Goal: Task Accomplishment & Management: Use online tool/utility

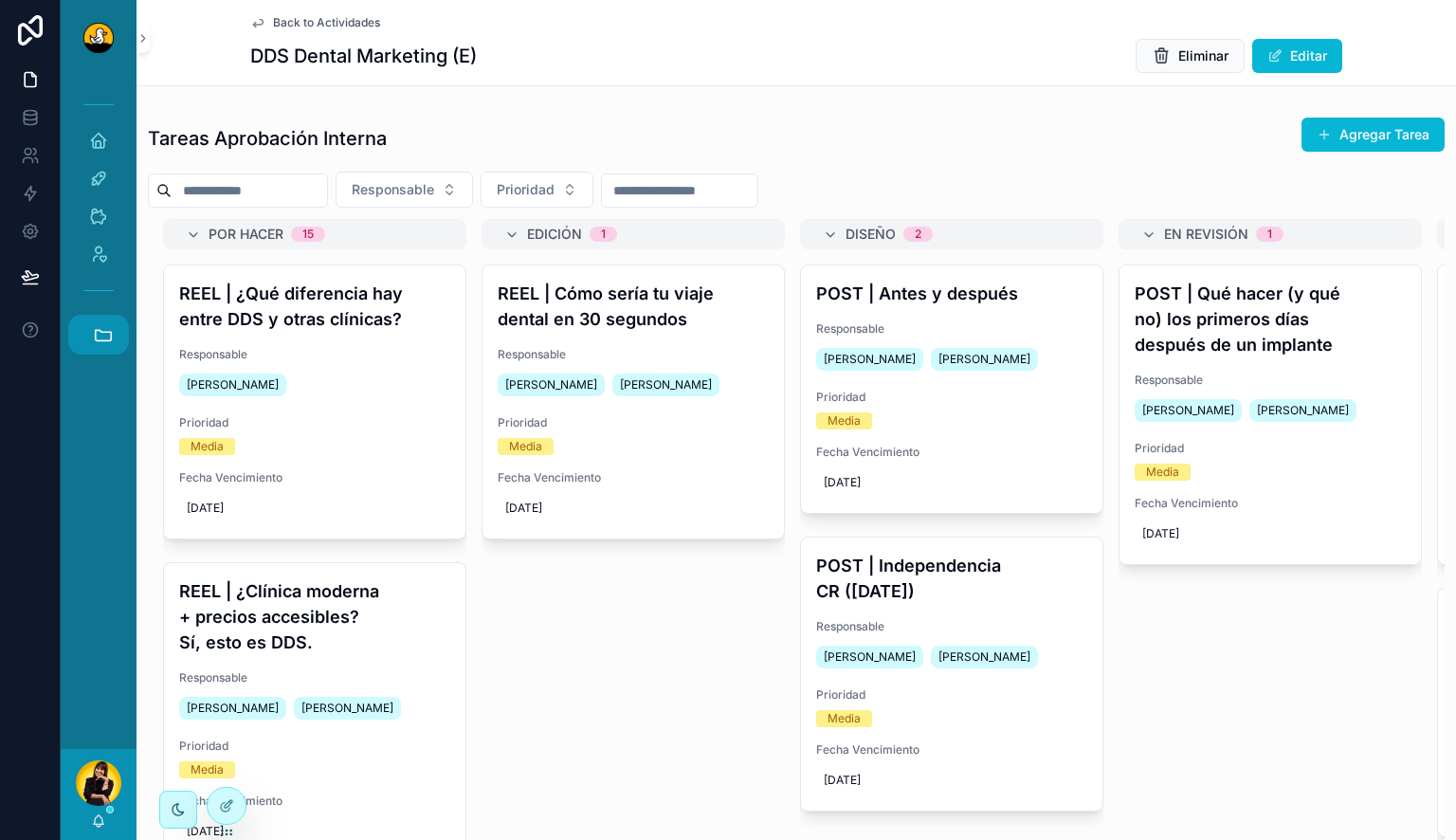
click at [107, 338] on icon "scrollable content" at bounding box center [104, 335] width 21 height 21
click at [106, 393] on span "DS" at bounding box center [98, 385] width 21 height 21
click at [97, 387] on span "DS" at bounding box center [98, 385] width 21 height 21
click at [97, 381] on span "DS" at bounding box center [98, 385] width 21 height 21
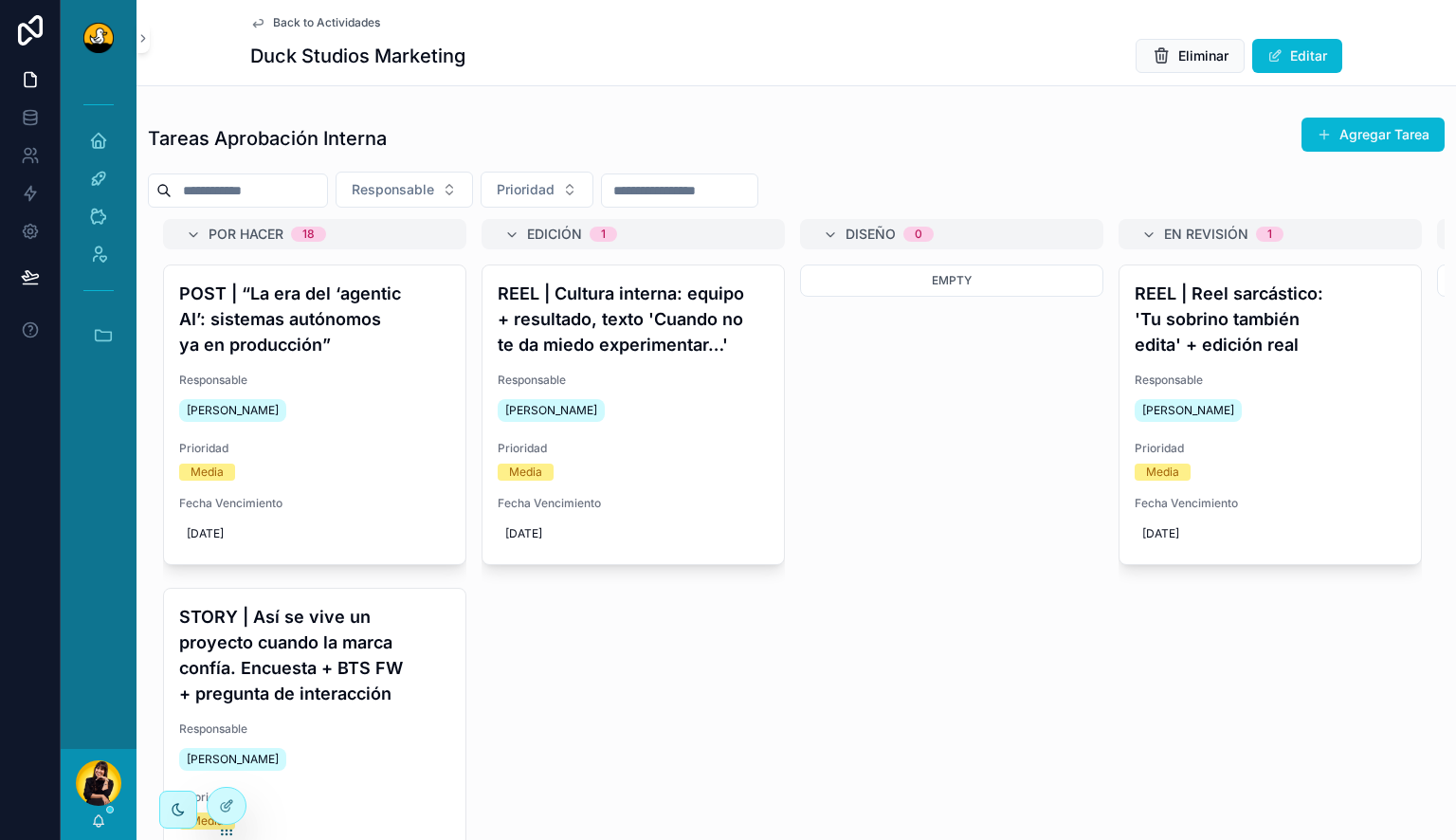
click at [93, 355] on div "Inicio Actividades Clientes Admin Accesos rápidos DS Duck Studios JB JBs Burger…" at bounding box center [98, 232] width 76 height 313
click at [106, 332] on icon "scrollable content" at bounding box center [104, 335] width 16 height 11
click at [101, 431] on span "JB" at bounding box center [98, 437] width 21 height 21
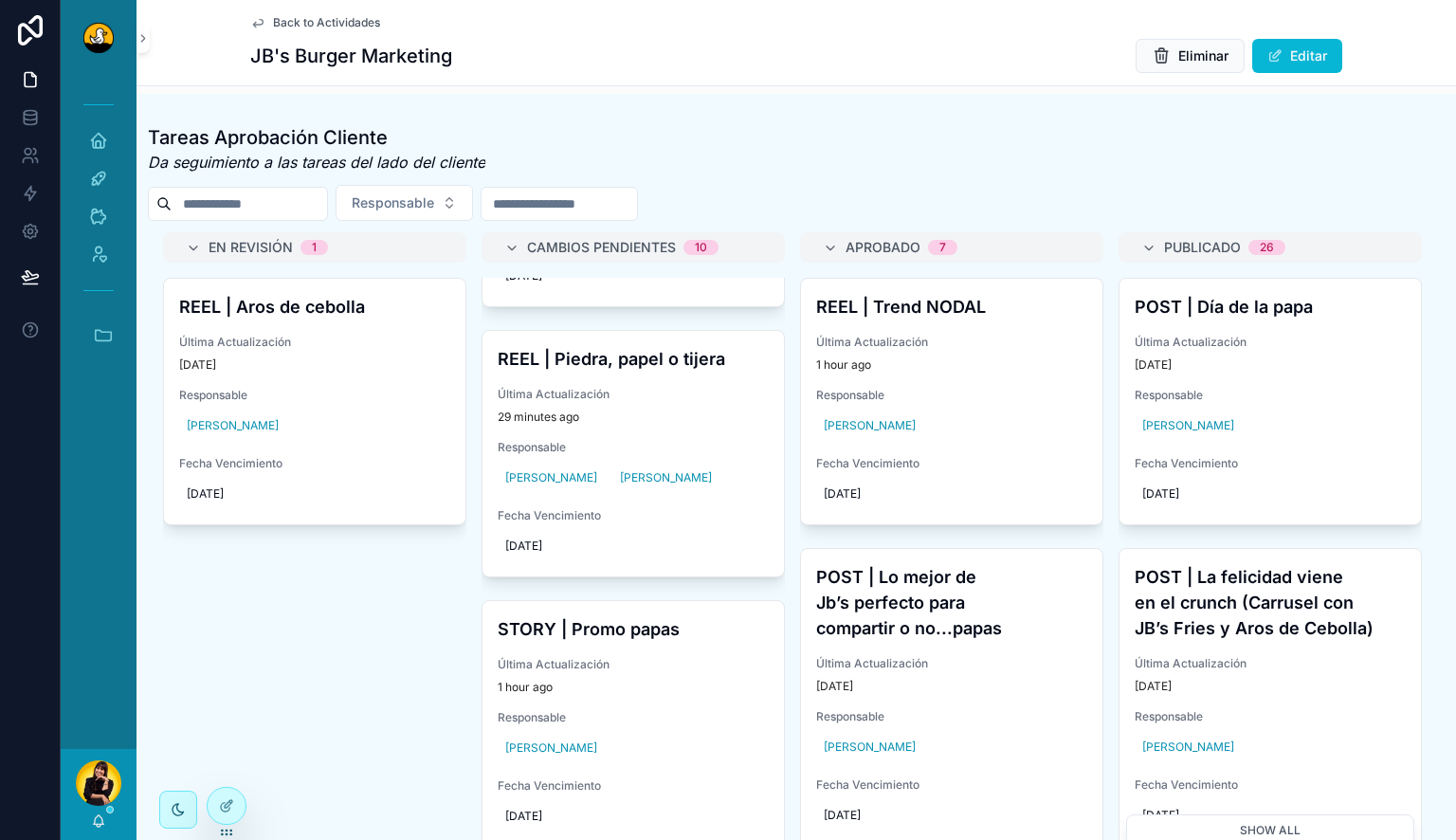
scroll to position [2412, 0]
click at [633, 371] on h4 "REEL | Piedra, papel o tijera" at bounding box center [633, 359] width 271 height 26
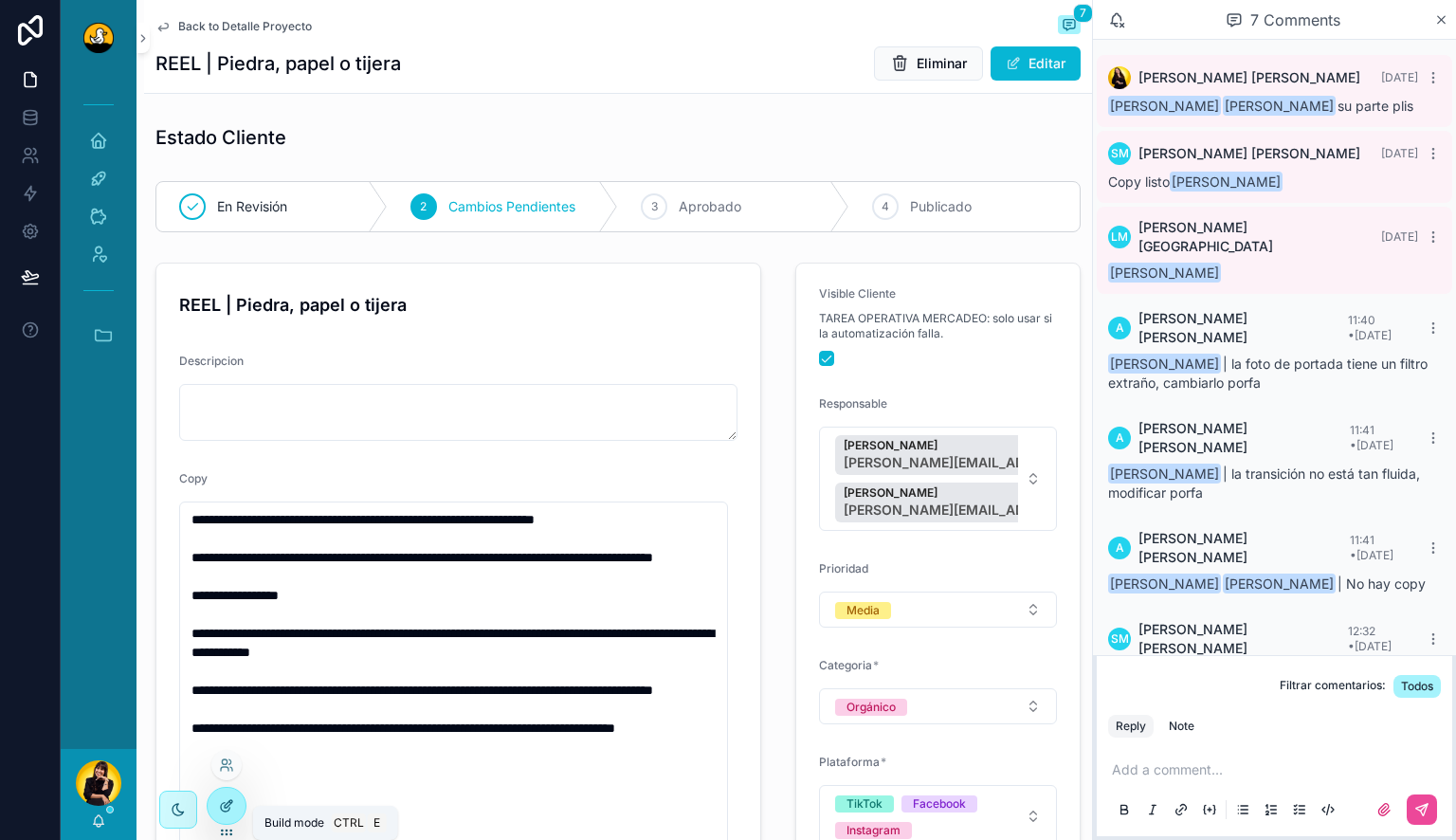
click at [223, 796] on div at bounding box center [226, 805] width 38 height 36
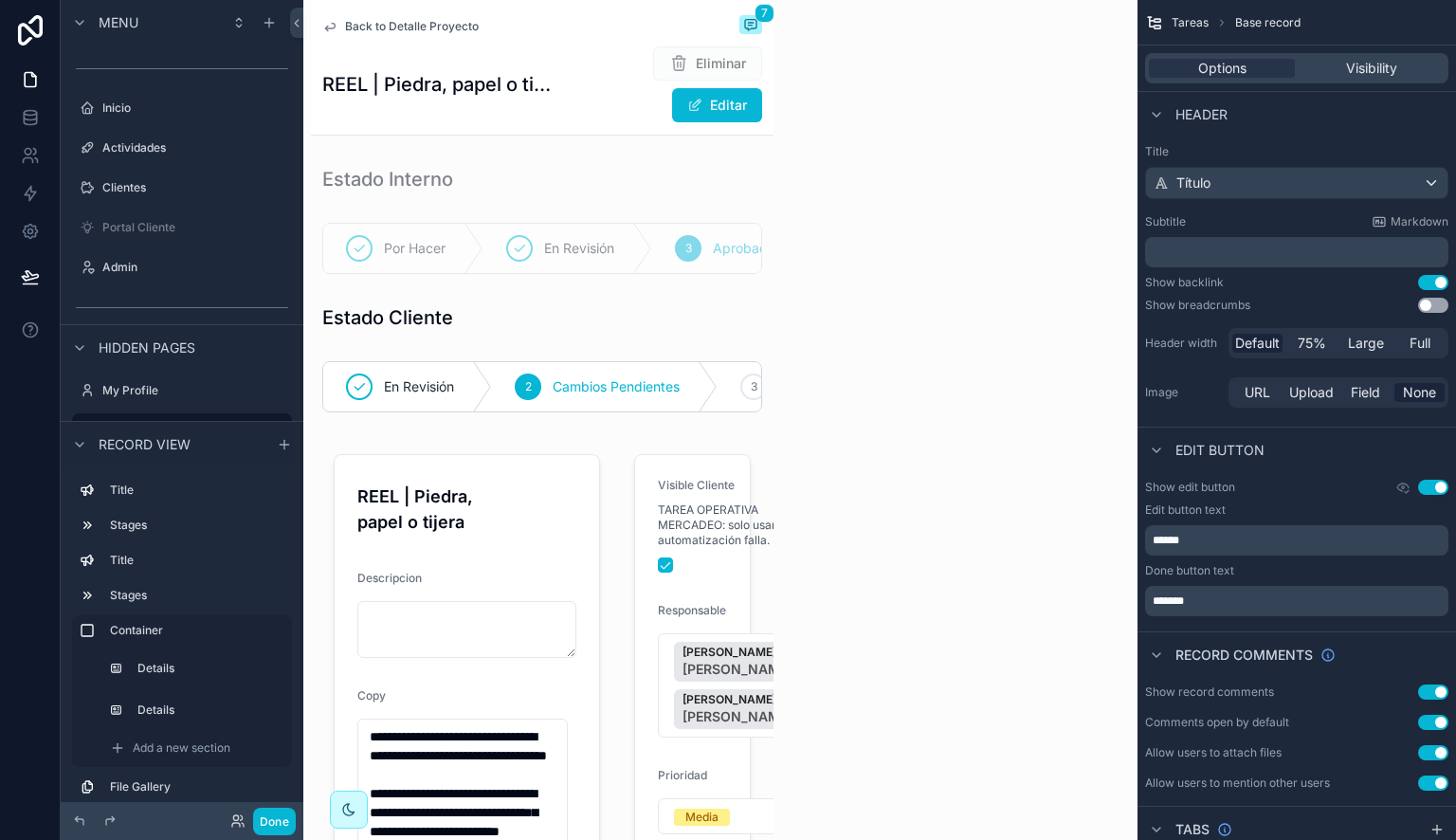
scroll to position [1, 0]
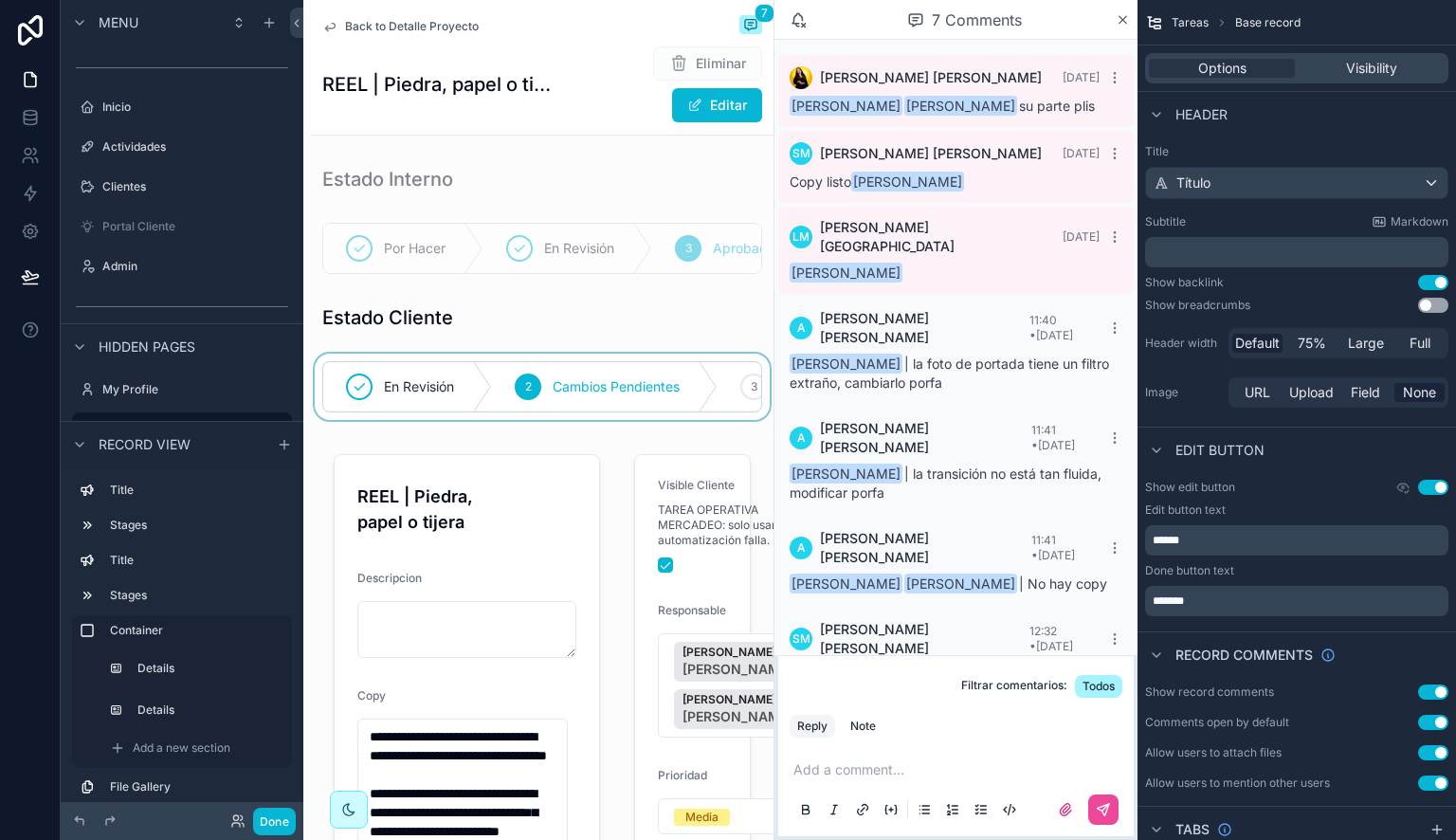
click at [536, 380] on div "scrollable content" at bounding box center [542, 386] width 462 height 66
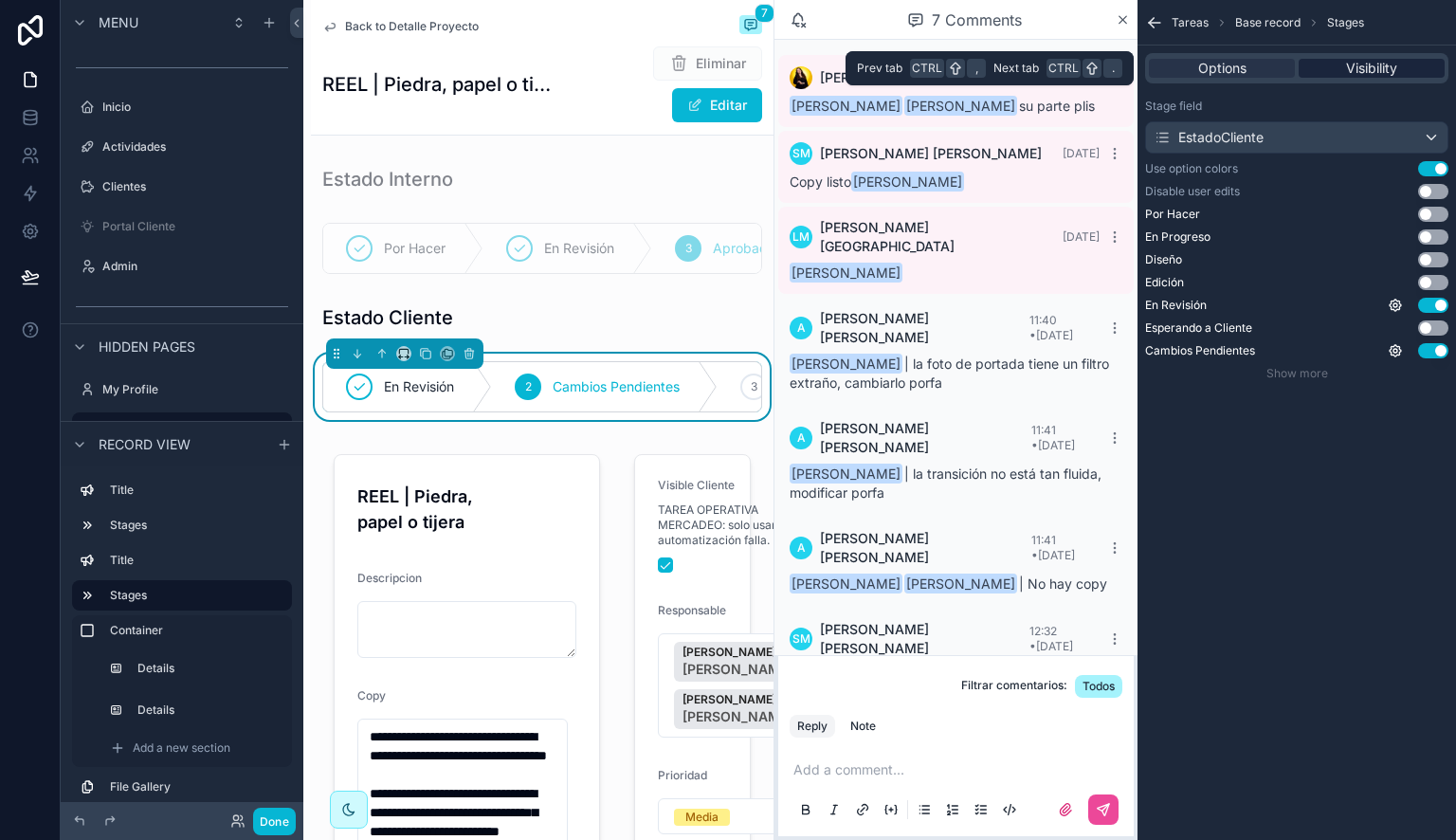
click at [1373, 70] on span "Visibility" at bounding box center [1371, 68] width 51 height 19
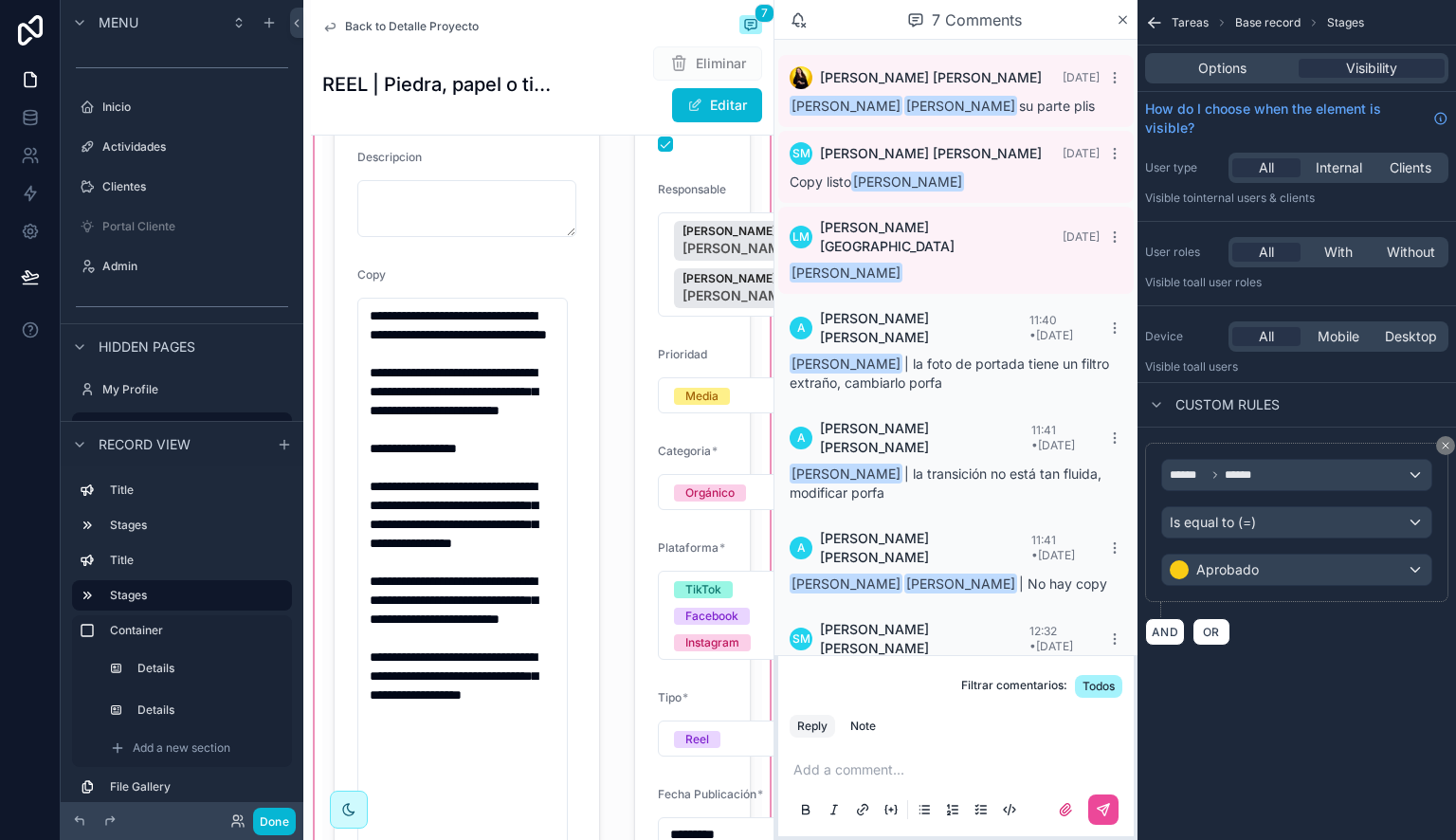
scroll to position [423, 0]
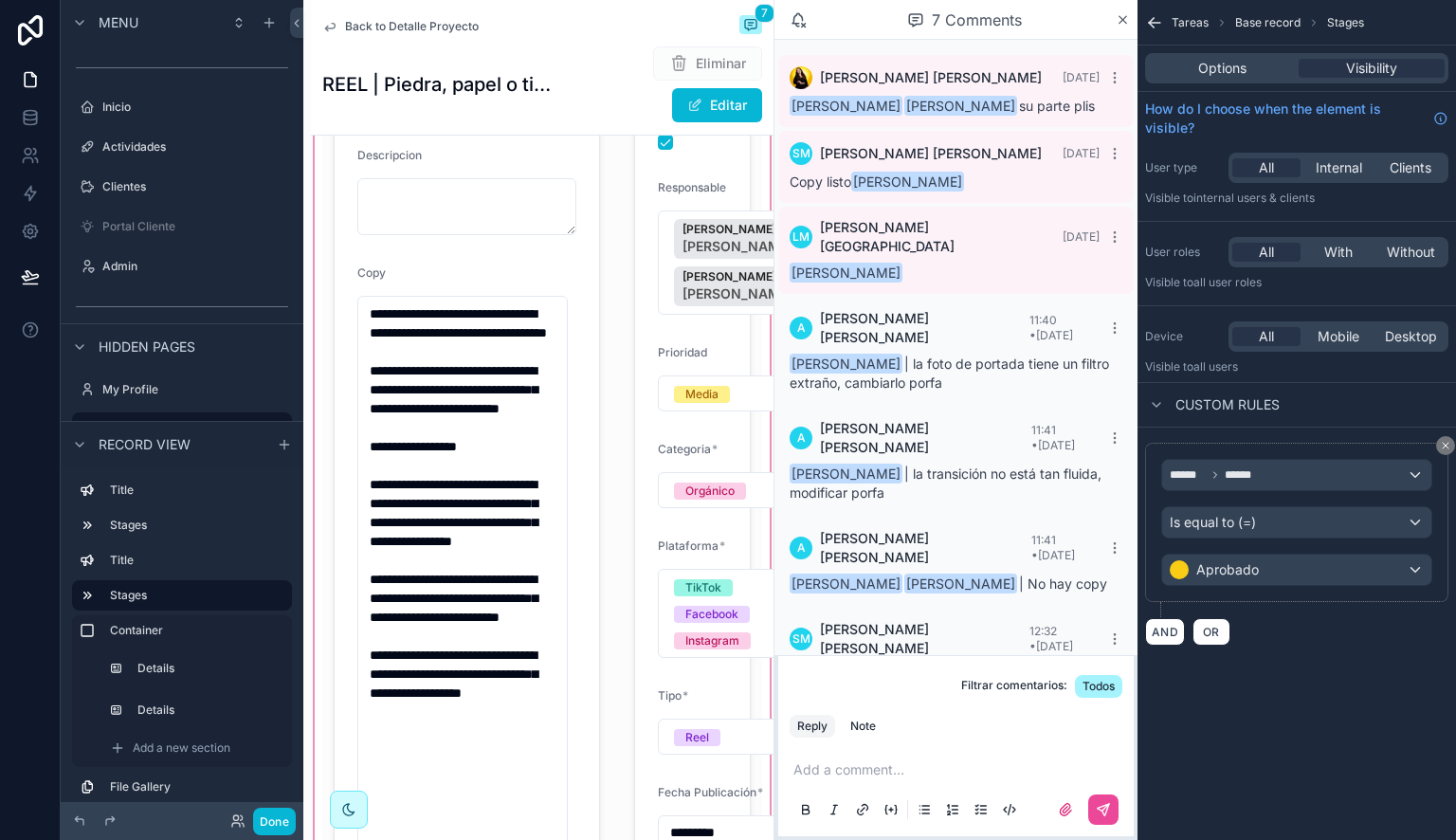
click at [518, 409] on div "scrollable content" at bounding box center [542, 595] width 462 height 1164
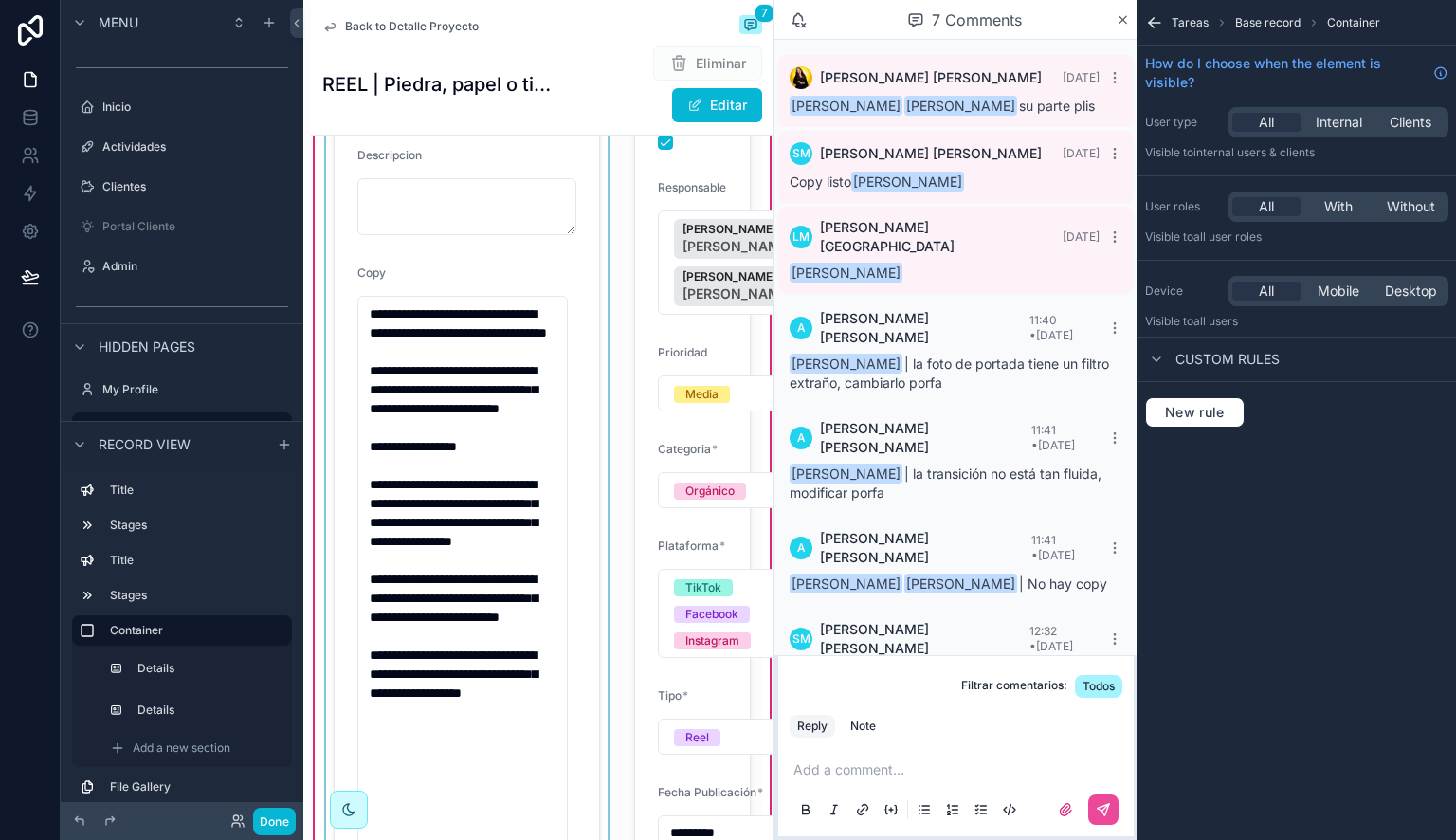
click at [546, 295] on div "scrollable content" at bounding box center [466, 595] width 289 height 1141
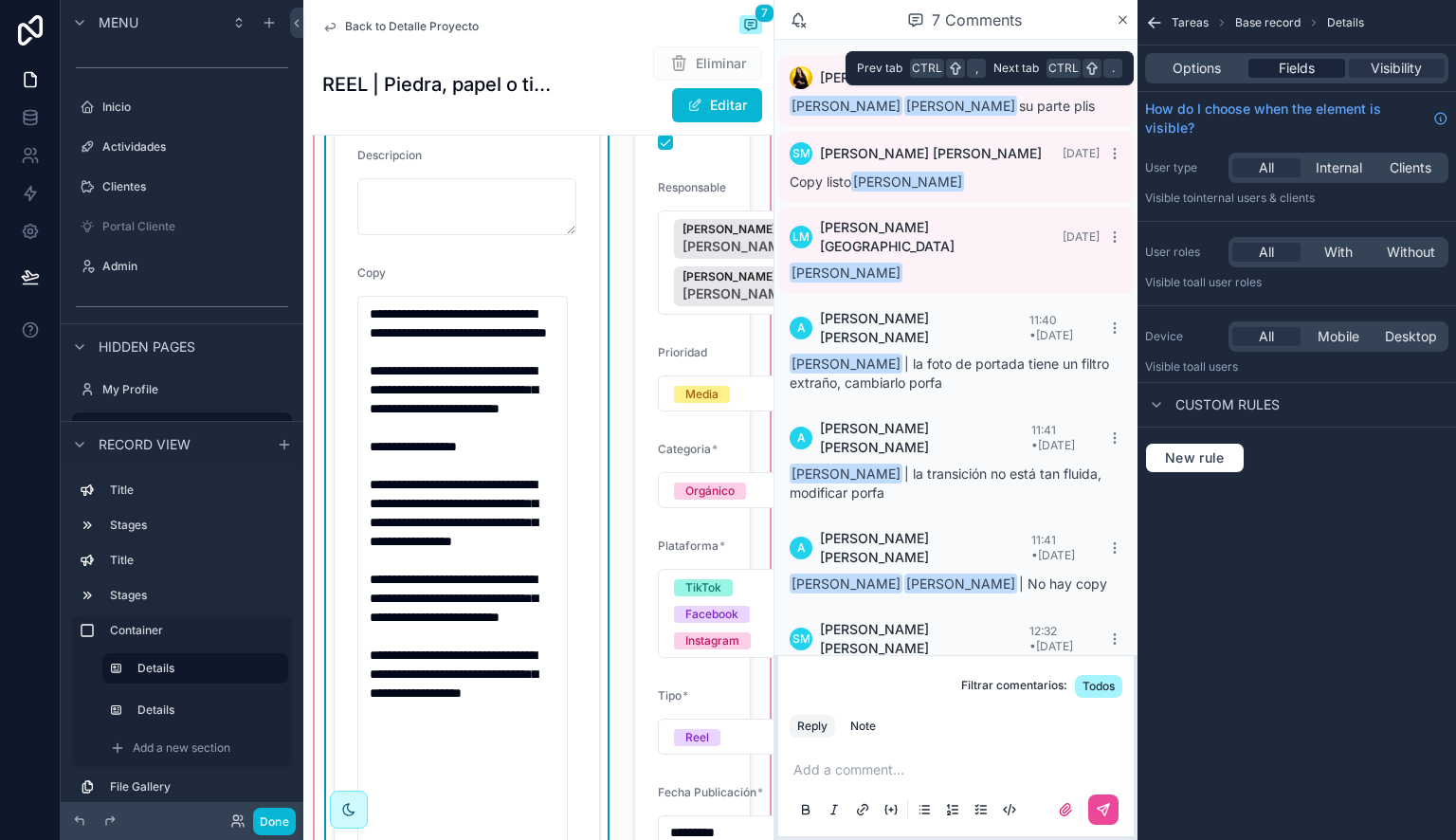
click at [1306, 69] on span "Fields" at bounding box center [1297, 68] width 36 height 19
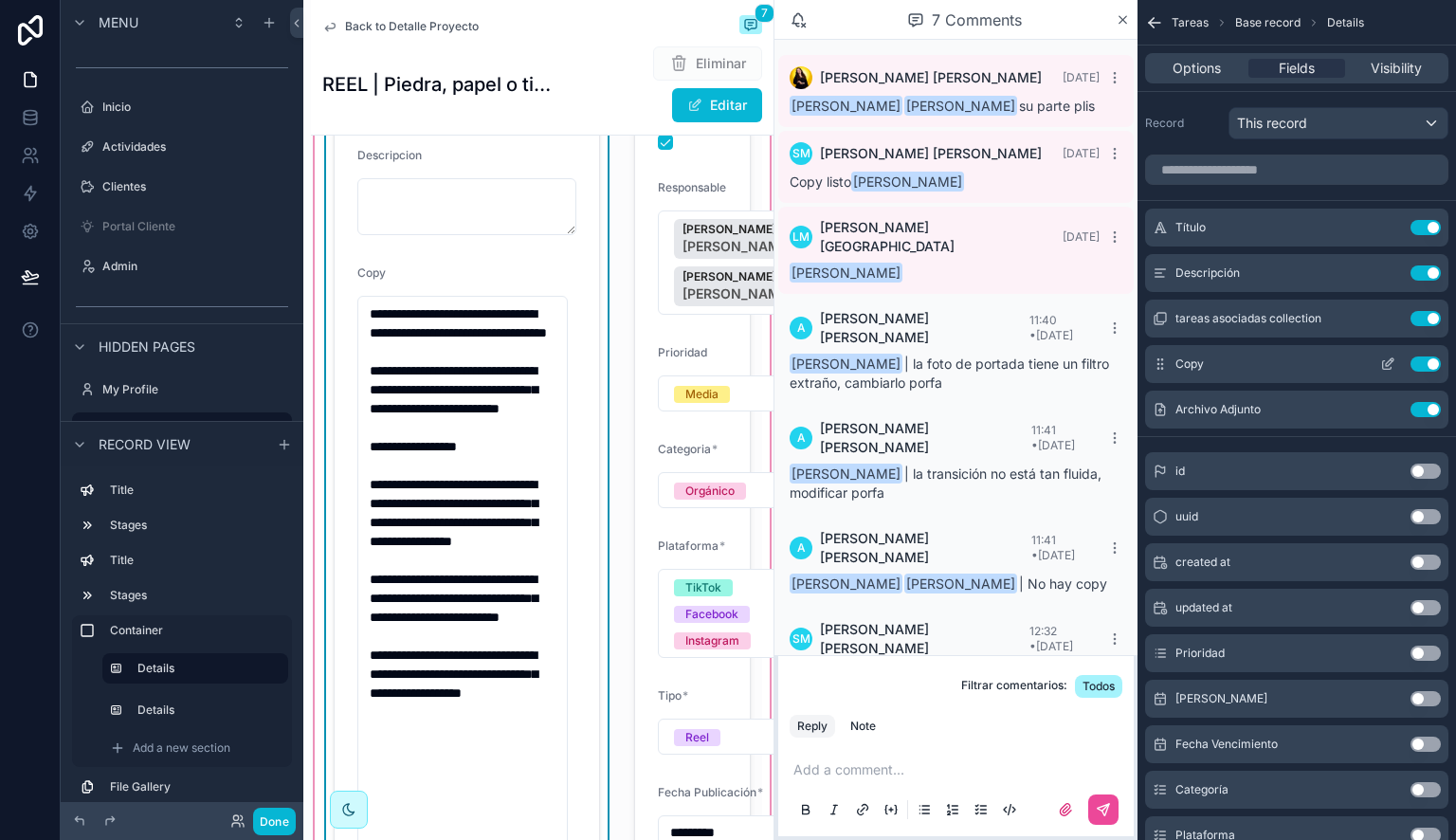
click at [1396, 363] on button "scrollable content" at bounding box center [1388, 364] width 31 height 15
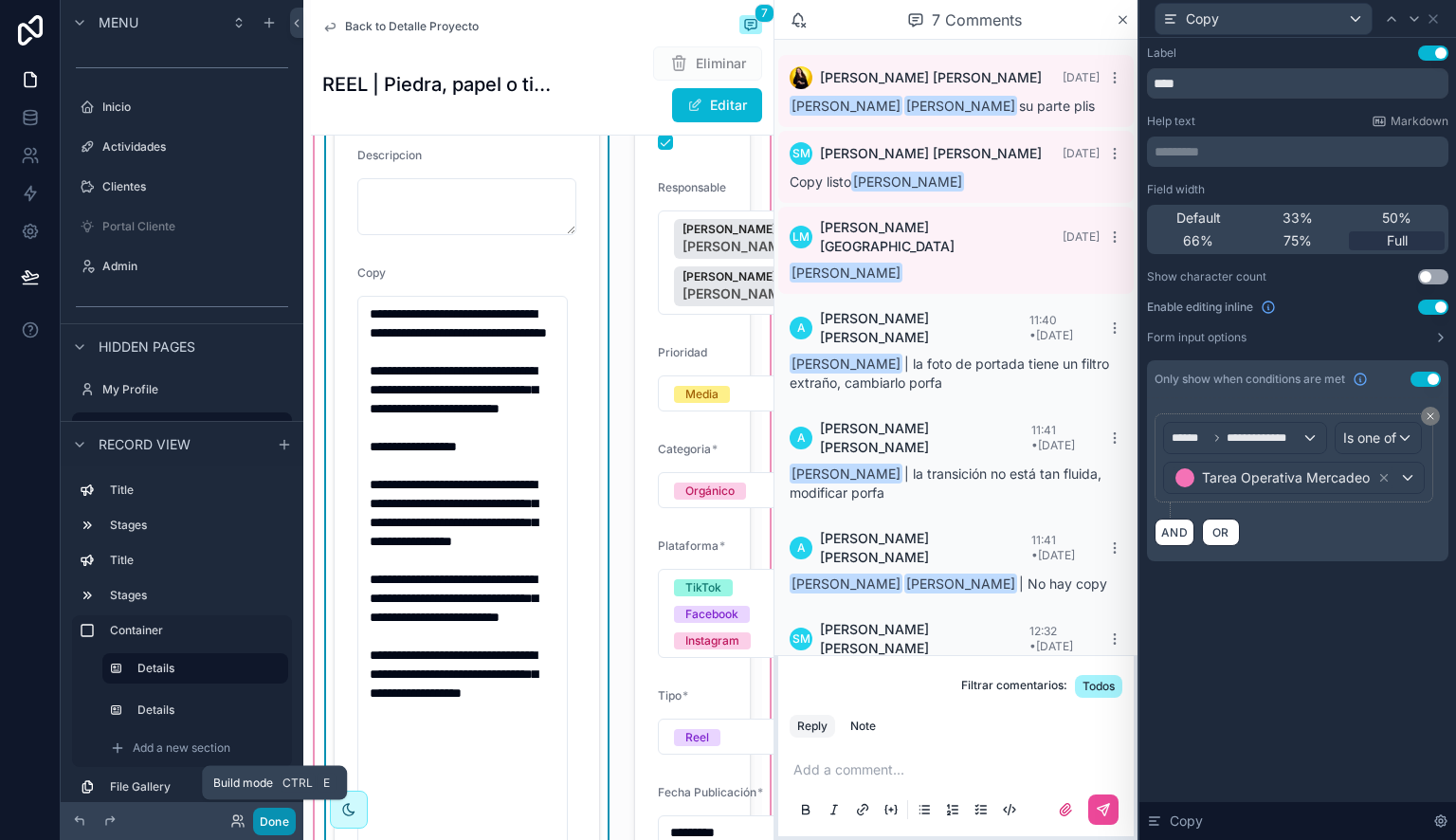
click at [273, 817] on button "Done" at bounding box center [274, 821] width 42 height 28
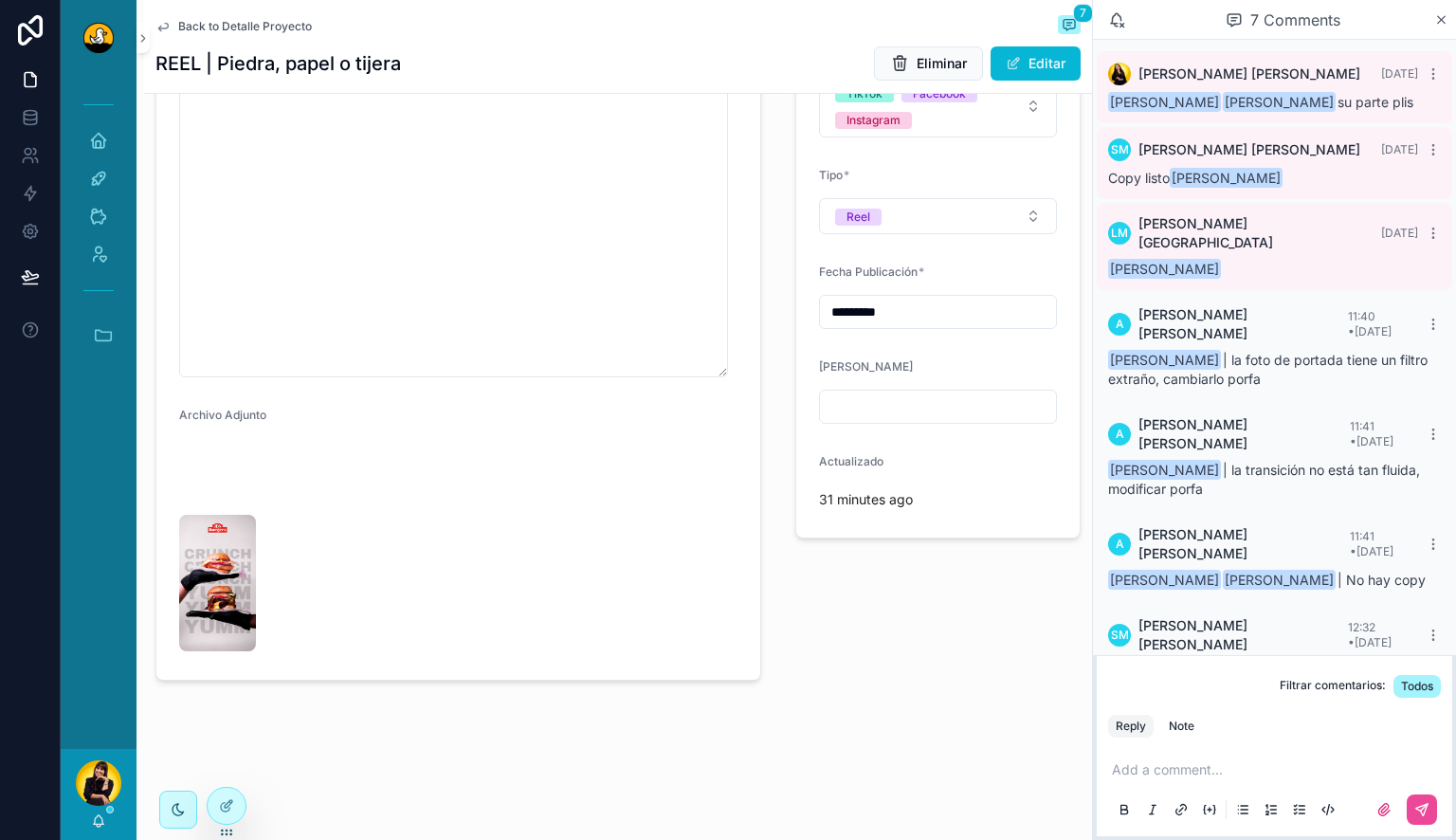
scroll to position [781, 0]
click at [210, 607] on img "scrollable content" at bounding box center [218, 583] width 77 height 136
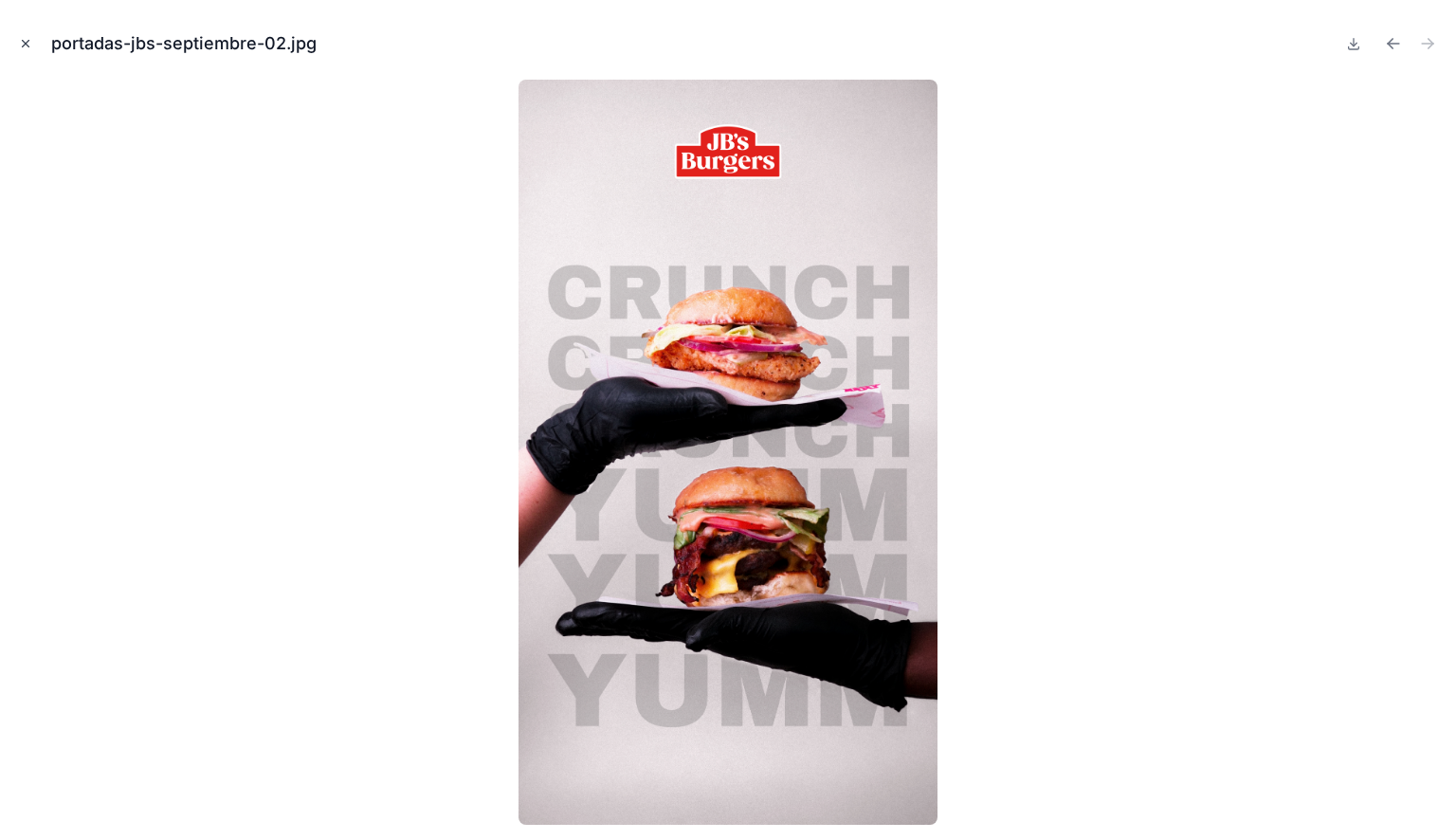
click at [29, 40] on icon "Close modal" at bounding box center [26, 44] width 13 height 13
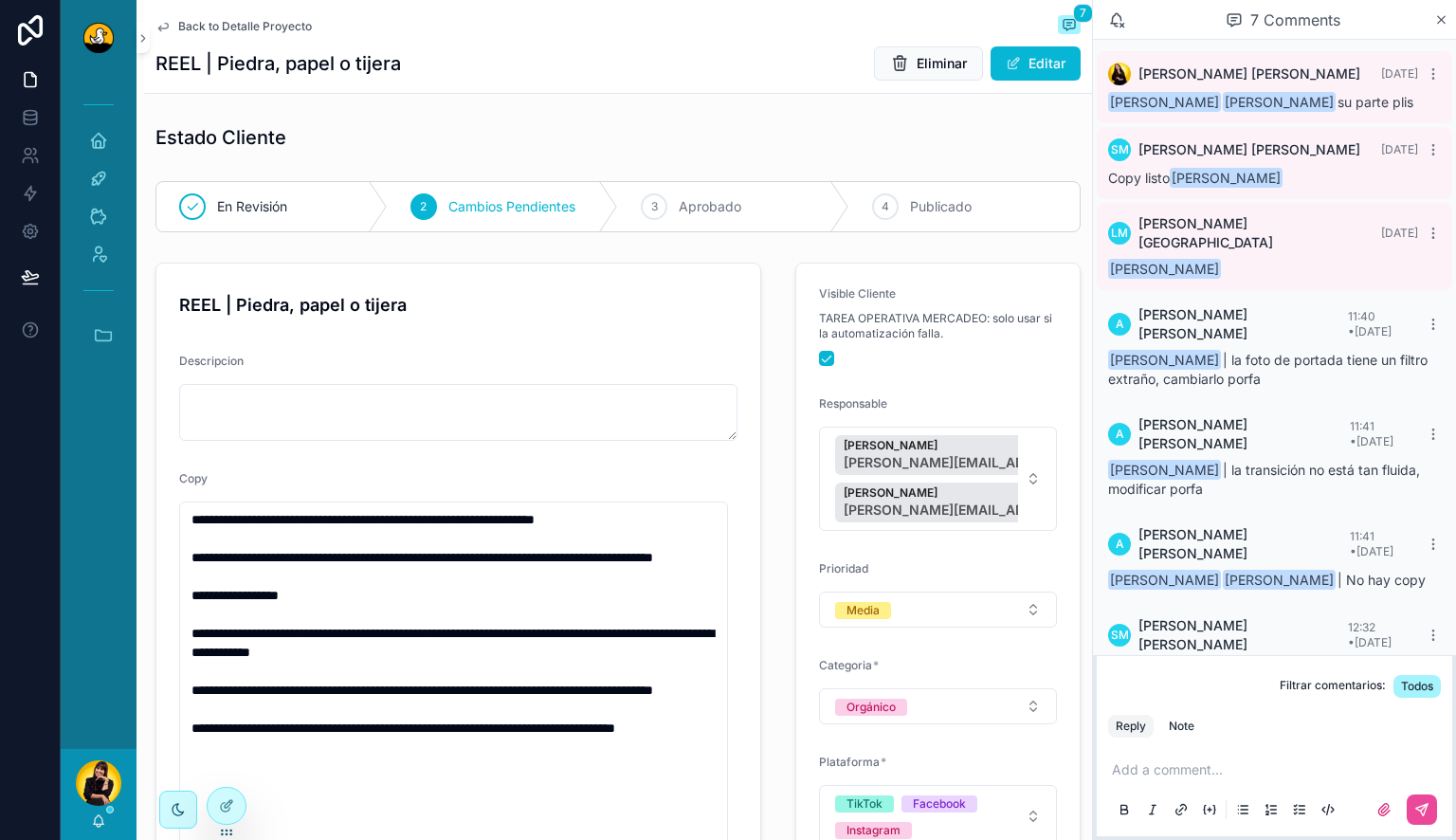
click at [260, 29] on span "Back to Detalle Proyecto" at bounding box center [245, 27] width 133 height 15
click at [100, 333] on icon "scrollable content" at bounding box center [104, 335] width 21 height 21
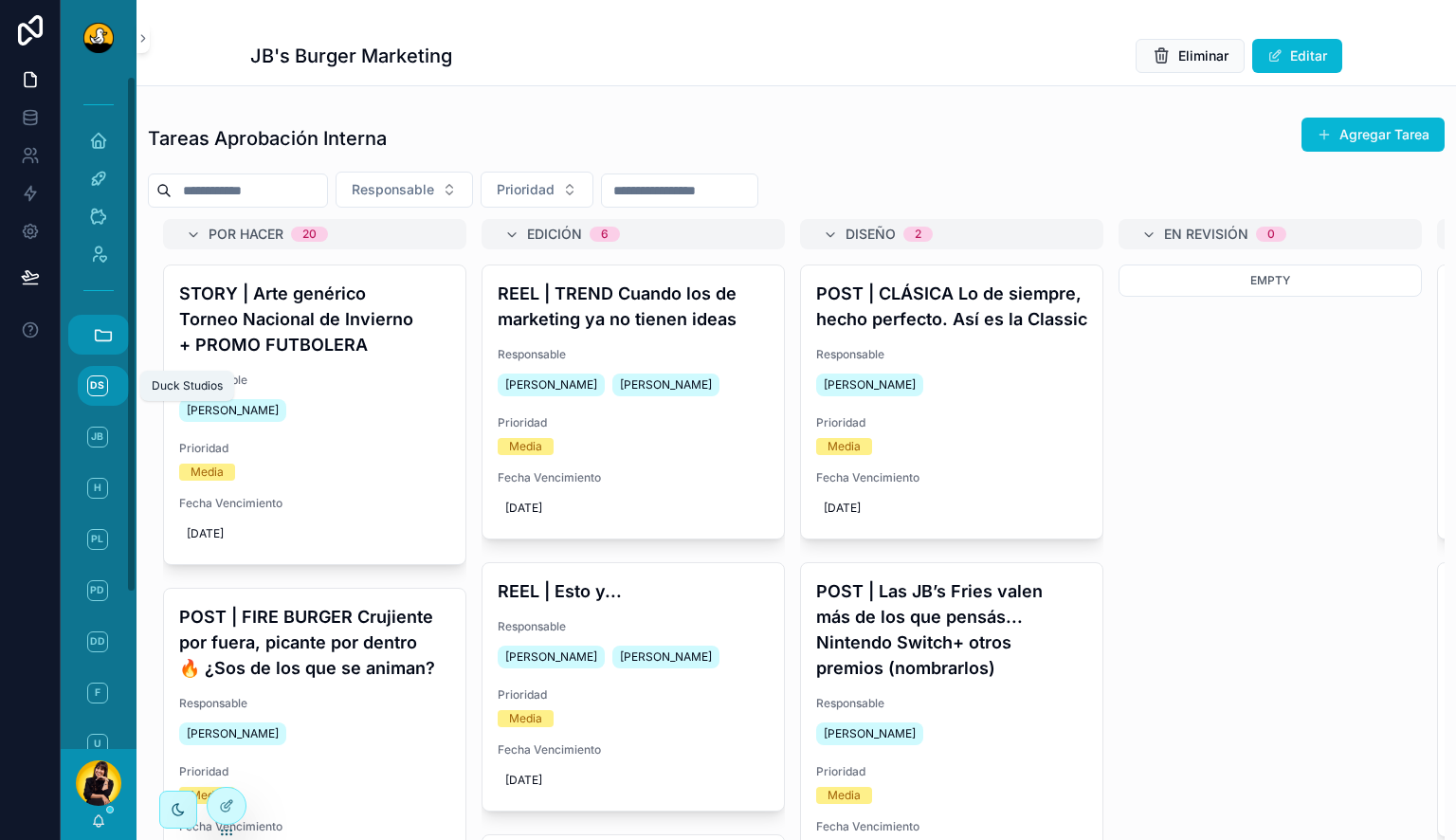
click at [98, 397] on link "DS Duck Studios" at bounding box center [103, 385] width 51 height 40
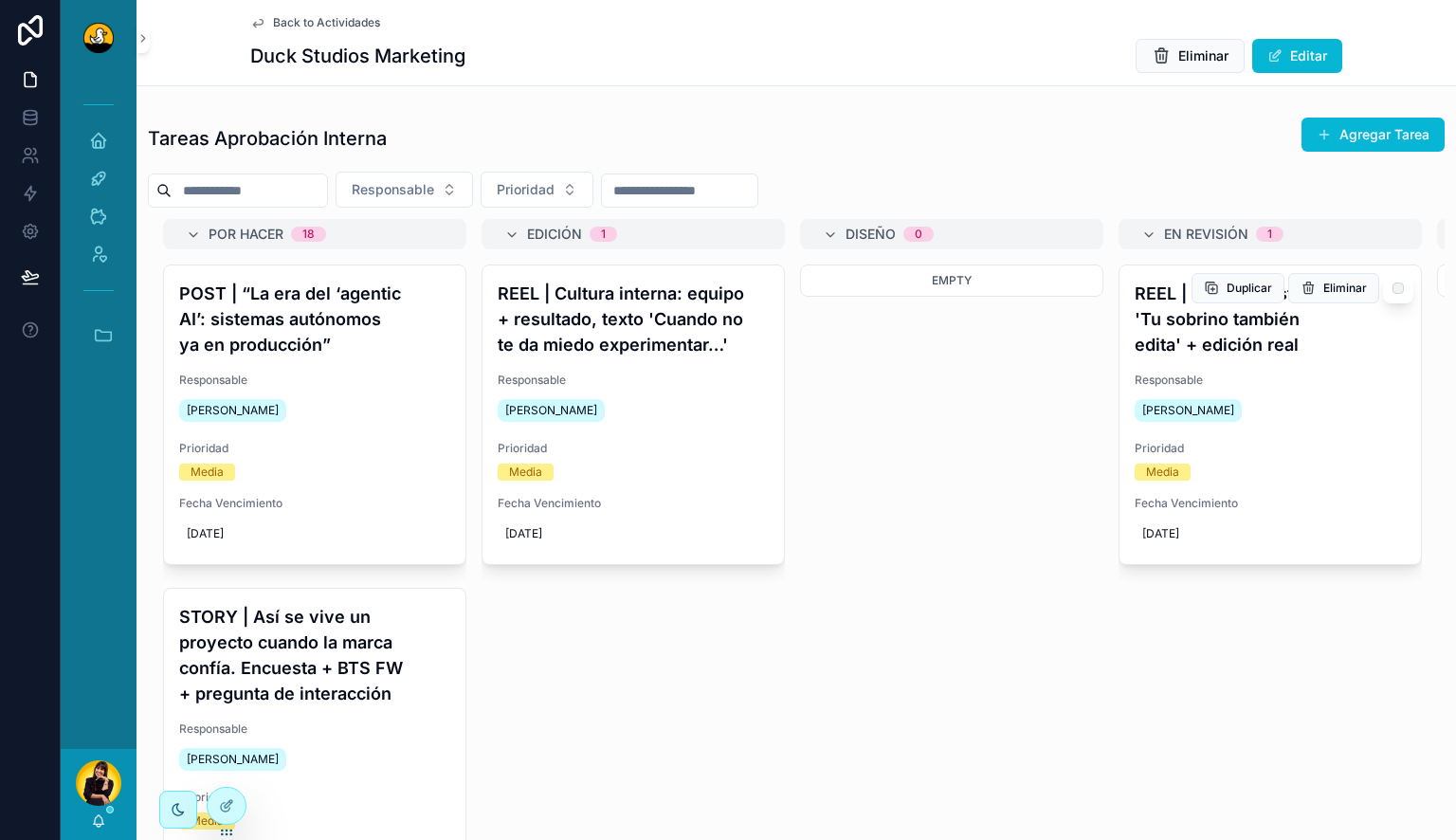
click at [1238, 346] on h4 "REEL | Reel sarcástico: 'Tu sobrino también edita' + edición real" at bounding box center [1270, 319] width 271 height 77
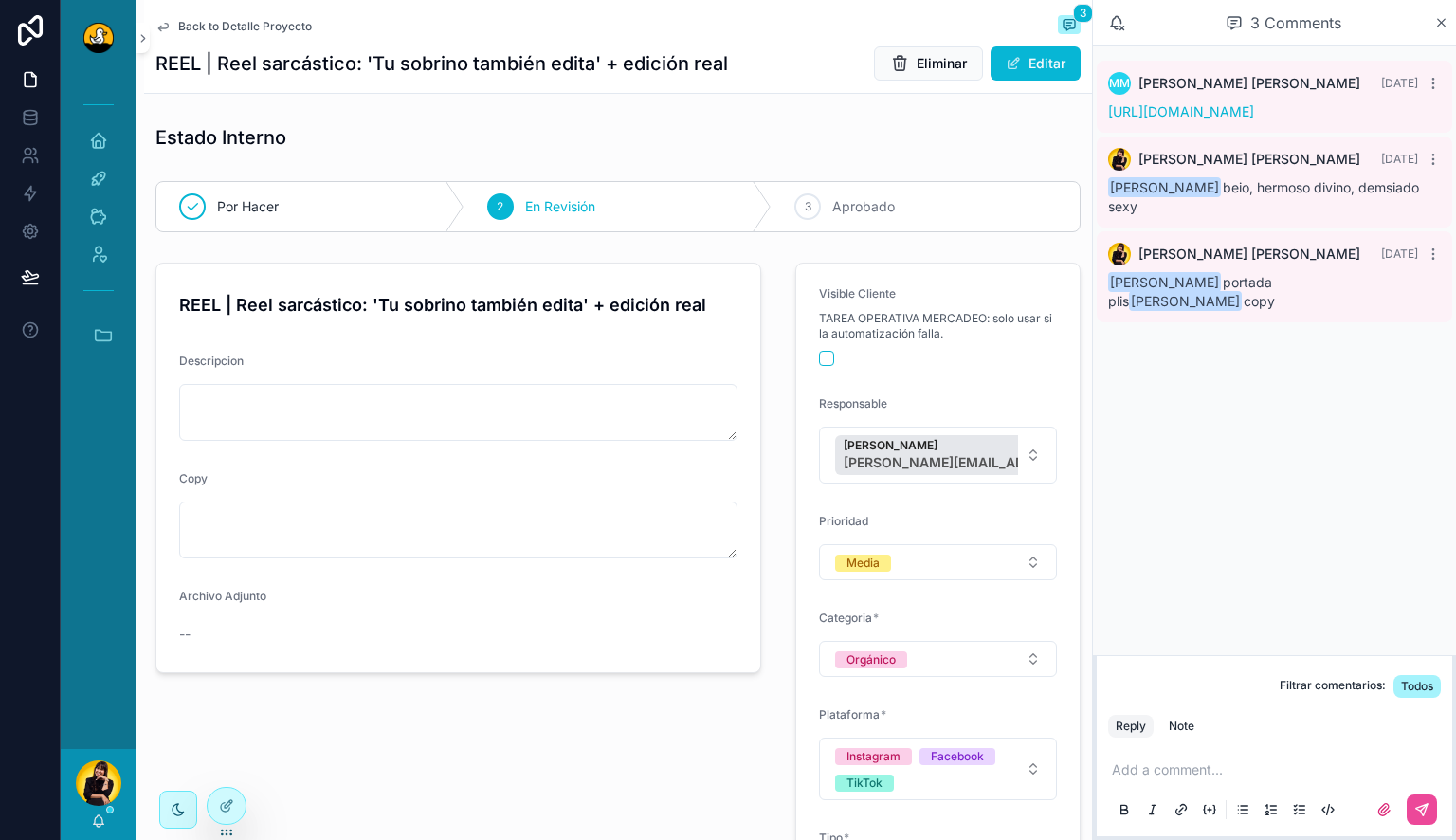
click at [241, 23] on span "Back to Detalle Proyecto" at bounding box center [245, 27] width 133 height 15
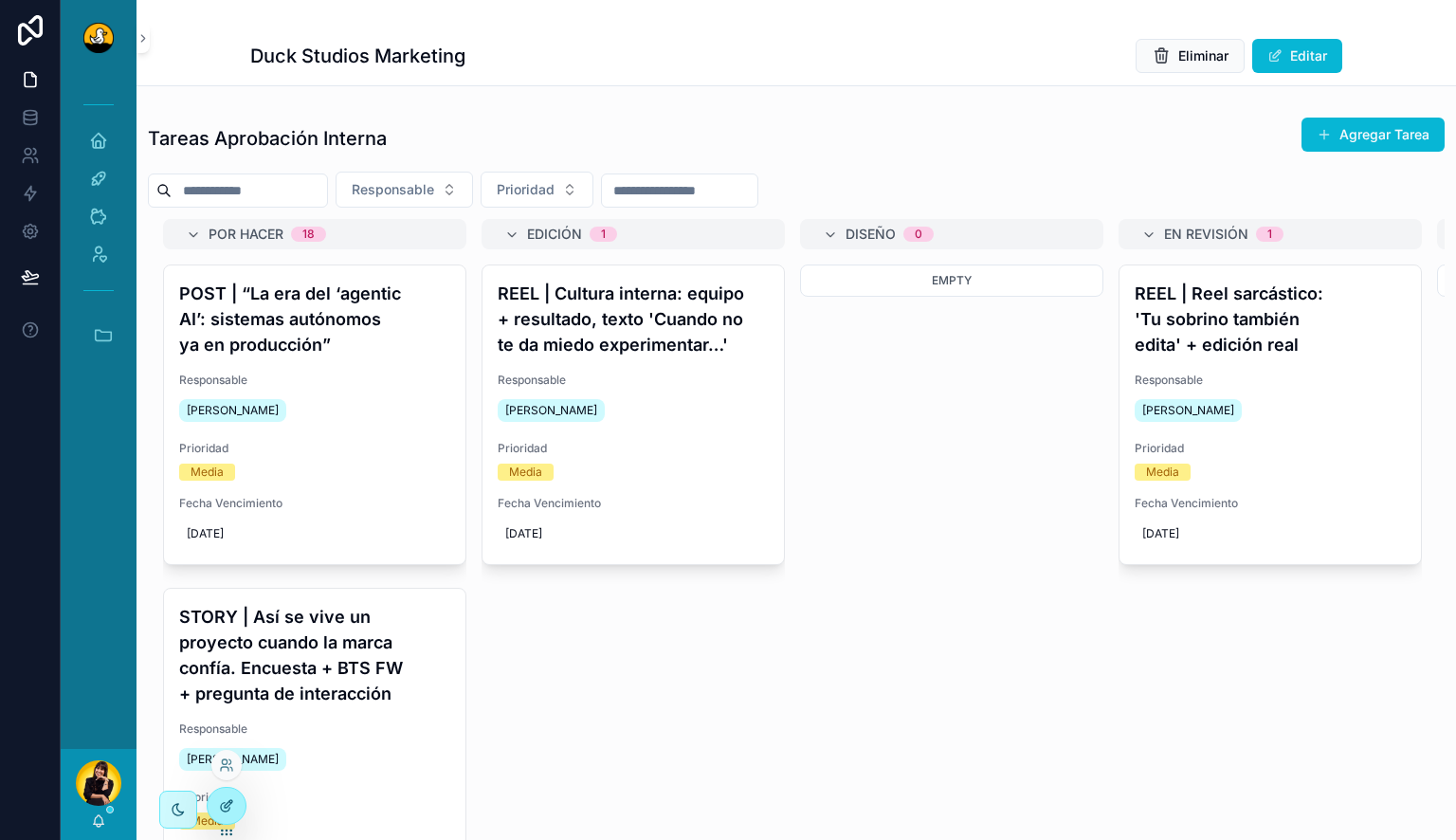
click at [220, 802] on icon at bounding box center [226, 805] width 15 height 15
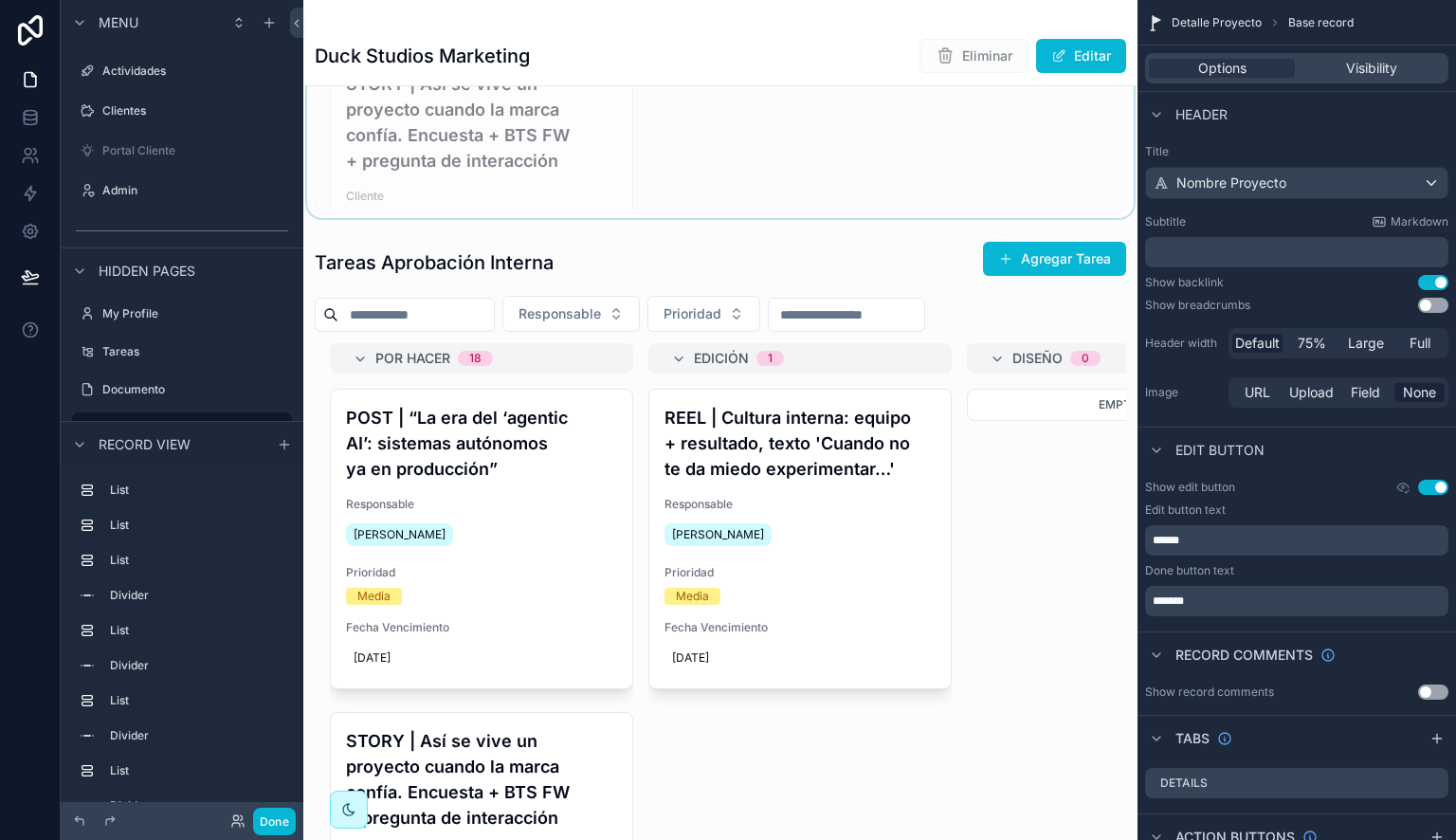
scroll to position [639, 0]
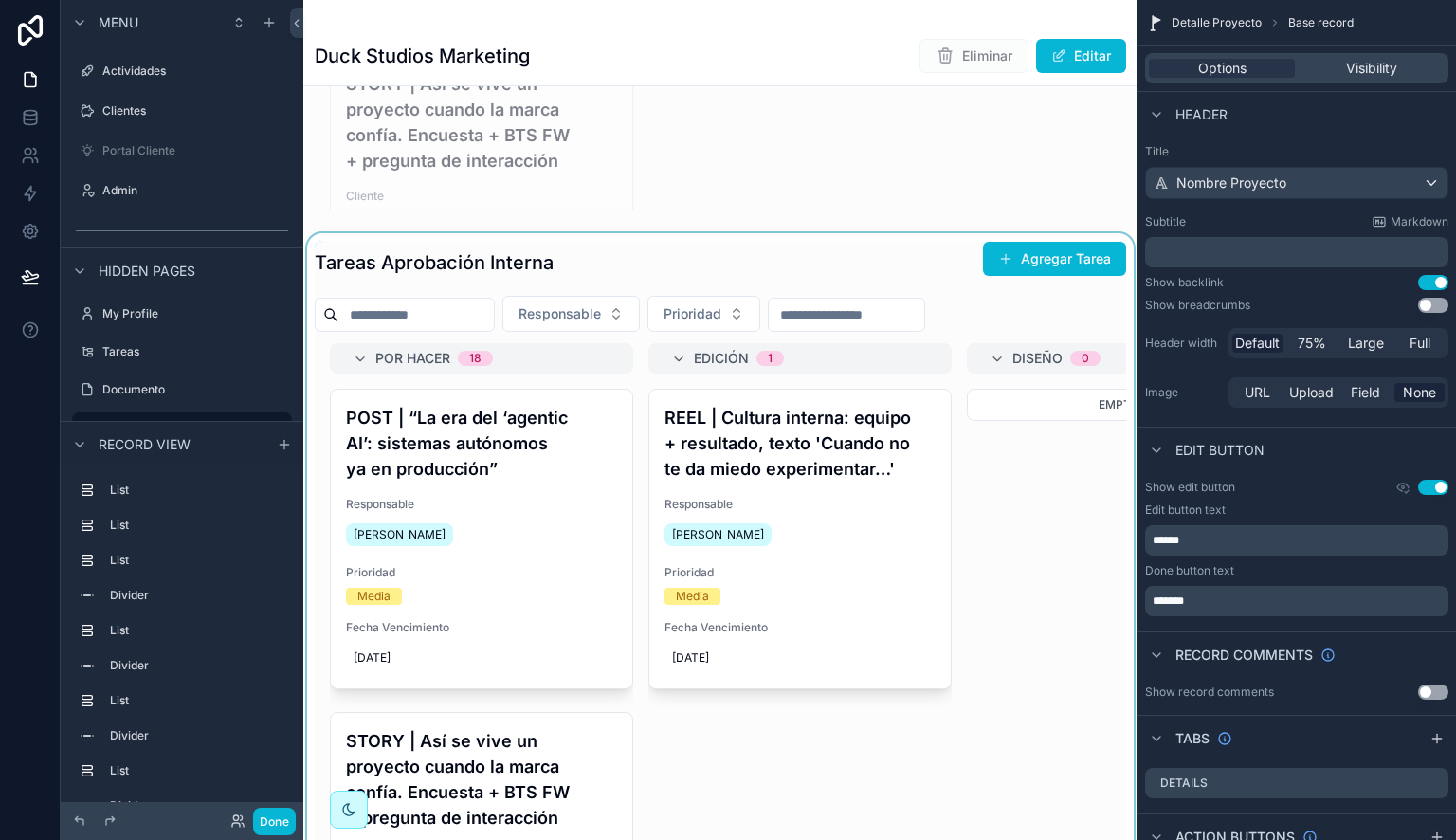
click at [618, 517] on div "scrollable content" at bounding box center [720, 607] width 834 height 748
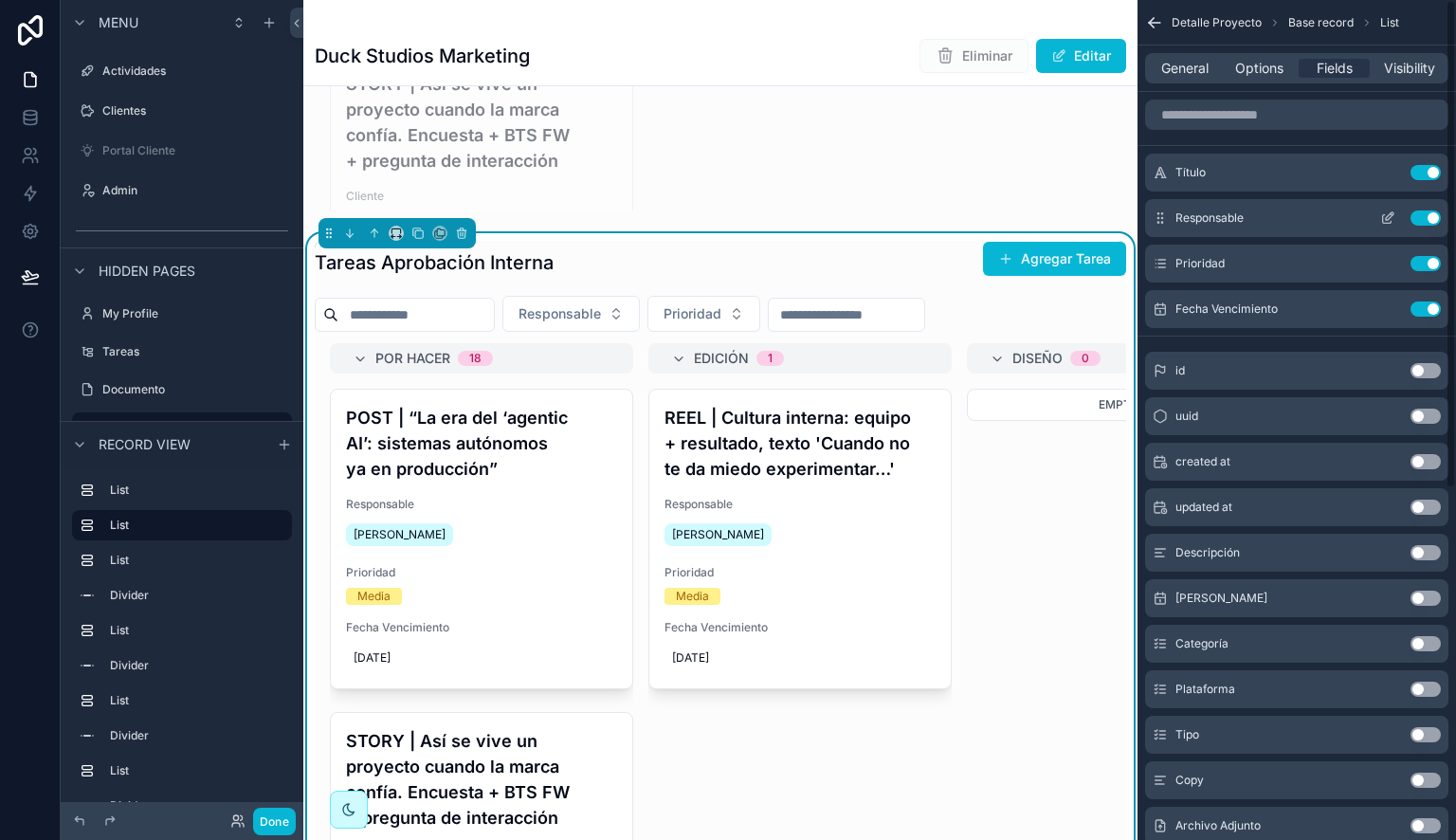
click at [1388, 209] on div "Responsable Use setting" at bounding box center [1297, 219] width 303 height 38
click at [1389, 217] on icon "scrollable content" at bounding box center [1390, 216] width 8 height 8
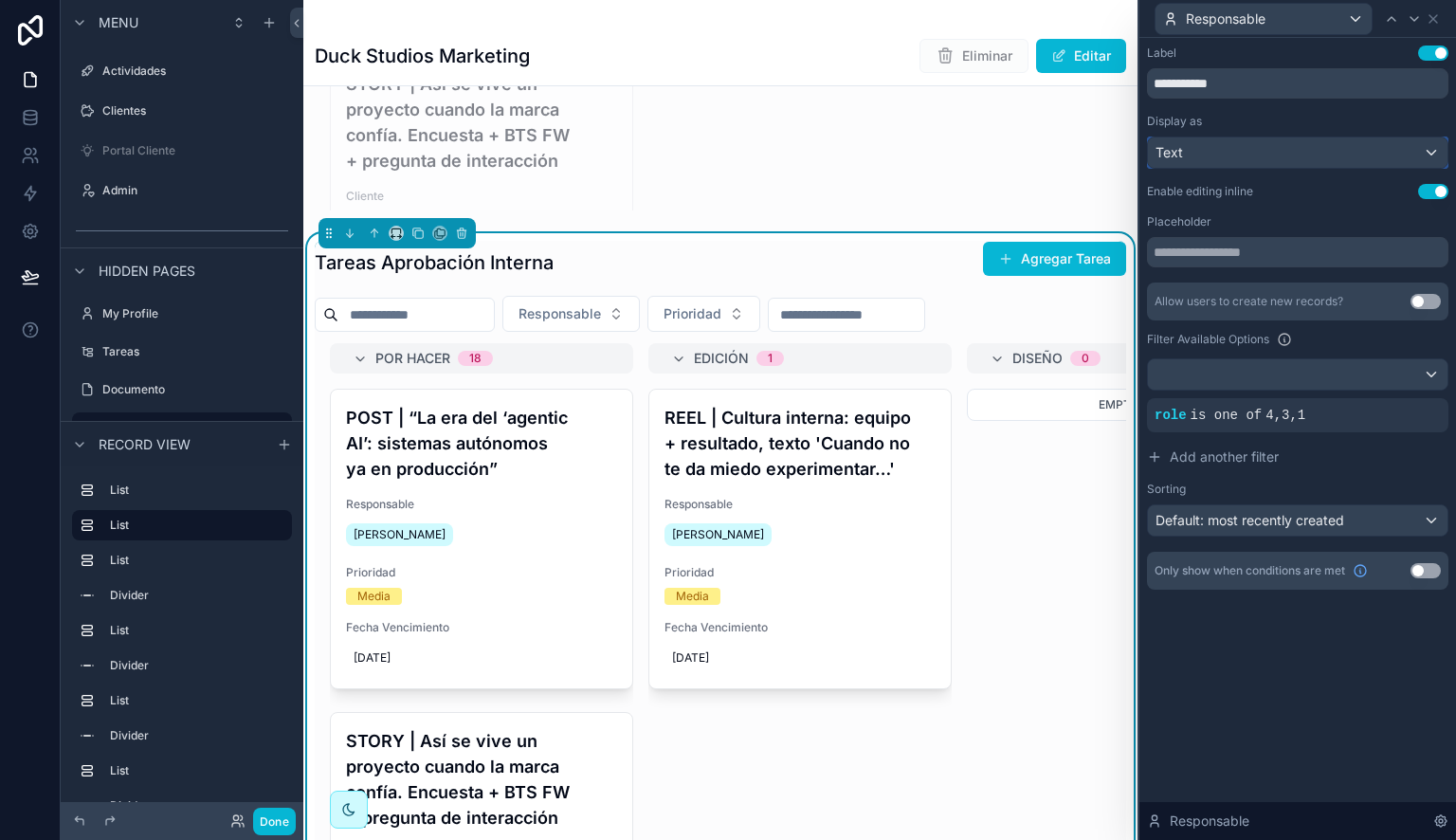
click at [1389, 142] on div "Text" at bounding box center [1298, 152] width 299 height 31
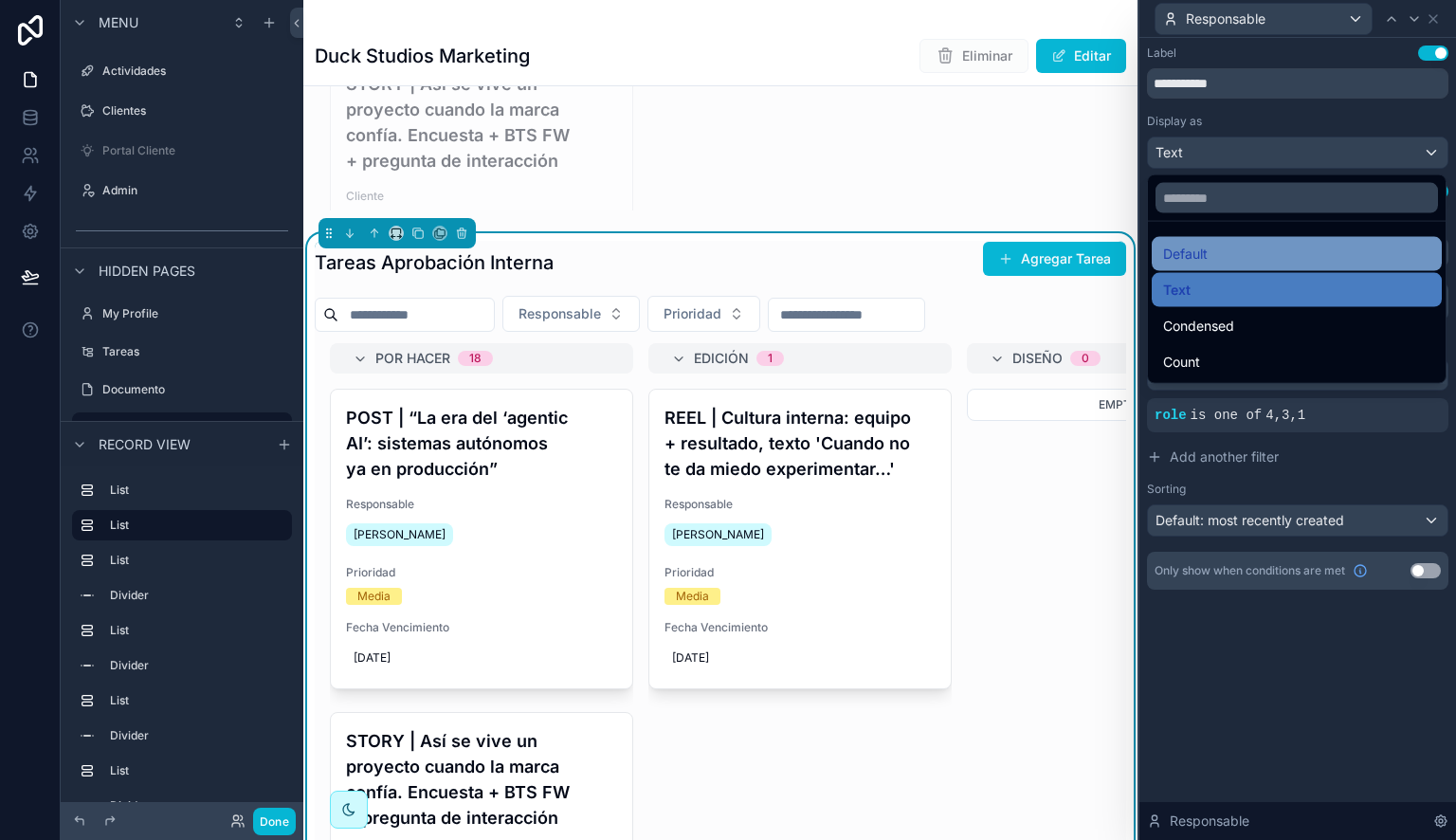
click at [1298, 243] on div "Default" at bounding box center [1297, 254] width 268 height 23
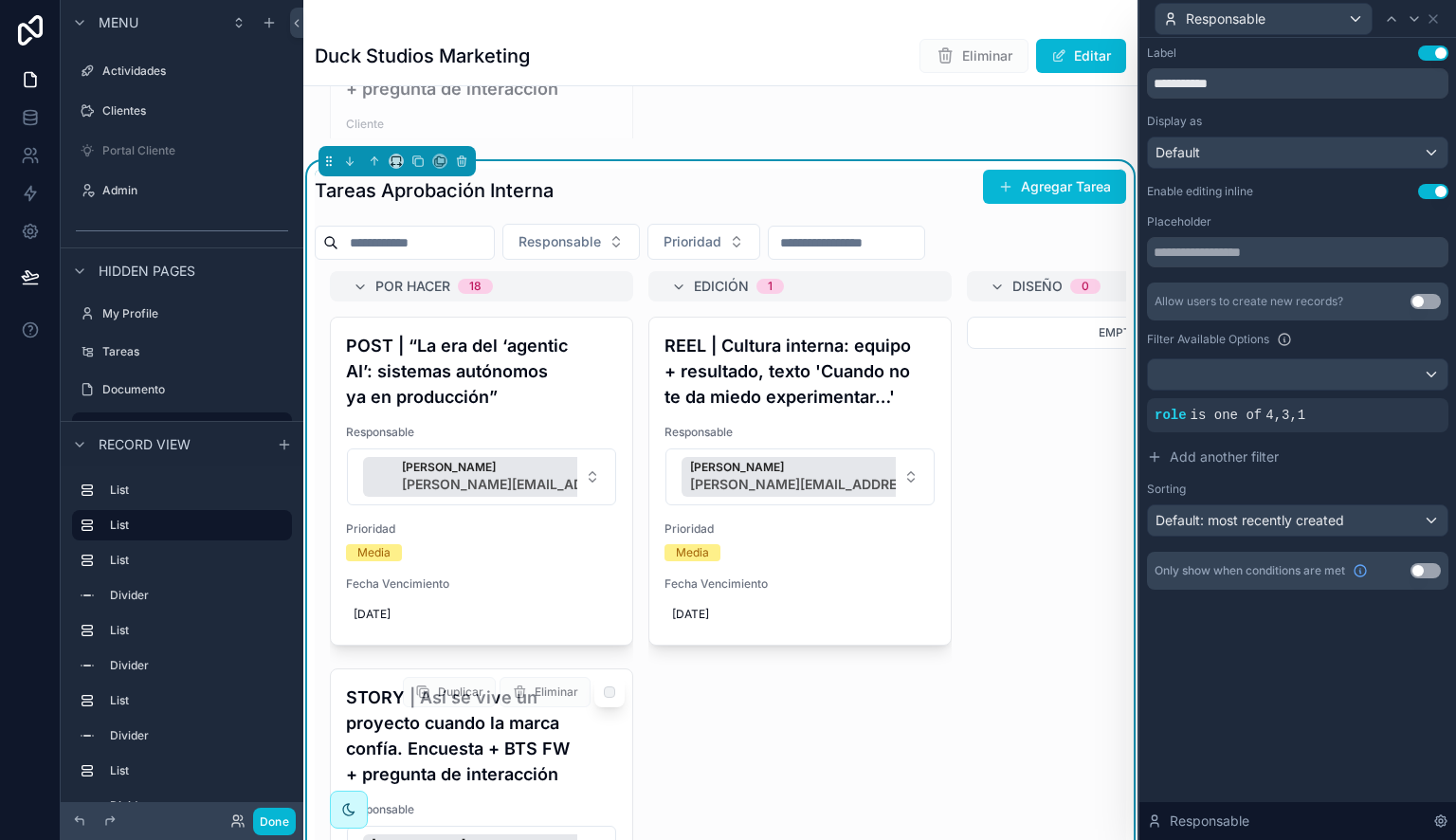
scroll to position [712, 0]
click at [279, 813] on button "Done" at bounding box center [274, 821] width 42 height 28
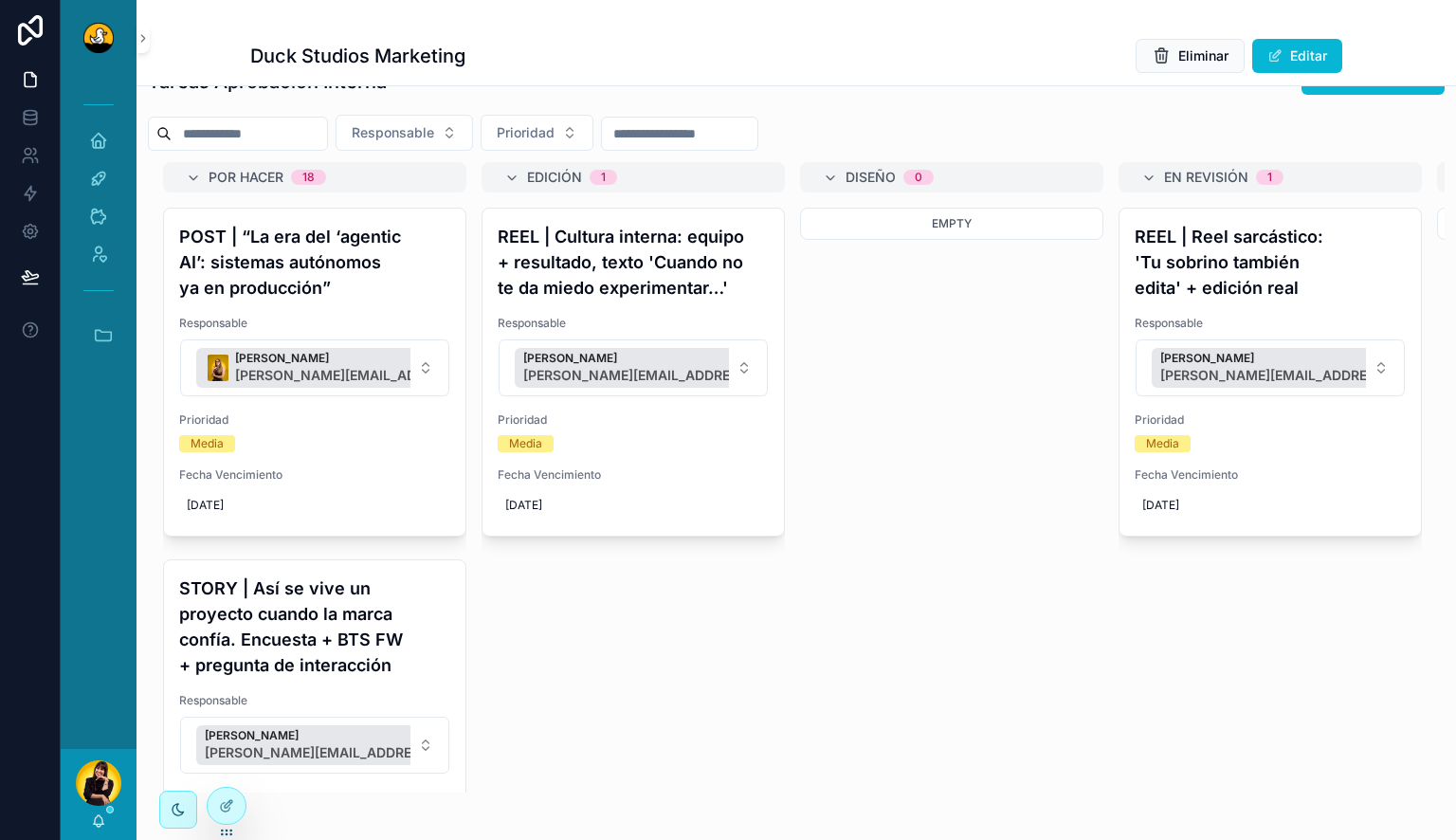
scroll to position [0, 0]
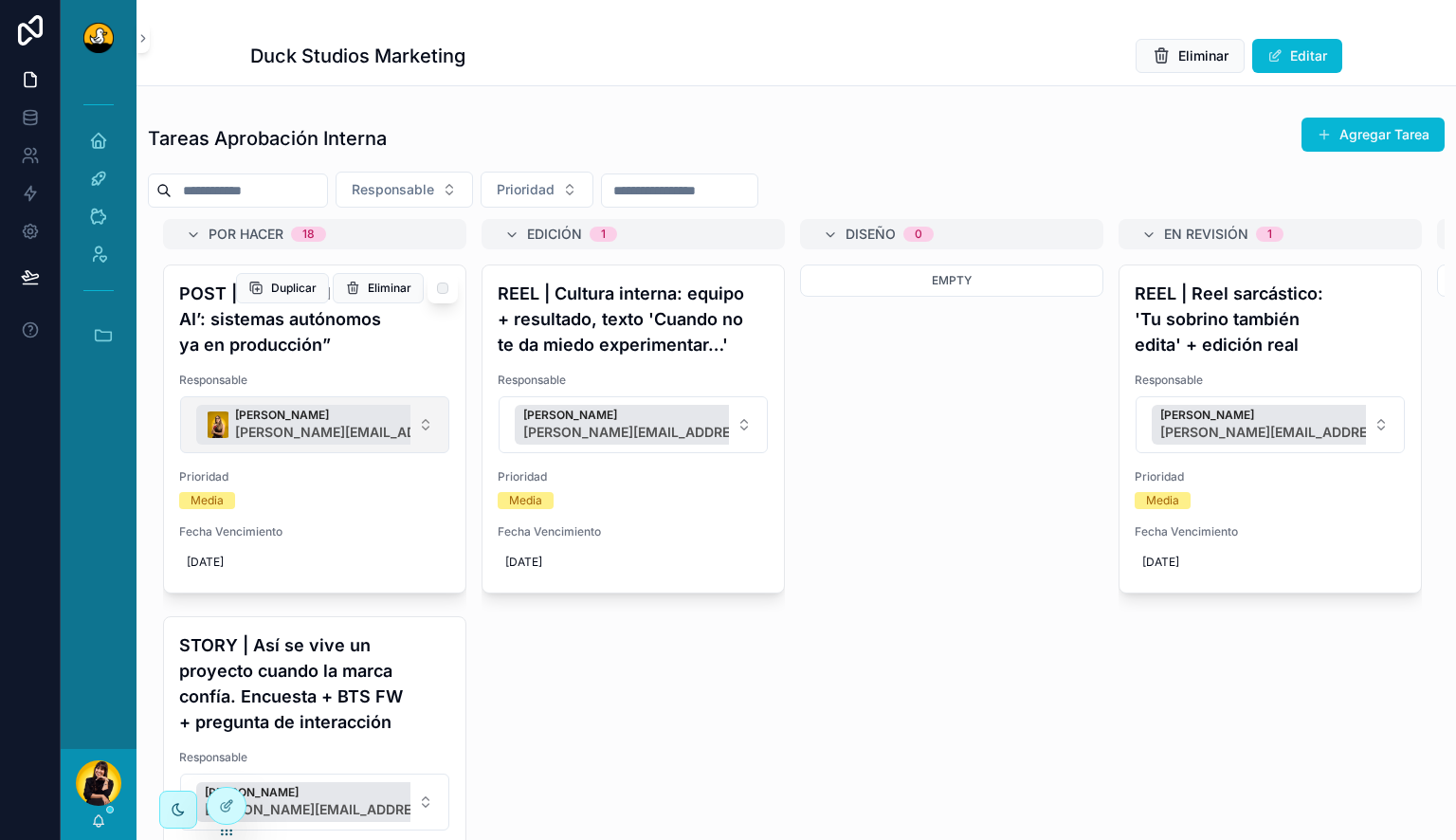
click at [416, 421] on button "Barbara Argotte barbara.argotte@duckstudios.net" at bounding box center [315, 424] width 270 height 57
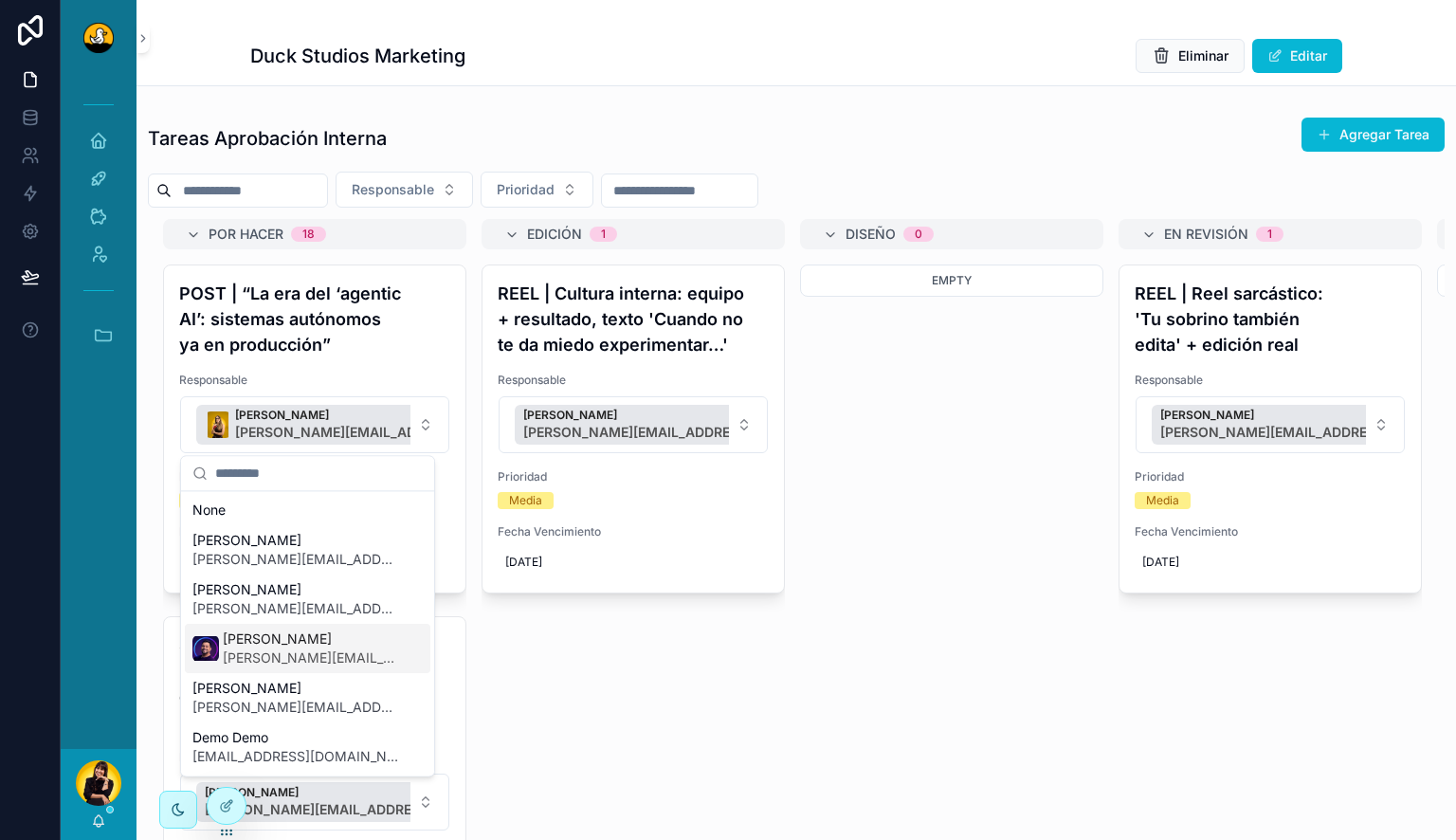
click at [285, 644] on span "[PERSON_NAME]" at bounding box center [311, 639] width 177 height 19
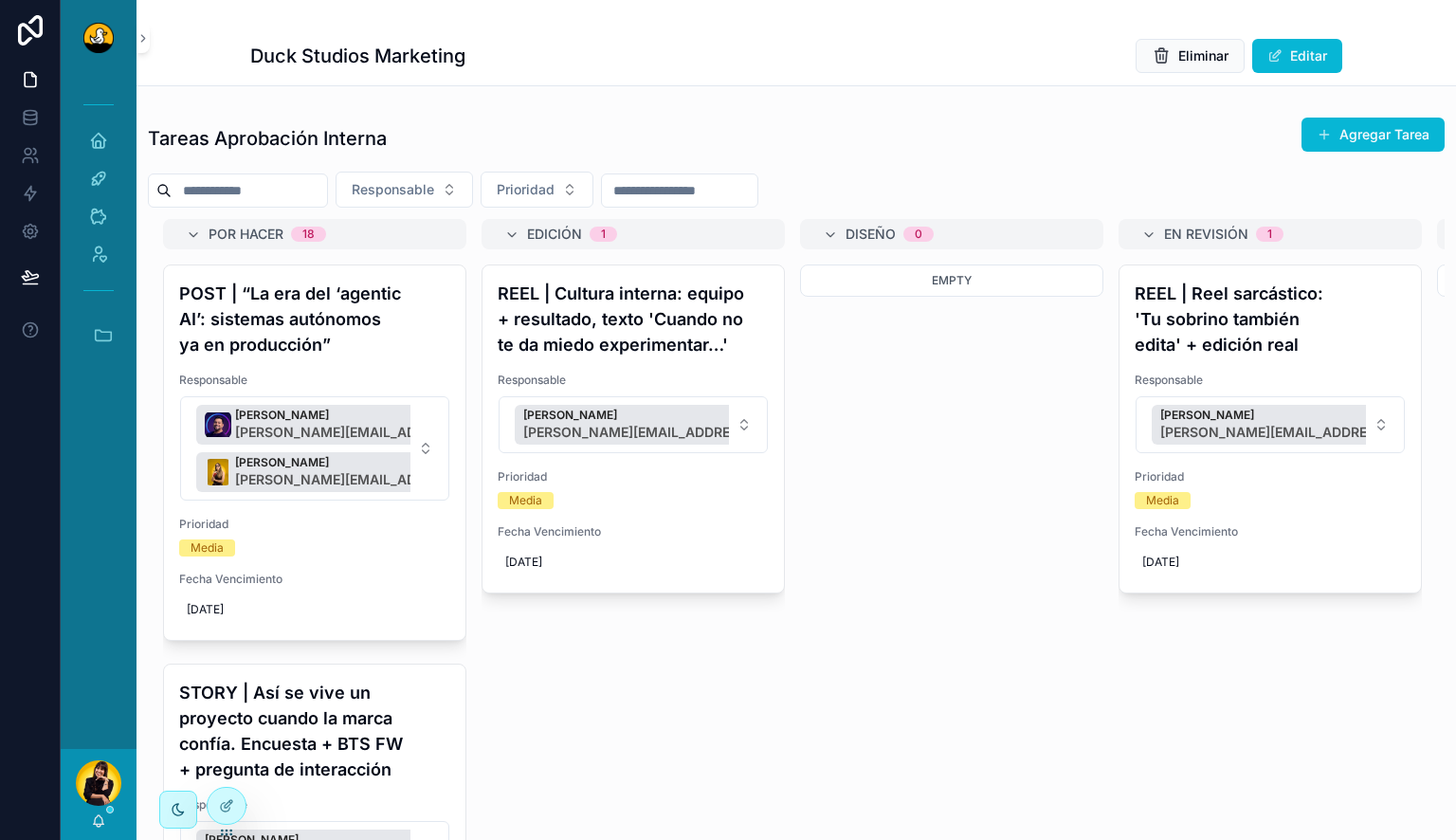
click at [413, 443] on button "Lucas Mateus lucas.mateus@duckstudios.net Barbara Argotte barbara.argotte@ducks…" at bounding box center [315, 448] width 270 height 105
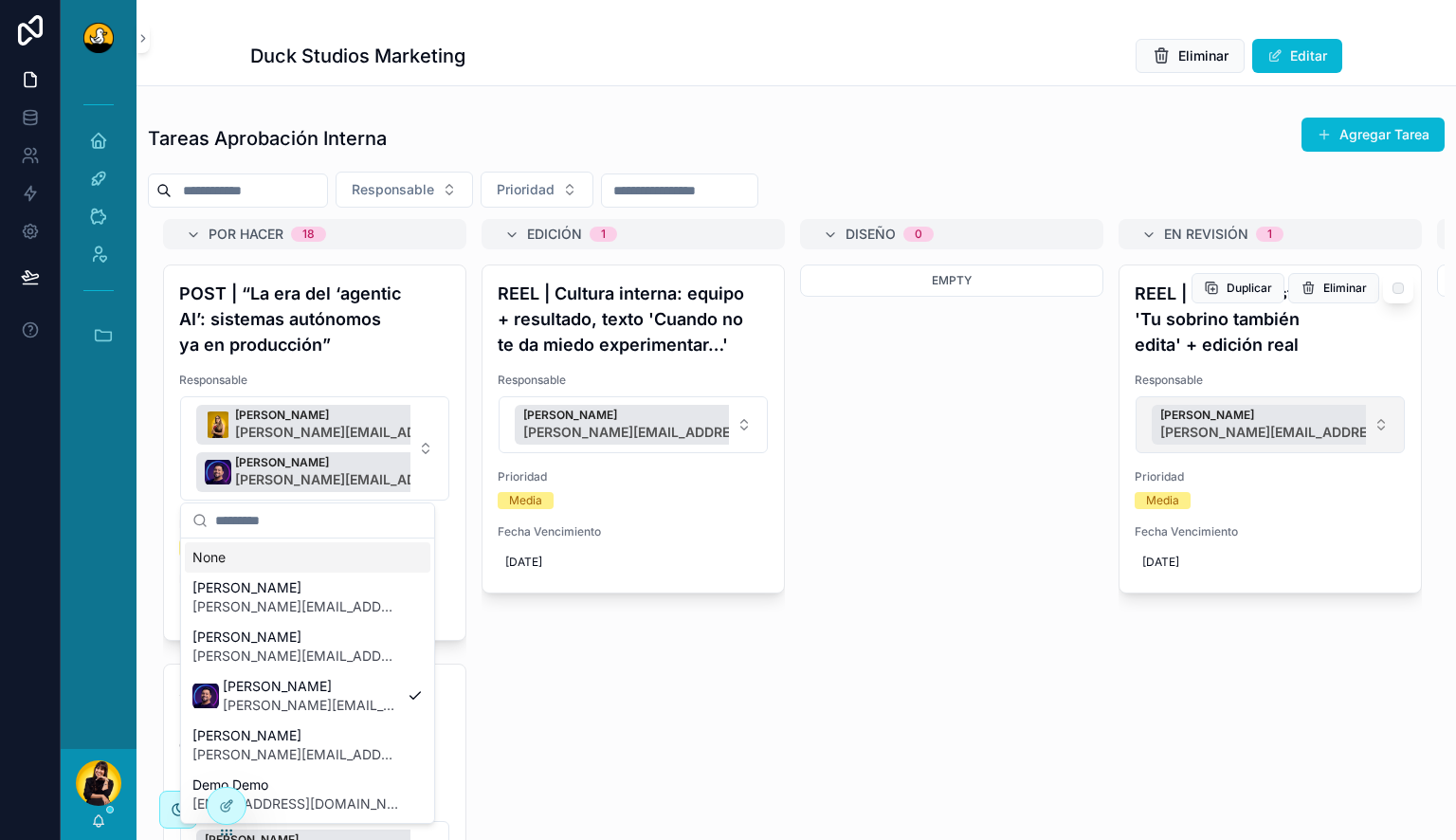
click at [1374, 424] on button "Miguel Madriz miguel.madriz@duckstudios.net" at bounding box center [1270, 424] width 270 height 57
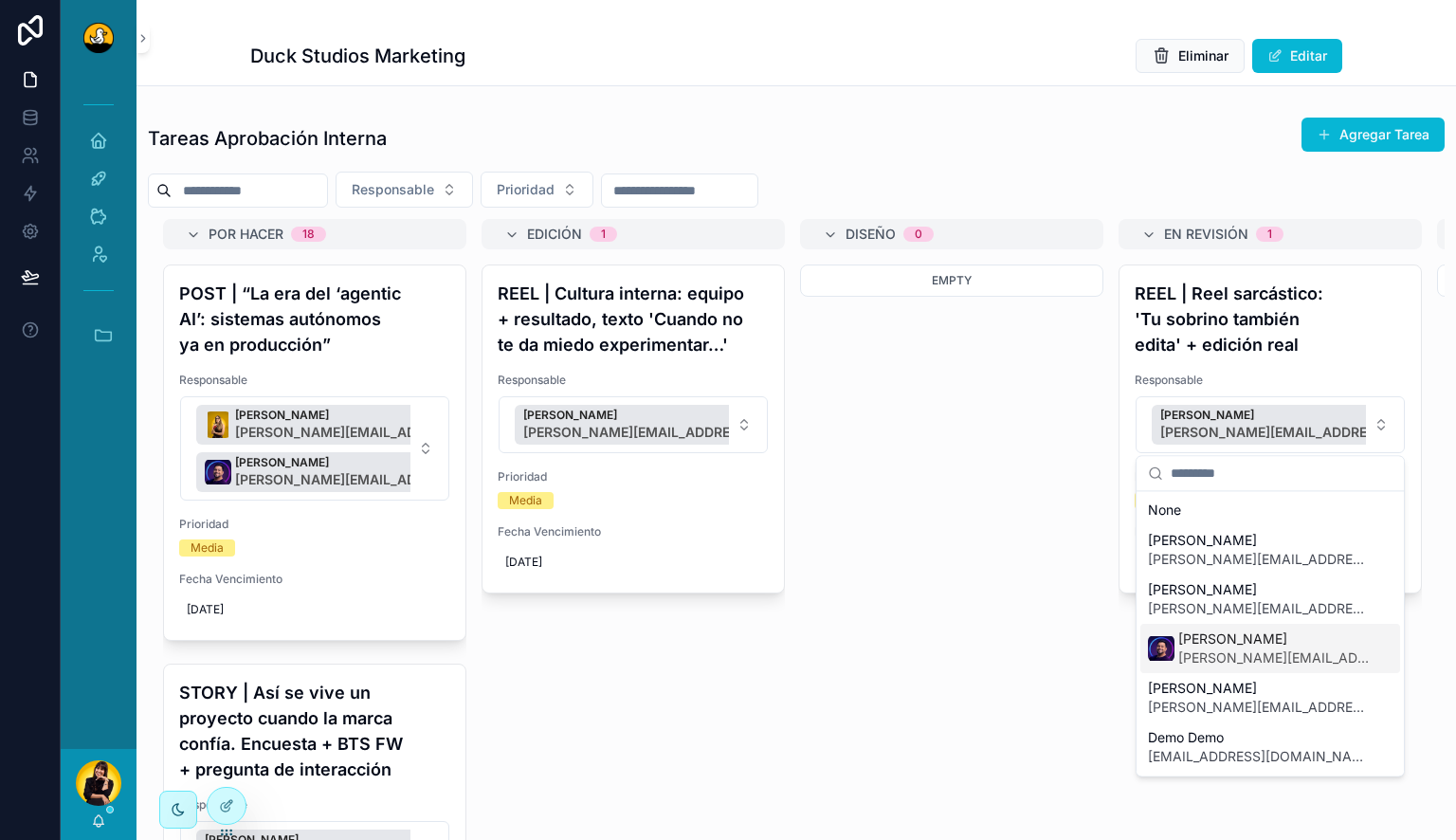
click at [1226, 633] on span "[PERSON_NAME]" at bounding box center [1274, 639] width 192 height 19
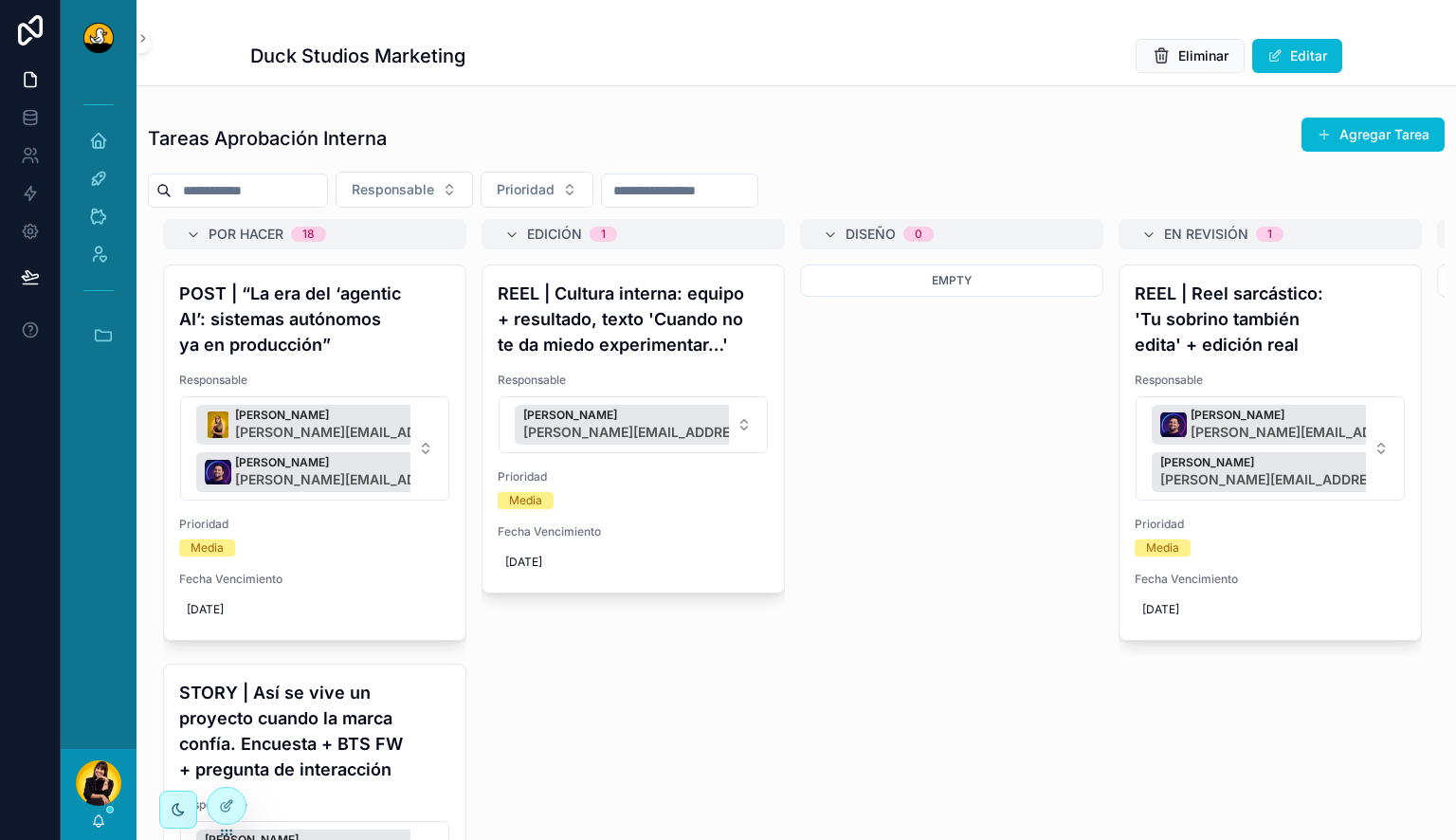
click at [754, 425] on button "Miguel Madriz miguel.madriz@duckstudios.net" at bounding box center [633, 424] width 270 height 57
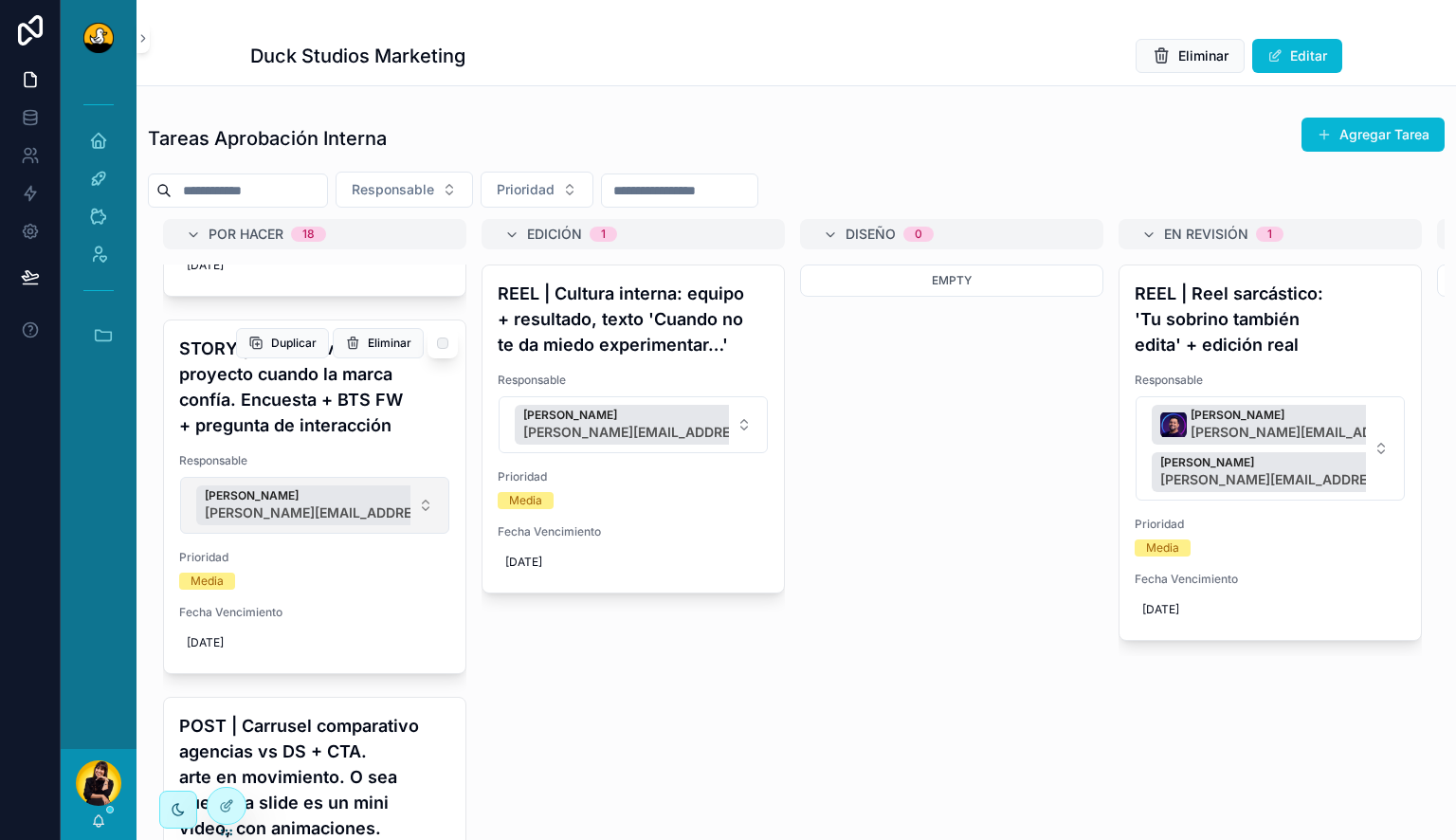
scroll to position [345, 0]
click at [407, 499] on button "Lewis Montenegro lewis.montenegro@duckstudios.net" at bounding box center [315, 503] width 270 height 57
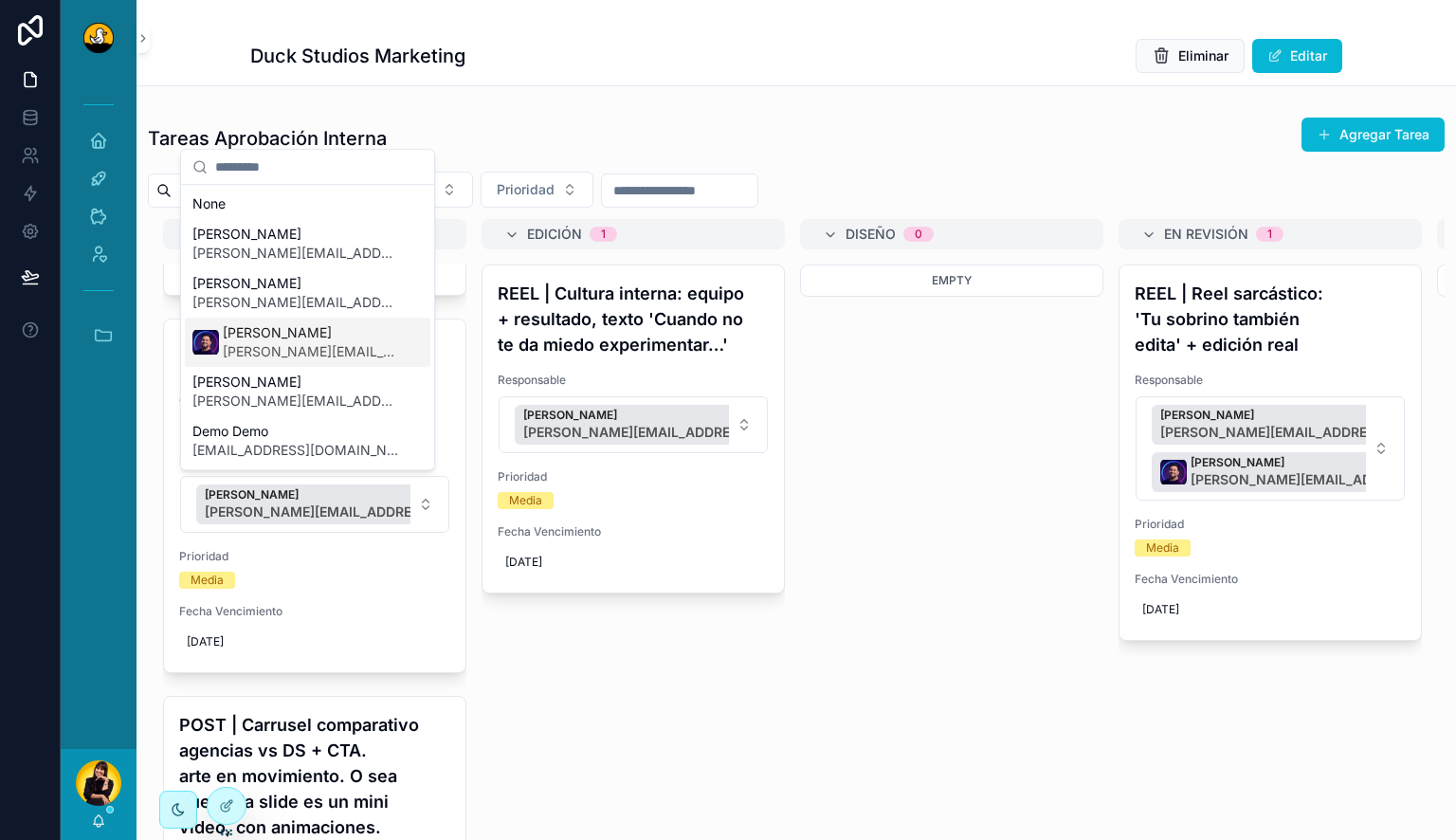
click at [355, 350] on span "lucas.mateus@duckstudios.net" at bounding box center [311, 352] width 177 height 19
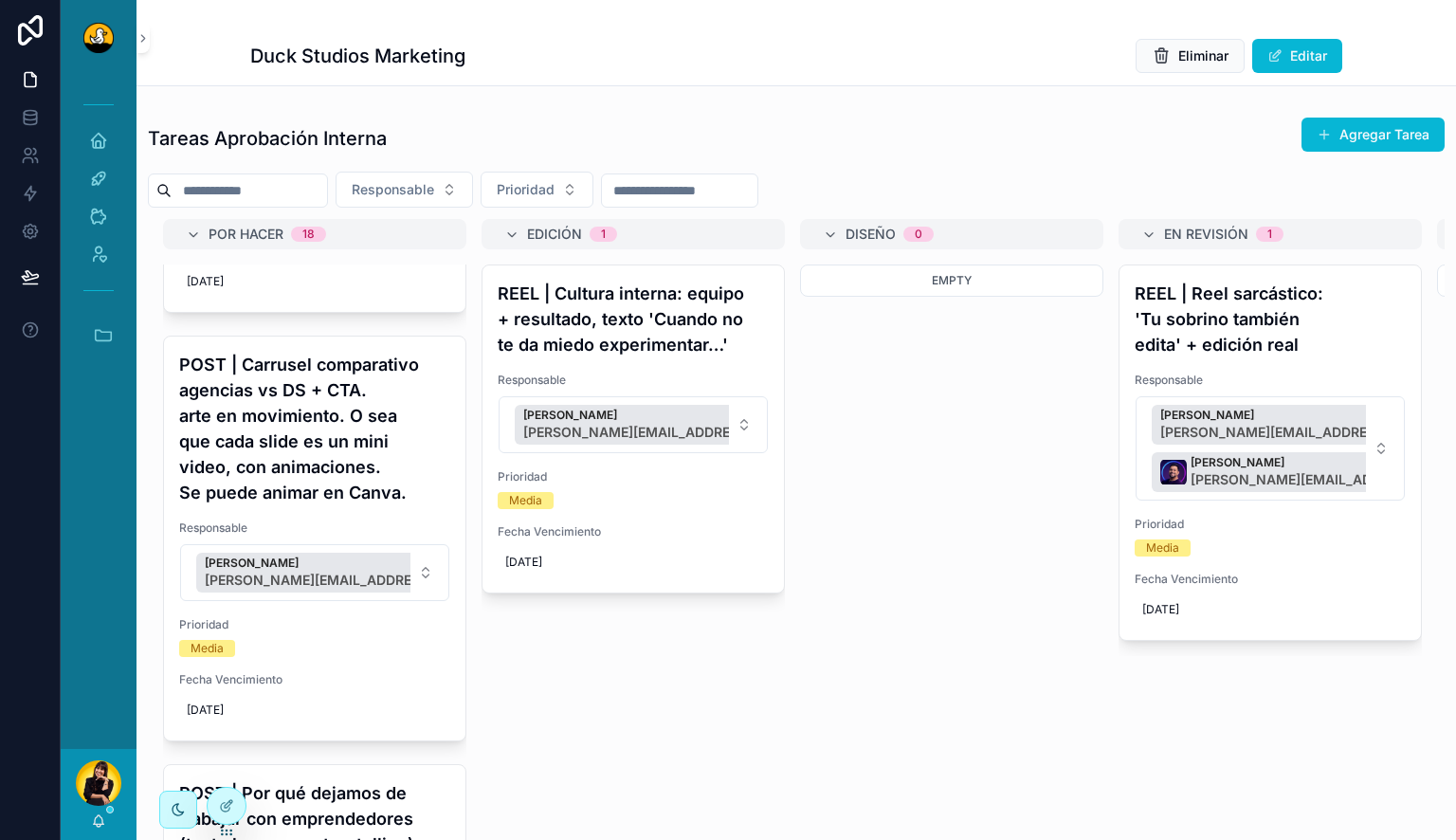
scroll to position [792, 0]
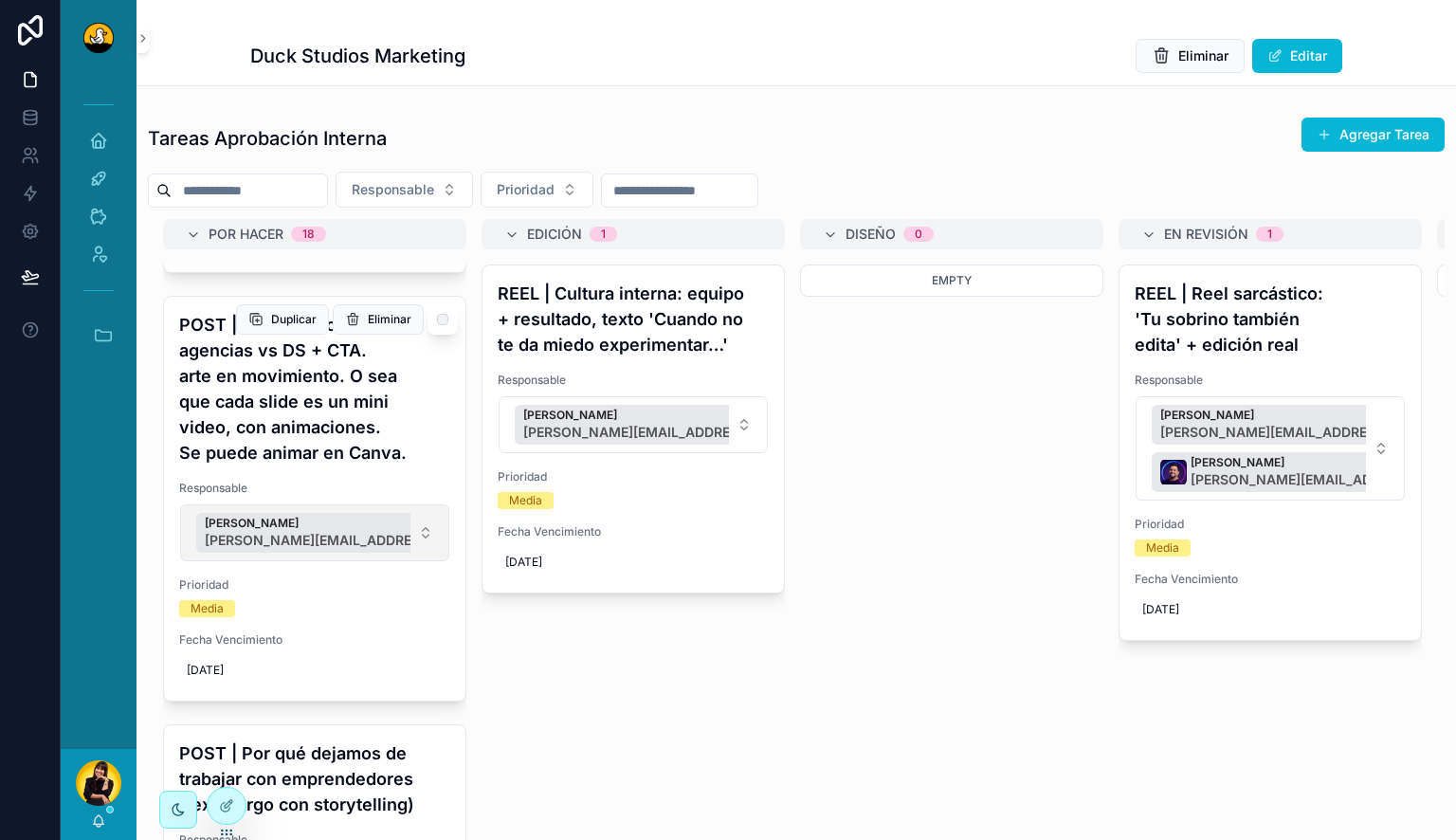
click at [417, 522] on button "Lewis Montenegro lewis.montenegro@duckstudios.net" at bounding box center [315, 532] width 270 height 57
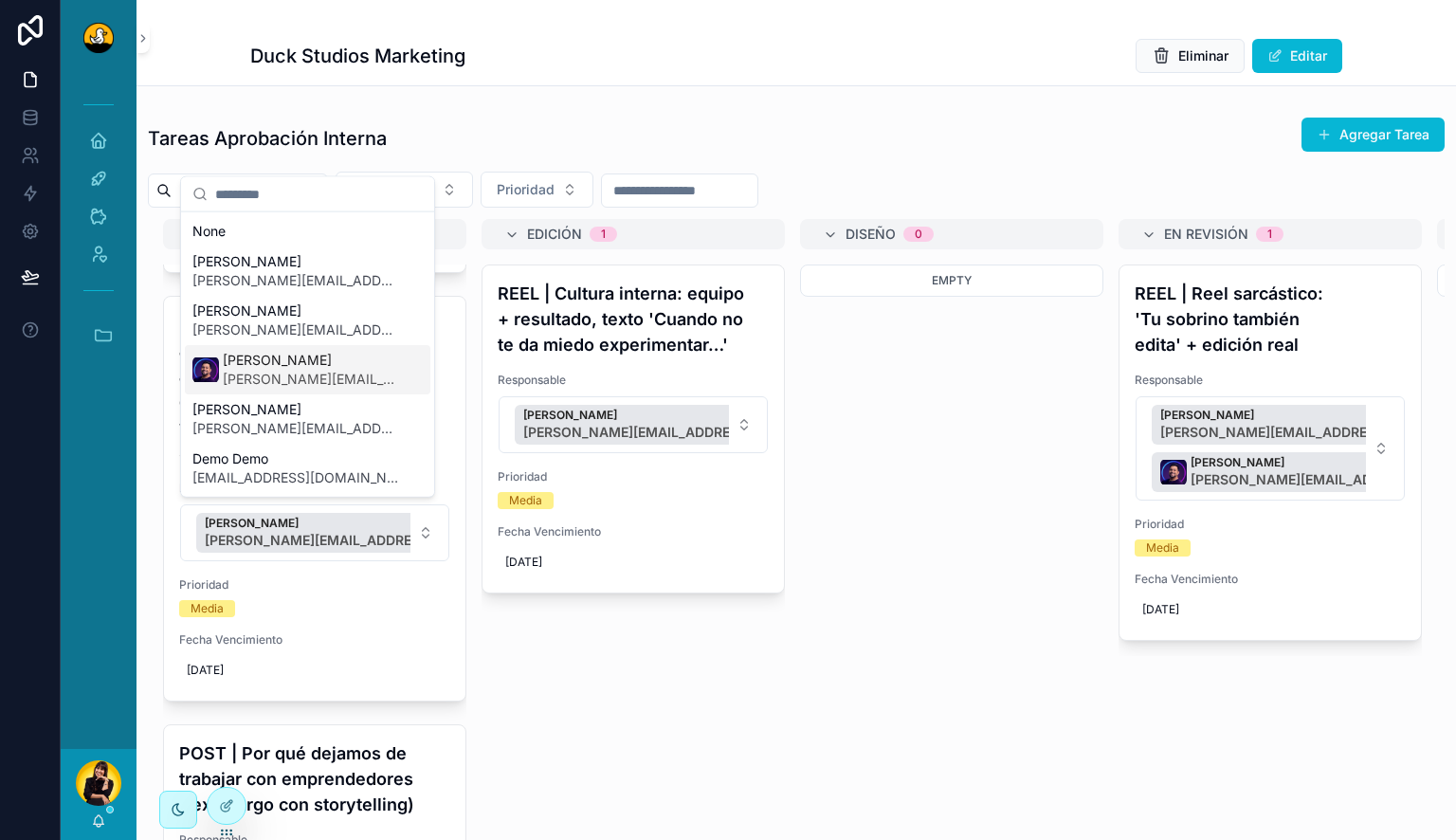
click at [329, 375] on span "lucas.mateus@duckstudios.net" at bounding box center [311, 379] width 177 height 19
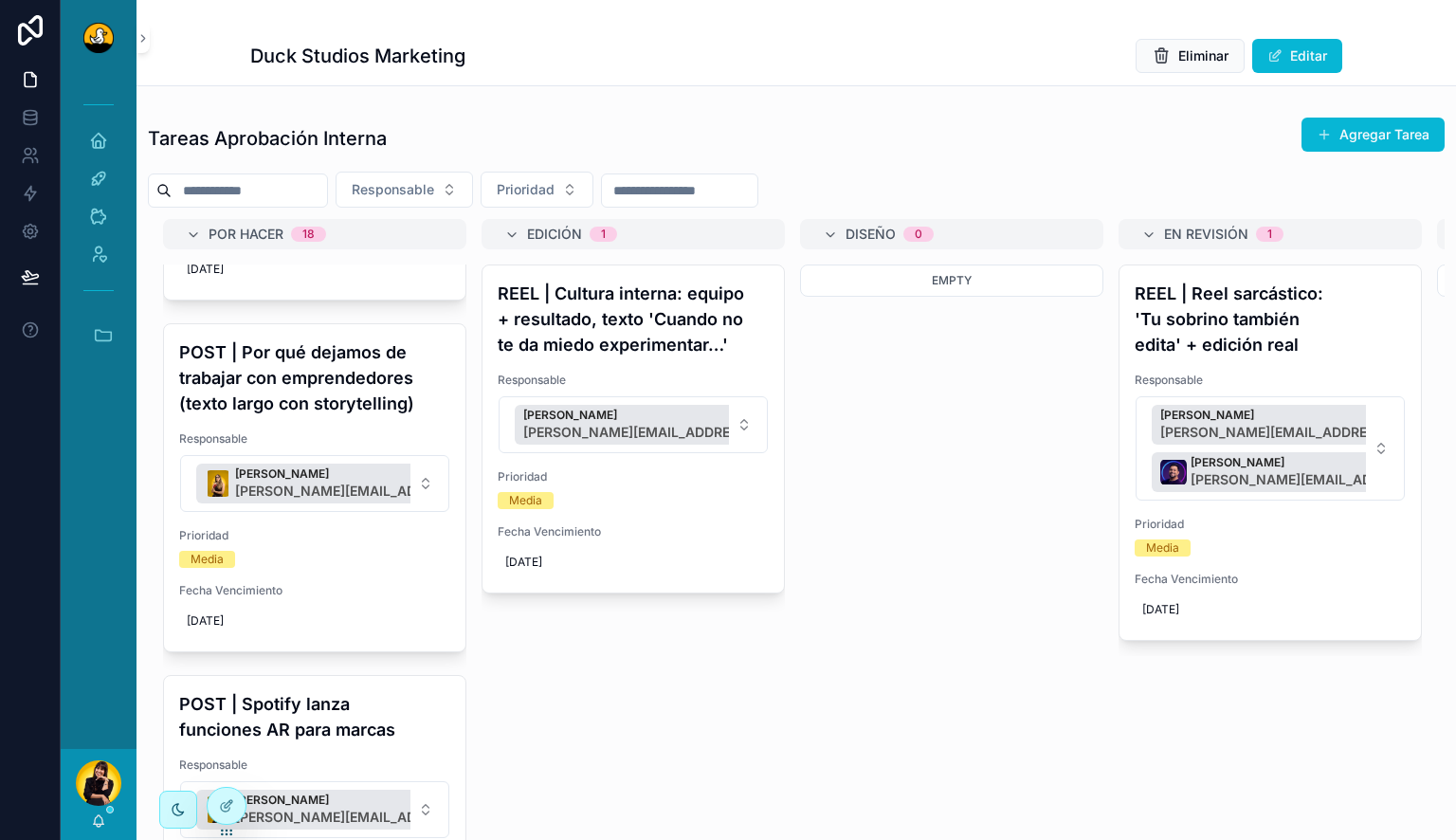
scroll to position [1243, 0]
click at [413, 475] on button "Barbara Argotte barbara.argotte@duckstudios.net" at bounding box center [315, 480] width 270 height 57
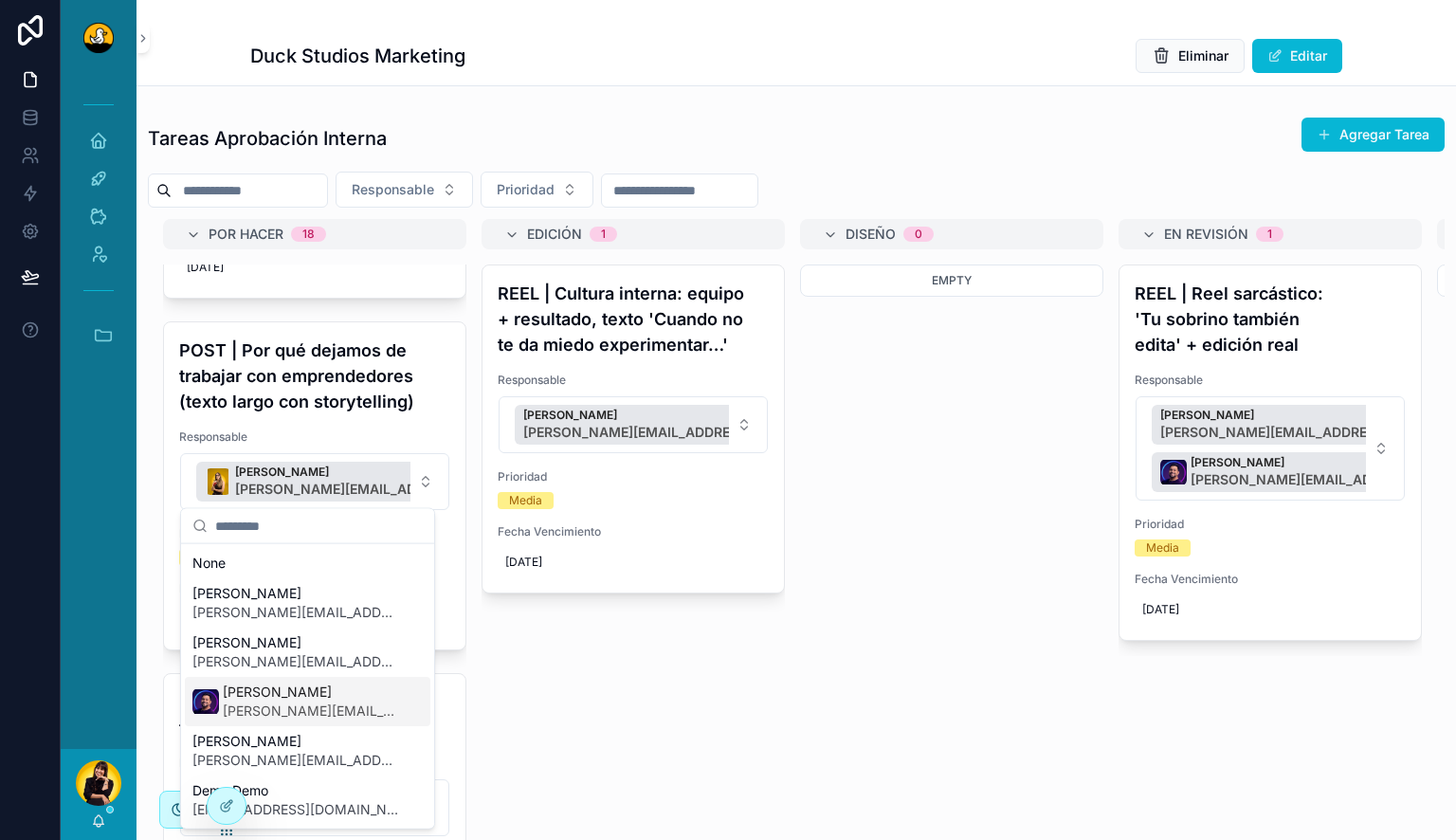
click at [260, 704] on span "lucas.mateus@duckstudios.net" at bounding box center [311, 711] width 177 height 19
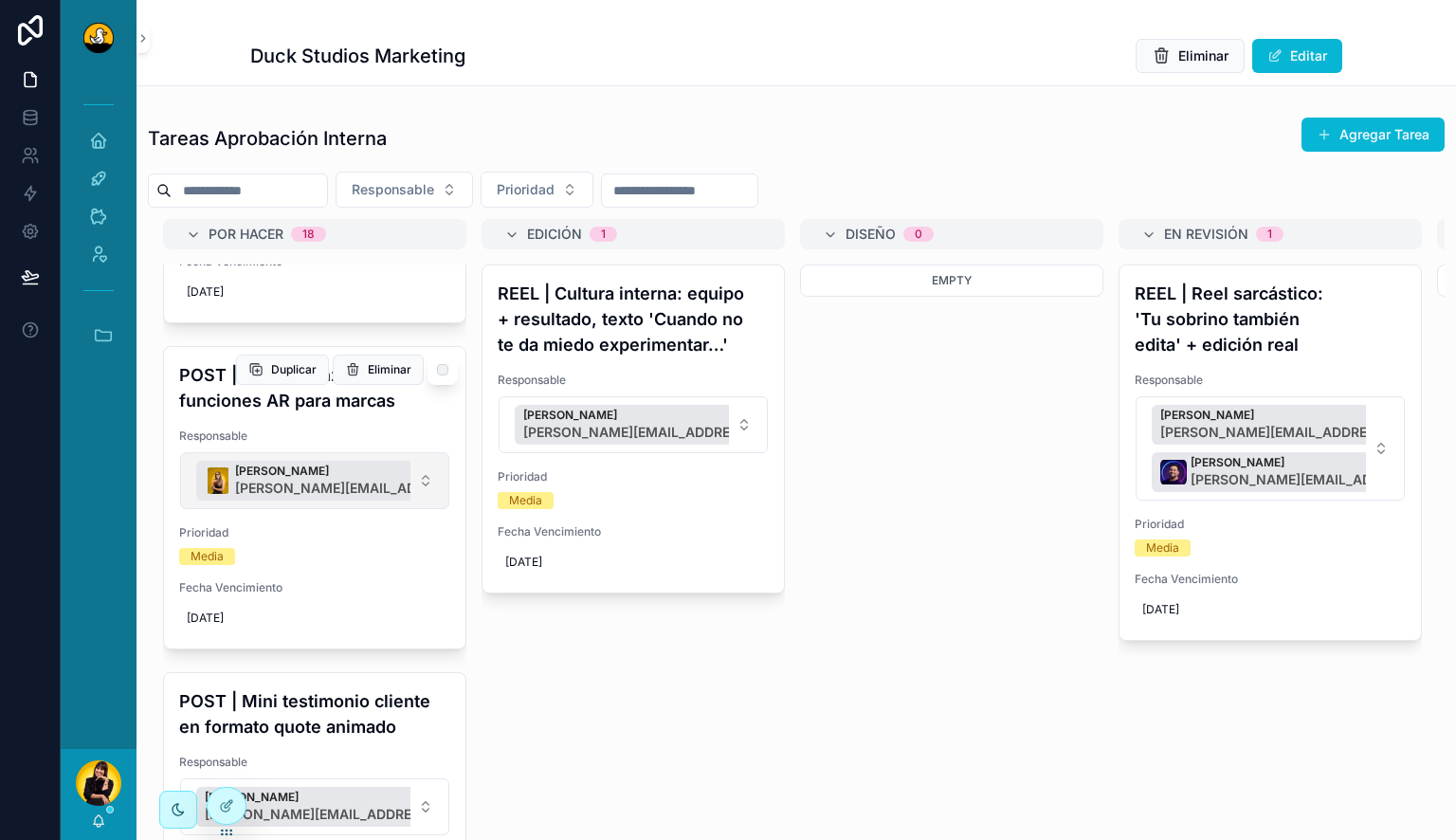
click at [413, 467] on button "Barbara Argotte barbara.argotte@duckstudios.net" at bounding box center [315, 479] width 270 height 57
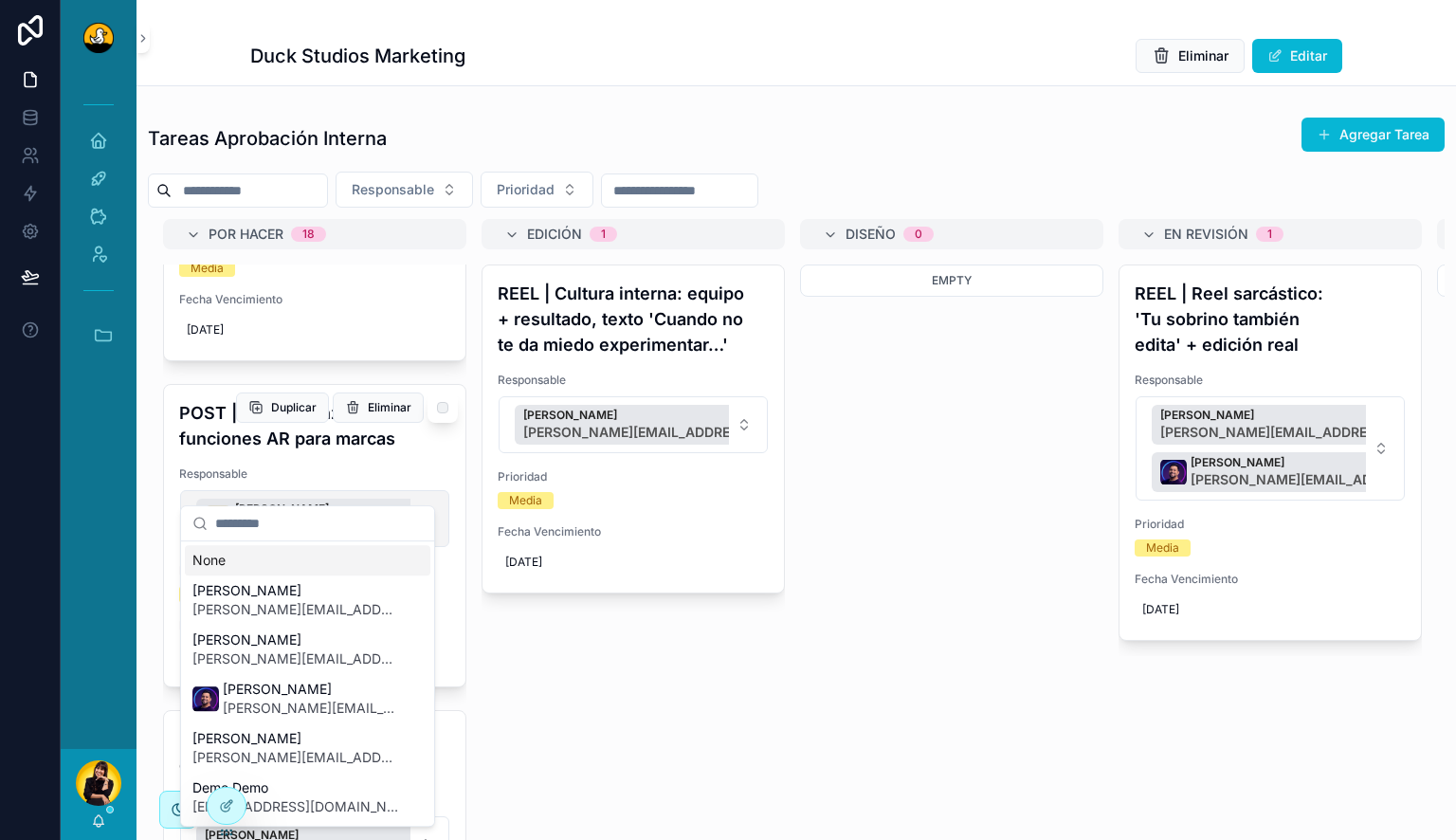
scroll to position [1617, 0]
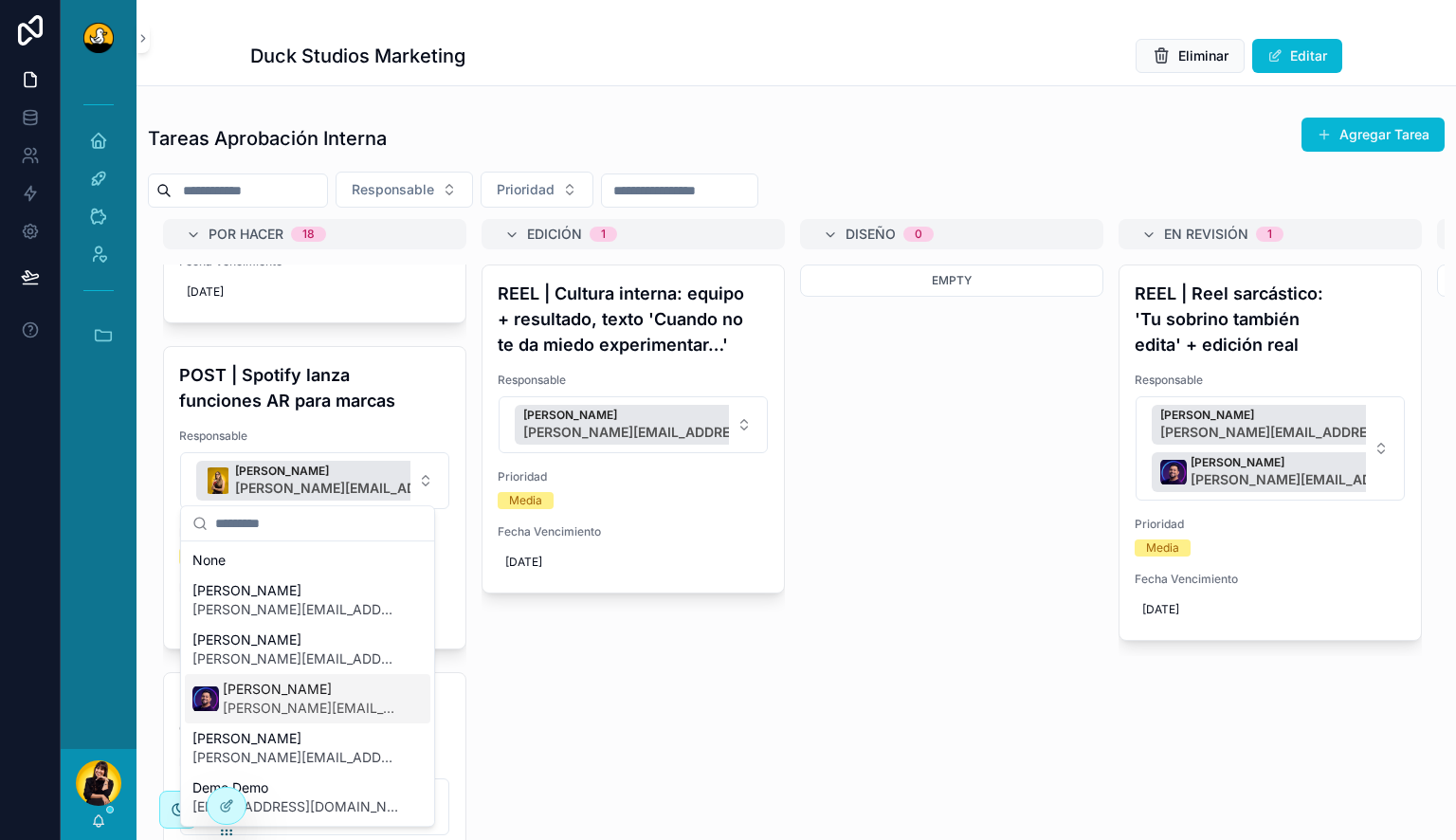
click at [282, 716] on span "lucas.mateus@duckstudios.net" at bounding box center [311, 708] width 177 height 19
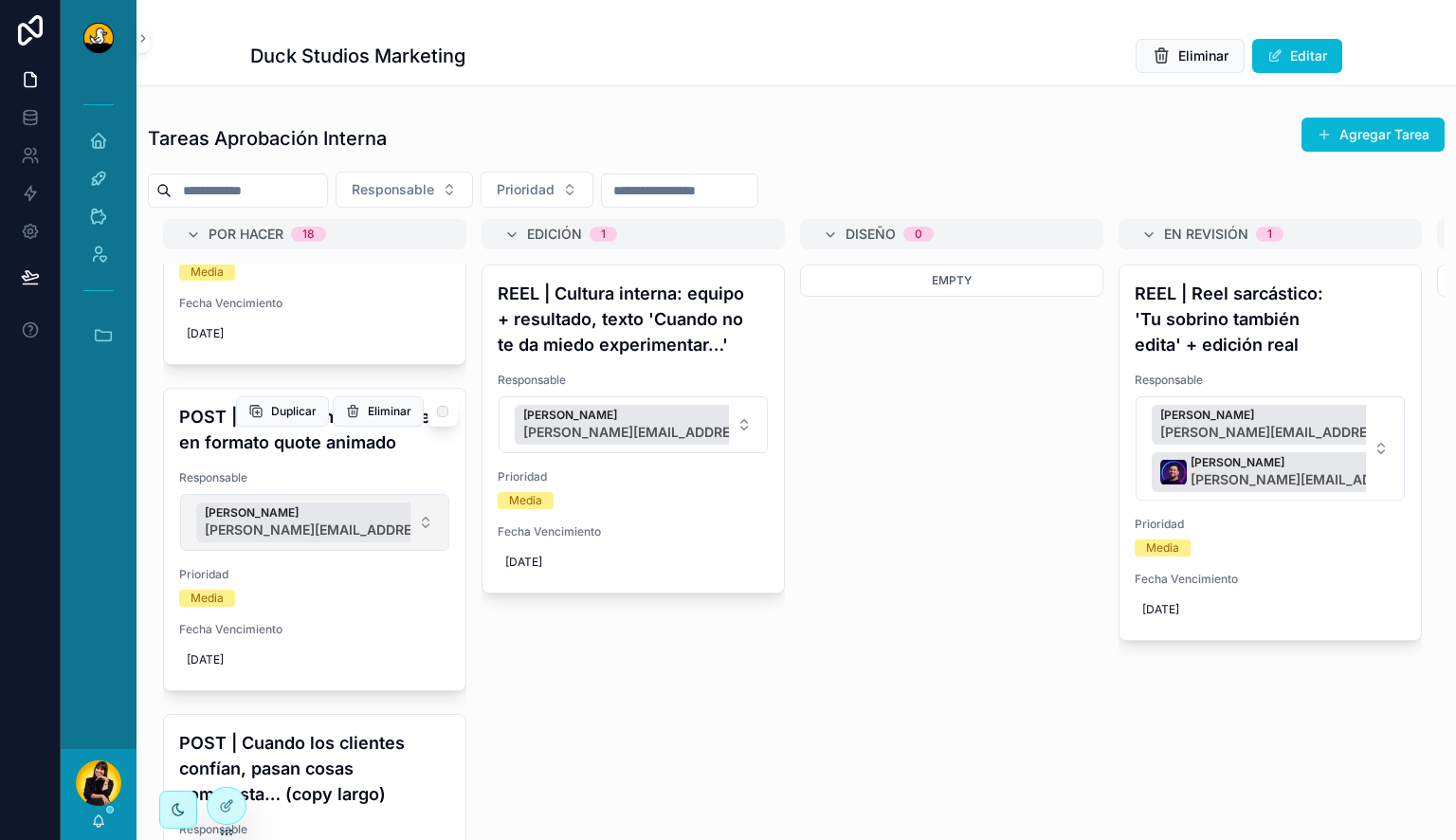
scroll to position [1952, 0]
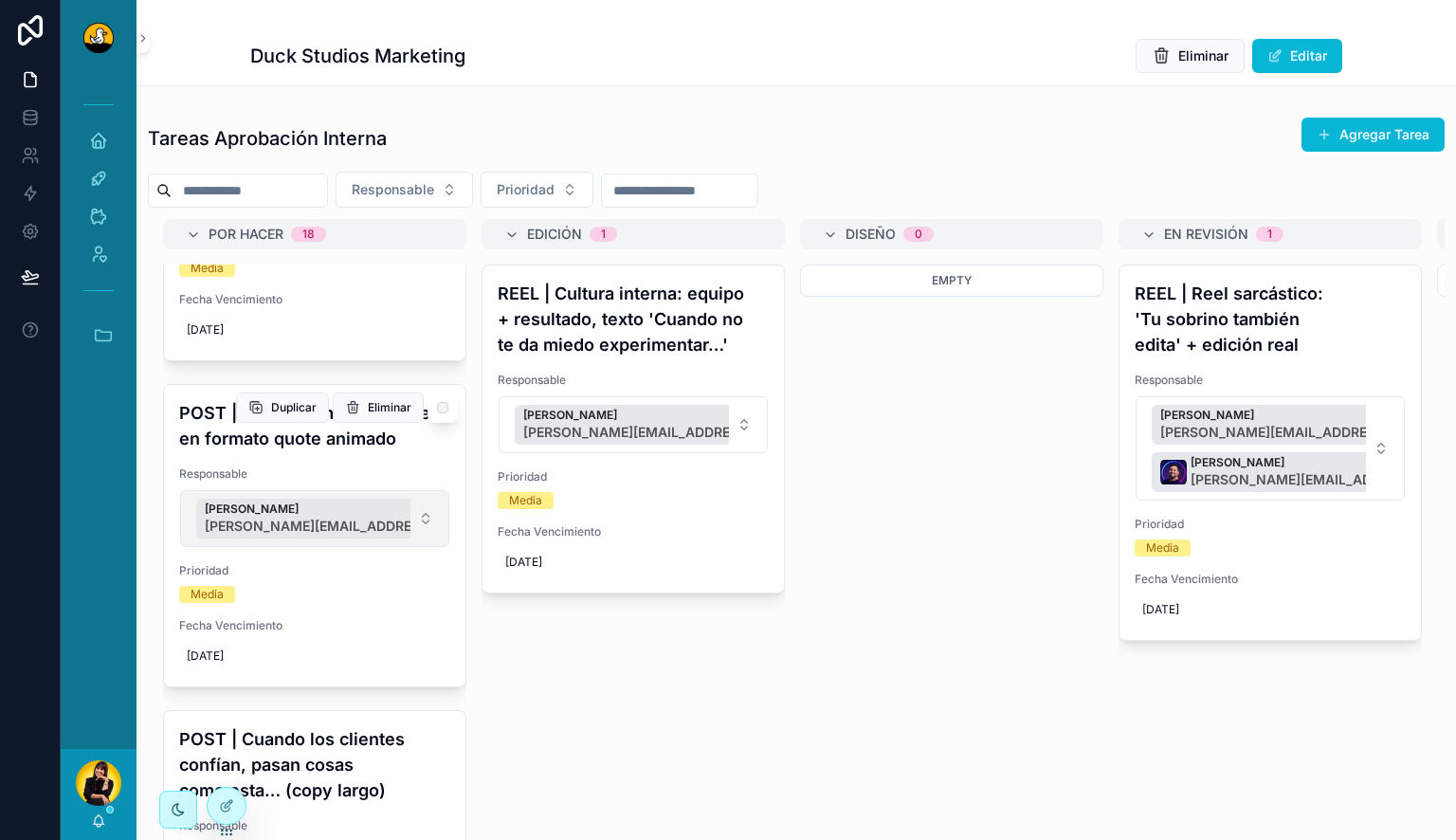
click at [413, 509] on button "Lewis Montenegro lewis.montenegro@duckstudios.net" at bounding box center [315, 518] width 270 height 57
click at [404, 531] on button "Lewis Montenegro lewis.montenegro@duckstudios.net" at bounding box center [315, 518] width 270 height 57
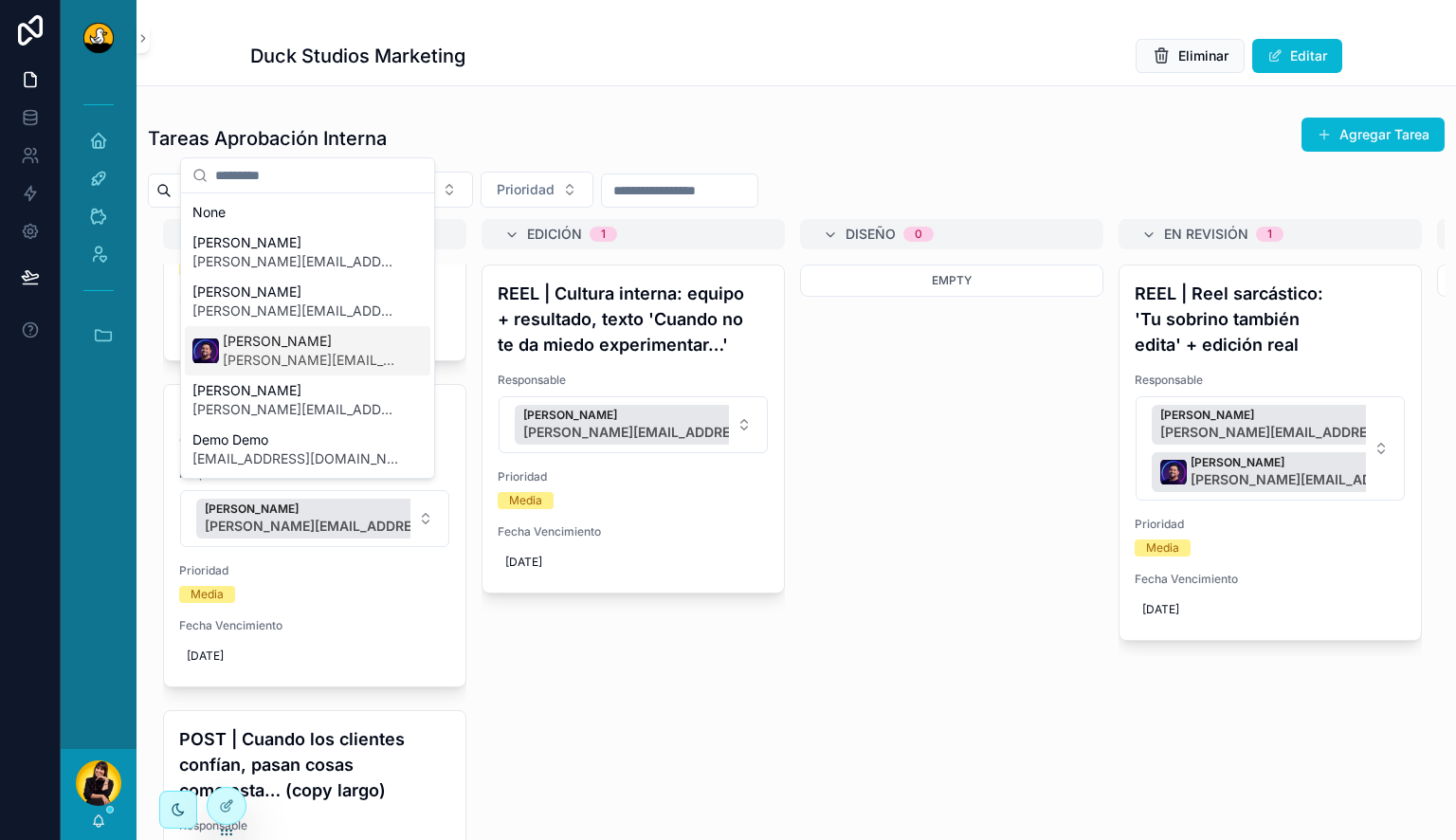
click at [325, 350] on span "[PERSON_NAME]" at bounding box center [311, 341] width 177 height 19
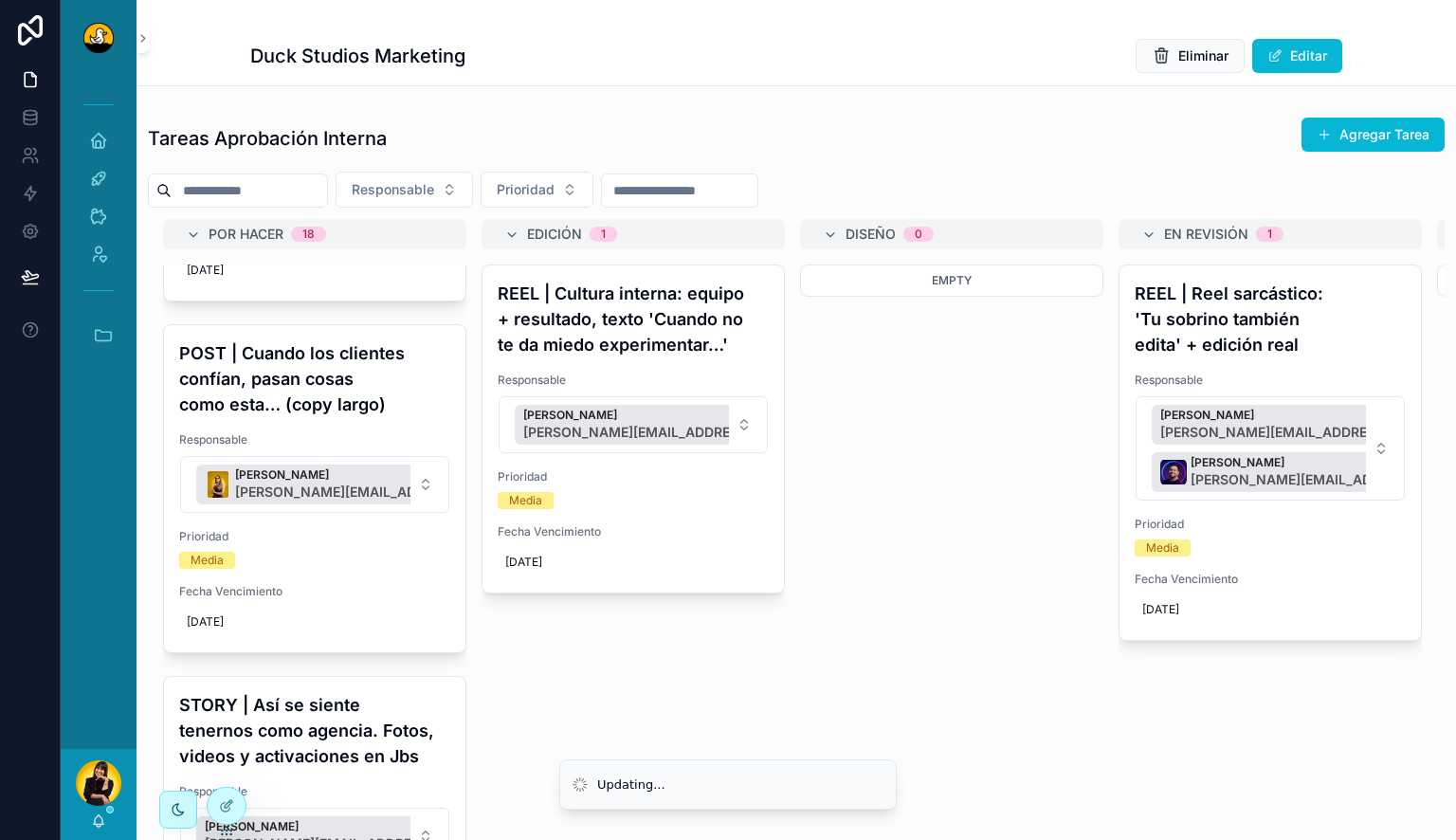
scroll to position [2408, 0]
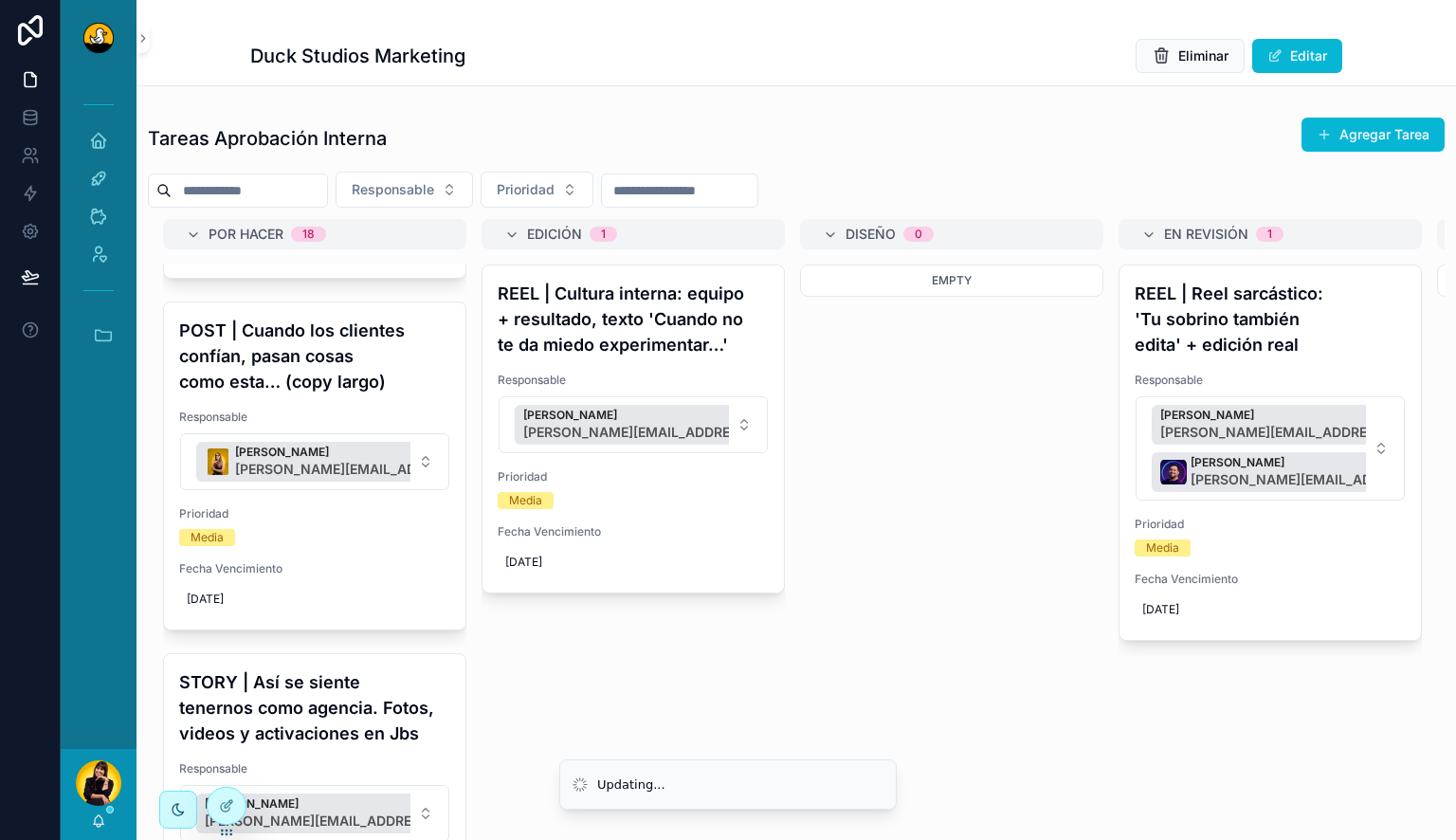
click at [419, 433] on button "Barbara Argotte barbara.argotte@duckstudios.net" at bounding box center [315, 461] width 270 height 57
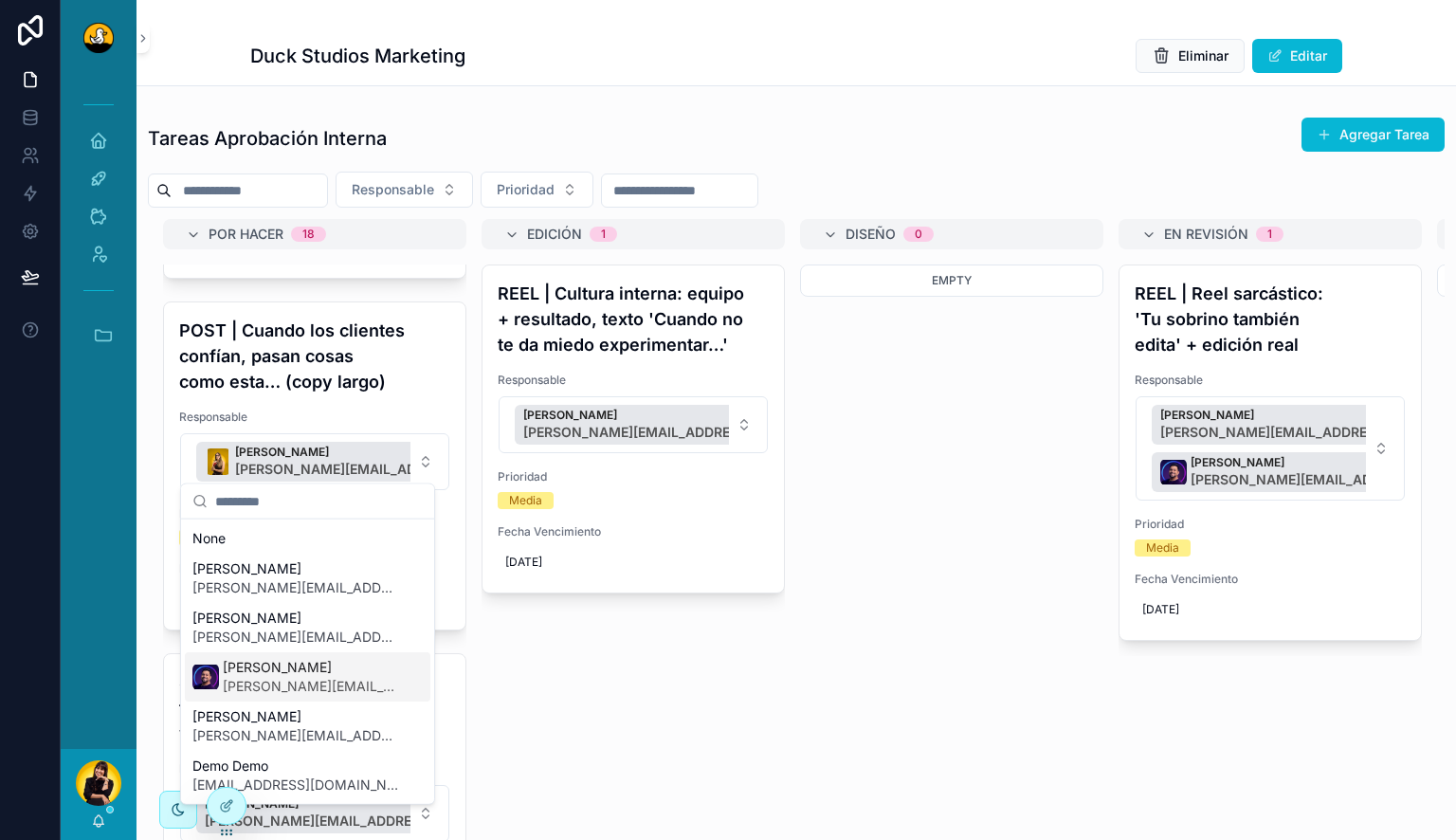
click at [287, 685] on span "lucas.mateus@duckstudios.net" at bounding box center [311, 687] width 177 height 19
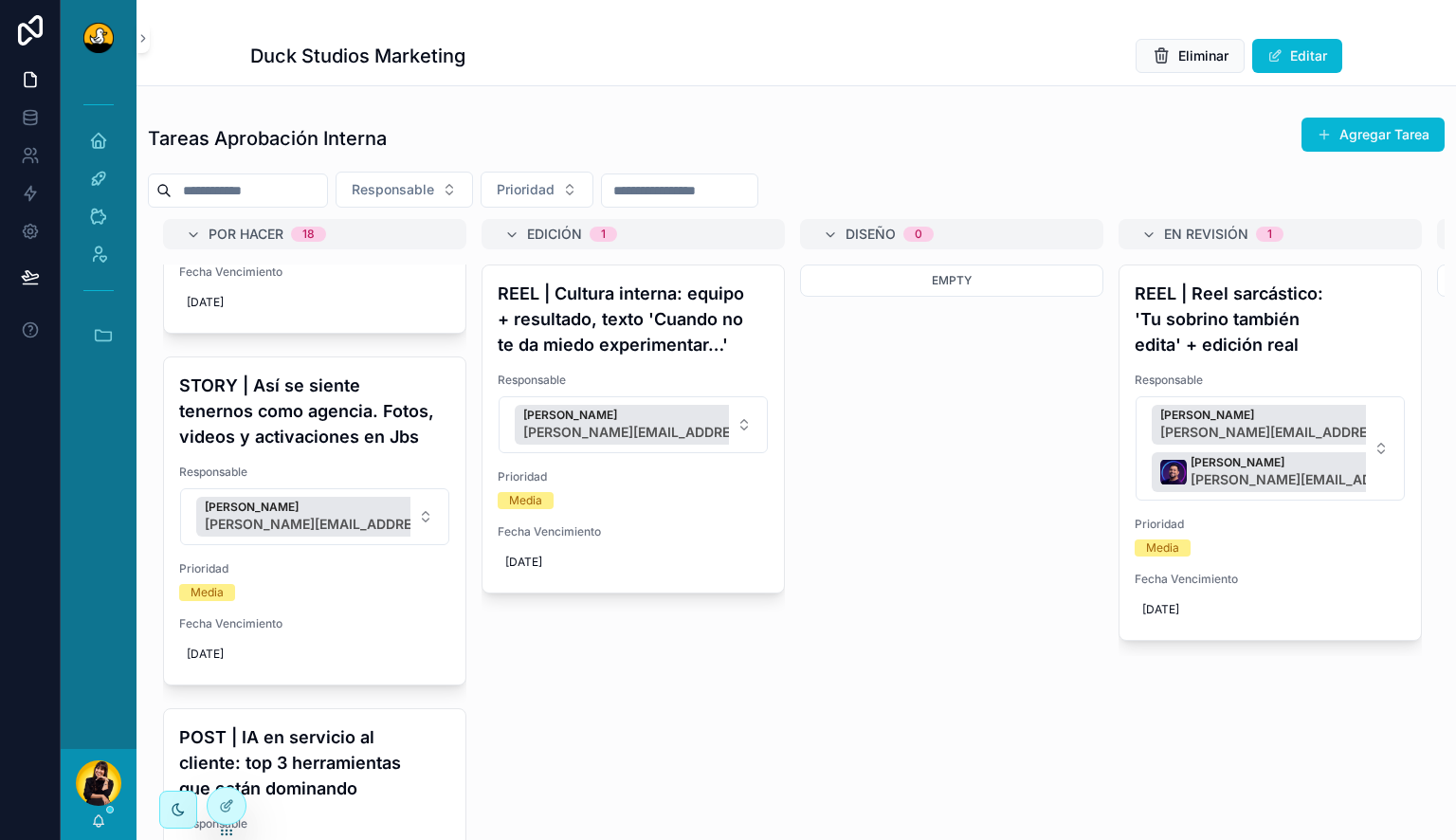
scroll to position [2765, 0]
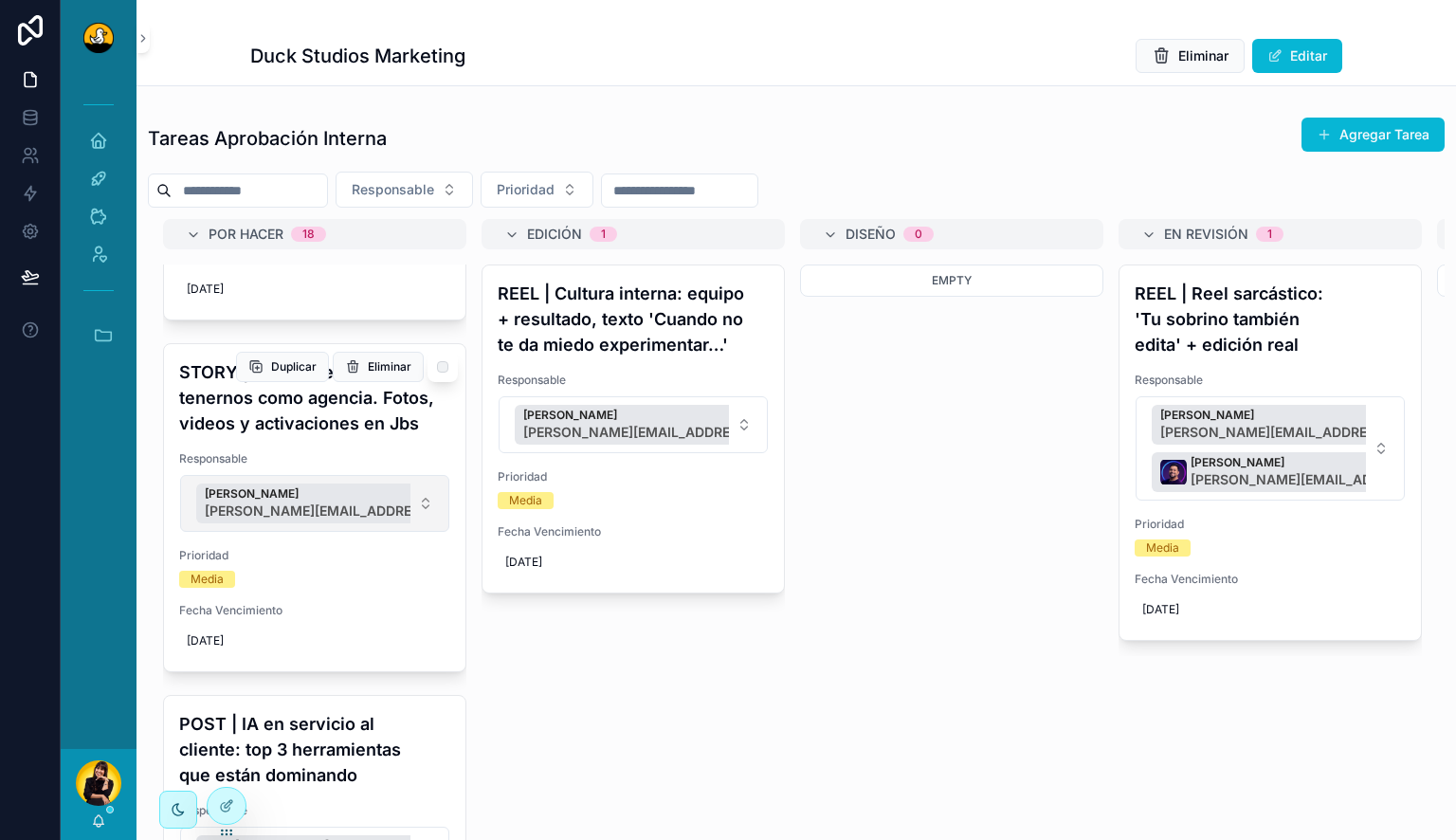
click at [411, 489] on button "Lewis Montenegro lewis.montenegro@duckstudios.net" at bounding box center [315, 502] width 270 height 57
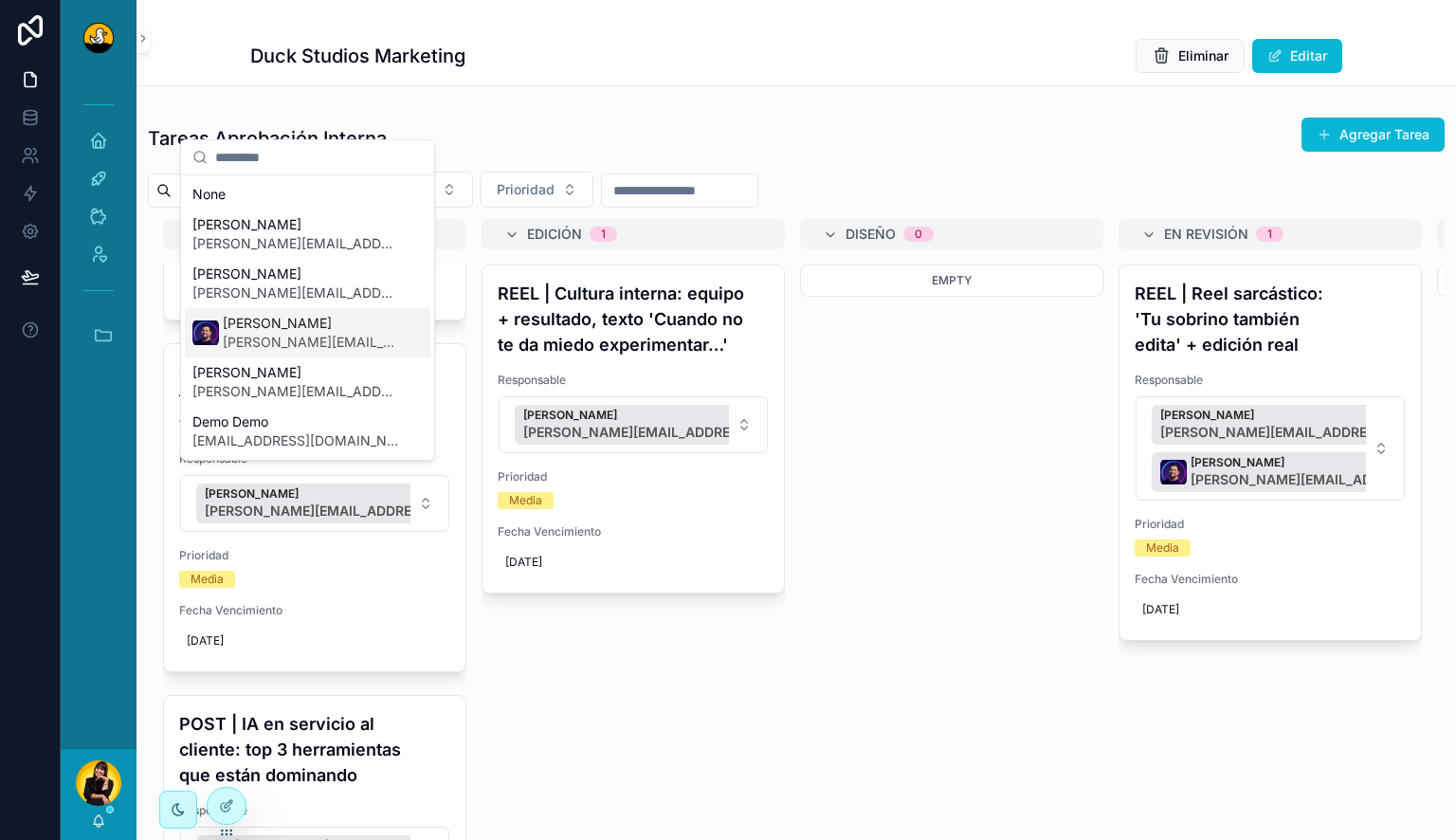
click at [340, 334] on span "lucas.mateus@duckstudios.net" at bounding box center [311, 342] width 177 height 19
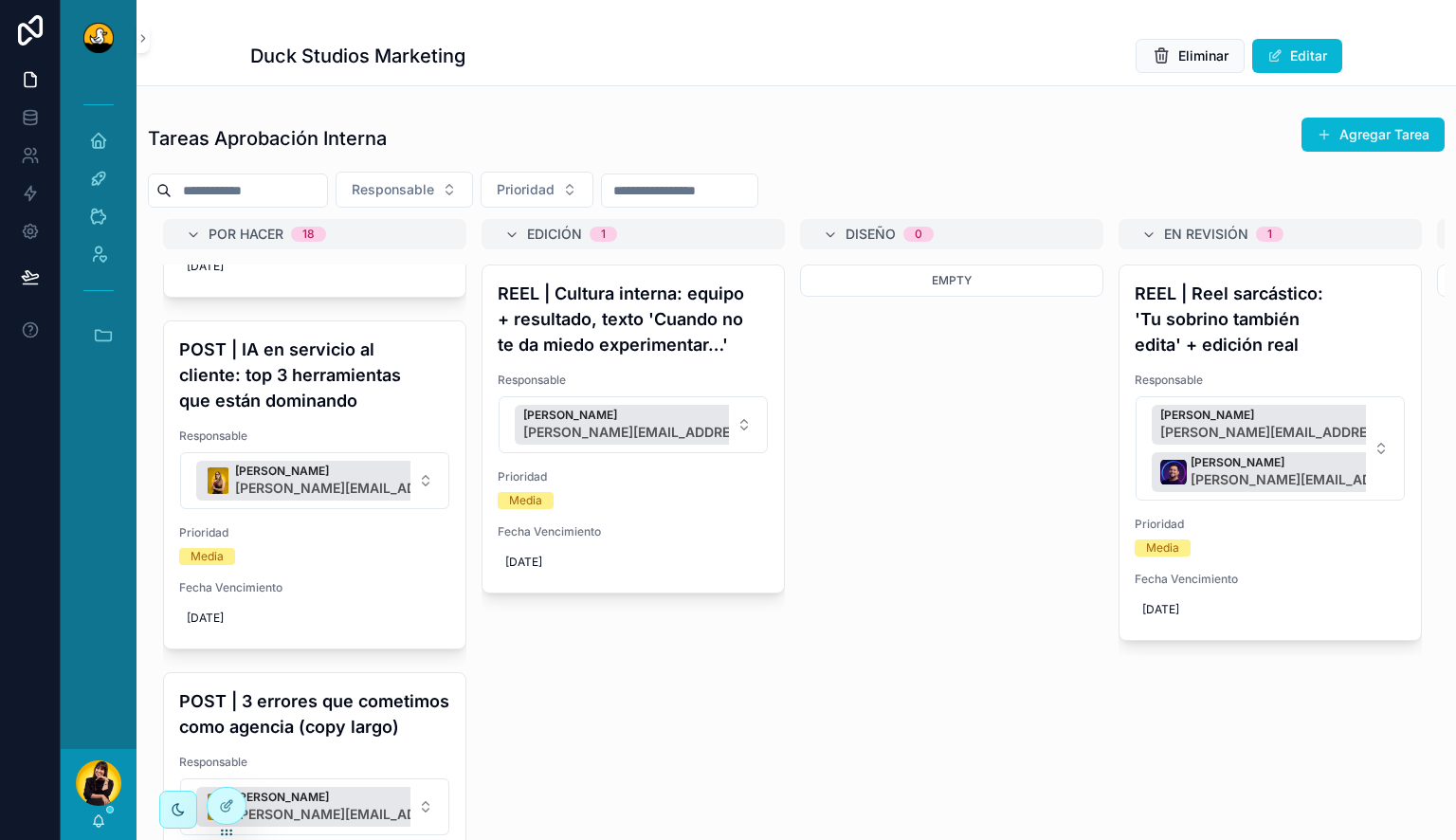
scroll to position [3229, 0]
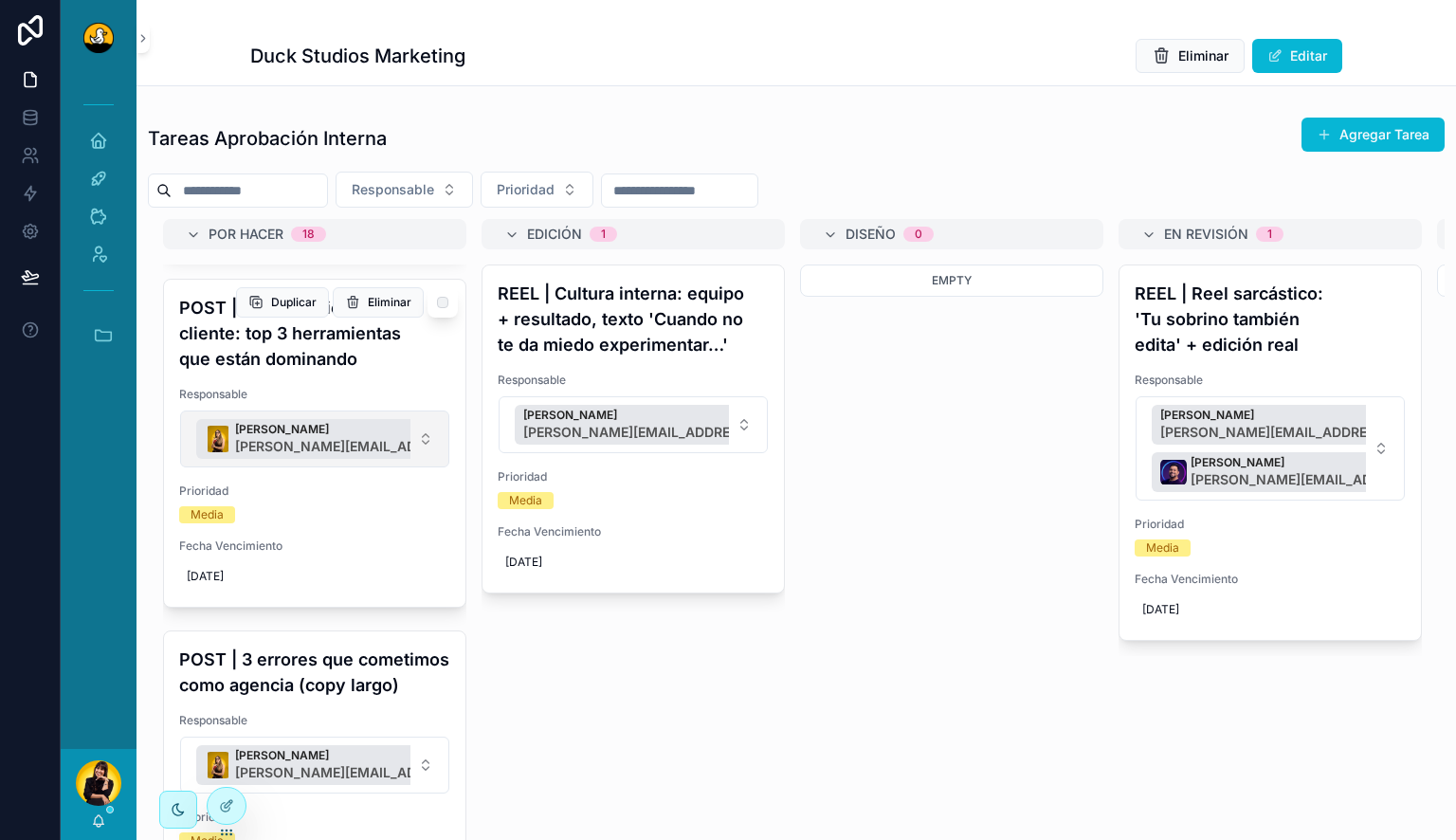
click at [421, 413] on button "Barbara Argotte barbara.argotte@duckstudios.net" at bounding box center [315, 438] width 270 height 57
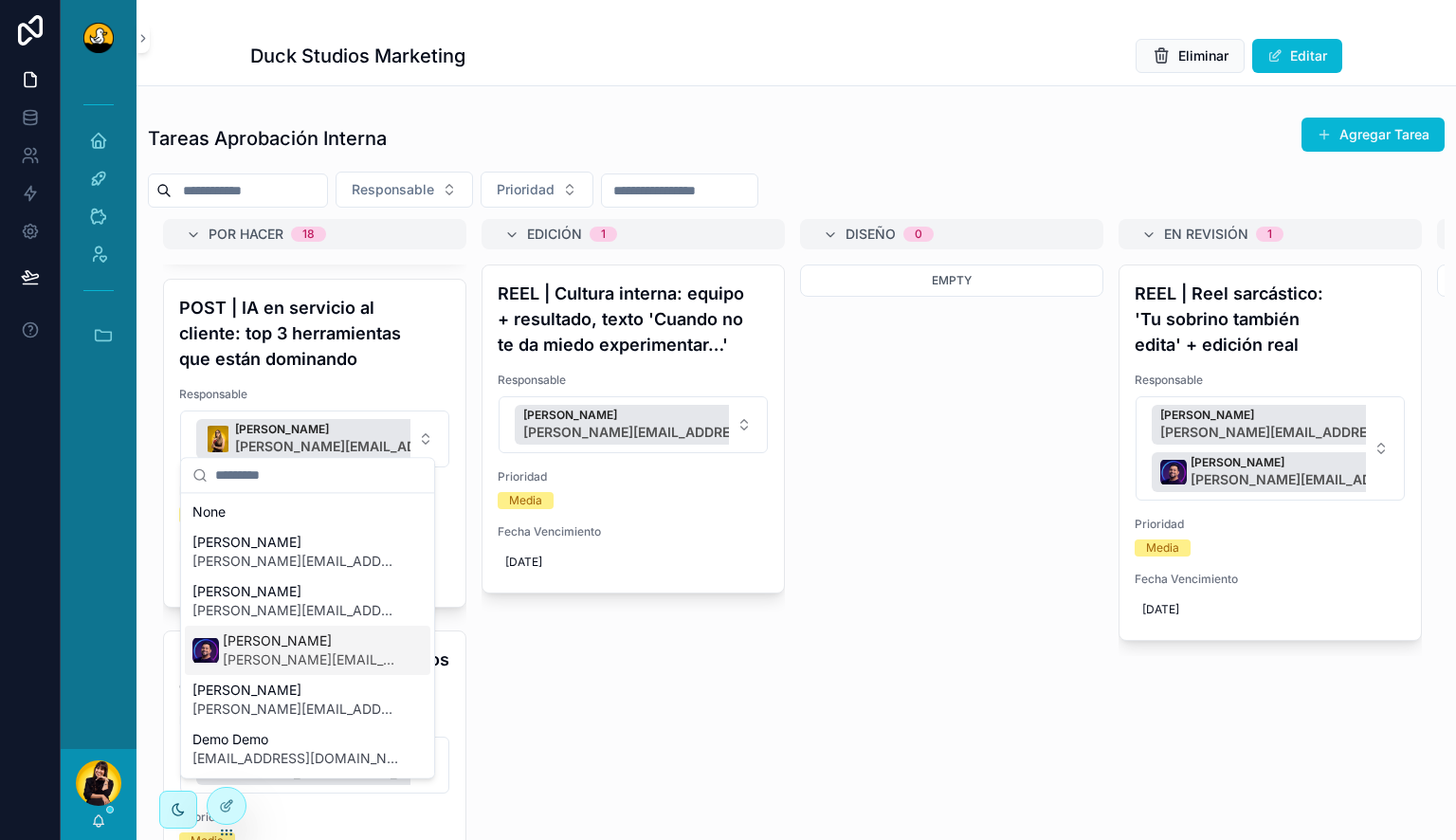
click at [262, 662] on span "lucas.mateus@duckstudios.net" at bounding box center [311, 660] width 177 height 19
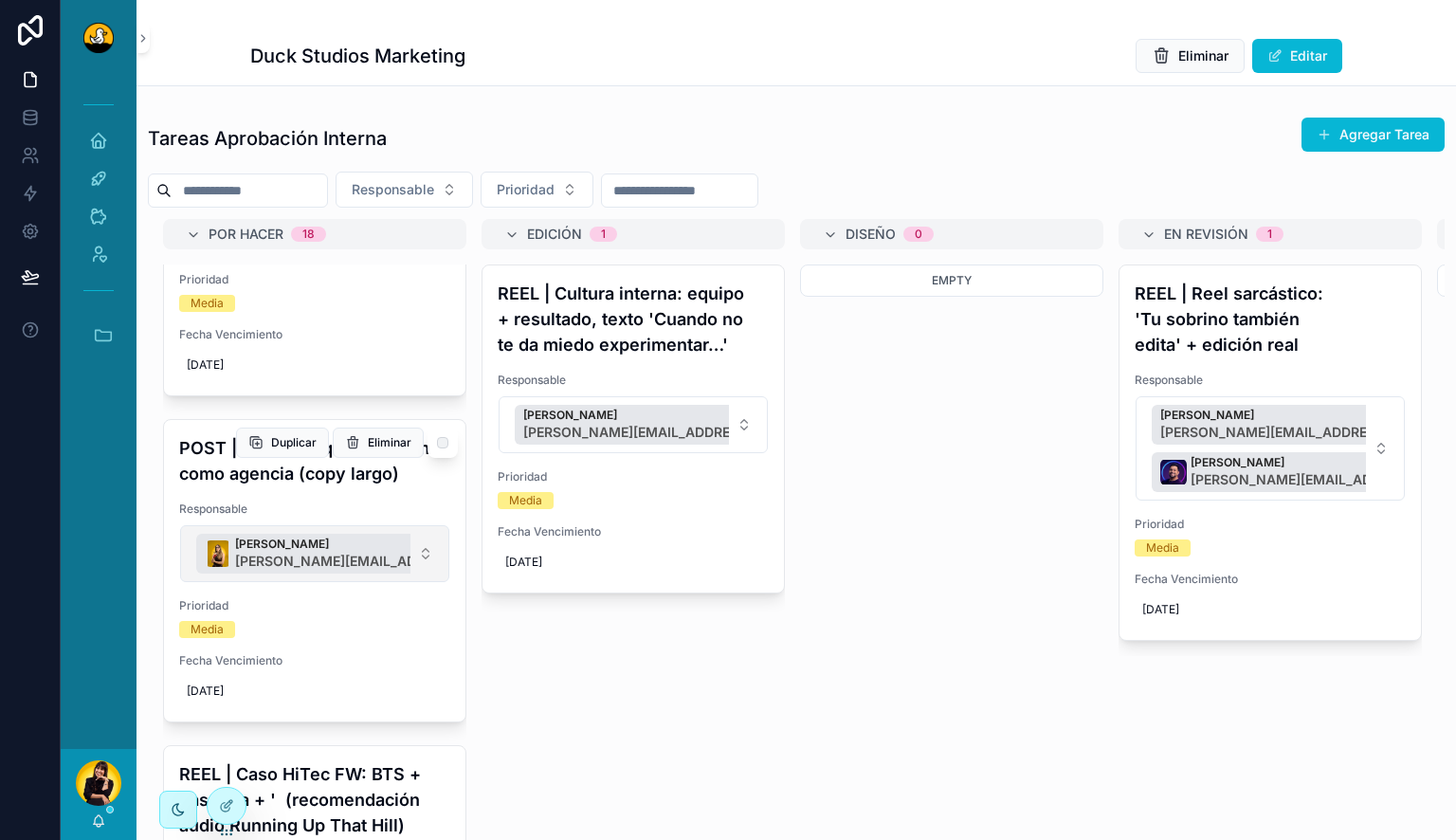
scroll to position [3488, 0]
click at [424, 578] on button "Barbara Argotte barbara.argotte@duckstudios.net" at bounding box center [315, 551] width 270 height 57
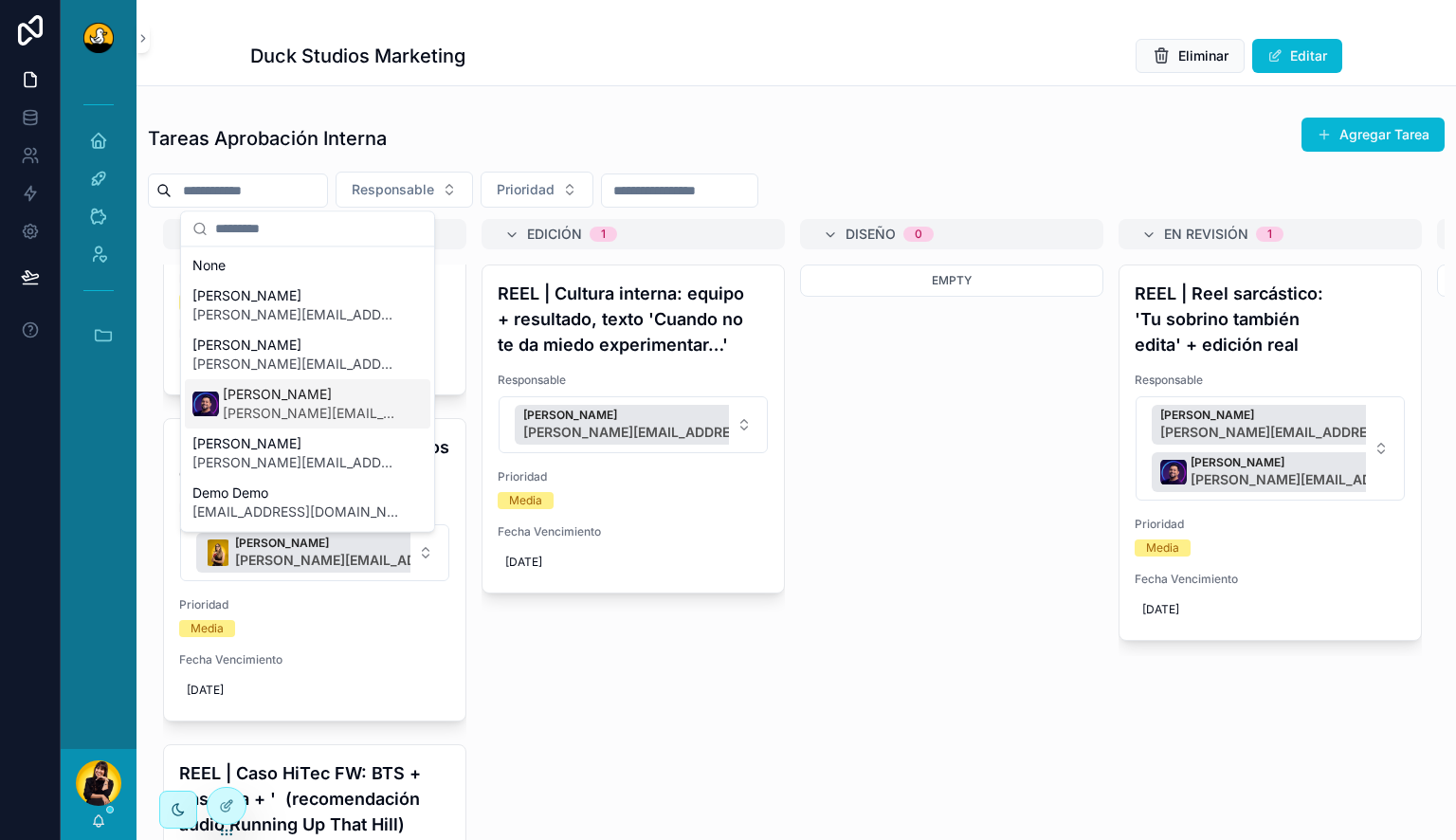
click at [343, 398] on span "[PERSON_NAME]" at bounding box center [311, 394] width 177 height 19
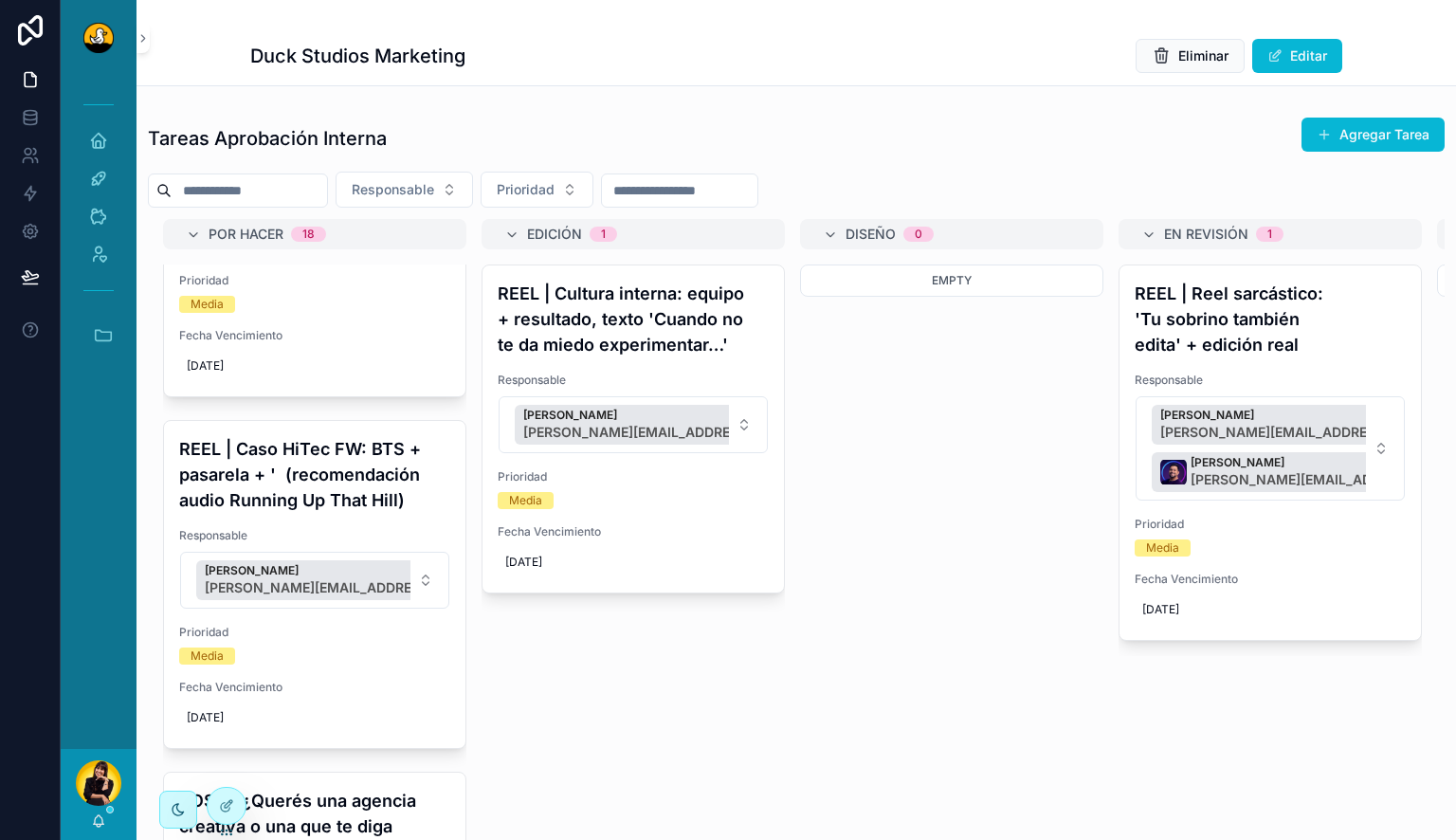
scroll to position [3862, 0]
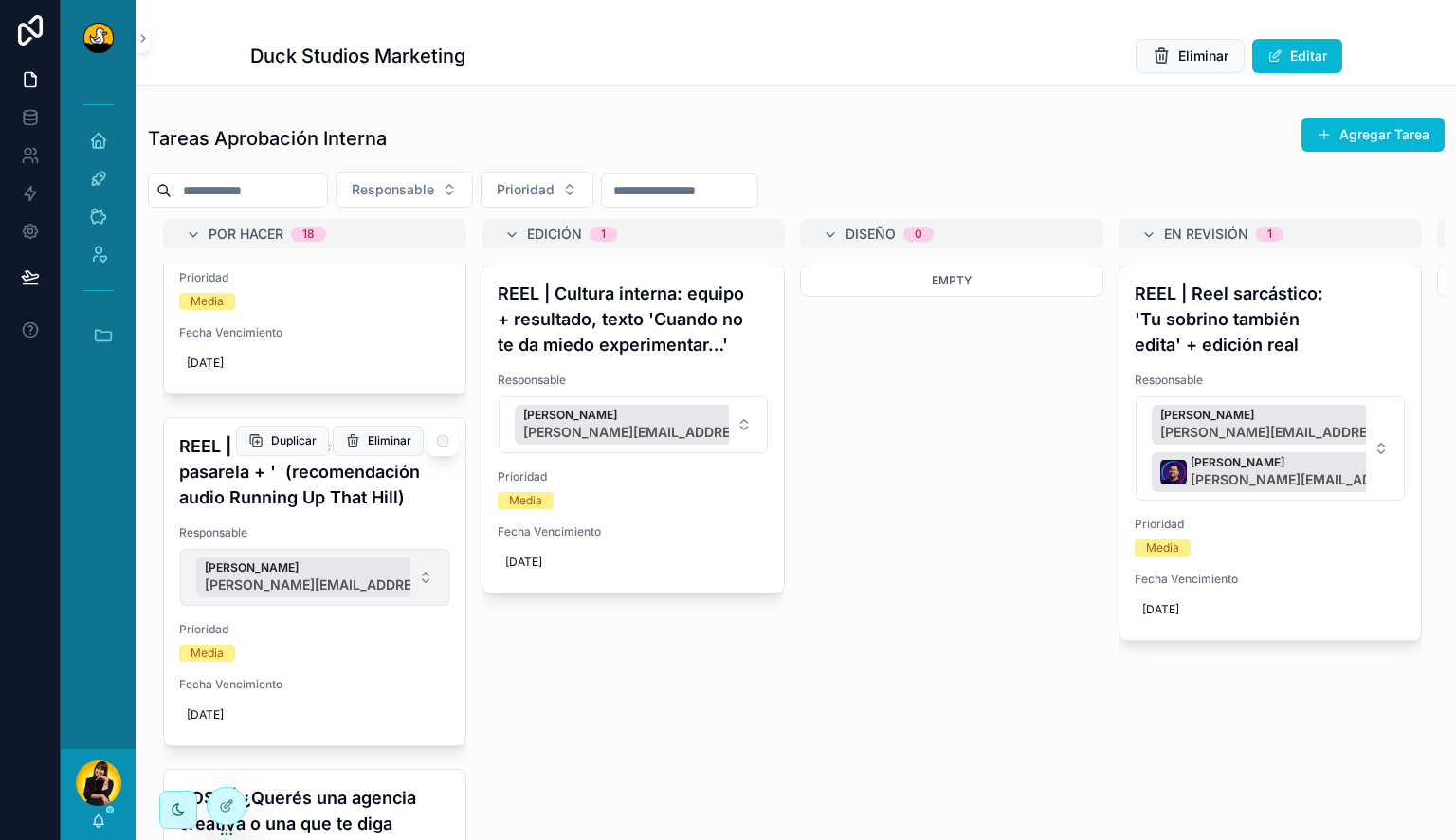
click at [404, 589] on button "Alvaro De Armas alvaro.dearmas@duckstudios.net" at bounding box center [315, 576] width 270 height 57
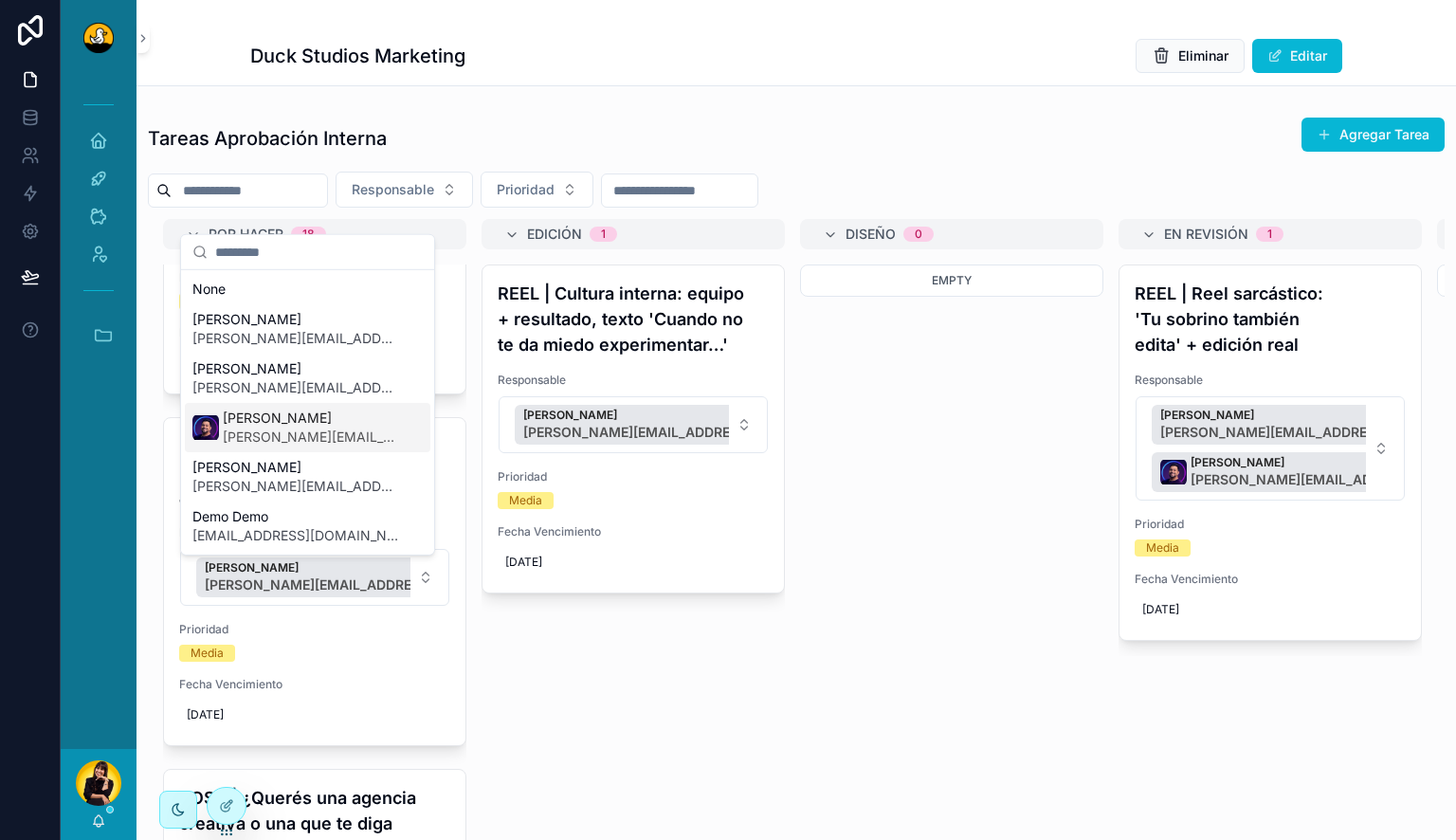
click at [324, 424] on span "[PERSON_NAME]" at bounding box center [311, 418] width 177 height 19
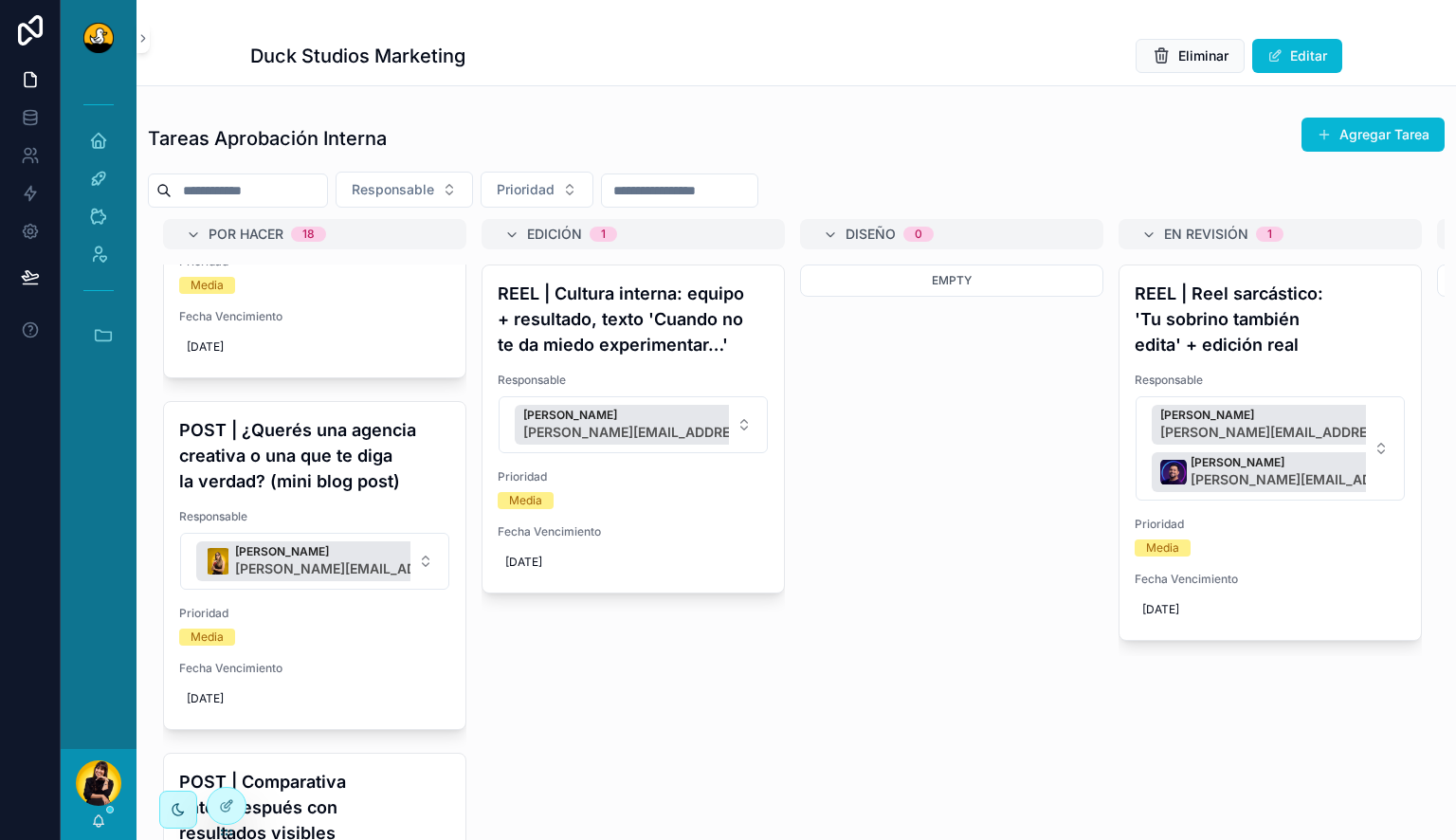
scroll to position [4280, 0]
click at [421, 581] on button "Barbara Argotte barbara.argotte@duckstudios.net" at bounding box center [315, 558] width 270 height 57
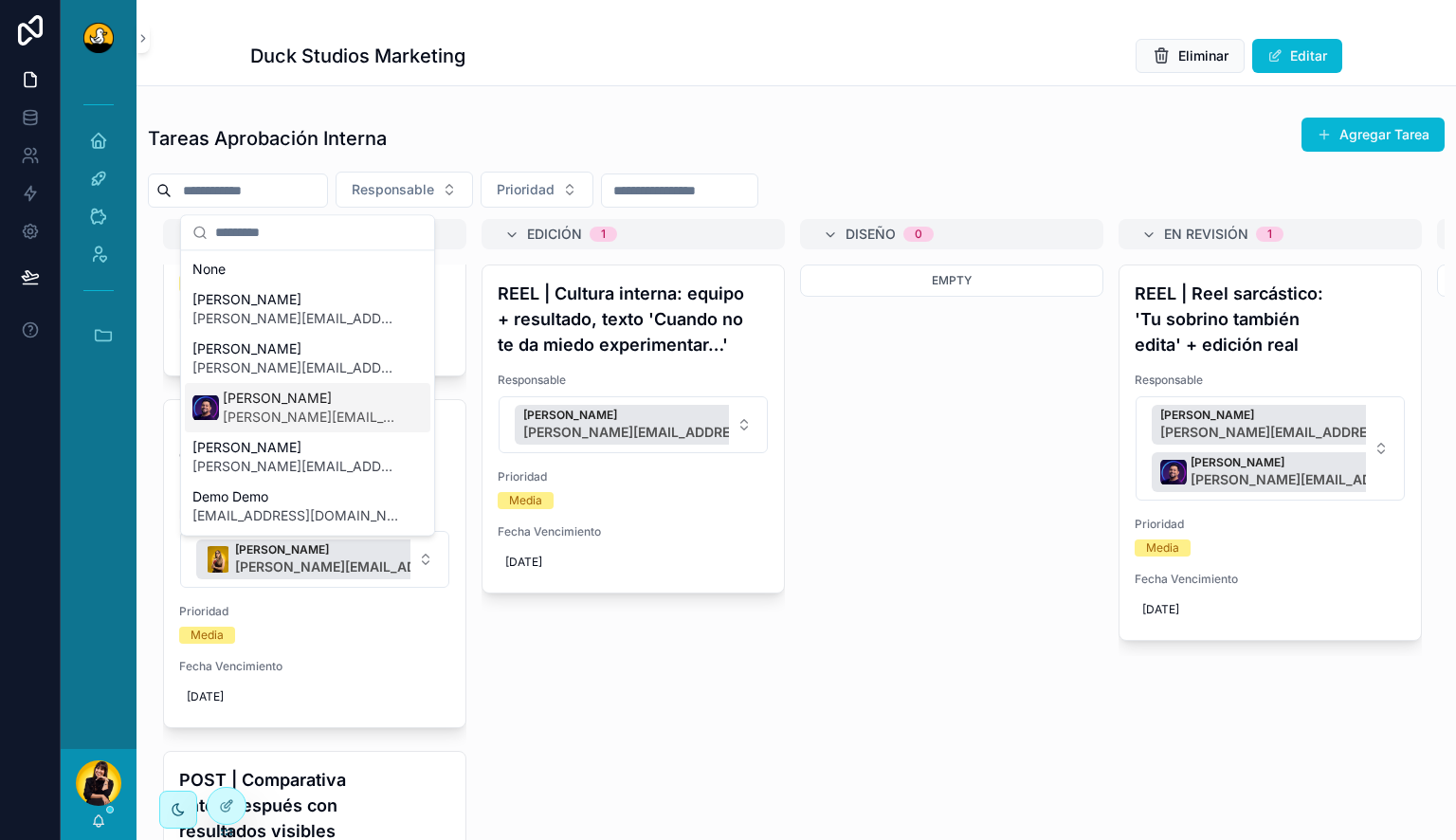
click at [347, 425] on span "lucas.mateus@duckstudios.net" at bounding box center [311, 417] width 177 height 19
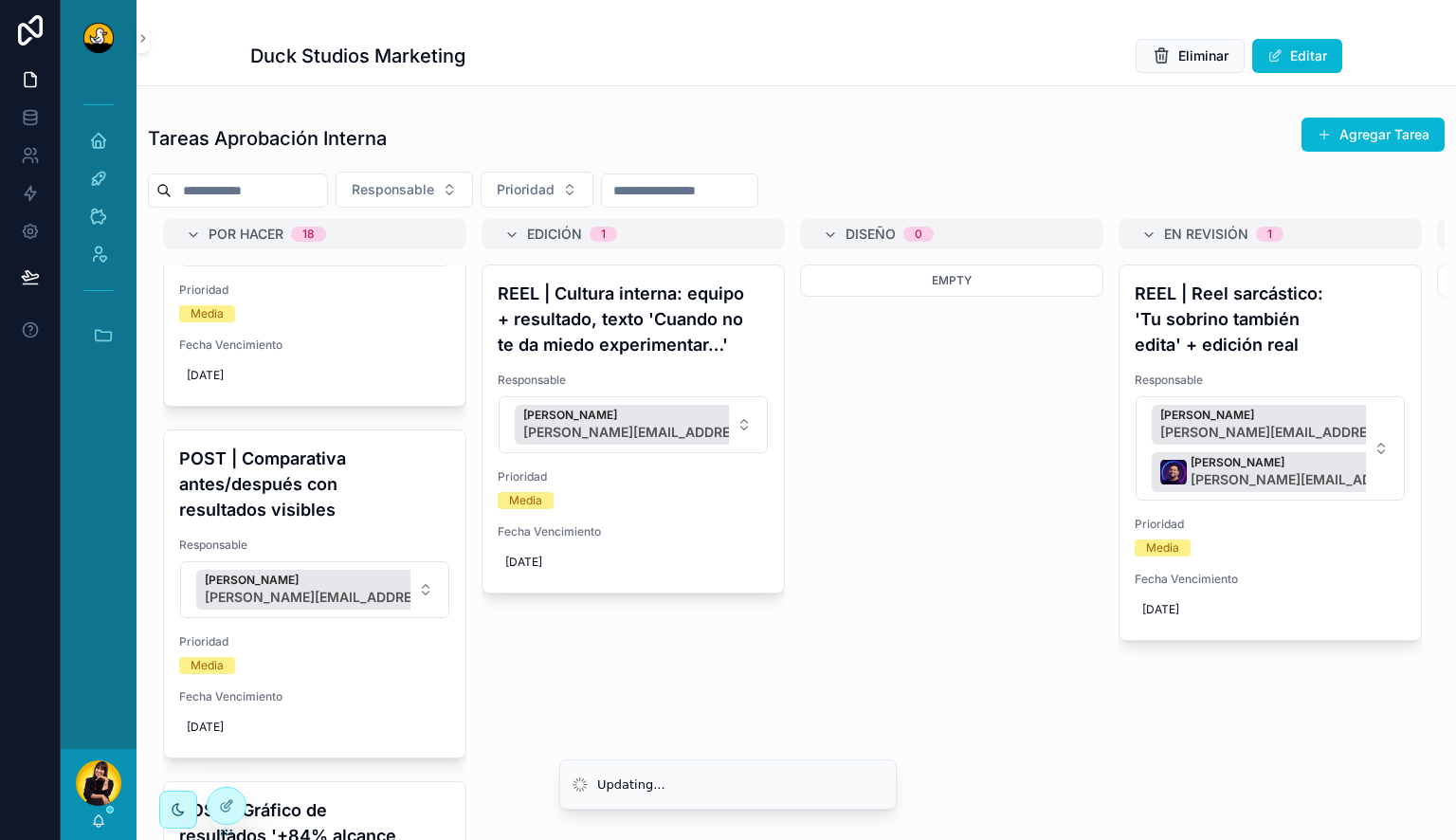
scroll to position [4657, 0]
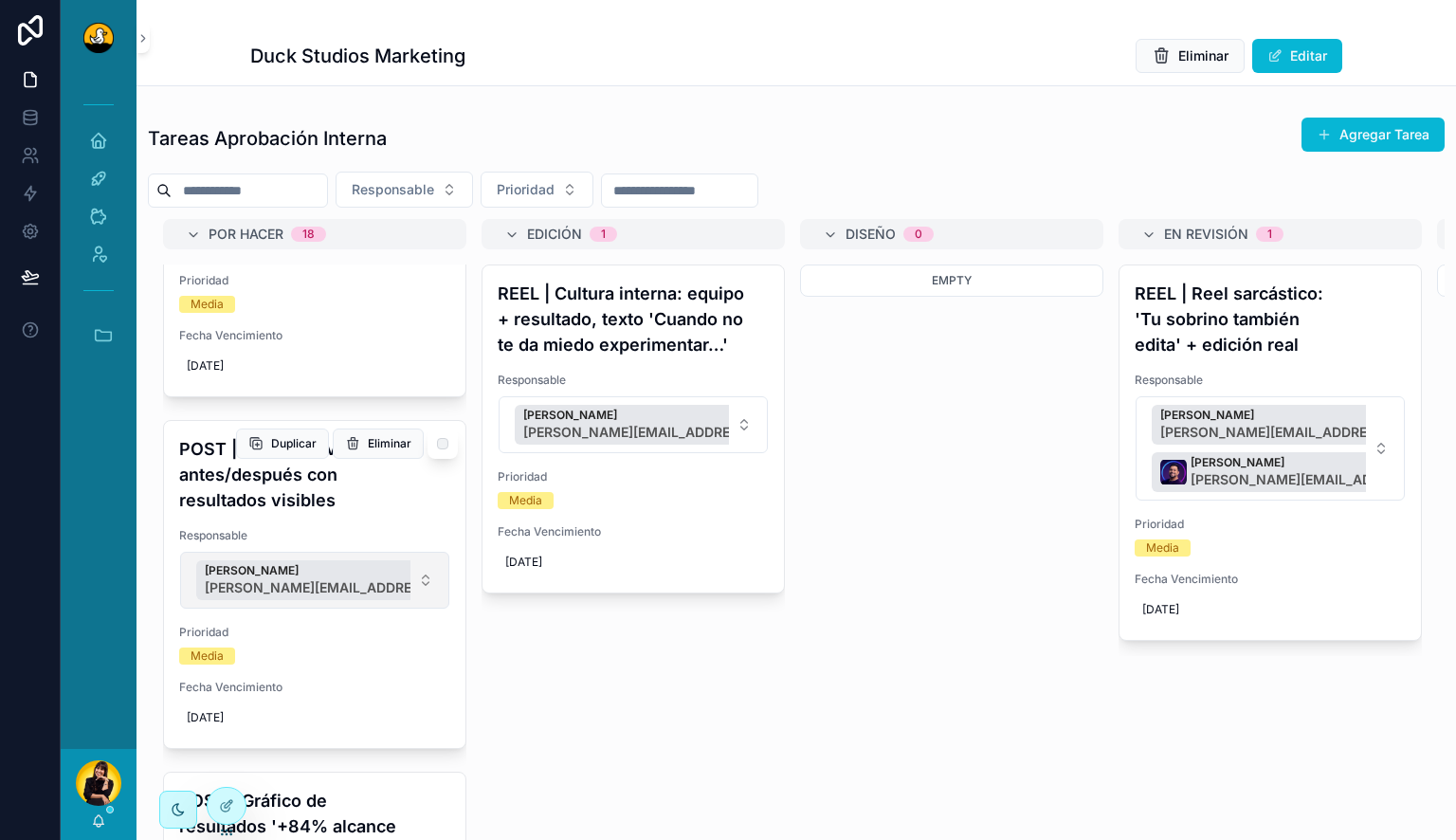
click at [411, 580] on button "Lewis Montenegro lewis.montenegro@duckstudios.net" at bounding box center [315, 579] width 270 height 57
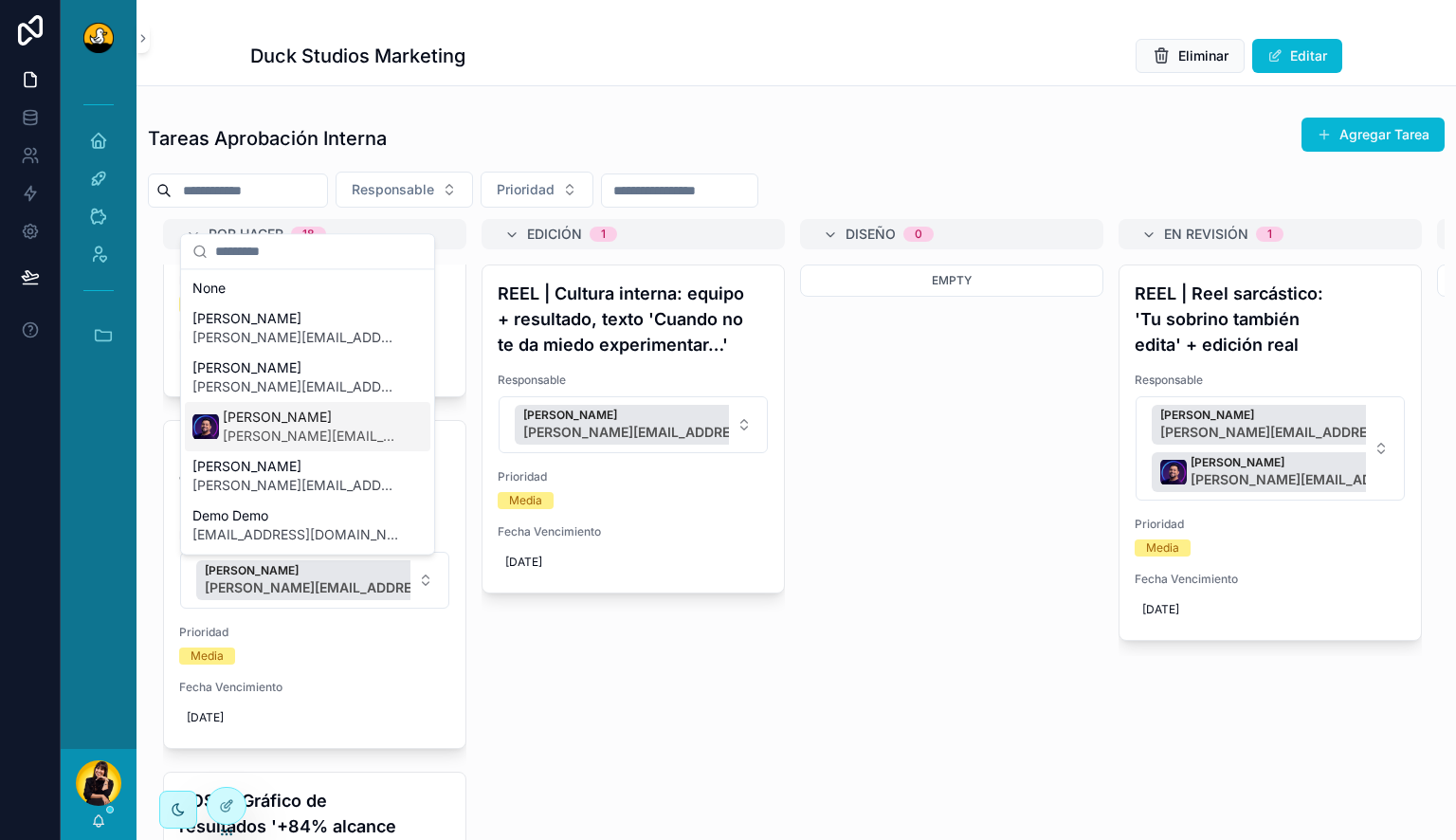
click at [335, 421] on span "[PERSON_NAME]" at bounding box center [311, 417] width 177 height 19
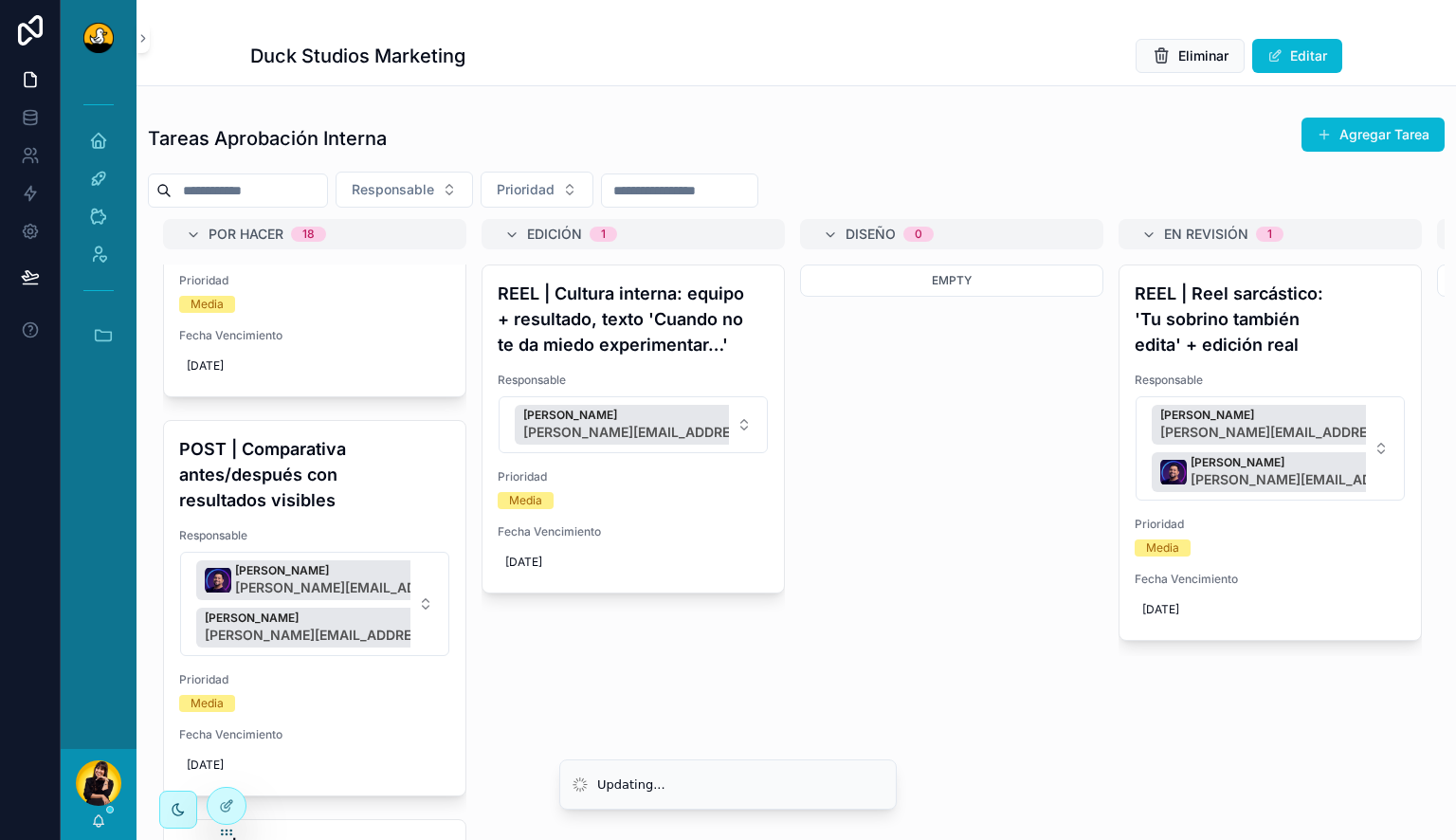
scroll to position [5056, 0]
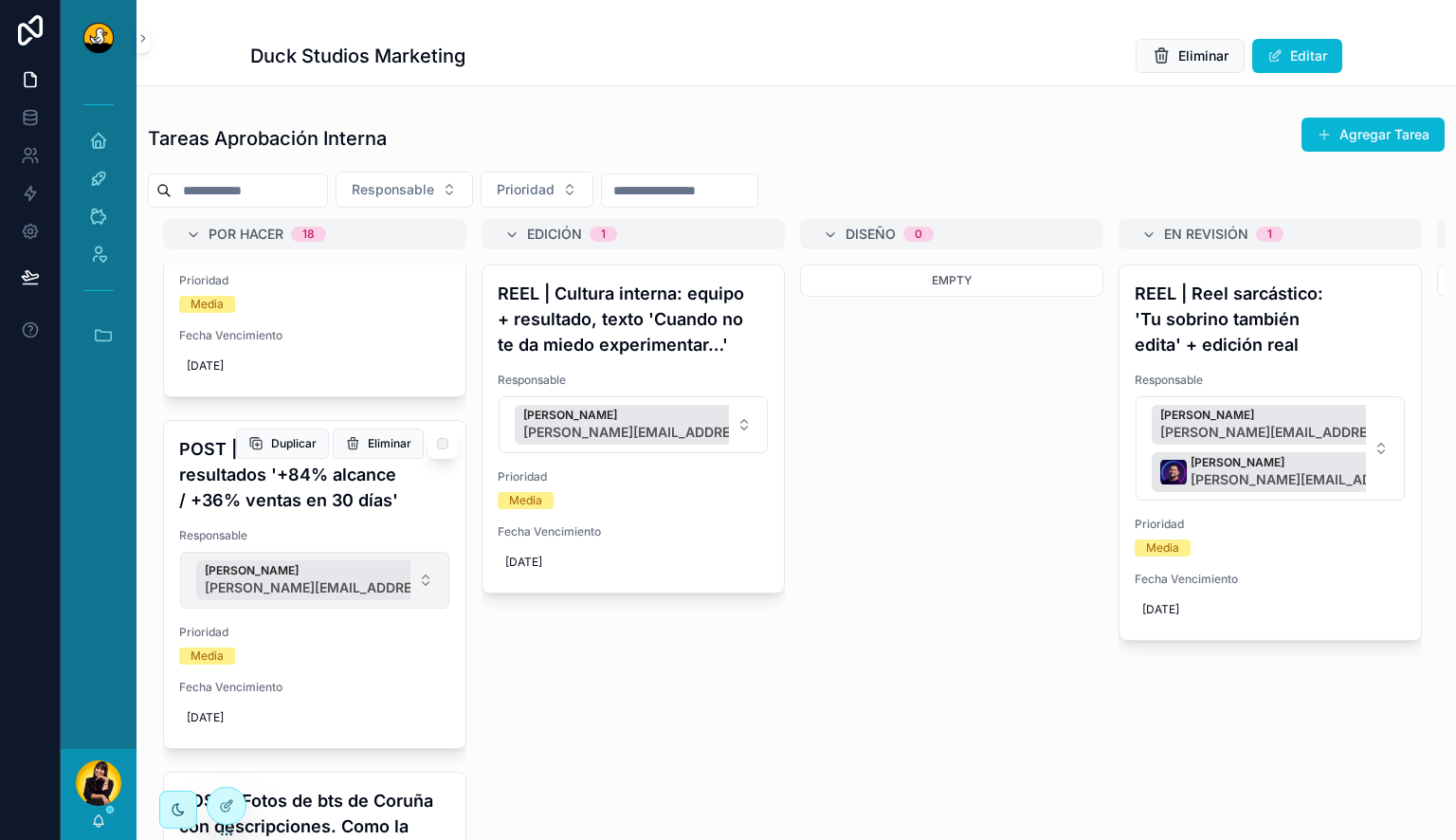
click at [417, 573] on button "Lewis Montenegro lewis.montenegro@duckstudios.net" at bounding box center [315, 579] width 270 height 57
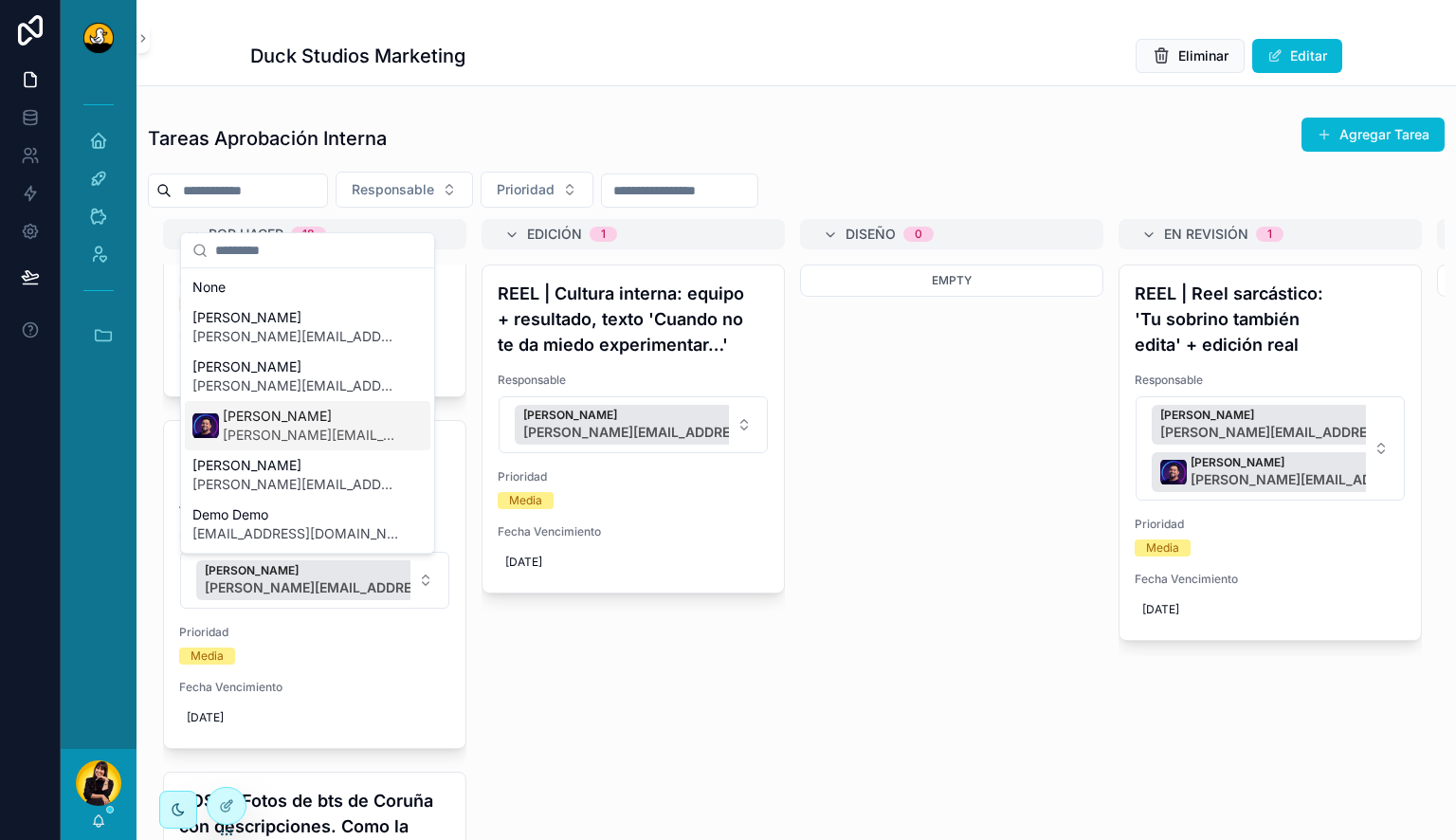
click at [307, 408] on span "[PERSON_NAME]" at bounding box center [311, 416] width 177 height 19
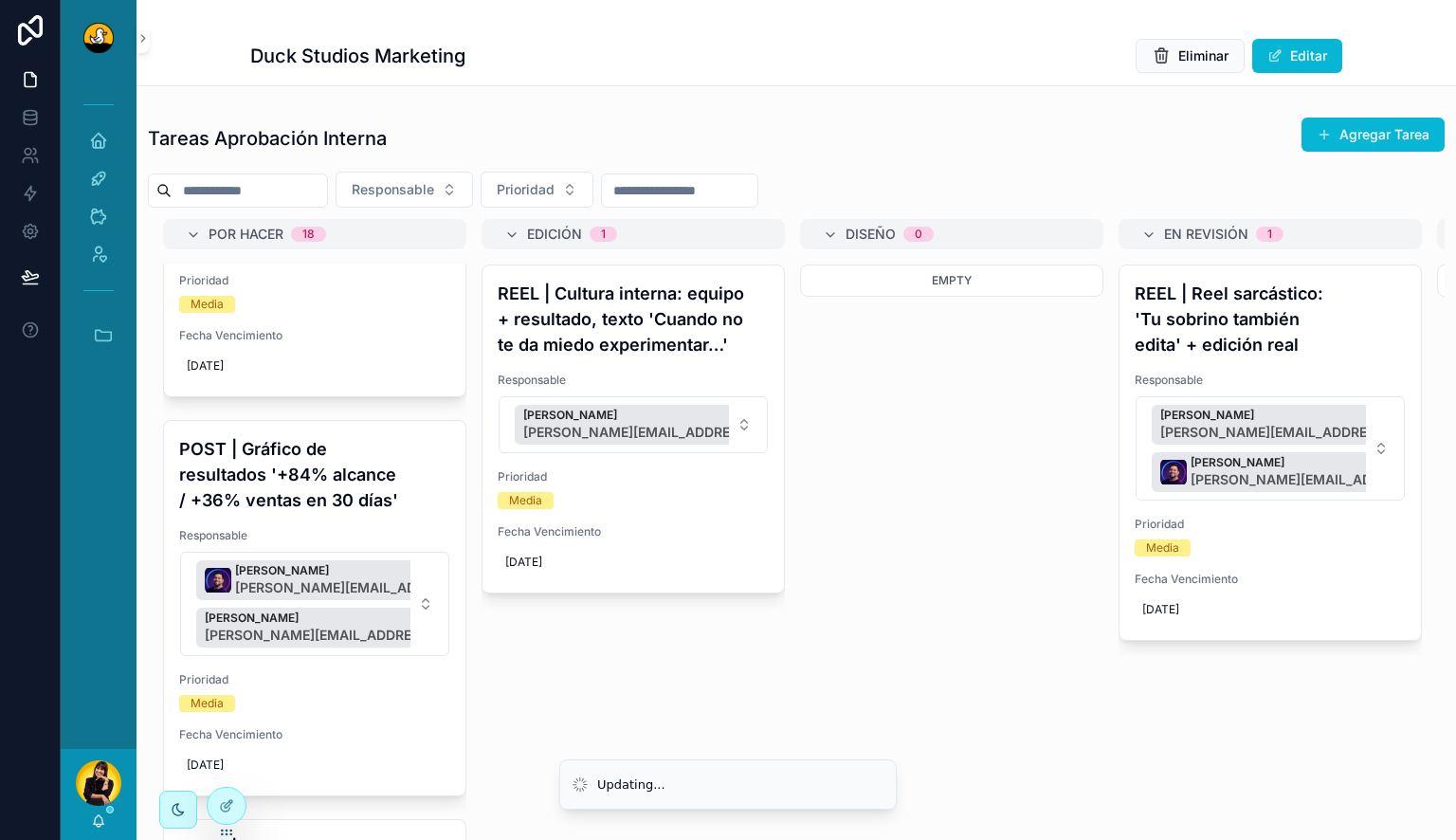
scroll to position [5487, 0]
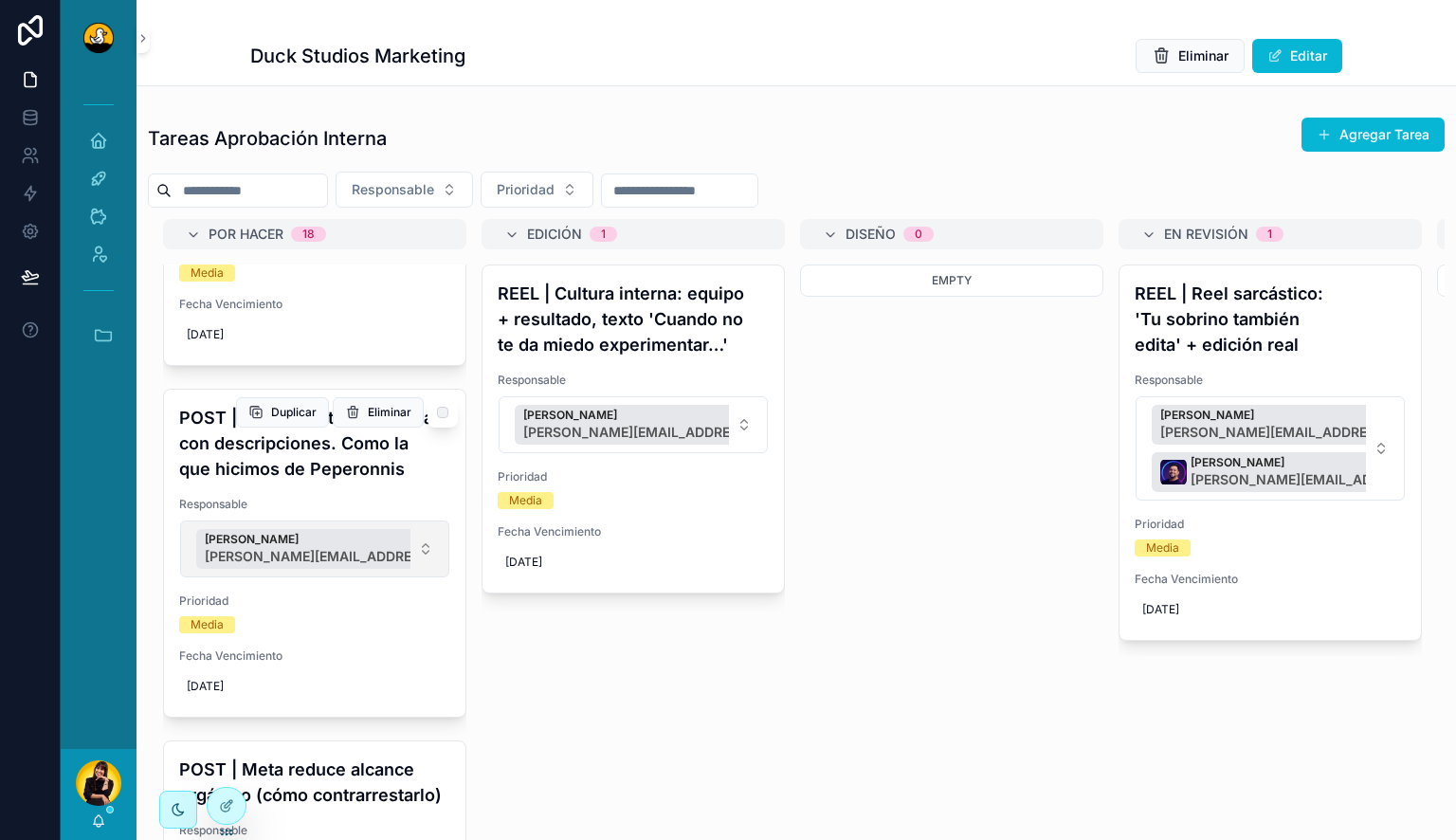
click at [417, 550] on button "Lewis Montenegro lewis.montenegro@duckstudios.net" at bounding box center [315, 548] width 270 height 57
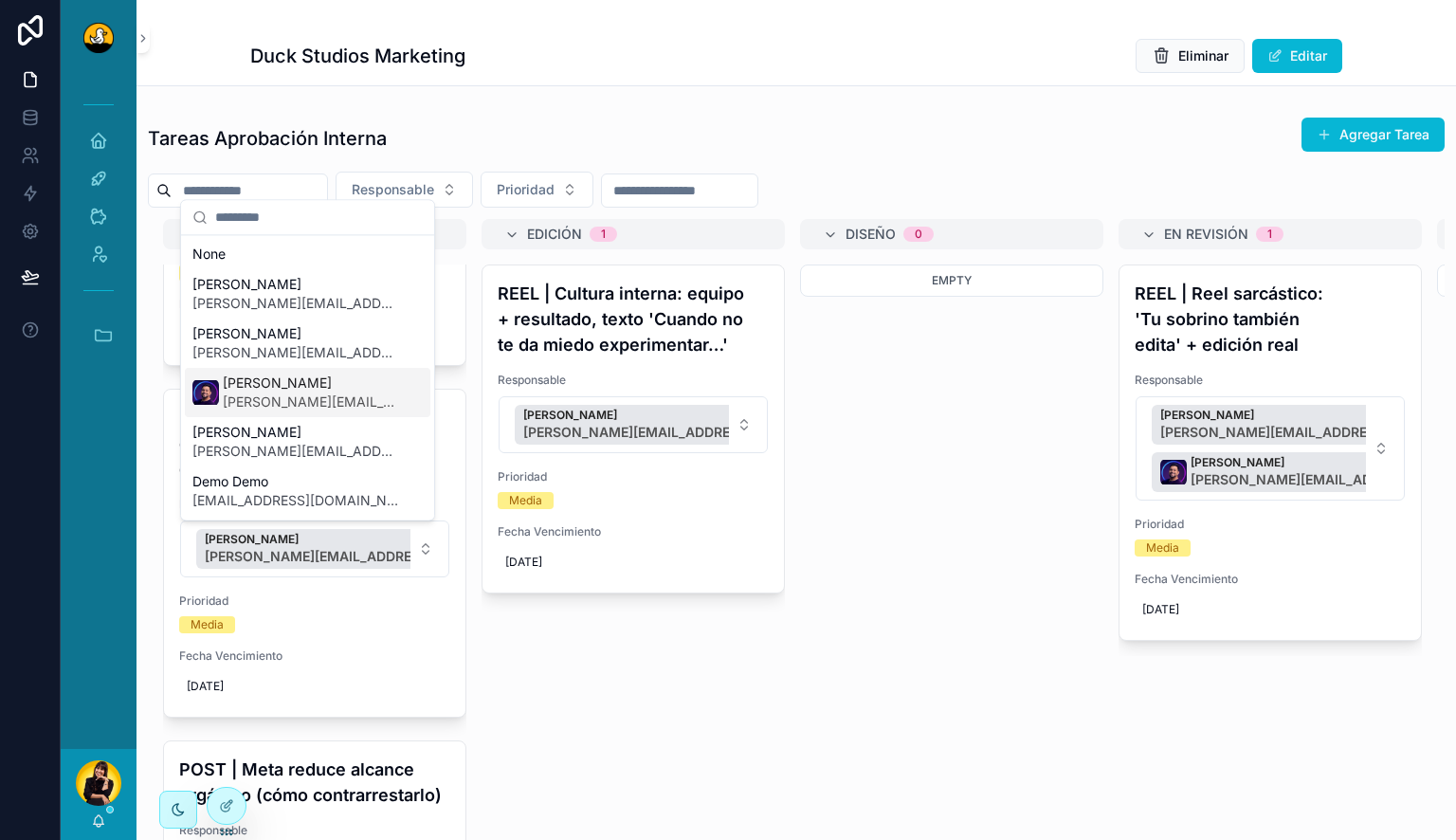
click at [328, 406] on span "lucas.mateus@duckstudios.net" at bounding box center [311, 402] width 177 height 19
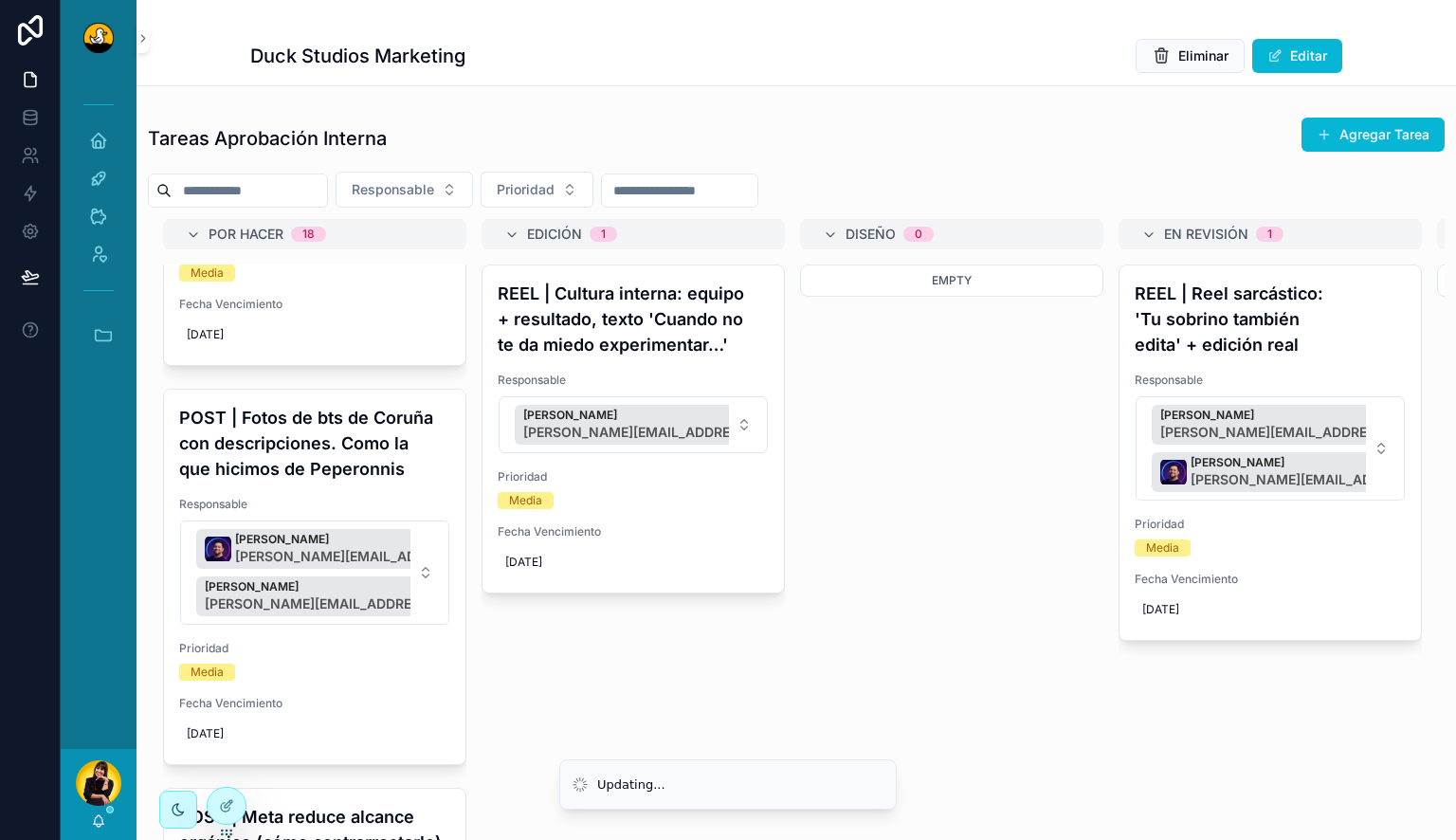
scroll to position [5811, 0]
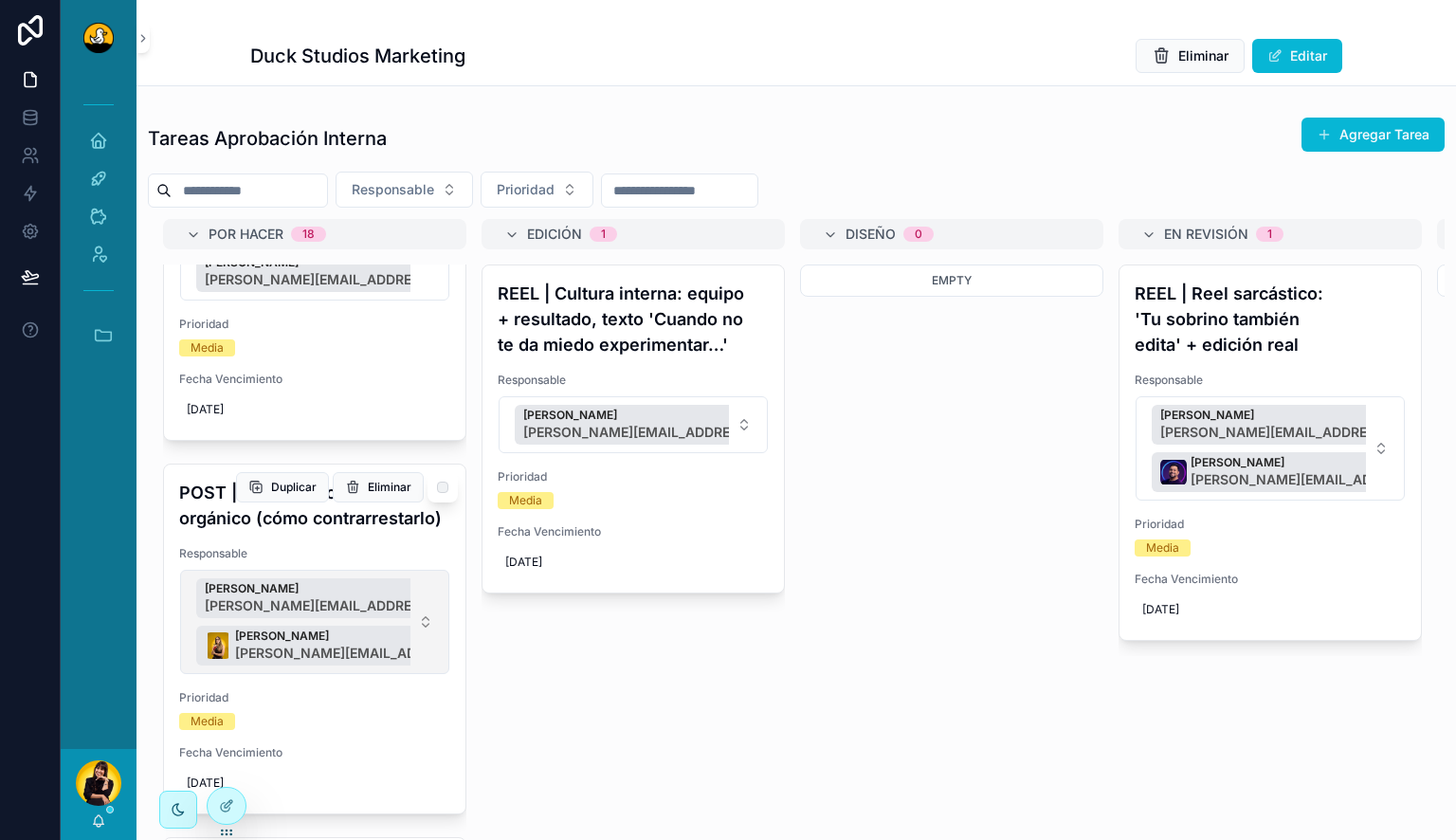
click at [426, 653] on button "Lewis Montenegro lewis.montenegro@duckstudios.net Barbara Argotte barbara.argot…" at bounding box center [315, 621] width 270 height 105
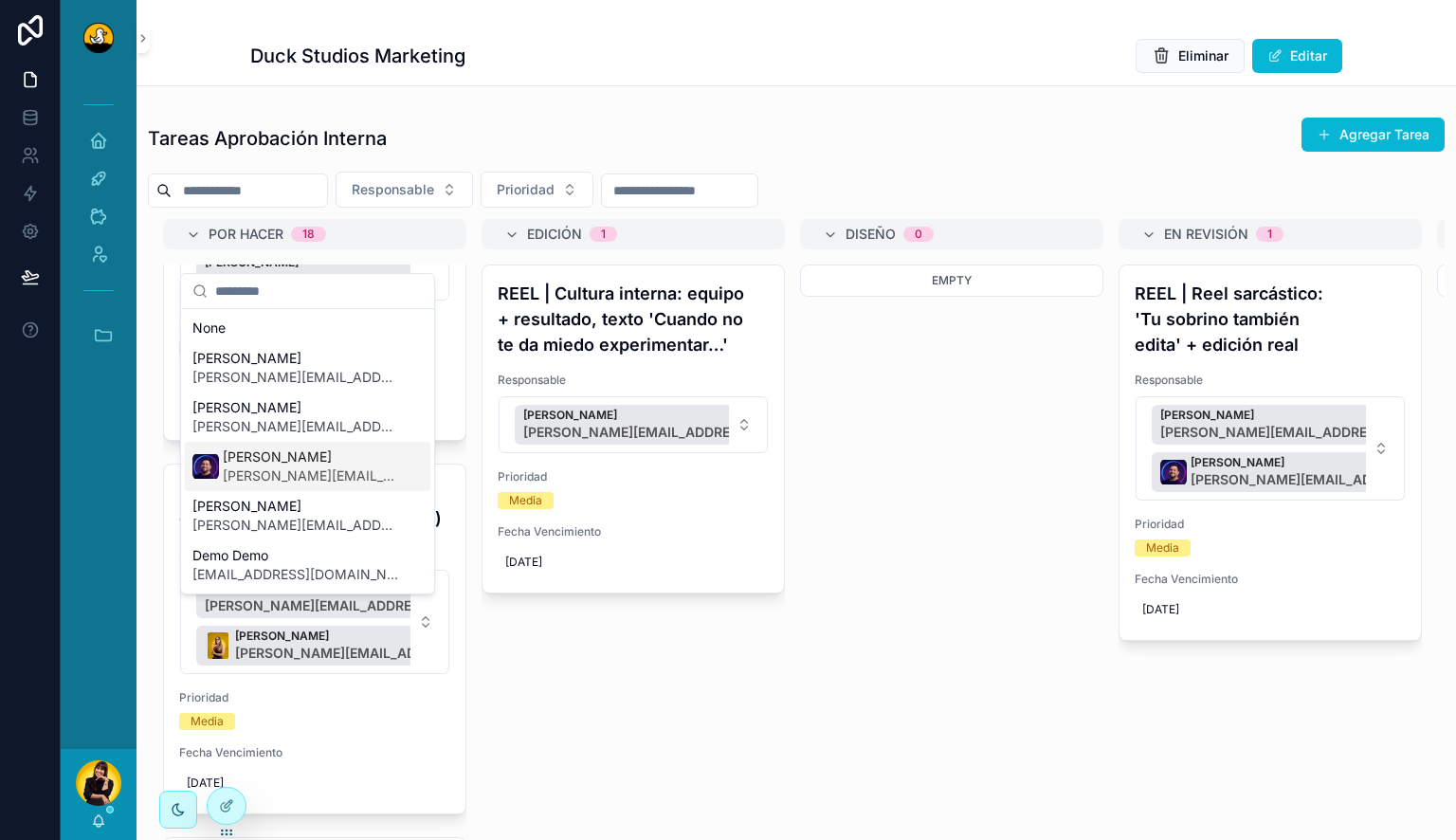
click at [341, 461] on span "[PERSON_NAME]" at bounding box center [311, 456] width 177 height 19
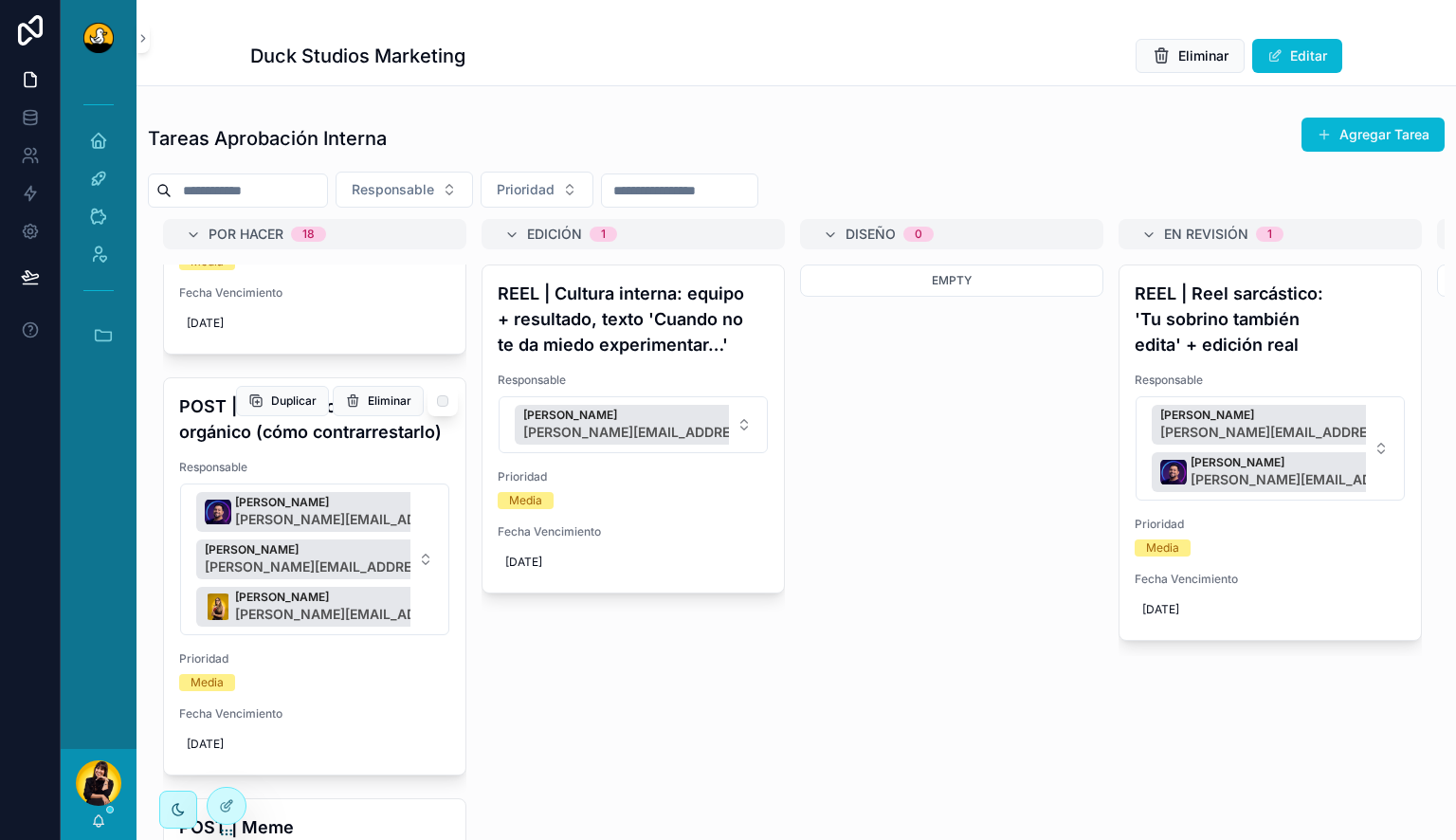
scroll to position [5899, 0]
click at [422, 580] on button "Lucas Mateus lucas.mateus@duckstudios.net Lewis Montenegro lewis.montenegro@duc…" at bounding box center [315, 557] width 270 height 152
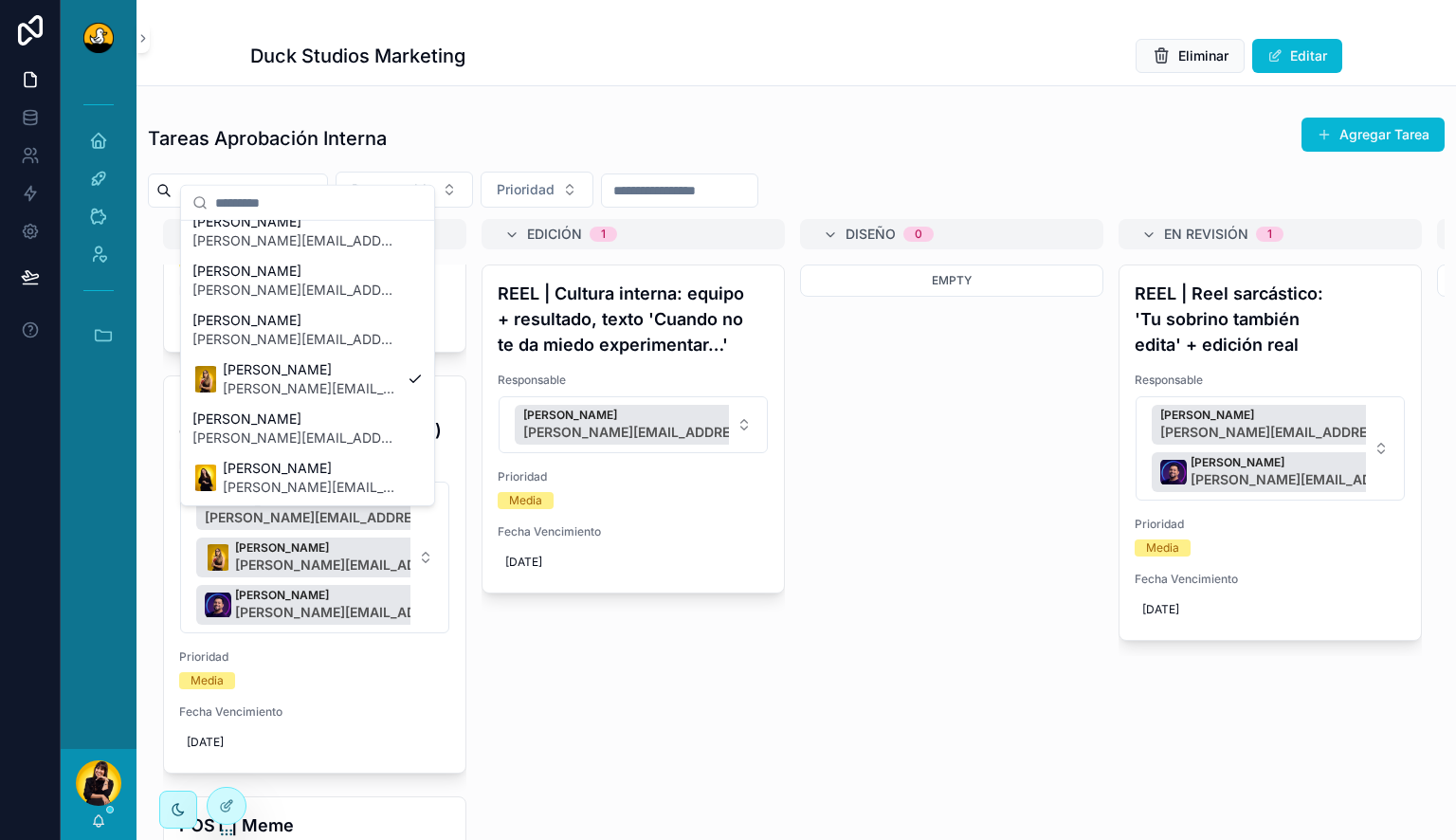
scroll to position [645, 0]
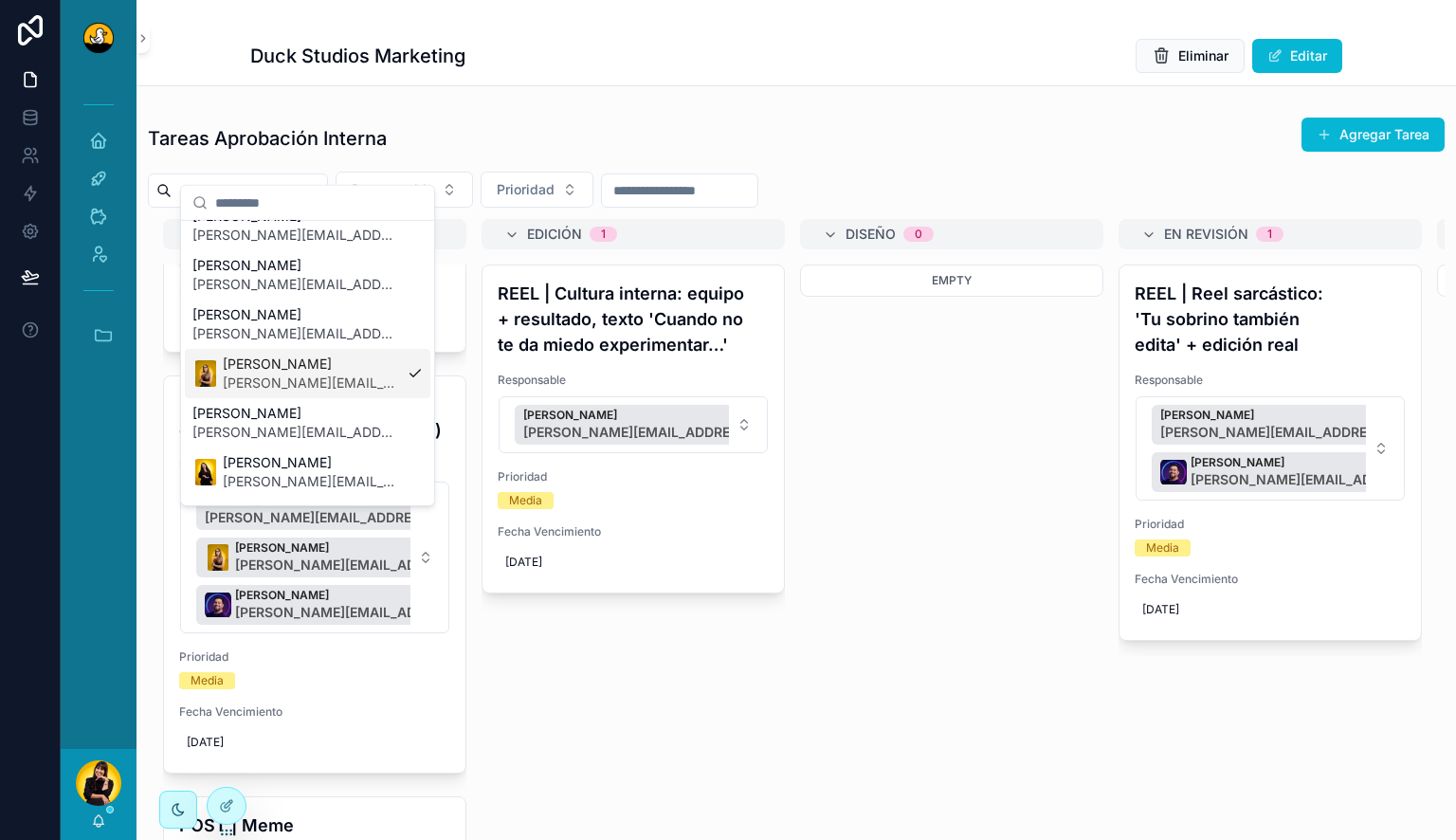
click at [330, 395] on div "Barbara Argotte barbara.argotte@duckstudios.net" at bounding box center [308, 373] width 246 height 49
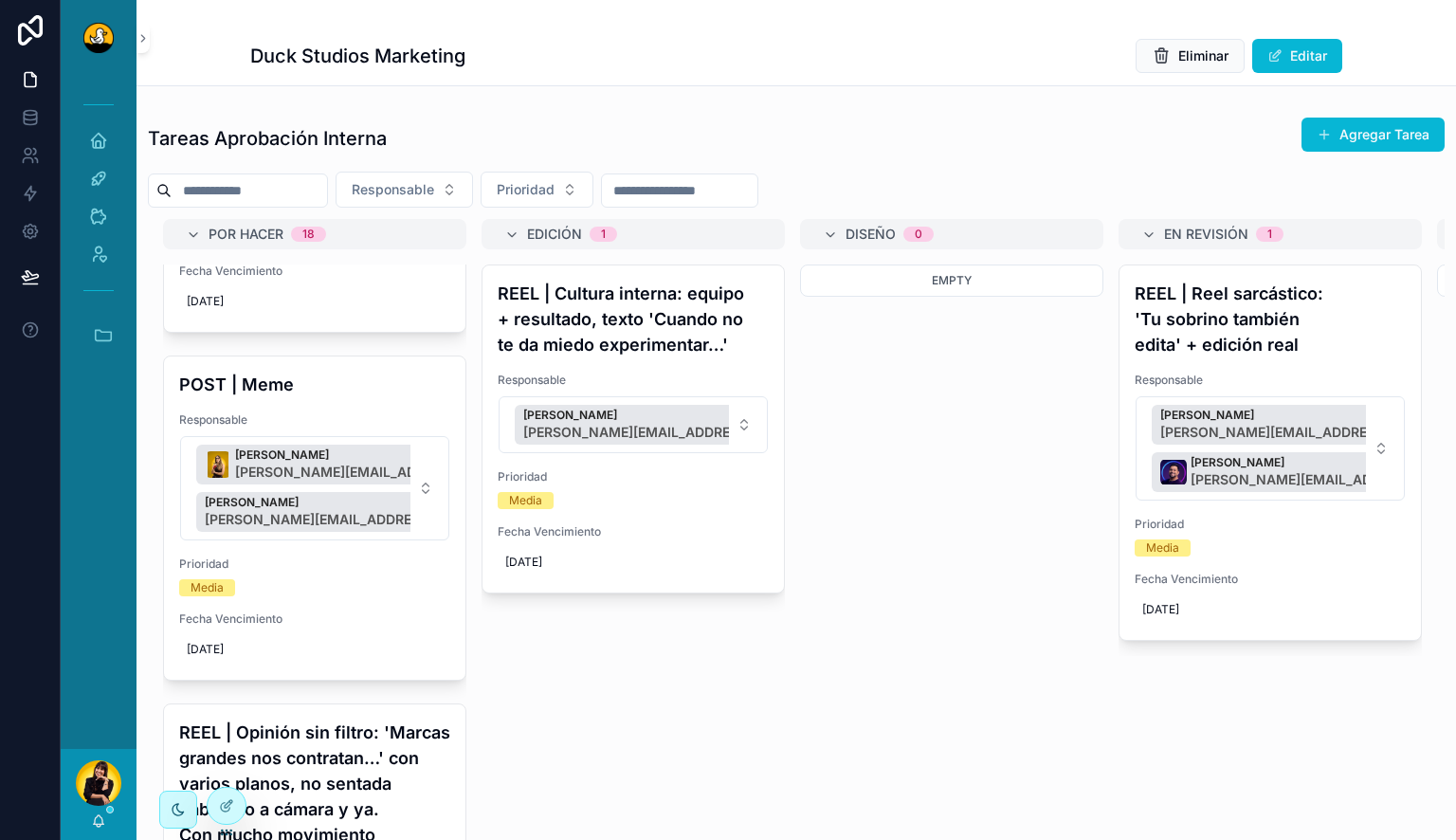
scroll to position [6293, 0]
click at [425, 509] on button "Barbara Argotte barbara.argotte@duckstudios.net Lewis Montenegro lewis.monteneg…" at bounding box center [315, 487] width 270 height 105
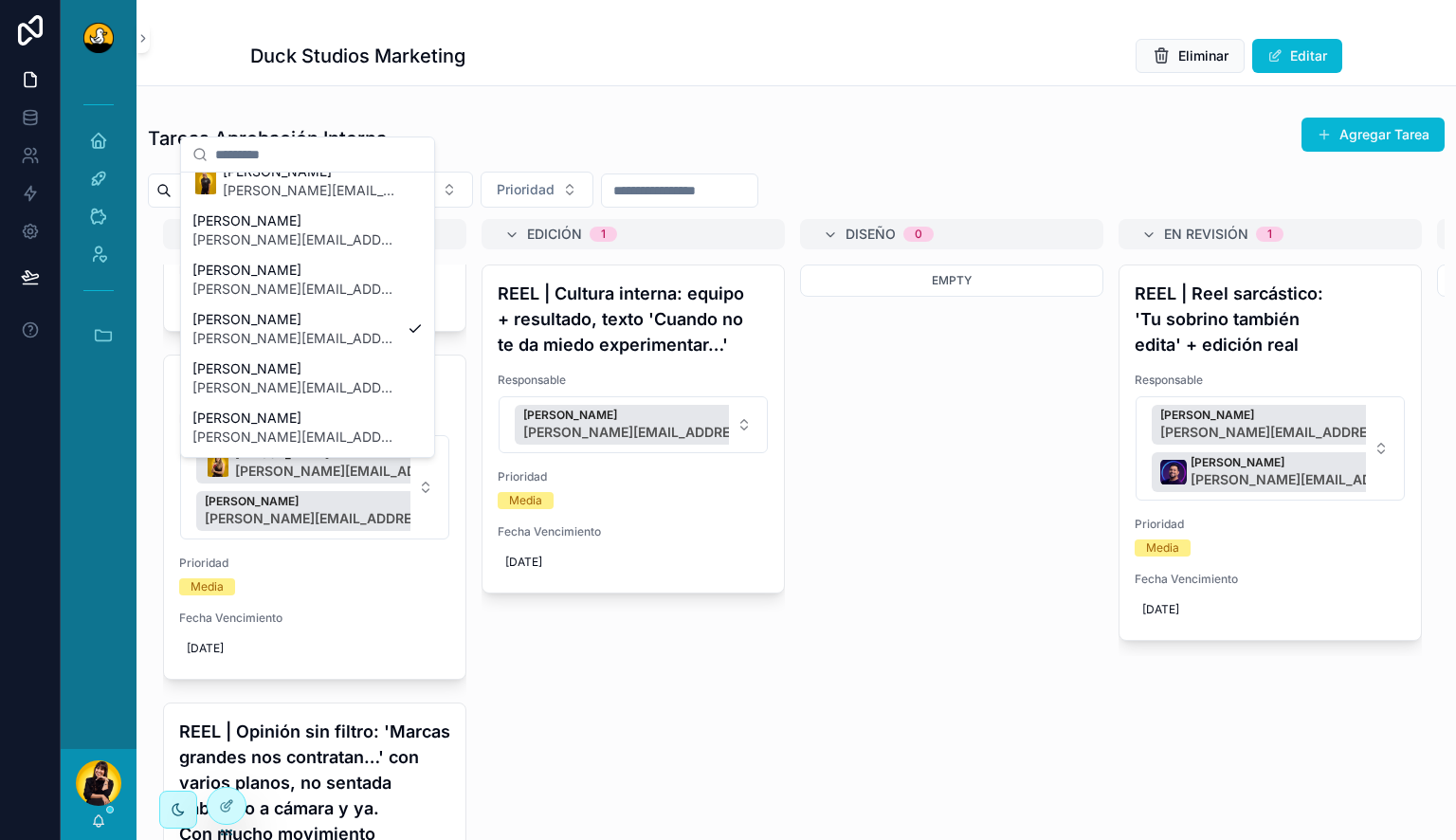
scroll to position [456, 0]
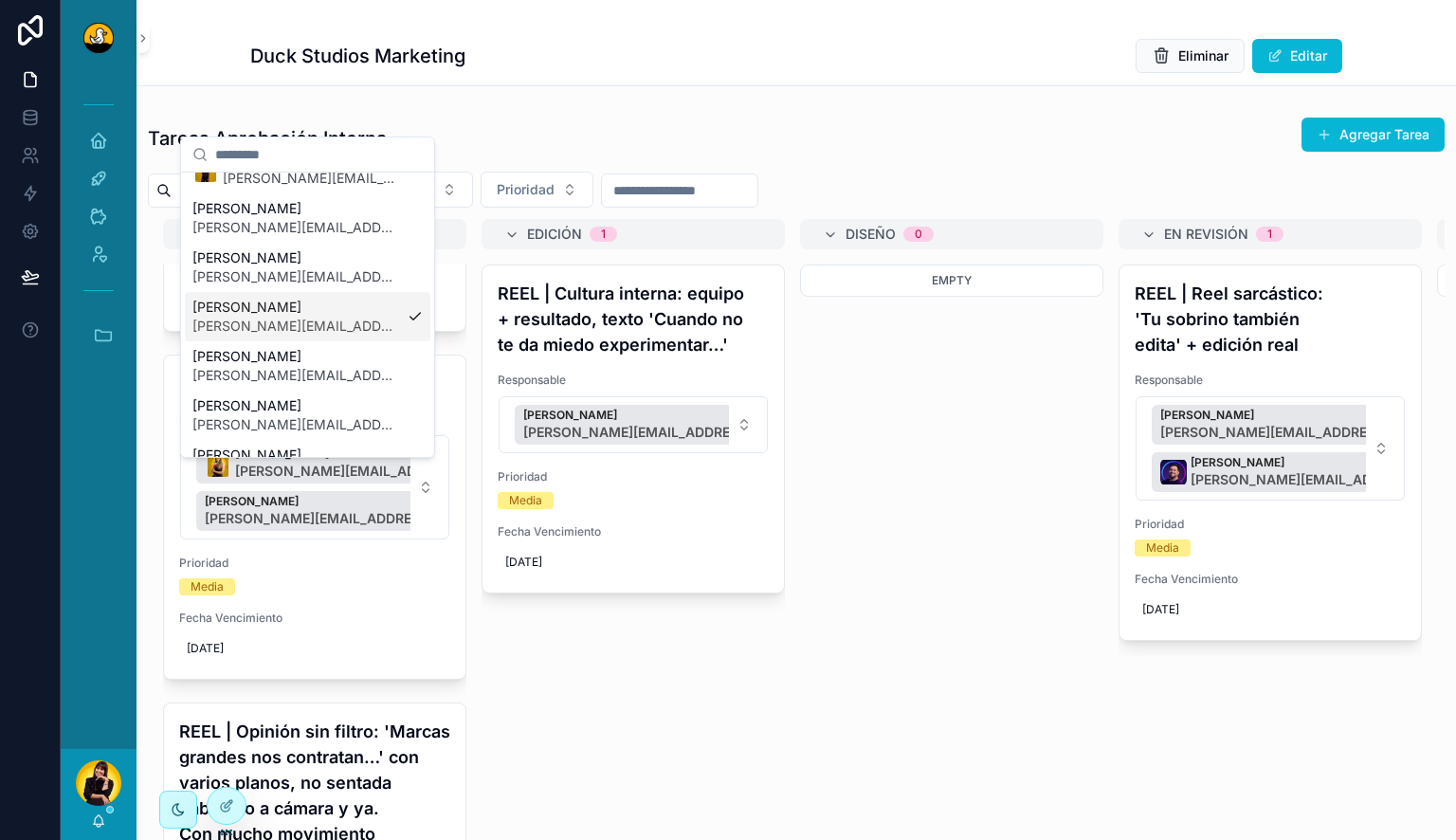
click at [320, 312] on span "[PERSON_NAME]" at bounding box center [296, 307] width 207 height 19
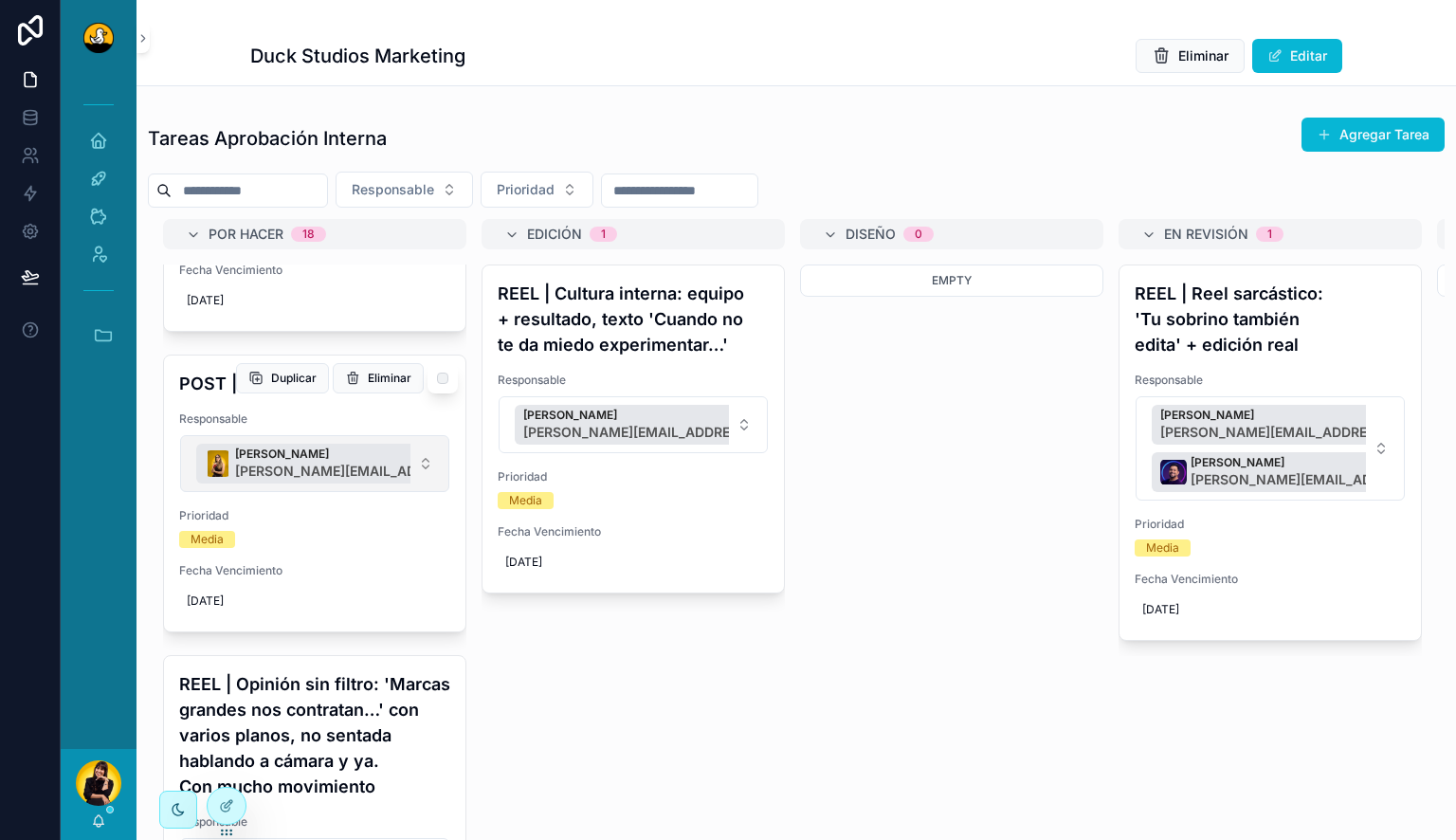
click at [421, 492] on button "Barbara Argotte barbara.argotte@duckstudios.net" at bounding box center [315, 463] width 270 height 57
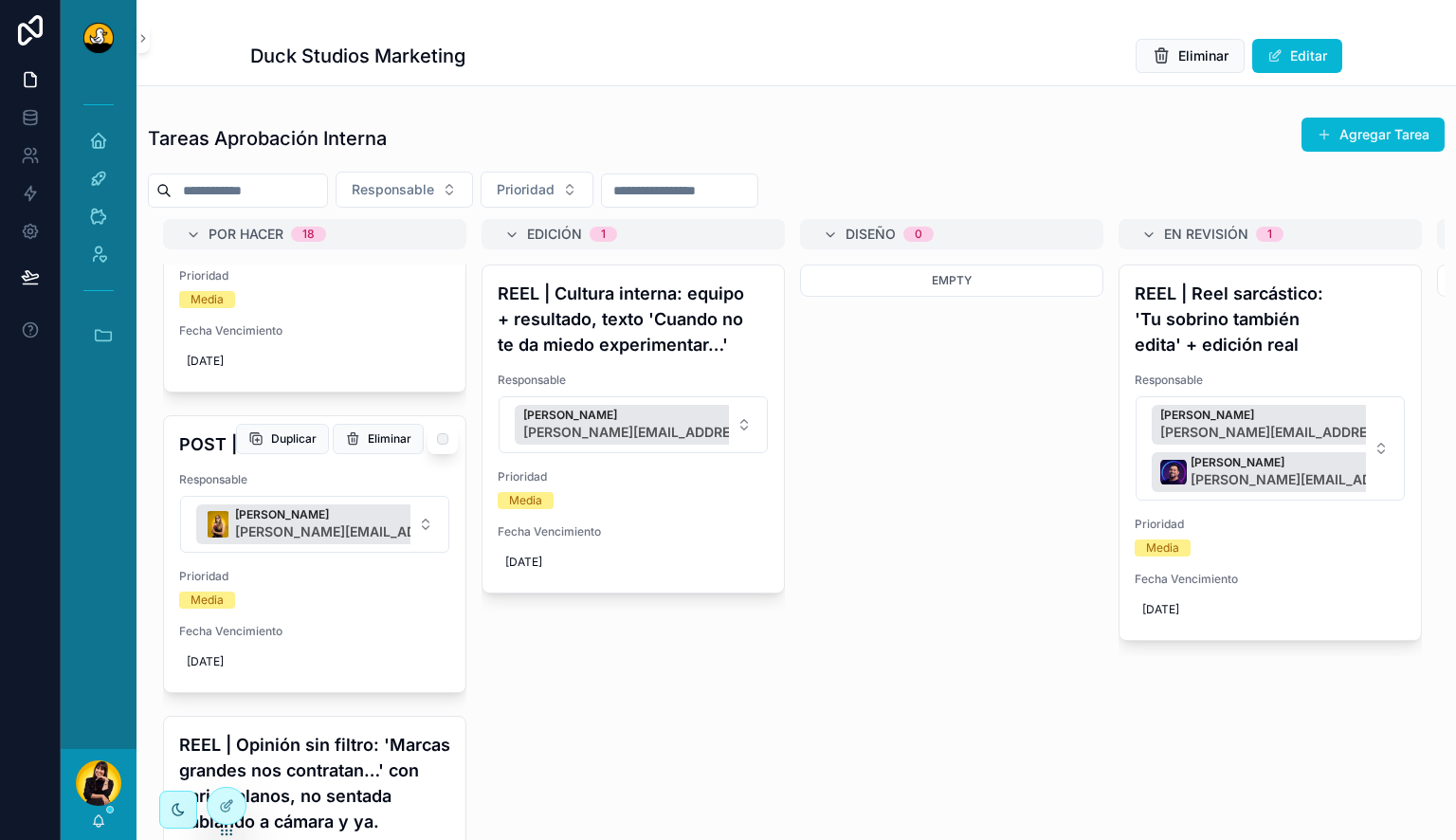
scroll to position [6229, 0]
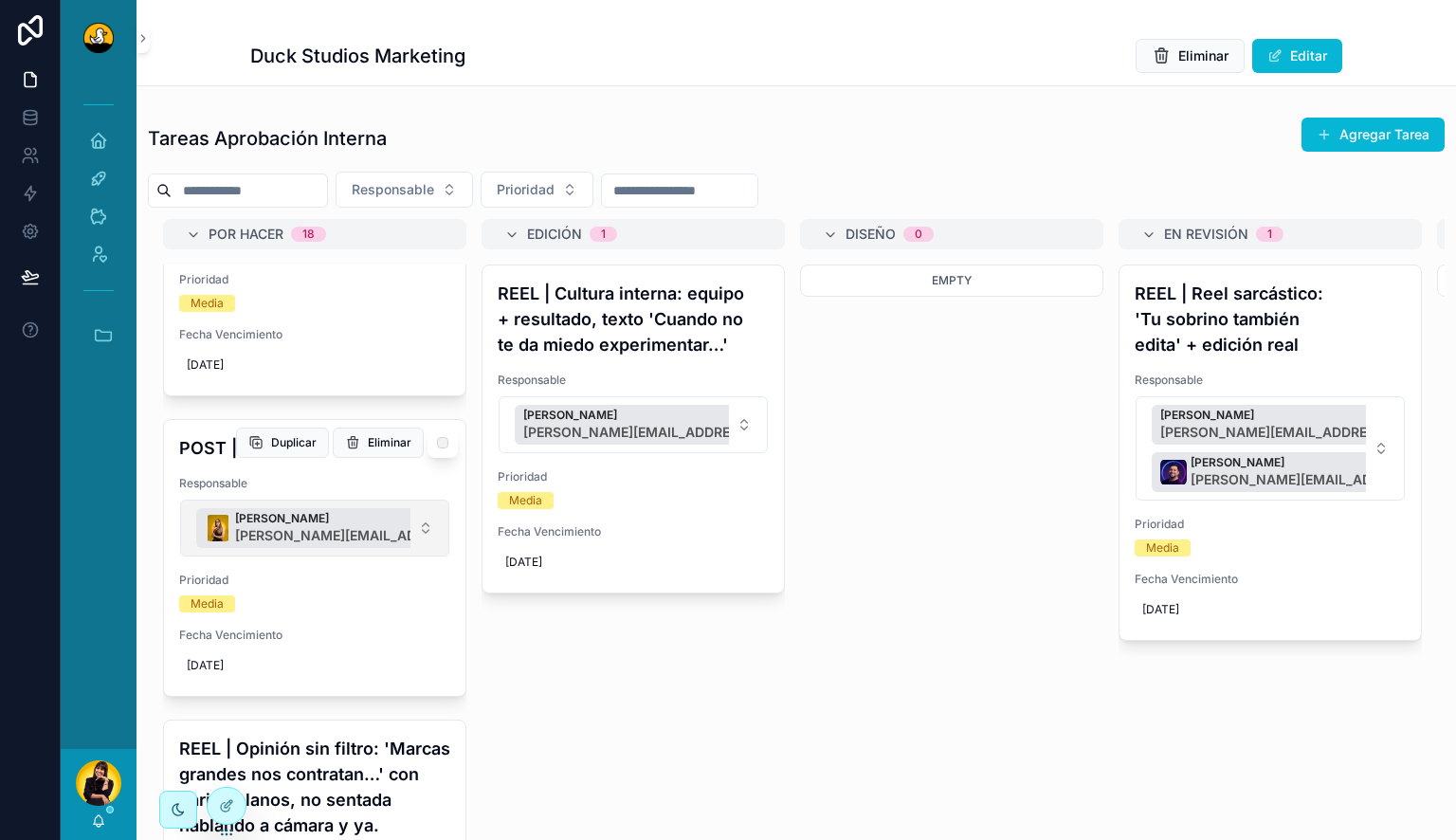
click at [419, 551] on button "Barbara Argotte barbara.argotte@duckstudios.net" at bounding box center [315, 527] width 270 height 57
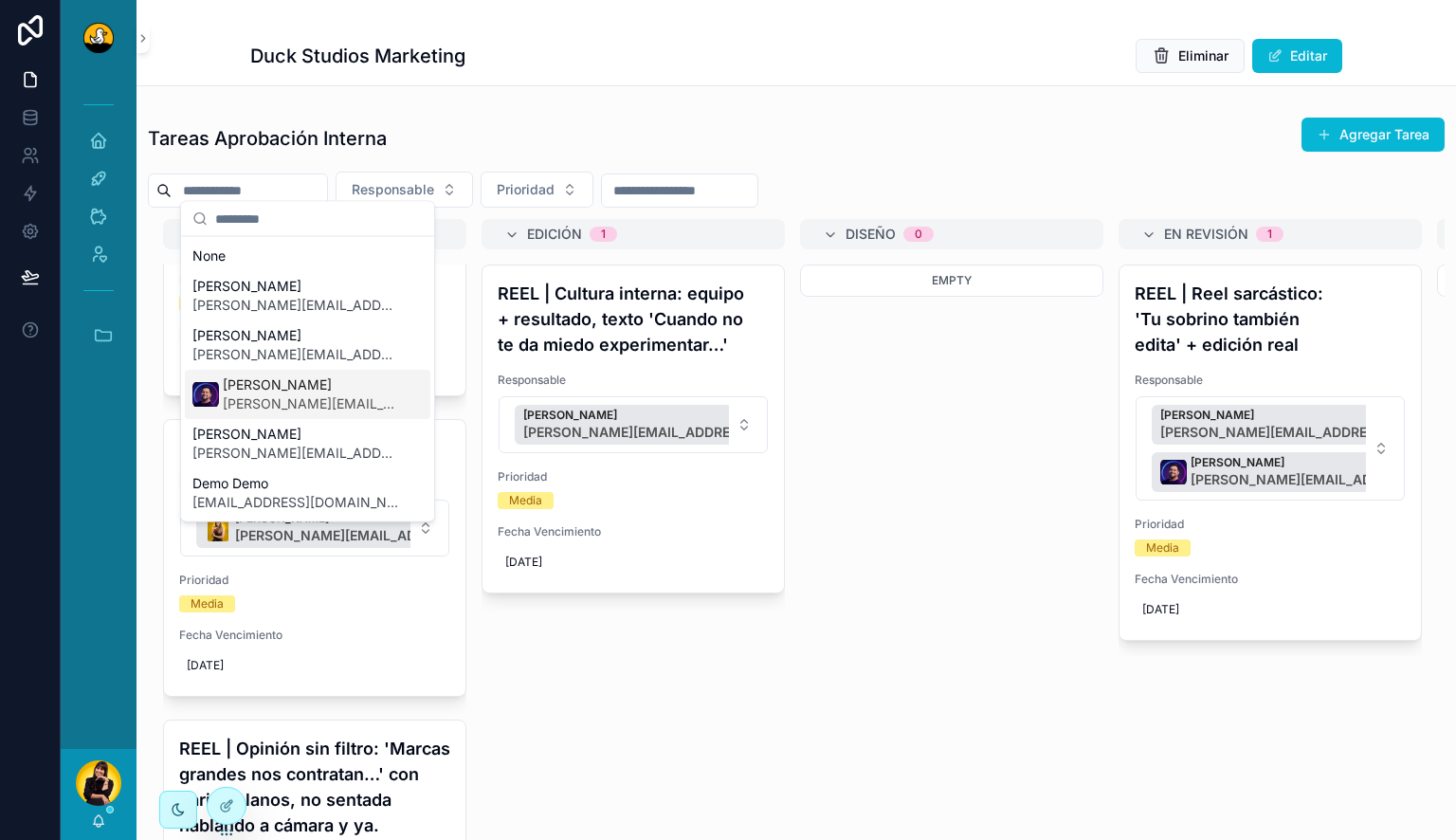
click at [299, 407] on span "lucas.mateus@duckstudios.net" at bounding box center [311, 404] width 177 height 19
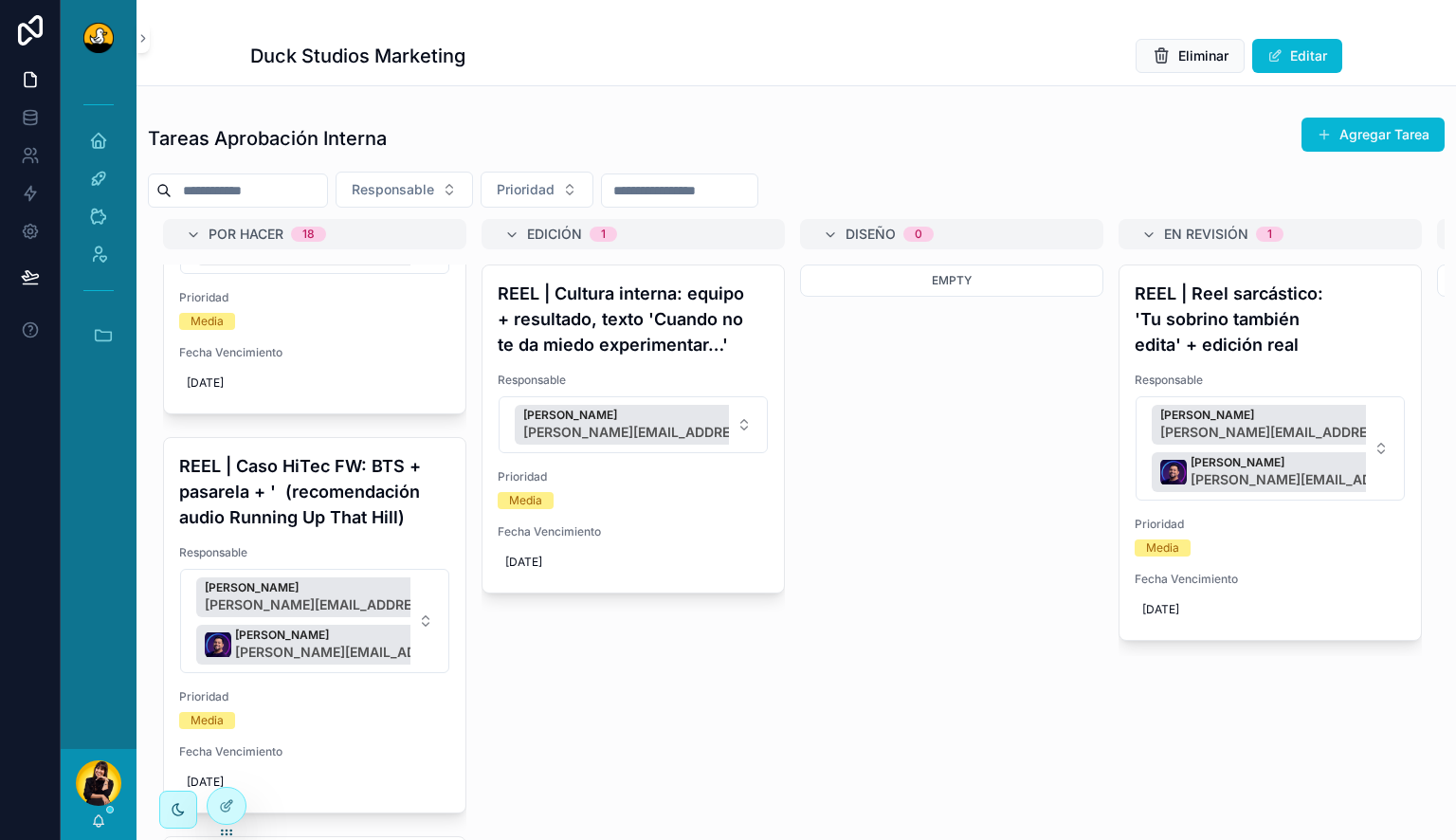
scroll to position [3847, 0]
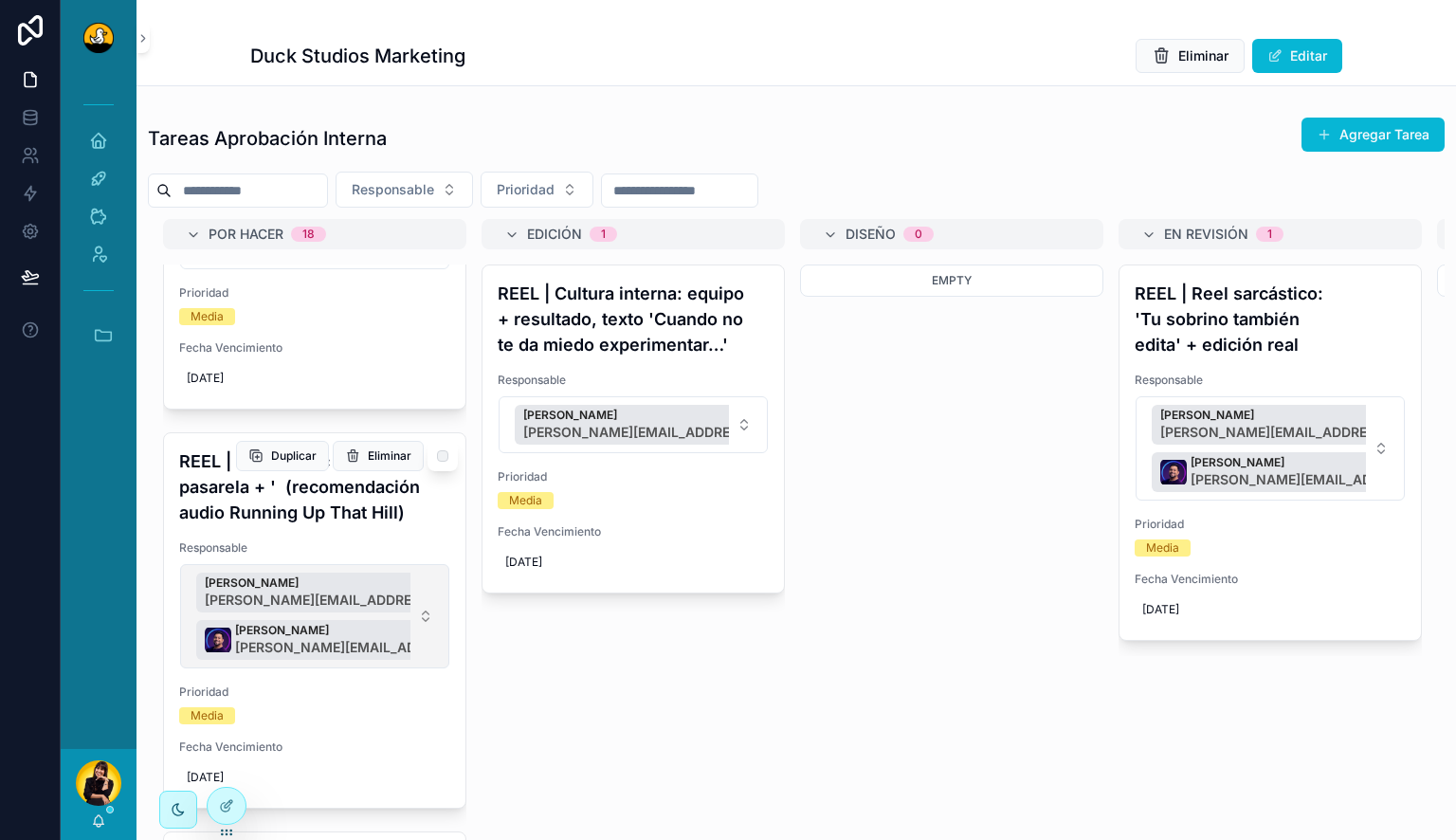
click at [421, 625] on button "Alvaro De Armas alvaro.dearmas@duckstudios.net Lucas Mateus lucas.mateus@duckst…" at bounding box center [315, 616] width 270 height 105
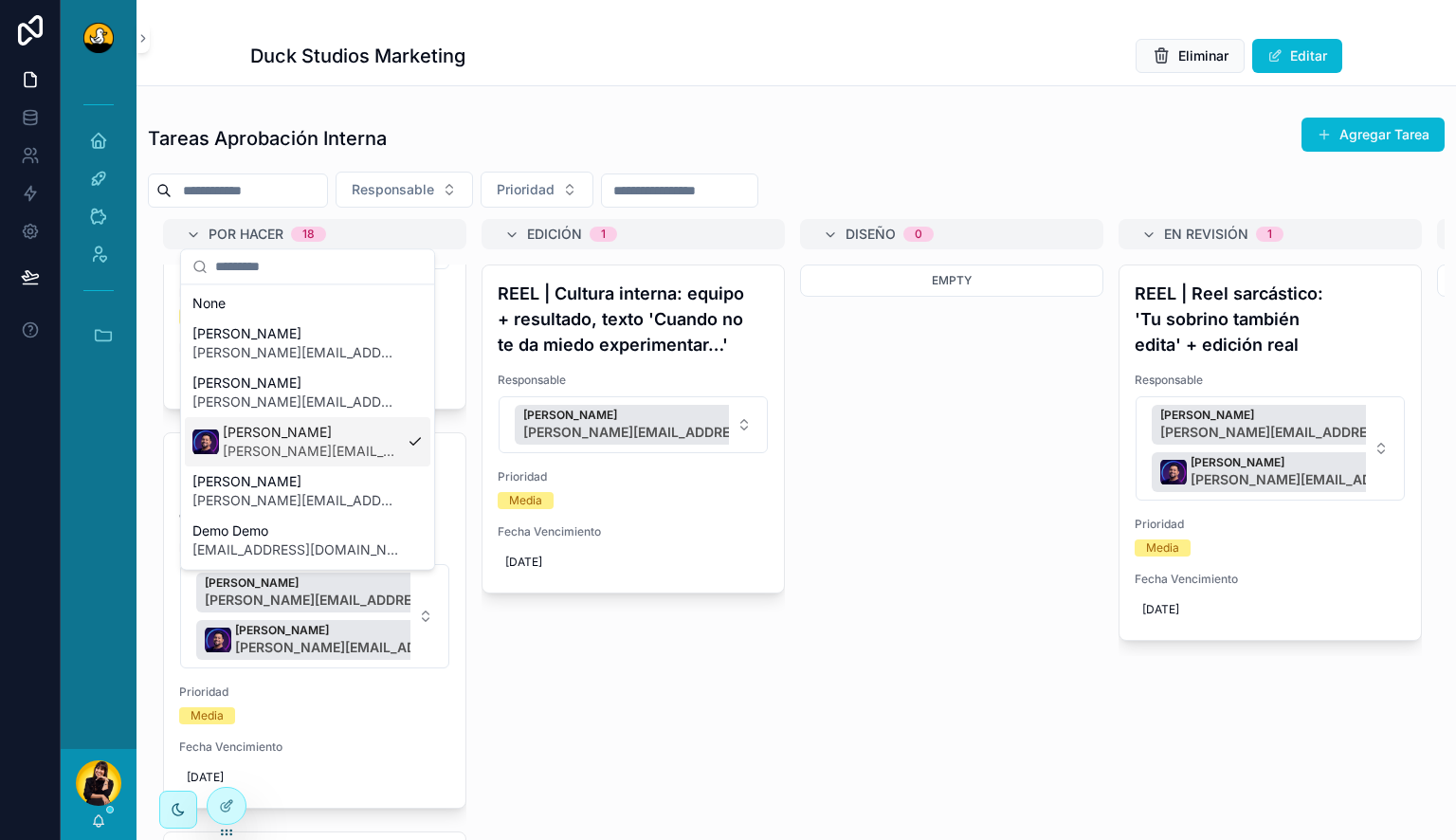
click at [343, 447] on span "lucas.mateus@duckstudios.net" at bounding box center [311, 452] width 177 height 19
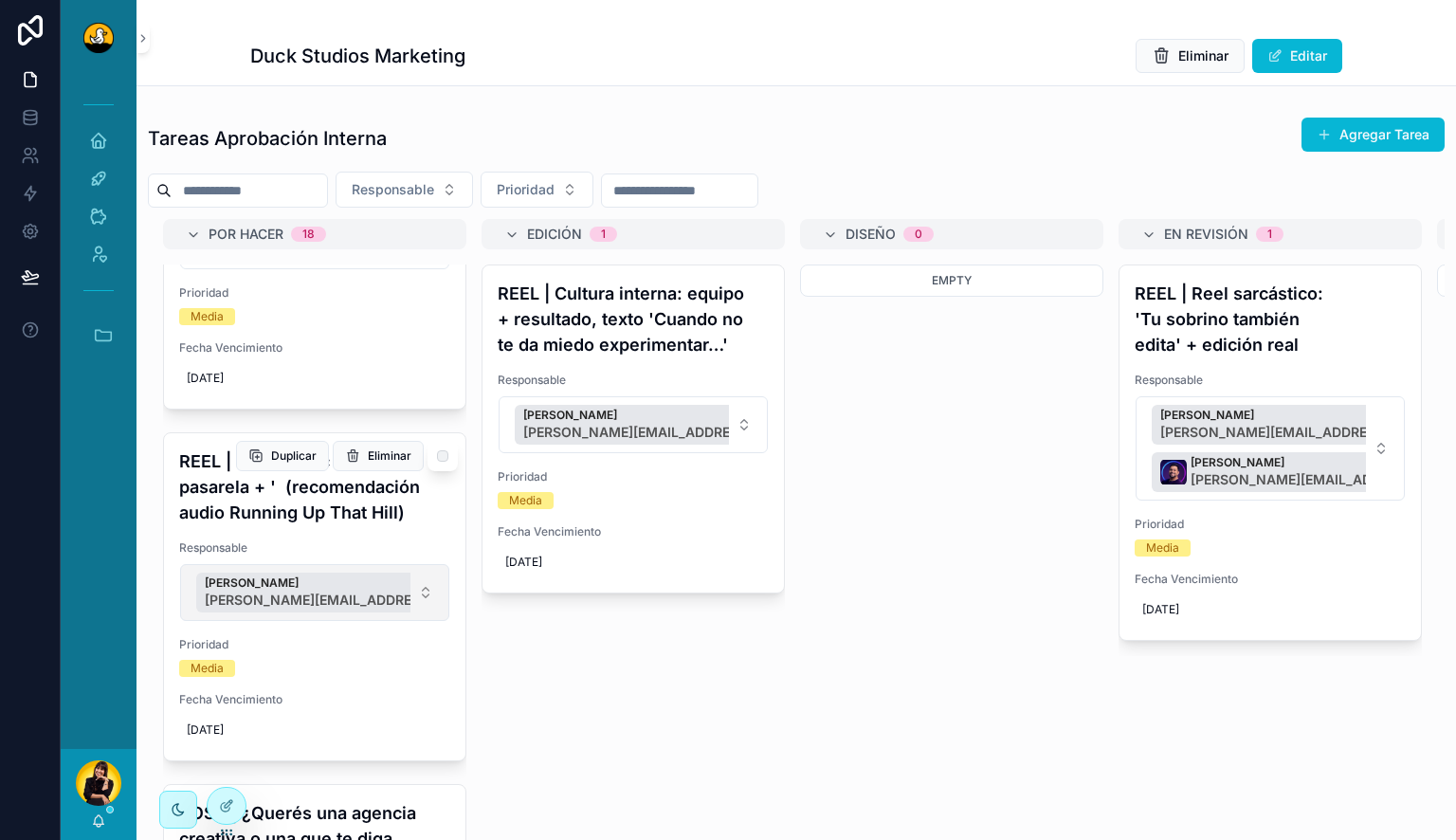
click at [413, 595] on button "Alvaro De Armas alvaro.dearmas@duckstudios.net" at bounding box center [315, 592] width 270 height 57
click at [491, 640] on div "Por Hacer 18 POST | “La era del ‘agentic AI’: sistemas autónomos ya en producci…" at bounding box center [796, 533] width 1297 height 630
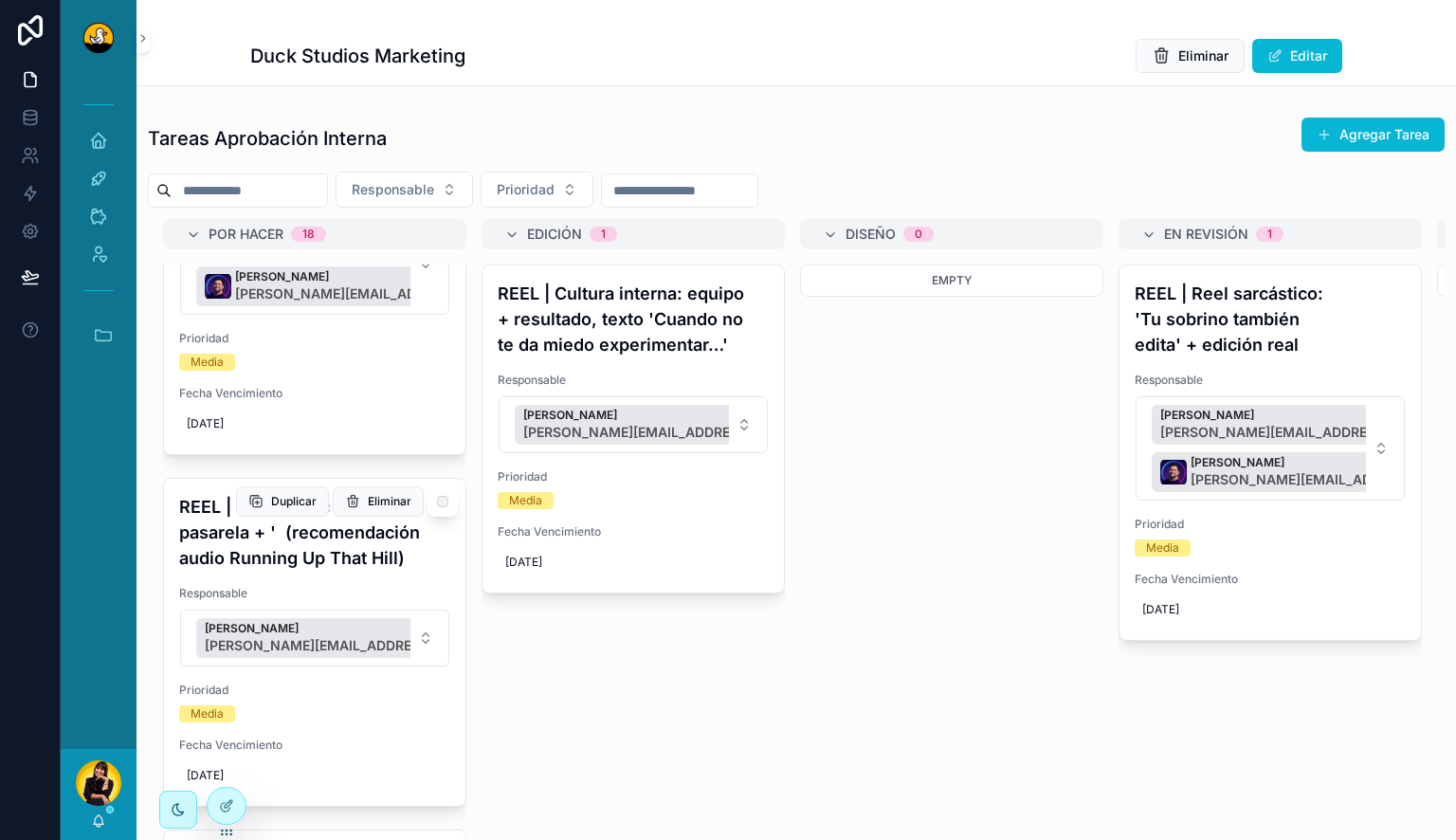
scroll to position [3801, 0]
click at [434, 196] on span "Responsable" at bounding box center [393, 190] width 82 height 19
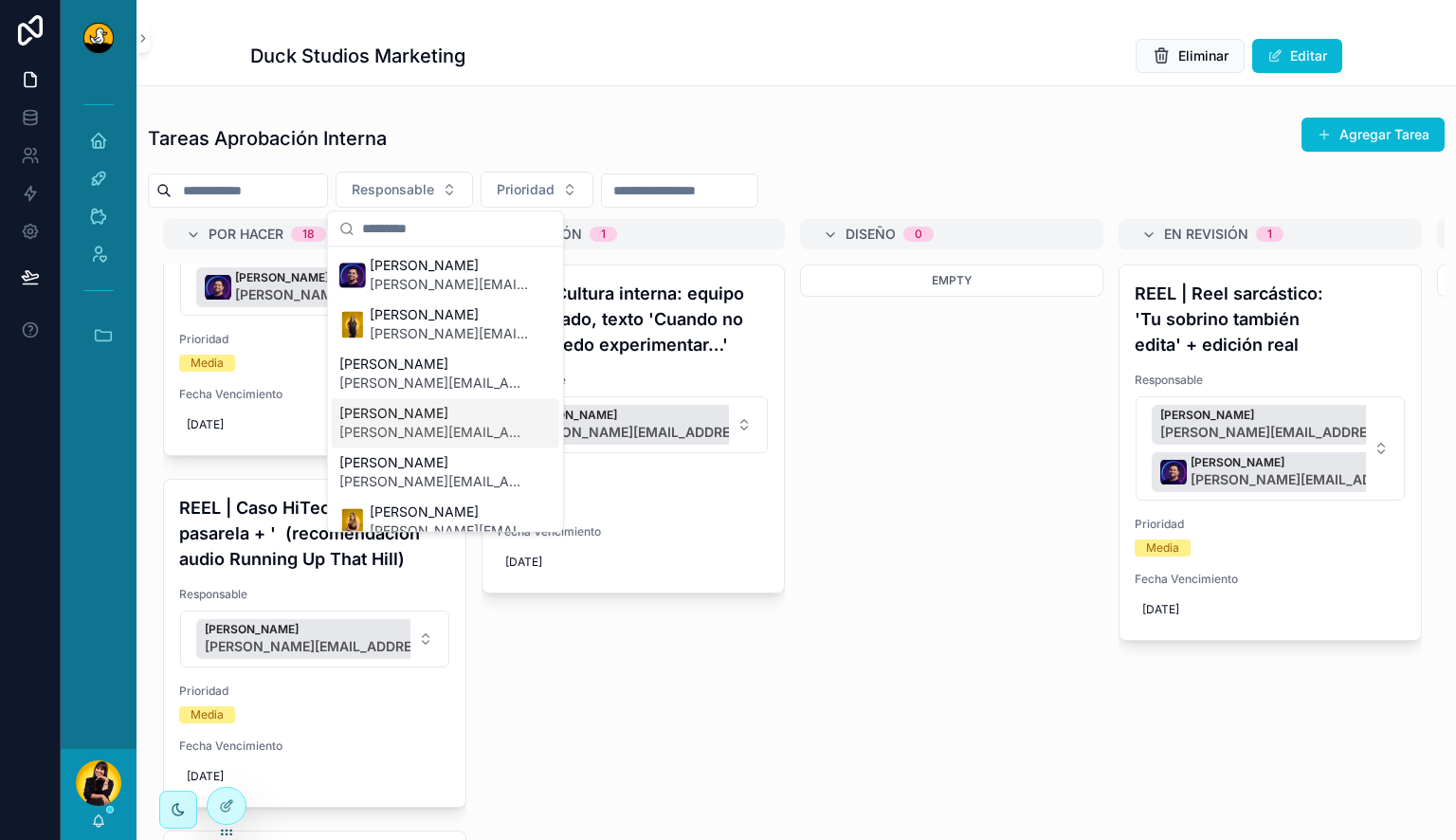
click at [439, 430] on span "miguel.madriz@duckstudios.net" at bounding box center [434, 432] width 190 height 19
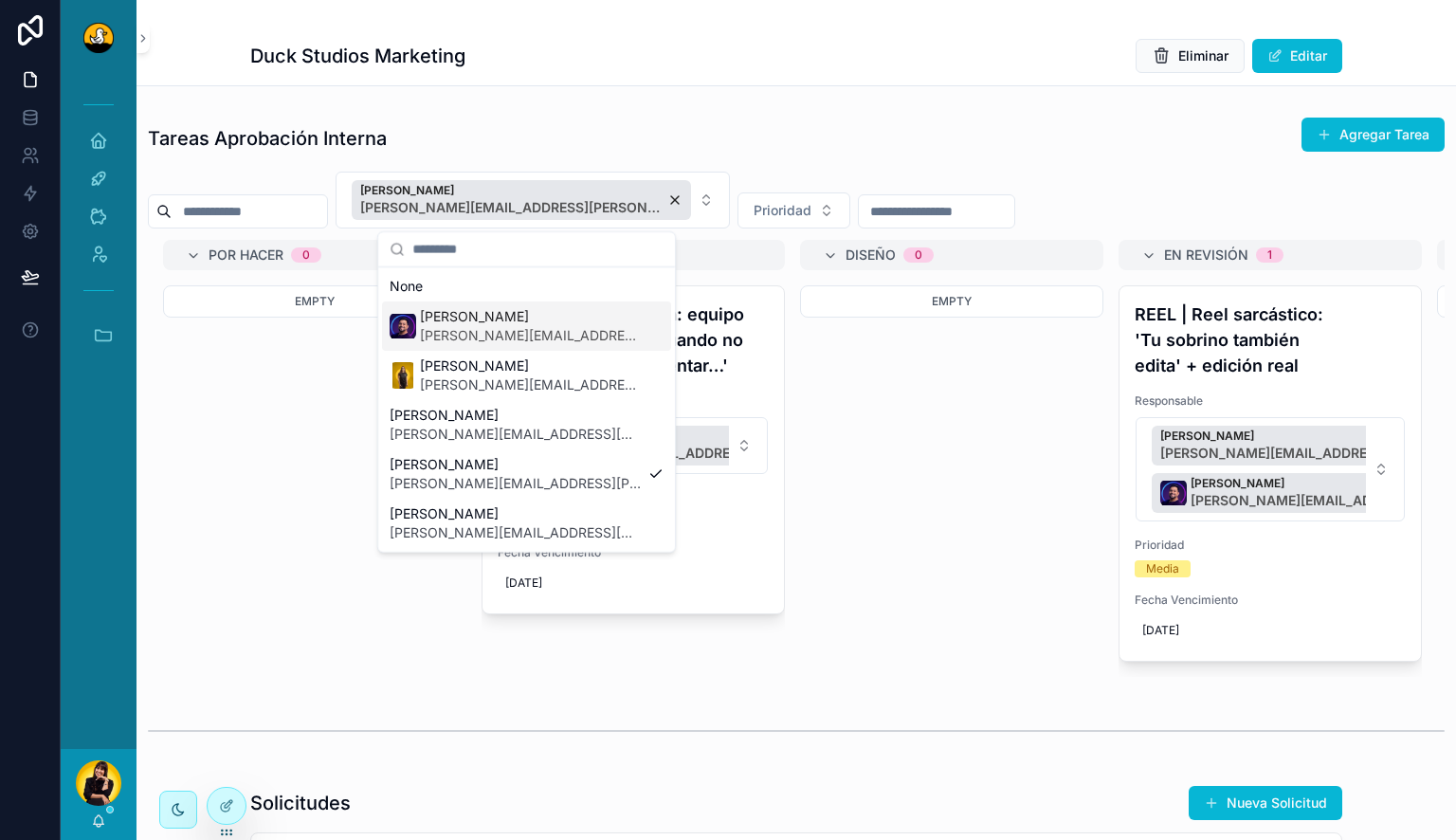
click at [527, 125] on div "Tareas Aprobación Interna Agregar Tarea" at bounding box center [796, 138] width 1297 height 43
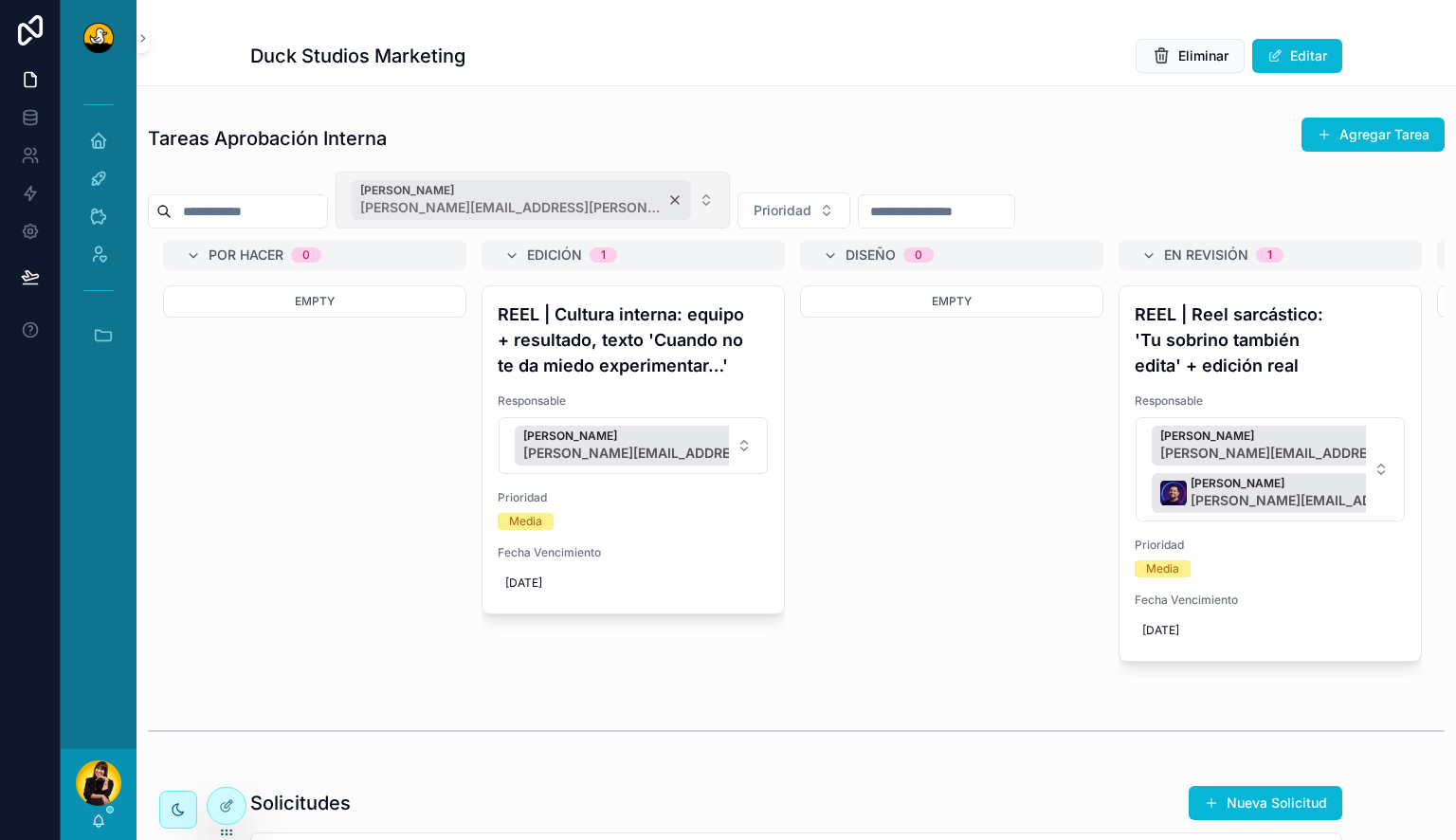
click at [533, 193] on span "[PERSON_NAME]" at bounding box center [512, 191] width 303 height 15
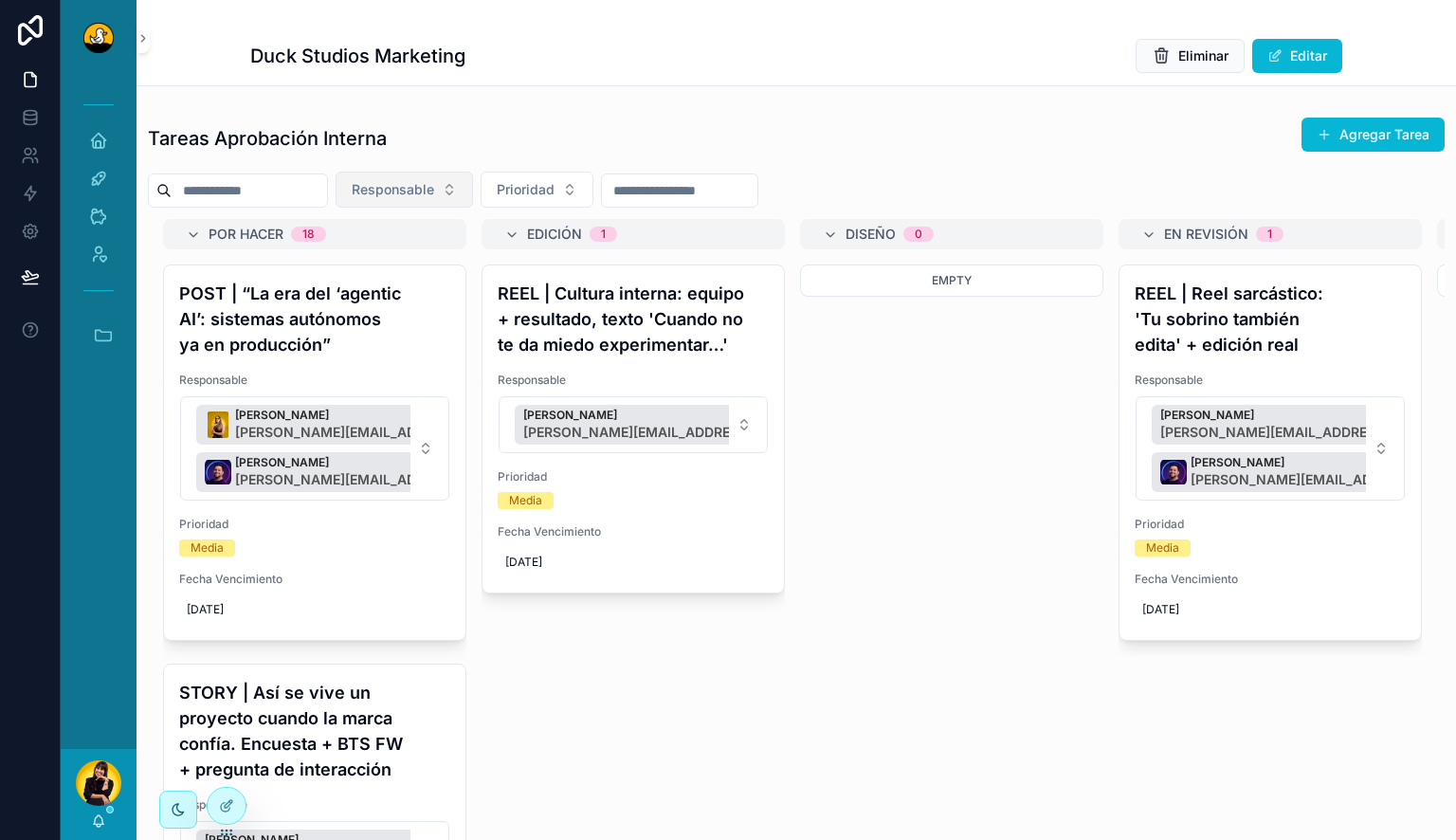
click at [434, 188] on span "Responsable" at bounding box center [393, 190] width 82 height 19
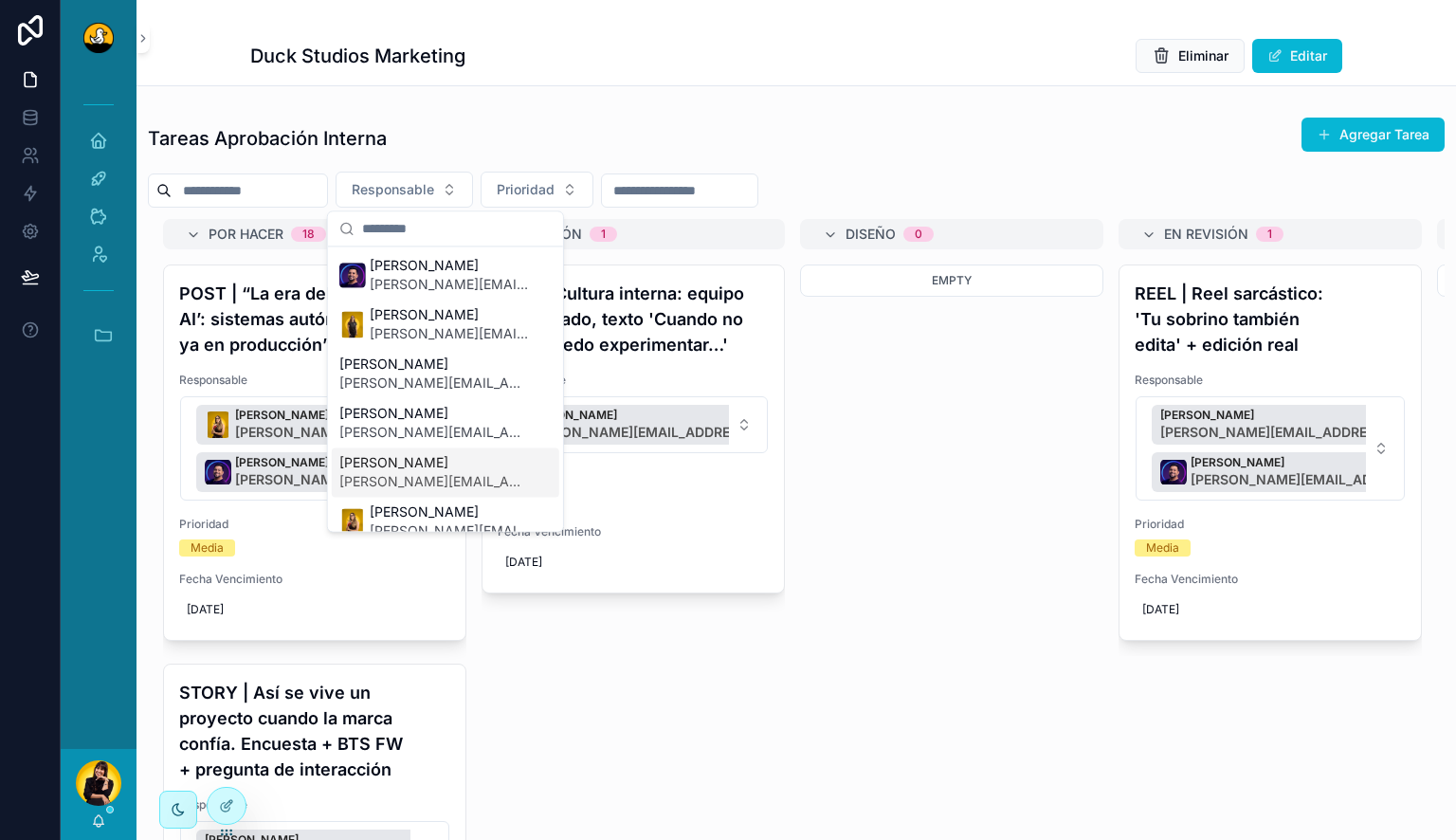
click at [436, 458] on span "[PERSON_NAME]" at bounding box center [434, 462] width 190 height 19
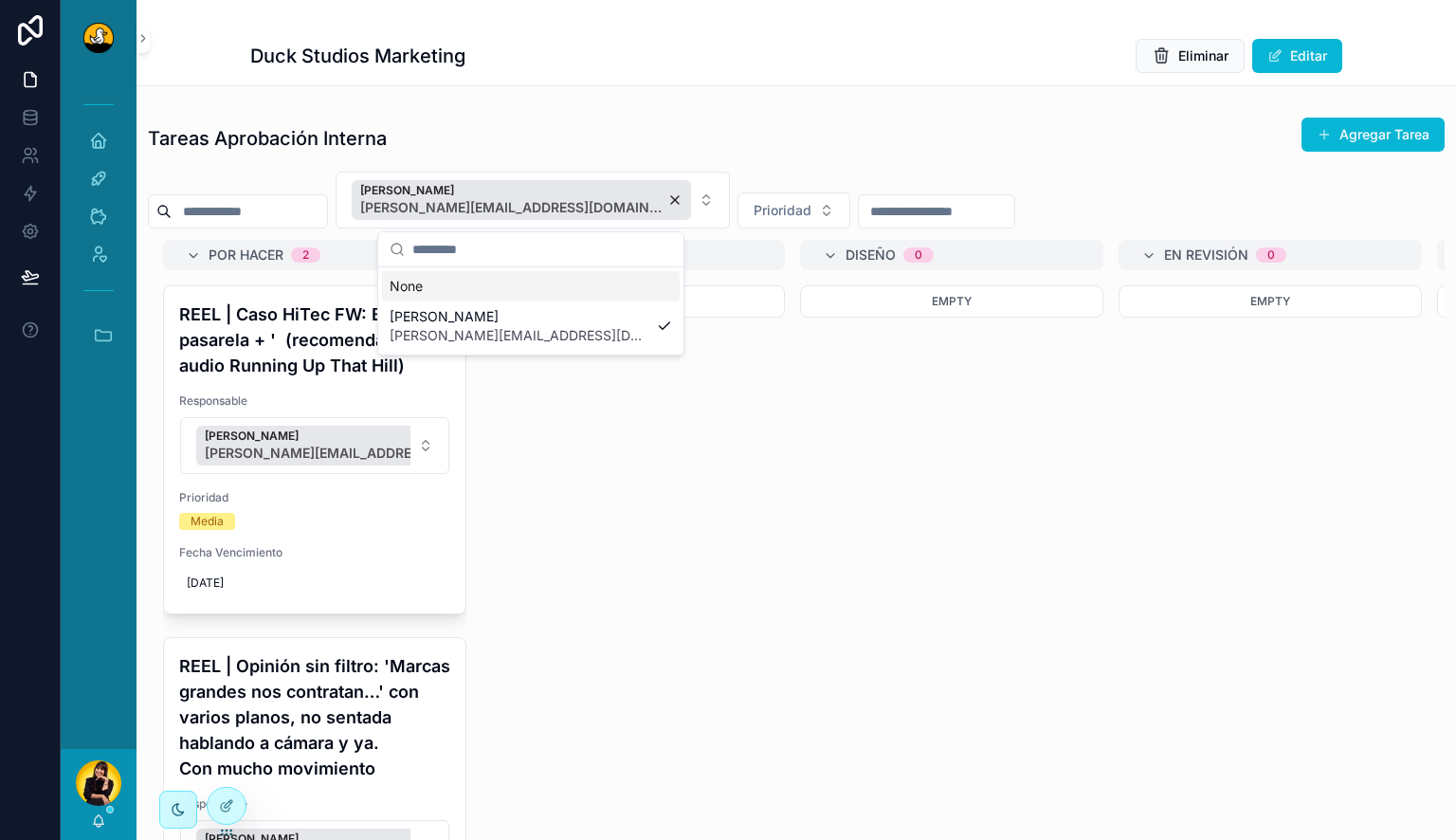
click at [508, 125] on div "Tareas Aprobación Interna Agregar Tarea" at bounding box center [796, 138] width 1297 height 43
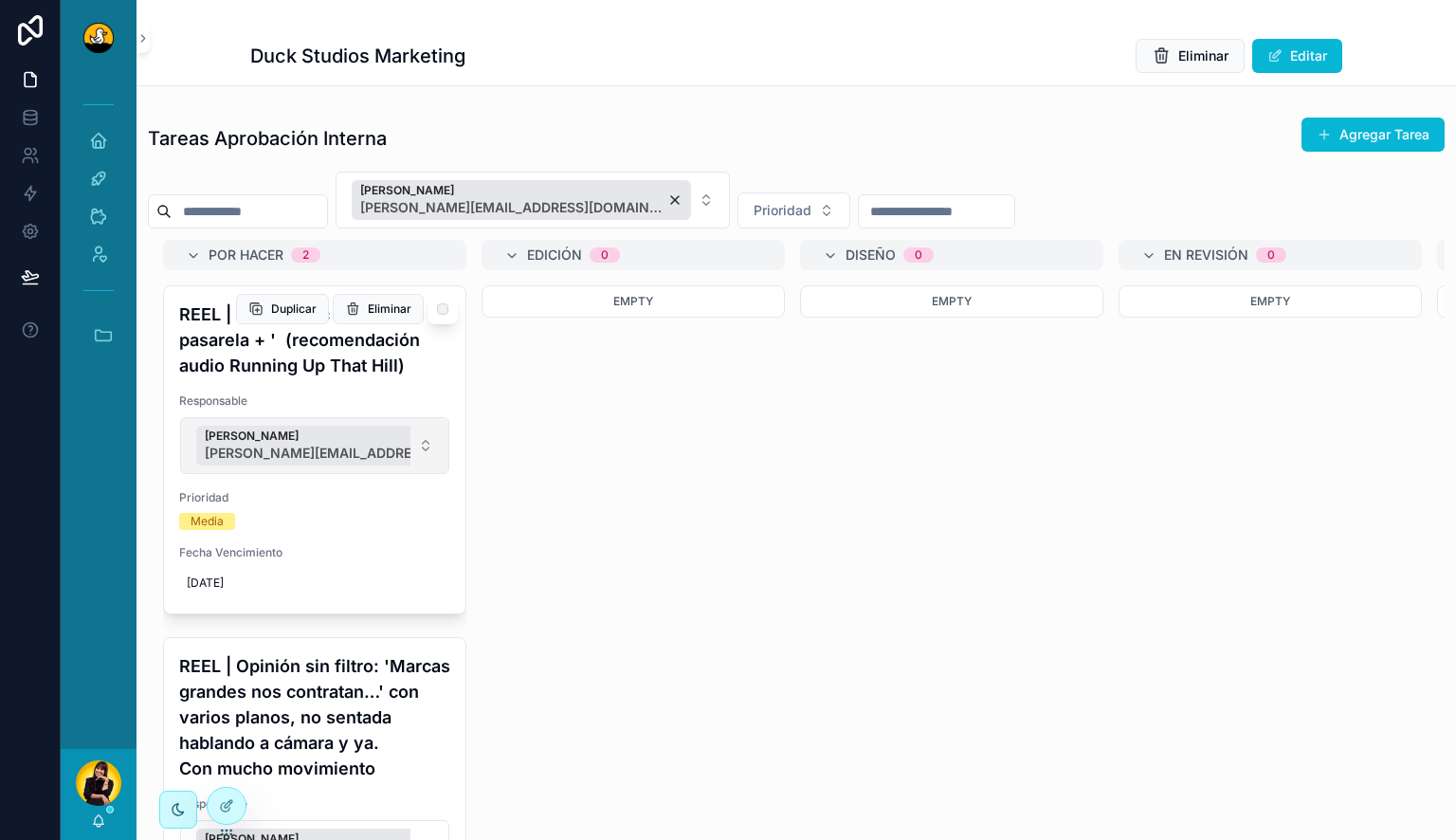
click at [421, 447] on button "Alvaro De Armas alvaro.dearmas@duckstudios.net" at bounding box center [315, 445] width 270 height 57
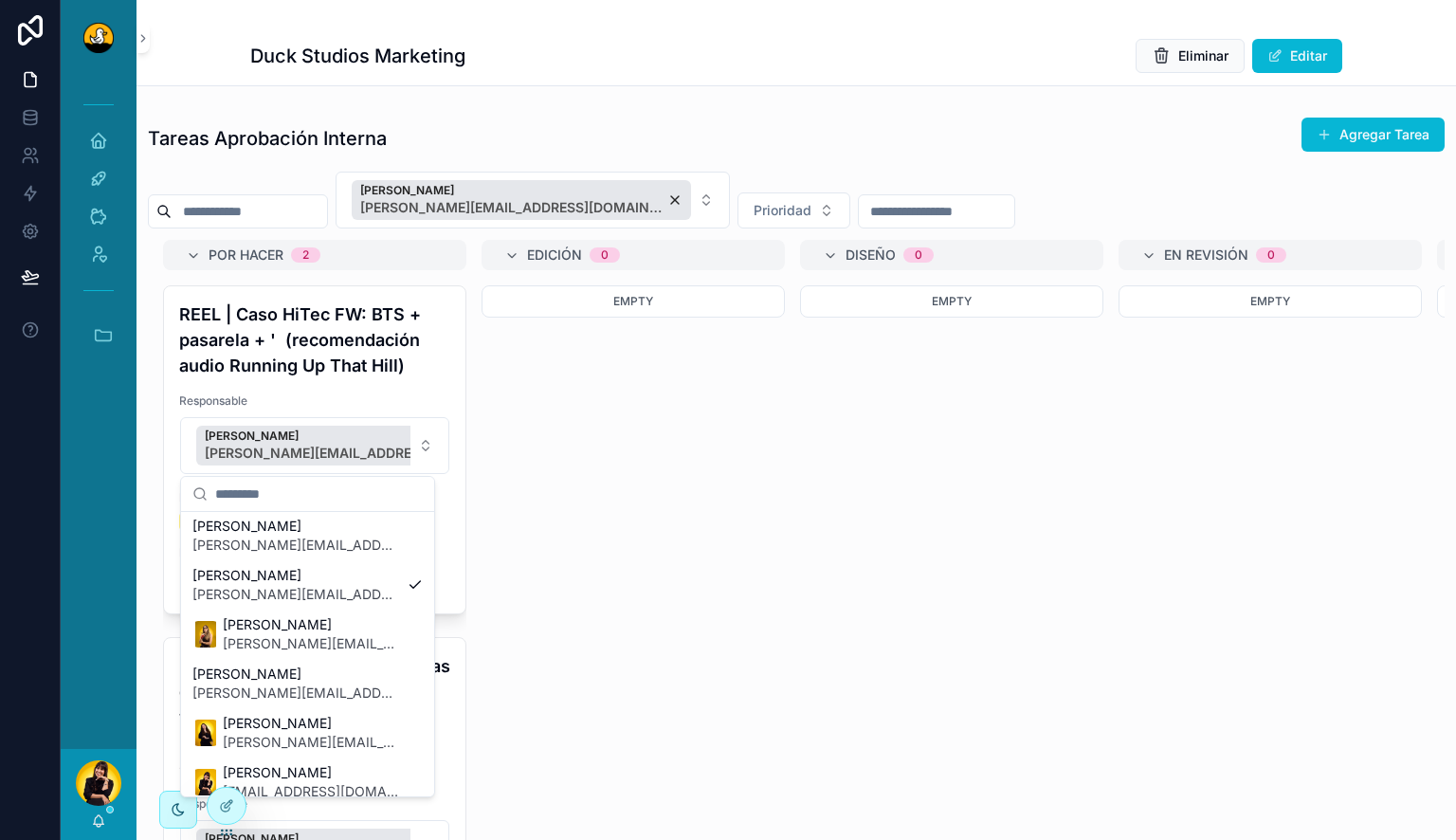
scroll to position [677, 0]
click at [328, 589] on span "alvaro.dearmas@duckstudios.net" at bounding box center [296, 594] width 207 height 19
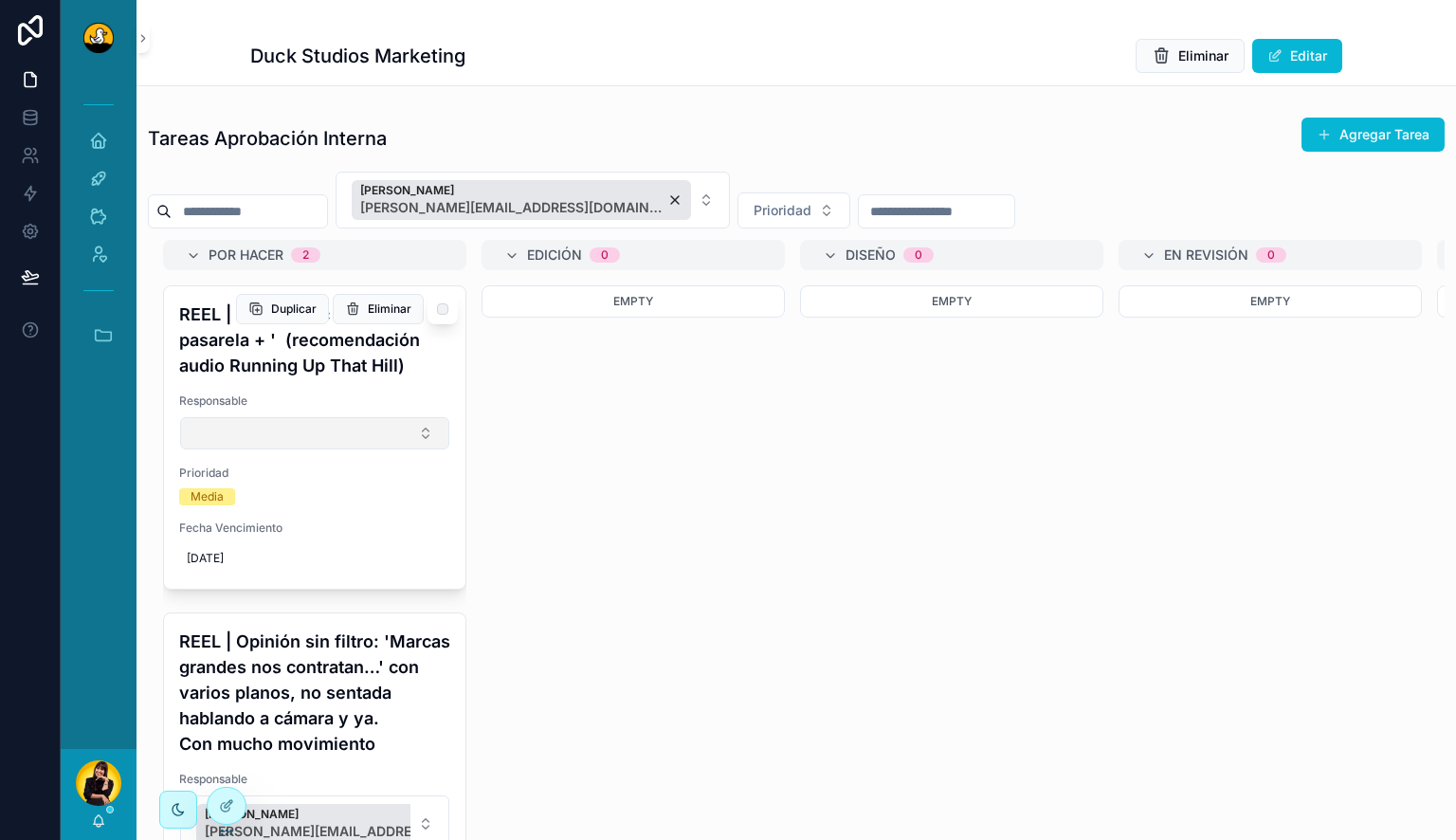
click at [347, 432] on button "Select Button" at bounding box center [315, 433] width 270 height 33
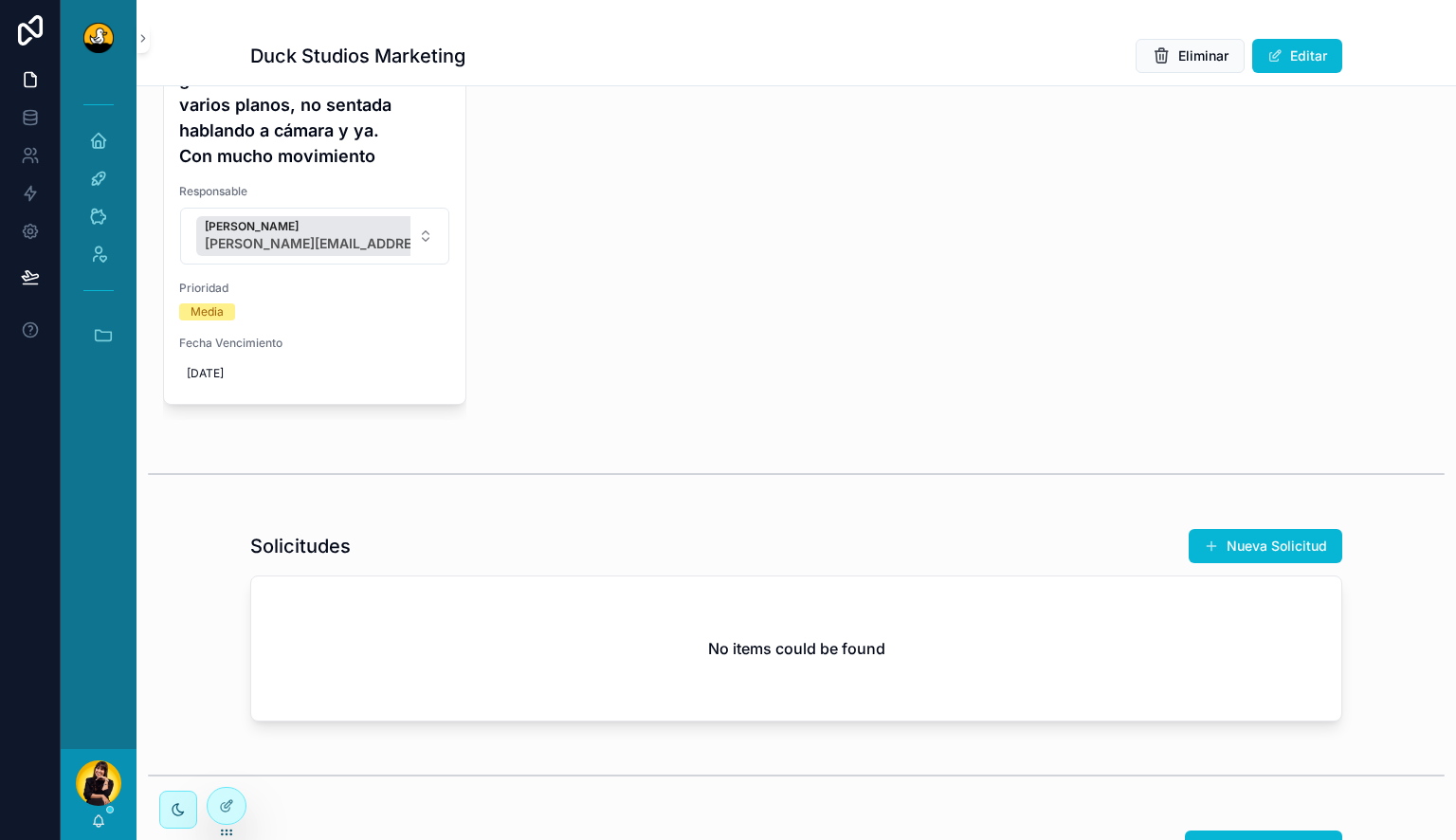
scroll to position [0, 0]
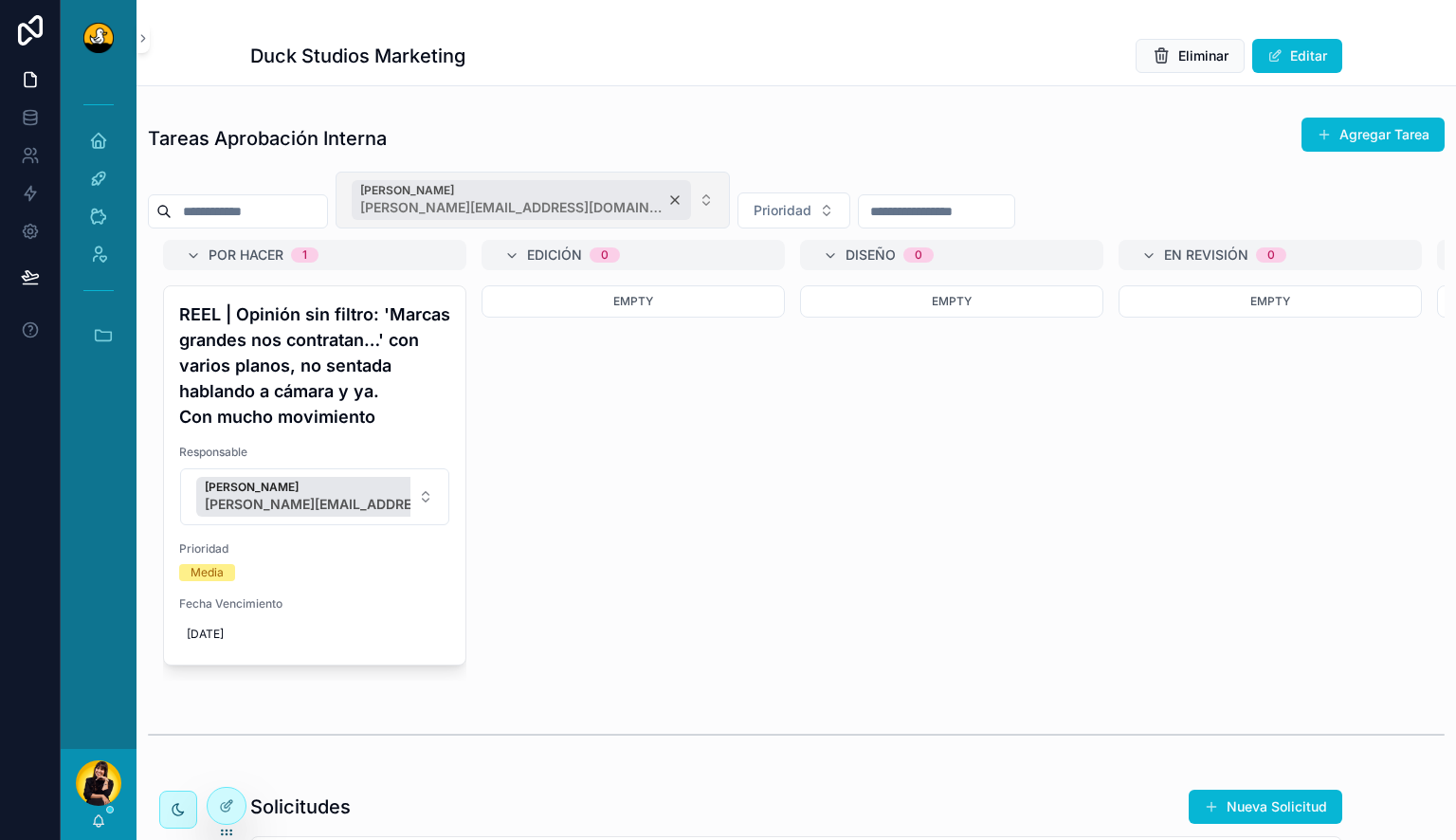
click at [627, 200] on div "Alvaro De Armas alvaro.dearmas@duckstudios.net" at bounding box center [522, 200] width 340 height 40
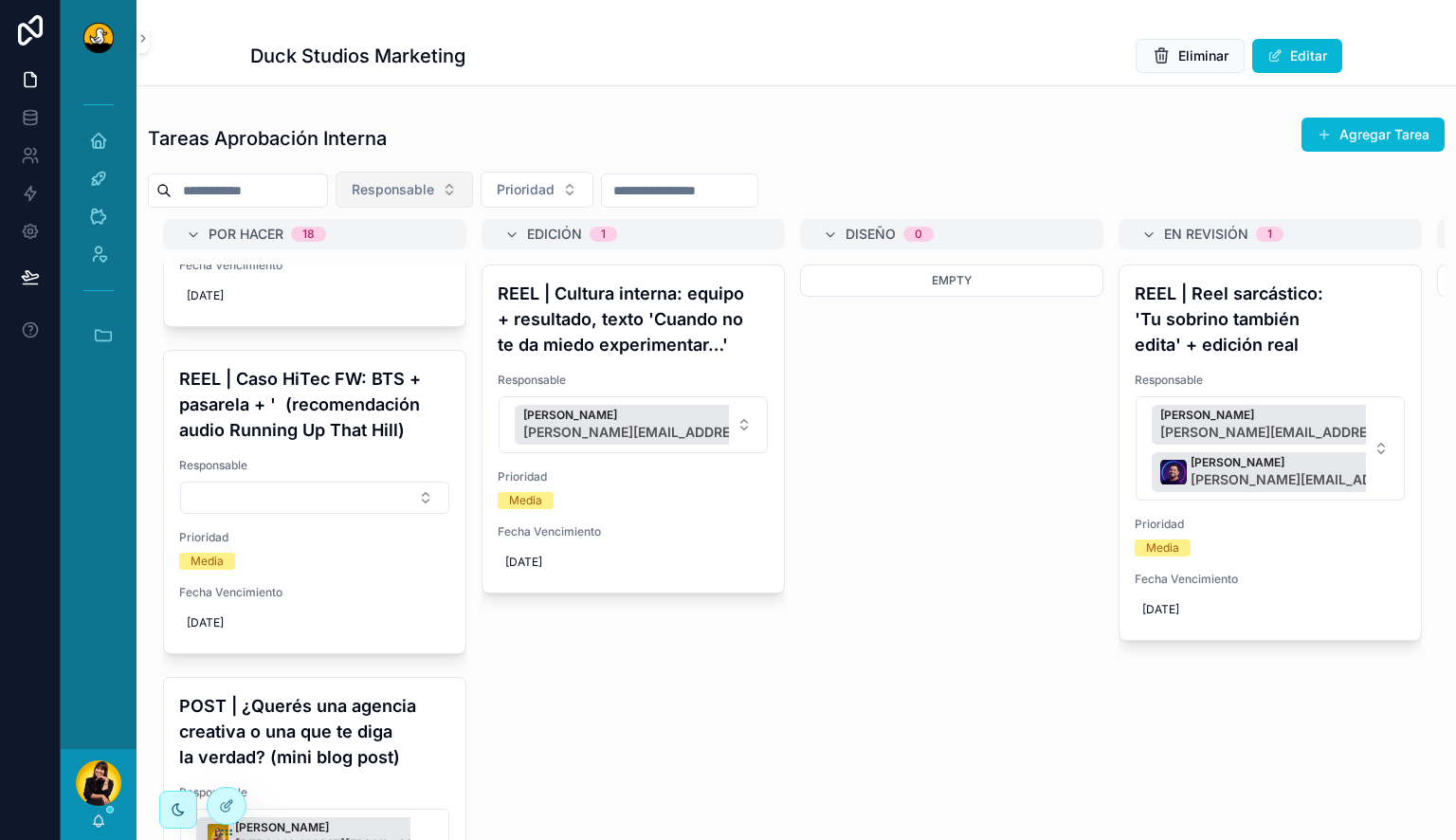
scroll to position [3928, 0]
click at [251, 508] on button "Select Button" at bounding box center [315, 500] width 270 height 33
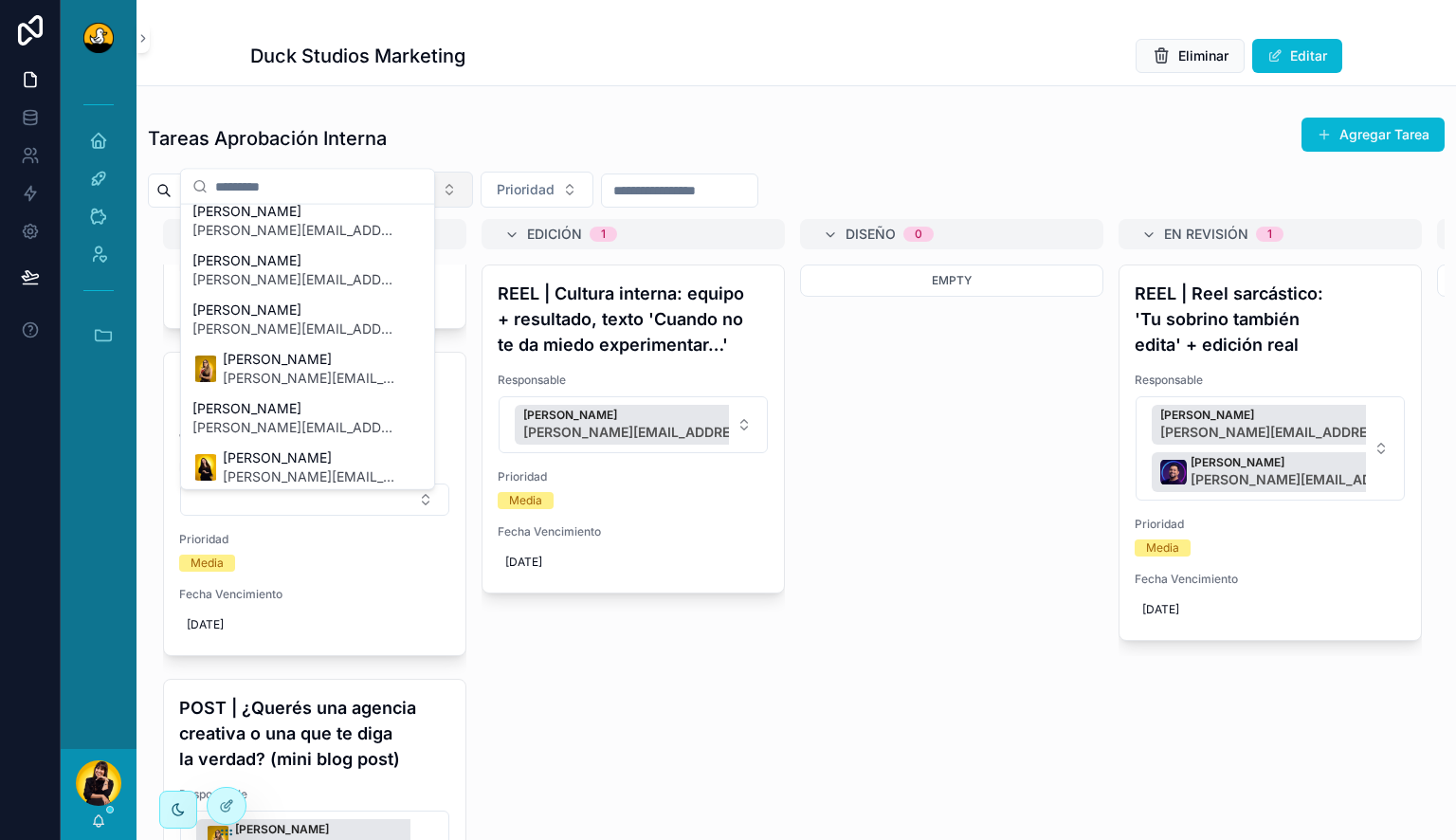
scroll to position [635, 0]
click at [290, 271] on span "miguel.madriz@duckstudios.net" at bounding box center [296, 279] width 207 height 19
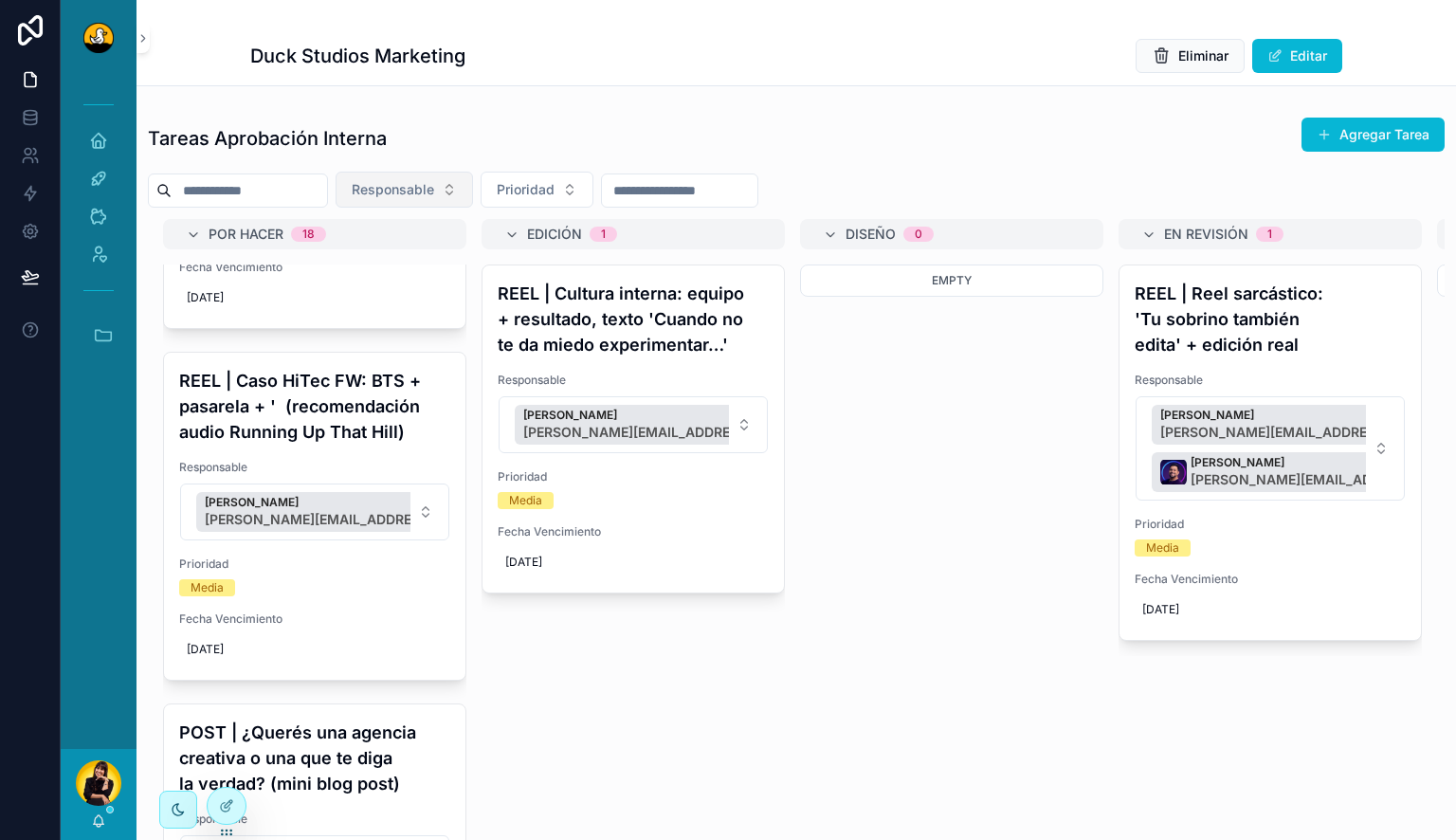
click at [556, 111] on div "Tareas Aprobación Interna Agregar Tarea Responsable Prioridad Por Hacer 18 POST…" at bounding box center [796, 483] width 1320 height 748
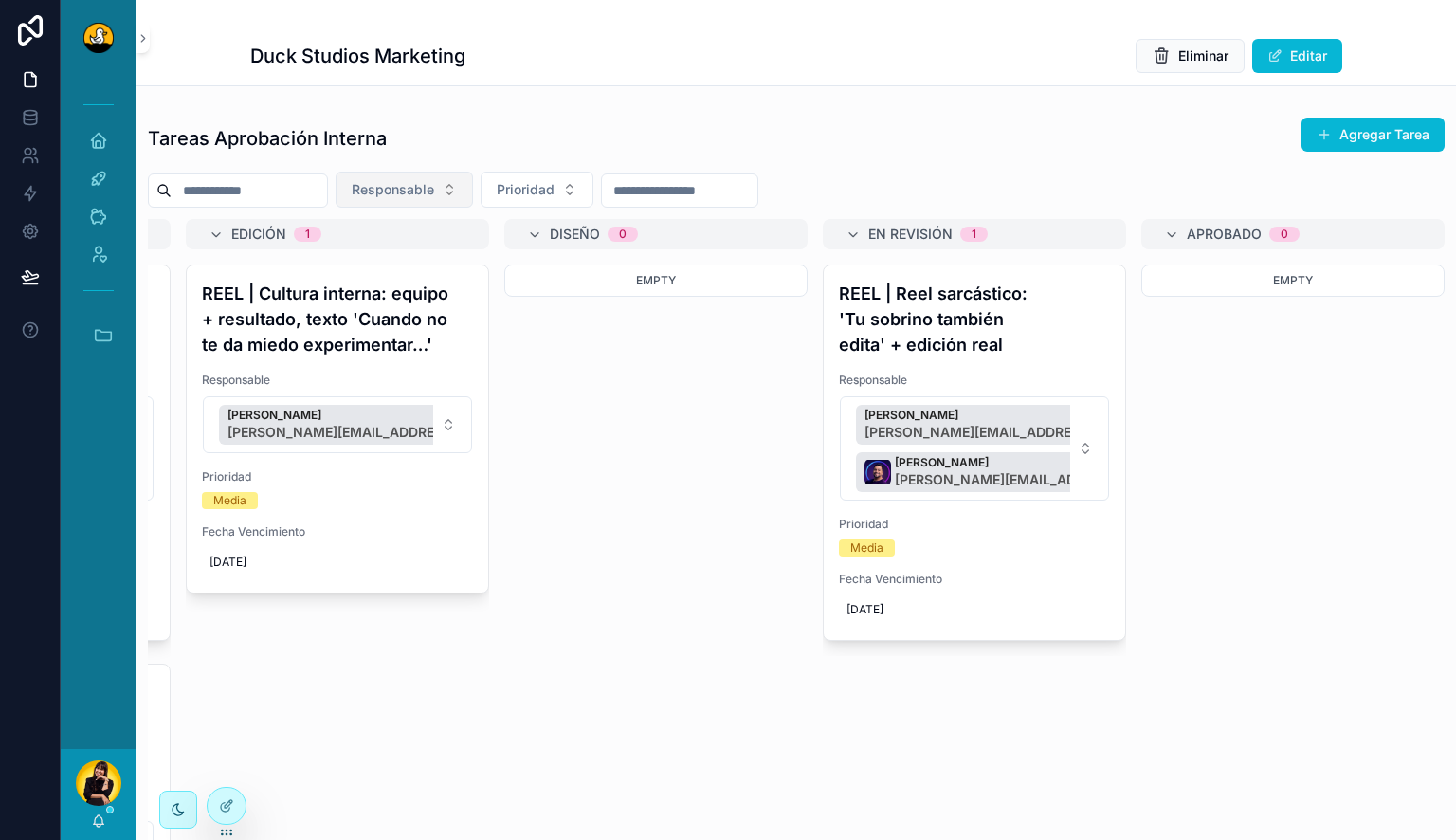
scroll to position [0, 523]
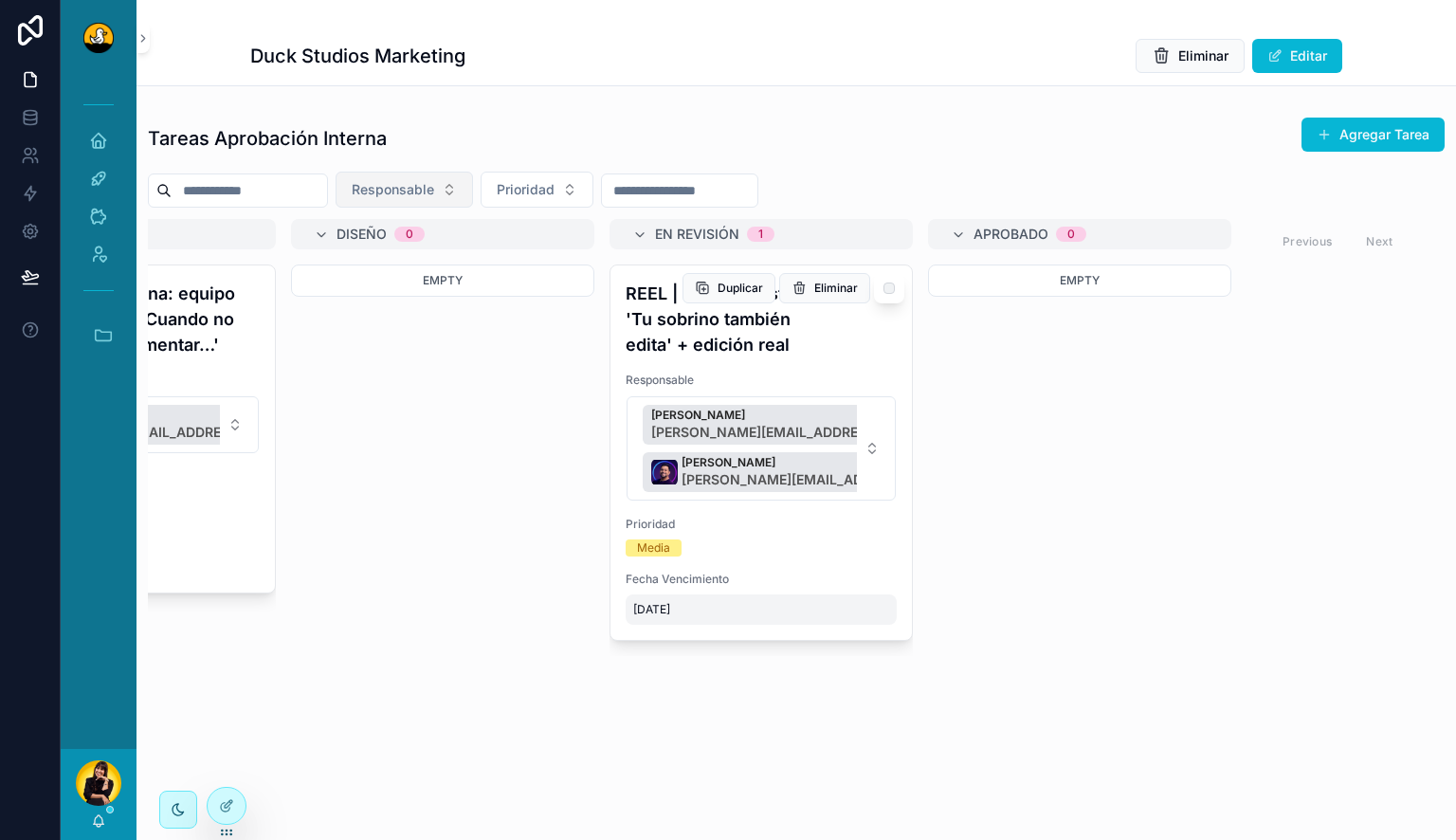
click at [640, 608] on span "9/6/2025" at bounding box center [761, 610] width 256 height 15
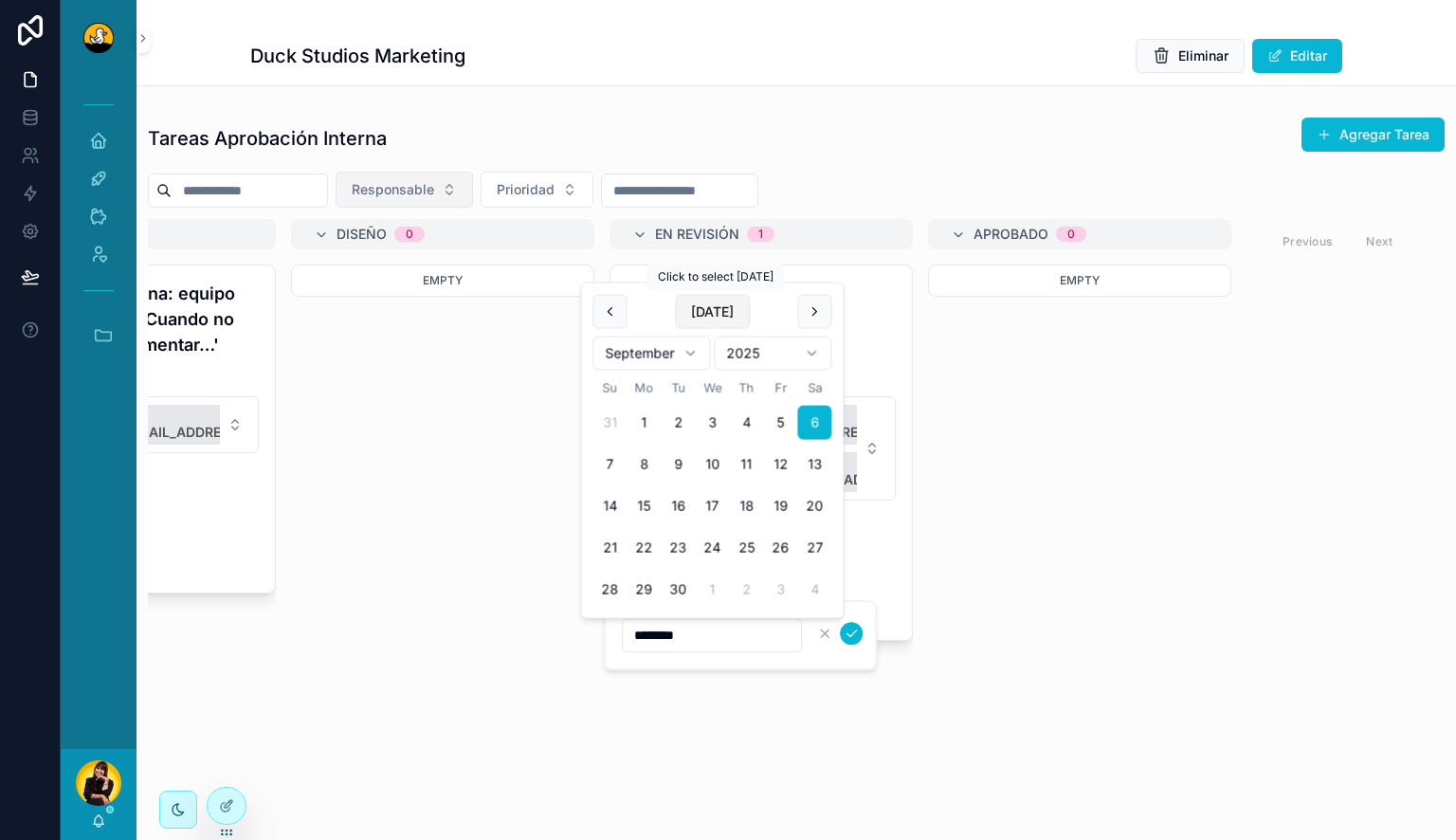
click at [721, 315] on button "[DATE]" at bounding box center [713, 312] width 75 height 35
type input "********"
click at [737, 738] on div "Por Hacer 18 POST | “La era del ‘agentic AI’: sistemas autónomos ya en producci…" at bounding box center [796, 533] width 1297 height 630
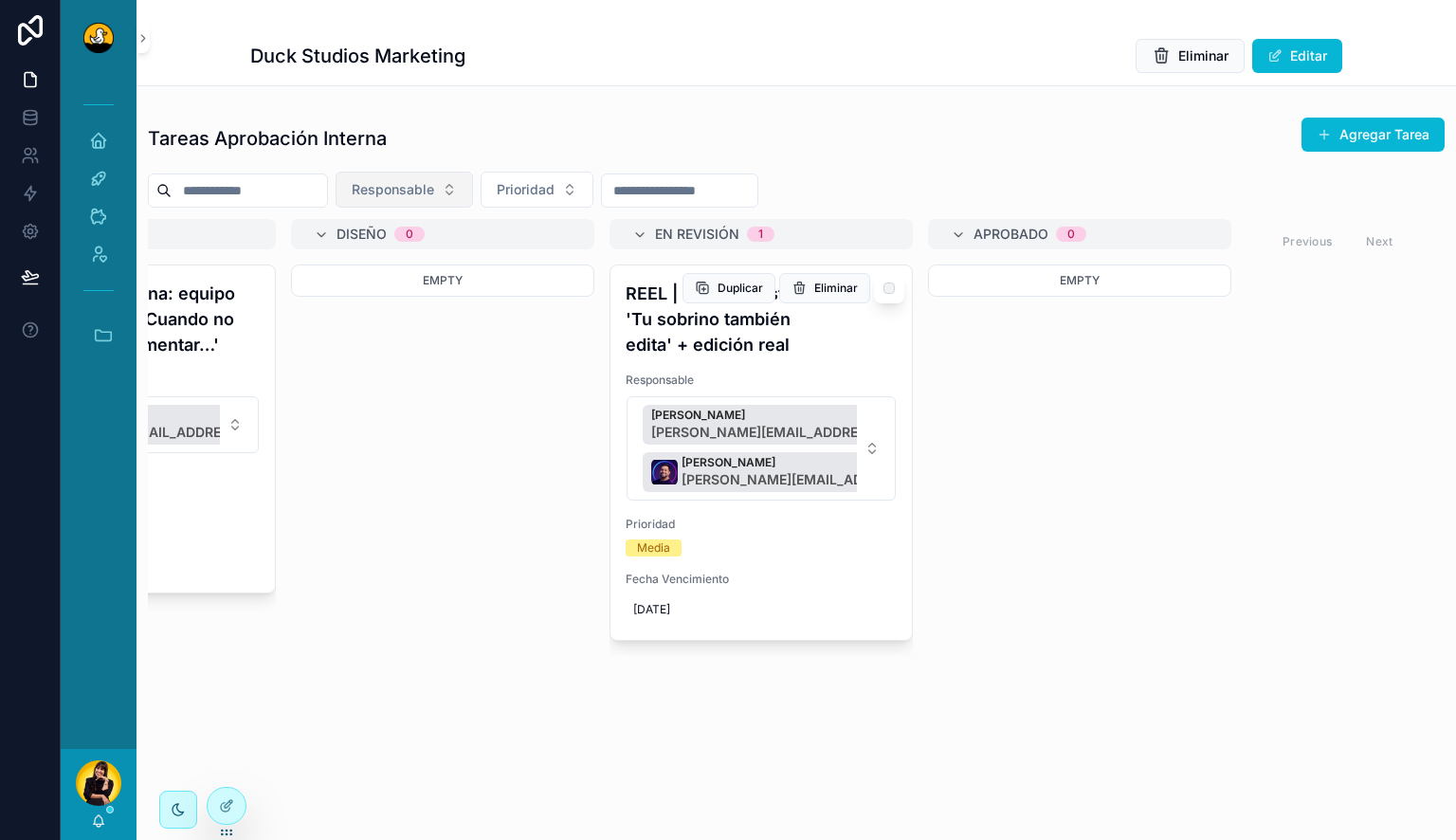
click at [677, 303] on h4 "REEL | Reel sarcástico: 'Tu sobrino también edita' + edición real" at bounding box center [761, 319] width 271 height 77
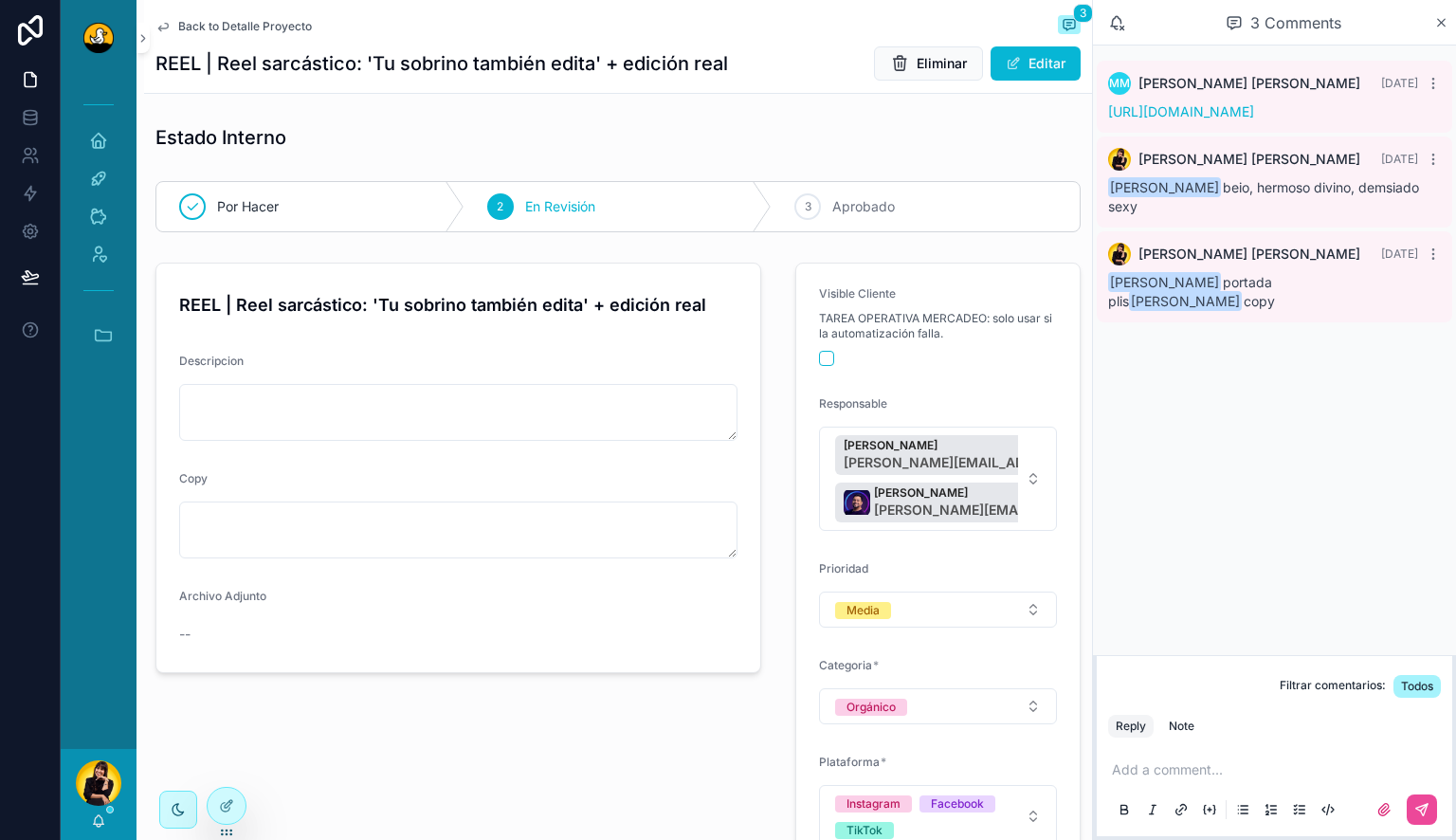
click at [246, 29] on span "Back to Detalle Proyecto" at bounding box center [245, 27] width 133 height 15
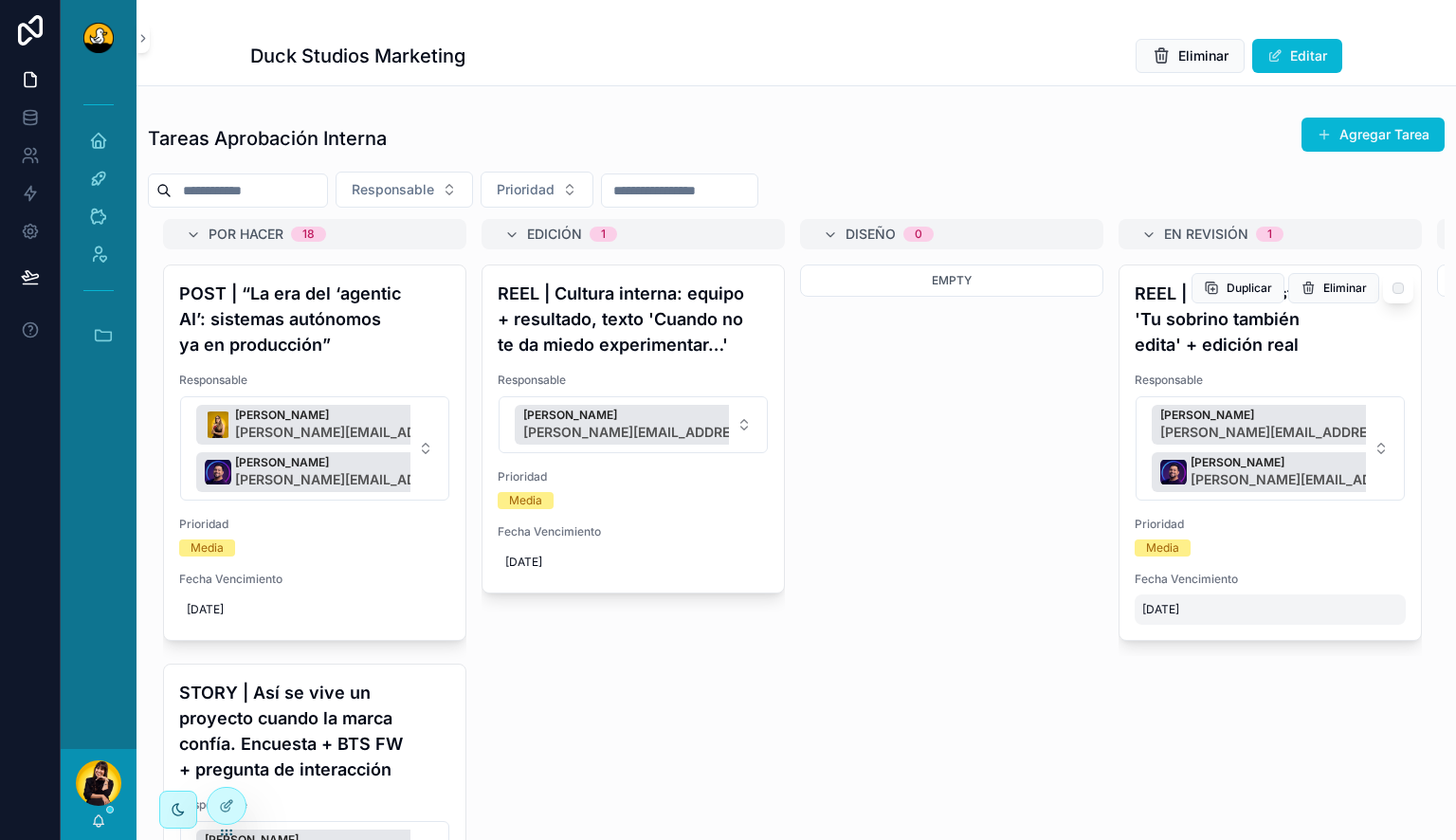
click at [1181, 608] on span "9/6/2025" at bounding box center [1270, 610] width 256 height 15
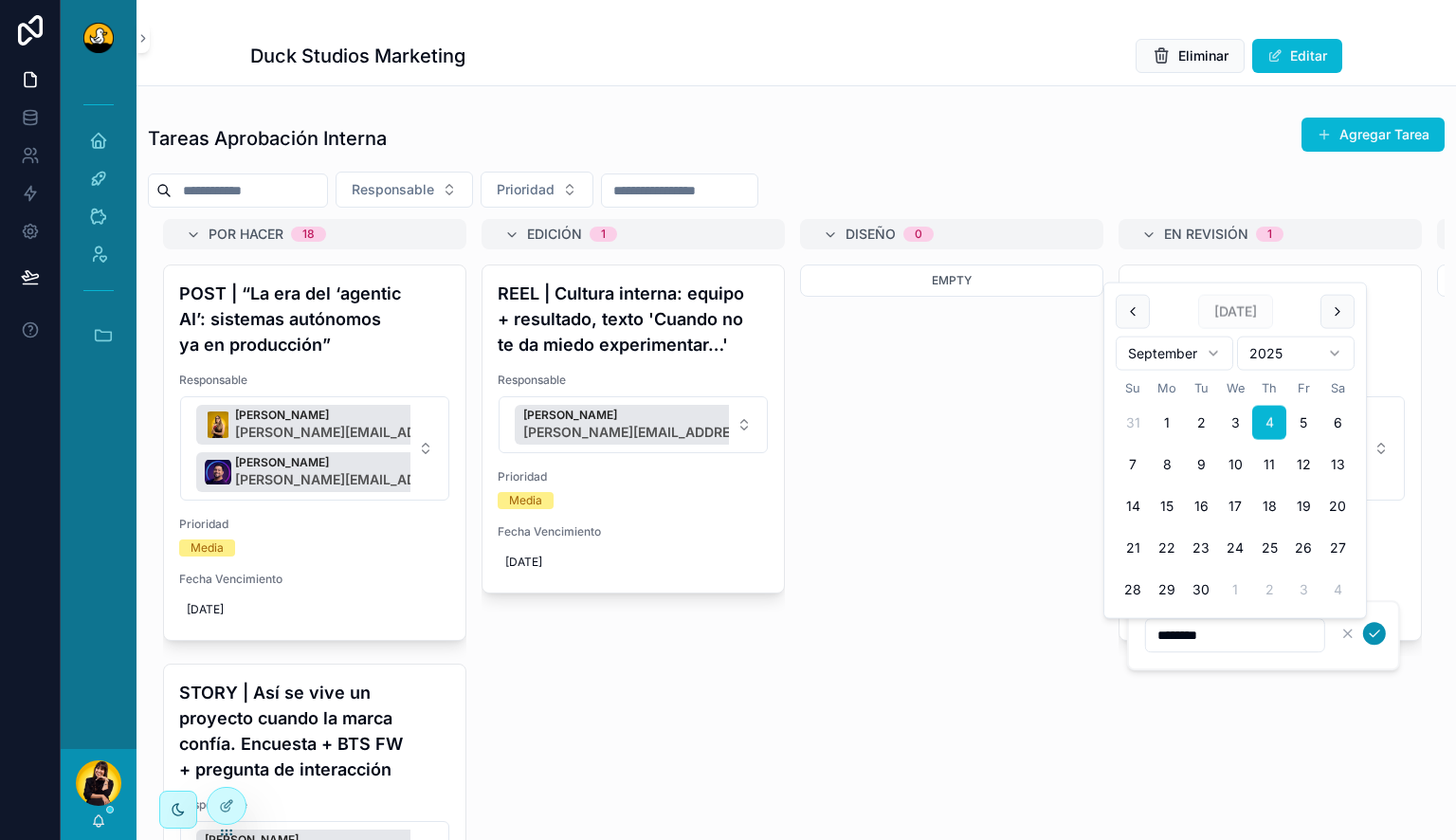
click at [1378, 629] on icon "scrollable content" at bounding box center [1374, 633] width 15 height 15
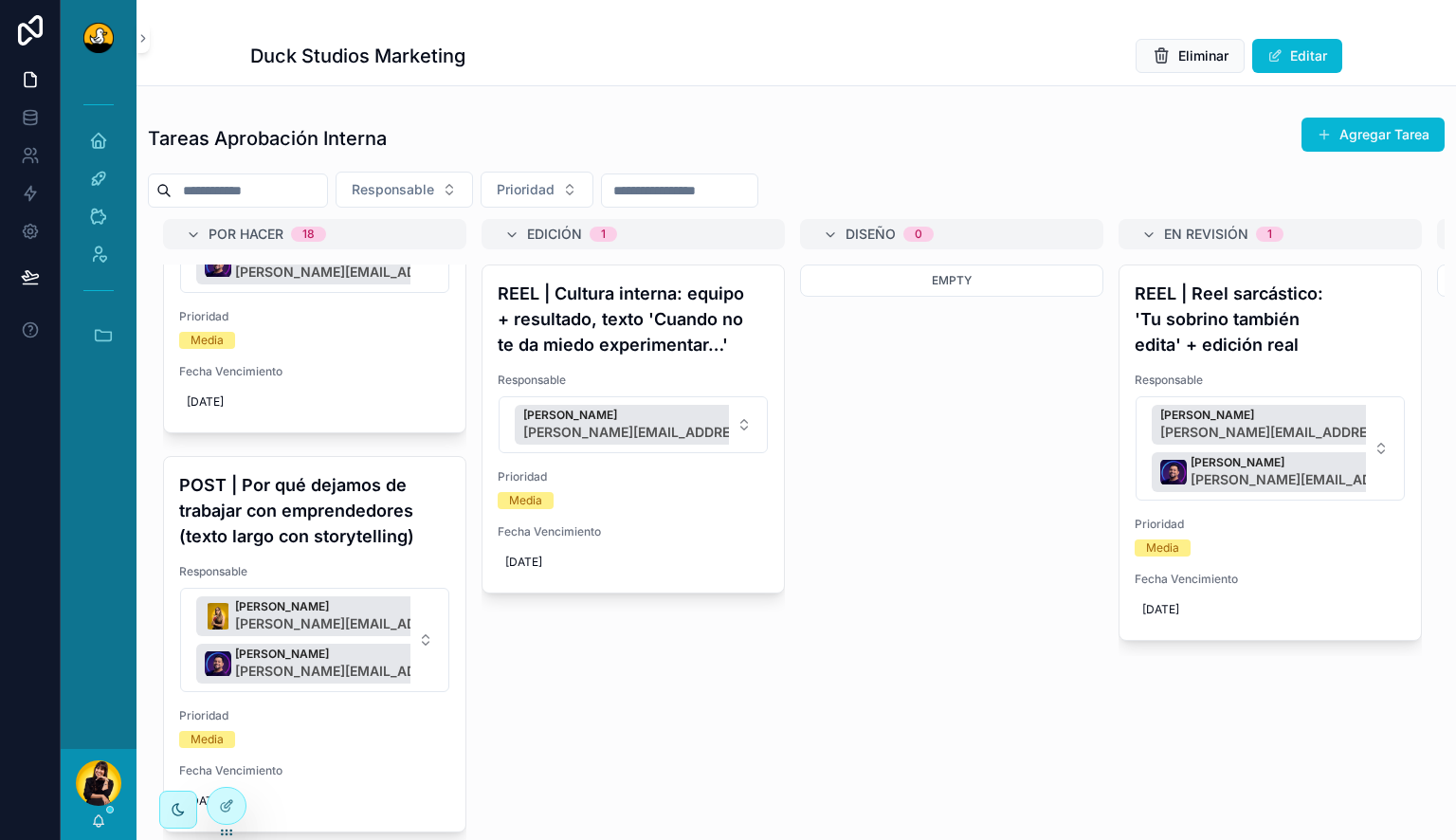
scroll to position [1111, 0]
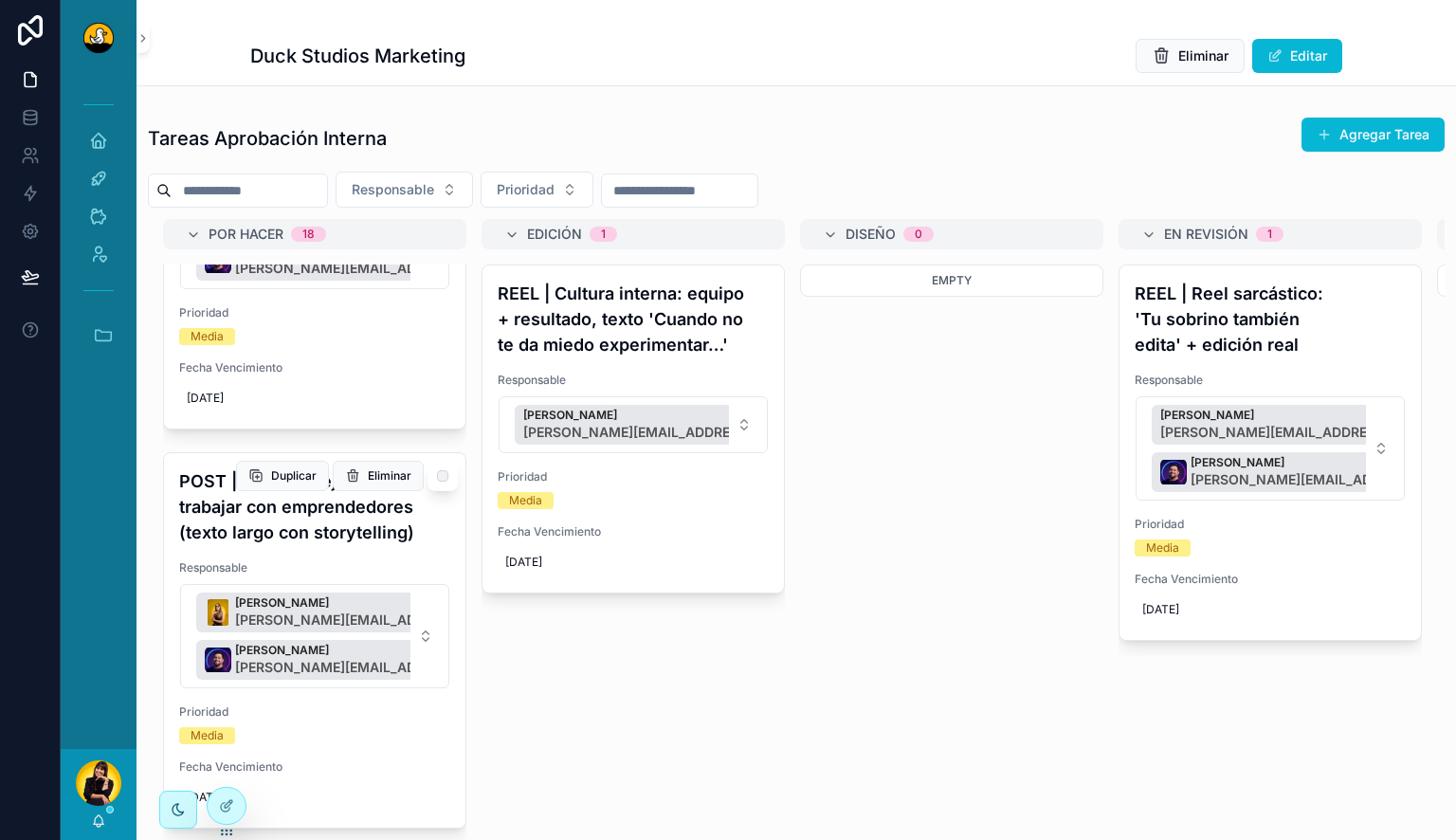
click at [289, 506] on h4 "POST | Por qué dejamos de trabajar con emprendedores (texto largo con storytell…" at bounding box center [315, 506] width 271 height 77
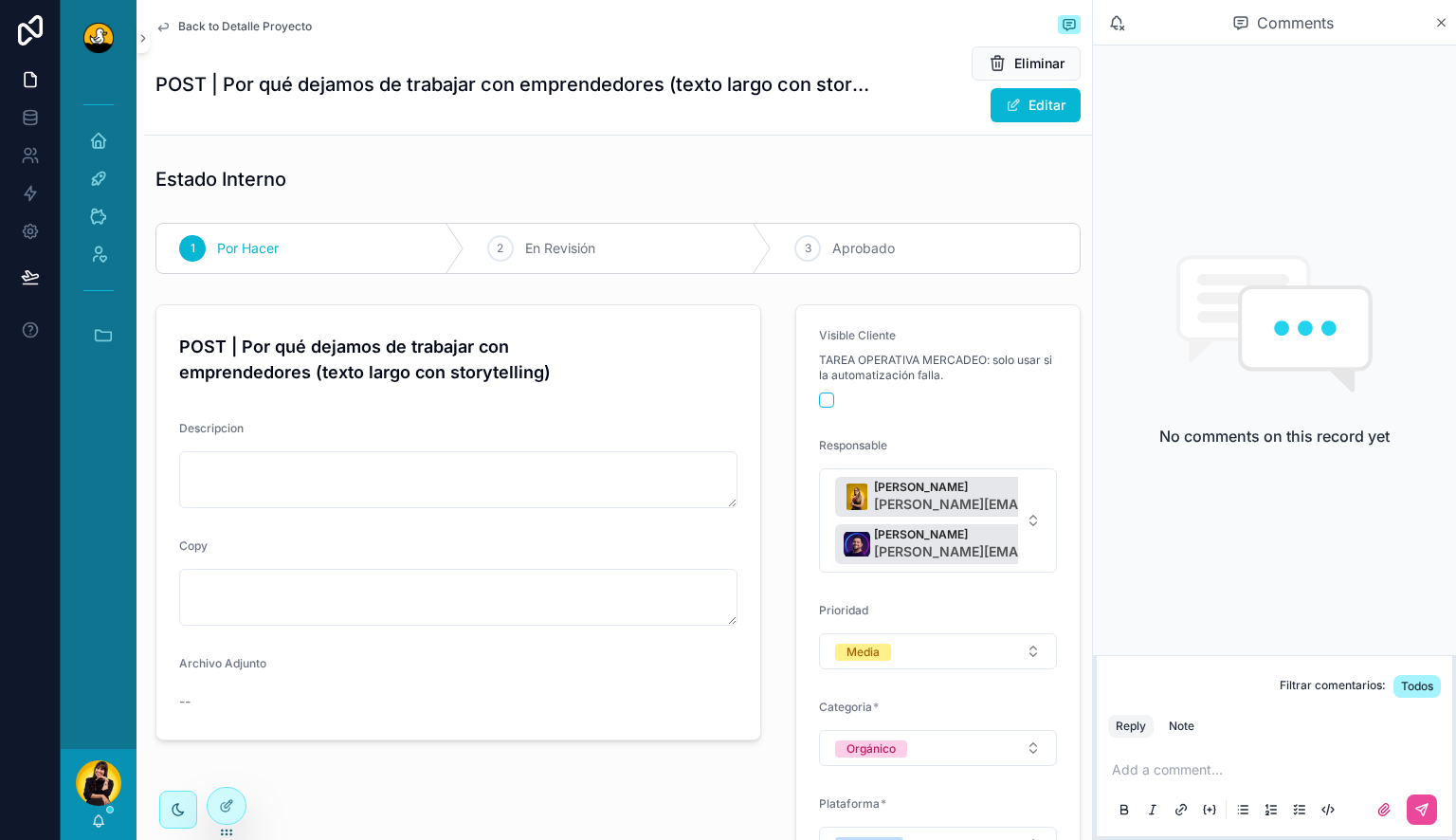
click at [1209, 769] on p "scrollable content" at bounding box center [1278, 770] width 333 height 19
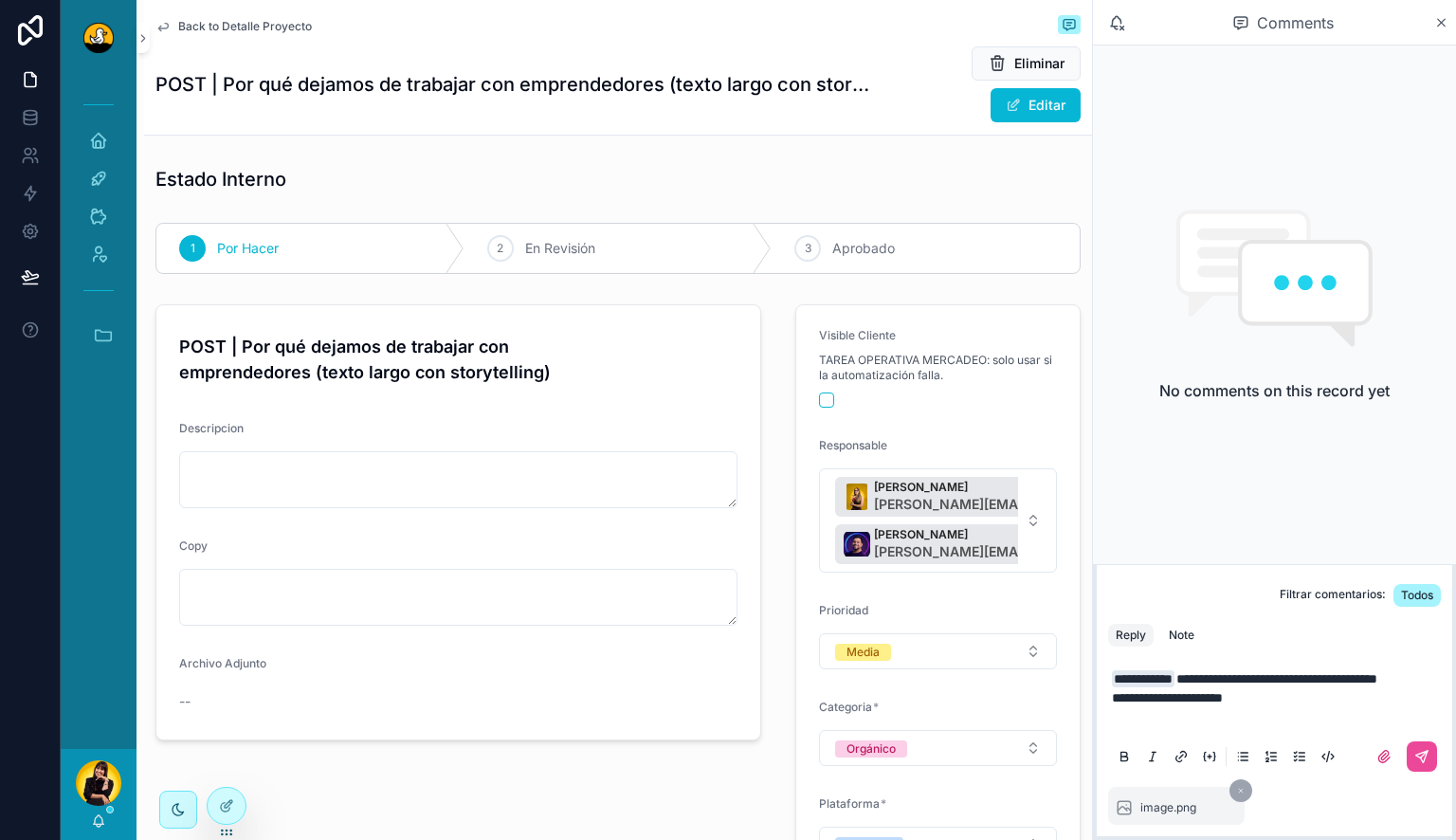
click at [1238, 788] on icon "scrollable content" at bounding box center [1241, 790] width 8 height 8
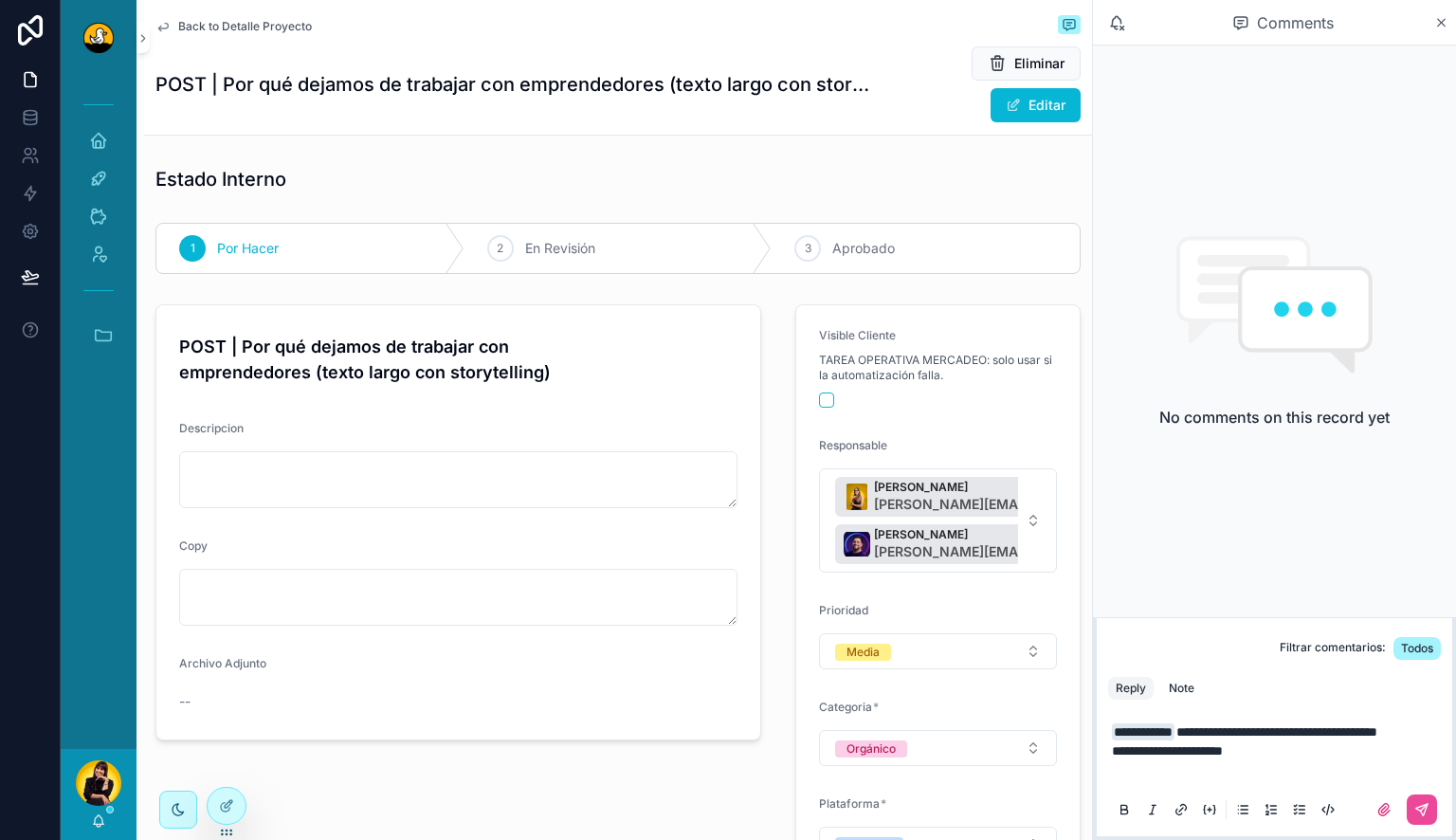
click at [1199, 764] on p "**********" at bounding box center [1278, 750] width 333 height 57
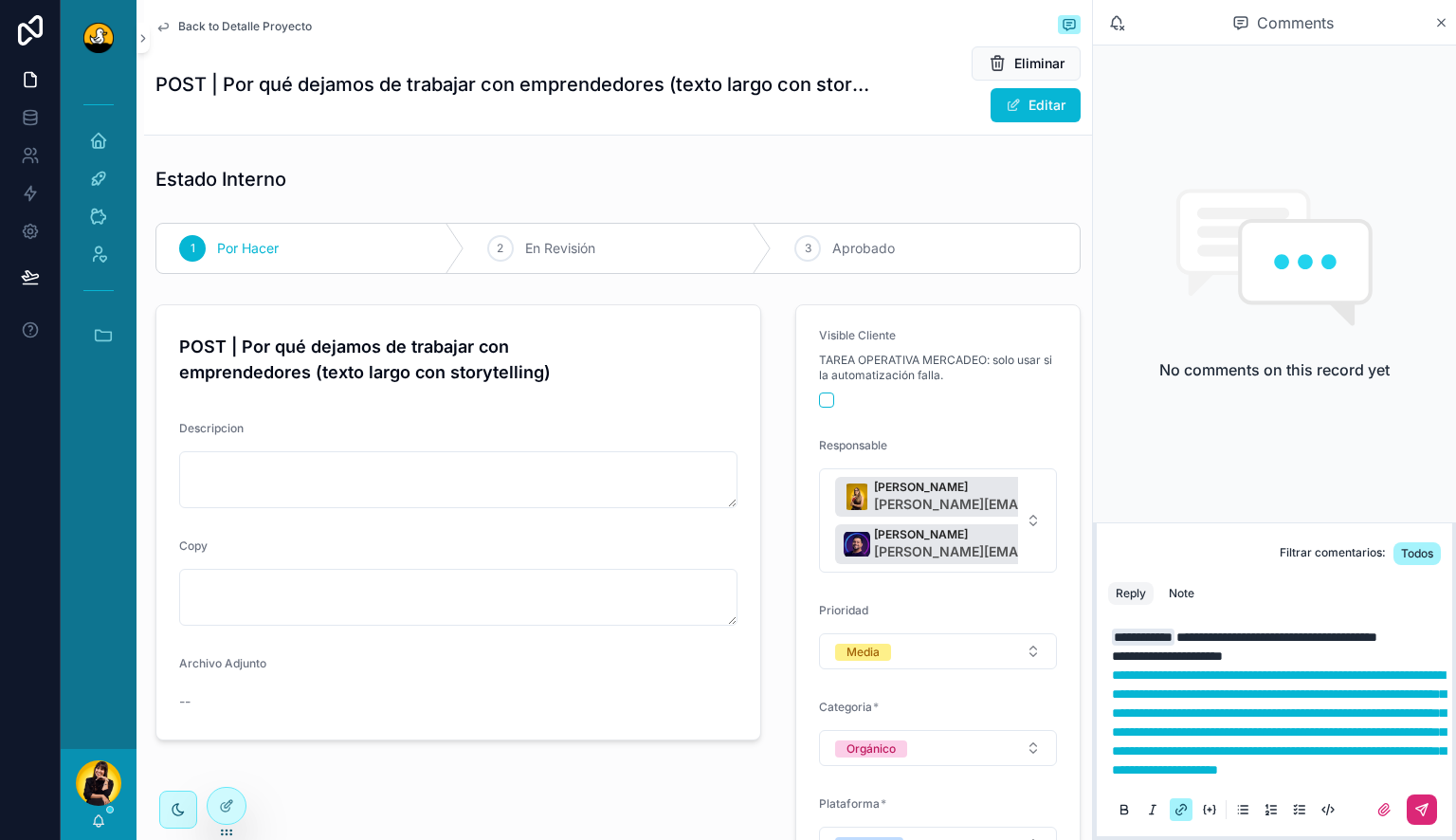
click at [1428, 808] on icon "scrollable content" at bounding box center [1421, 809] width 15 height 15
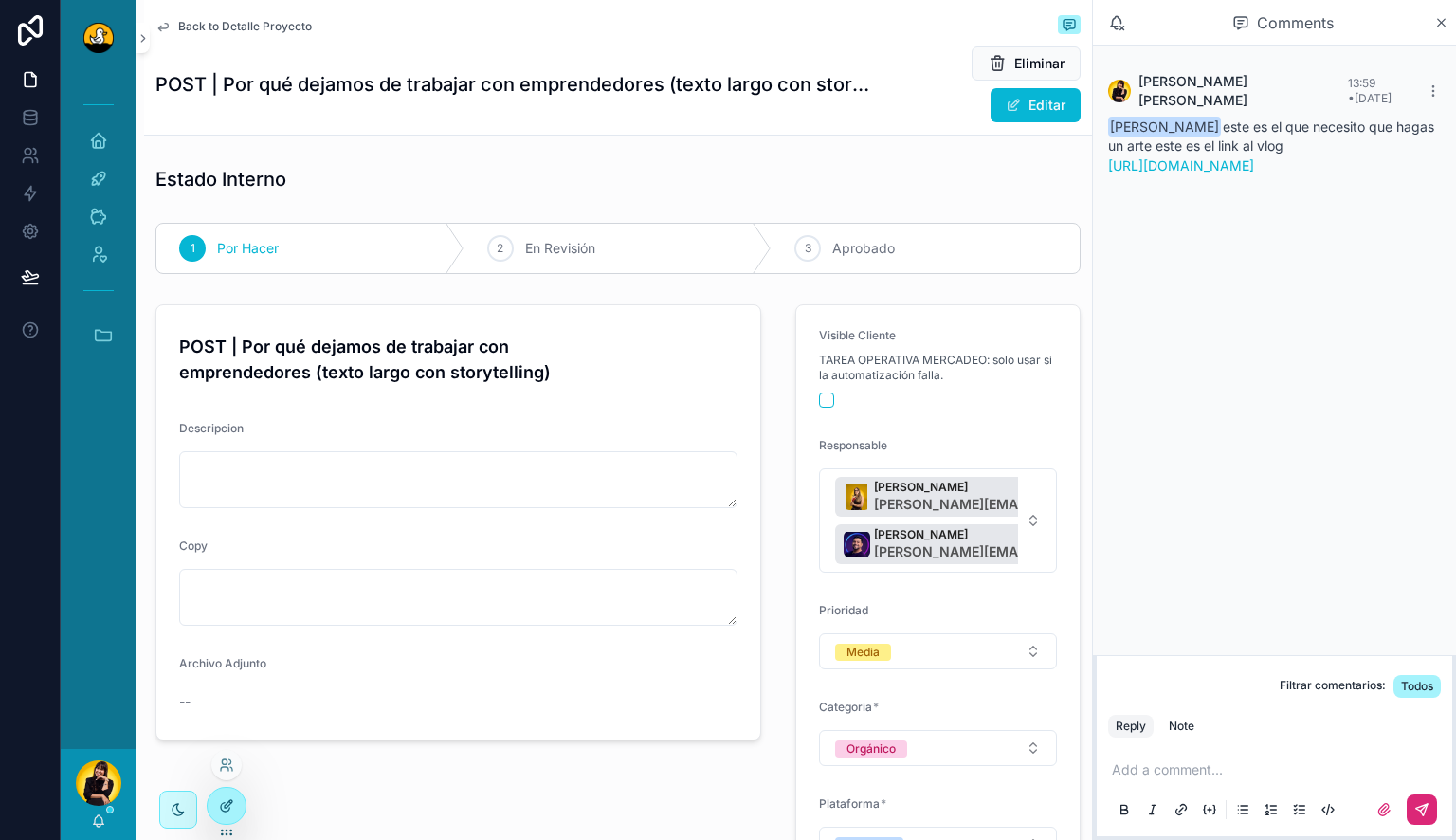
click at [225, 795] on div at bounding box center [226, 805] width 38 height 36
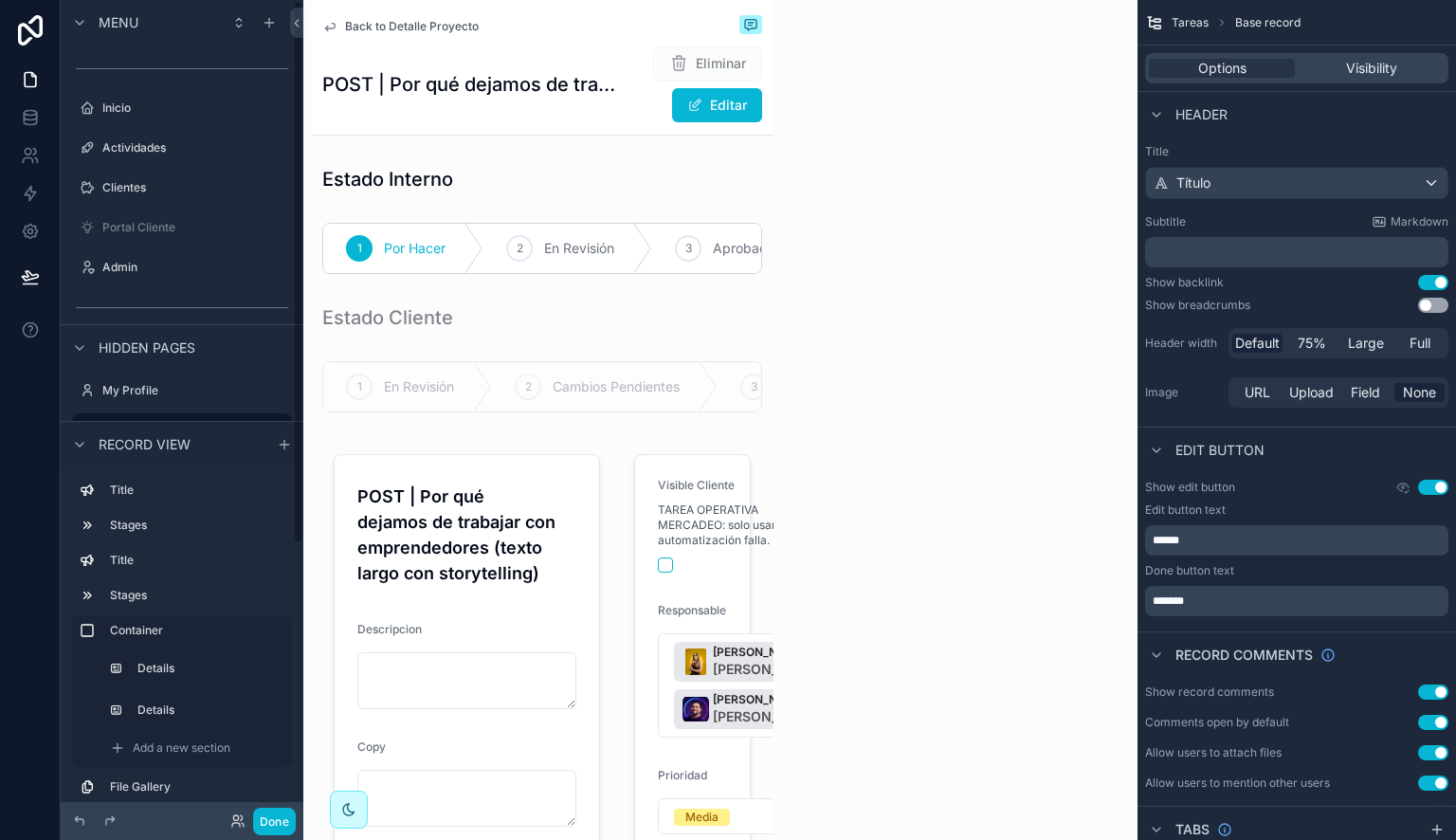
scroll to position [1, 0]
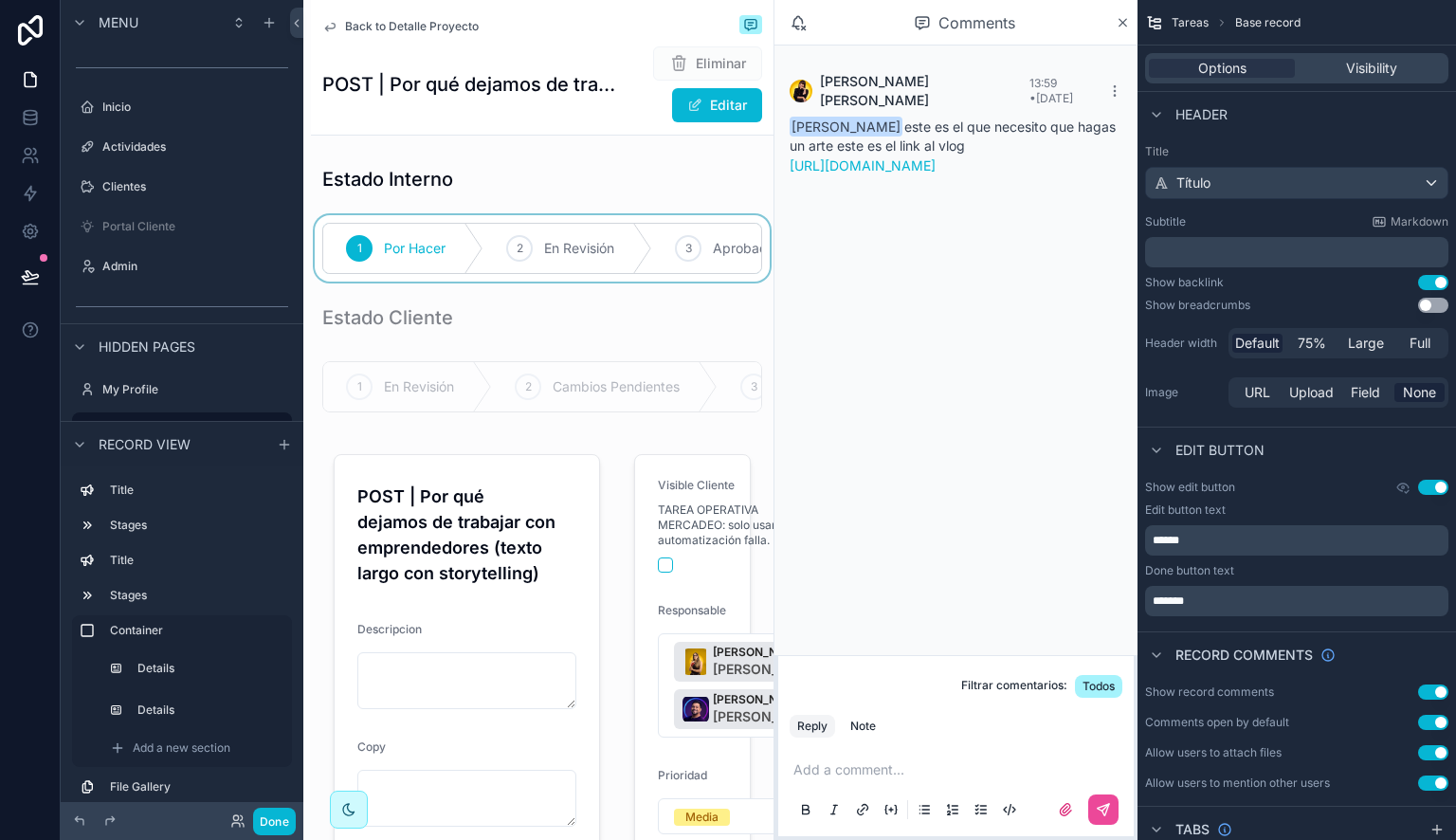
click at [575, 266] on div "scrollable content" at bounding box center [542, 247] width 462 height 66
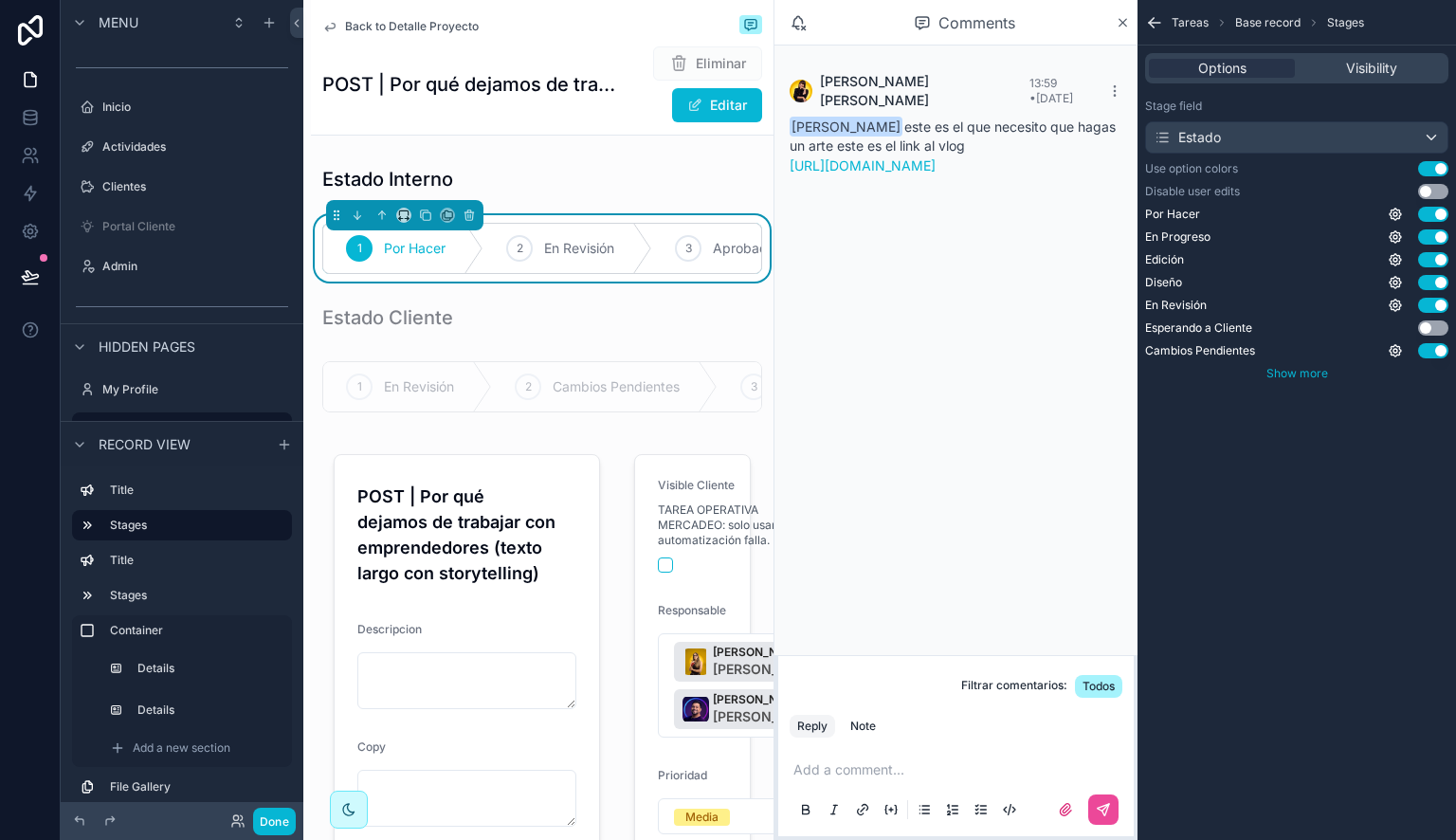
click at [1277, 374] on span "Show more" at bounding box center [1297, 372] width 61 height 14
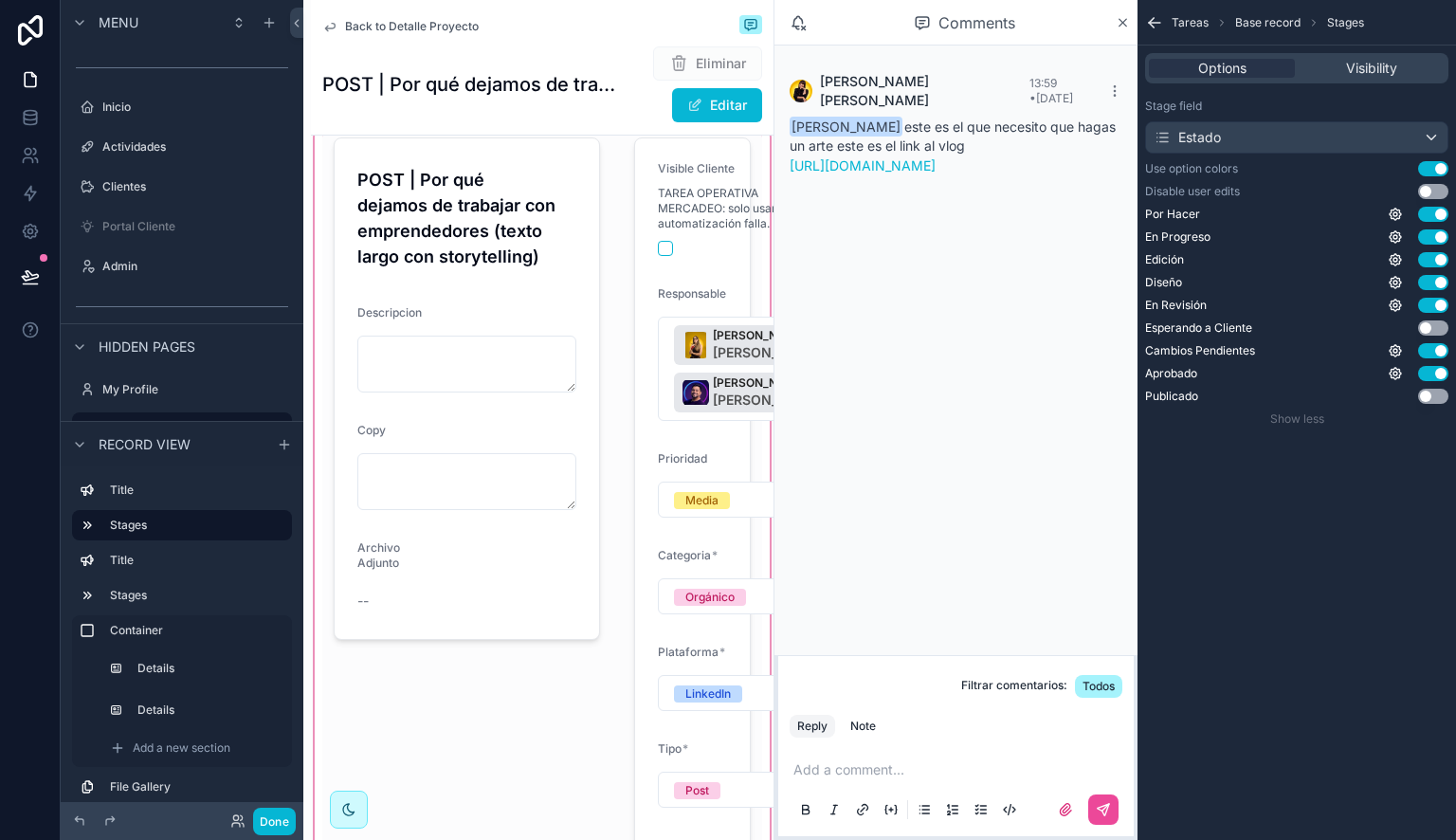
scroll to position [0, 0]
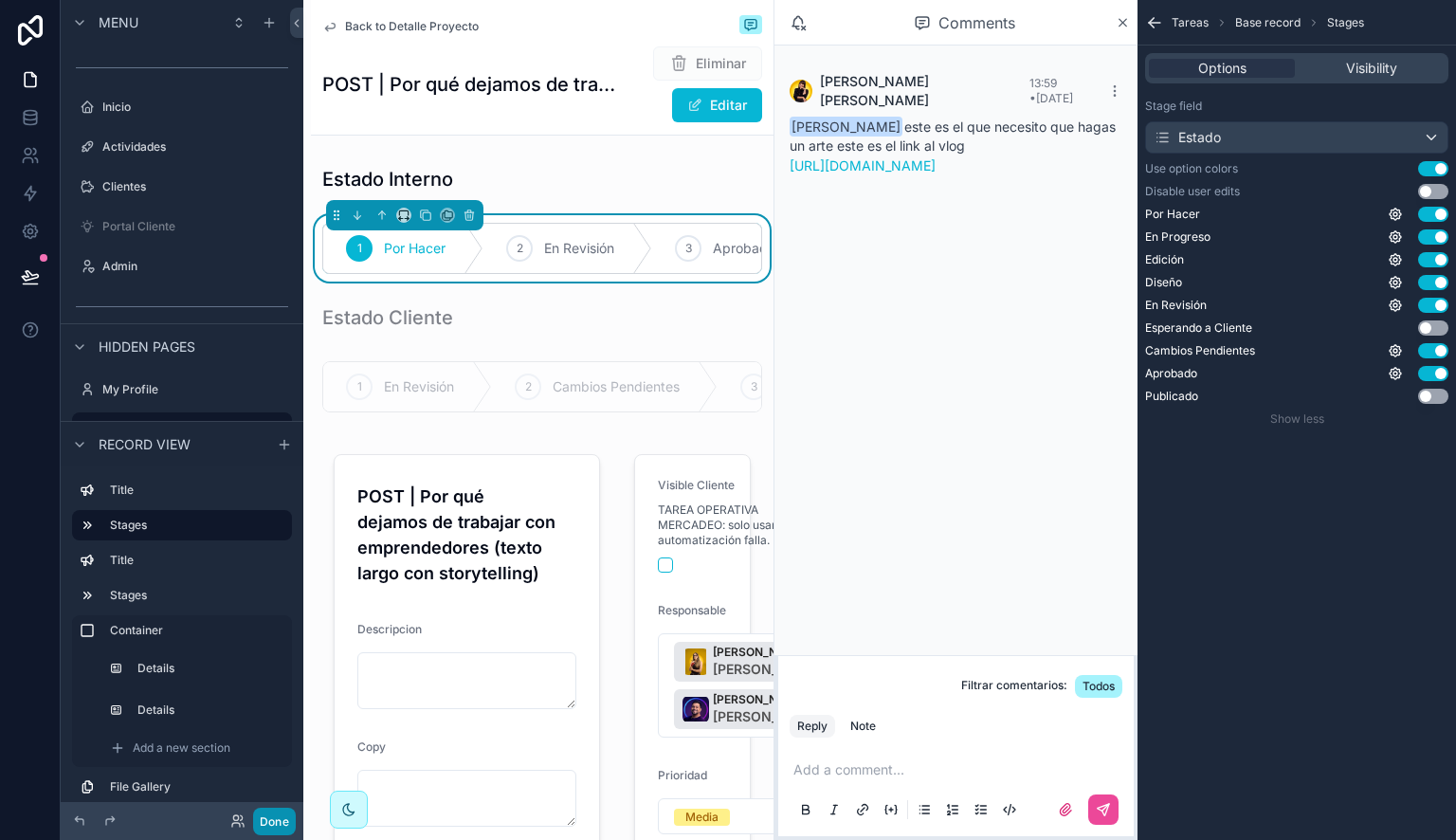
click at [281, 824] on button "Done" at bounding box center [274, 821] width 42 height 28
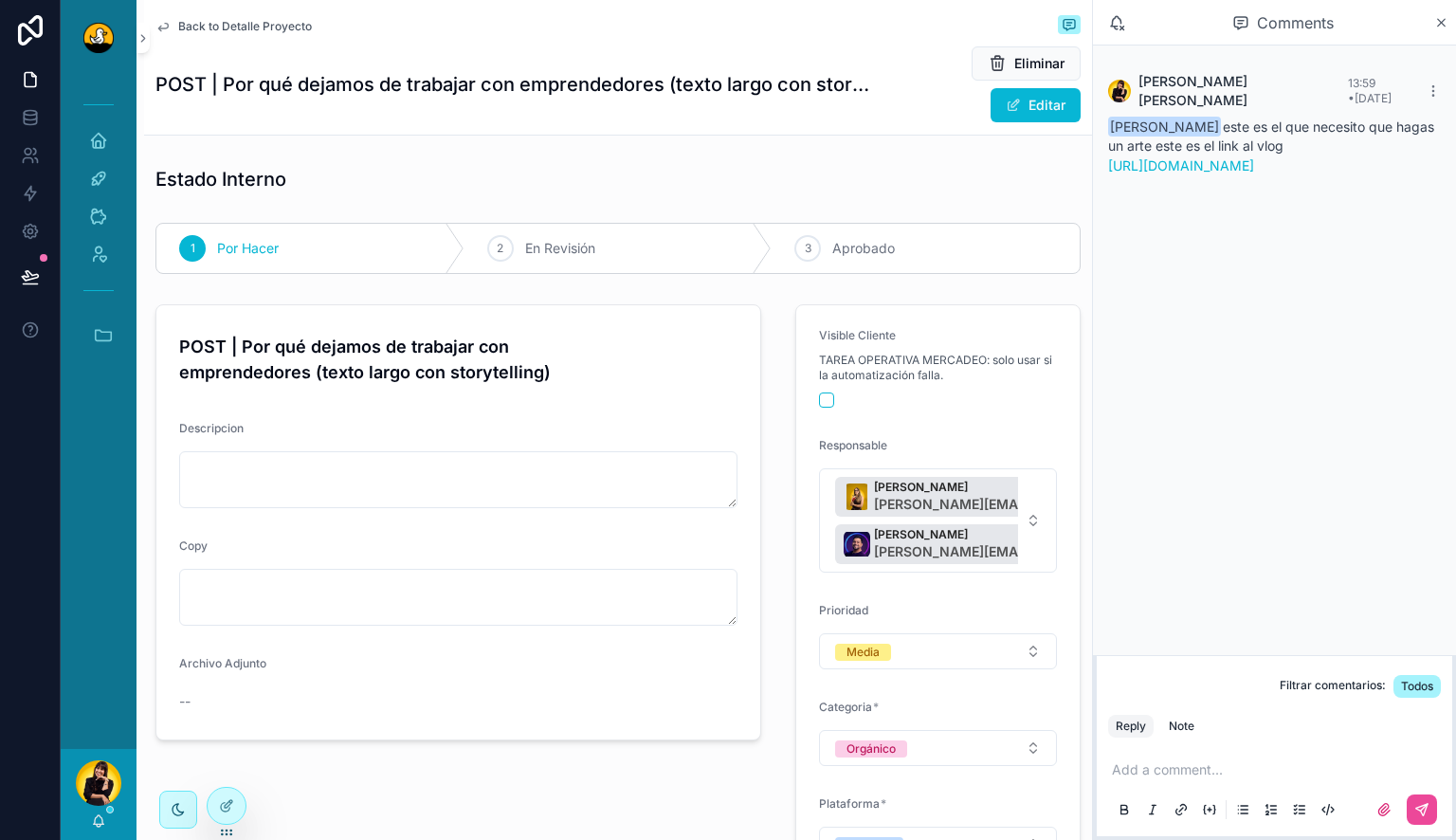
click at [224, 25] on span "Back to Detalle Proyecto" at bounding box center [245, 27] width 133 height 15
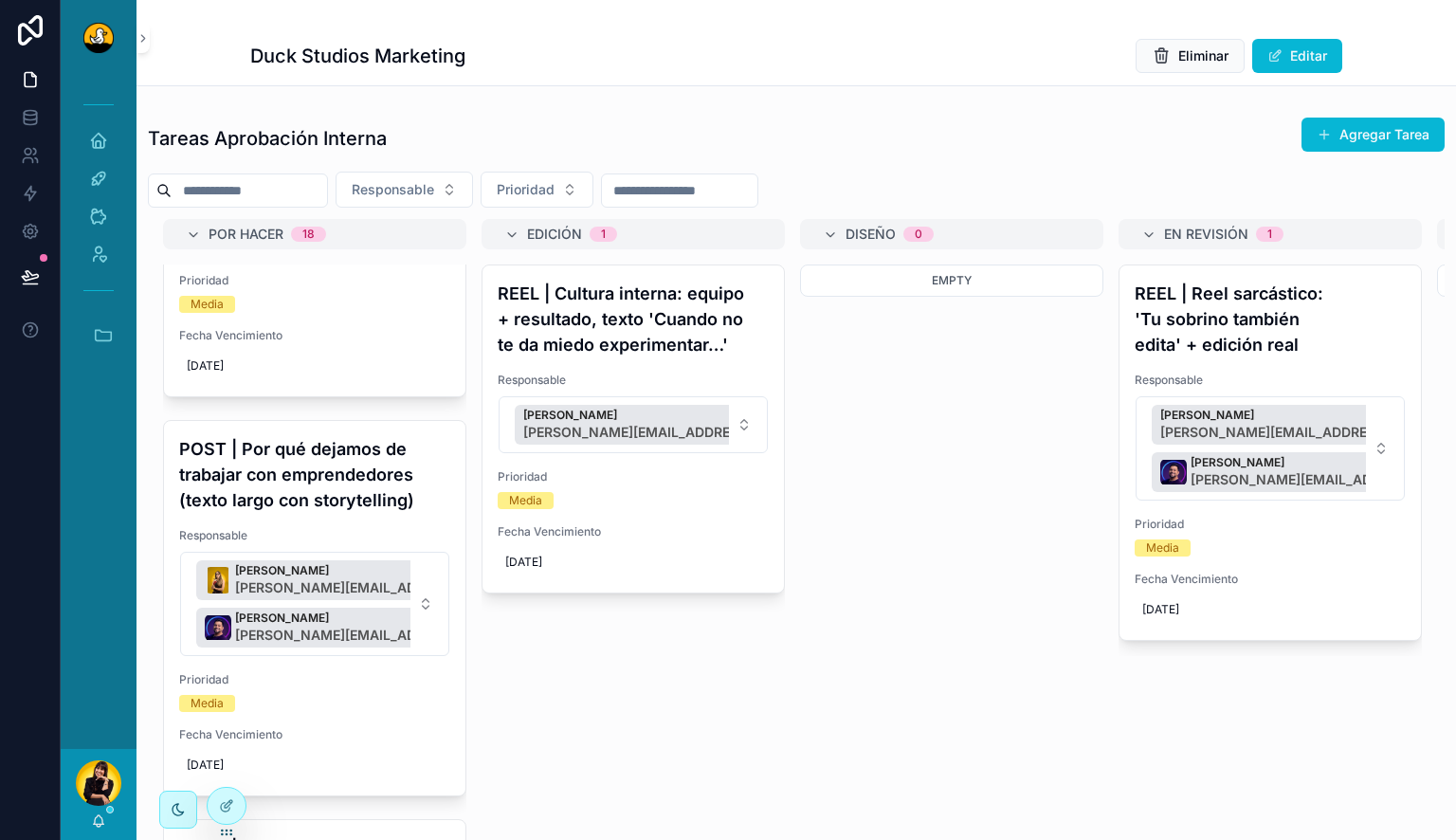
scroll to position [1145, 0]
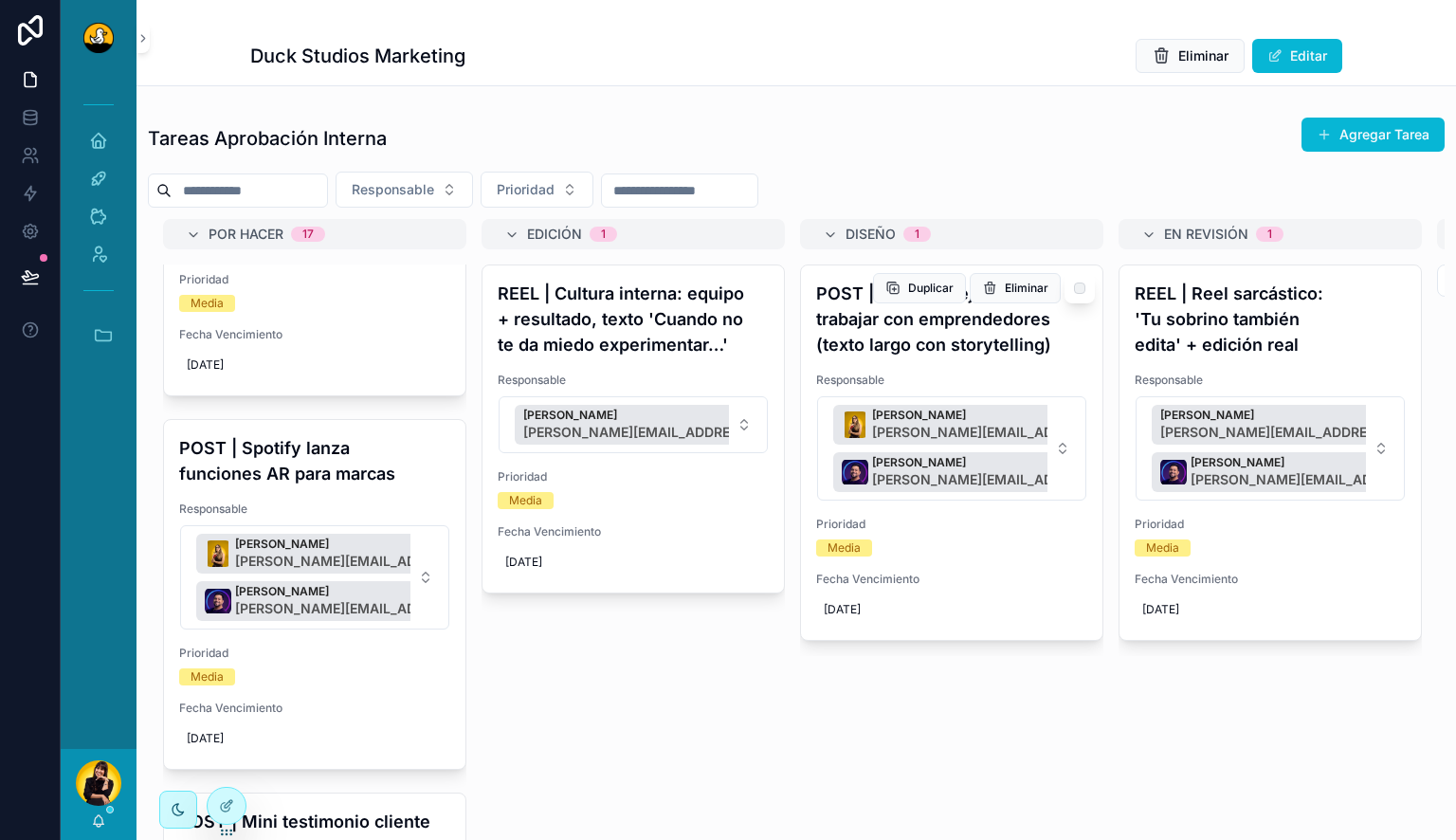
click at [931, 337] on h4 "POST | Por qué dejamos de trabajar con emprendedores (texto largo con storytell…" at bounding box center [951, 319] width 271 height 77
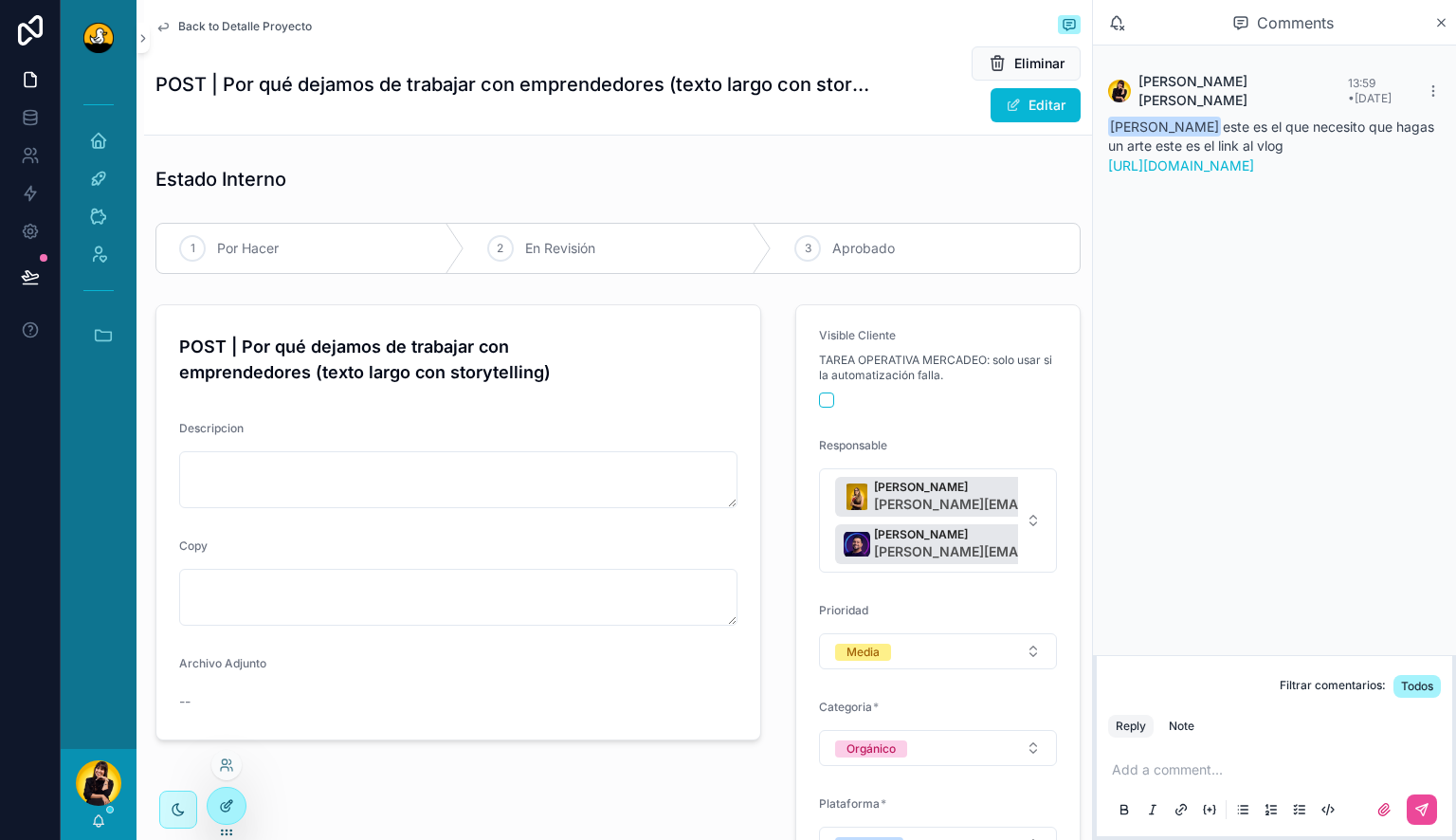
click at [231, 802] on icon at bounding box center [228, 804] width 8 height 8
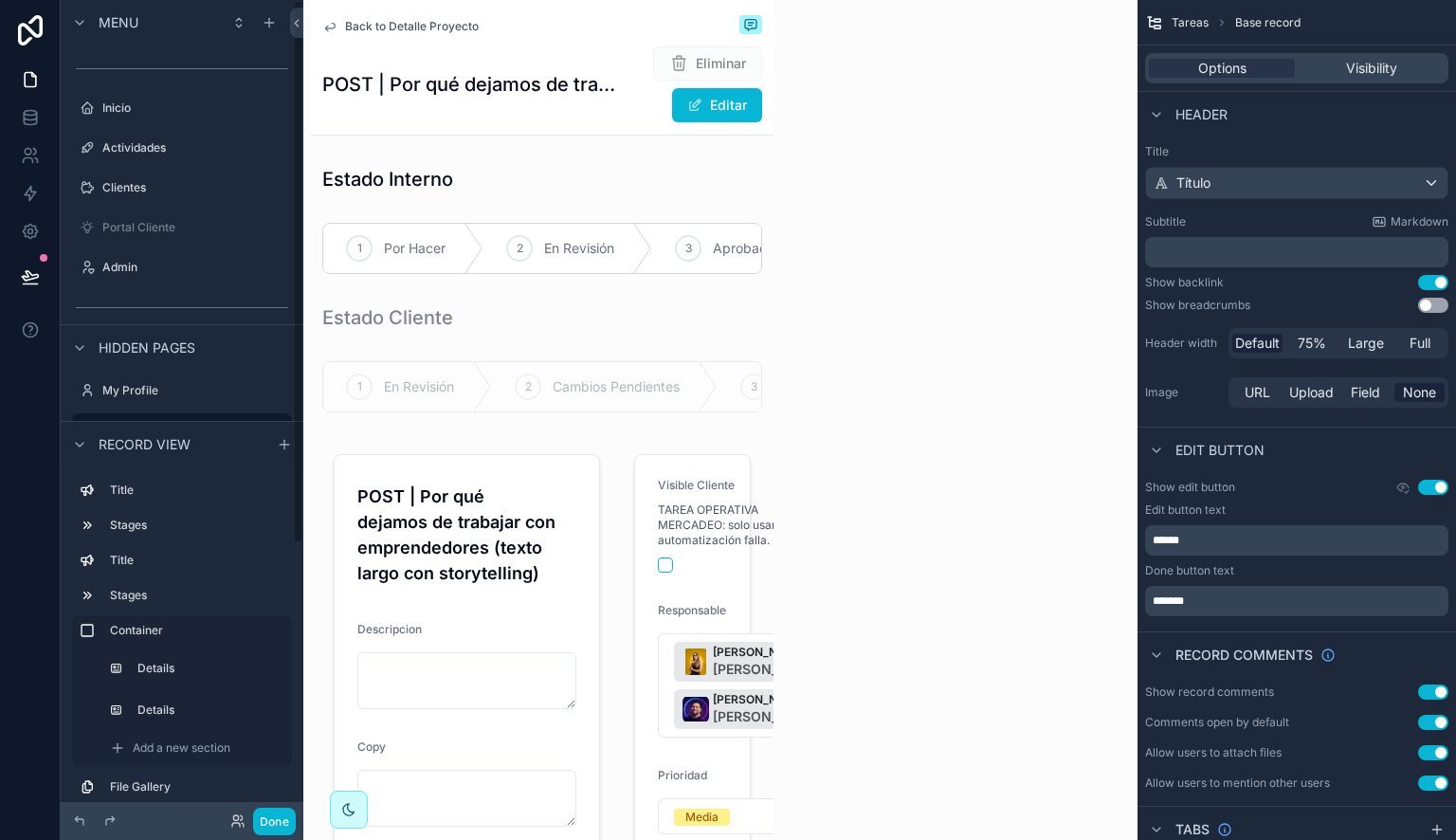
scroll to position [1, 0]
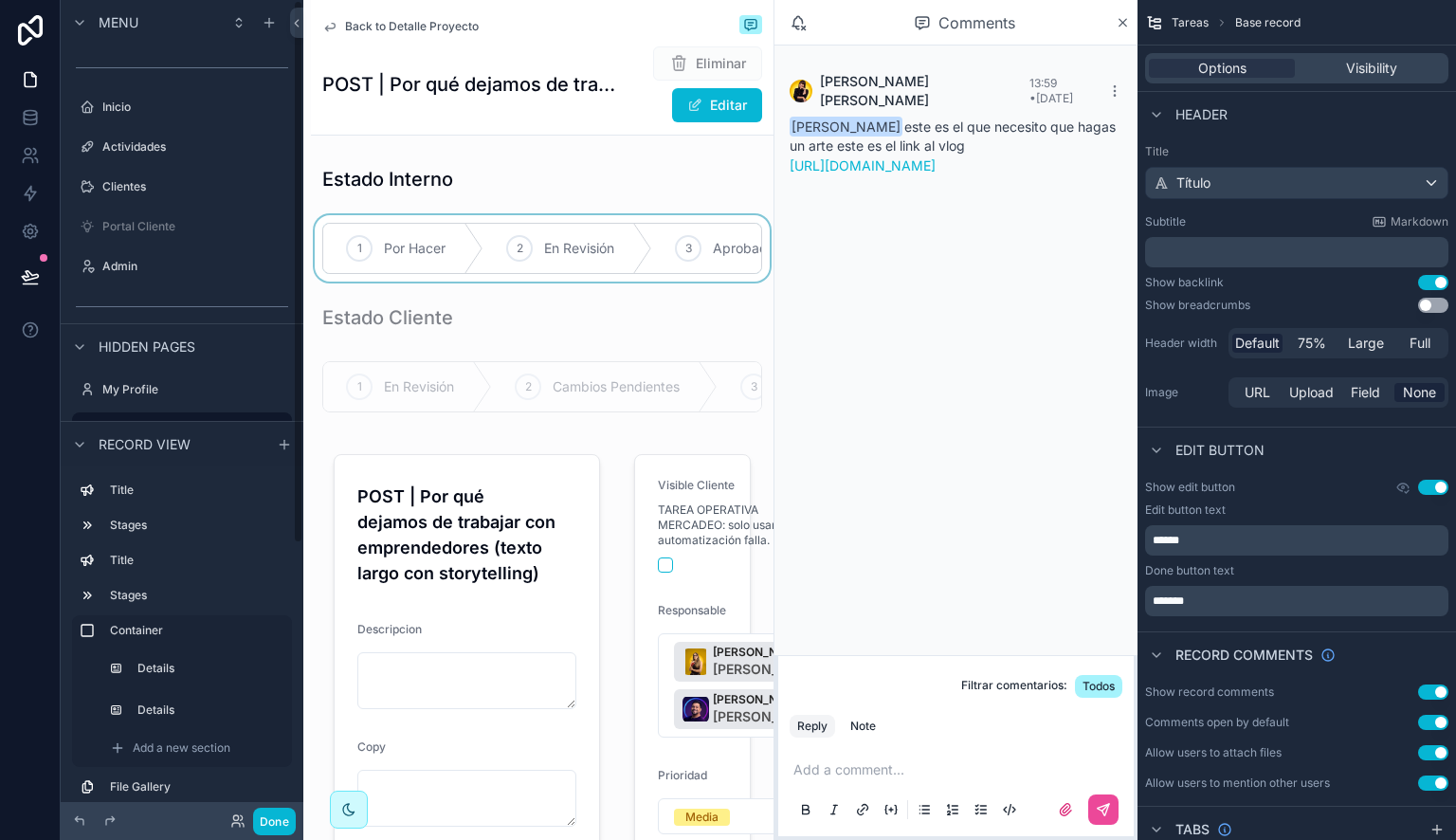
click at [543, 270] on div "scrollable content" at bounding box center [542, 247] width 462 height 66
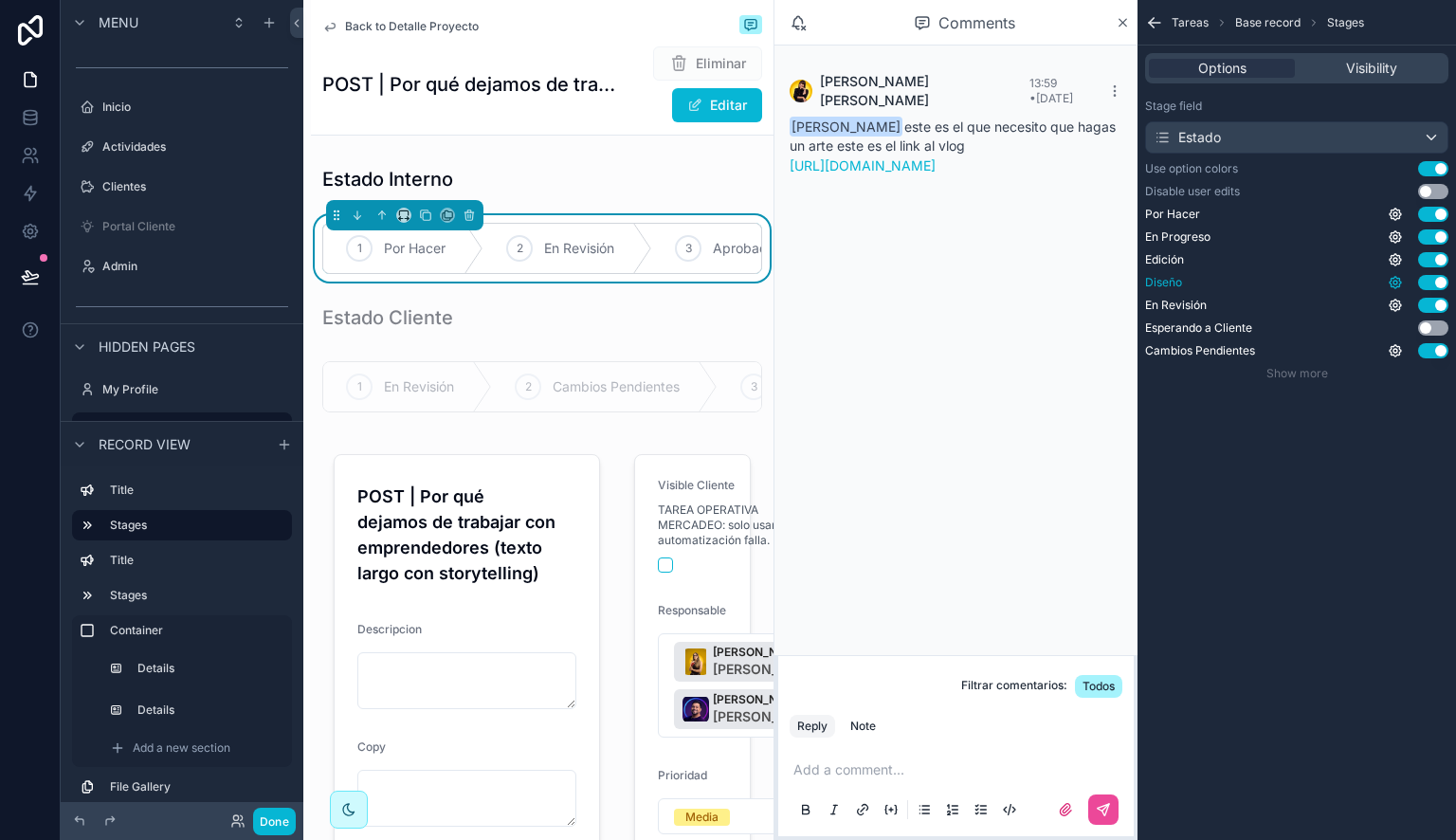
click at [1399, 278] on icon "scrollable content" at bounding box center [1396, 283] width 12 height 12
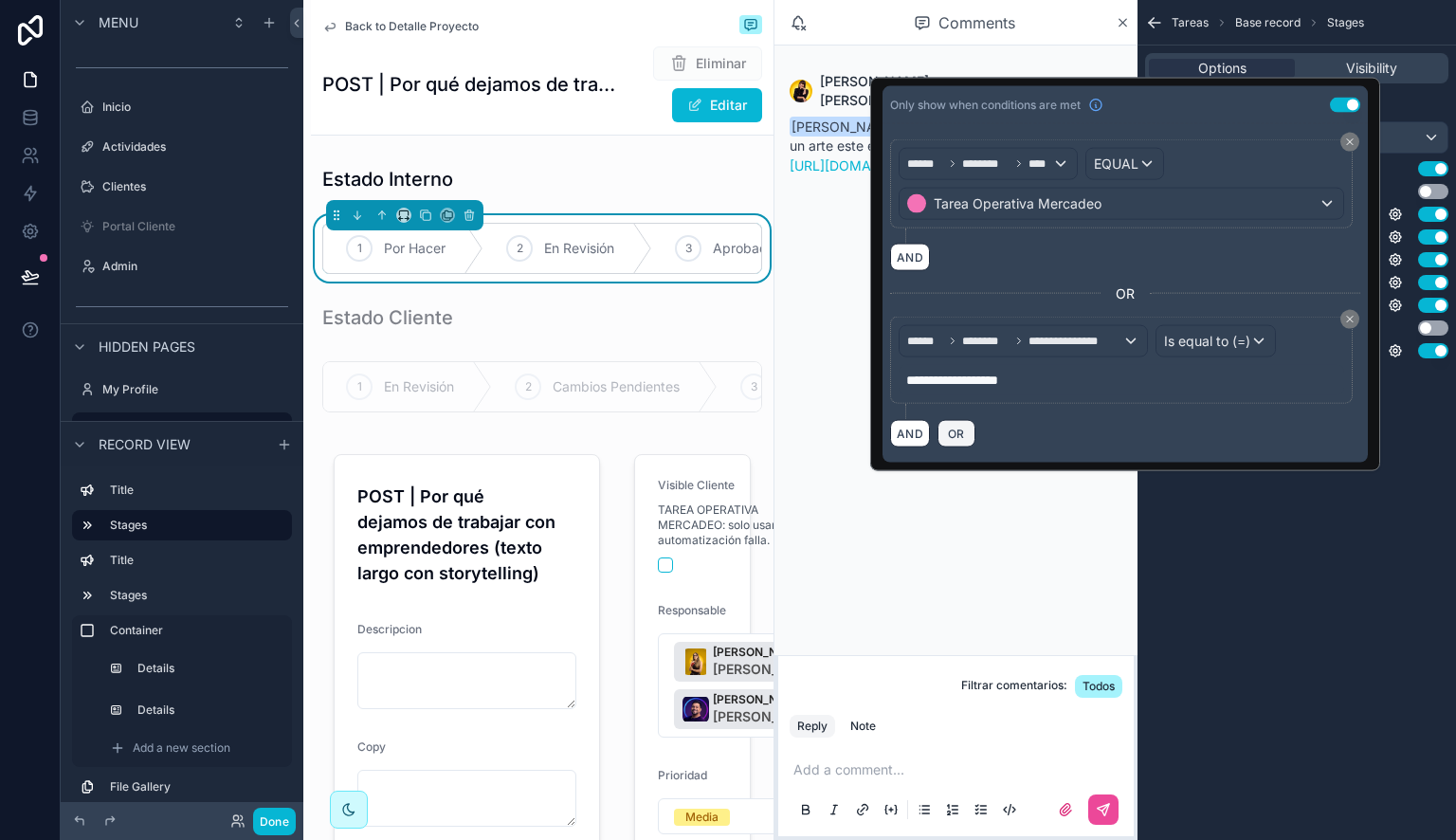
click at [947, 436] on span "OR" at bounding box center [956, 433] width 25 height 14
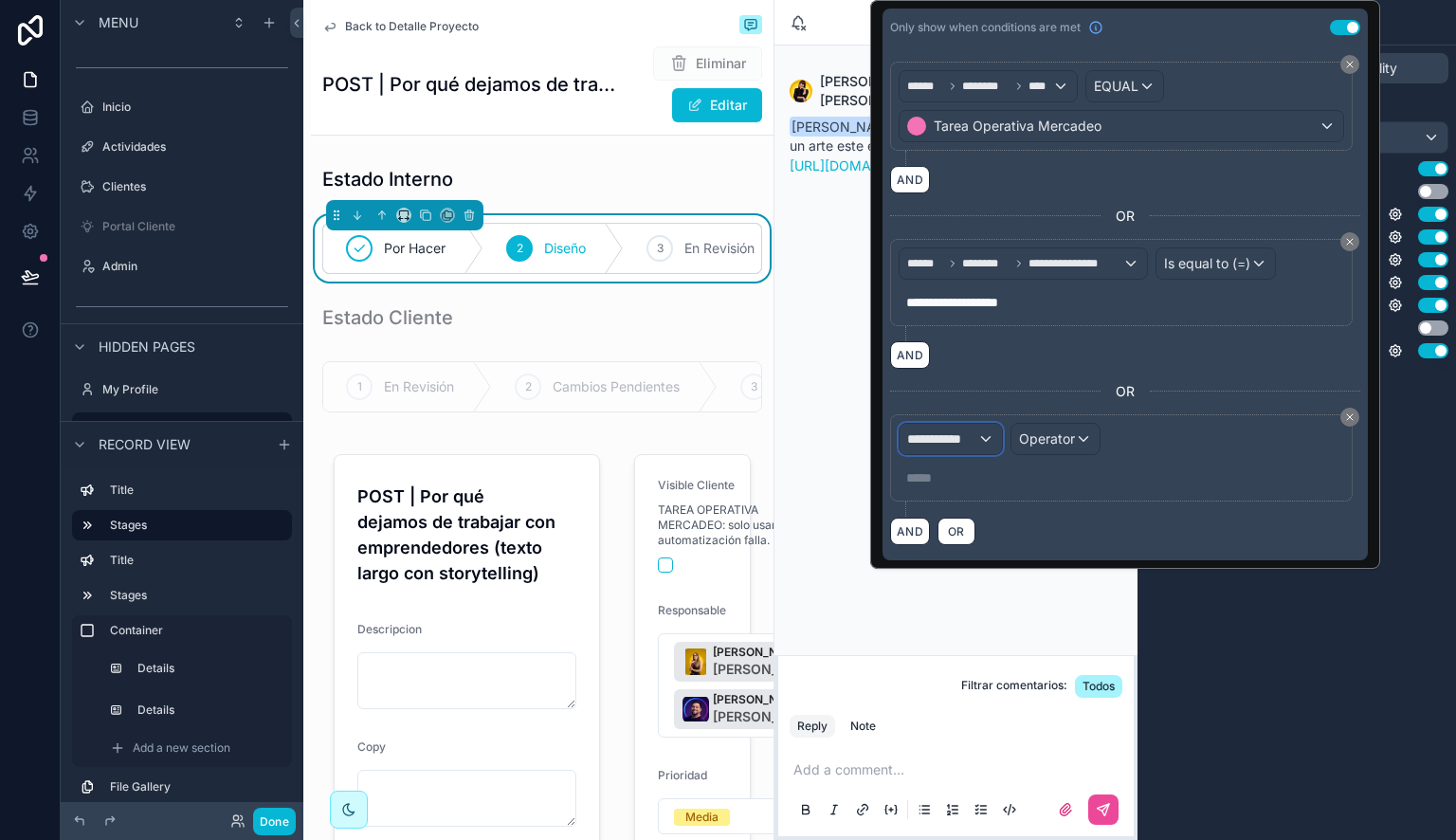
click at [946, 438] on span "**********" at bounding box center [942, 439] width 70 height 19
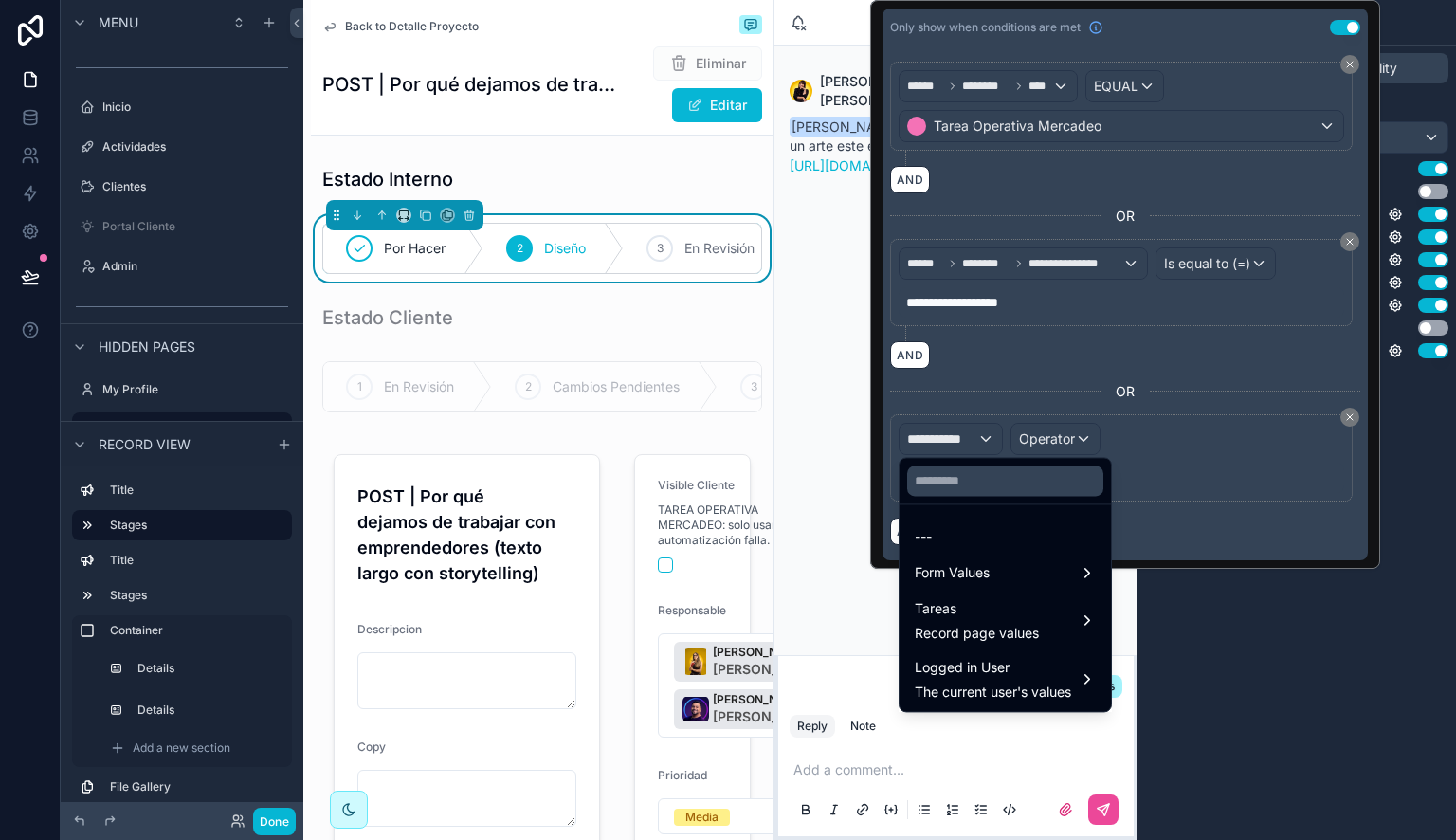
click at [1138, 89] on div at bounding box center [1125, 284] width 510 height 569
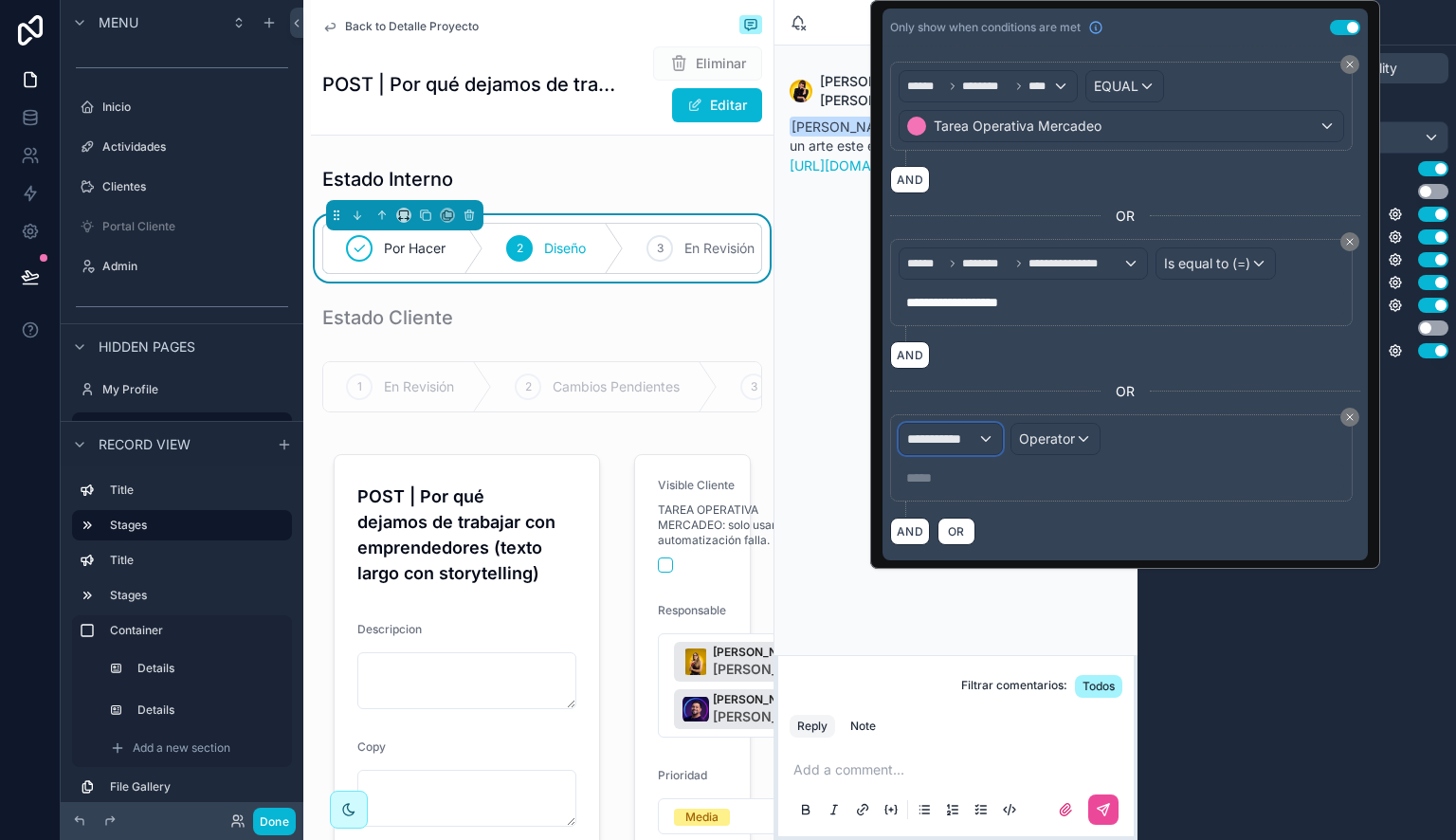
click at [951, 435] on span "**********" at bounding box center [942, 439] width 70 height 19
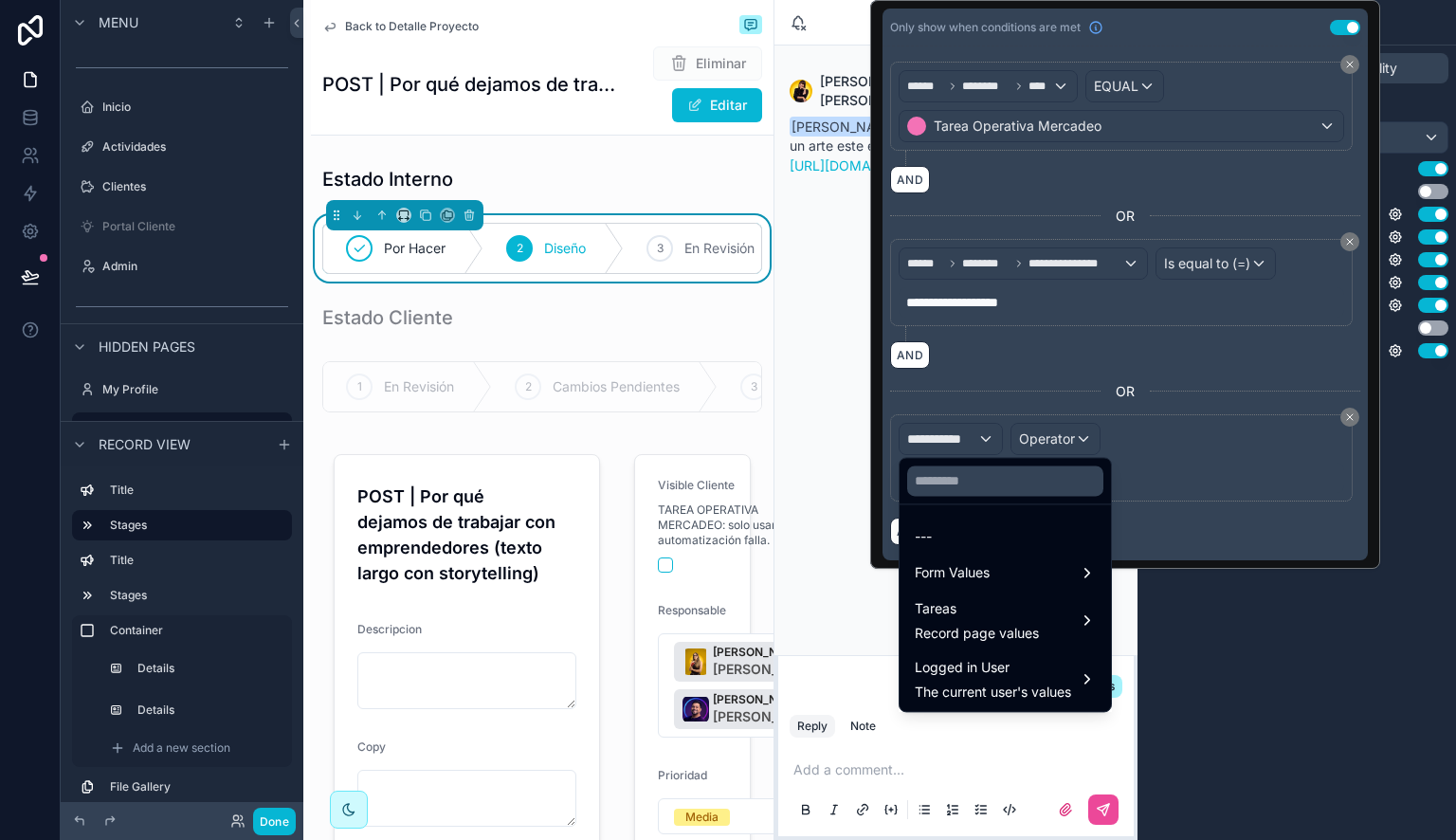
click at [1037, 388] on div at bounding box center [1125, 284] width 510 height 569
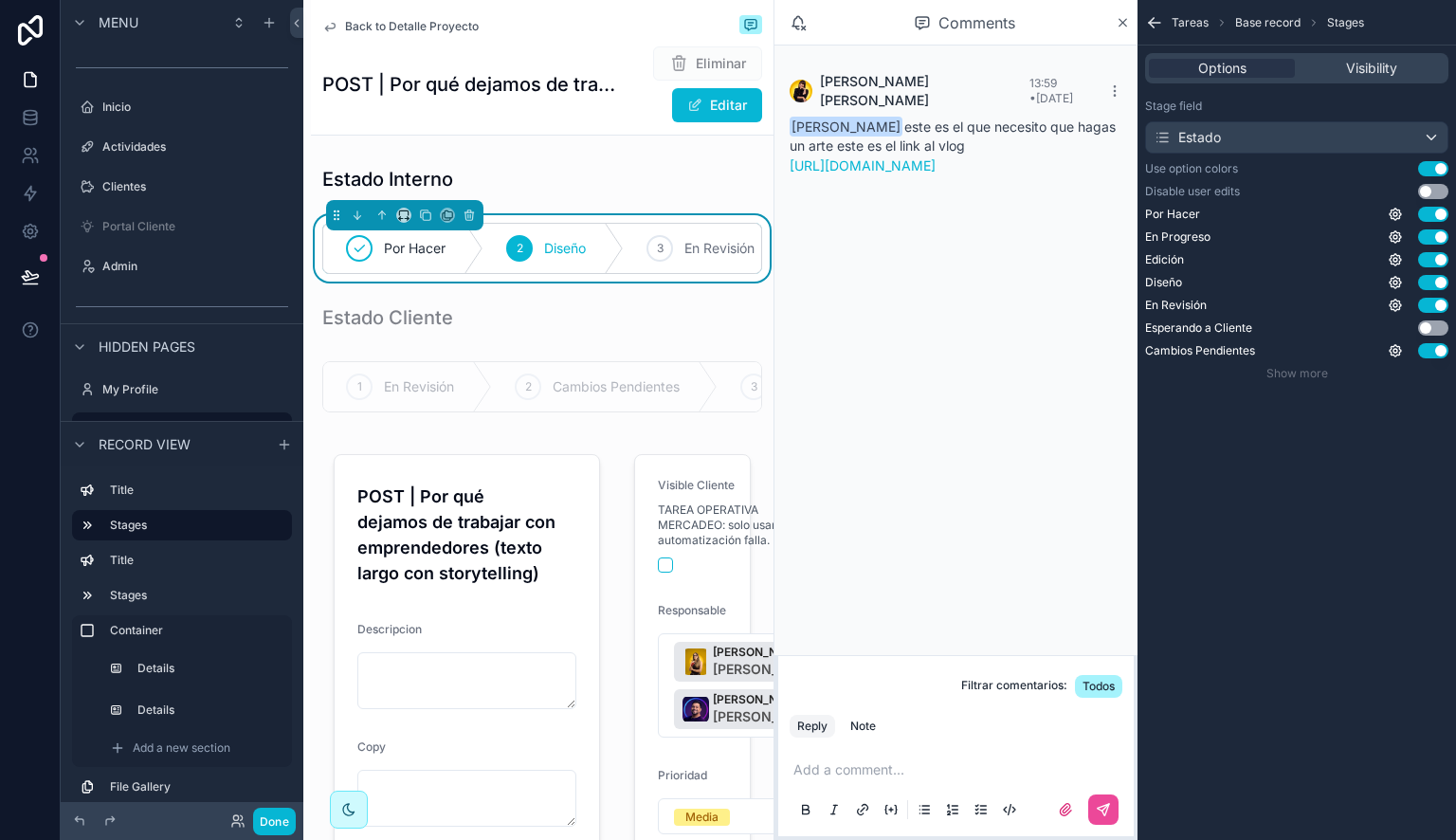
click at [1355, 650] on div "Tareas Base record Stages Options Visibility Stage field Estado Use option colo…" at bounding box center [1297, 420] width 318 height 840
click at [278, 818] on button "Done" at bounding box center [274, 821] width 42 height 28
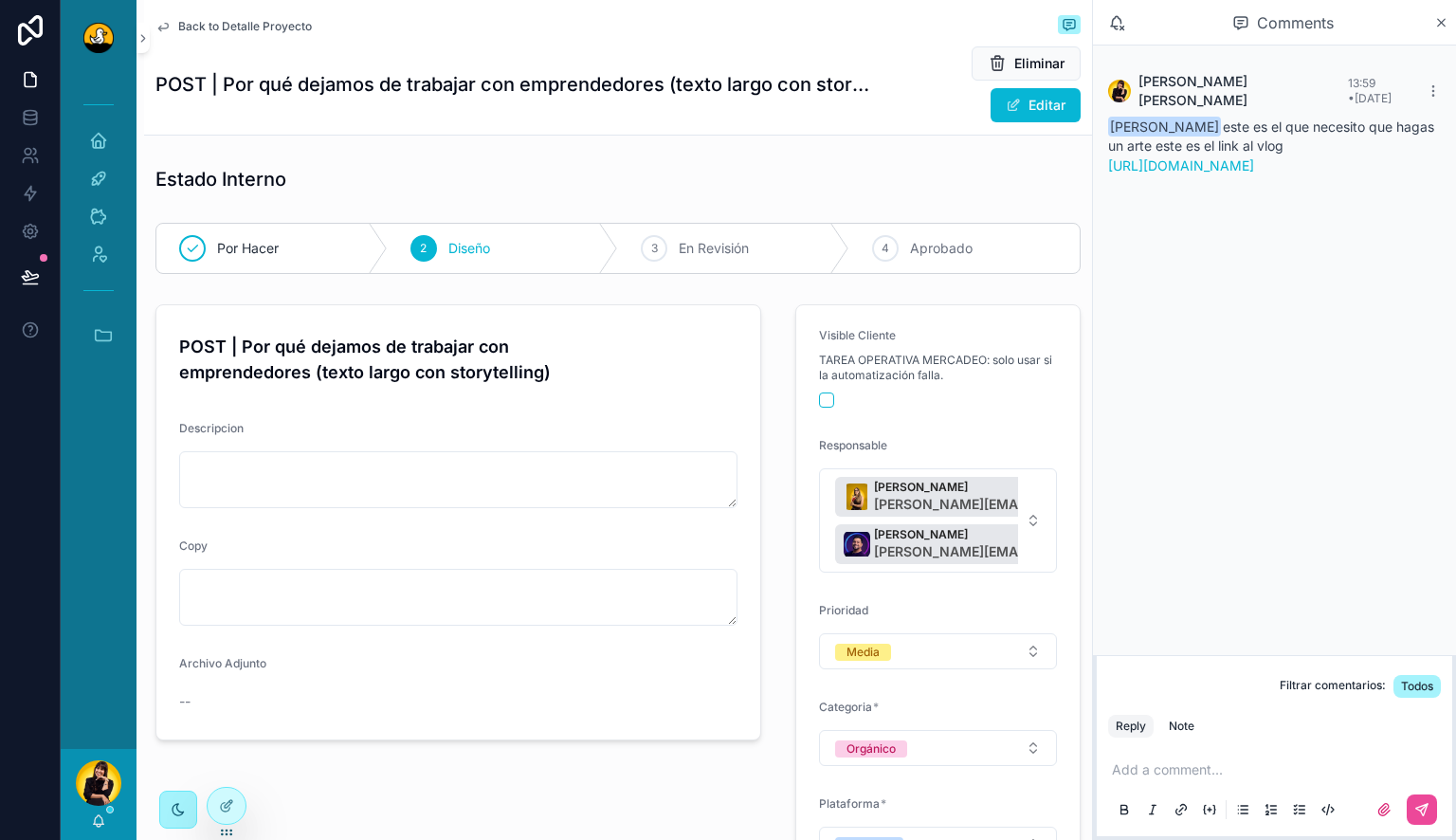
click at [184, 804] on icon "scrollable content" at bounding box center [178, 809] width 15 height 15
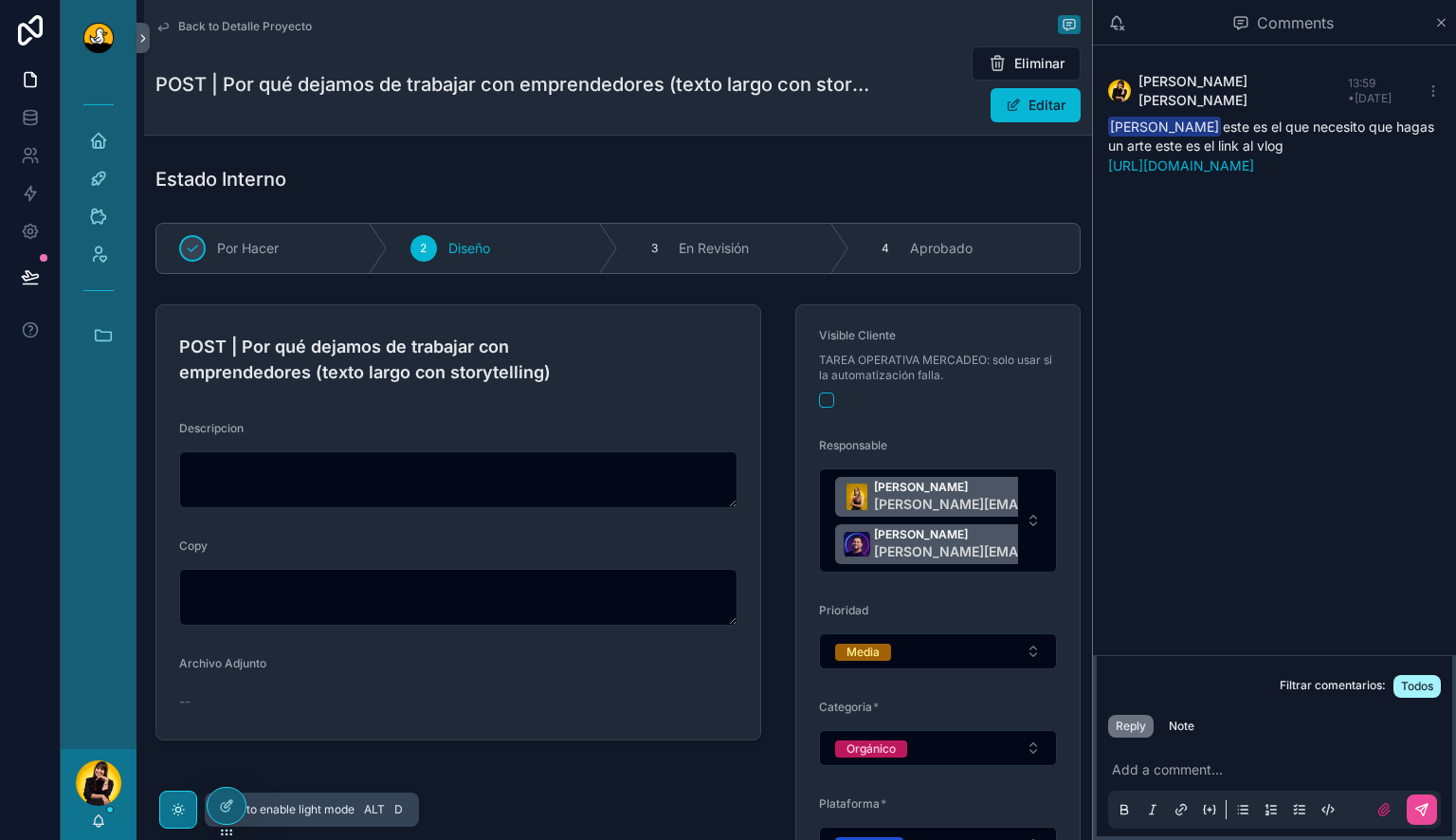
click at [184, 804] on icon "scrollable content" at bounding box center [178, 809] width 15 height 15
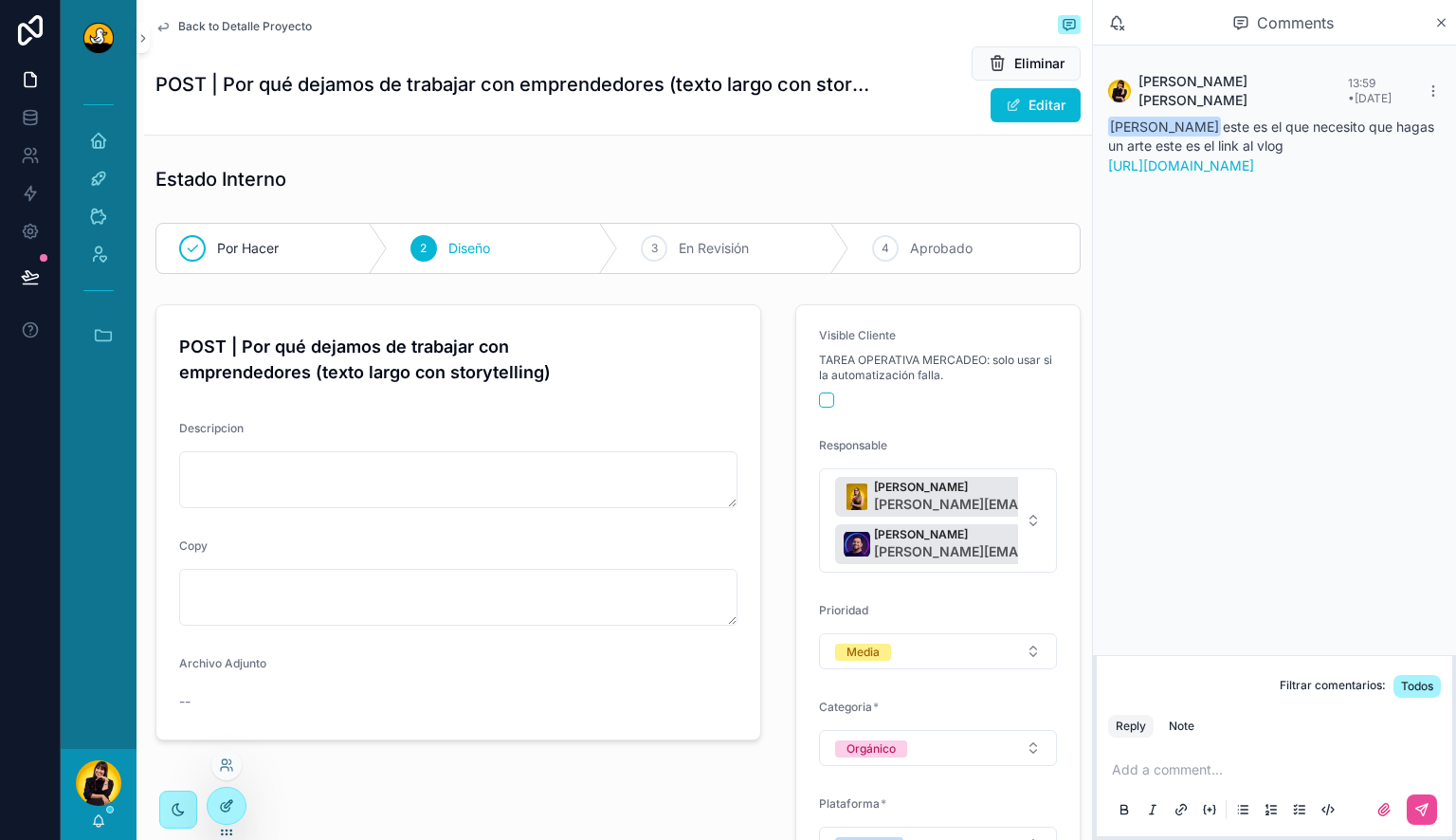
click at [227, 807] on icon at bounding box center [226, 805] width 15 height 15
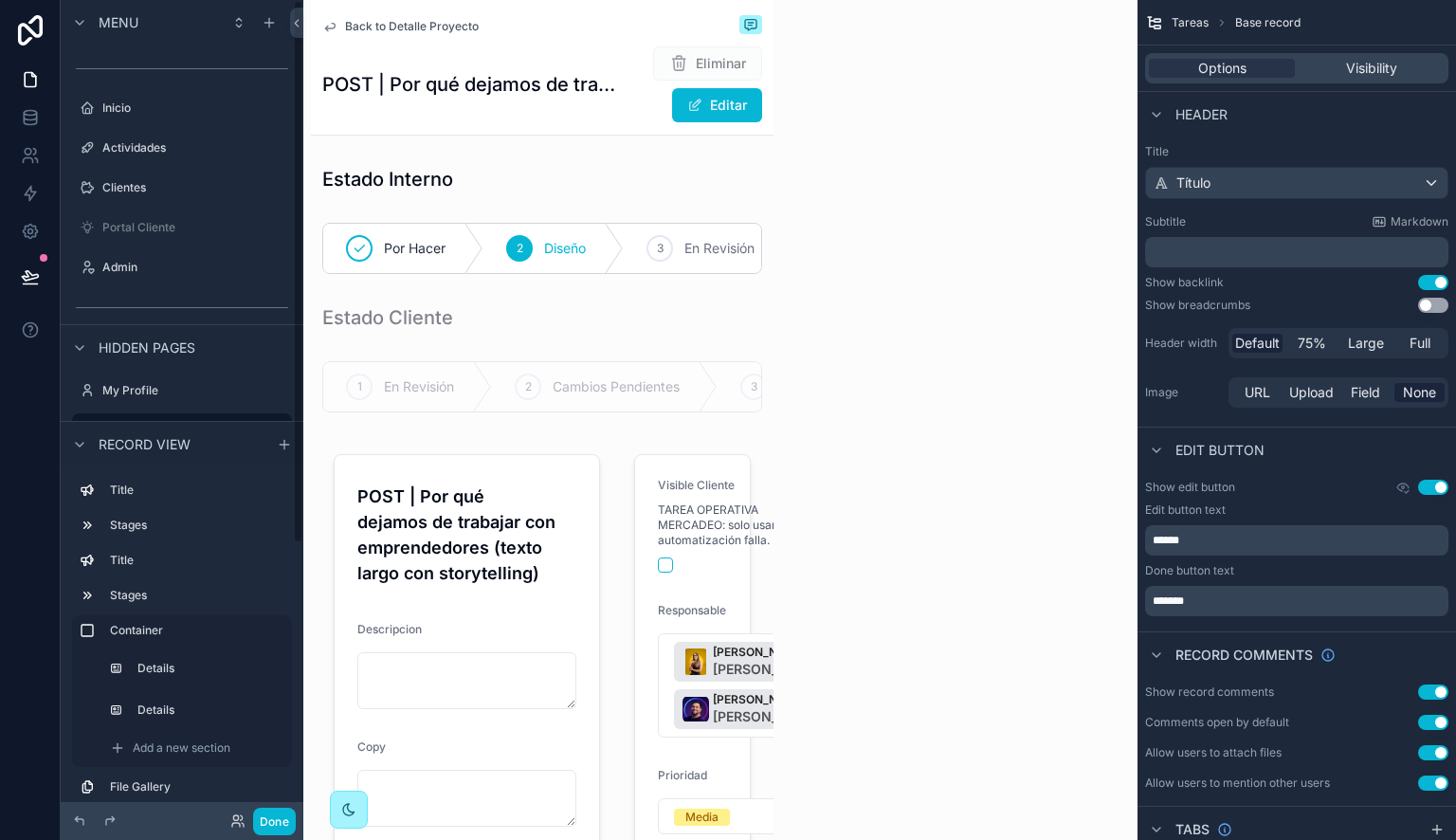
scroll to position [1, 0]
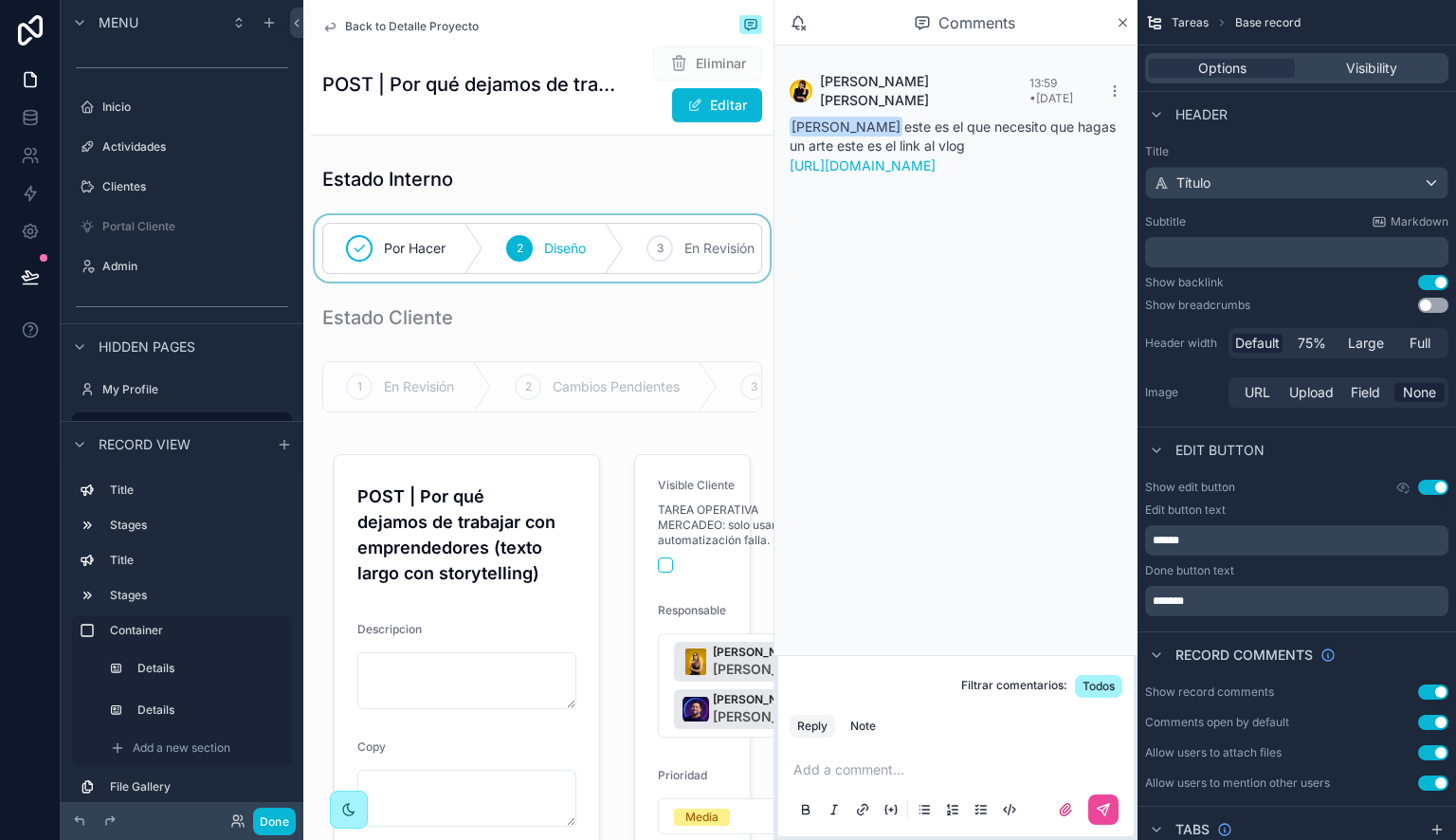
click at [611, 262] on div "scrollable content" at bounding box center [542, 247] width 462 height 66
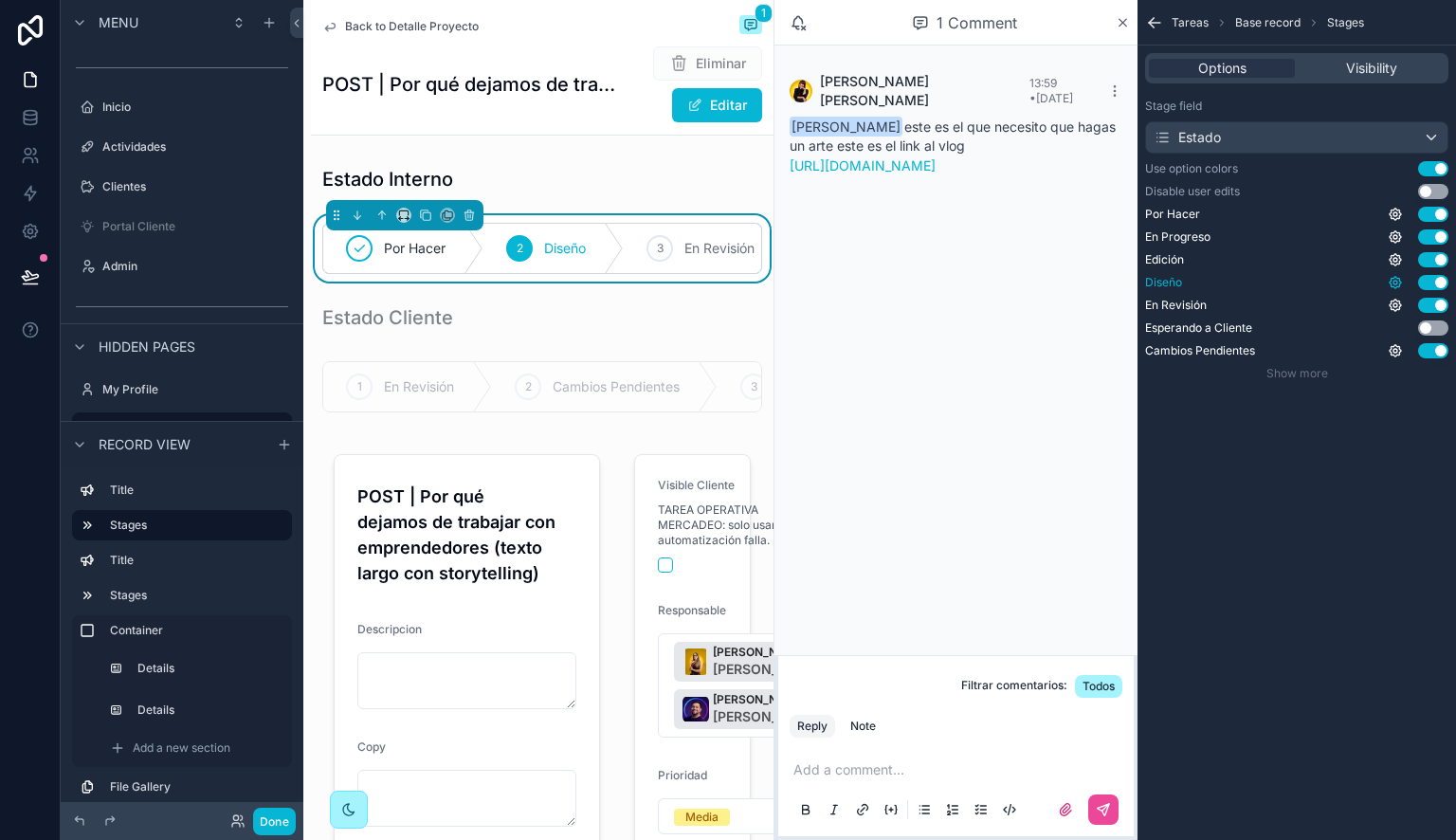
click at [1394, 288] on icon "scrollable content" at bounding box center [1396, 283] width 15 height 15
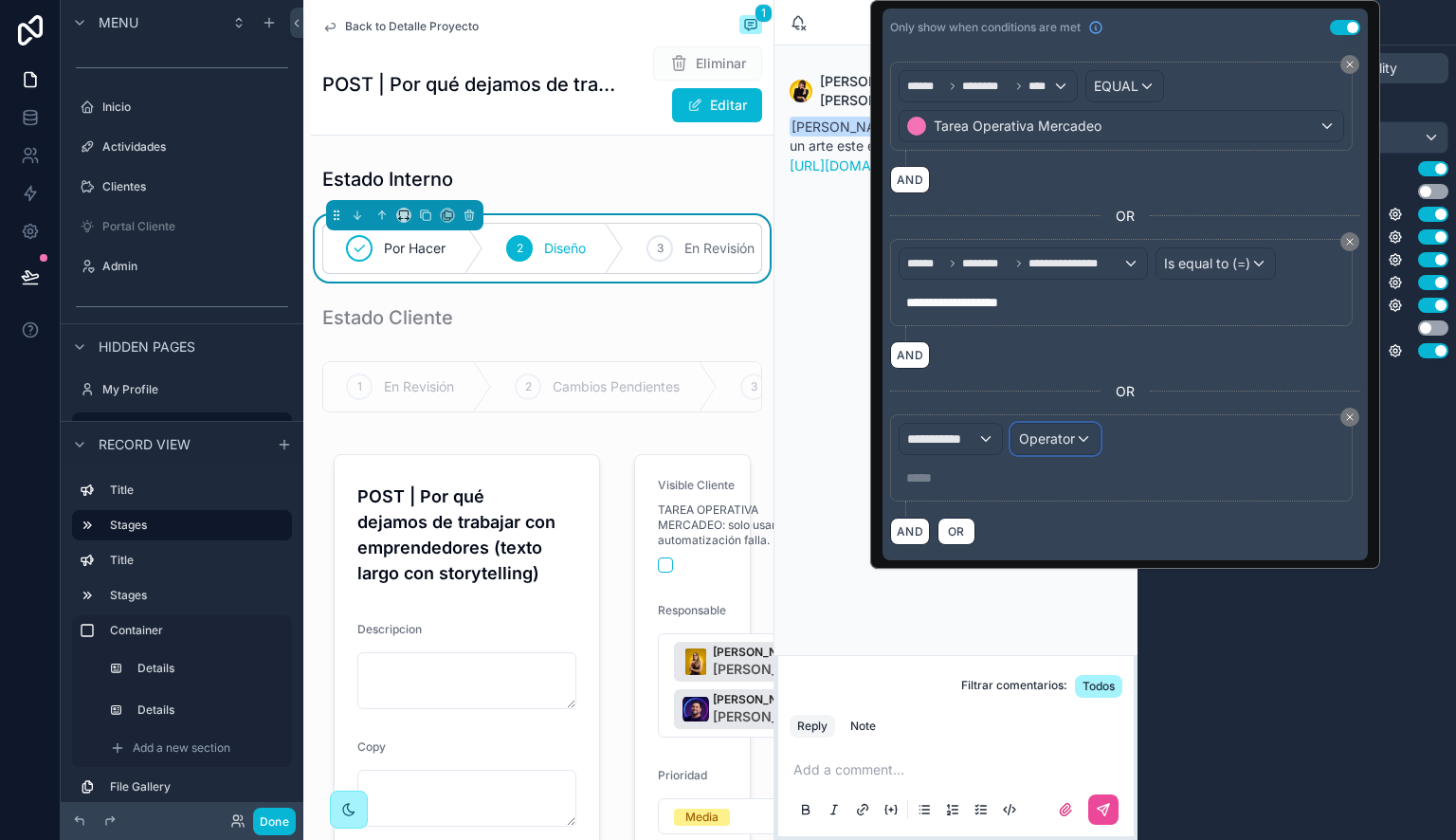
click at [1047, 431] on span "Operator" at bounding box center [1046, 438] width 56 height 16
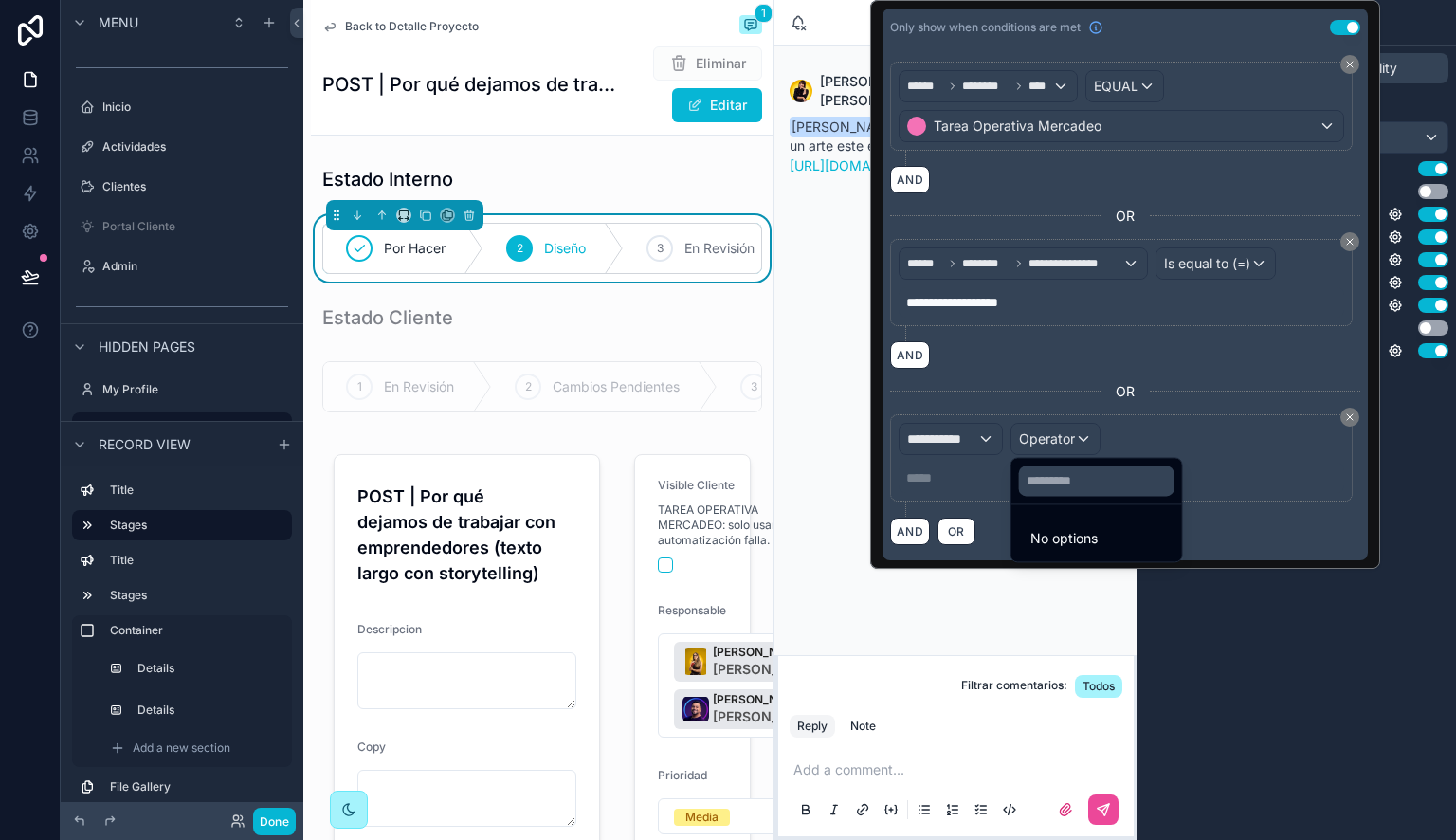
click at [940, 452] on div at bounding box center [1125, 284] width 510 height 569
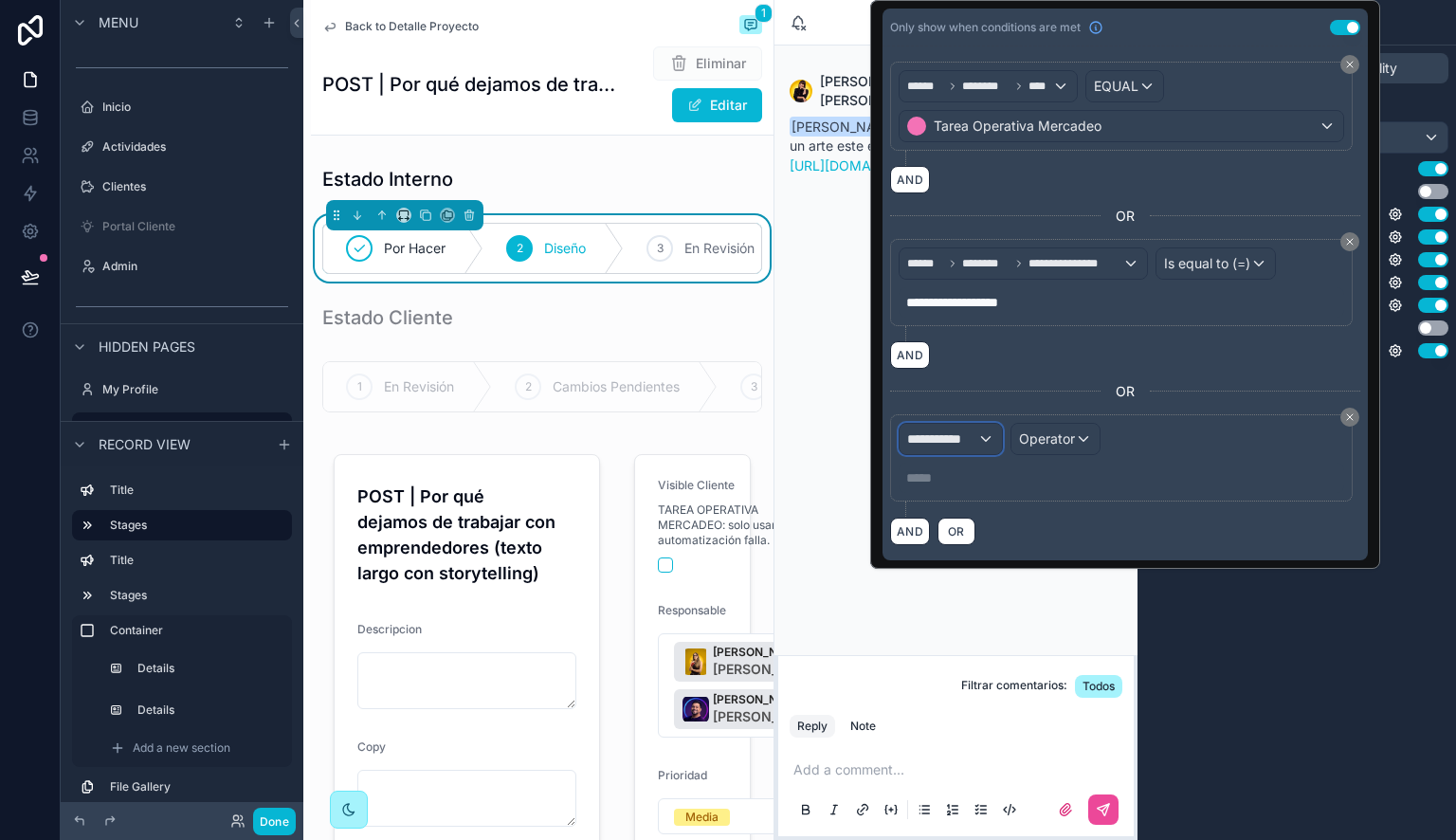
click at [961, 432] on span "**********" at bounding box center [942, 439] width 70 height 19
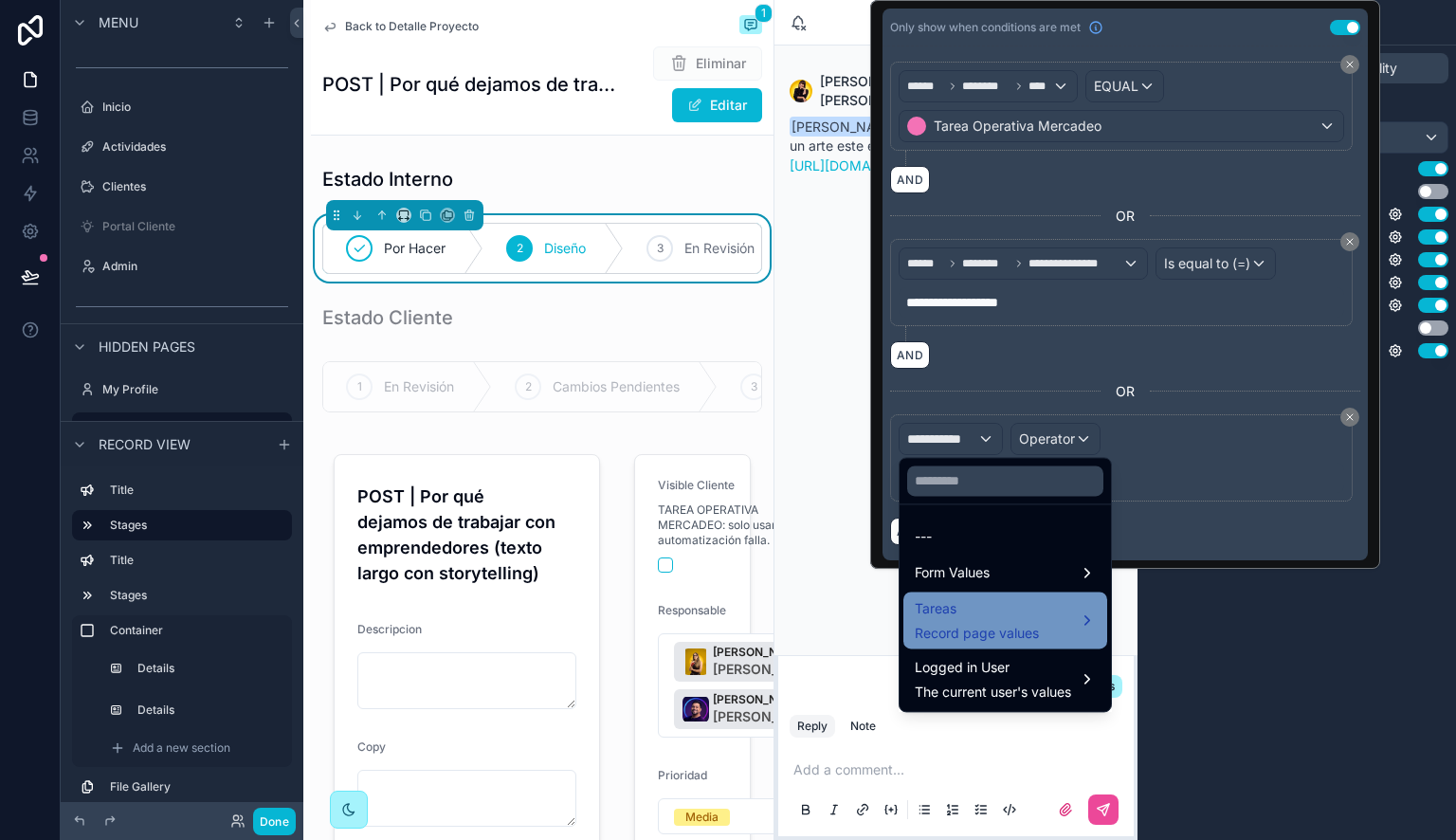
click at [989, 605] on span "Tareas" at bounding box center [976, 609] width 124 height 23
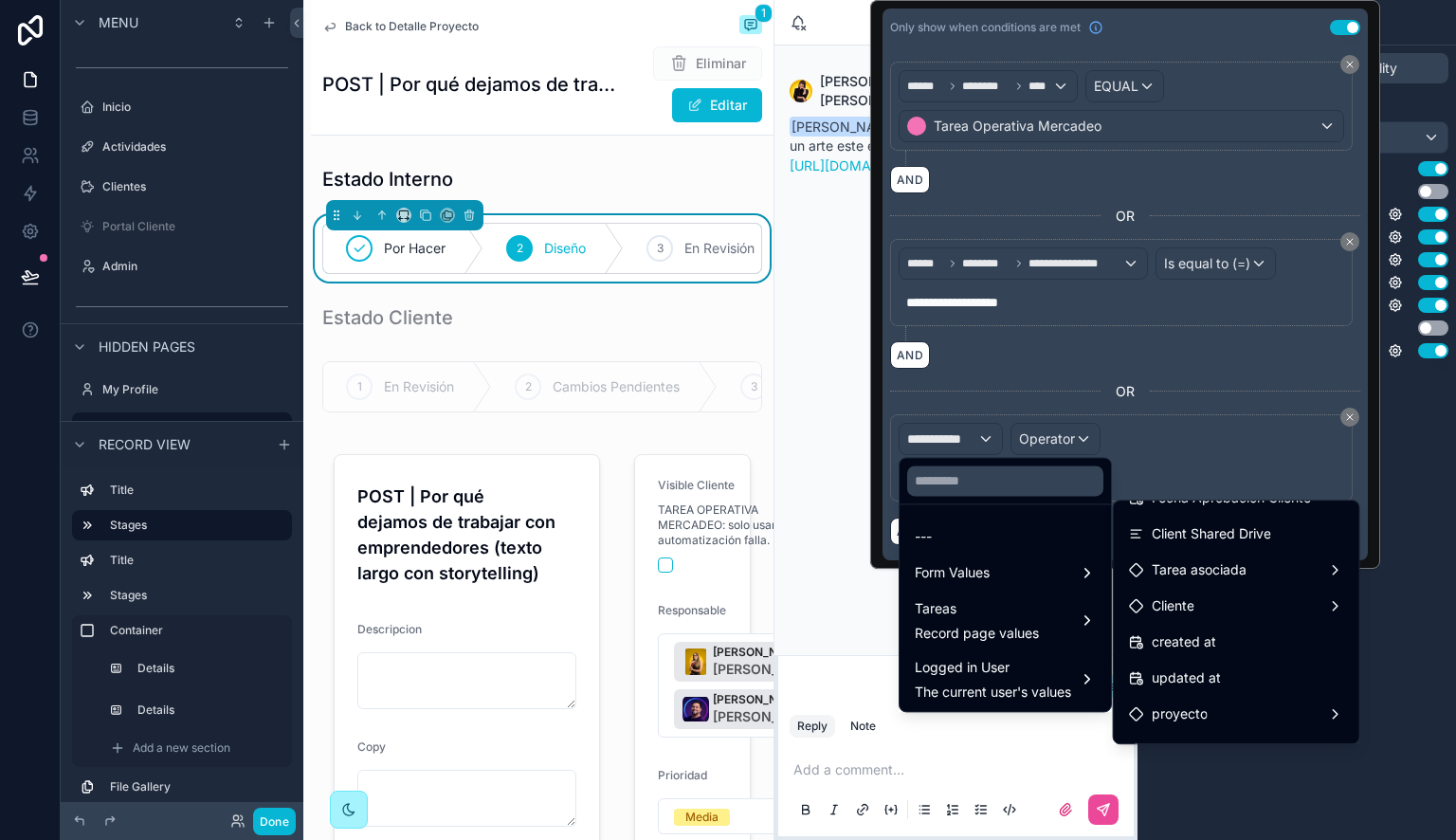
scroll to position [707, 0]
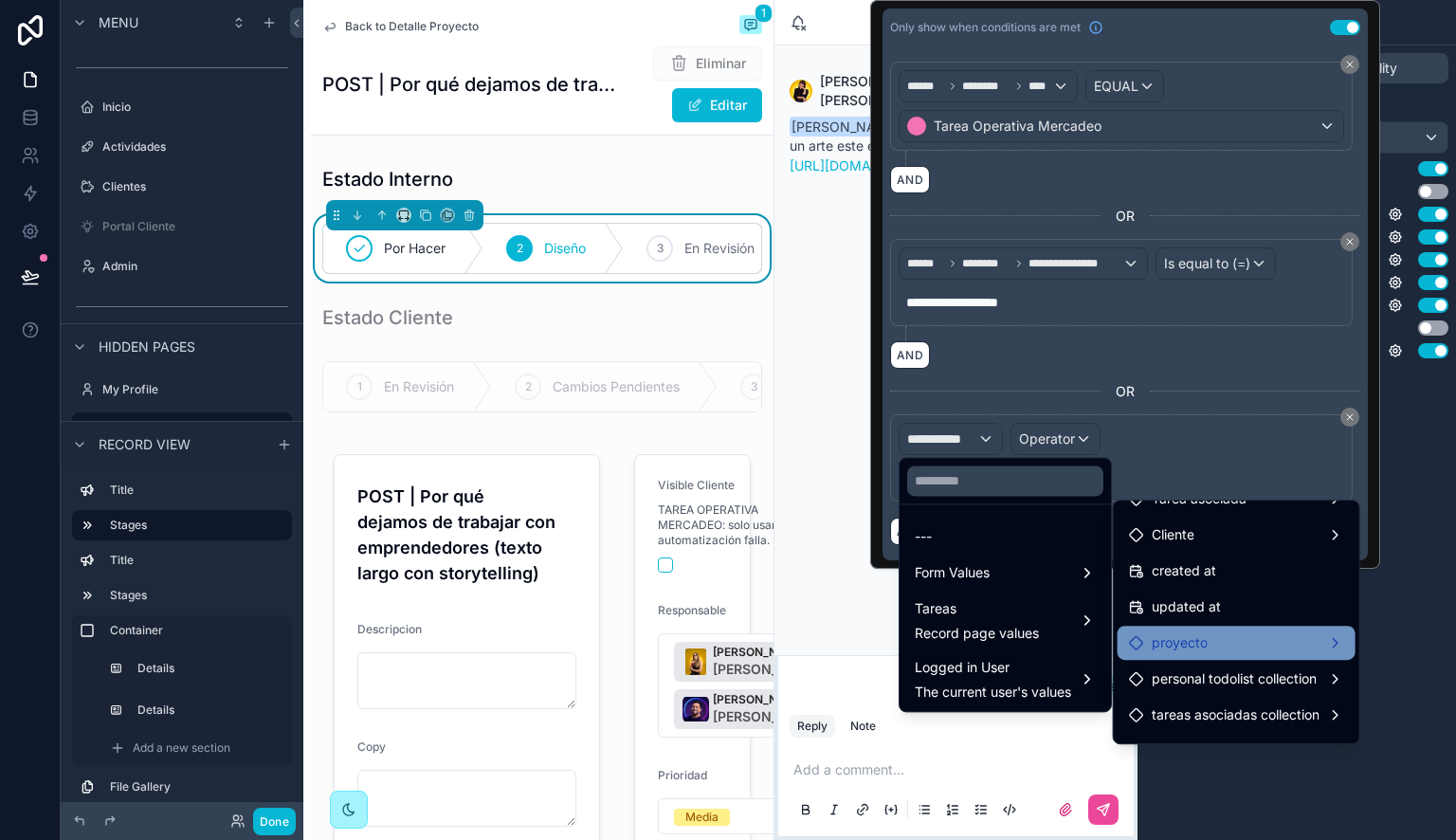
click at [1211, 629] on div "proyecto" at bounding box center [1236, 642] width 238 height 35
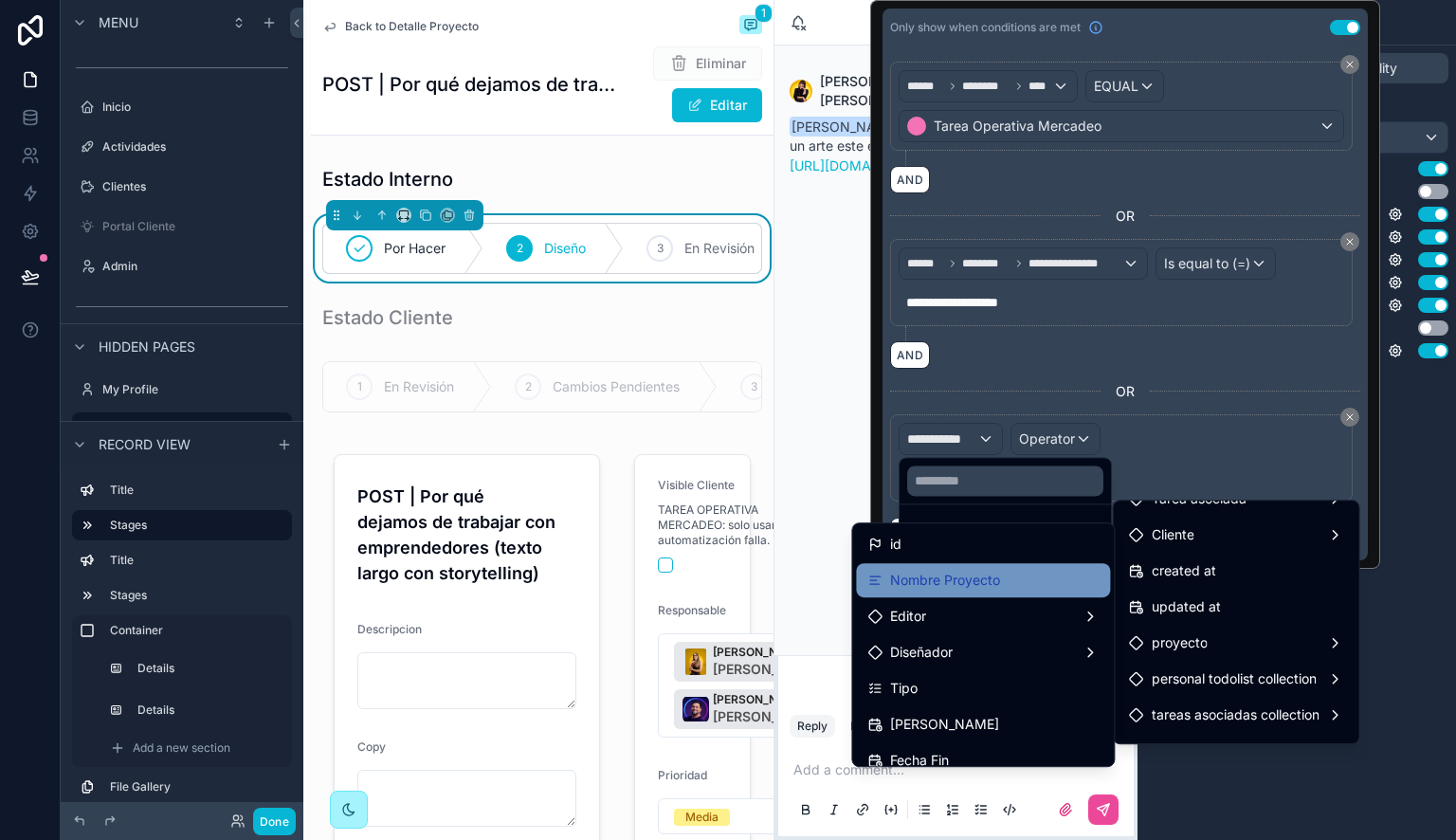
click at [1004, 582] on div "Nombre Proyecto" at bounding box center [982, 580] width 231 height 23
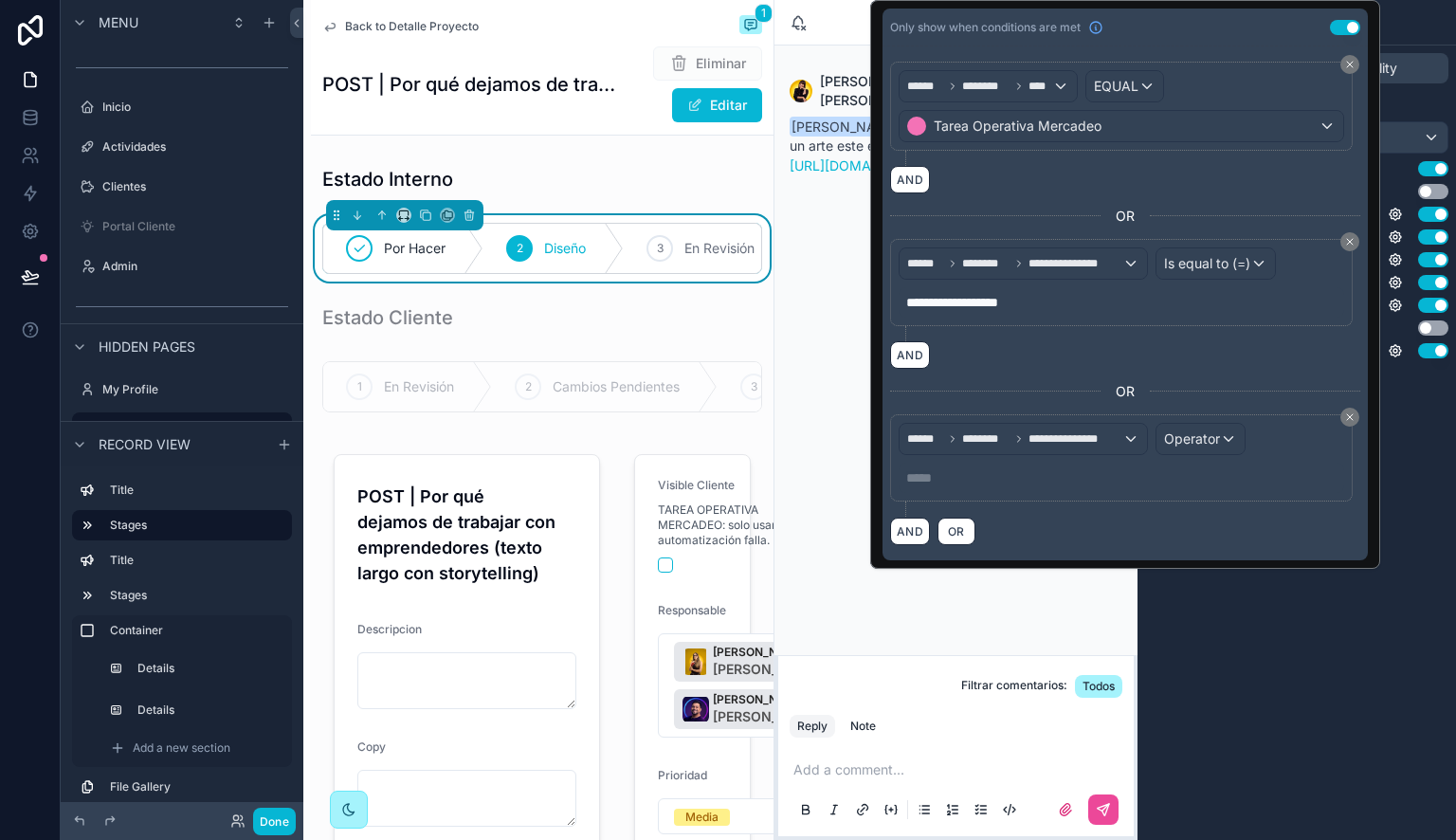
click at [980, 476] on p "***** ﻿" at bounding box center [1123, 478] width 434 height 19
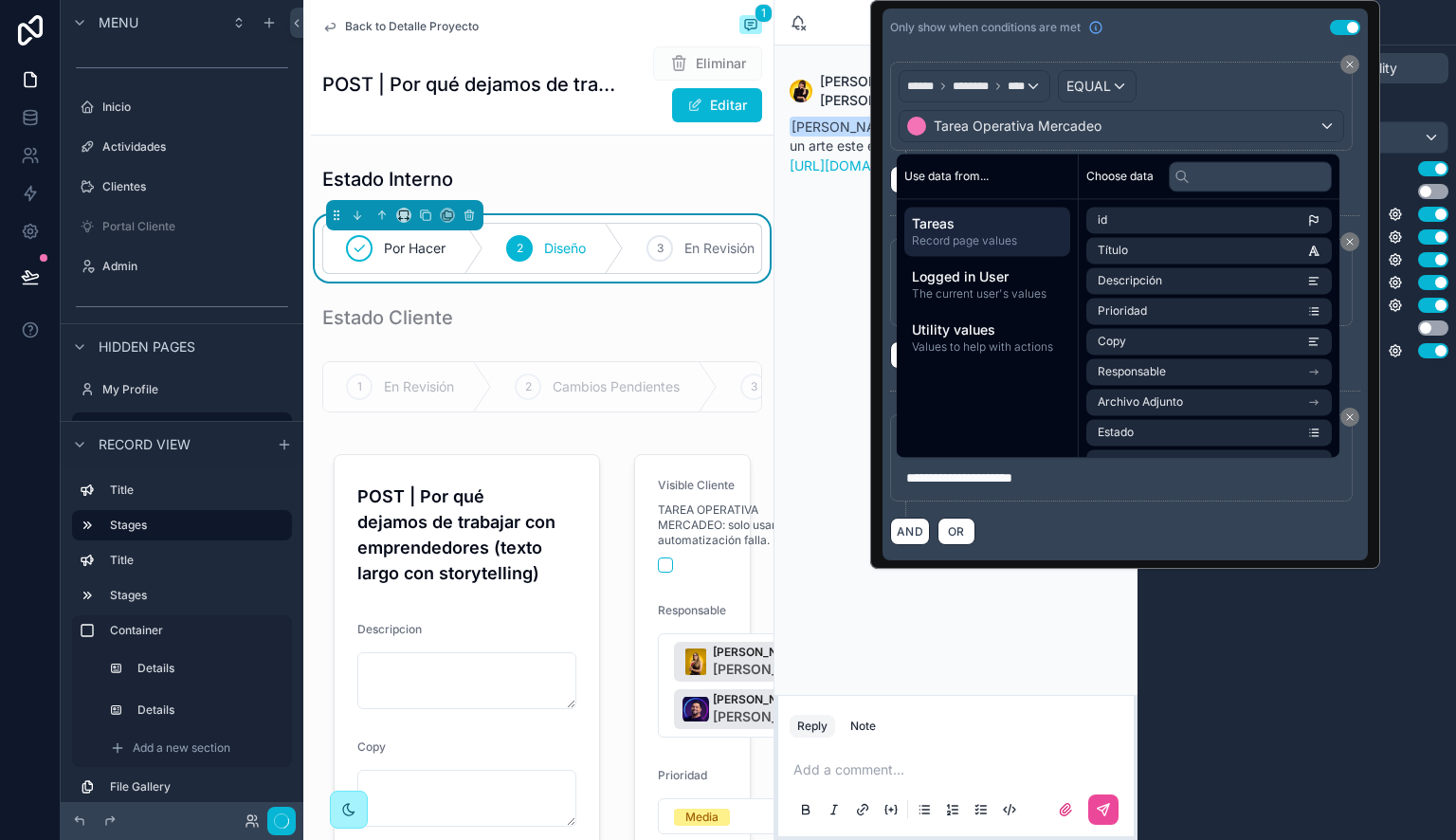
click at [1055, 510] on div "**********" at bounding box center [1125, 465] width 470 height 103
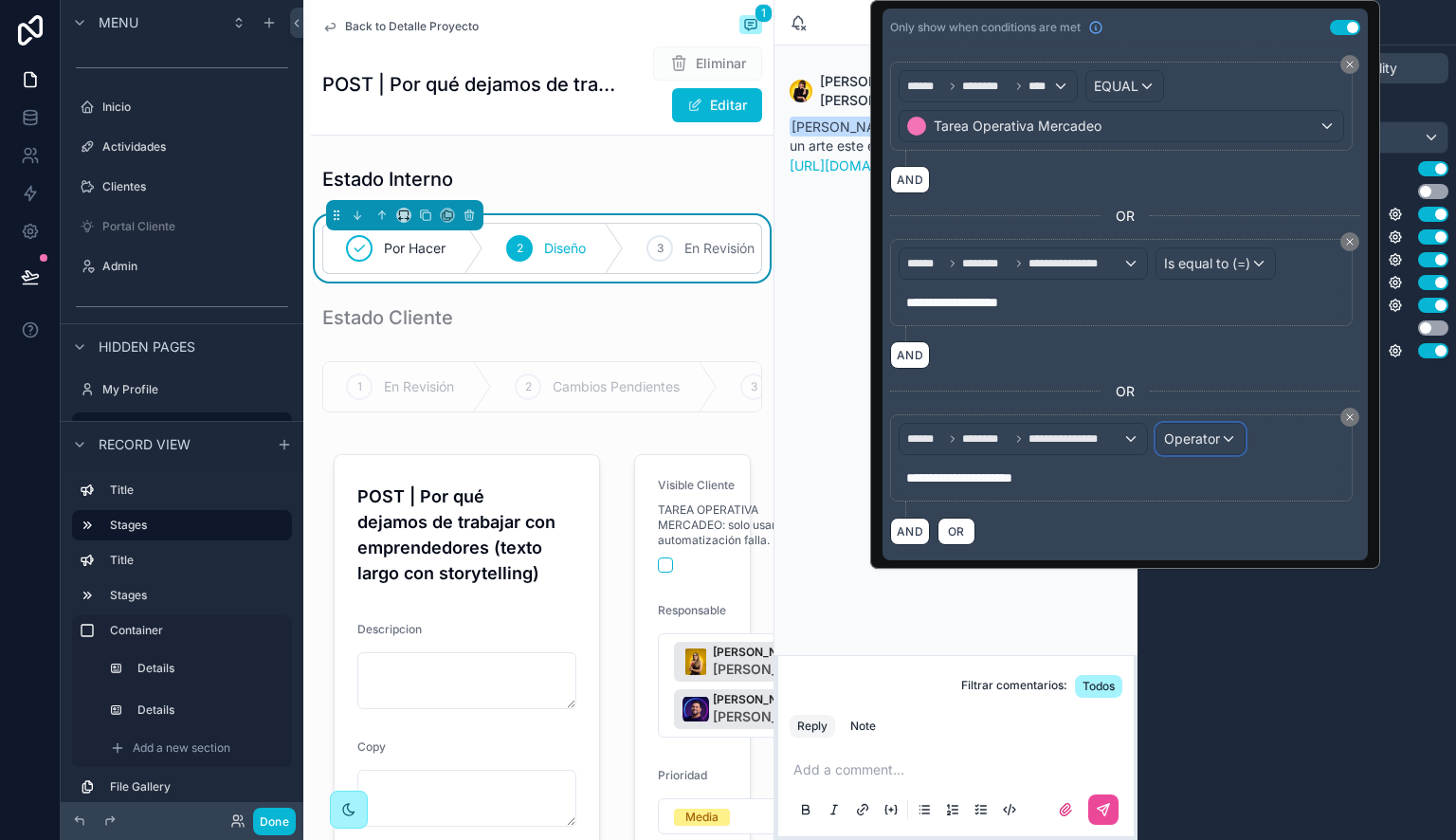
click at [1183, 439] on span "Operator" at bounding box center [1192, 438] width 56 height 16
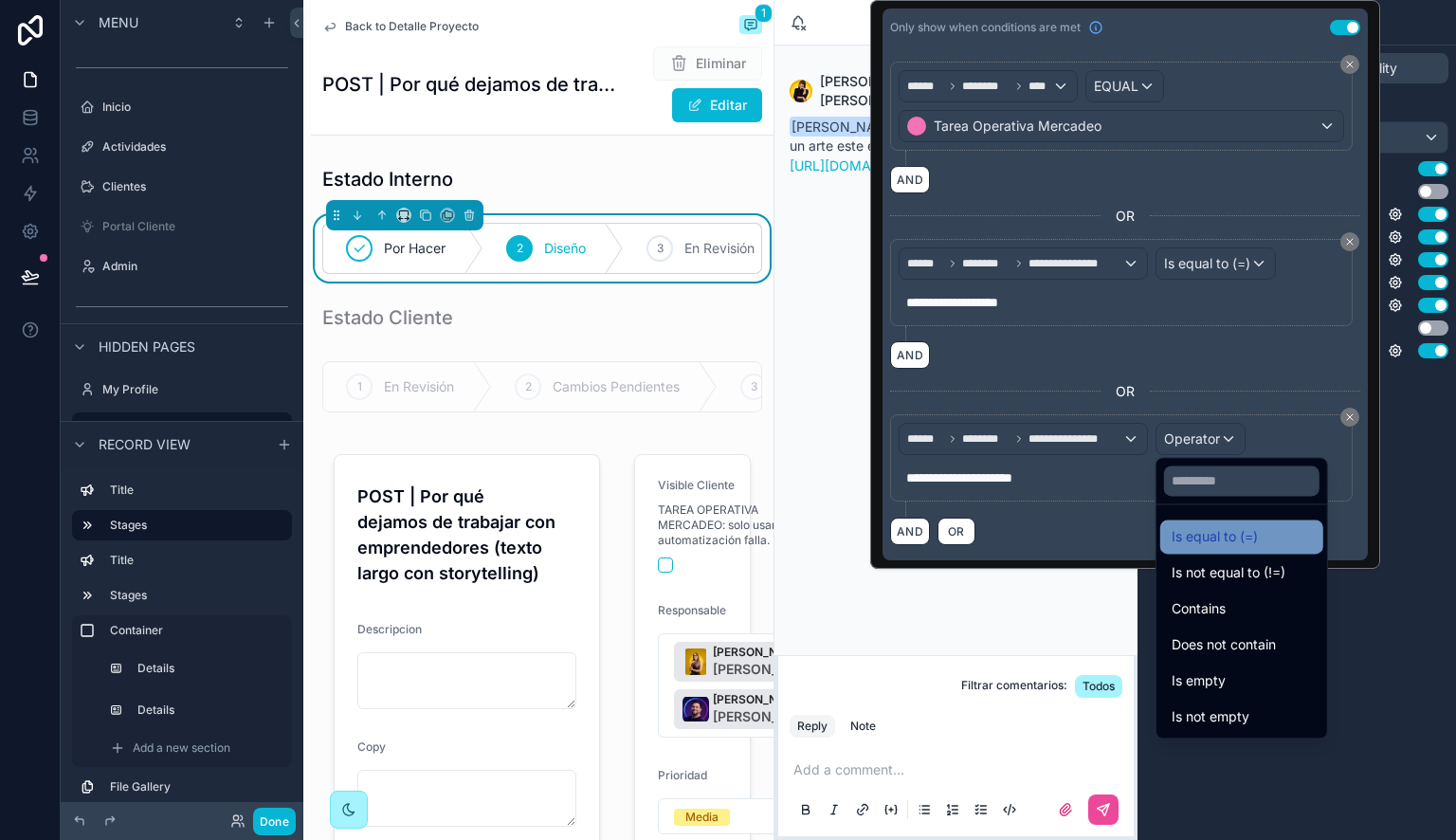
click at [1200, 536] on span "Is equal to (=)" at bounding box center [1214, 536] width 86 height 23
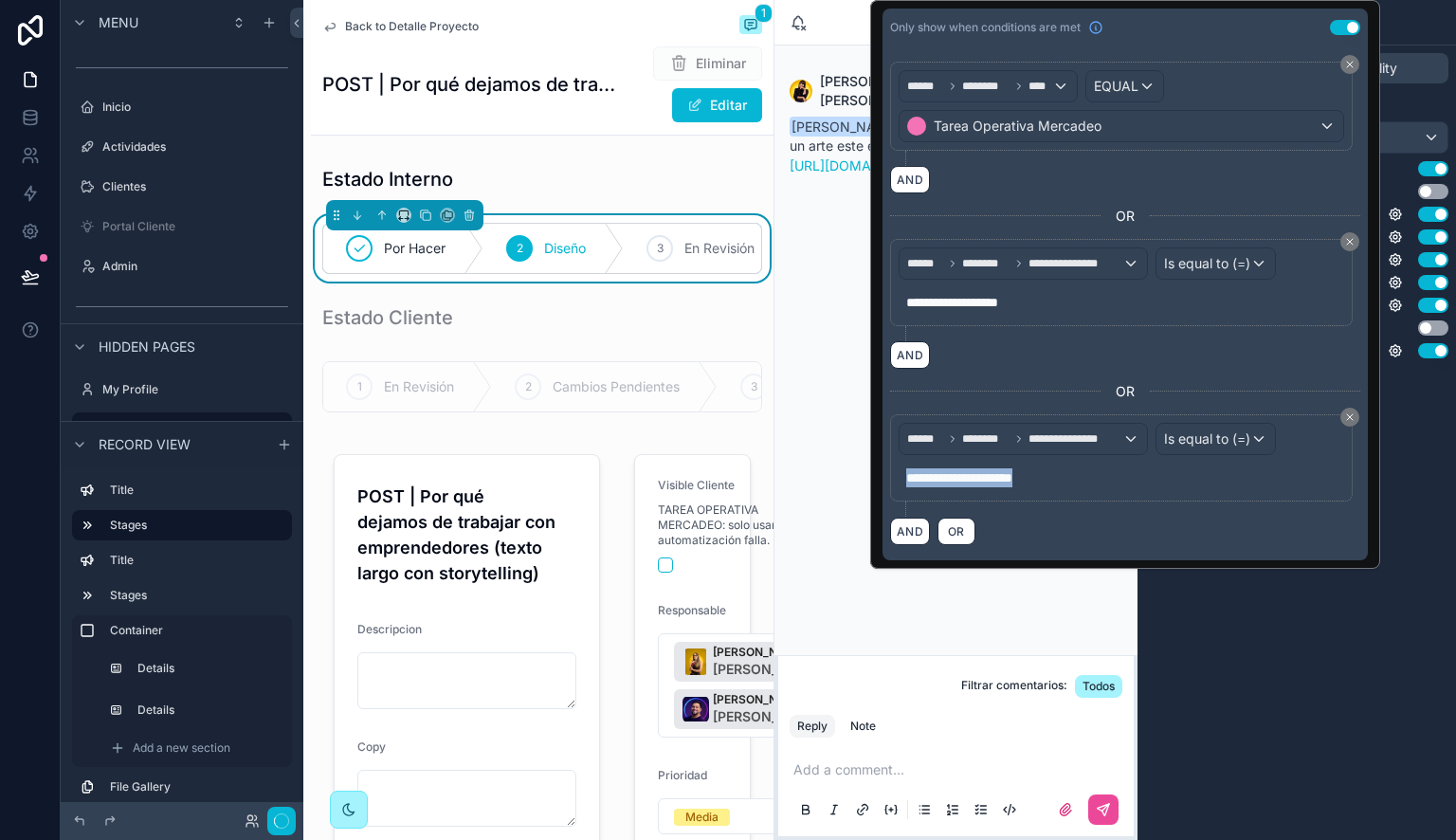
drag, startPoint x: 1082, startPoint y: 478, endPoint x: 829, endPoint y: 491, distance: 253.3
click at [829, 491] on div "**********" at bounding box center [728, 420] width 1456 height 840
click at [1238, 672] on div "Tareas Base record Stages Options Visibility Stage field Estado Use option colo…" at bounding box center [1297, 420] width 318 height 840
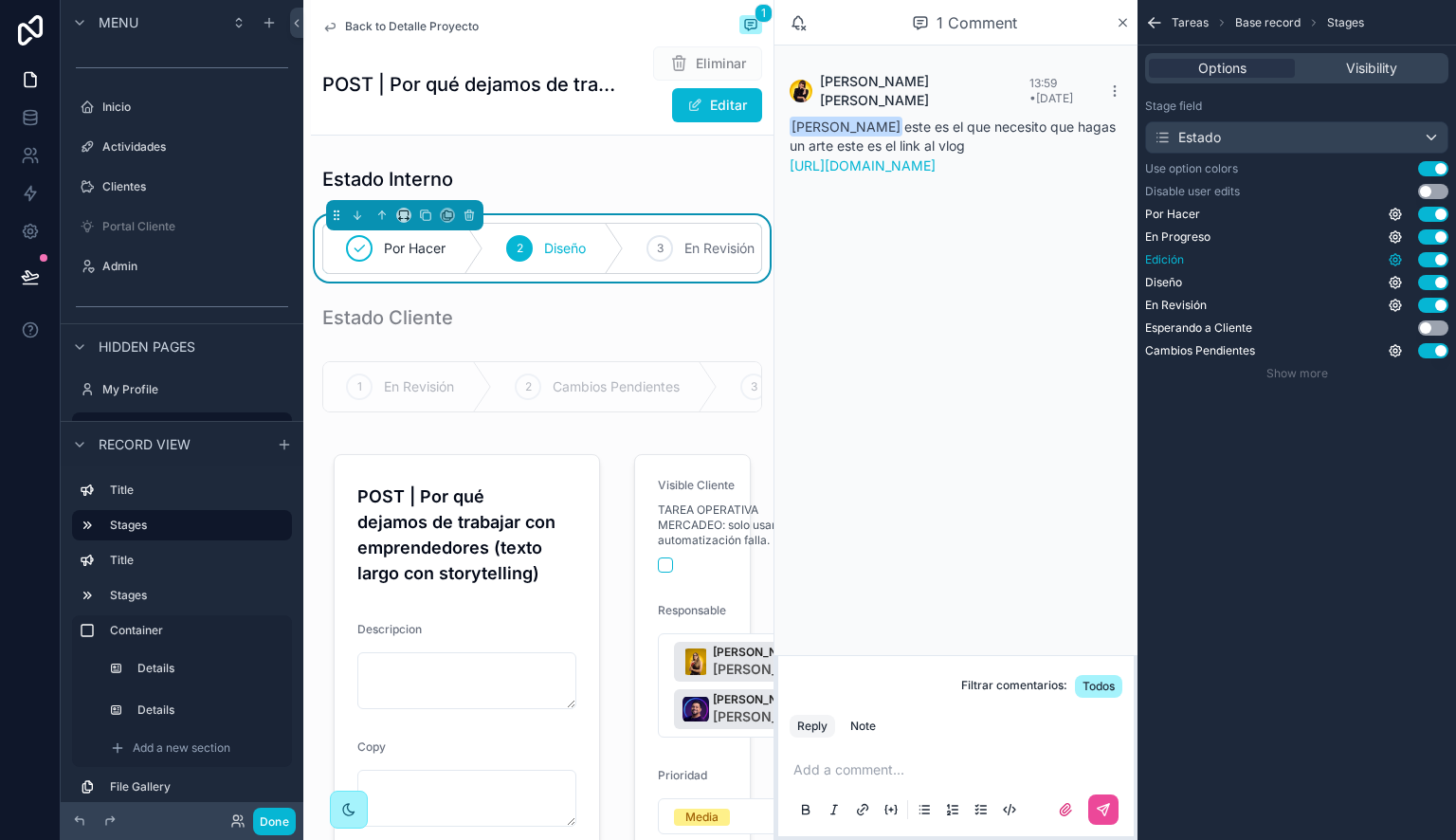
click at [1396, 262] on icon "scrollable content" at bounding box center [1396, 260] width 15 height 15
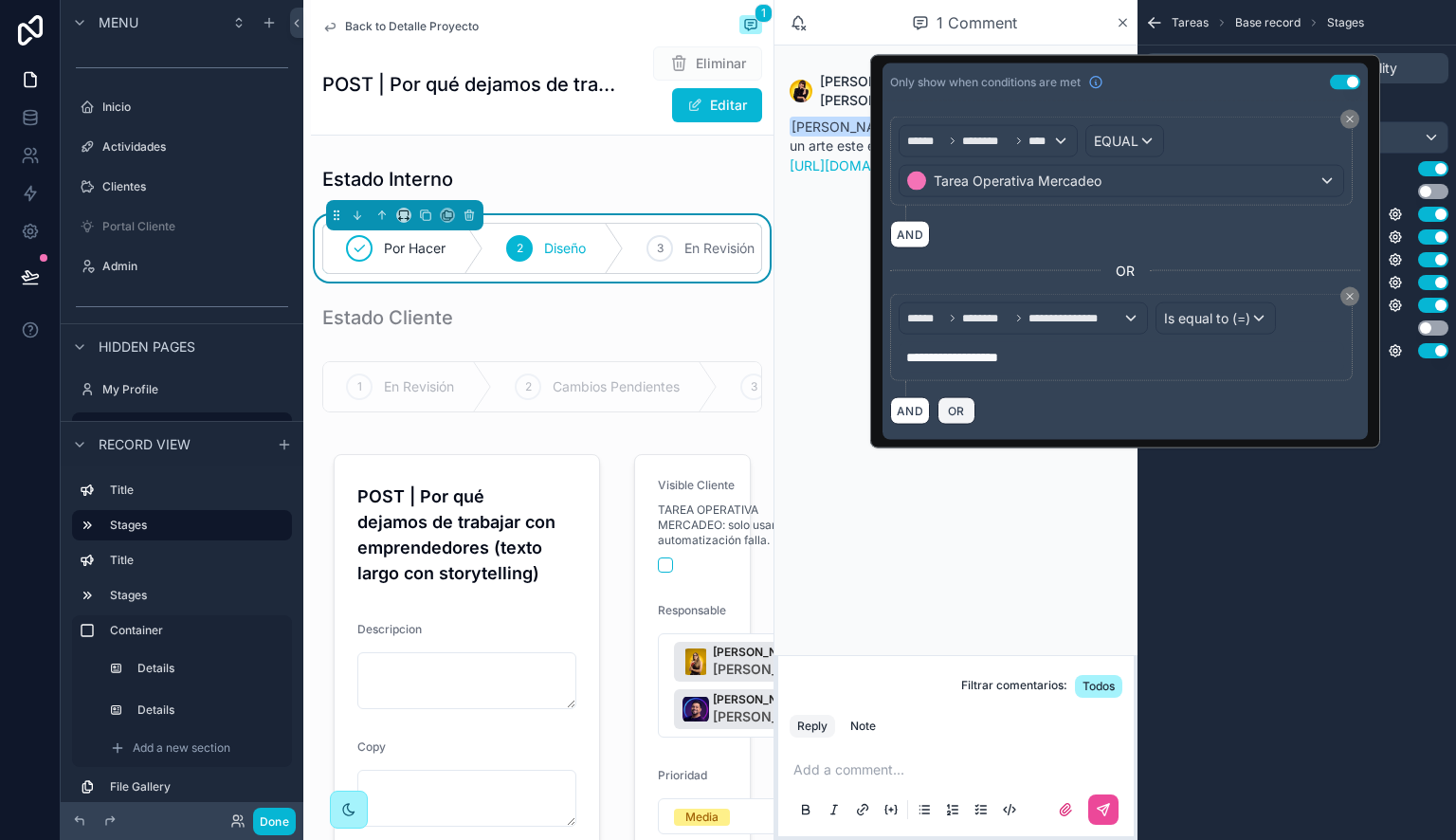
click at [963, 407] on span "OR" at bounding box center [956, 410] width 25 height 14
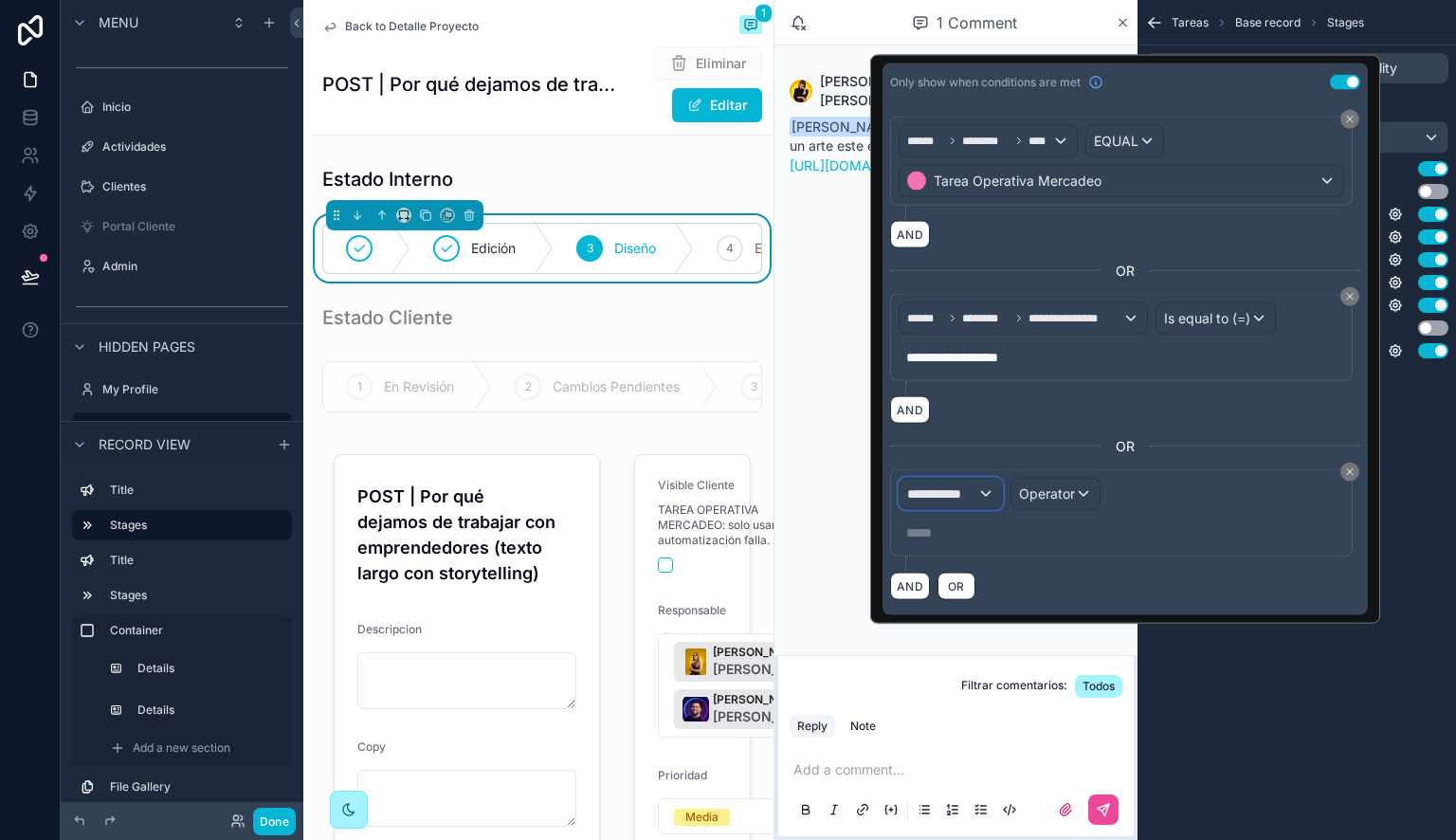
click at [936, 496] on span "**********" at bounding box center [942, 494] width 70 height 19
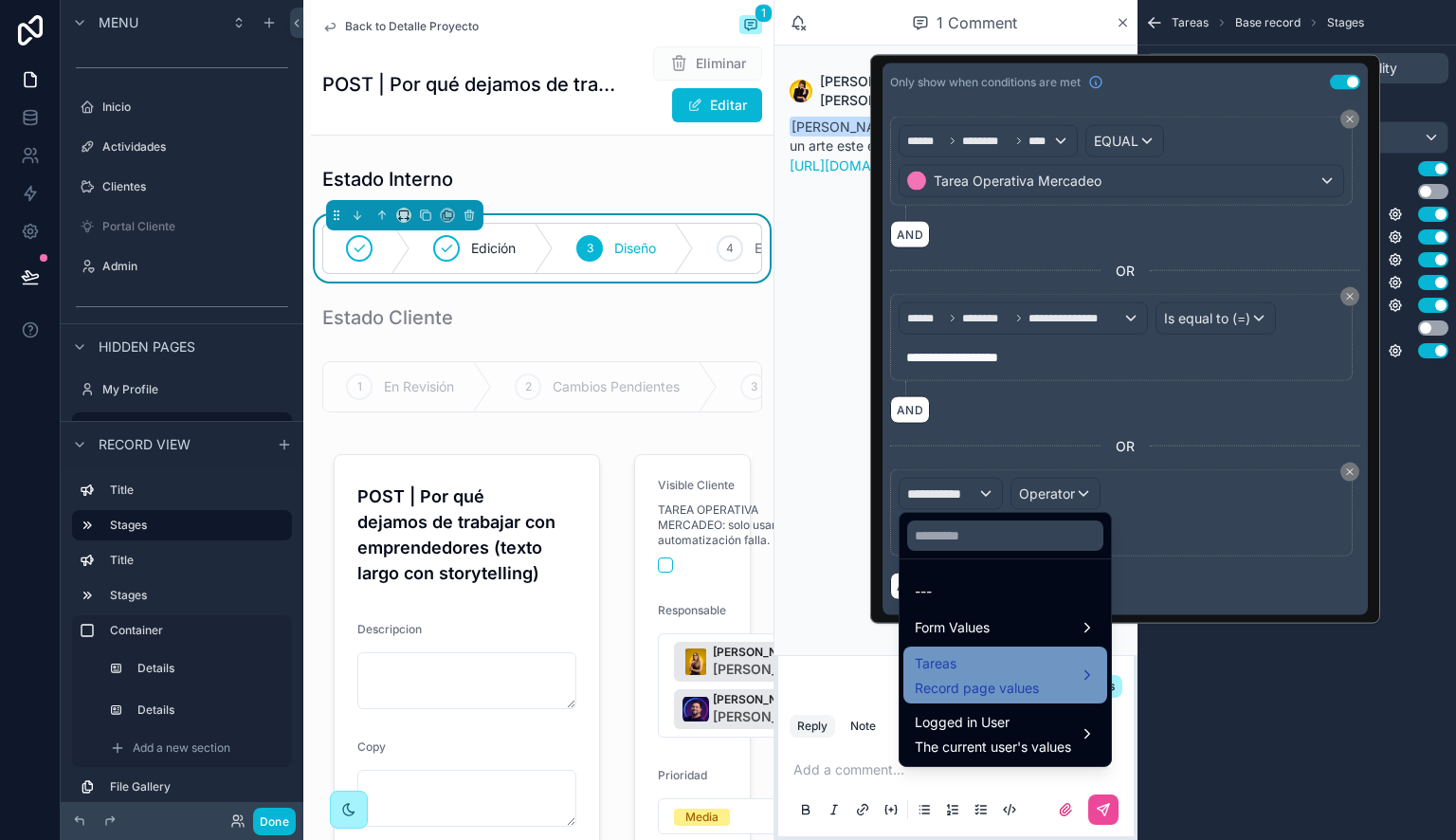
click at [999, 681] on span "Record page values" at bounding box center [976, 688] width 124 height 19
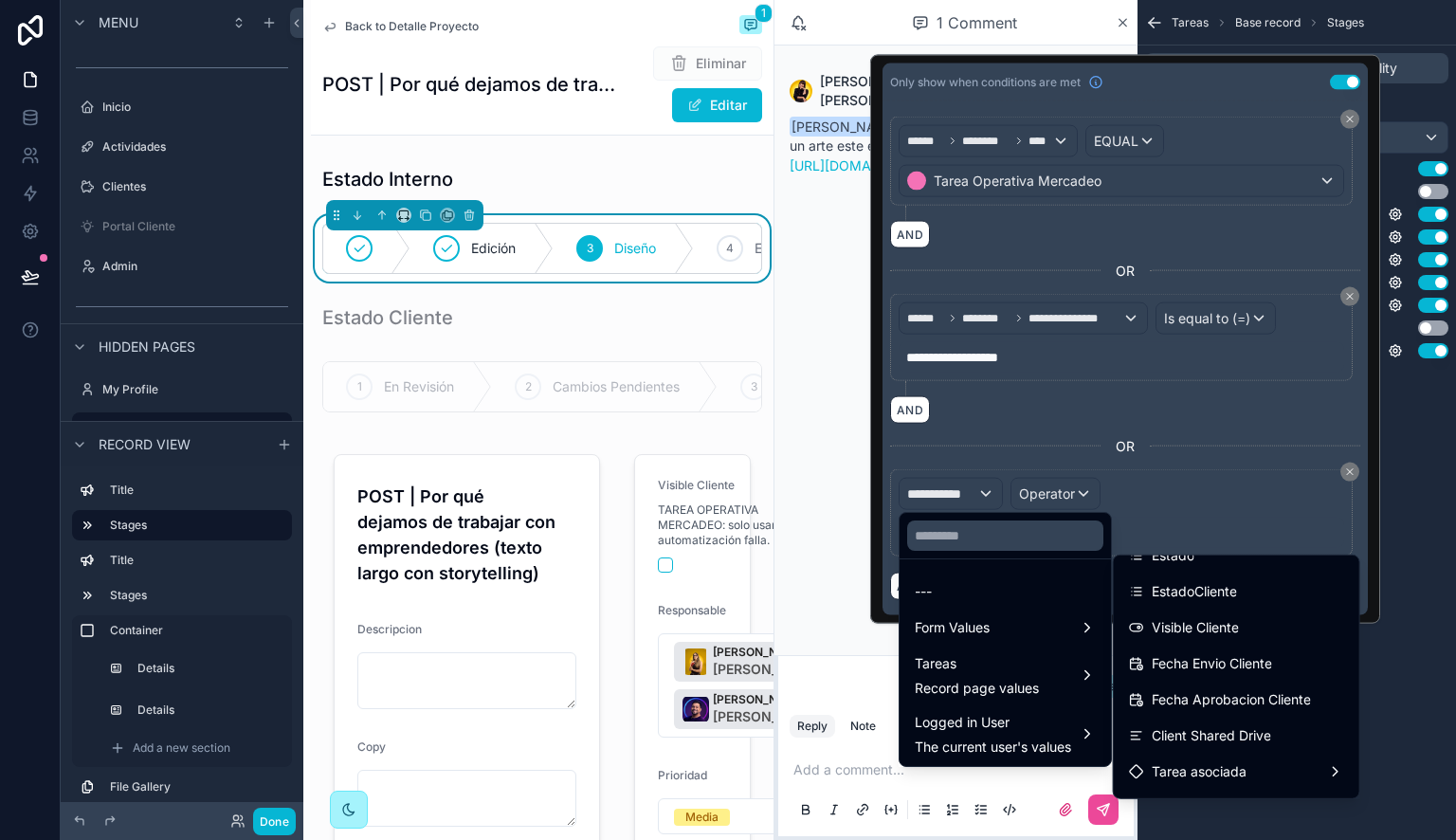
scroll to position [735, 0]
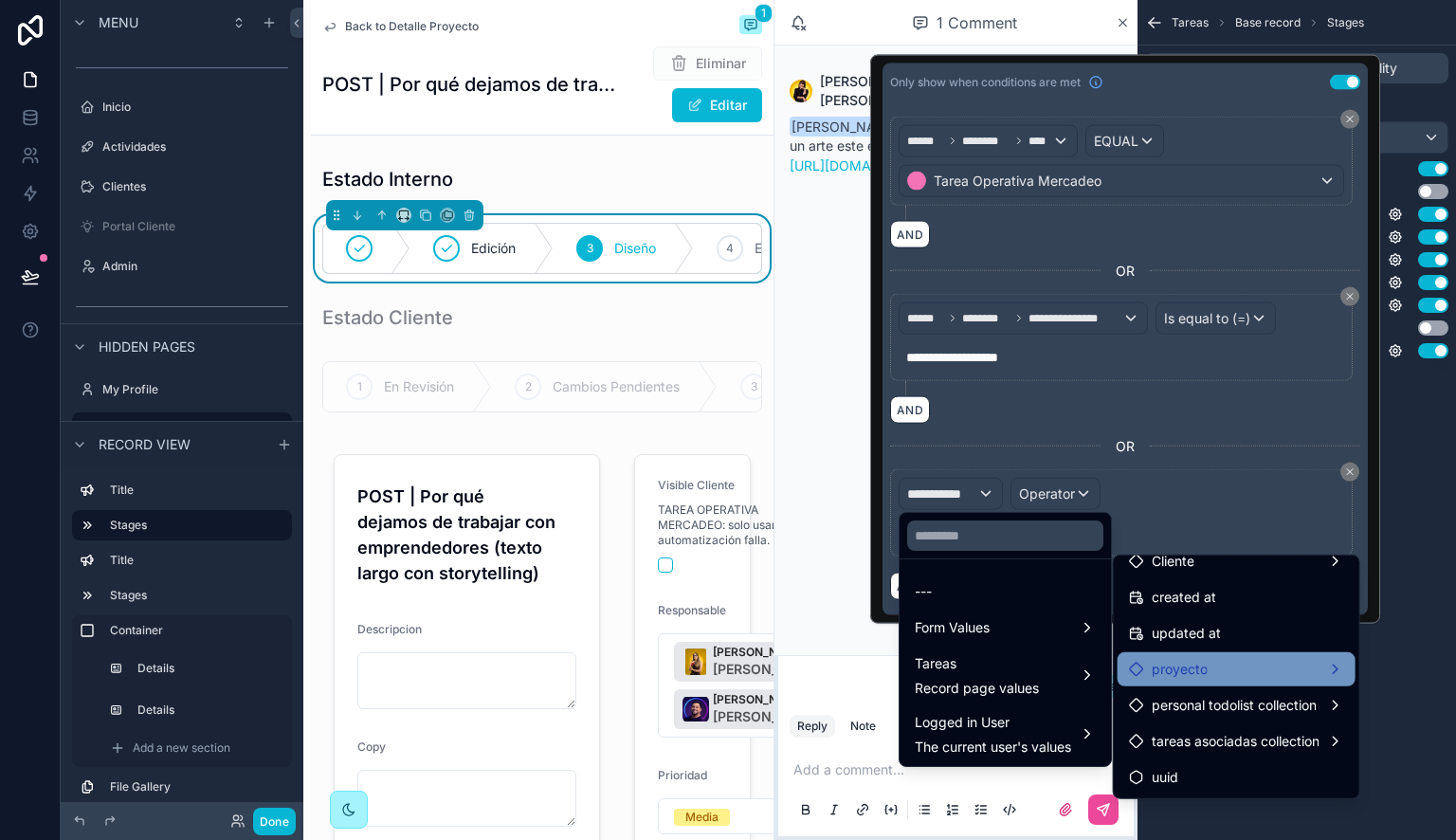
click at [1205, 661] on span "proyecto" at bounding box center [1180, 669] width 56 height 23
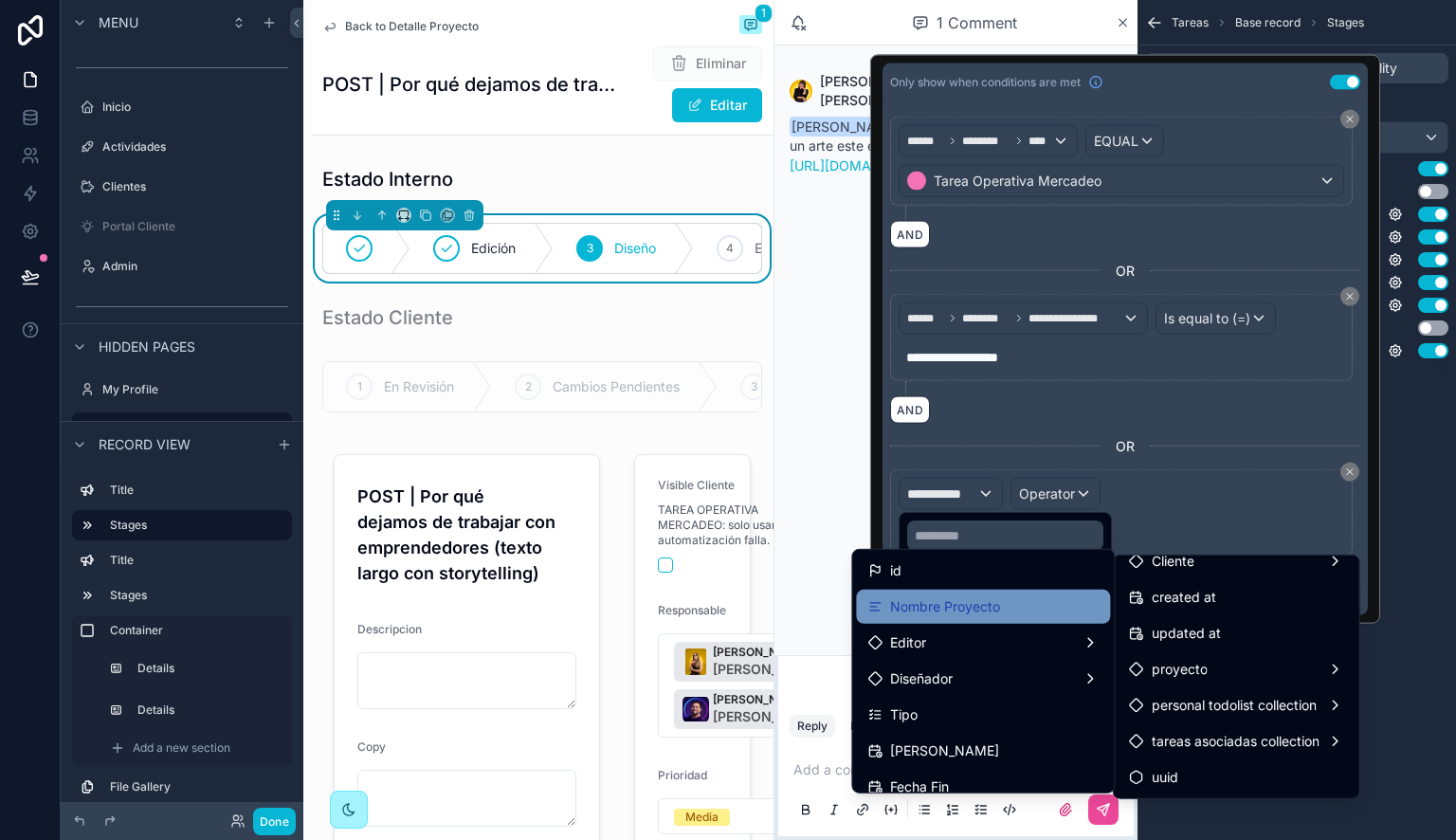
click at [1008, 606] on div "Nombre Proyecto" at bounding box center [982, 607] width 231 height 23
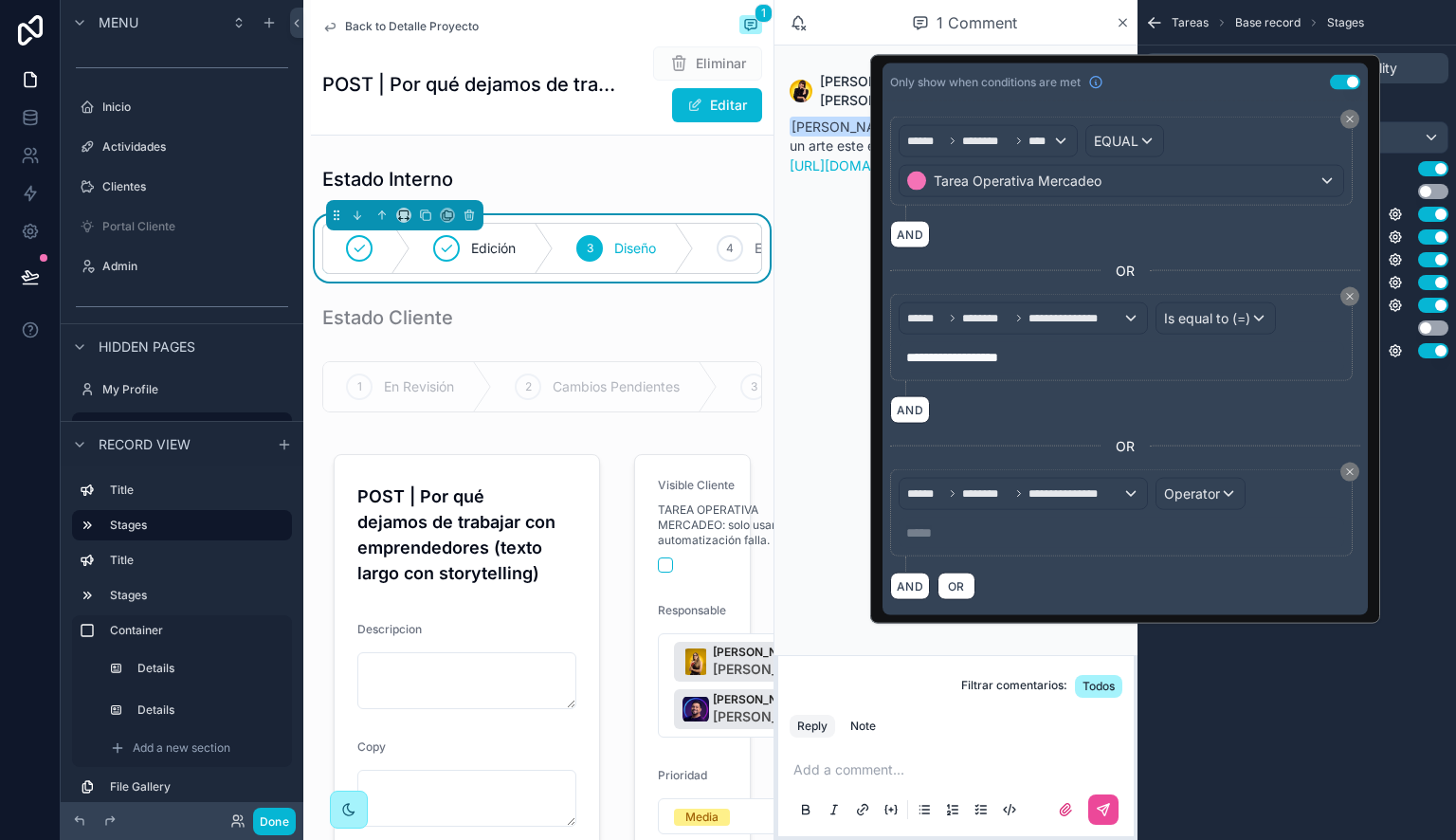
click at [1058, 532] on p "***** ﻿" at bounding box center [1123, 533] width 434 height 19
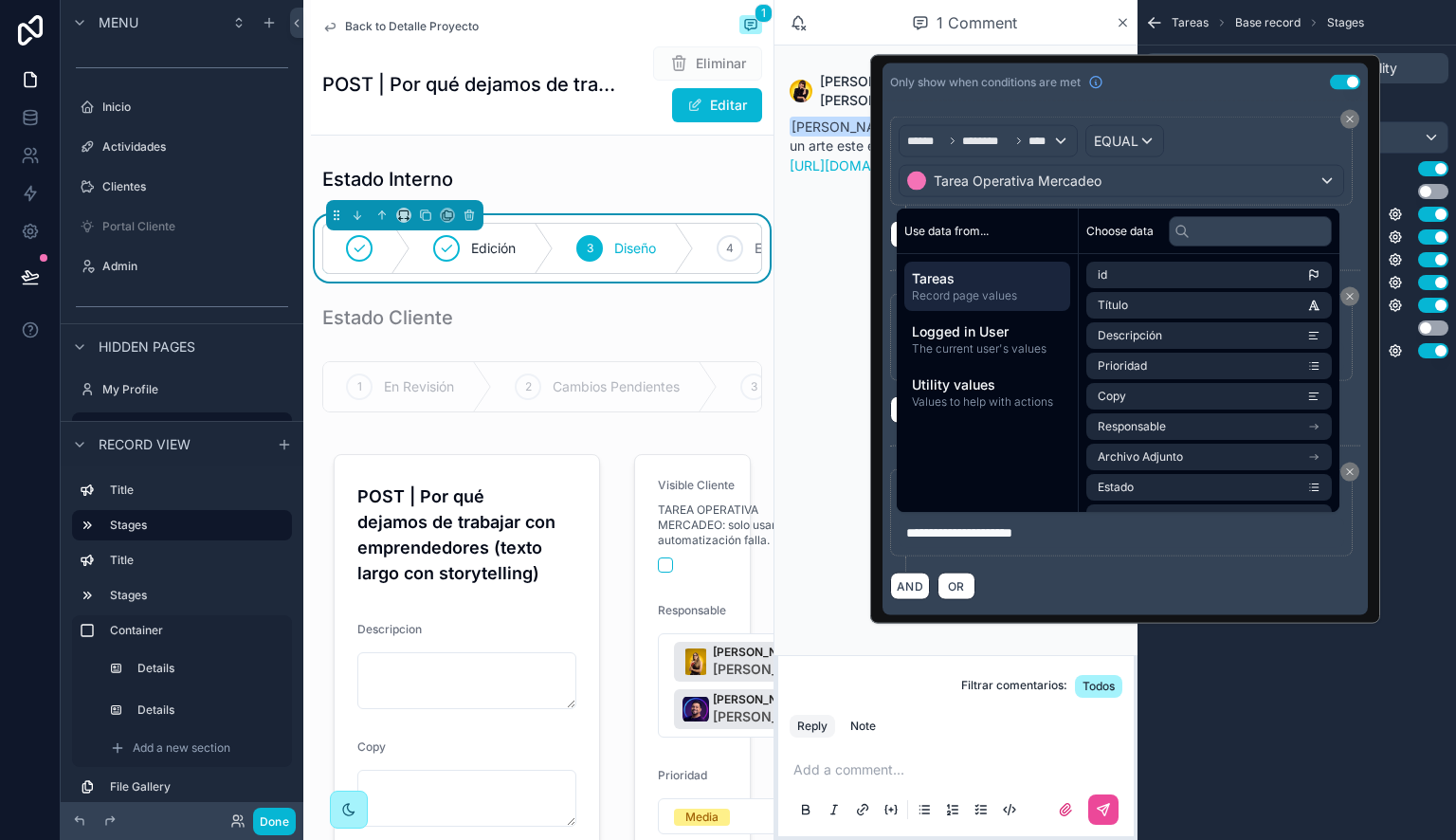
click at [1200, 531] on p "**********" at bounding box center [1123, 533] width 434 height 19
click at [1205, 542] on div "**********" at bounding box center [1121, 533] width 445 height 31
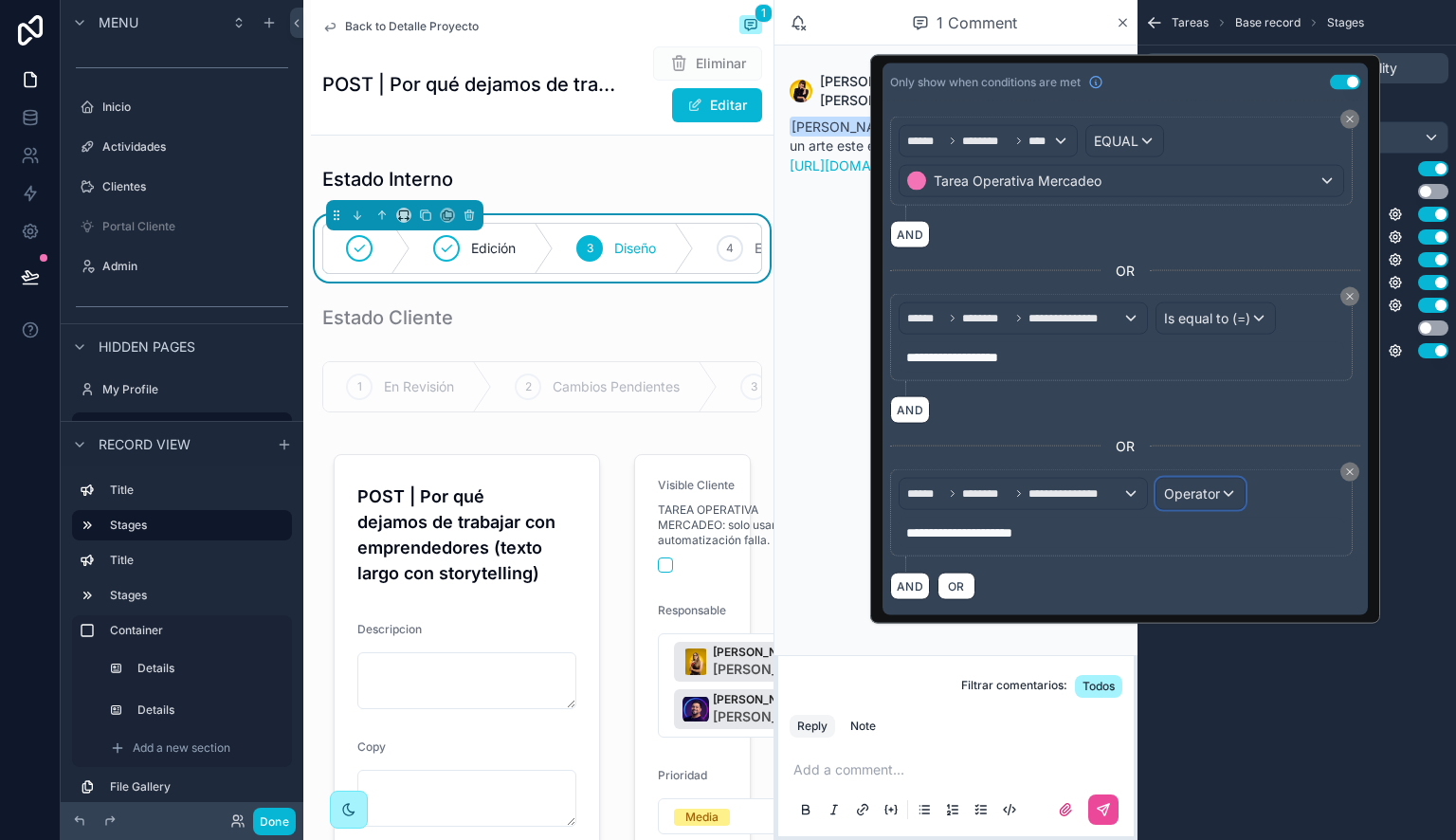
click at [1194, 505] on button "Operator" at bounding box center [1201, 494] width 90 height 33
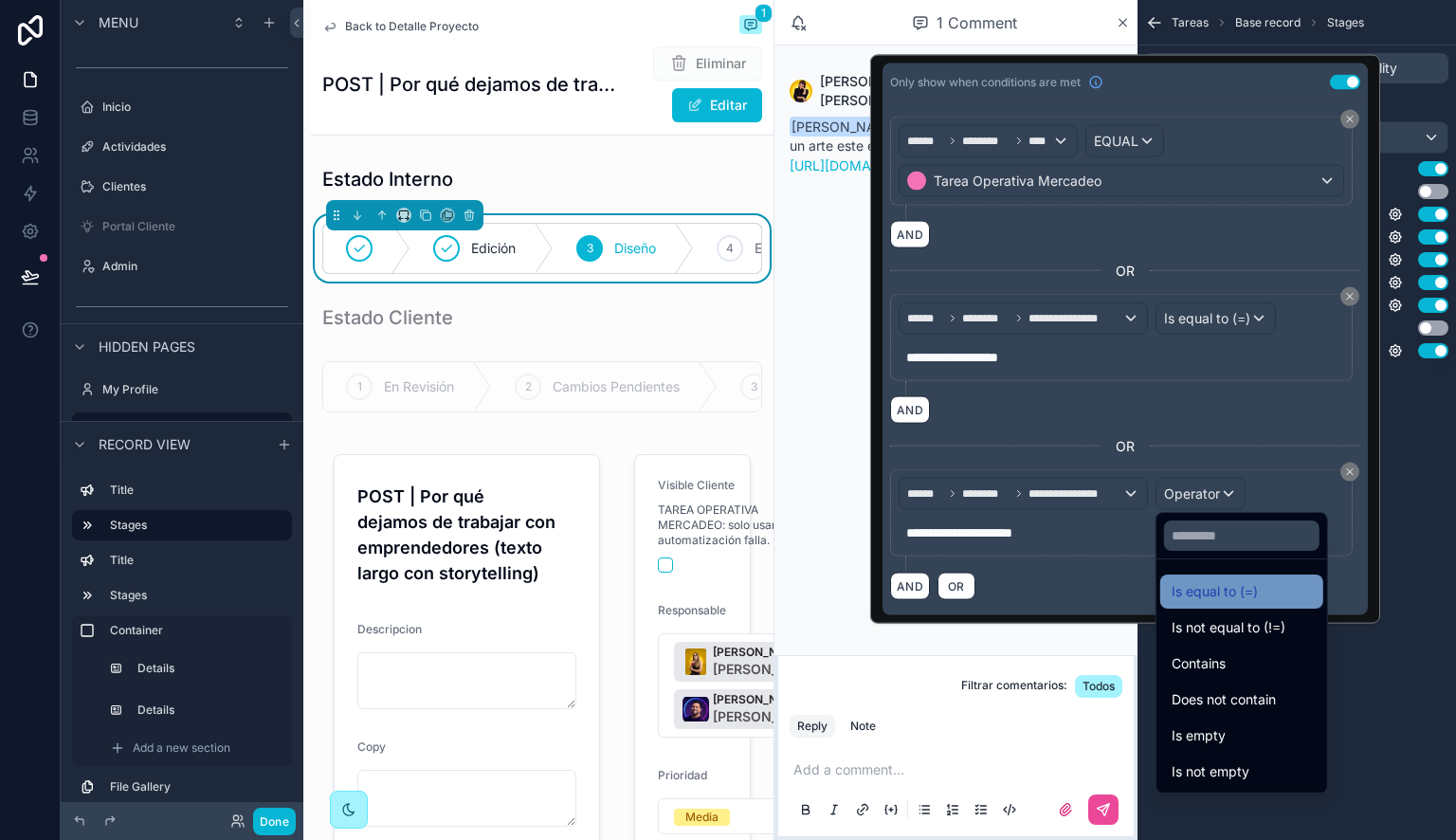
click at [1208, 597] on span "Is equal to (=)" at bounding box center [1214, 592] width 86 height 23
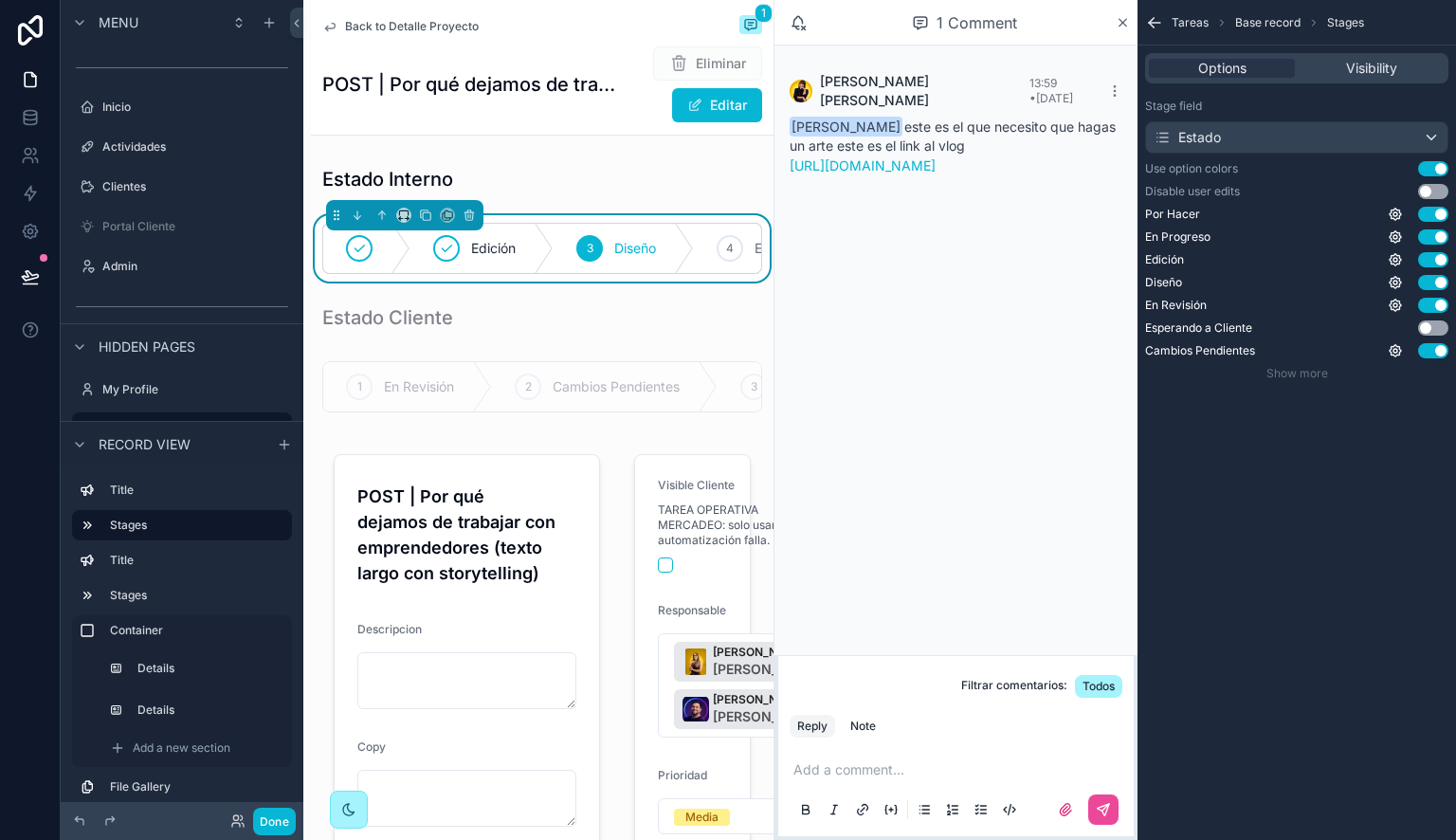
click at [1331, 697] on div "Tareas Base record Stages Options Visibility Stage field Estado Use option colo…" at bounding box center [1297, 420] width 318 height 840
click at [277, 820] on button "Done" at bounding box center [274, 821] width 42 height 28
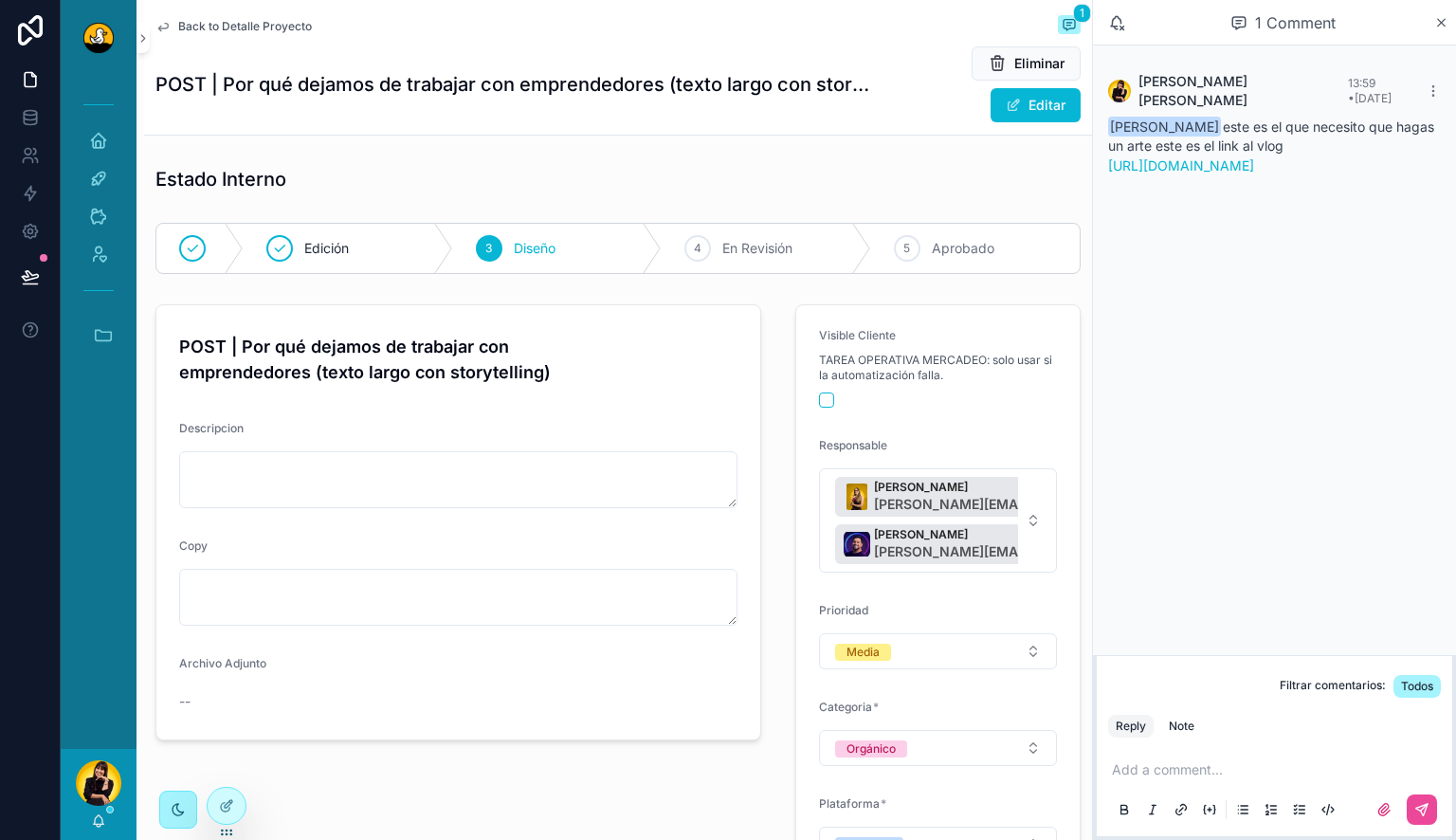
click at [217, 29] on span "Back to Detalle Proyecto" at bounding box center [245, 27] width 133 height 15
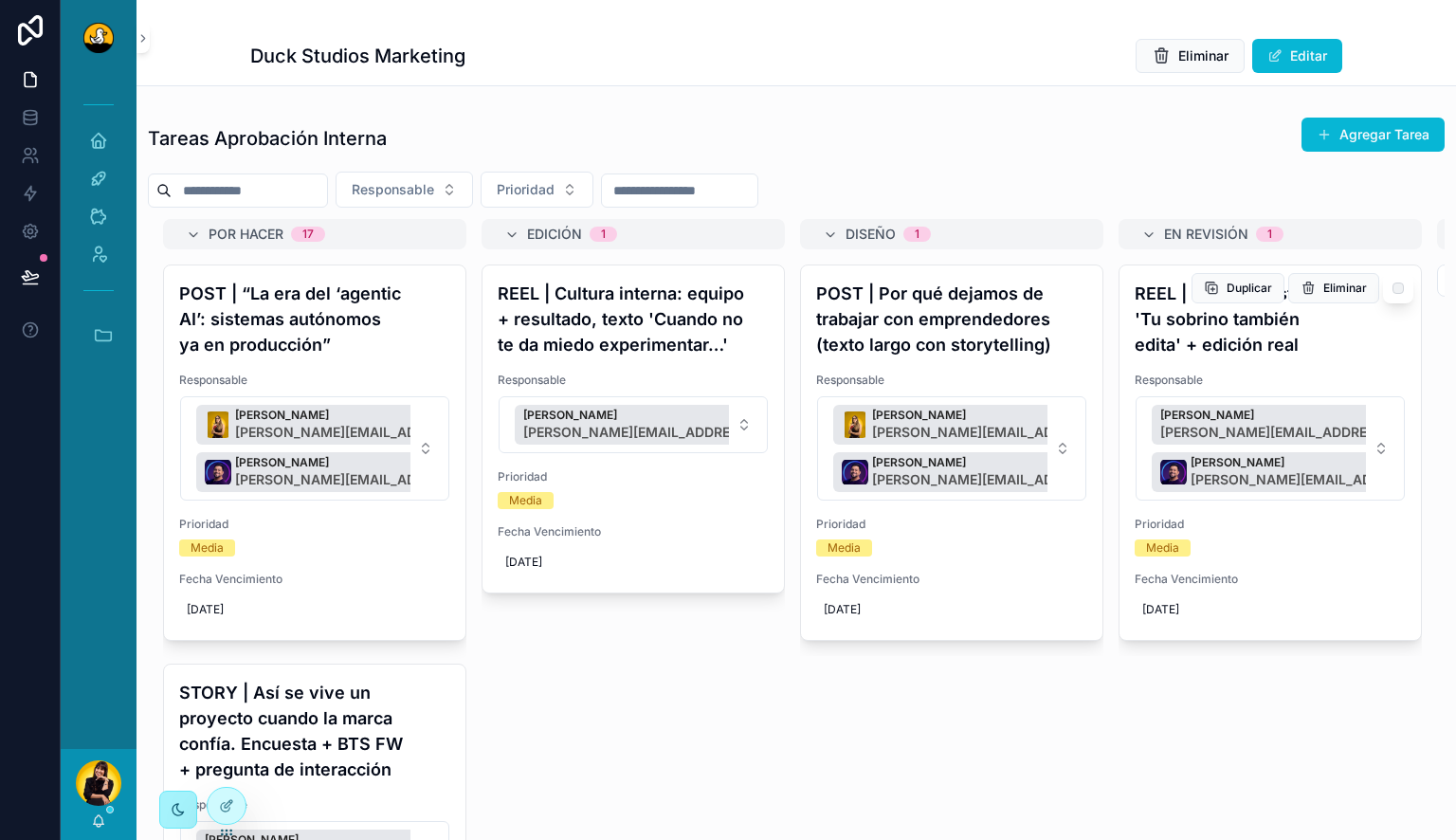
click at [1241, 340] on h4 "REEL | Reel sarcástico: 'Tu sobrino también edita' + edición real" at bounding box center [1270, 319] width 271 height 77
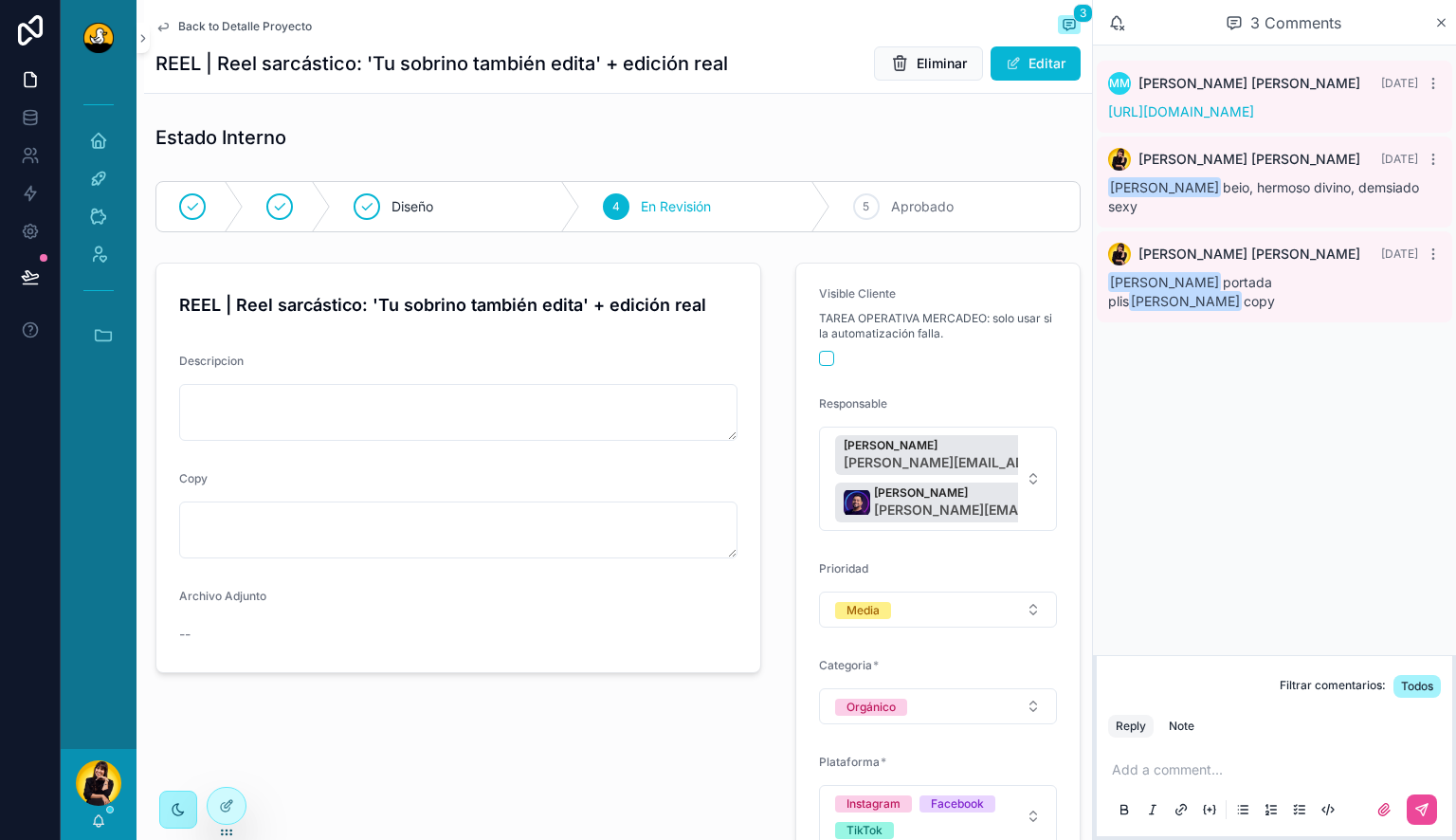
click at [216, 35] on div "Back to Detalle Proyecto 3" at bounding box center [618, 27] width 926 height 23
click at [237, 25] on span "Back to Detalle Proyecto" at bounding box center [245, 27] width 133 height 15
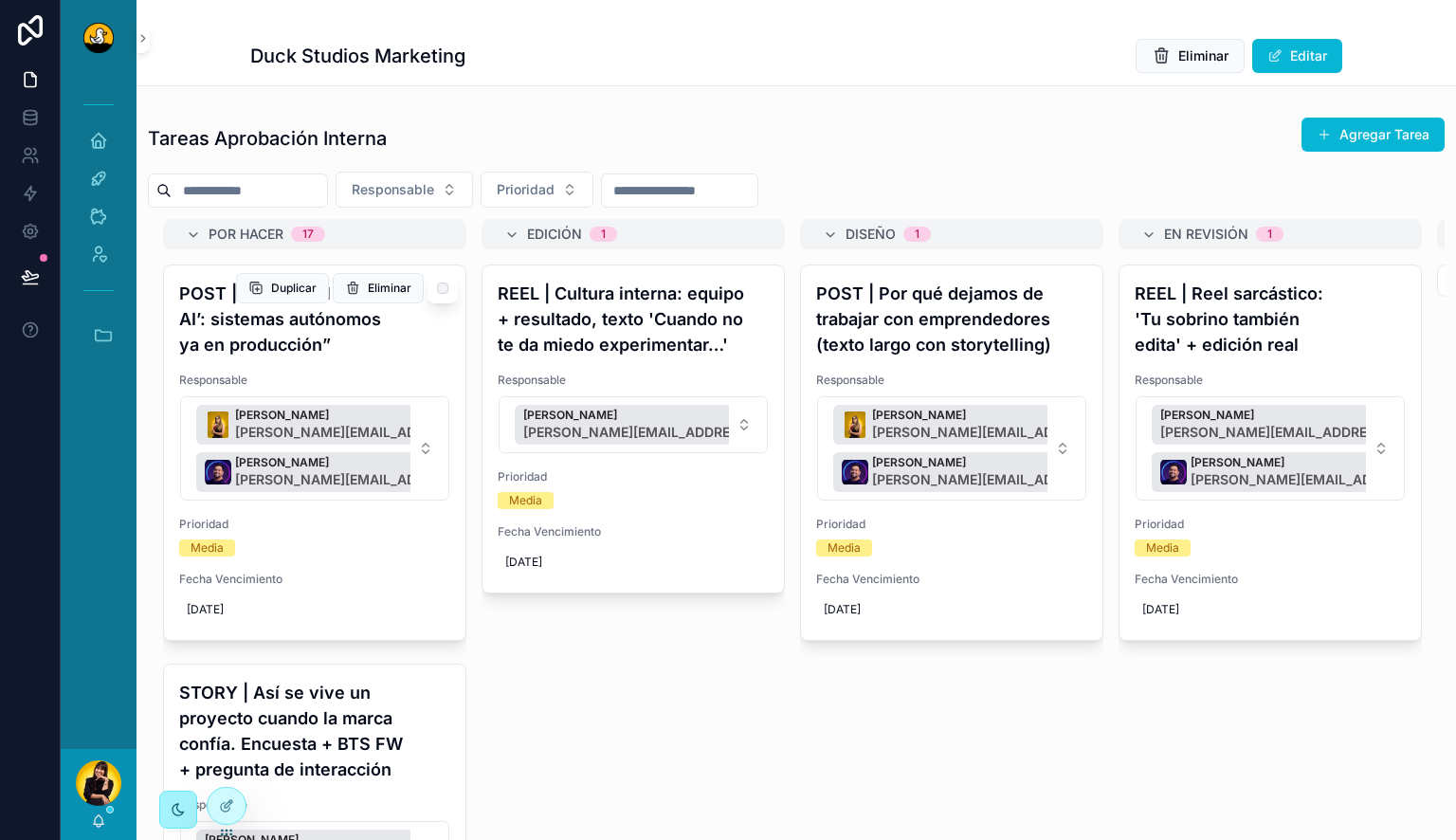
click at [273, 332] on h4 "POST | “La era del ‘agentic AI’: sistemas autónomos ya en producción”" at bounding box center [315, 319] width 271 height 77
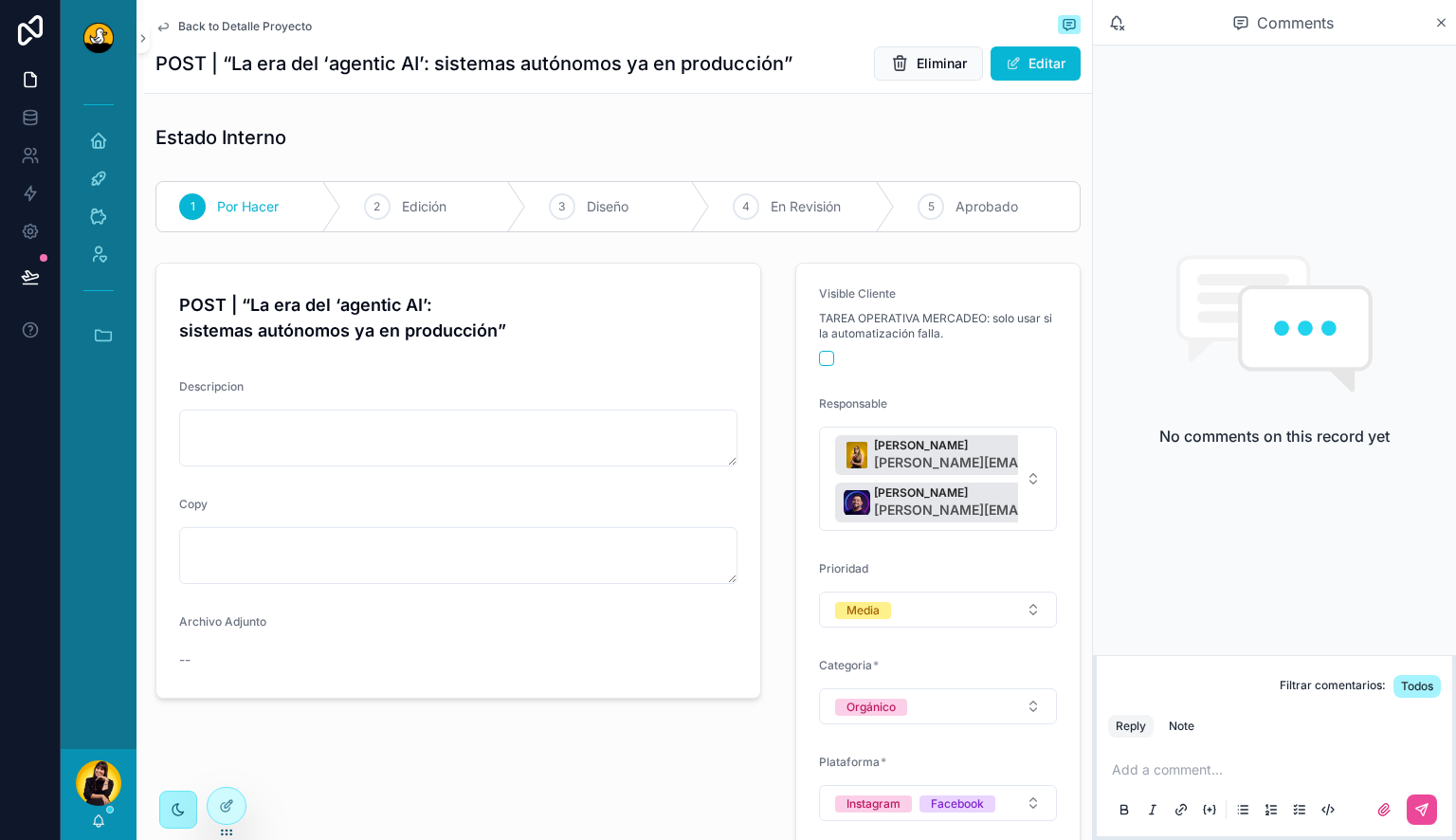
click at [197, 23] on span "Back to Detalle Proyecto" at bounding box center [245, 27] width 133 height 15
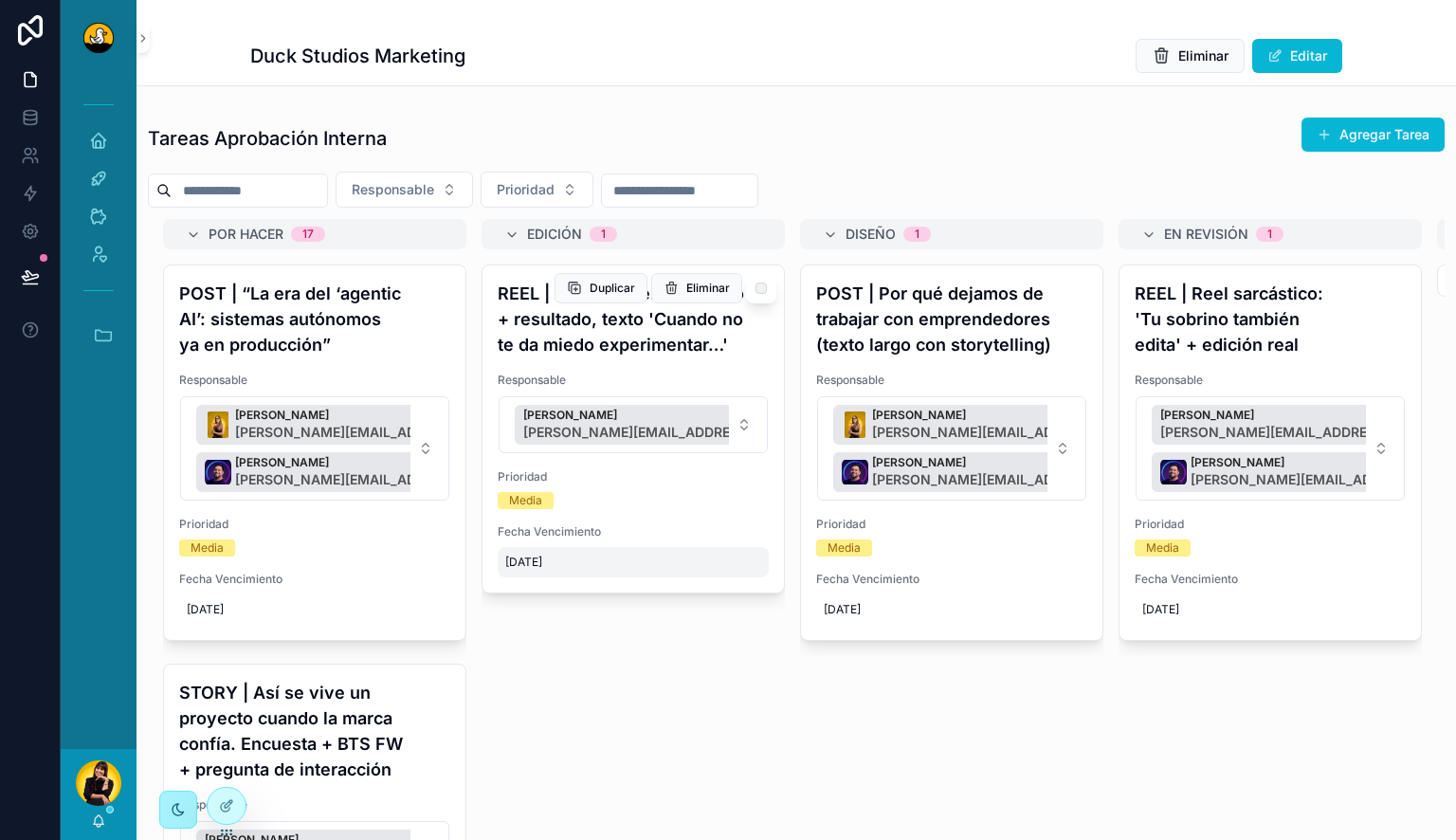
click at [604, 550] on div "8/26/2025" at bounding box center [633, 562] width 271 height 31
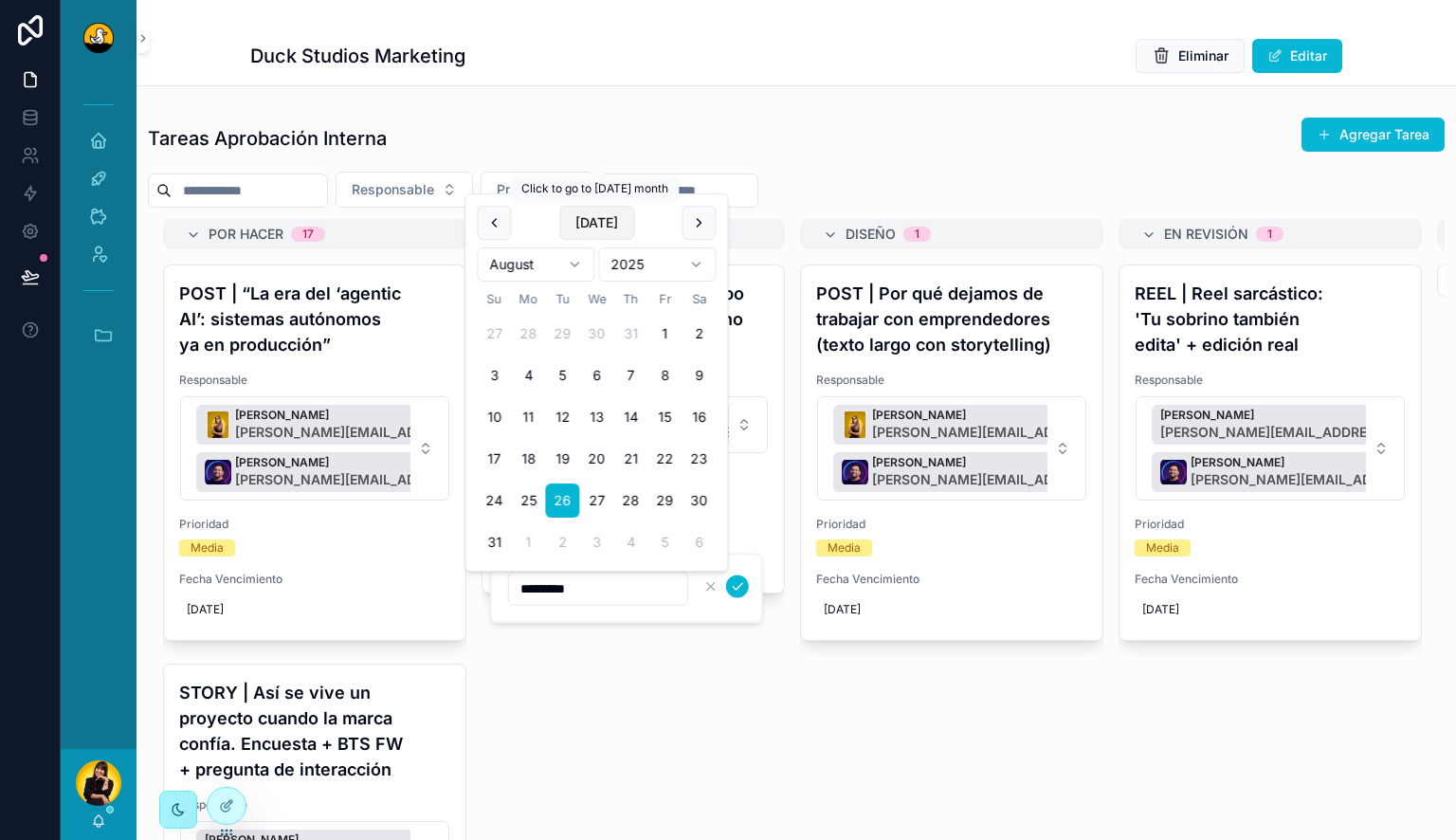
click at [611, 224] on button "[DATE]" at bounding box center [597, 222] width 75 height 35
click at [661, 378] on button "5" at bounding box center [667, 376] width 35 height 35
type input "********"
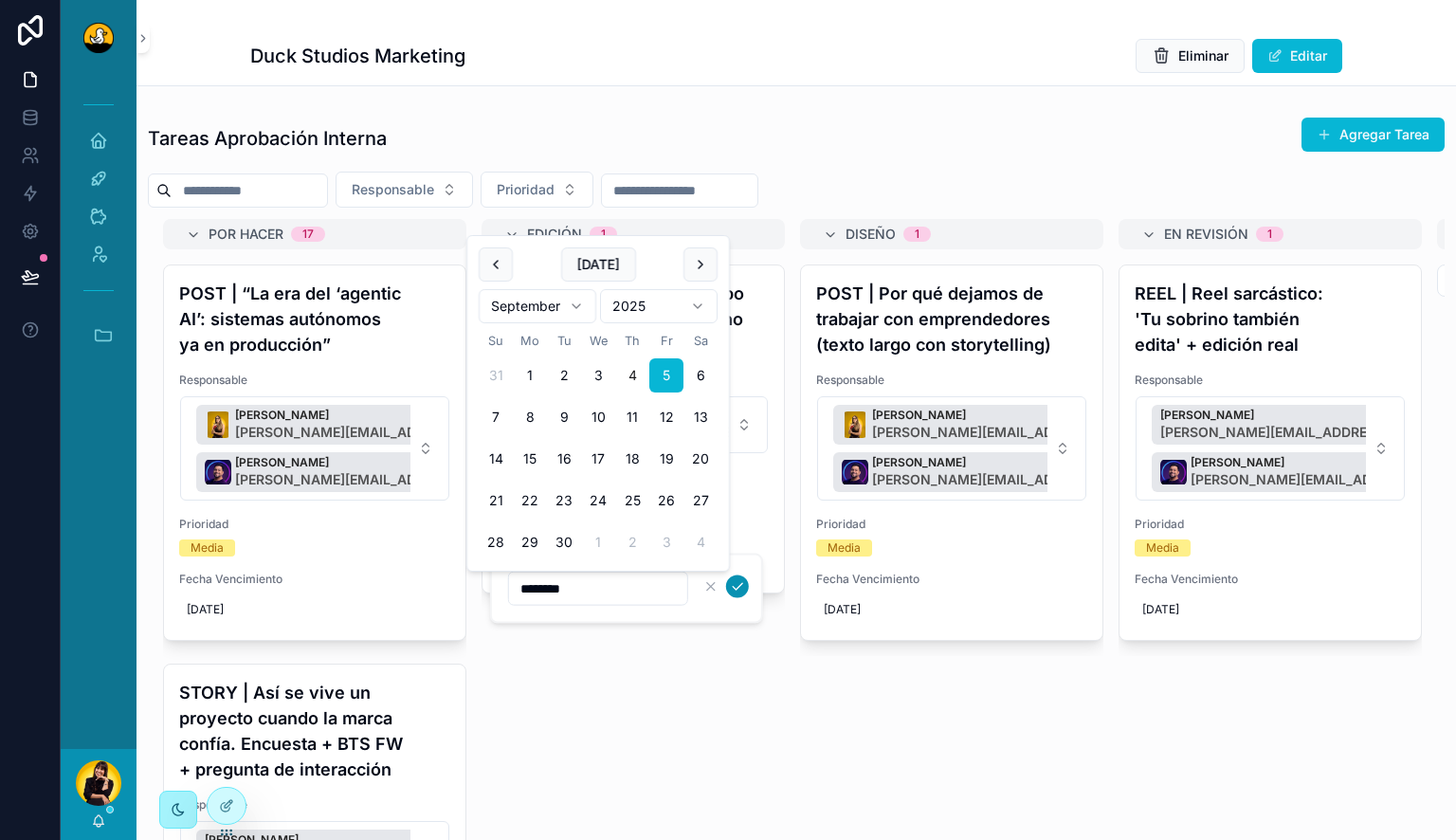
click at [740, 590] on icon "scrollable content" at bounding box center [738, 587] width 15 height 15
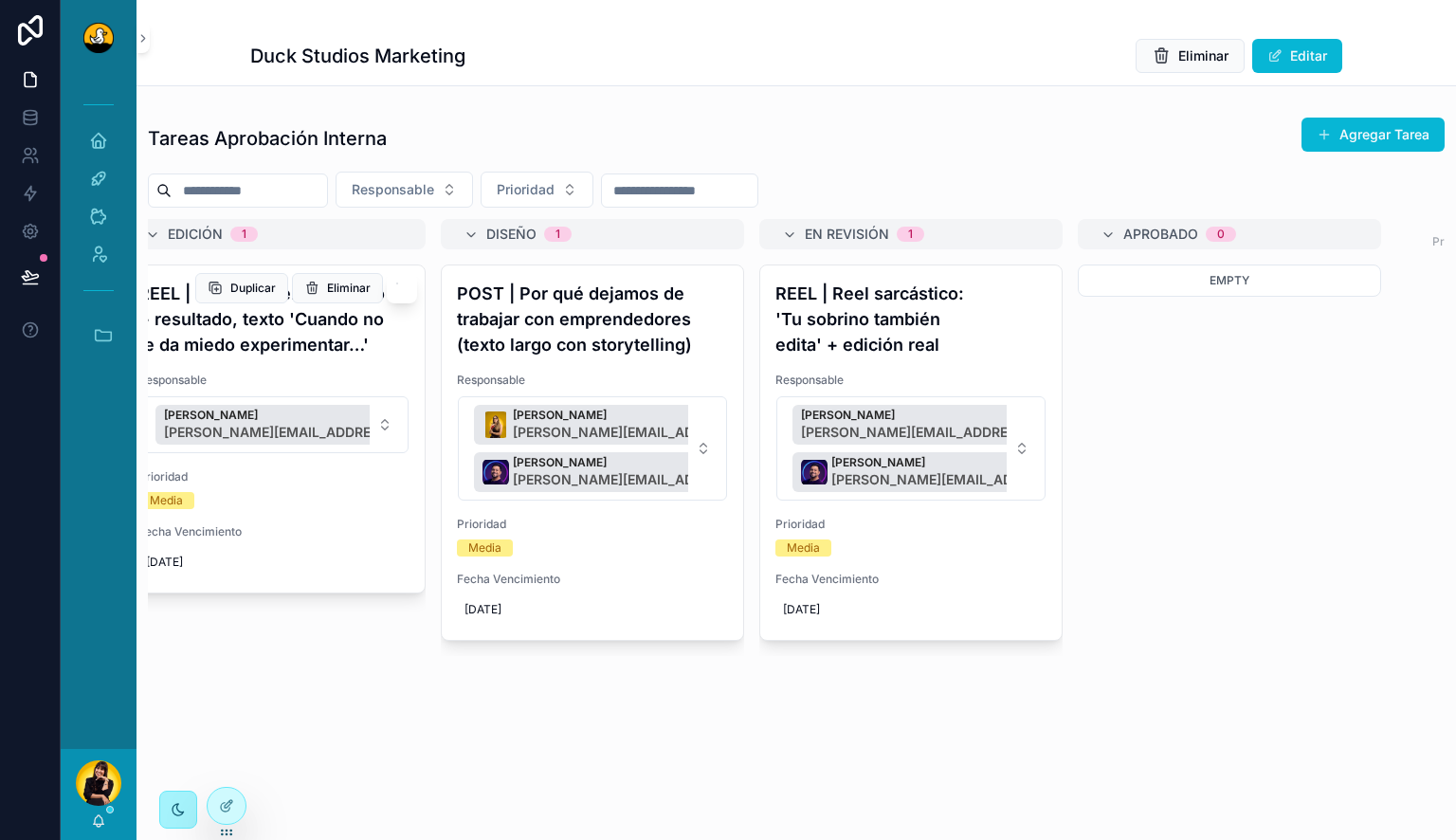
scroll to position [0, 375]
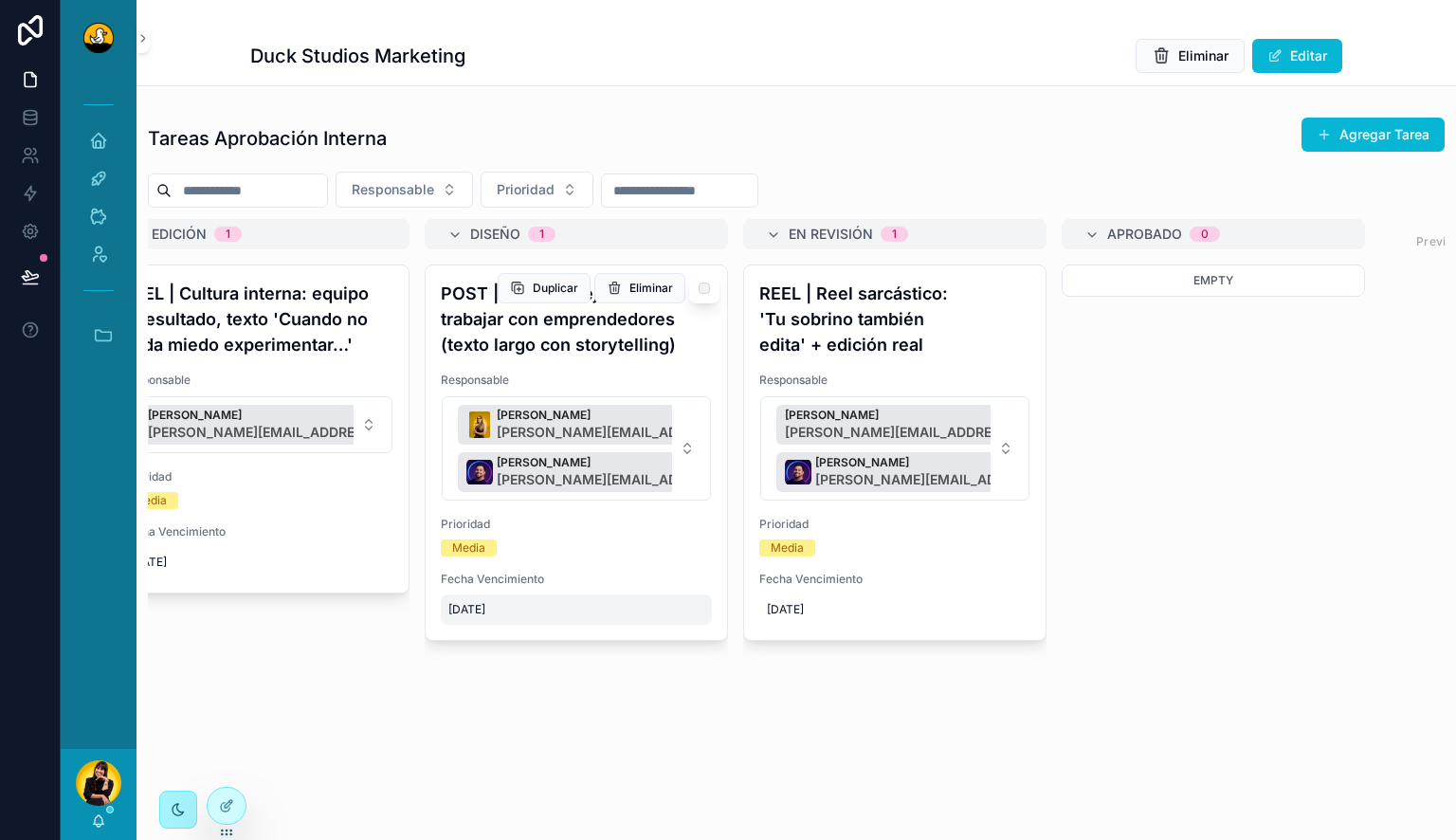
click at [498, 612] on span "[DATE]" at bounding box center [575, 610] width 256 height 15
click at [491, 605] on span "[DATE]" at bounding box center [575, 610] width 256 height 15
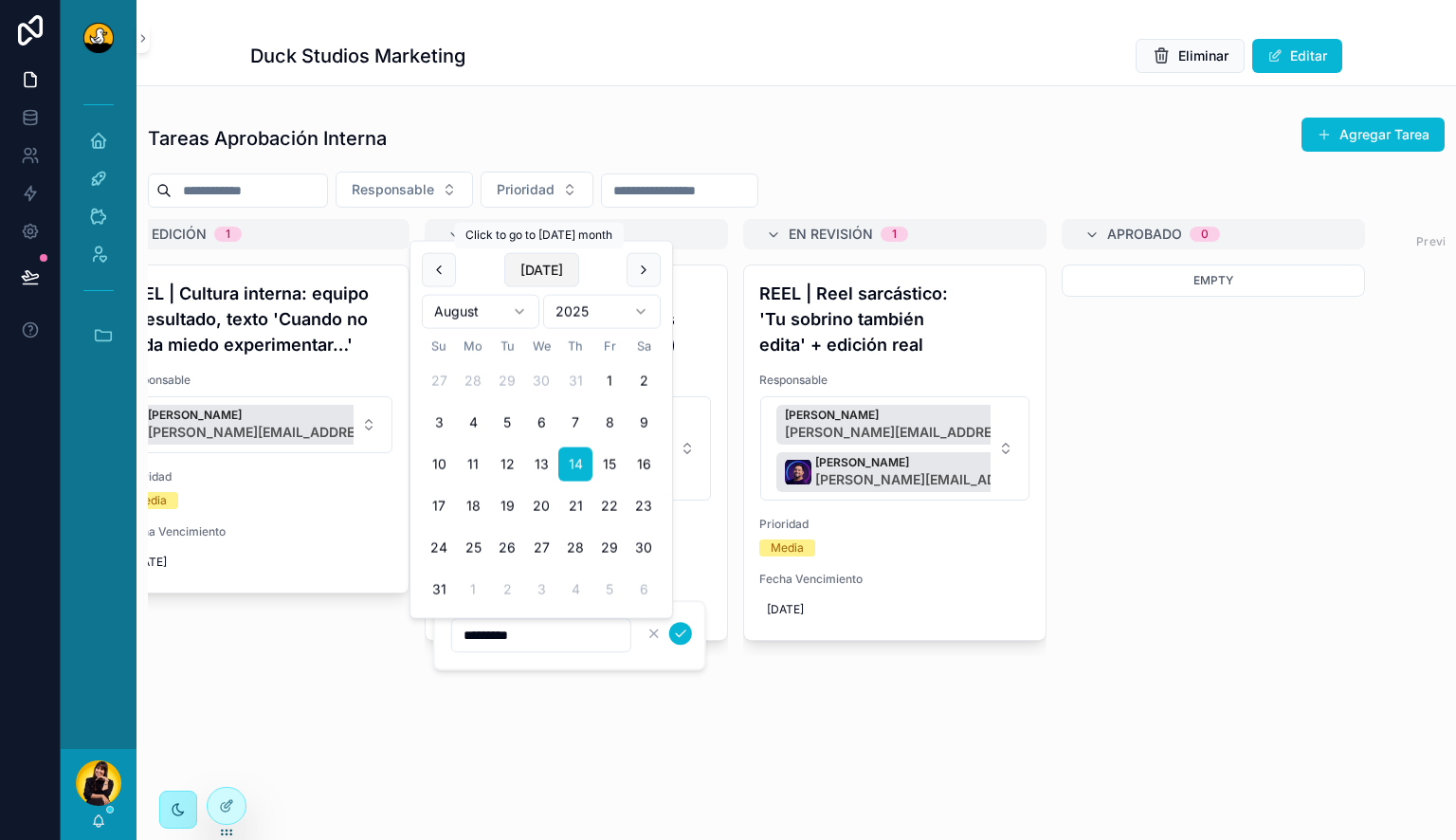
click at [555, 269] on button "[DATE]" at bounding box center [542, 270] width 75 height 35
click at [470, 463] on button "8" at bounding box center [473, 464] width 35 height 35
type input "********"
click at [682, 638] on icon "scrollable content" at bounding box center [681, 633] width 15 height 15
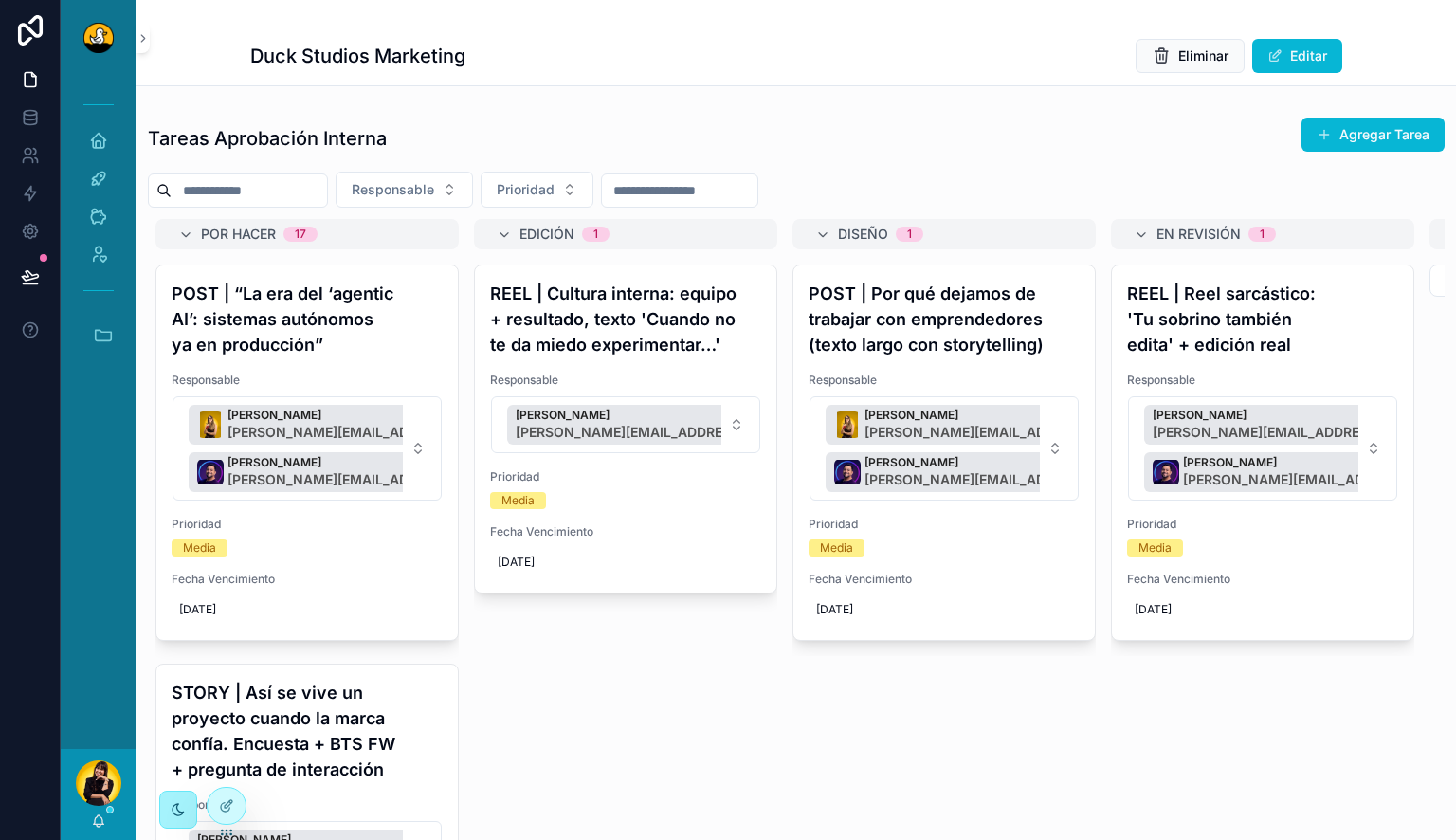
scroll to position [0, 0]
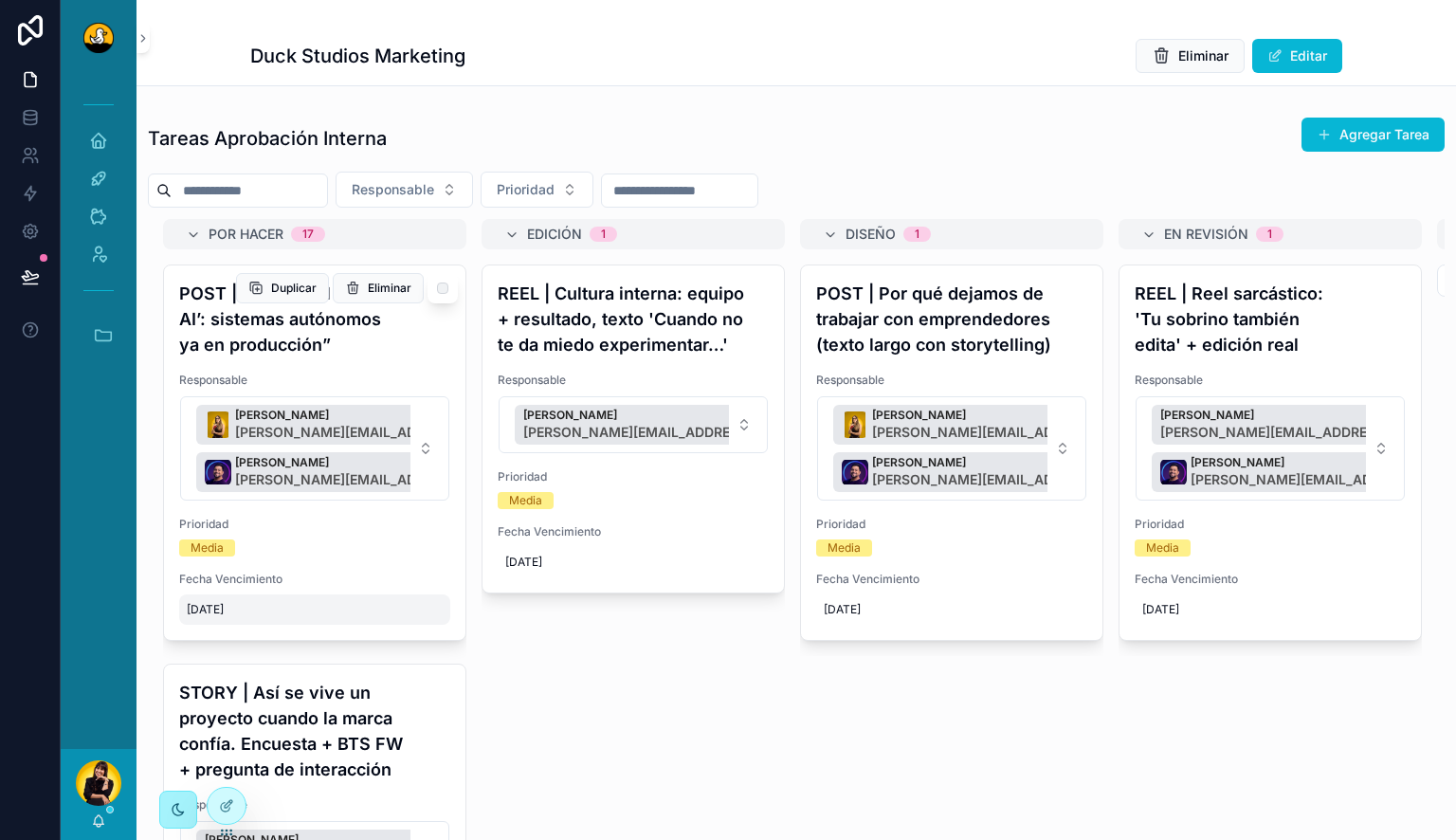
click at [267, 606] on span "[DATE]" at bounding box center [315, 610] width 256 height 15
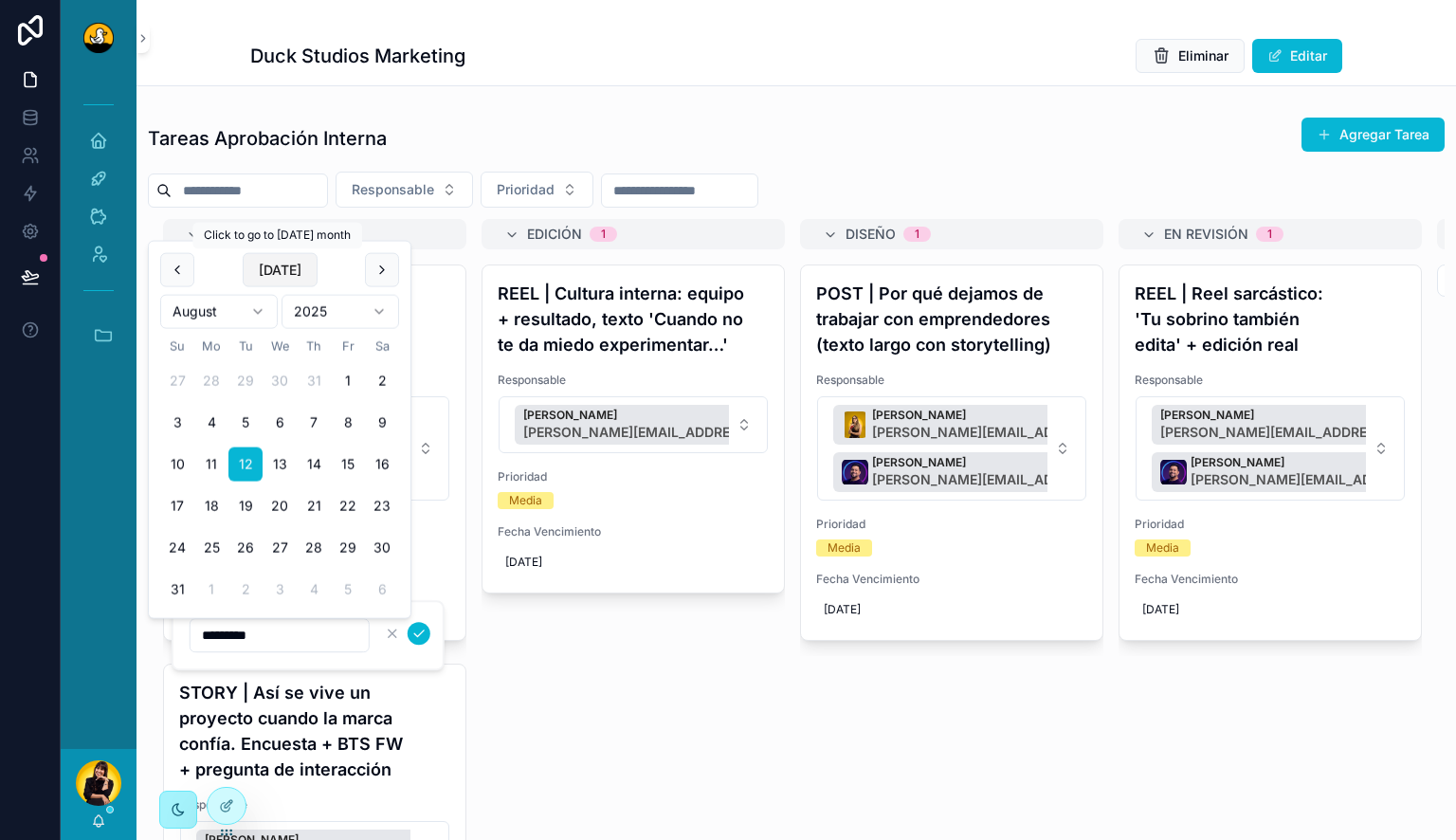
click at [286, 272] on button "[DATE]" at bounding box center [280, 270] width 75 height 35
click at [245, 461] on button "9" at bounding box center [246, 464] width 35 height 35
type input "********"
click at [425, 635] on icon "scrollable content" at bounding box center [419, 633] width 15 height 15
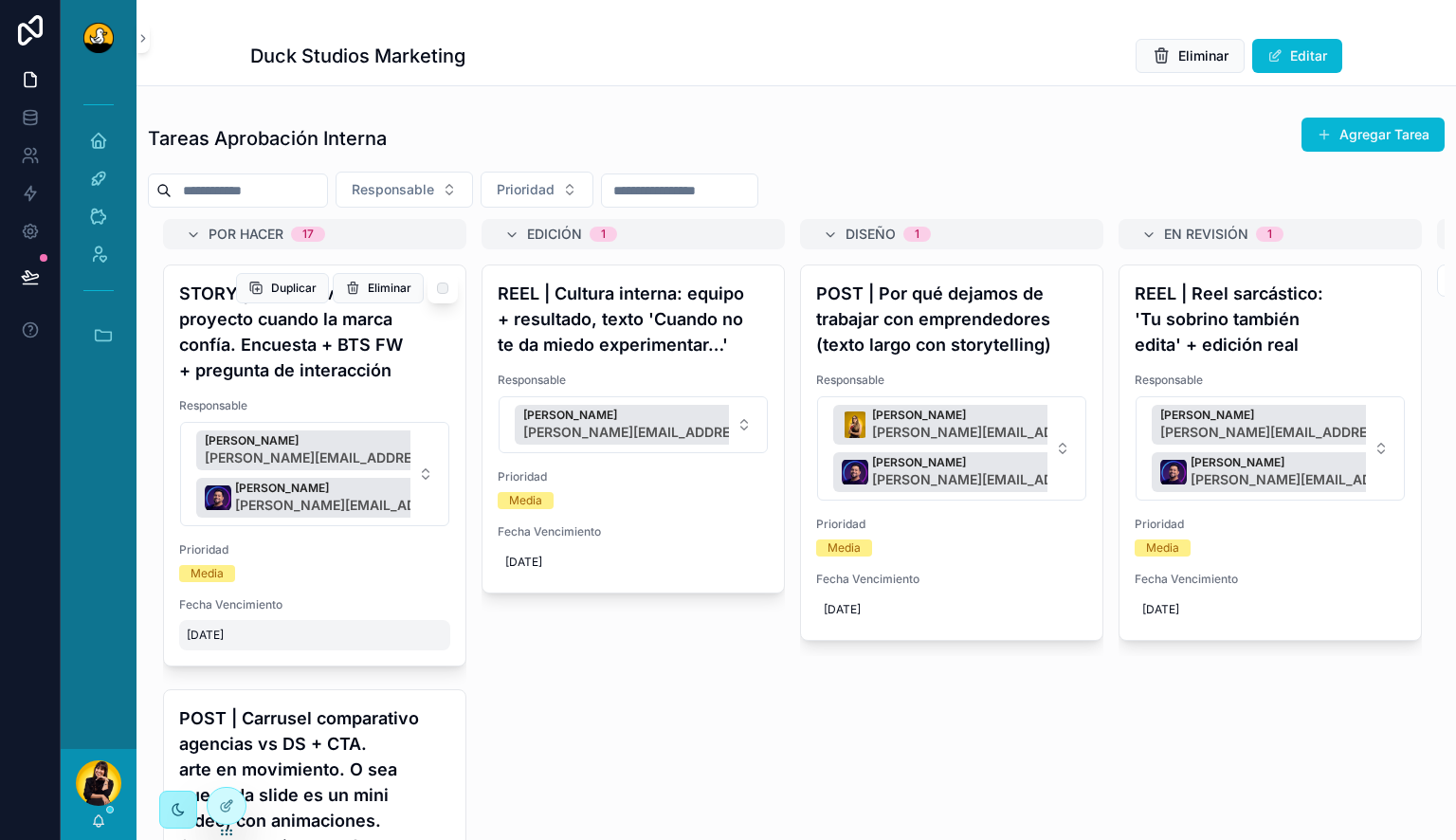
click at [201, 631] on span "[DATE]" at bounding box center [315, 635] width 256 height 15
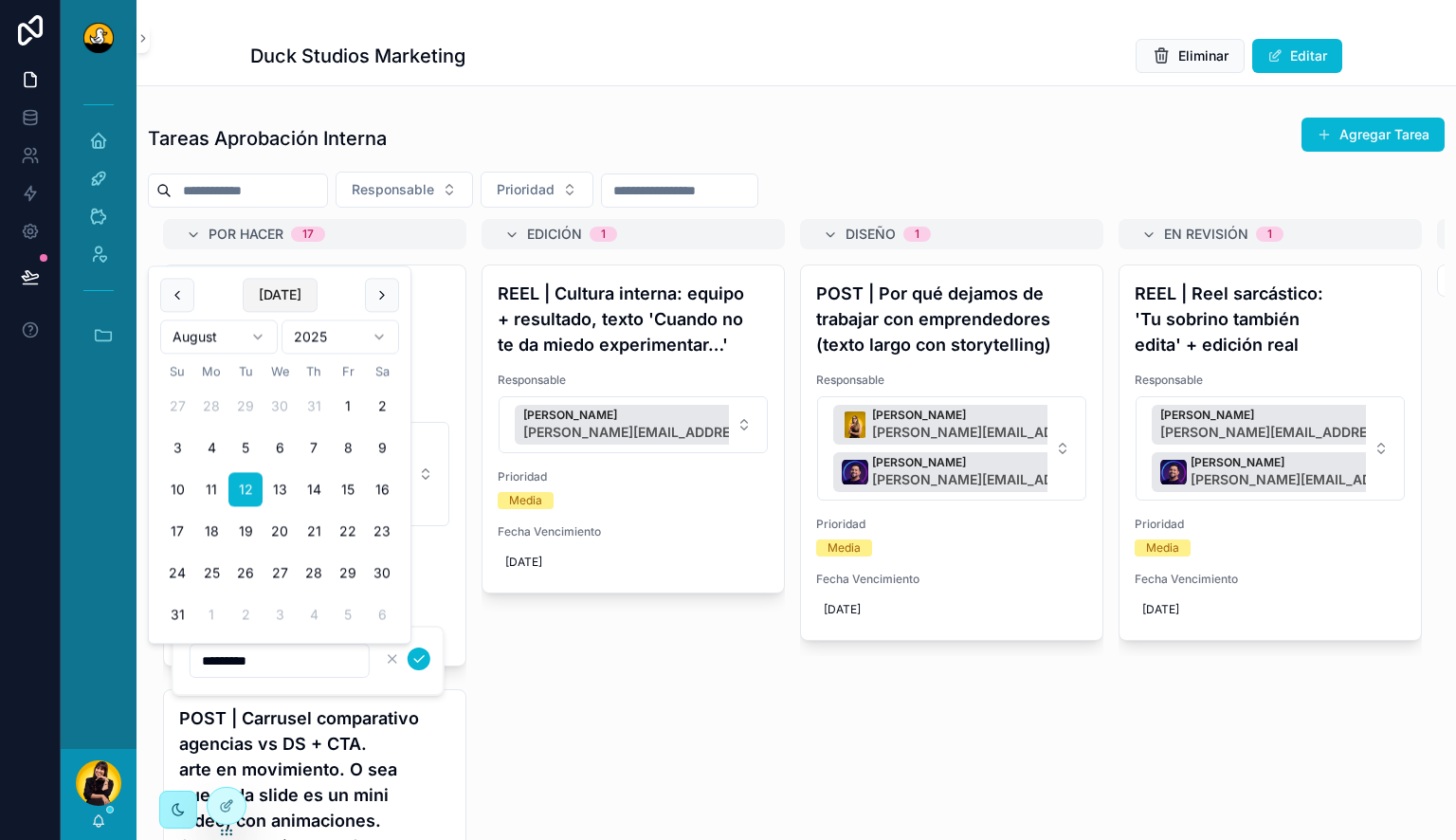
click at [293, 289] on button "[DATE]" at bounding box center [280, 295] width 75 height 35
click at [320, 488] on button "11" at bounding box center [314, 490] width 35 height 35
type input "*********"
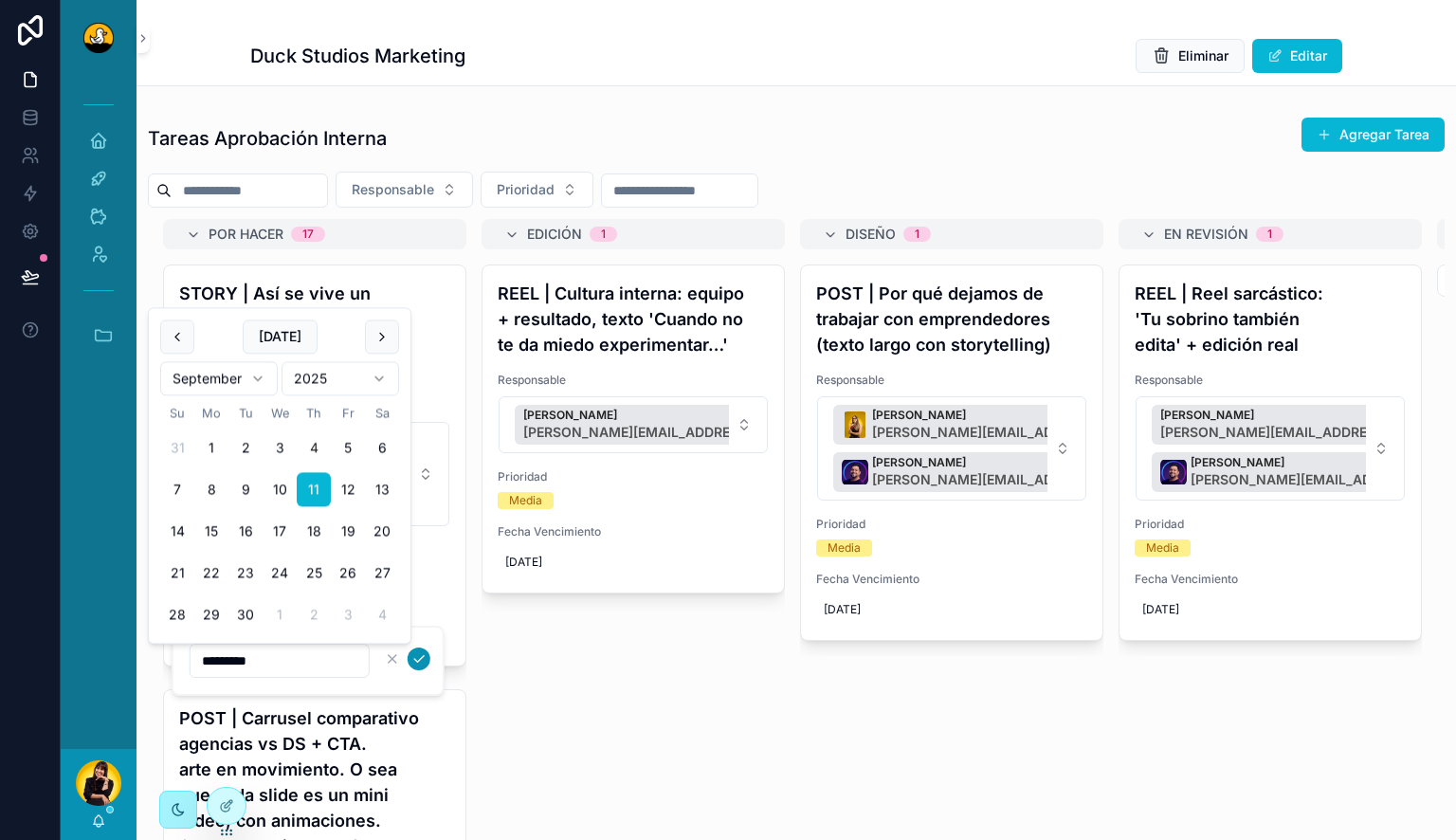
click at [421, 660] on icon "scrollable content" at bounding box center [419, 659] width 15 height 15
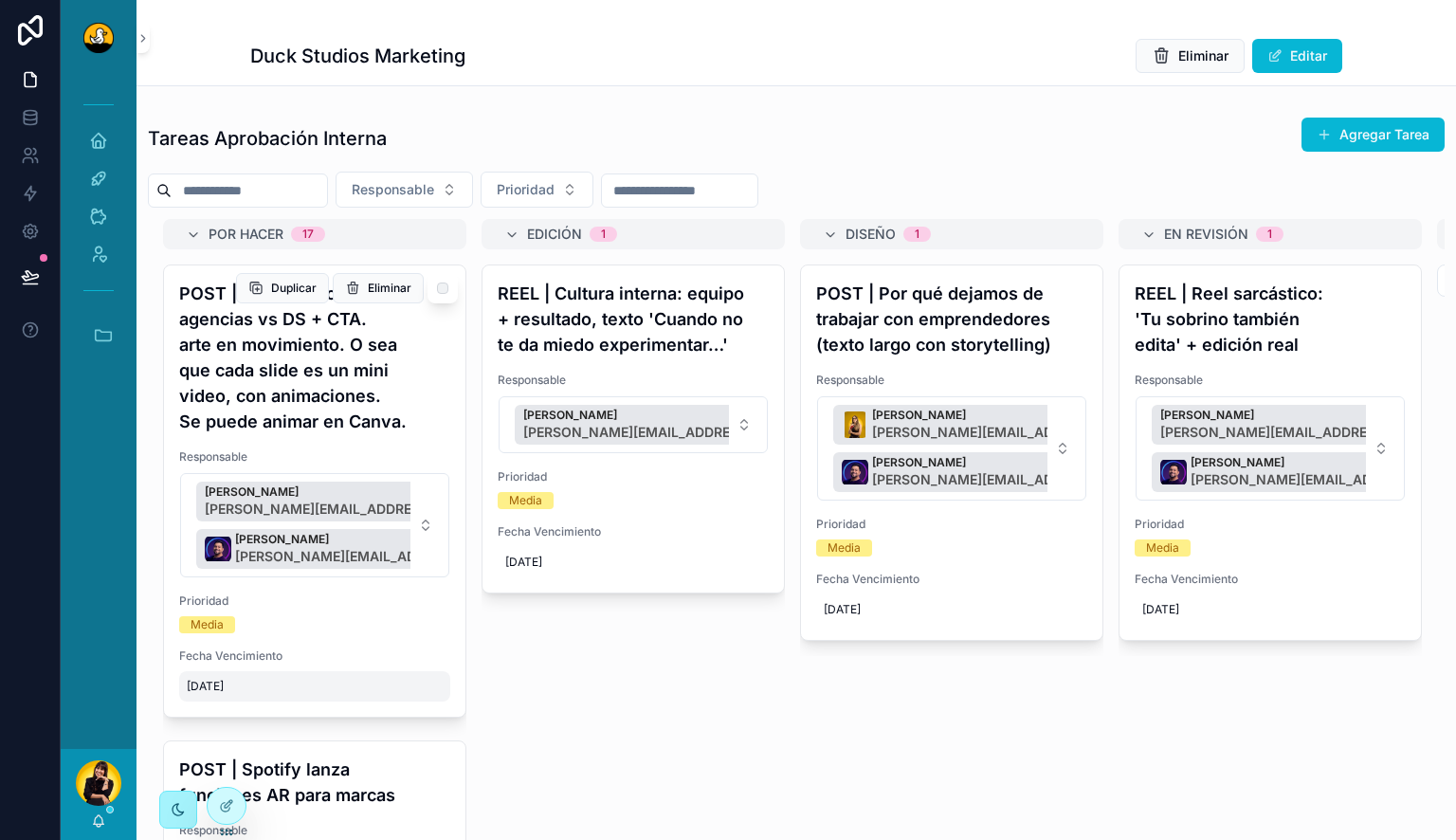
click at [231, 685] on span "[DATE]" at bounding box center [315, 687] width 256 height 15
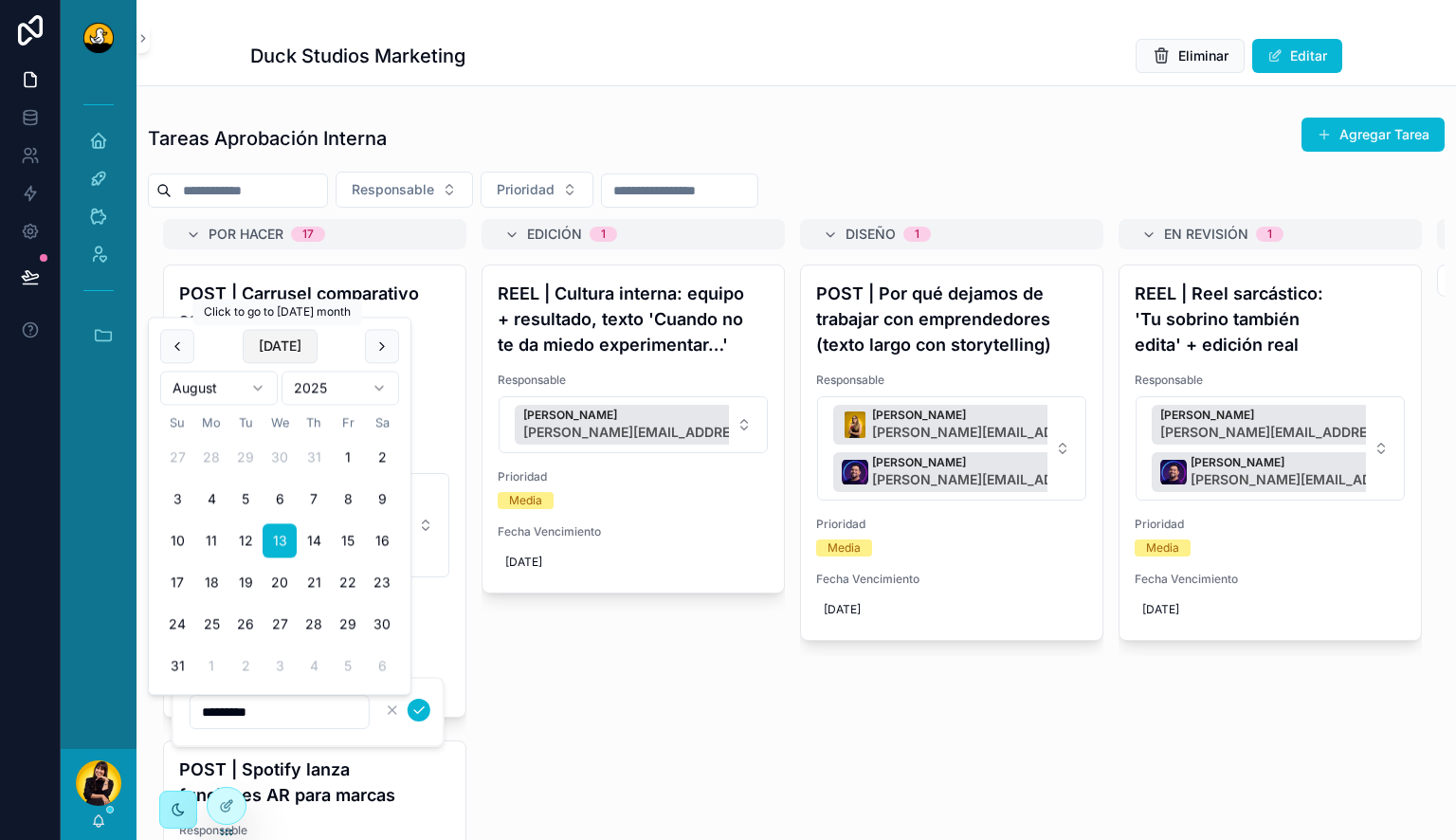
click at [289, 346] on button "[DATE]" at bounding box center [280, 346] width 75 height 35
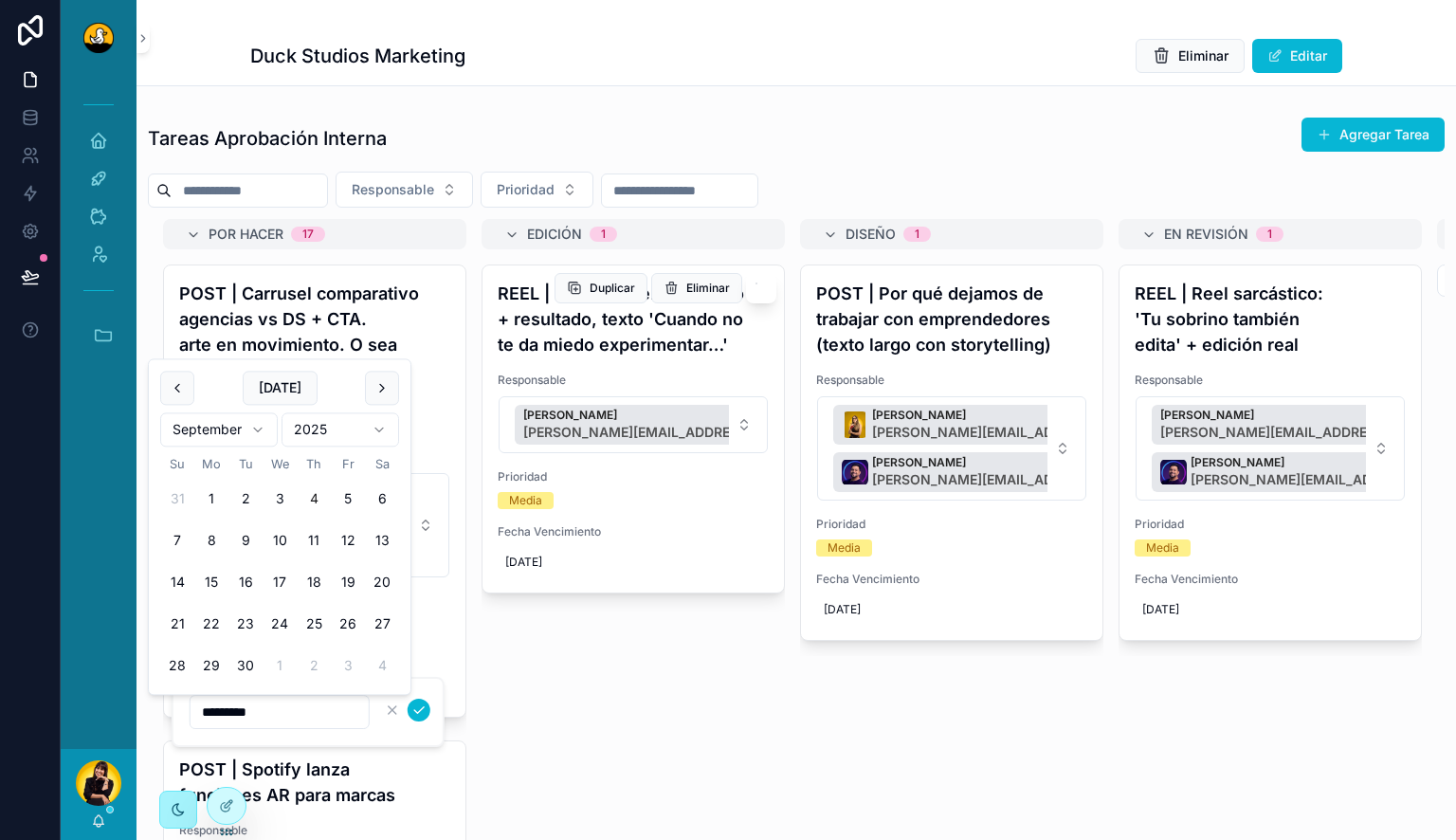
click at [515, 588] on div "REEL | Cultura interna: equipo + resultado, texto 'Cuando no te da miedo experi…" at bounding box center [633, 429] width 301 height 327
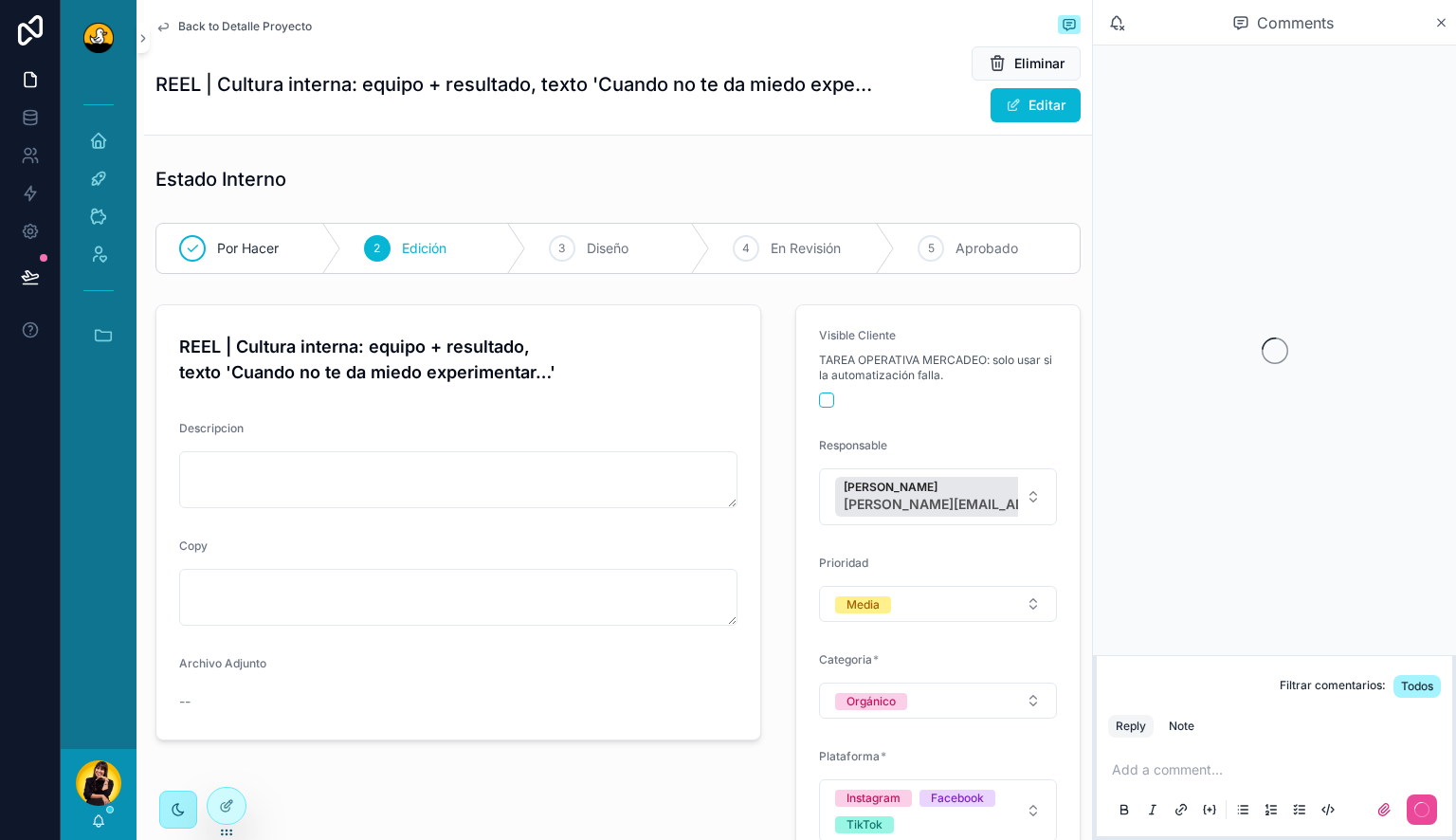
click at [229, 27] on span "Back to Detalle Proyecto" at bounding box center [245, 27] width 133 height 15
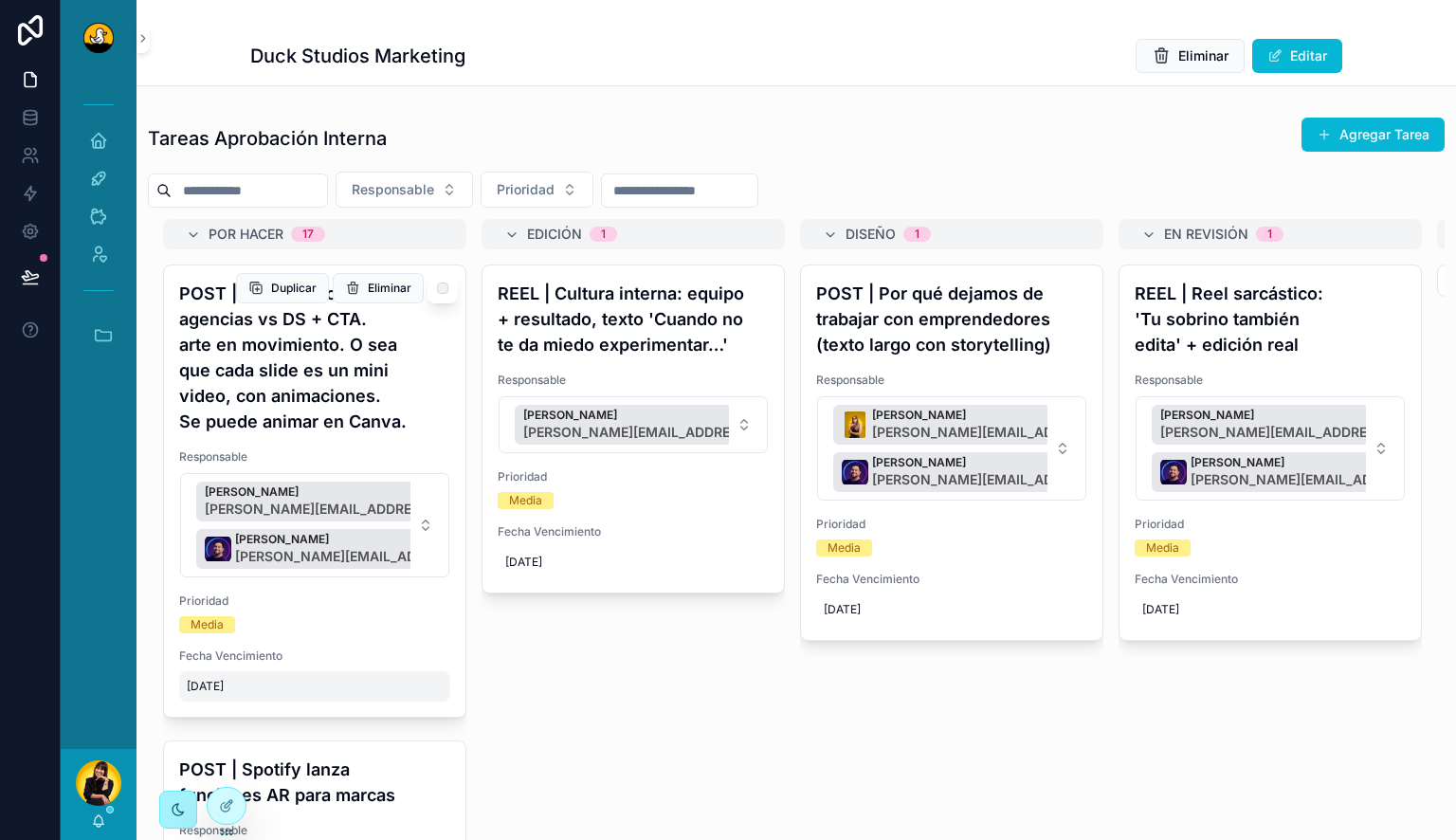
click at [274, 681] on span "[DATE]" at bounding box center [315, 687] width 256 height 15
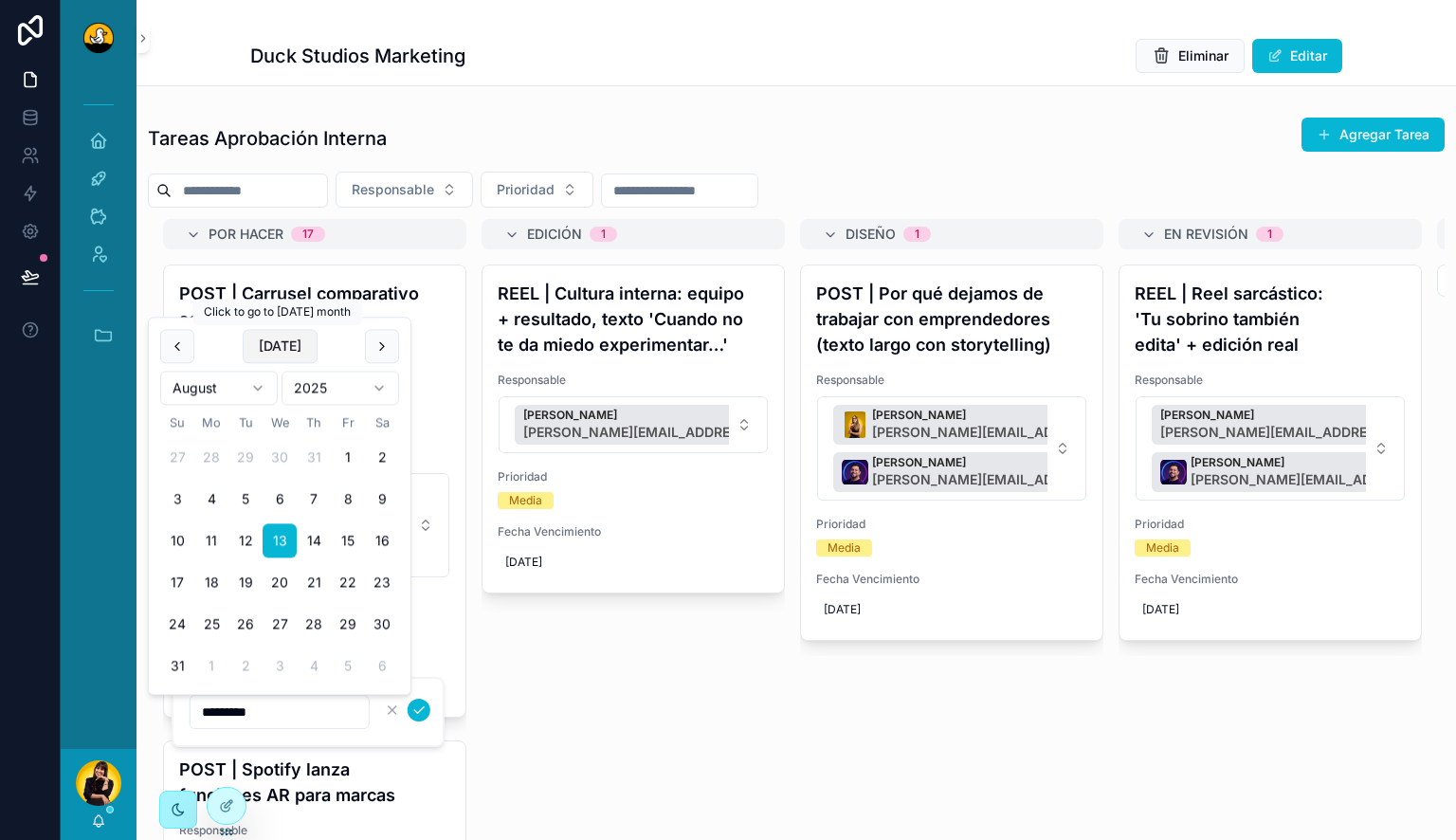
click at [290, 353] on button "[DATE]" at bounding box center [280, 346] width 75 height 35
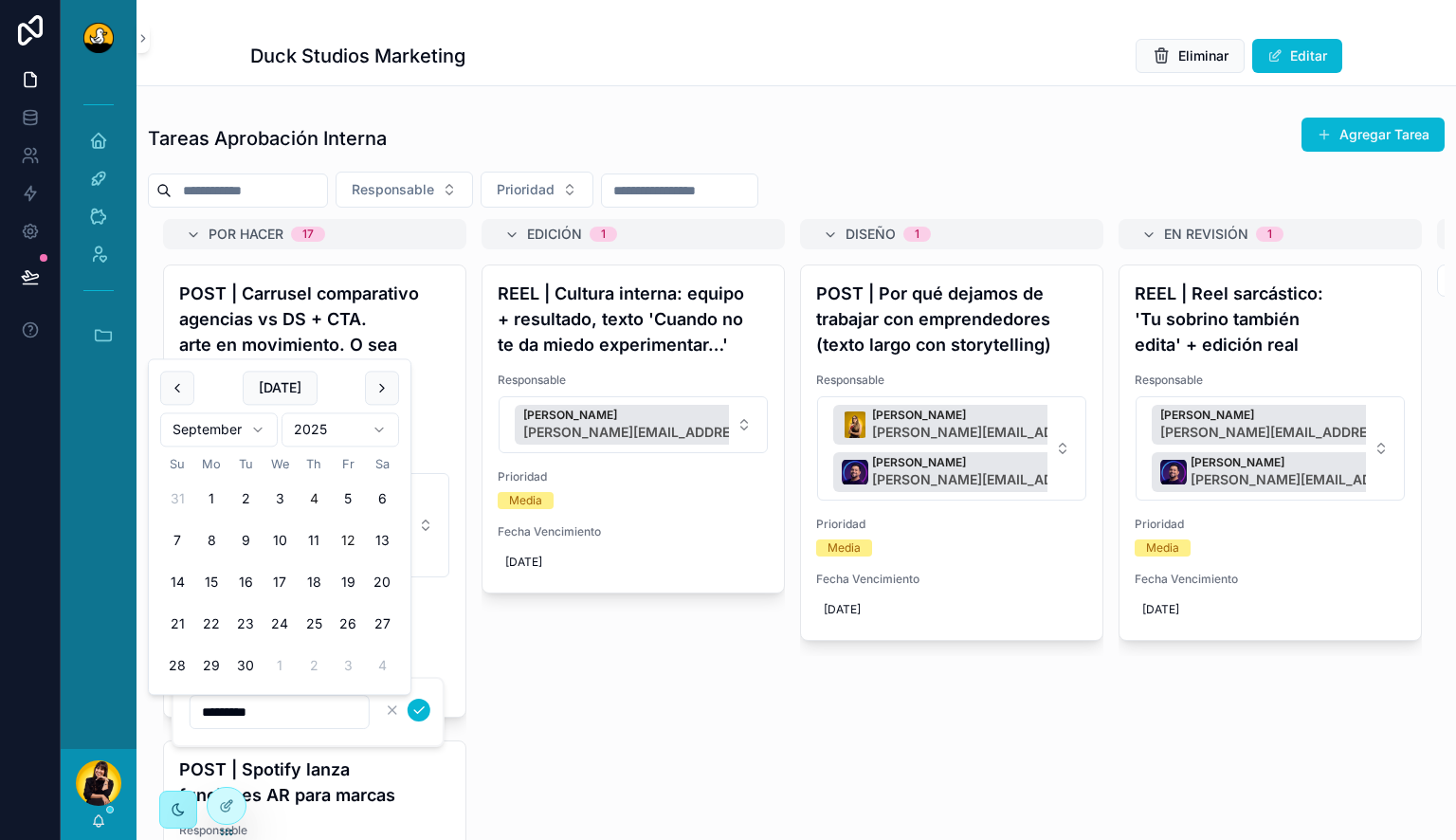
click at [349, 542] on button "12" at bounding box center [348, 541] width 35 height 35
type input "*********"
click at [419, 711] on icon "scrollable content" at bounding box center [419, 710] width 10 height 7
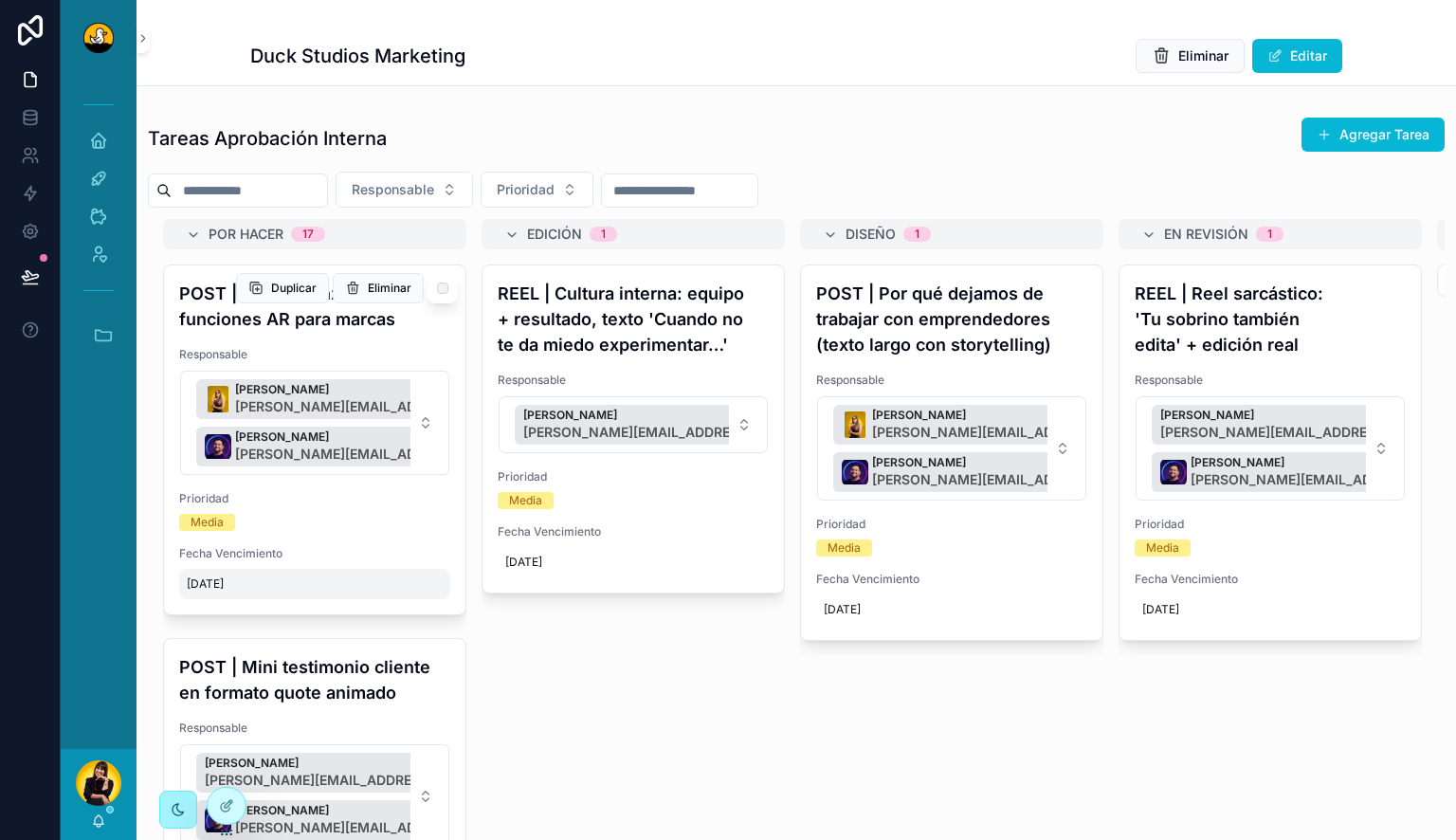
click at [232, 582] on span "[DATE]" at bounding box center [315, 584] width 256 height 15
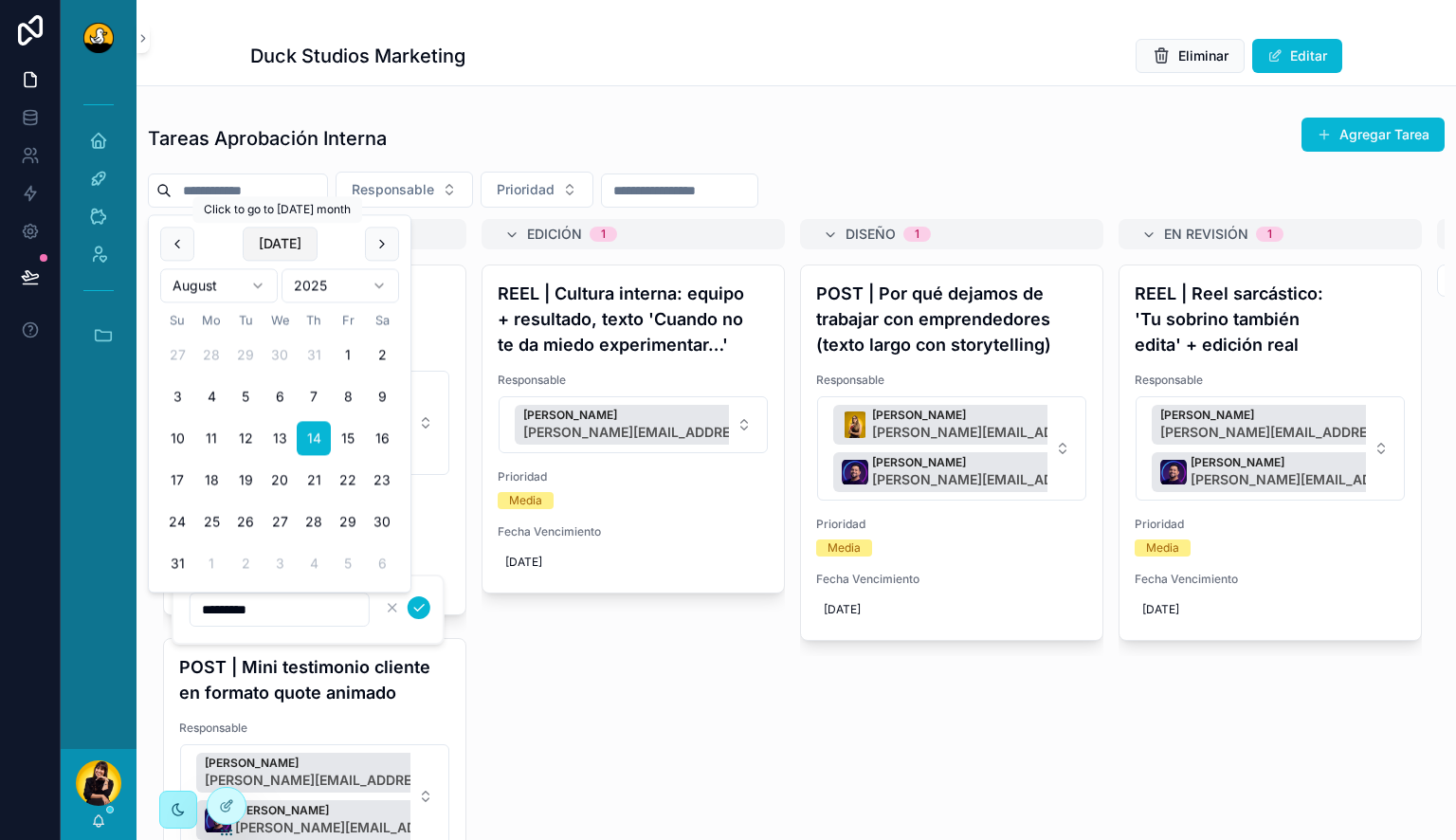
click at [288, 245] on button "[DATE]" at bounding box center [280, 244] width 75 height 35
click at [206, 483] on button "15" at bounding box center [212, 480] width 35 height 35
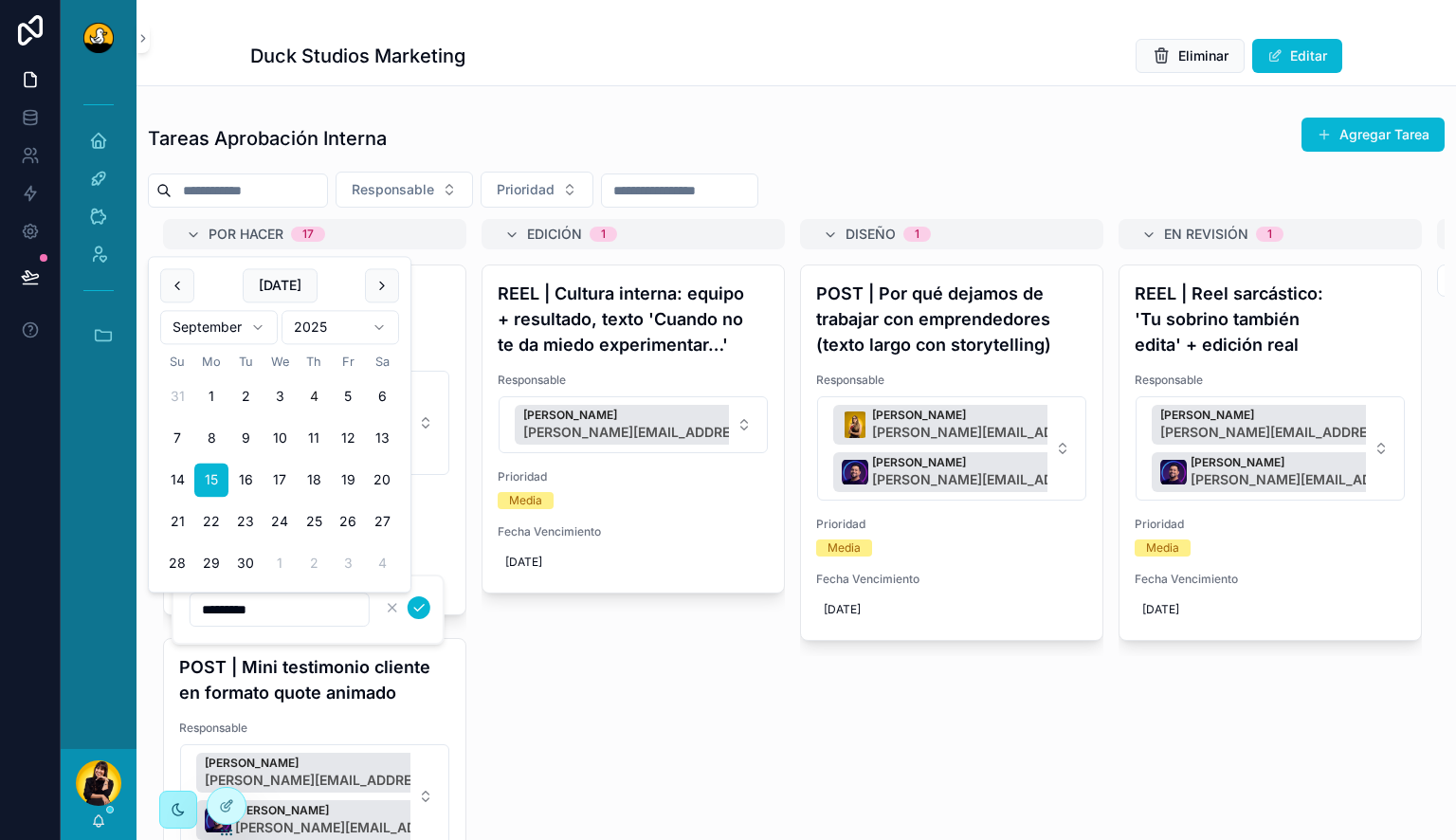
type input "*********"
click at [419, 610] on icon "scrollable content" at bounding box center [419, 608] width 15 height 15
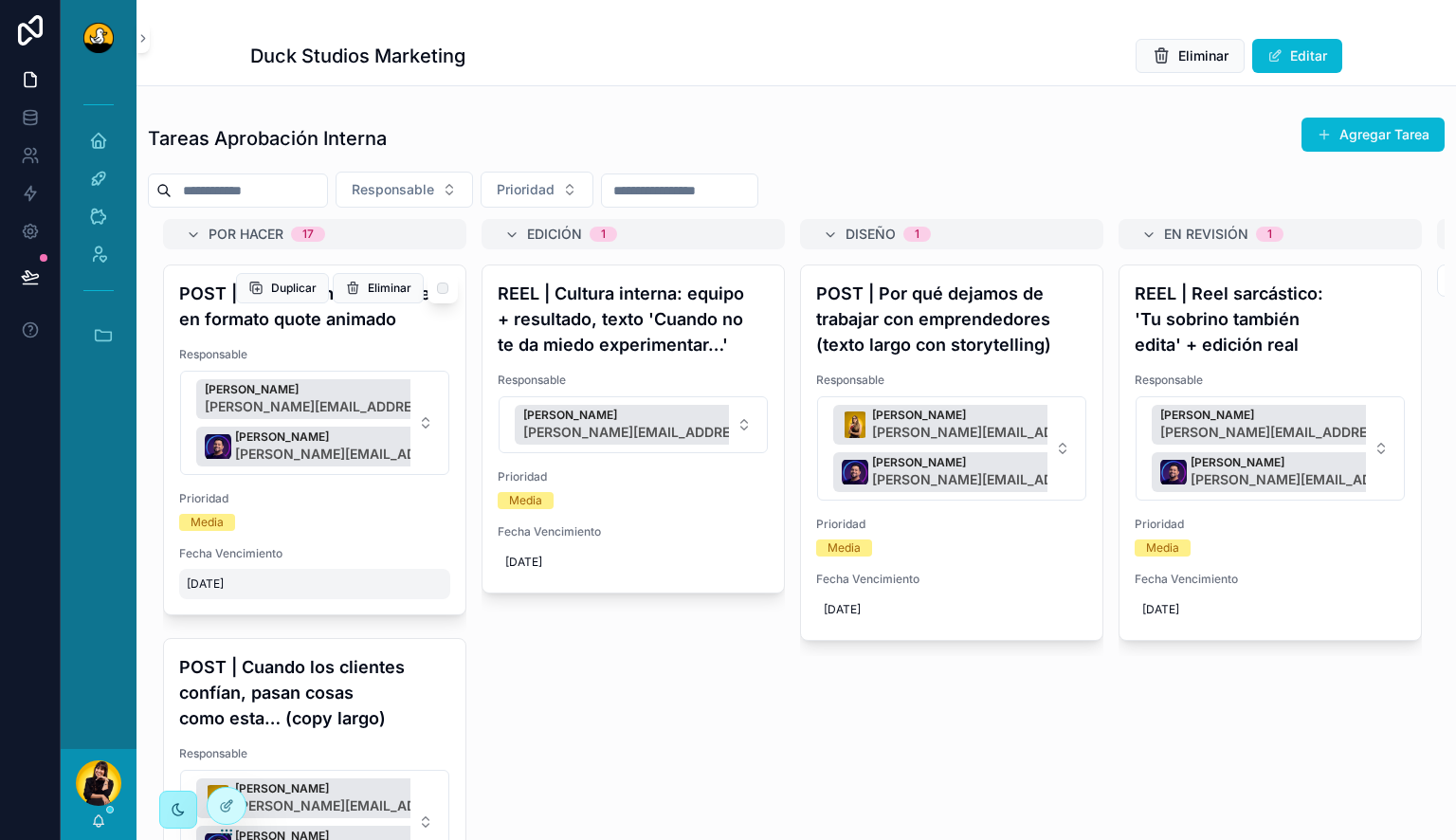
click at [242, 588] on span "[DATE]" at bounding box center [315, 584] width 256 height 15
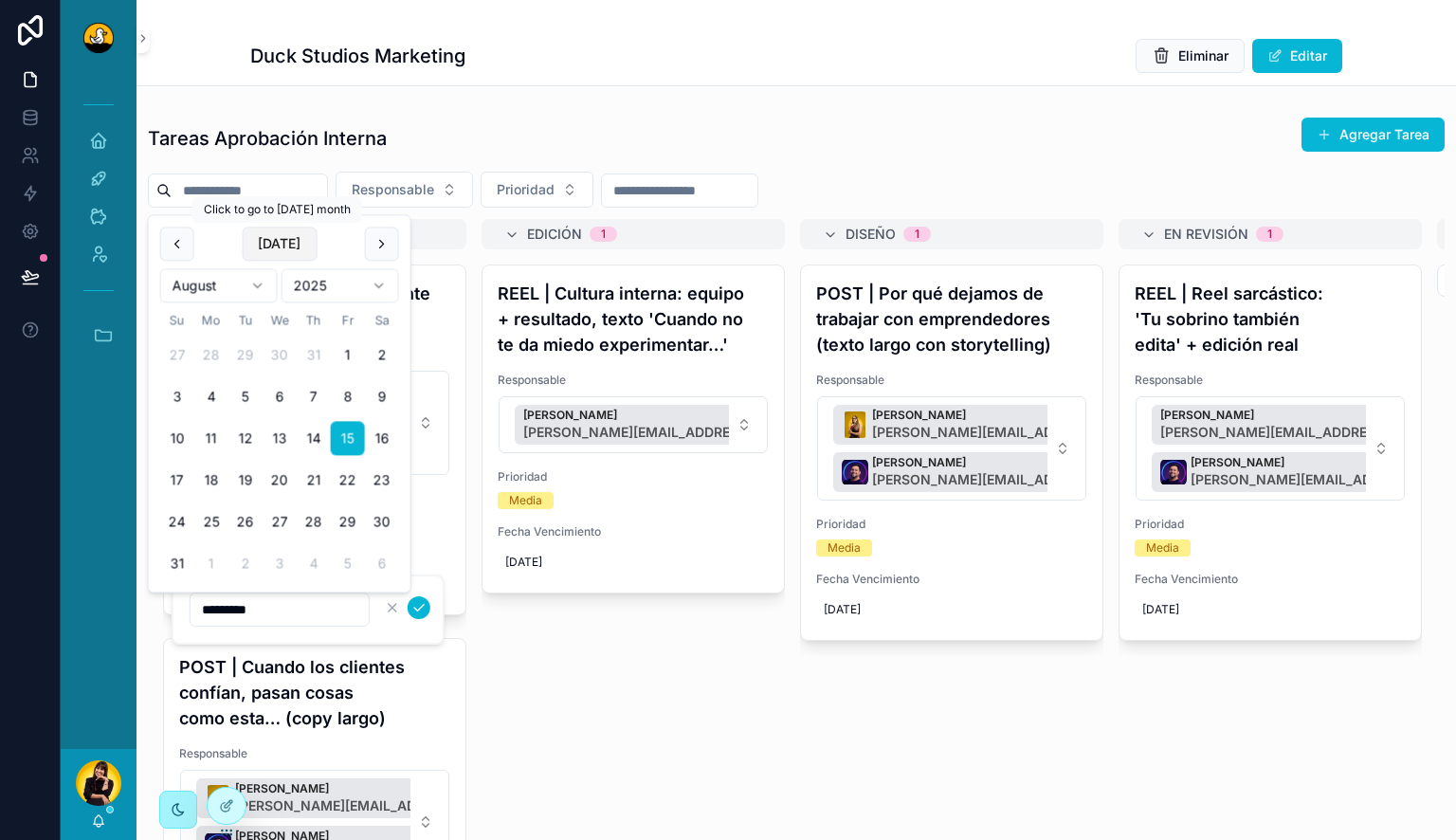
click at [270, 242] on button "[DATE]" at bounding box center [279, 244] width 75 height 35
click at [250, 480] on button "16" at bounding box center [246, 480] width 35 height 35
type input "*********"
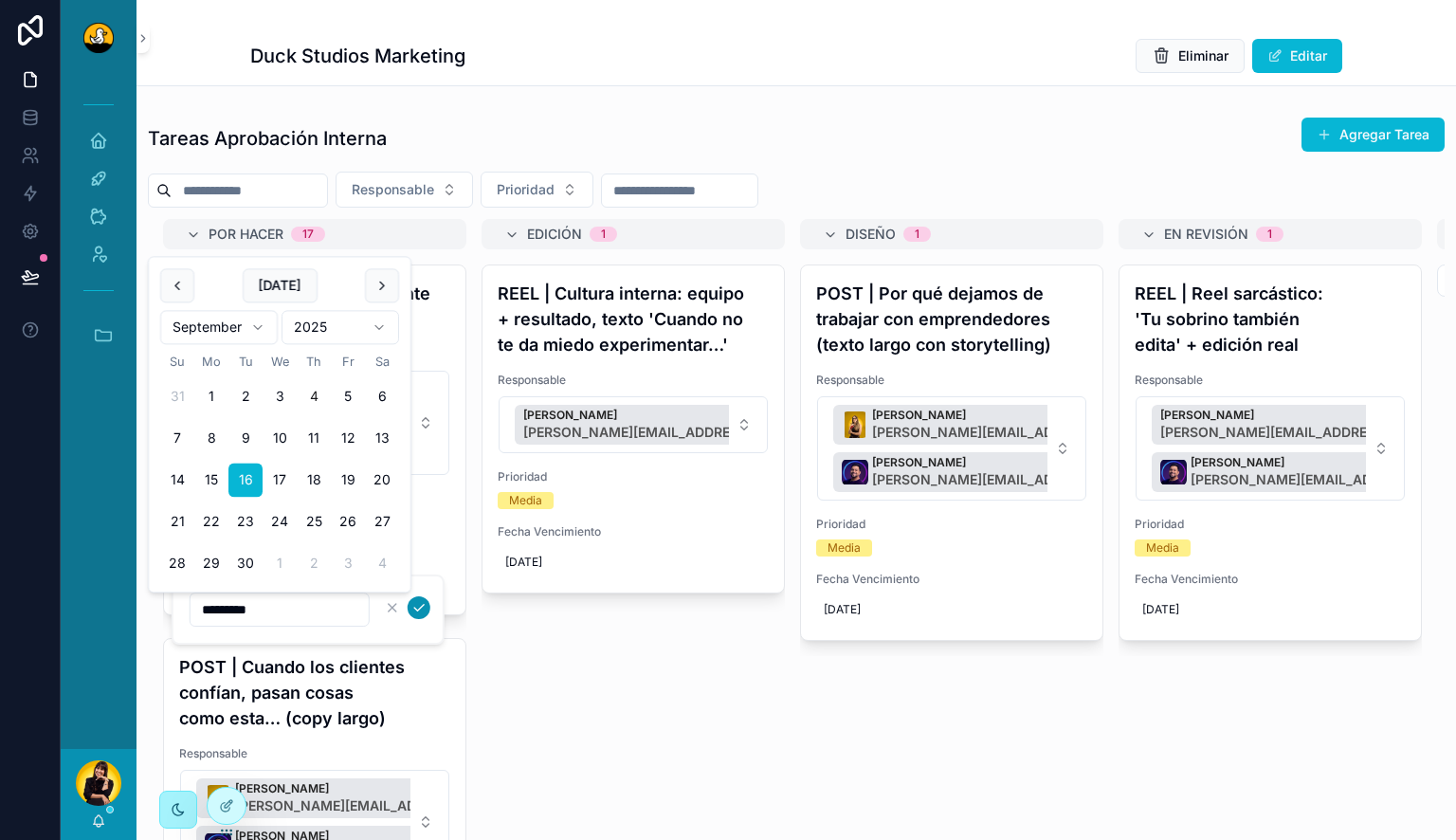
click at [423, 611] on icon "scrollable content" at bounding box center [419, 608] width 15 height 15
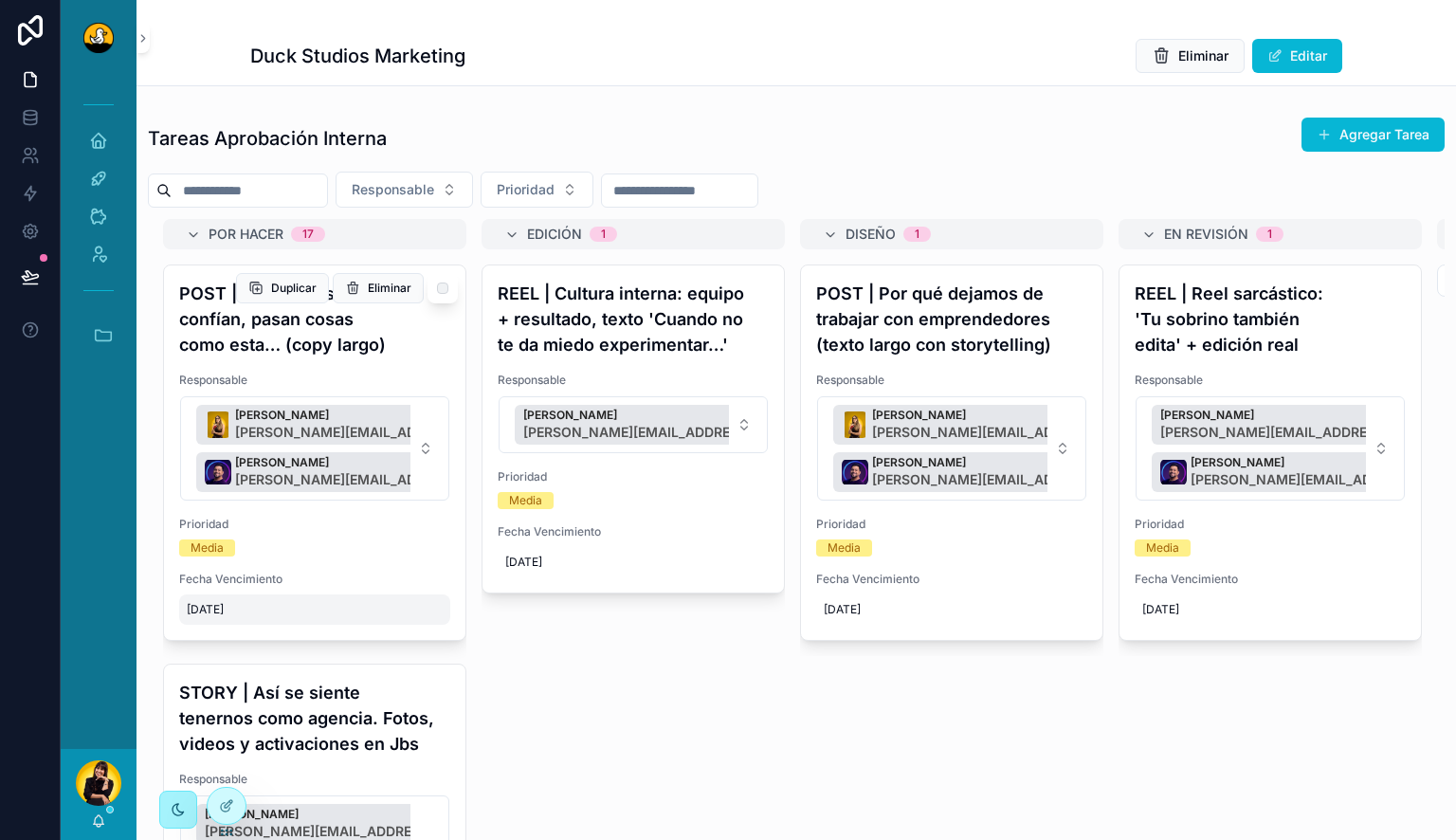
click at [208, 603] on span "[DATE]" at bounding box center [315, 610] width 256 height 15
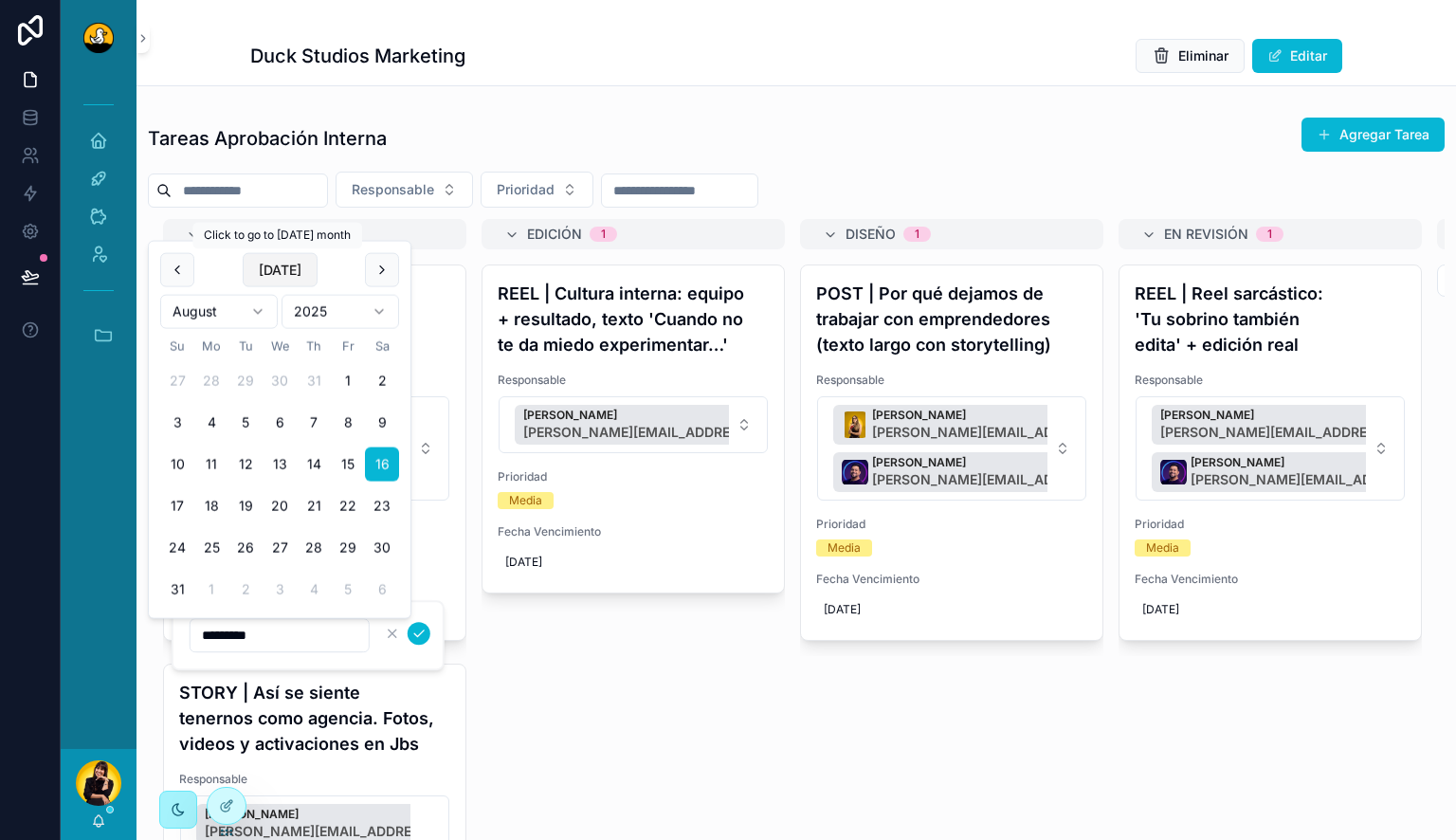
click at [284, 269] on button "[DATE]" at bounding box center [280, 270] width 75 height 35
click at [282, 508] on button "17" at bounding box center [280, 506] width 35 height 35
type input "*********"
click at [417, 633] on icon "scrollable content" at bounding box center [419, 633] width 15 height 15
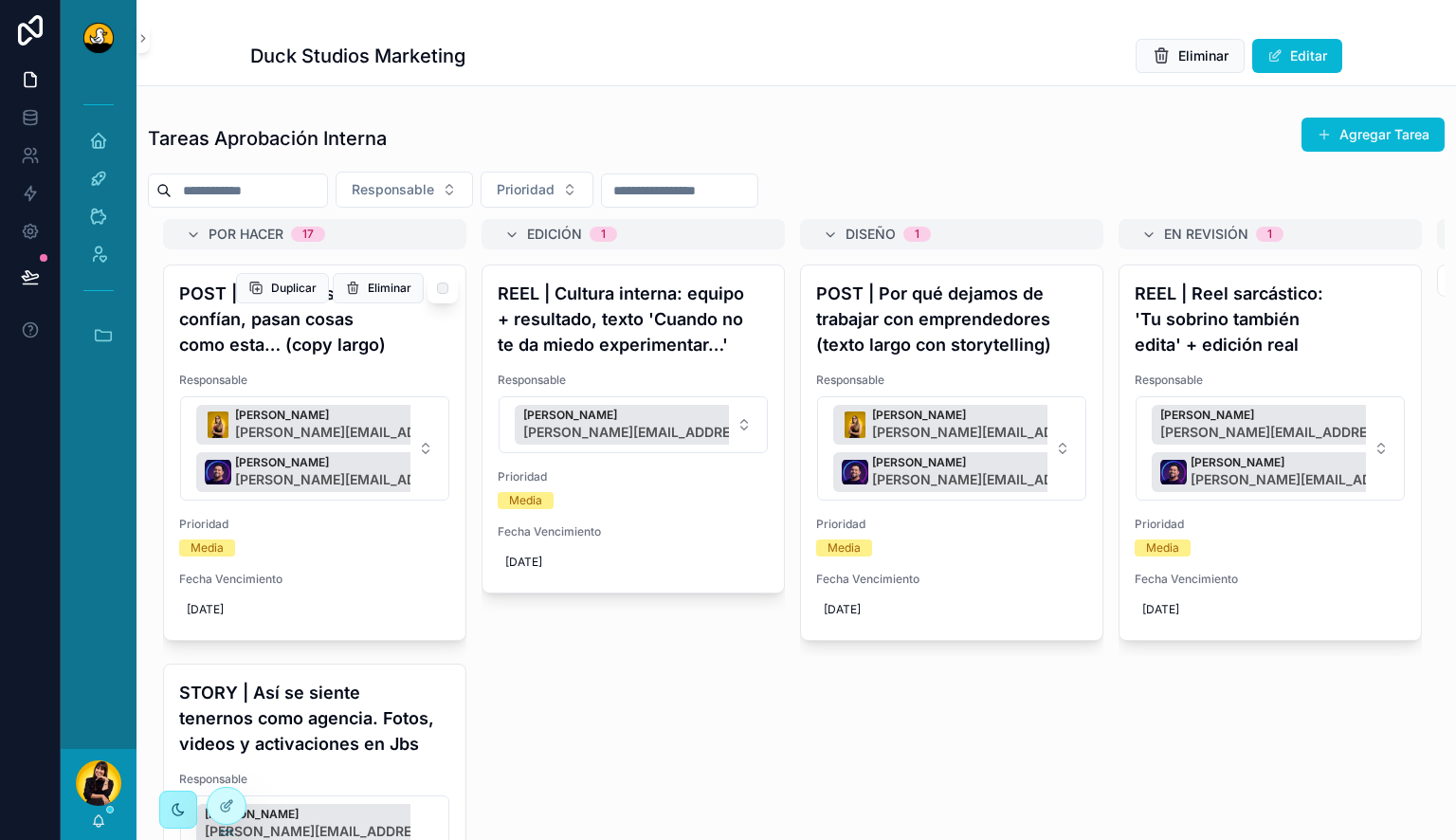
click at [300, 334] on h4 "POST | Cuando los clientes confían, pasan cosas como esta… (copy largo)" at bounding box center [315, 319] width 271 height 77
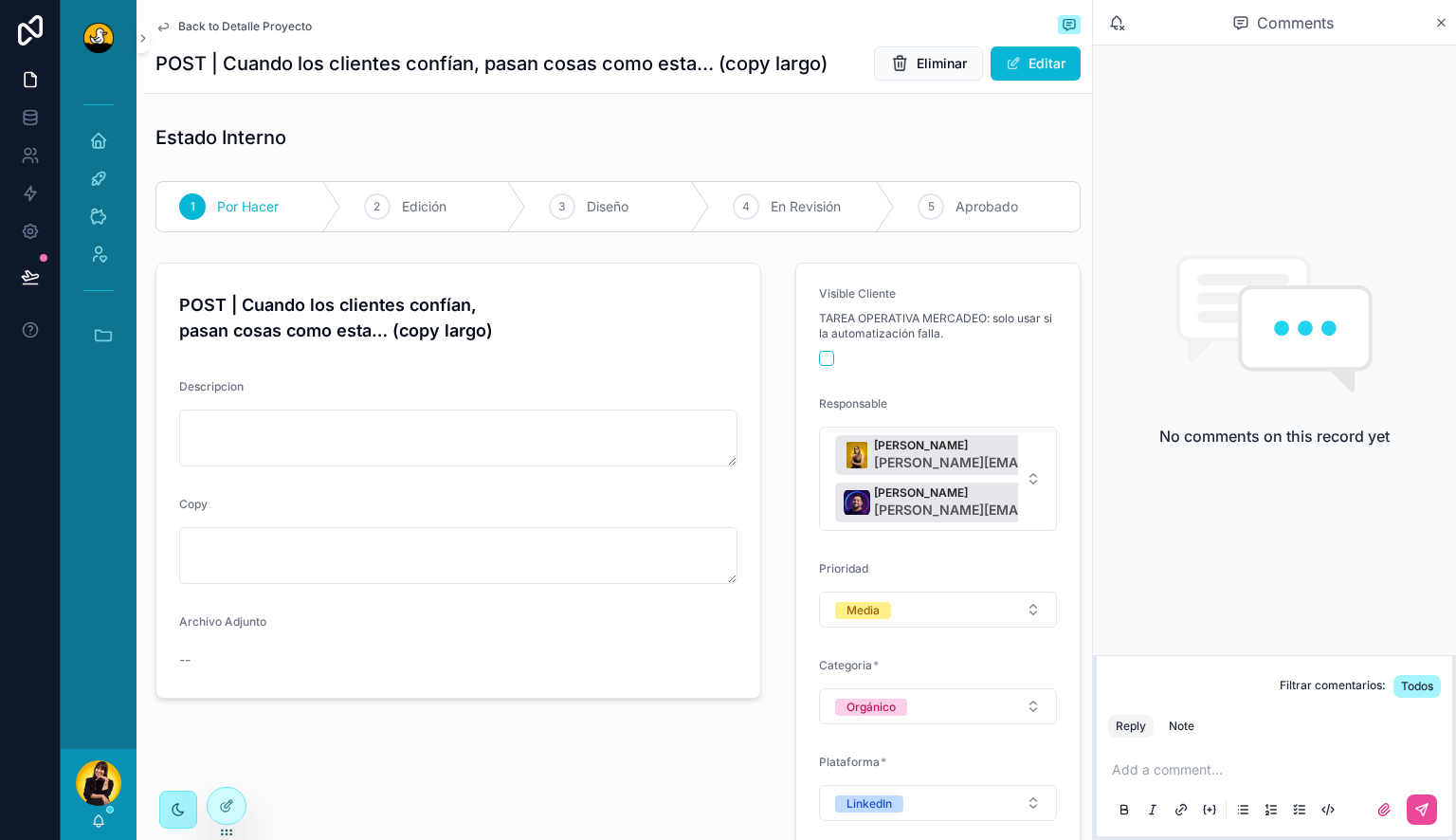
click at [228, 24] on span "Back to Detalle Proyecto" at bounding box center [245, 27] width 133 height 15
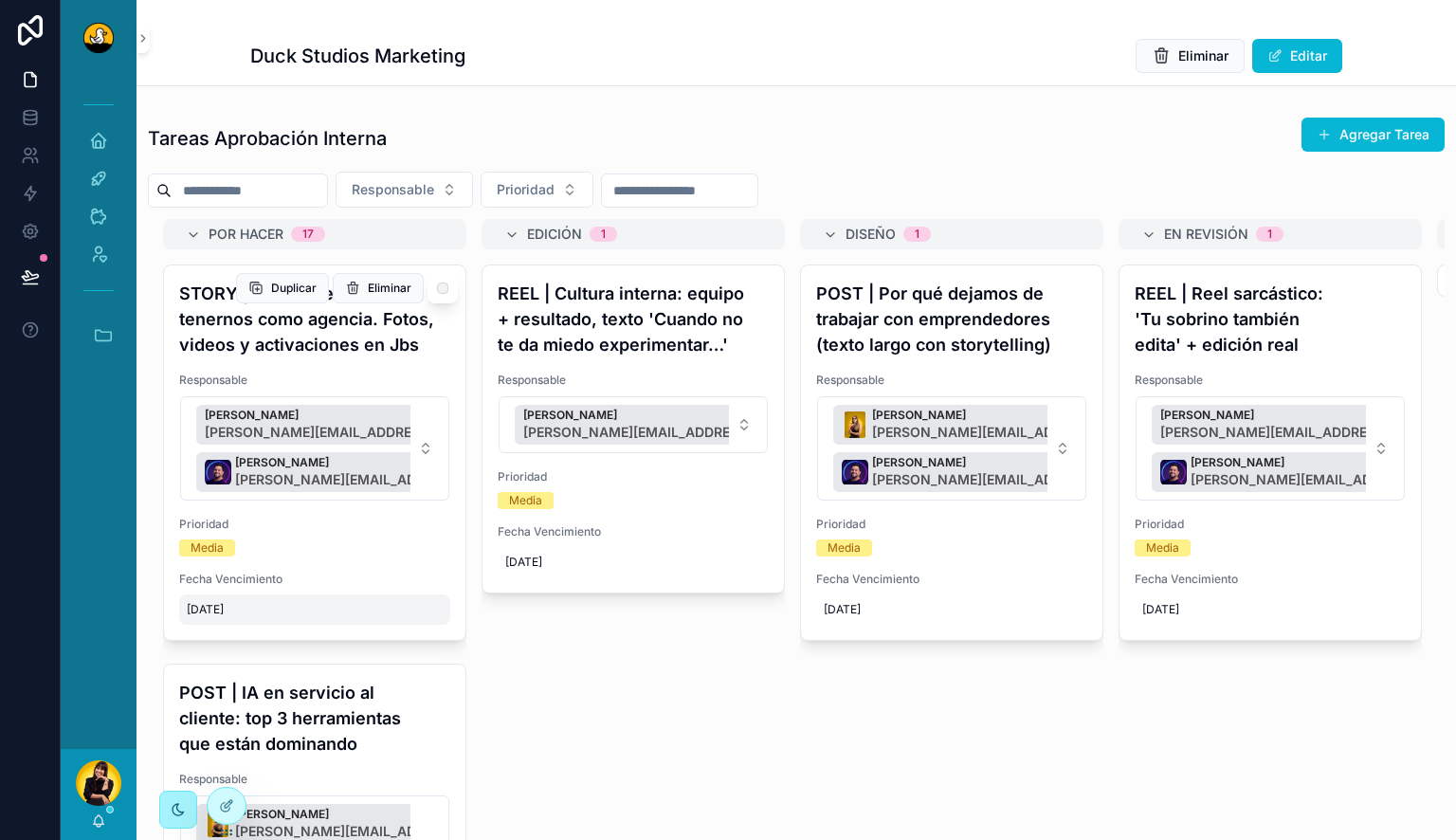
click at [235, 597] on div "[DATE]" at bounding box center [315, 610] width 271 height 31
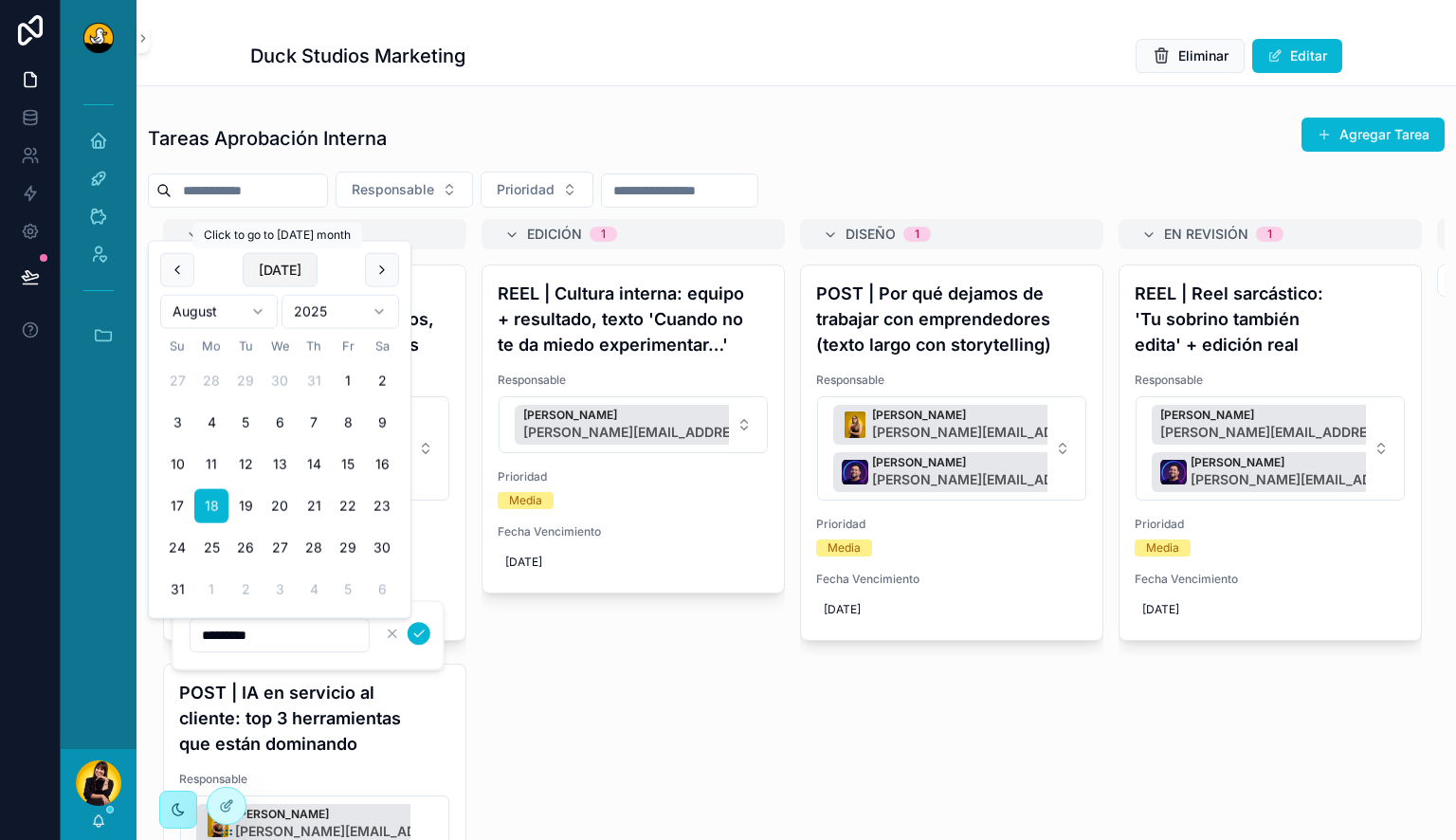
click at [306, 277] on button "[DATE]" at bounding box center [280, 270] width 75 height 35
click at [347, 510] on button "19" at bounding box center [348, 506] width 35 height 35
type input "*********"
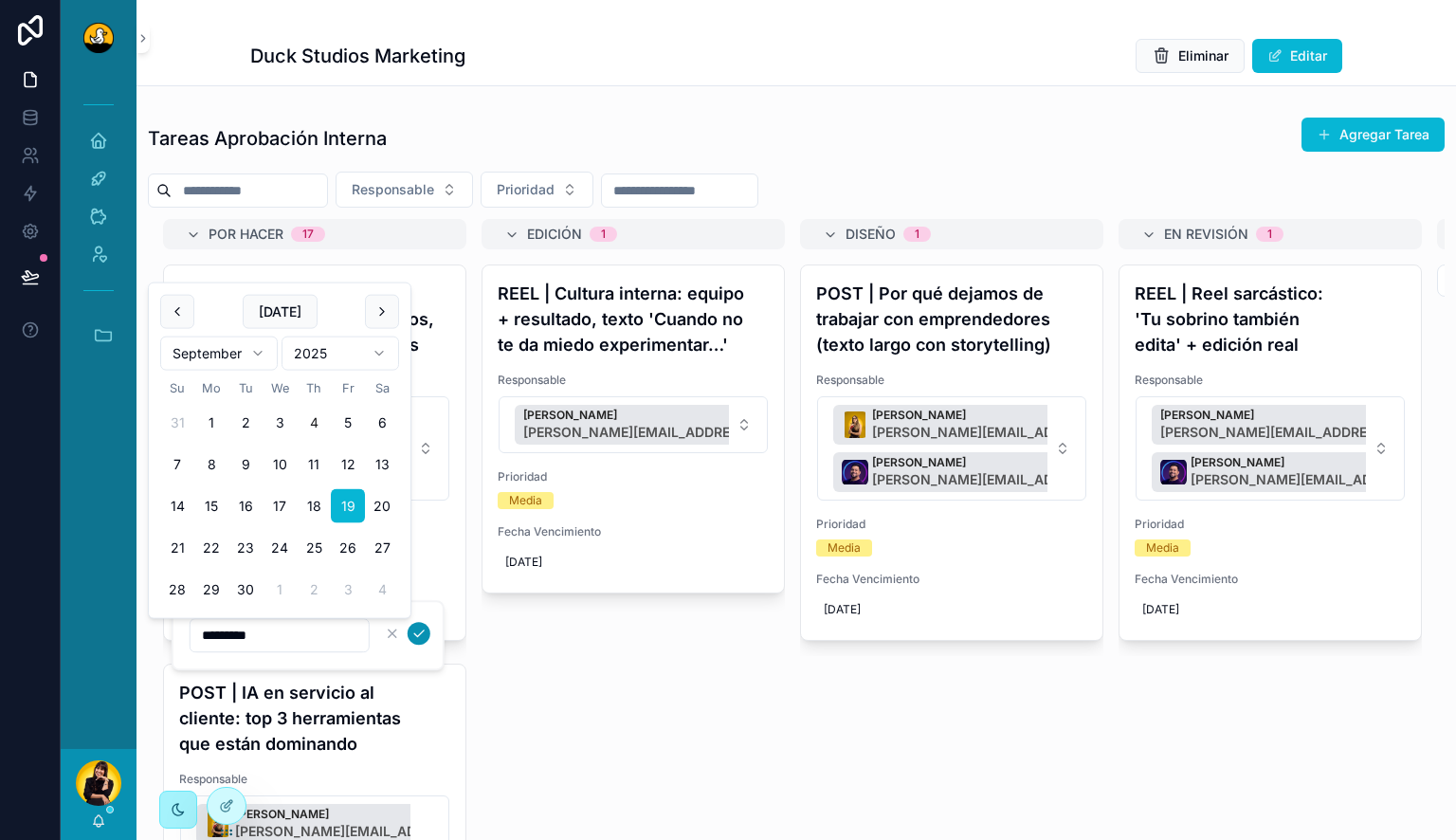
click at [421, 635] on icon "scrollable content" at bounding box center [419, 633] width 15 height 15
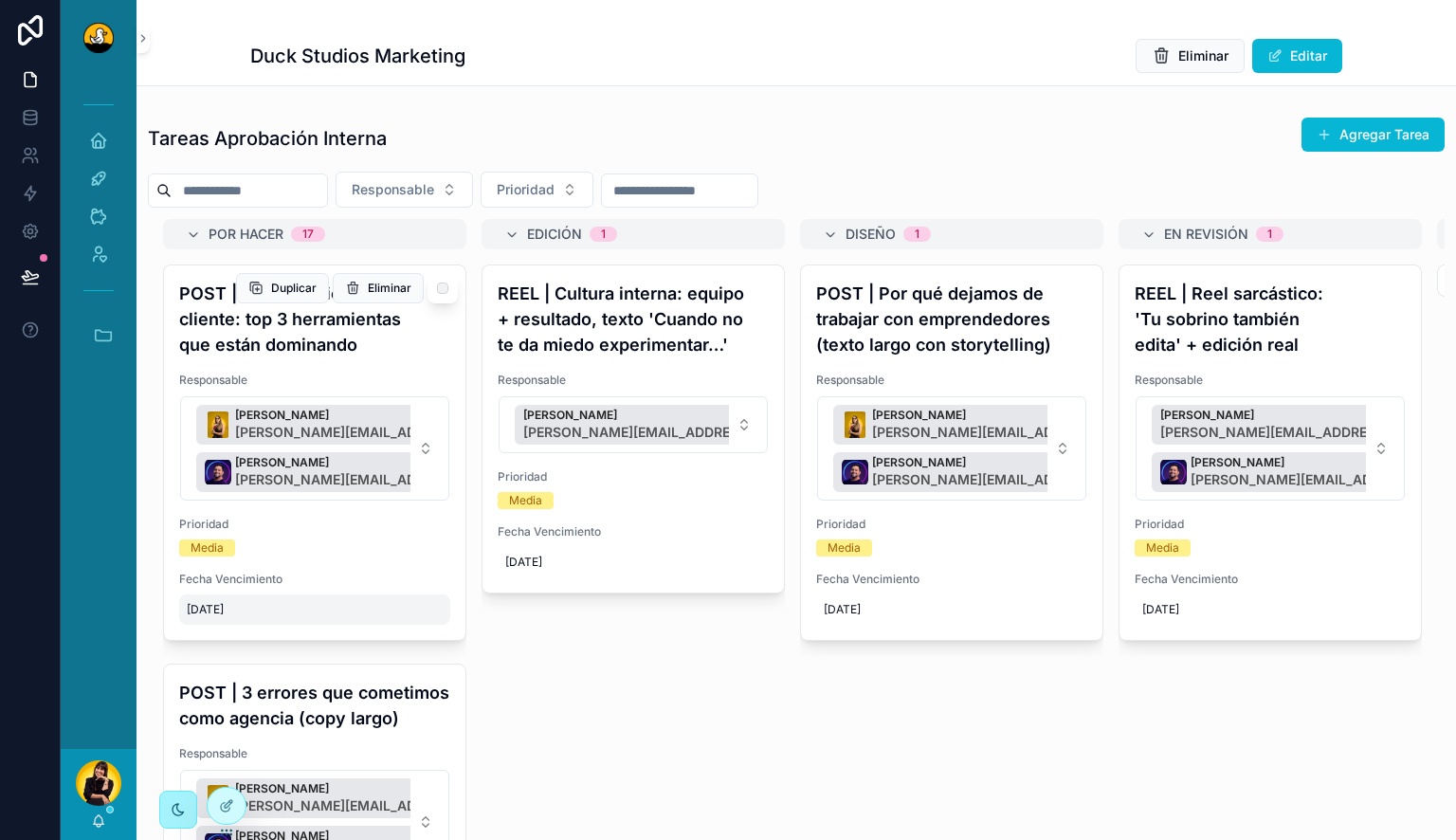
click at [223, 611] on span "[DATE]" at bounding box center [315, 610] width 256 height 15
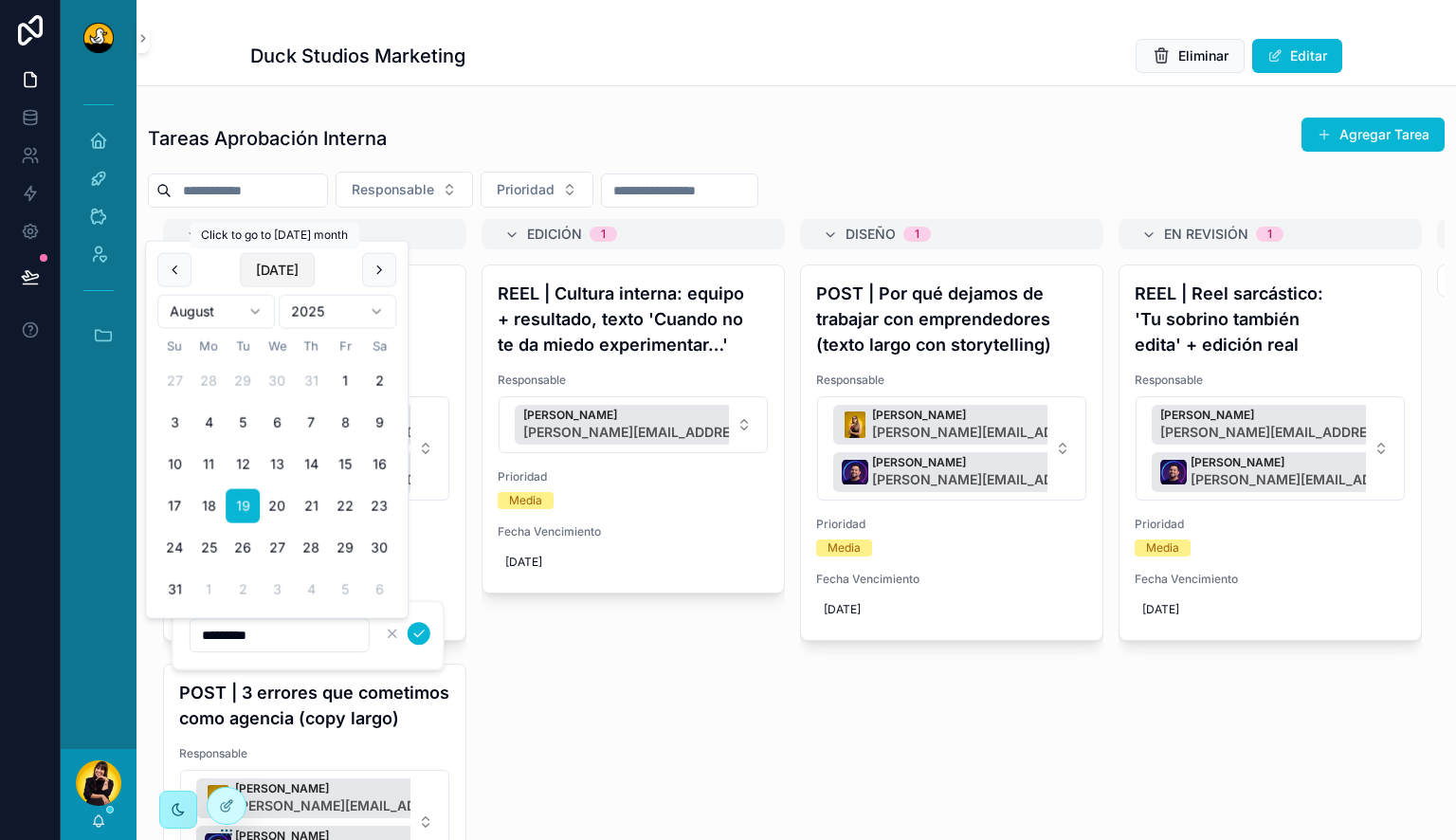
click at [294, 264] on button "[DATE]" at bounding box center [277, 270] width 75 height 35
click at [212, 546] on button "22" at bounding box center [212, 548] width 35 height 35
type input "*********"
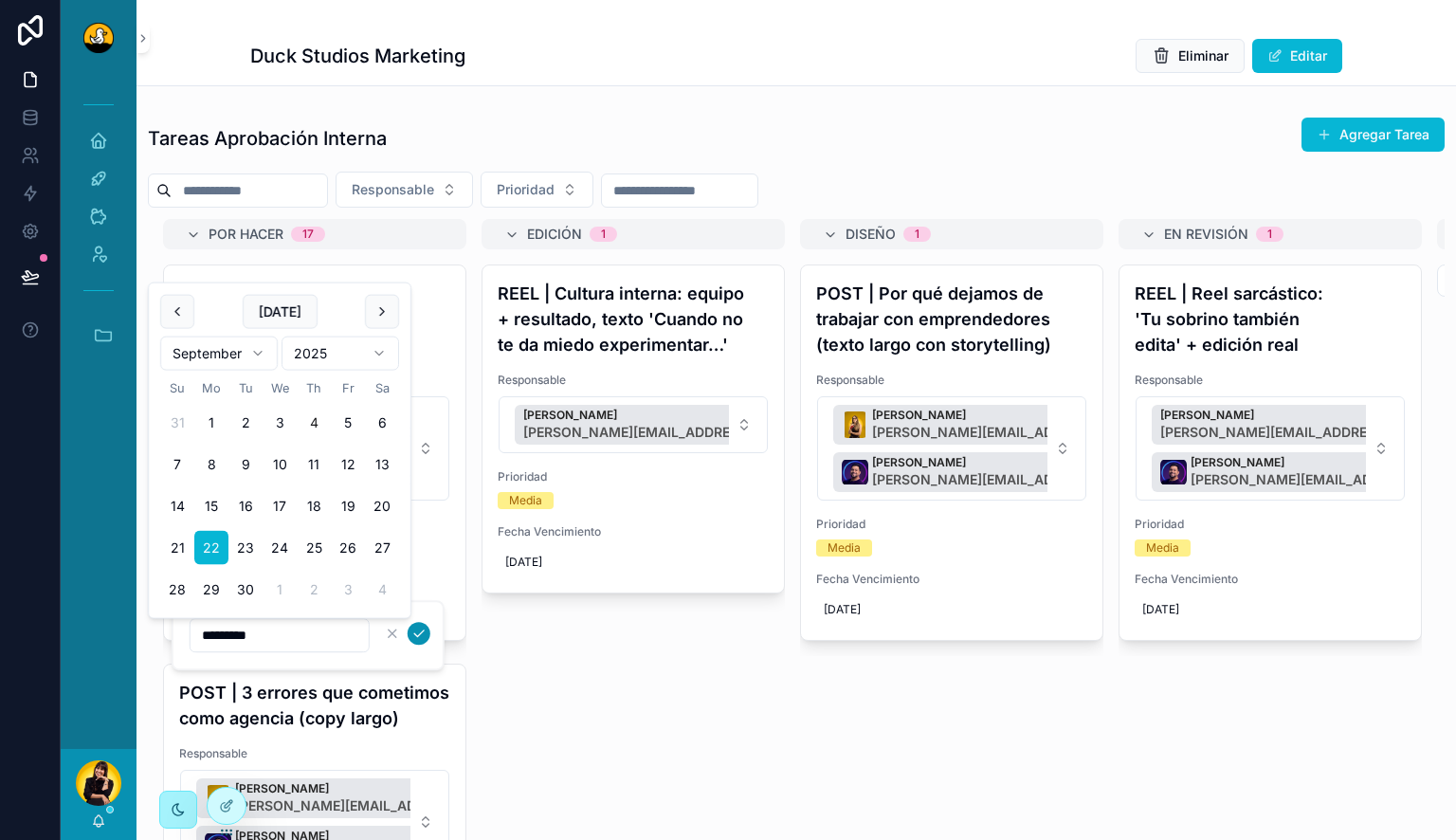
click at [423, 631] on icon "scrollable content" at bounding box center [419, 633] width 10 height 7
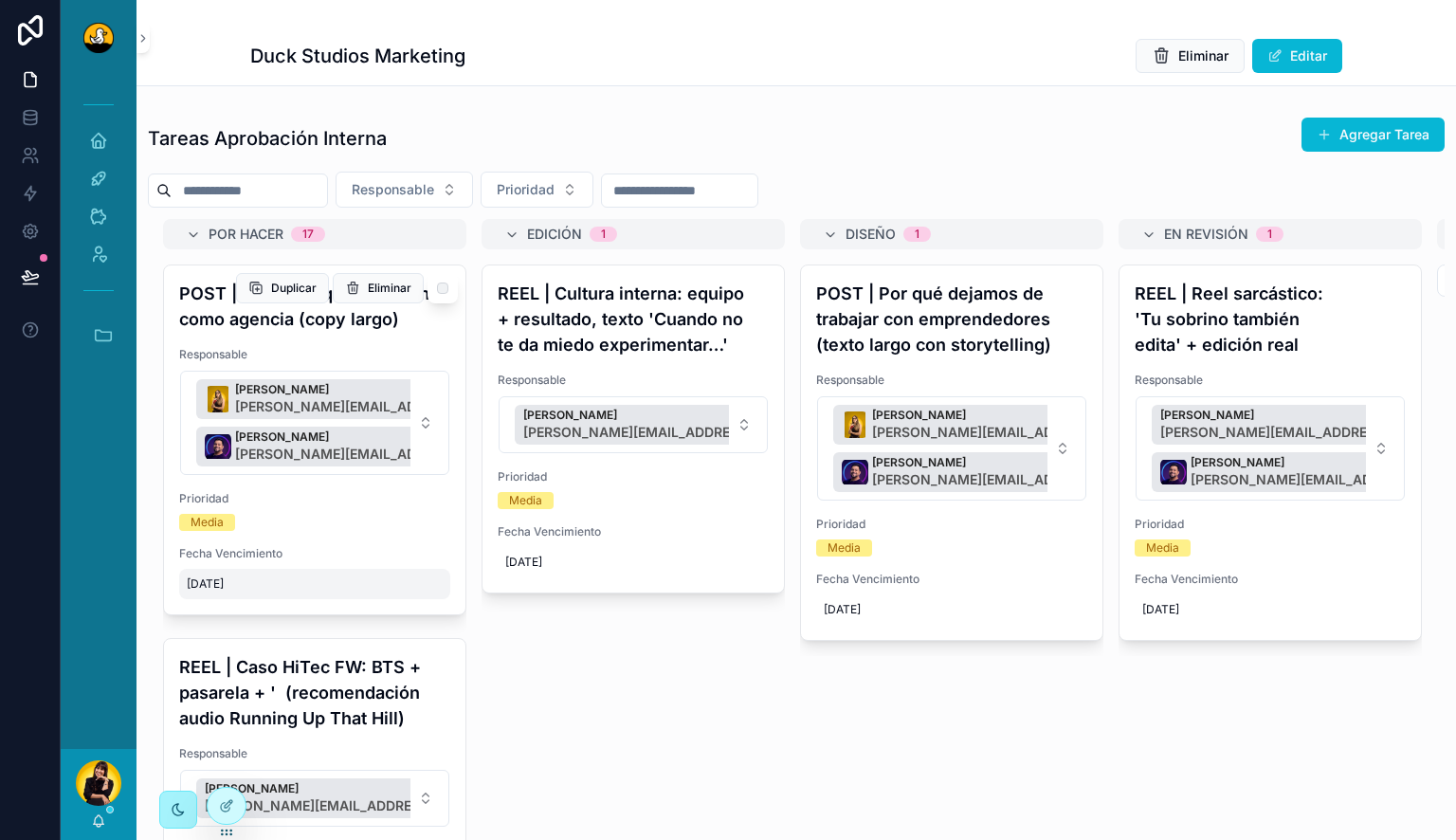
click at [214, 592] on span "[DATE]" at bounding box center [315, 584] width 256 height 15
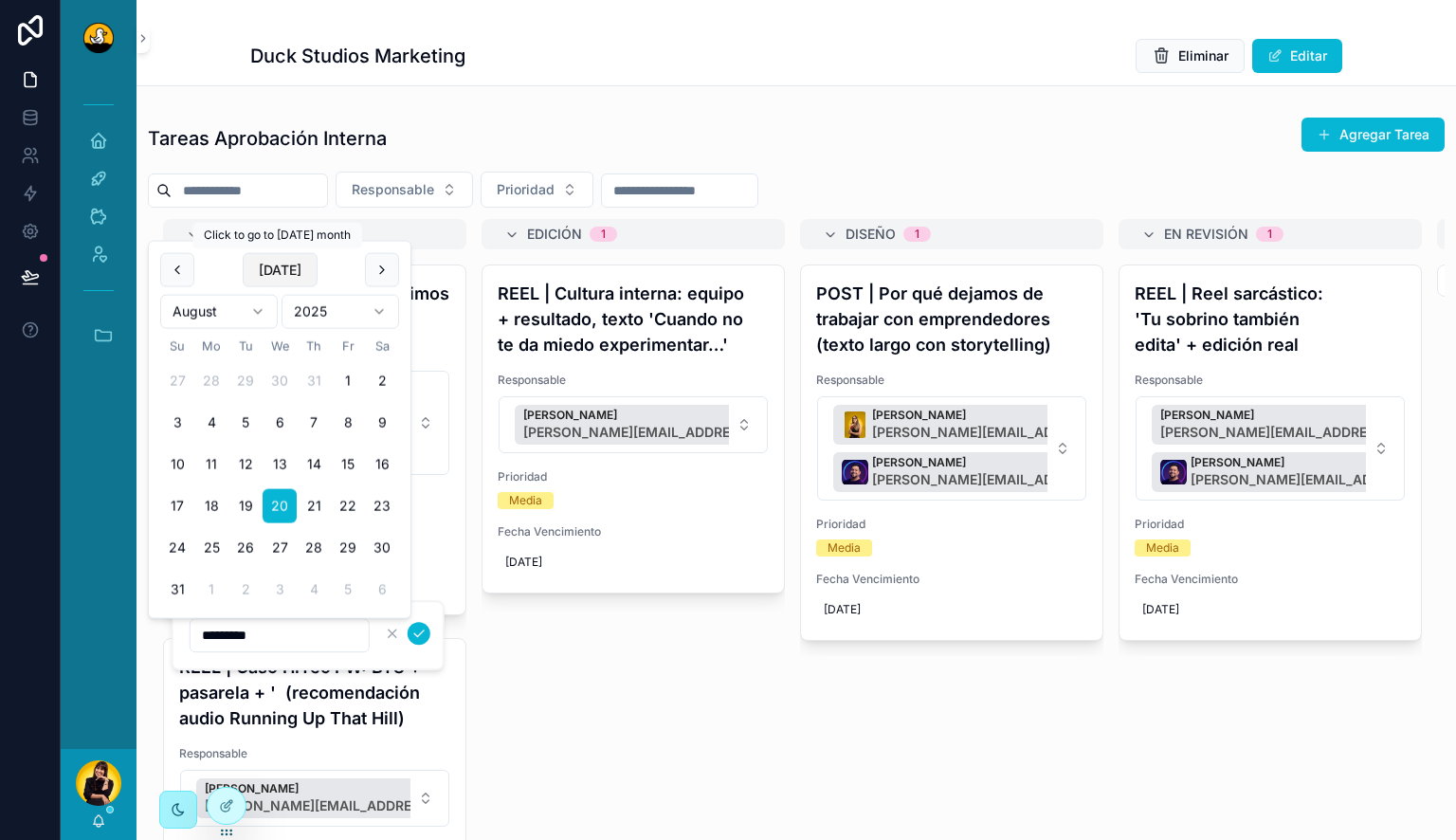
click at [278, 256] on button "[DATE]" at bounding box center [280, 270] width 75 height 35
click at [387, 501] on button "20" at bounding box center [382, 506] width 35 height 35
type input "*********"
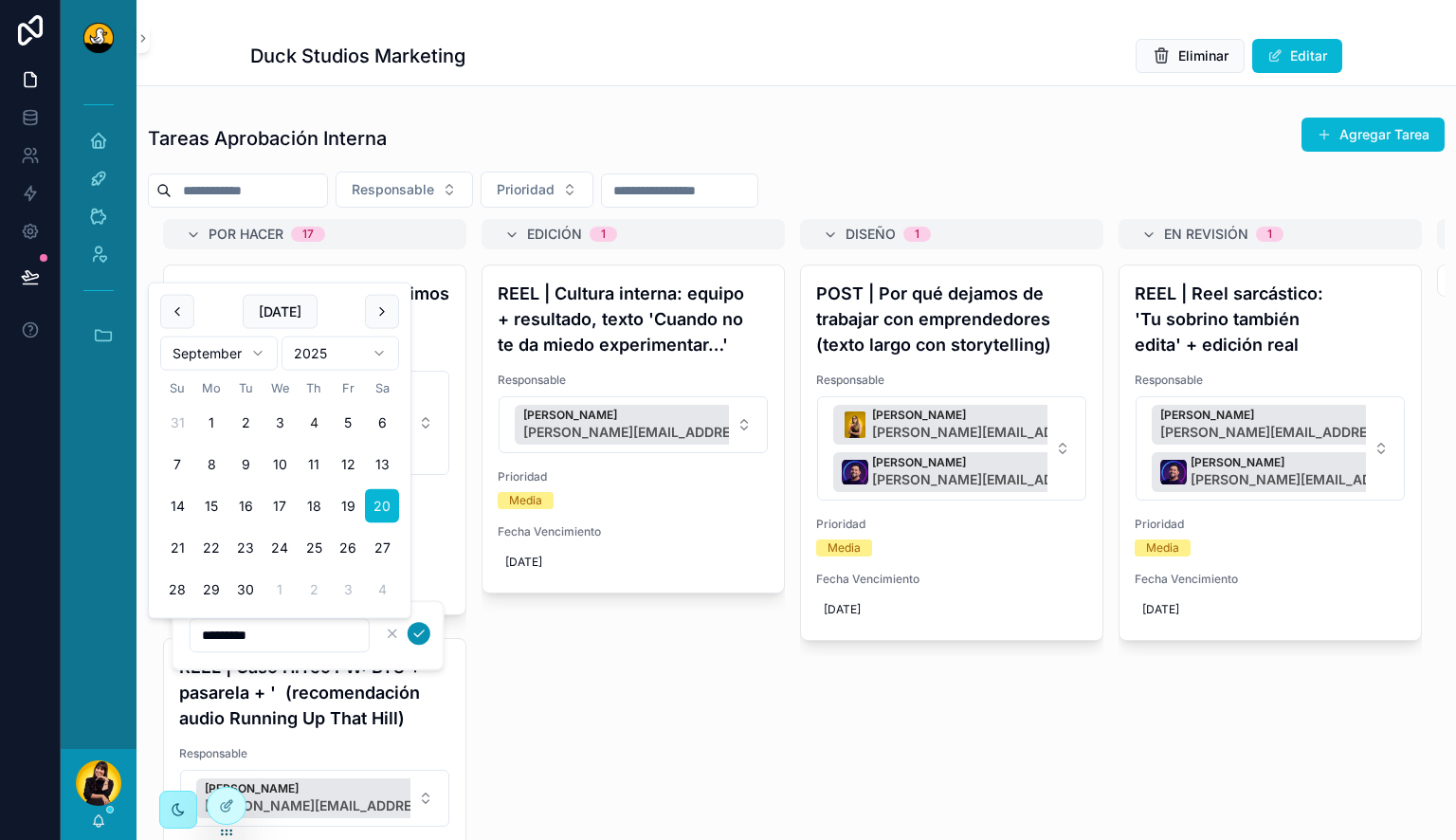
click at [414, 631] on icon "scrollable content" at bounding box center [419, 633] width 15 height 15
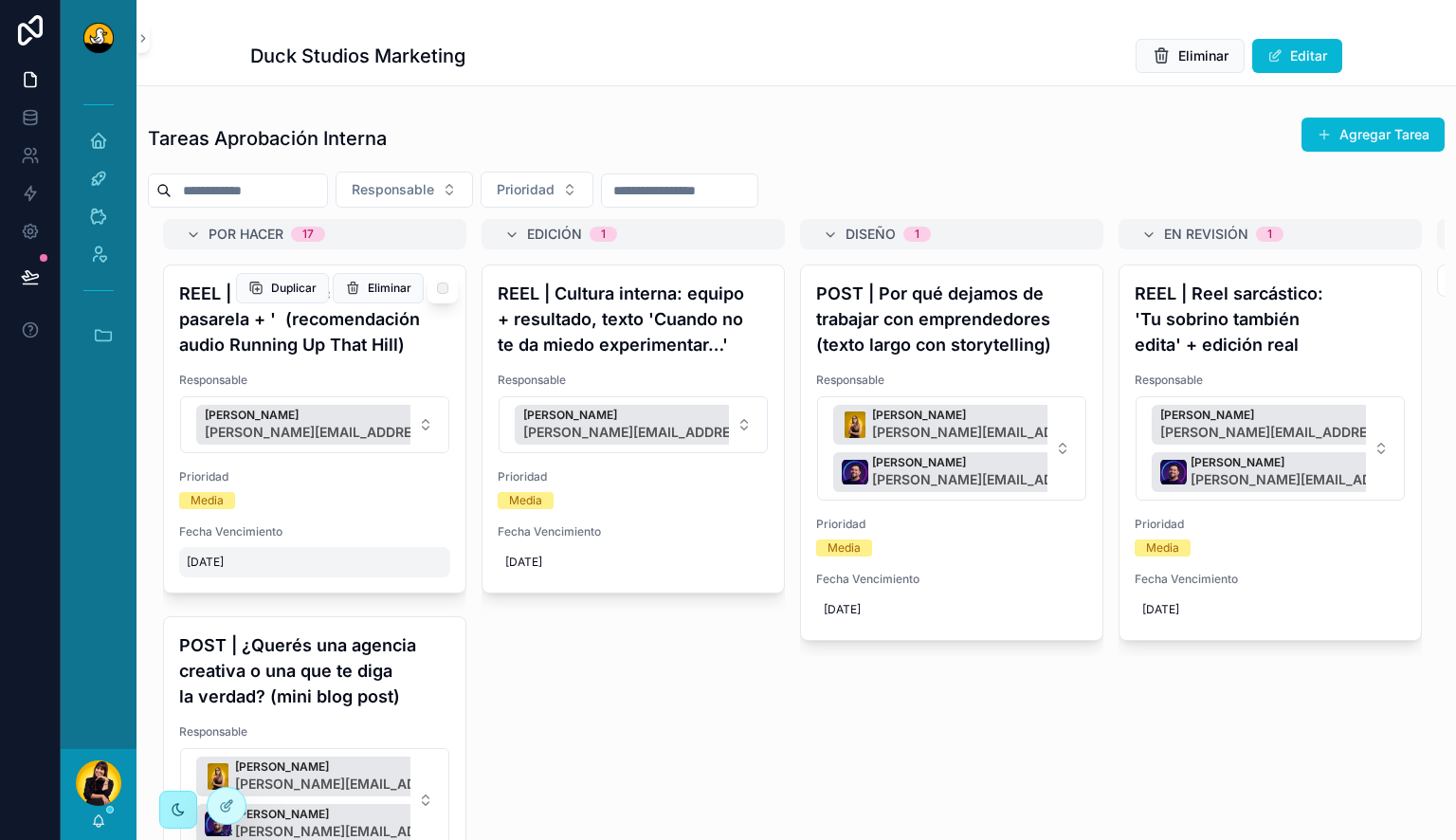
click at [243, 561] on span "[DATE]" at bounding box center [315, 562] width 256 height 15
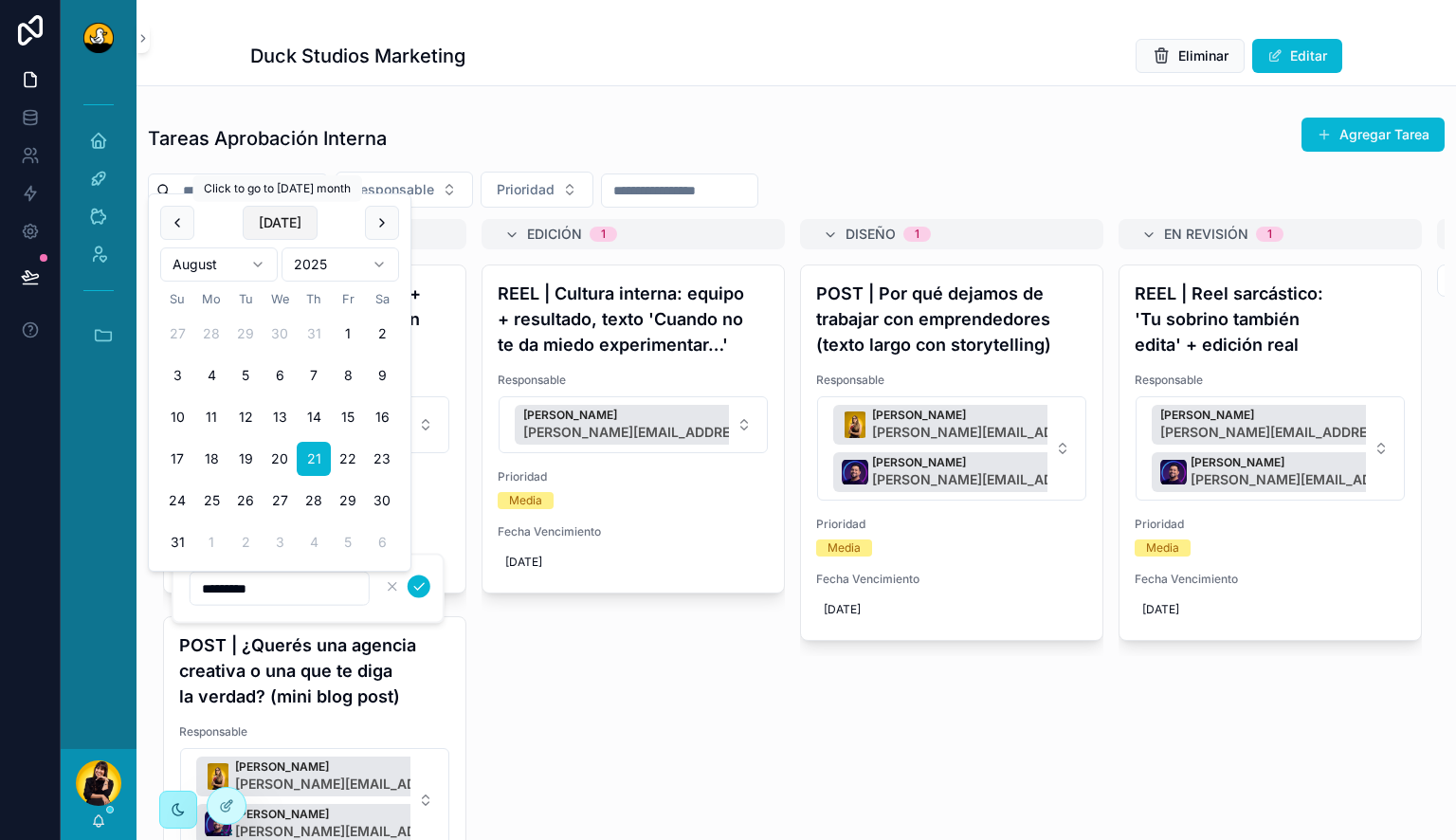
click at [277, 208] on button "[DATE]" at bounding box center [280, 222] width 75 height 35
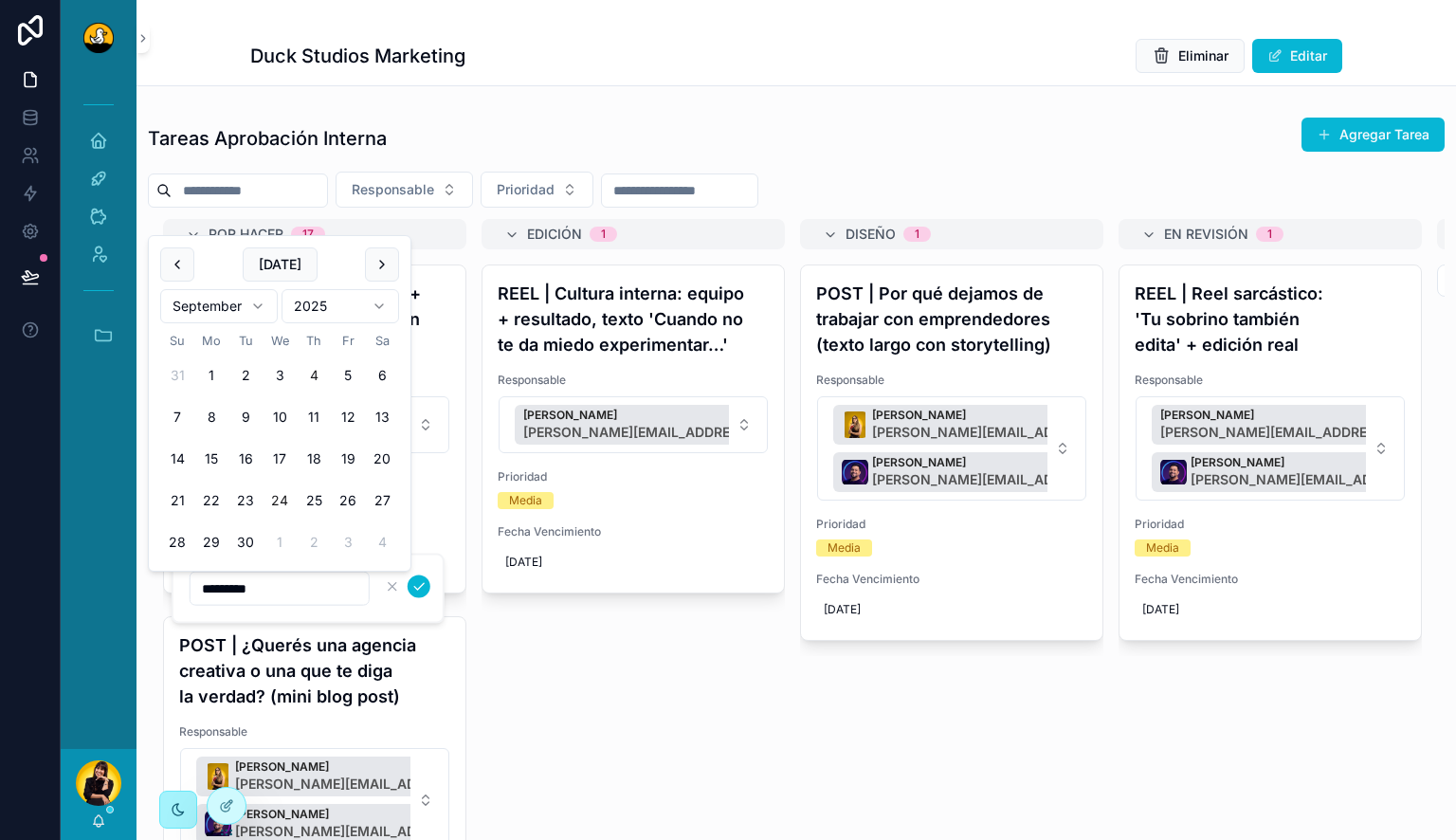
click at [284, 503] on button "24" at bounding box center [280, 501] width 35 height 35
type input "*********"
click at [421, 596] on button "scrollable content" at bounding box center [419, 587] width 23 height 23
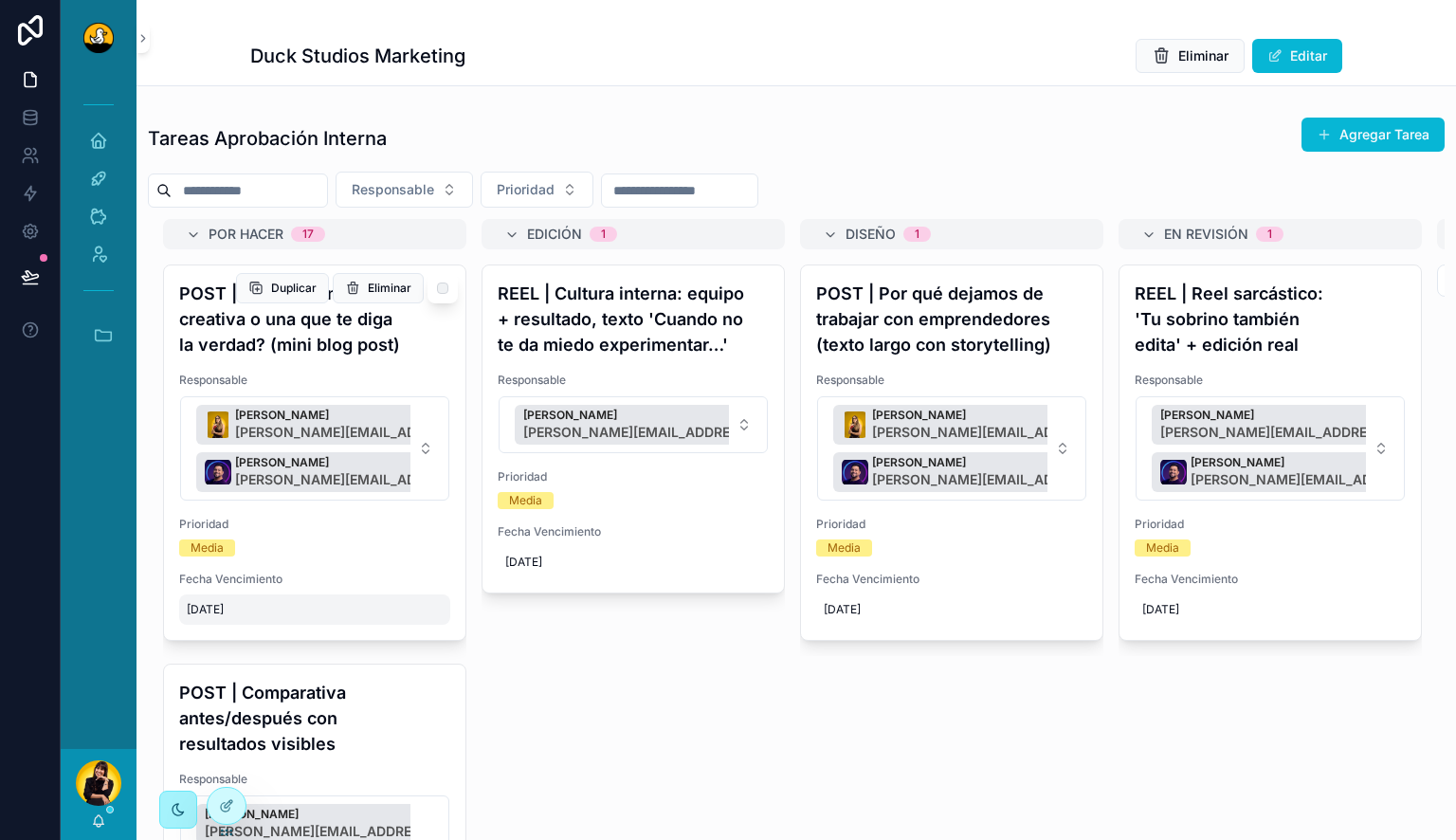
click at [254, 606] on span "8/23/2025" at bounding box center [315, 610] width 256 height 15
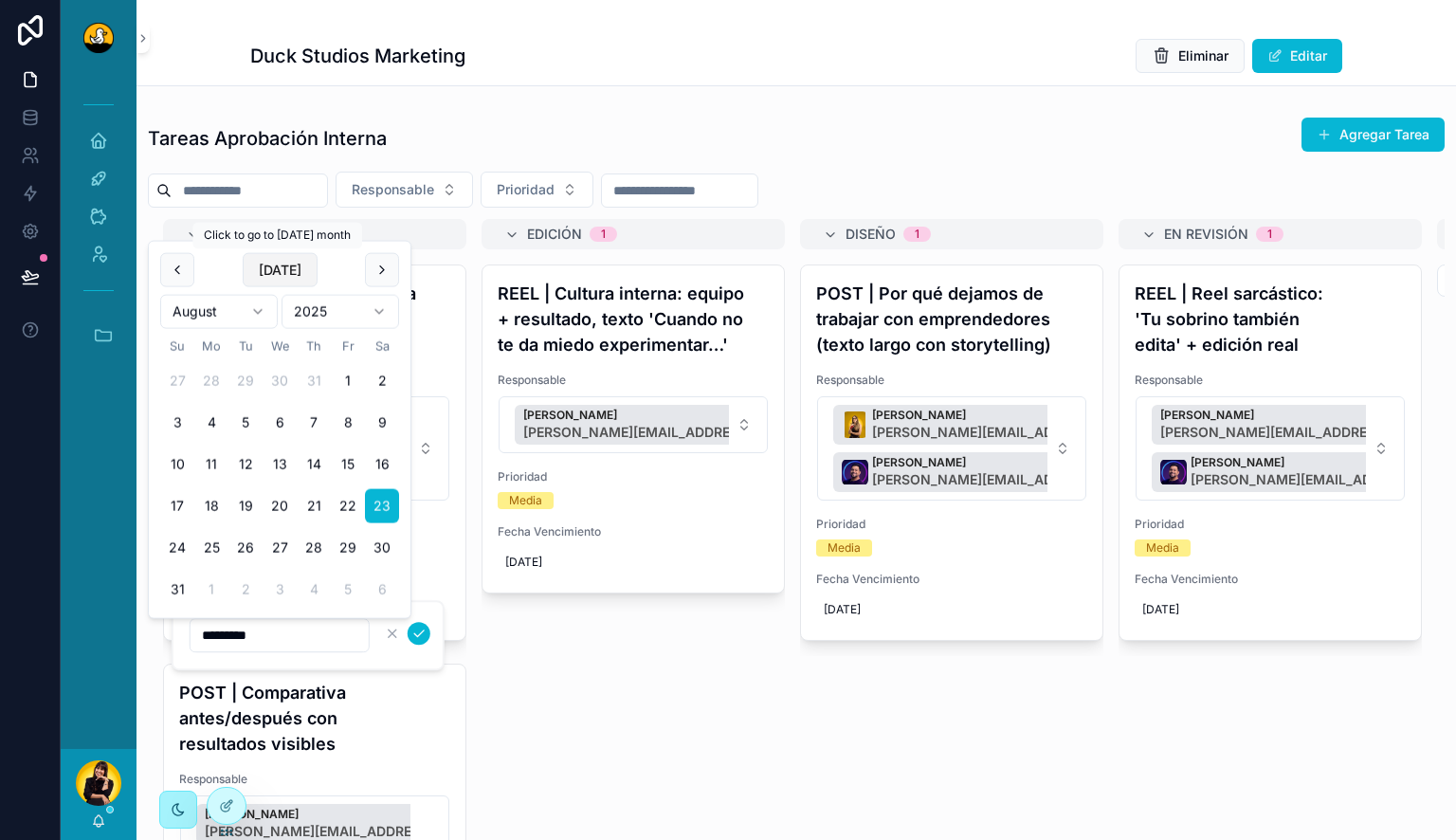
click at [284, 260] on button "[DATE]" at bounding box center [280, 270] width 75 height 35
click at [346, 544] on button "26" at bounding box center [348, 548] width 35 height 35
type input "*********"
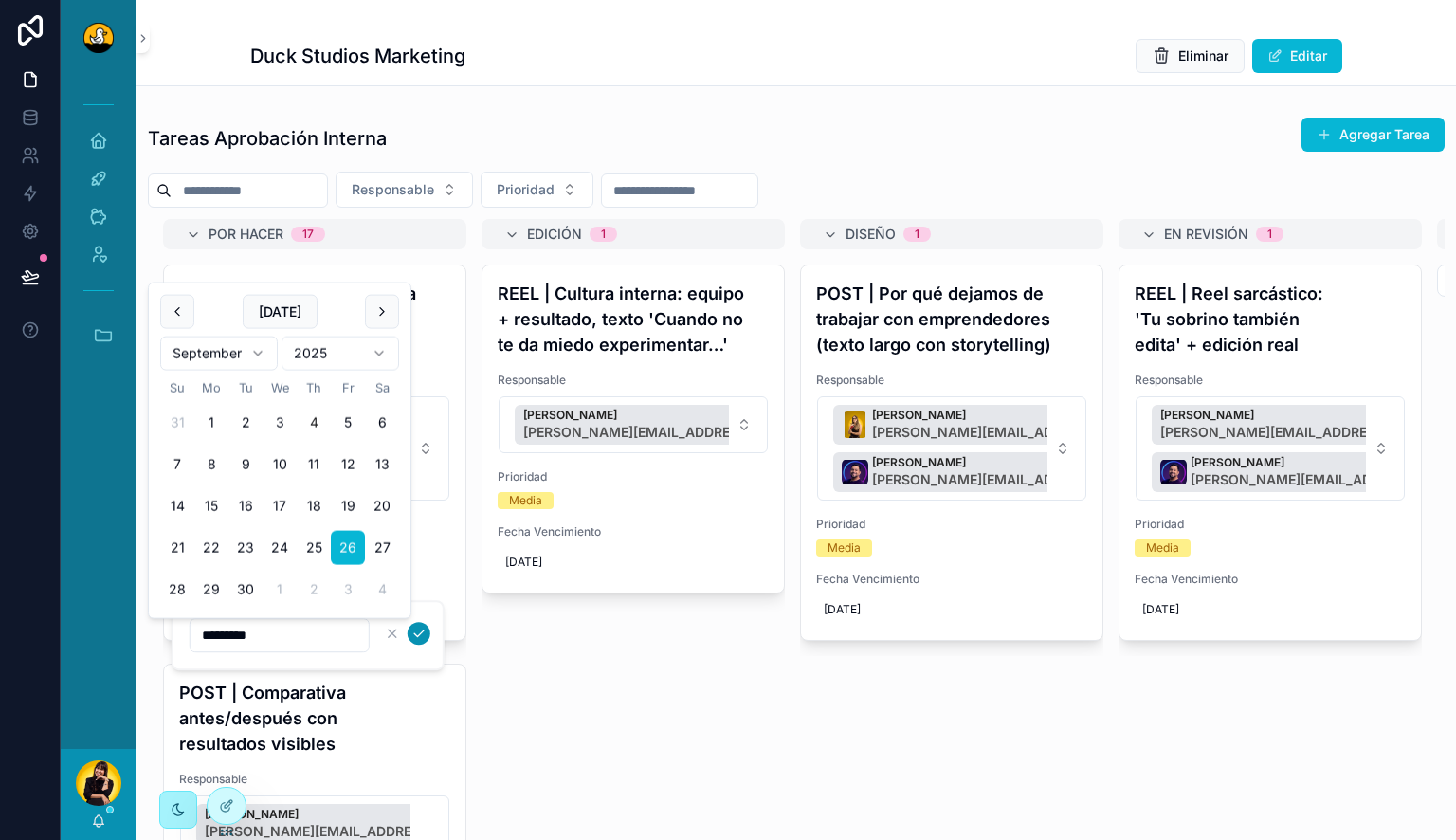
click at [420, 636] on icon "scrollable content" at bounding box center [419, 633] width 15 height 15
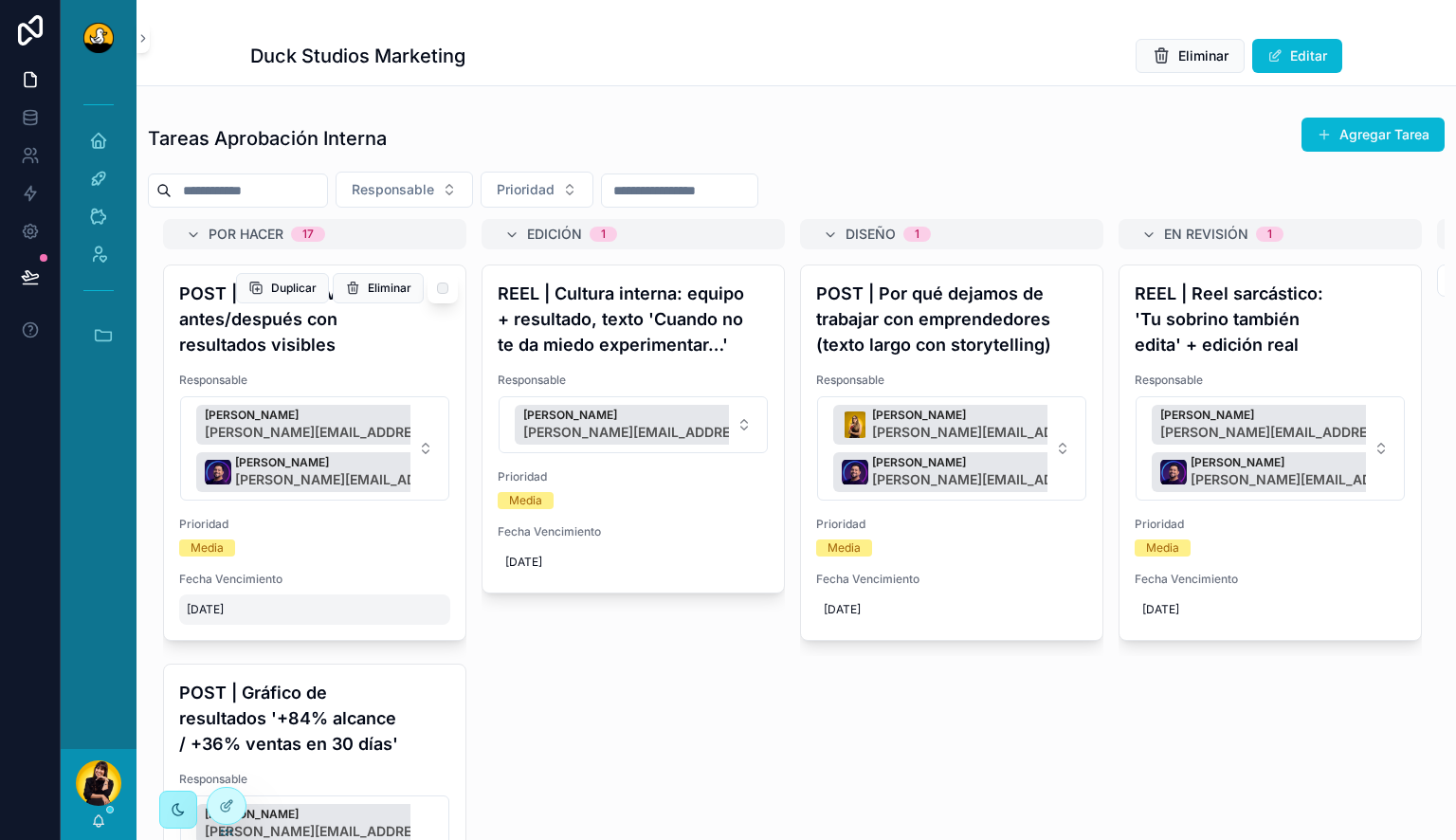
click at [225, 607] on span "8/25/2025" at bounding box center [315, 610] width 256 height 15
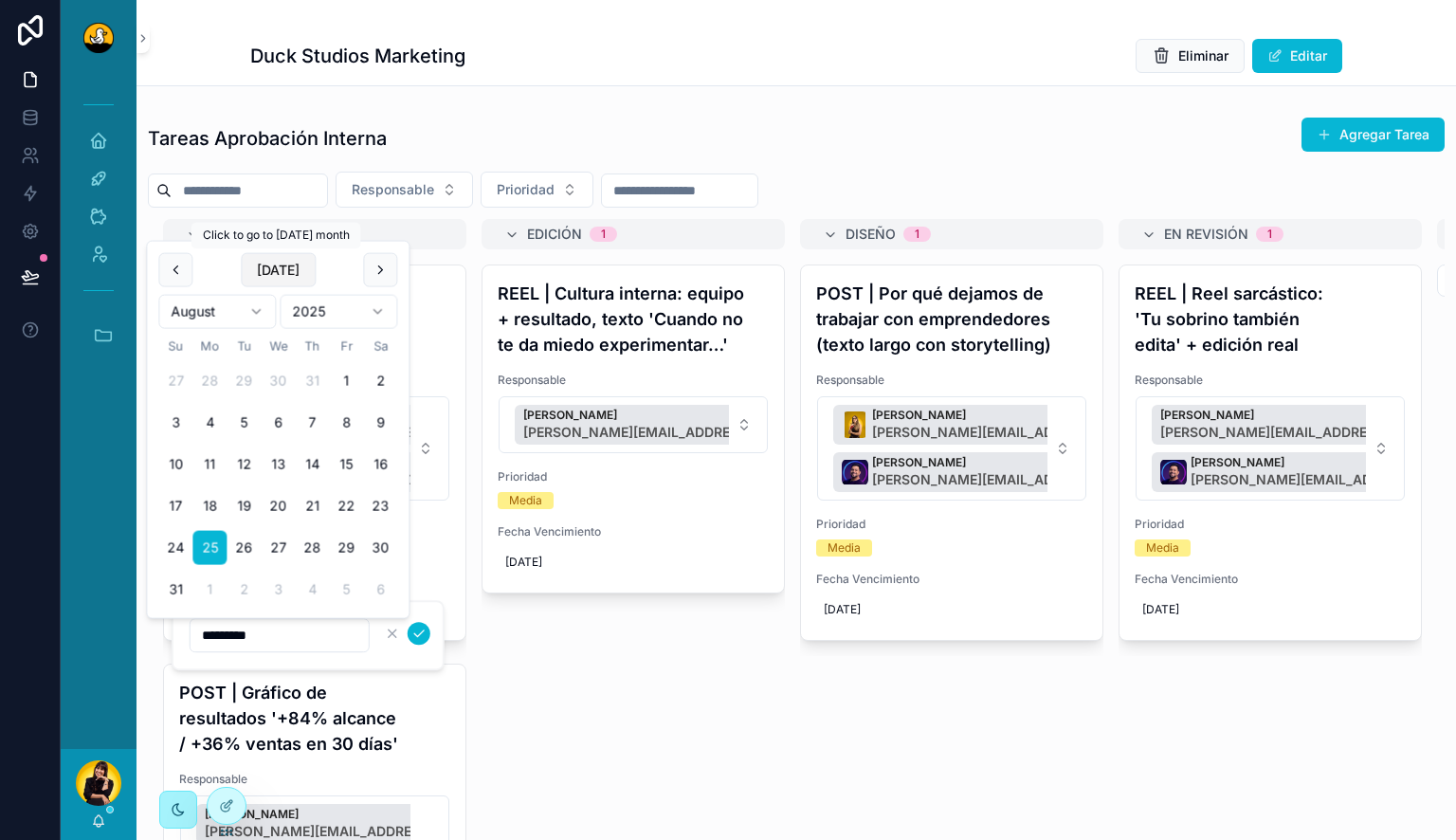
click at [289, 273] on button "[DATE]" at bounding box center [278, 270] width 75 height 35
click at [376, 535] on button "27" at bounding box center [382, 548] width 35 height 35
type input "*********"
click at [428, 636] on button "scrollable content" at bounding box center [419, 633] width 23 height 23
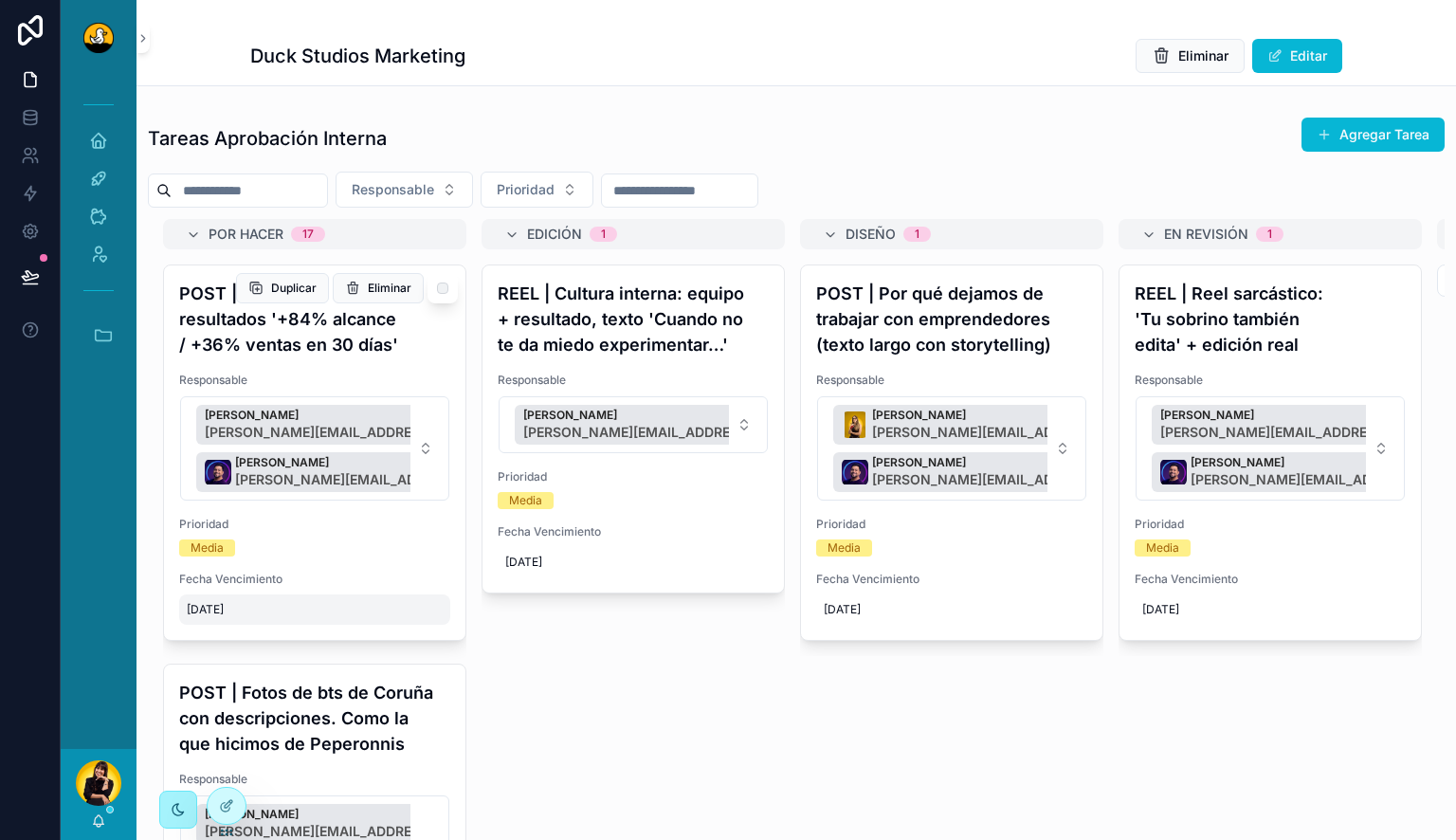
click at [305, 619] on div "8/27/2025" at bounding box center [315, 610] width 271 height 31
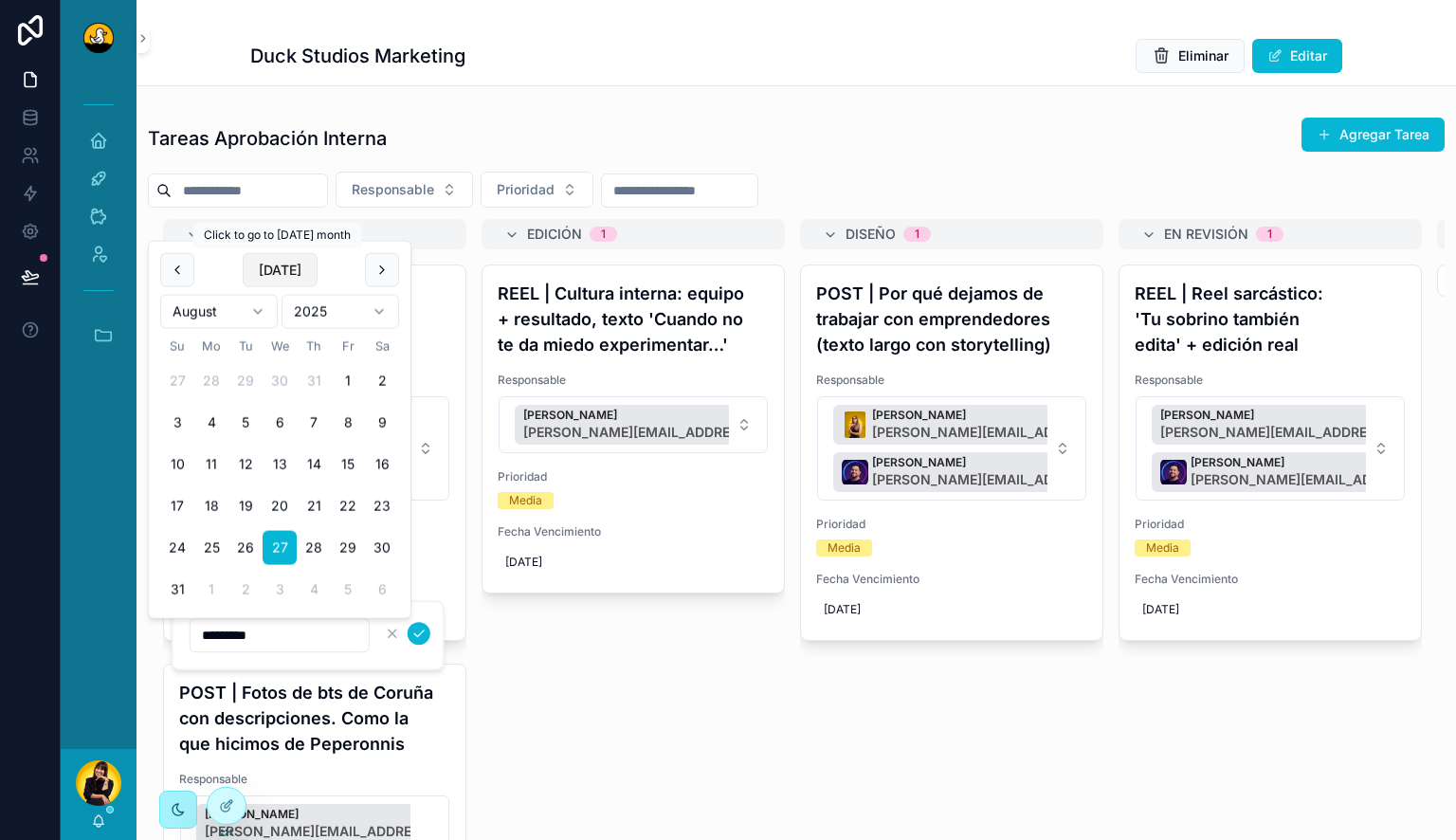
click at [283, 273] on button "[DATE]" at bounding box center [280, 270] width 75 height 35
click at [212, 593] on button "29" at bounding box center [212, 590] width 35 height 35
type input "*********"
click at [423, 637] on icon "scrollable content" at bounding box center [419, 633] width 15 height 15
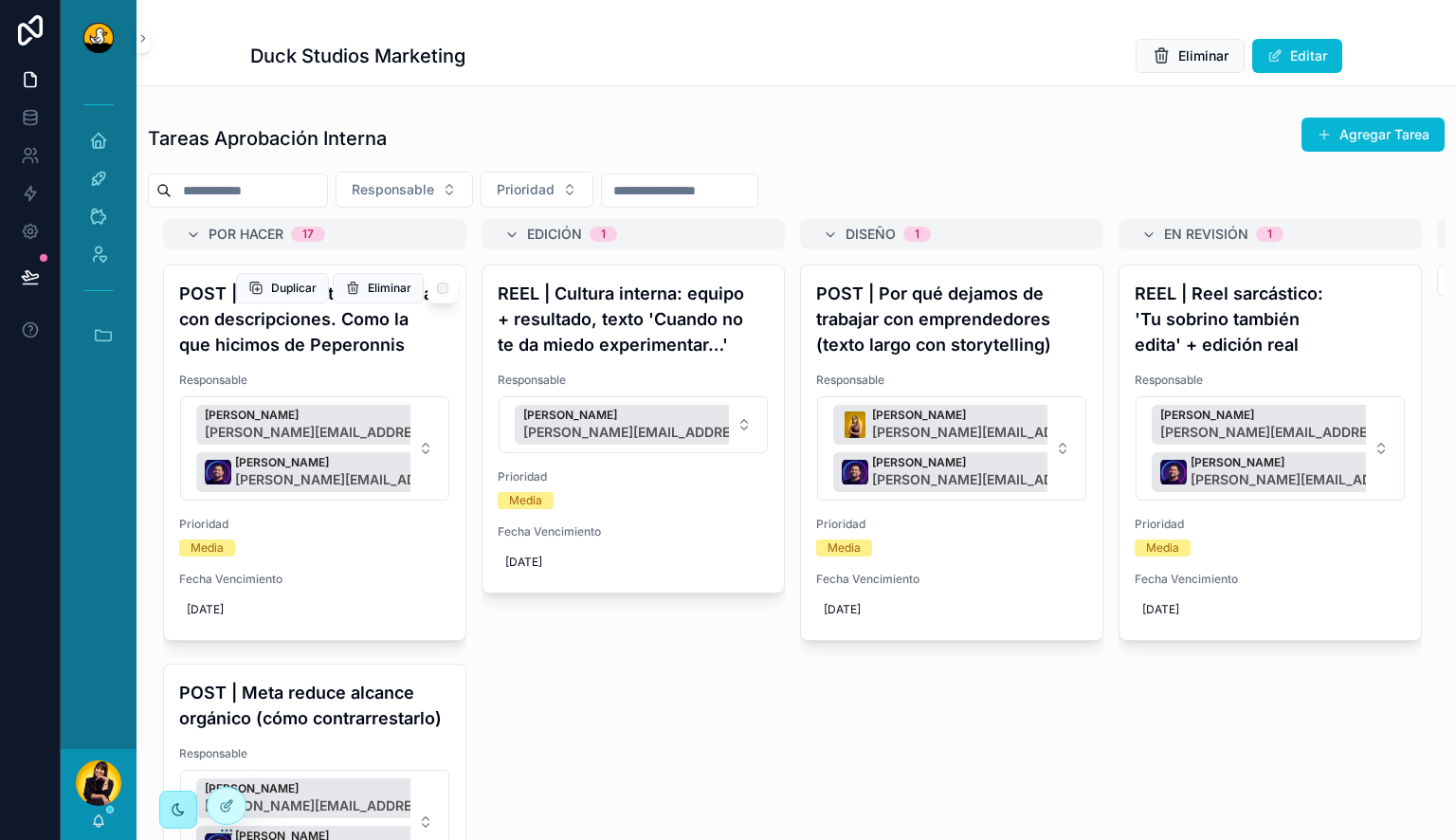
click at [305, 336] on h4 "POST | Fotos de bts de Coruña con descripciones. Como la que hicimos de Peperon…" at bounding box center [315, 319] width 271 height 77
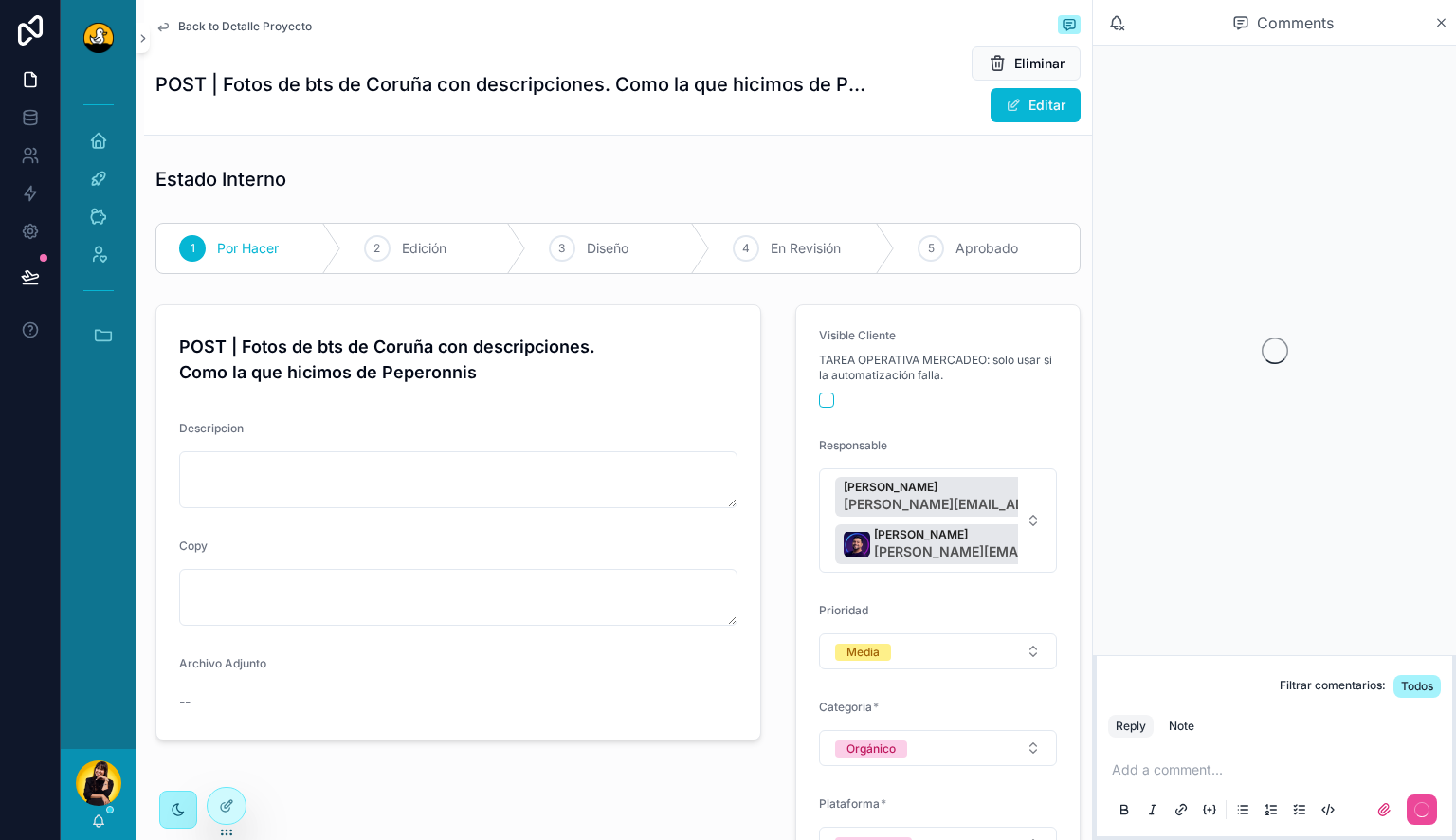
click at [211, 31] on span "Back to Detalle Proyecto" at bounding box center [245, 27] width 133 height 15
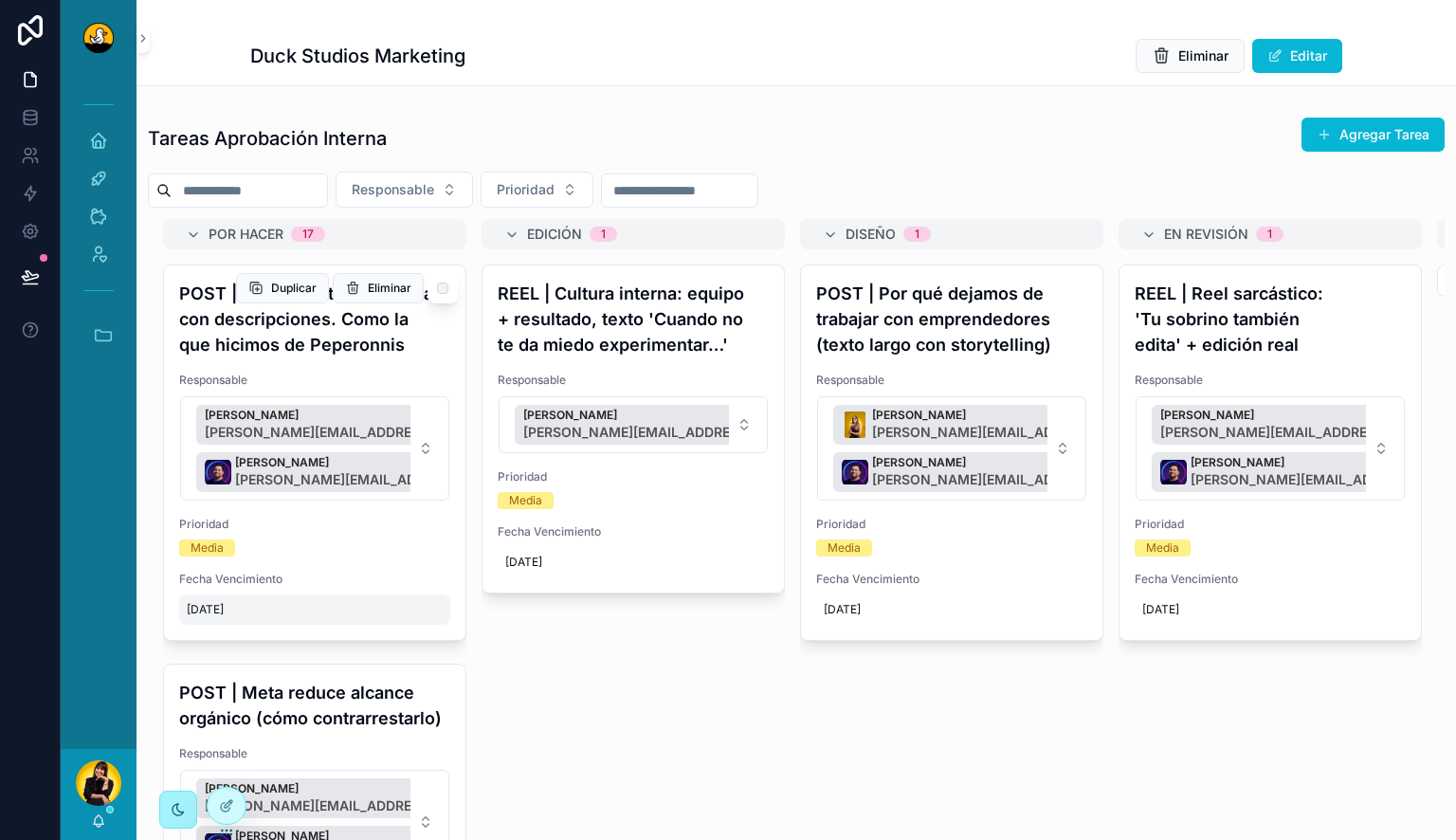
click at [248, 618] on div "8/27/2025" at bounding box center [315, 610] width 271 height 31
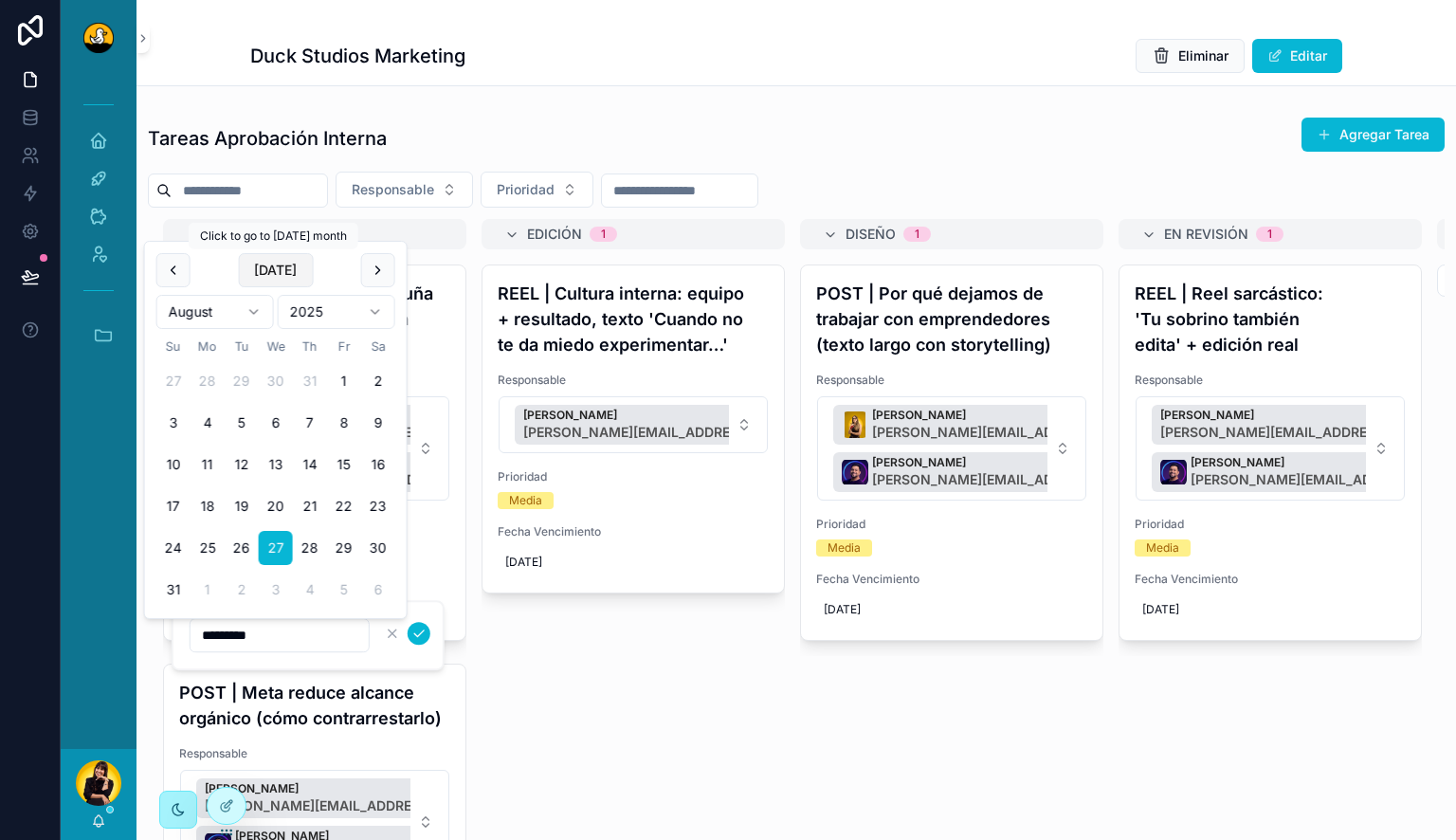
click at [299, 272] on button "[DATE]" at bounding box center [275, 270] width 75 height 35
click at [242, 590] on button "30" at bounding box center [246, 590] width 35 height 35
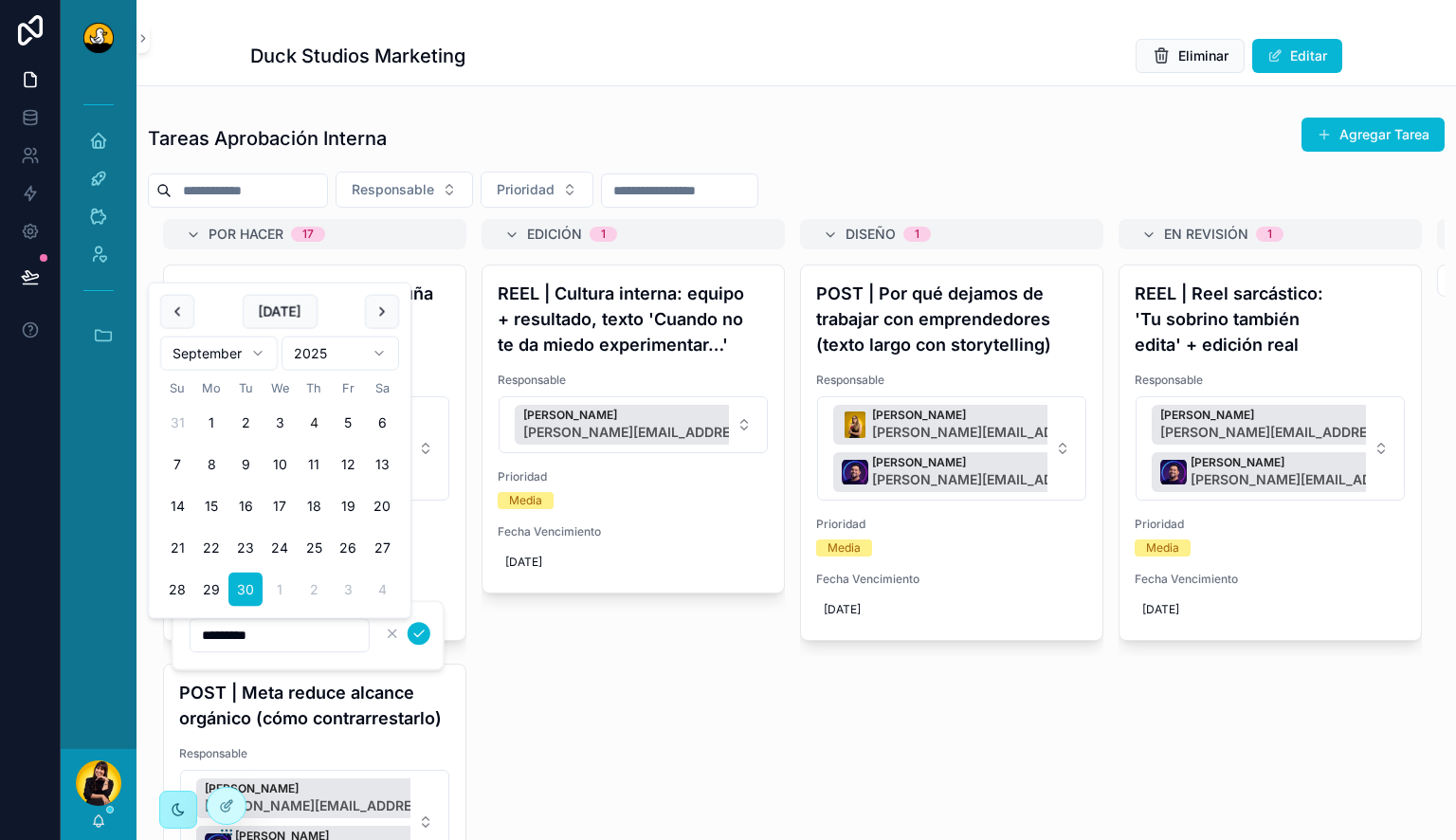
type input "*********"
click at [422, 637] on icon "scrollable content" at bounding box center [419, 633] width 15 height 15
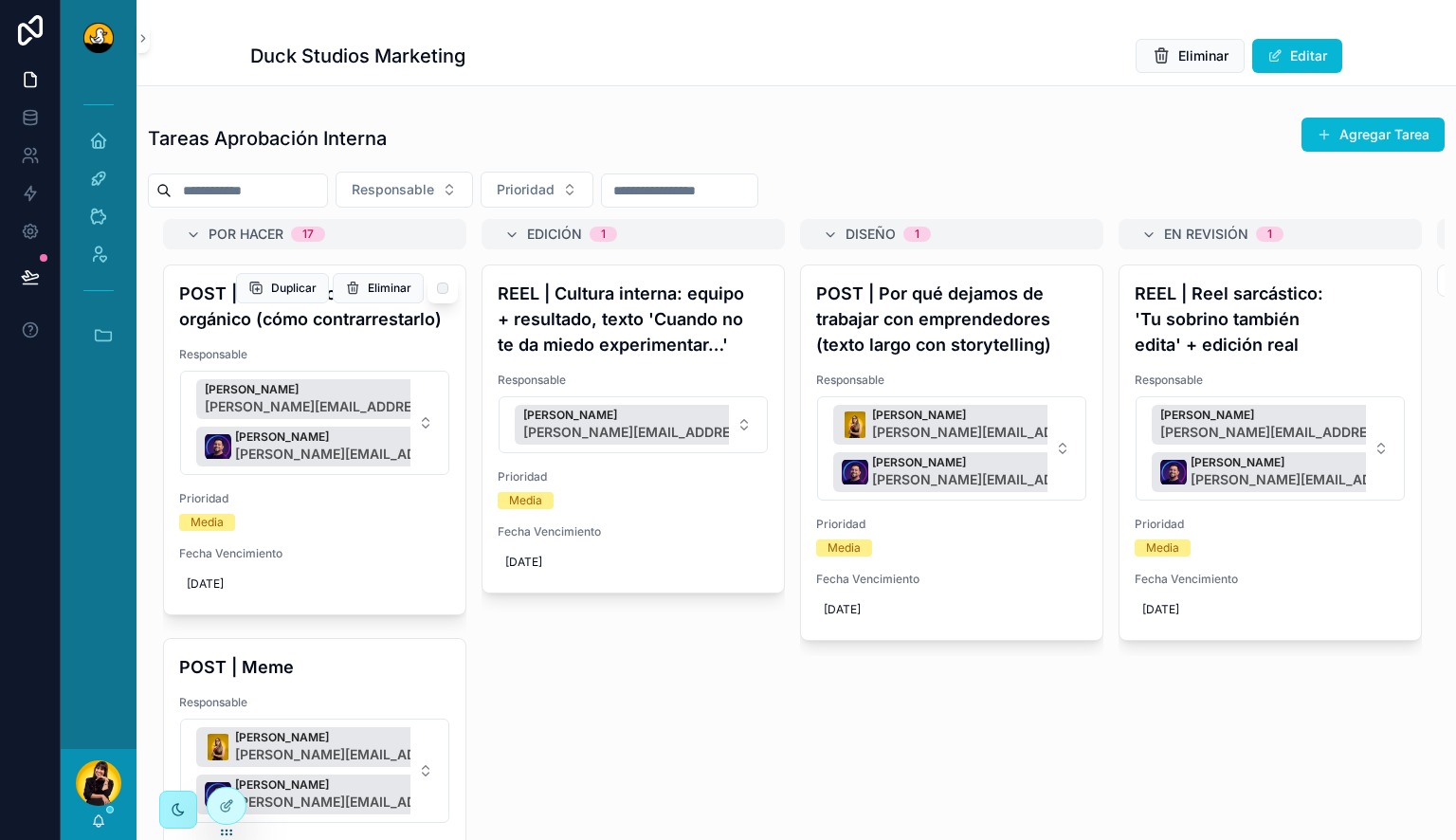
click at [263, 322] on h4 "POST | Meta reduce alcance orgánico (cómo contrarrestarlo)" at bounding box center [315, 306] width 271 height 51
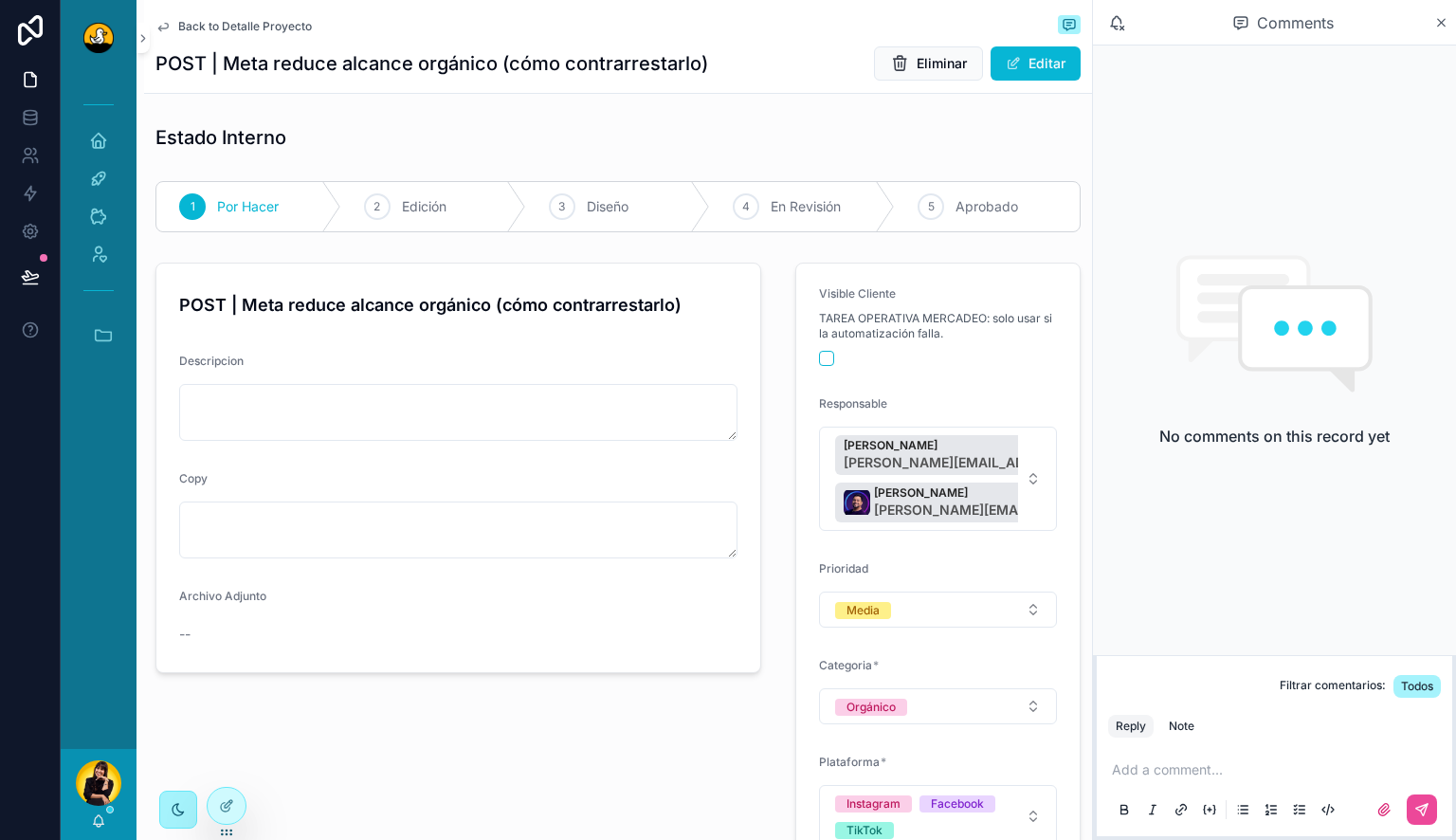
click at [200, 29] on span "Back to Detalle Proyecto" at bounding box center [245, 27] width 133 height 15
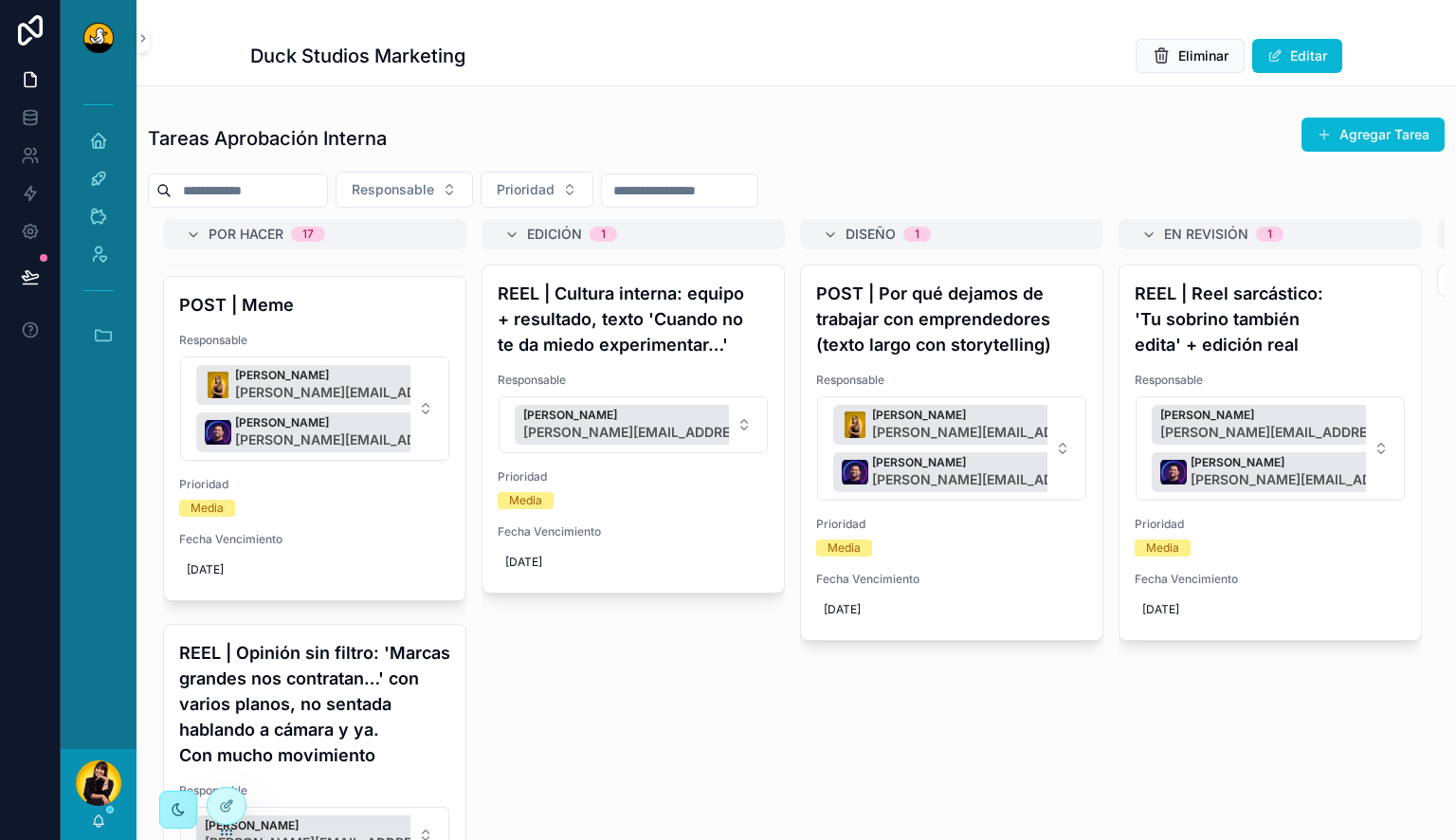
scroll to position [376, 0]
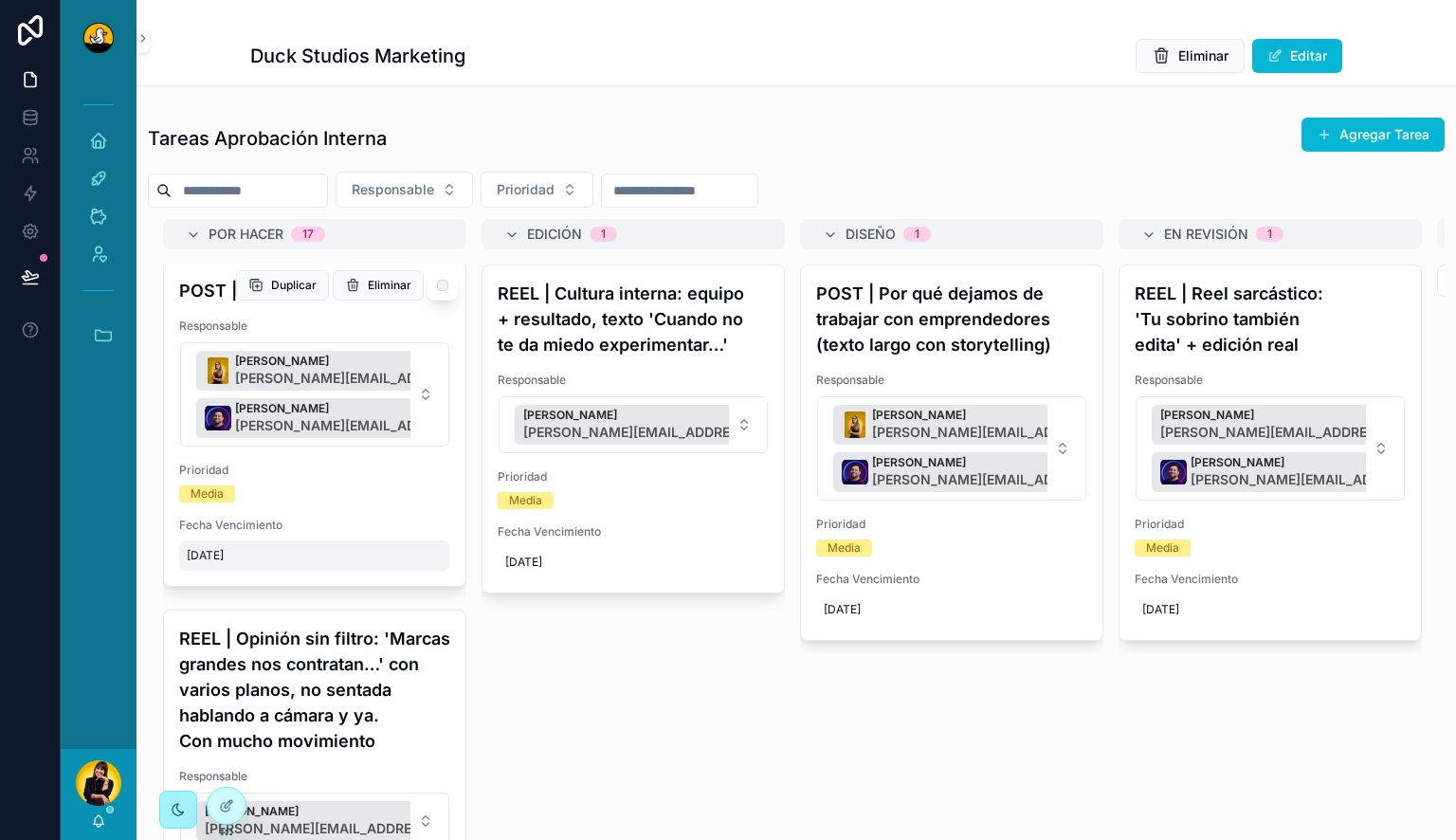
click at [223, 563] on span "[DATE]" at bounding box center [315, 555] width 256 height 15
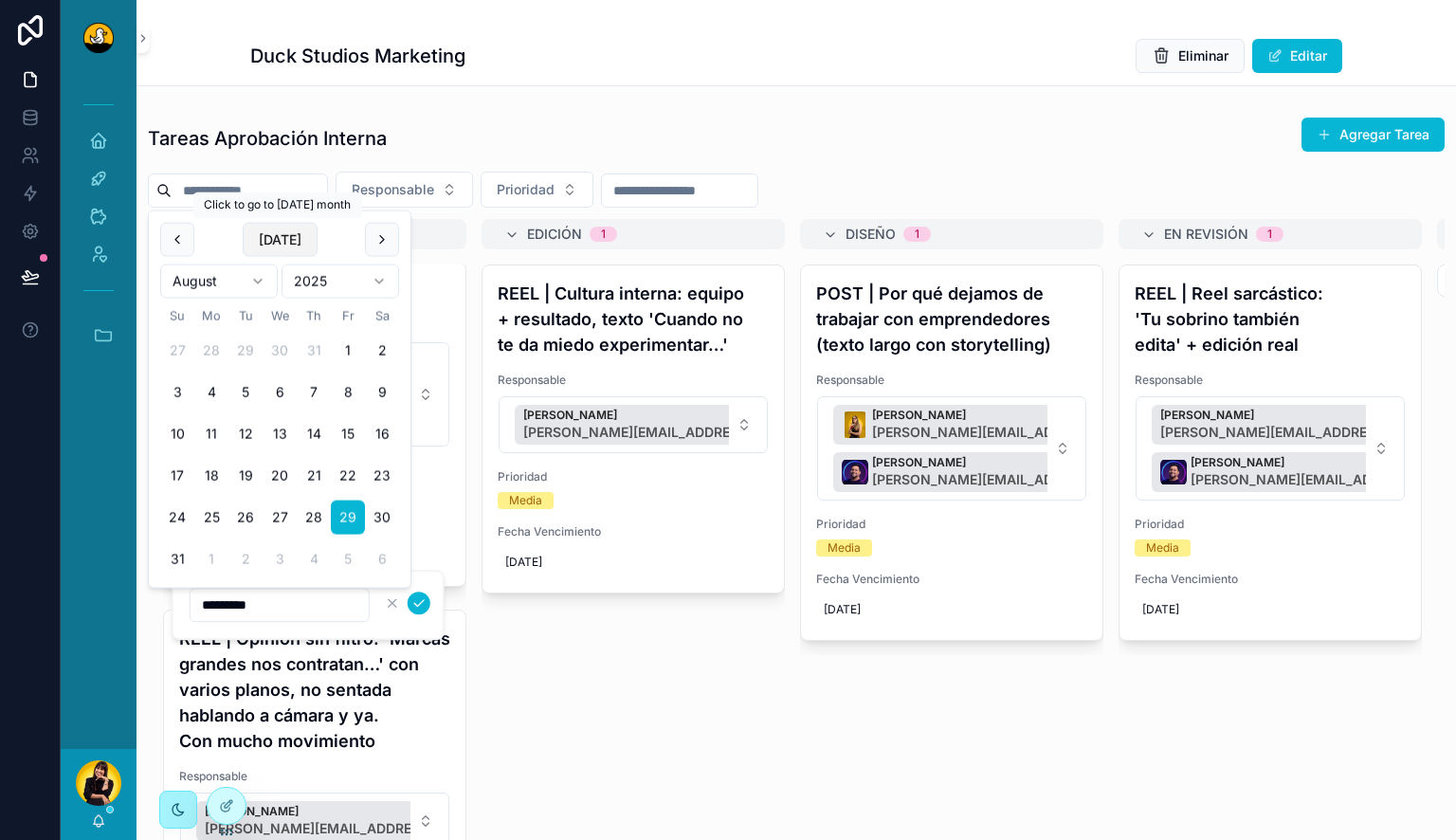
click at [274, 237] on button "[DATE]" at bounding box center [280, 240] width 75 height 35
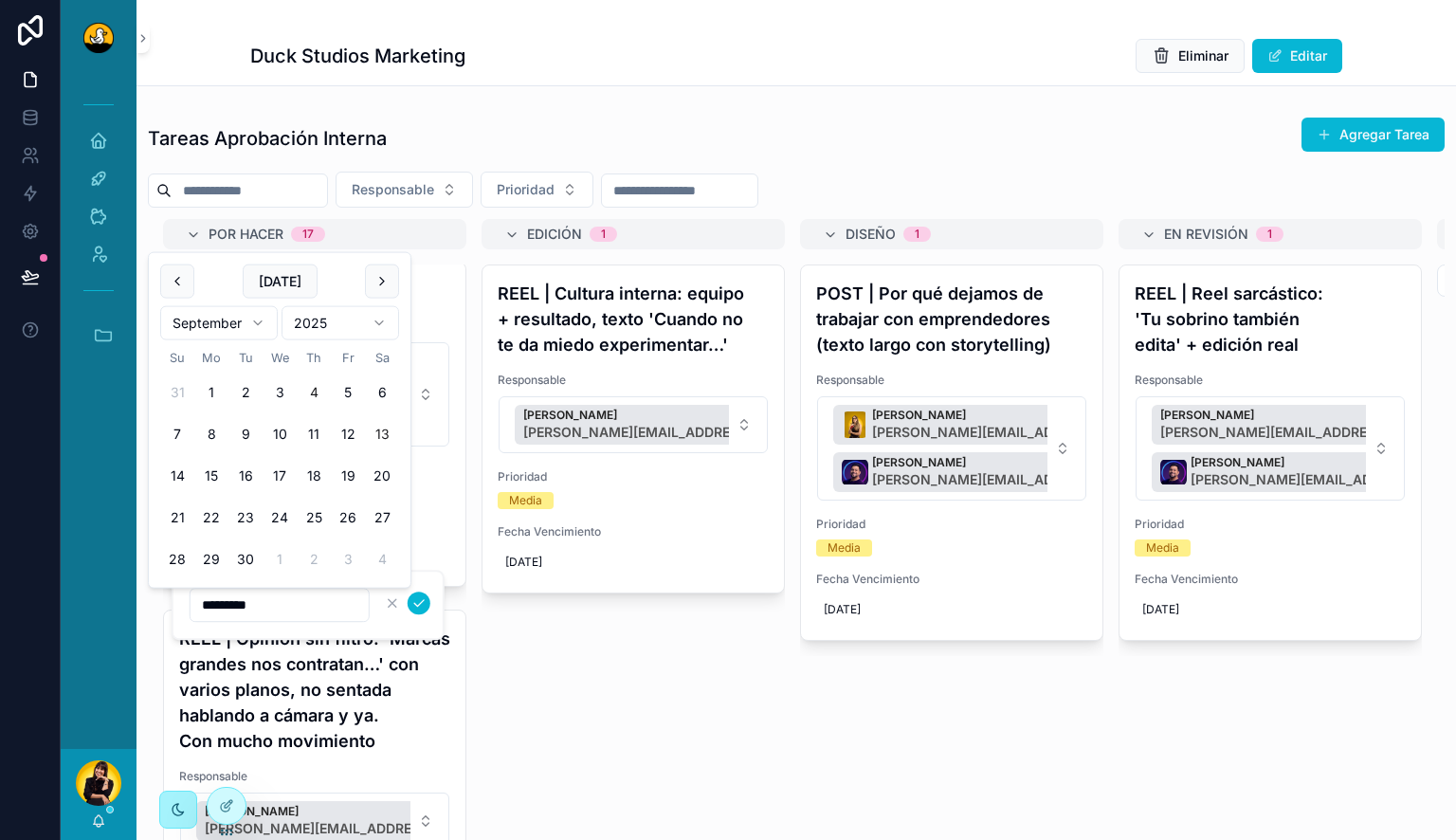
click at [378, 440] on button "13" at bounding box center [382, 434] width 35 height 35
type input "*********"
click at [416, 606] on icon "scrollable content" at bounding box center [419, 603] width 15 height 15
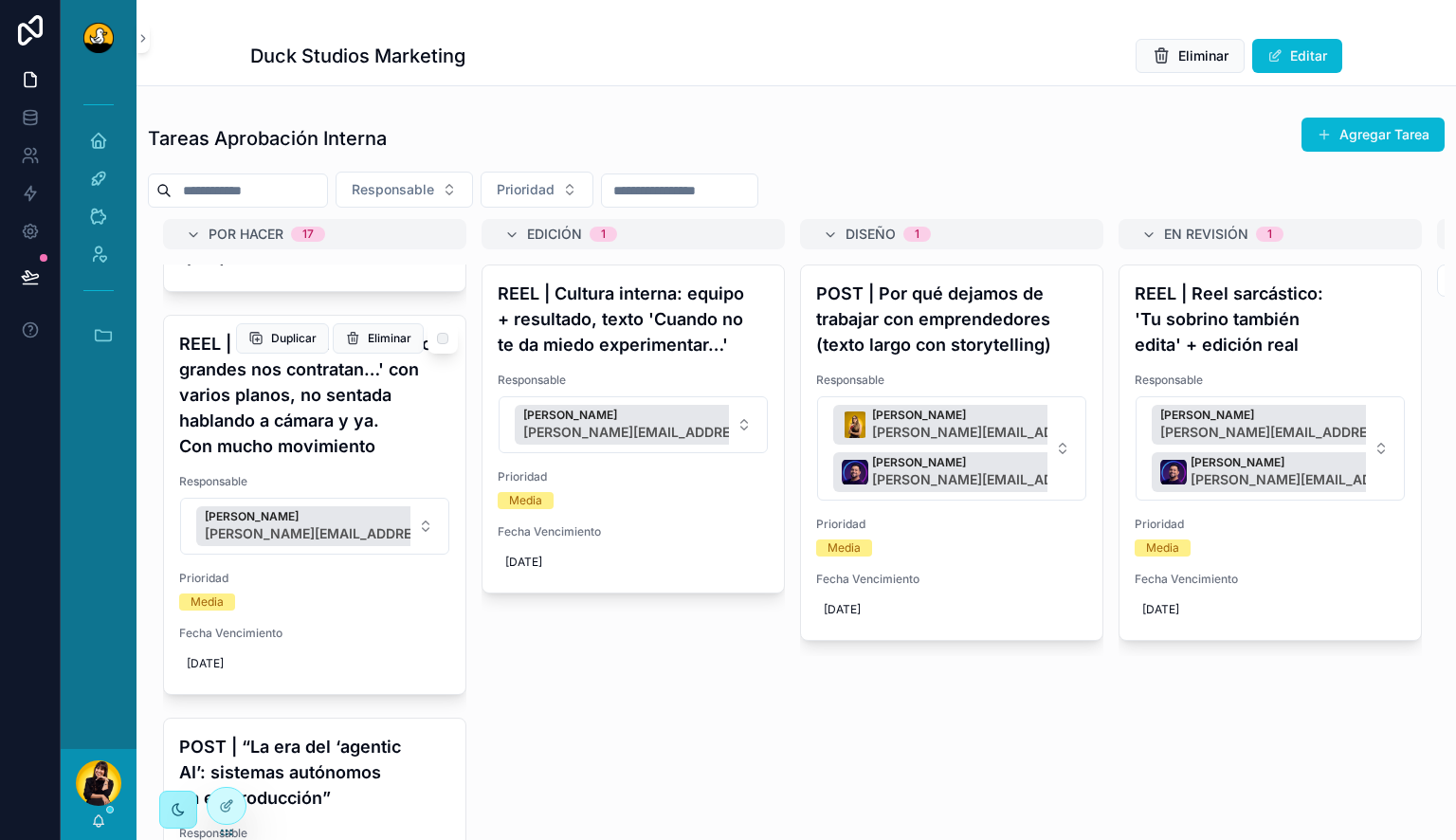
scroll to position [672, 0]
click at [231, 670] on span "8/30/2025" at bounding box center [315, 663] width 256 height 15
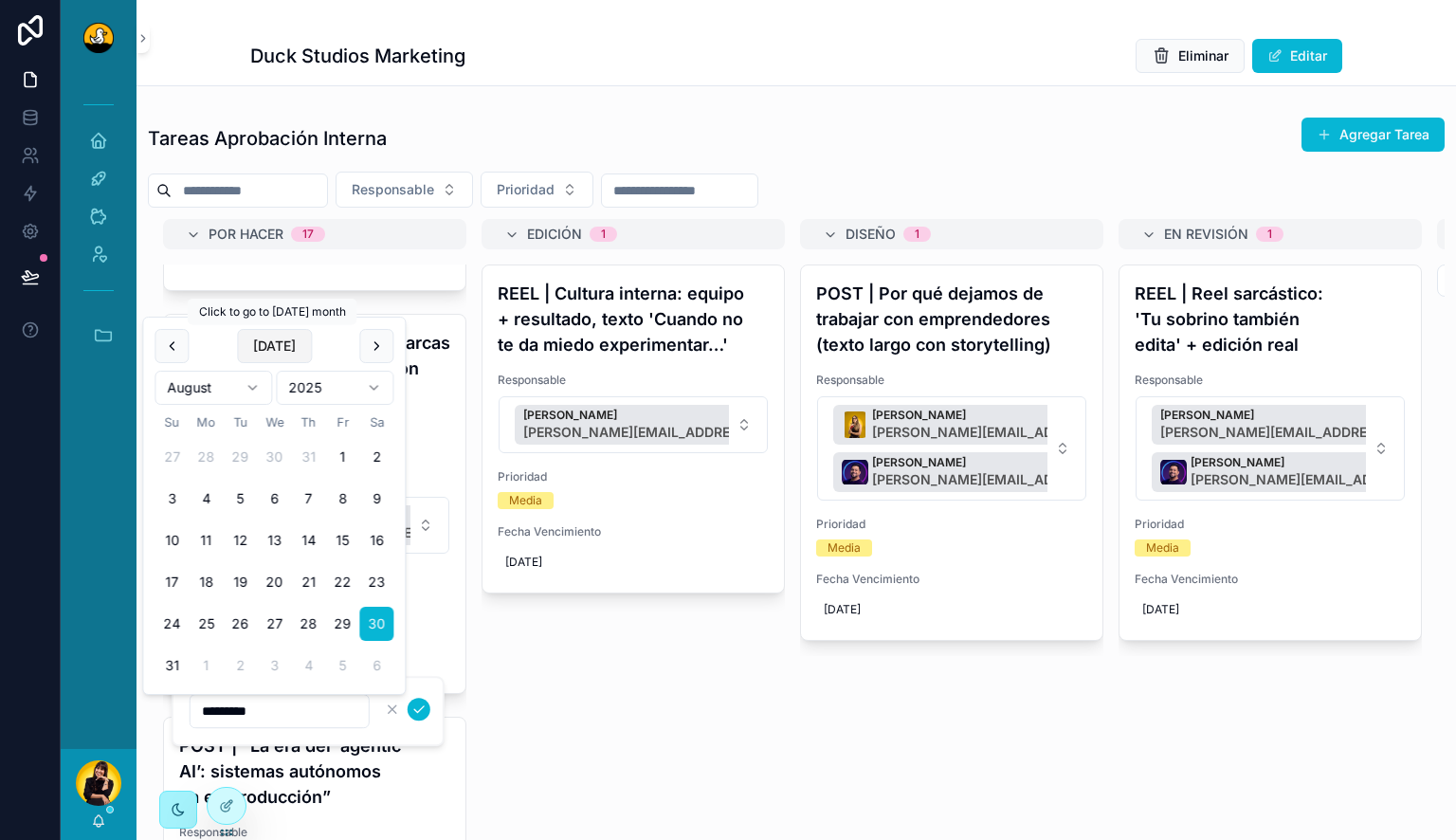
click at [282, 340] on button "[DATE]" at bounding box center [274, 346] width 75 height 35
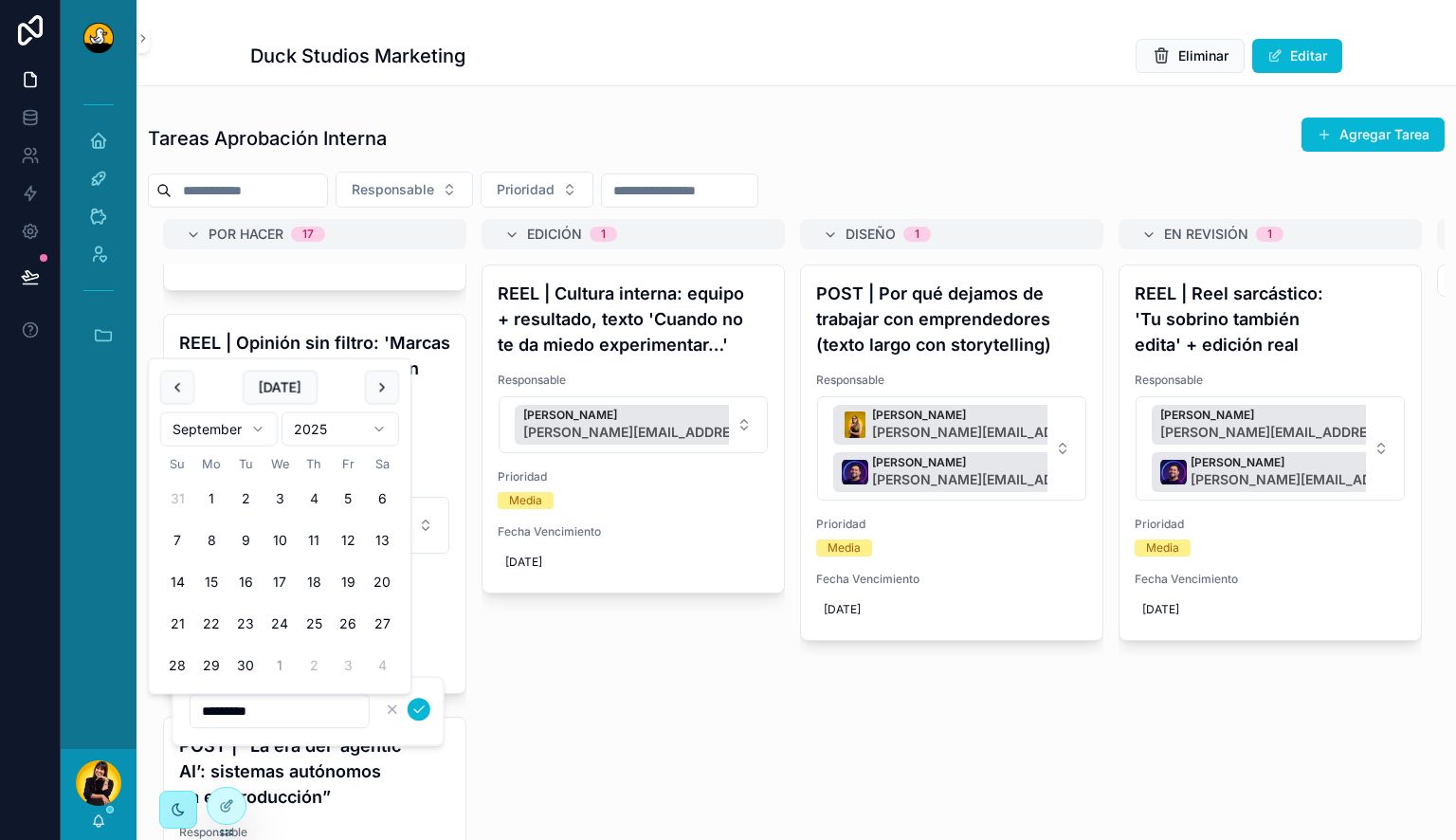
click at [281, 668] on button "1" at bounding box center [280, 665] width 35 height 35
type input "*********"
click at [421, 708] on icon "scrollable content" at bounding box center [419, 709] width 10 height 7
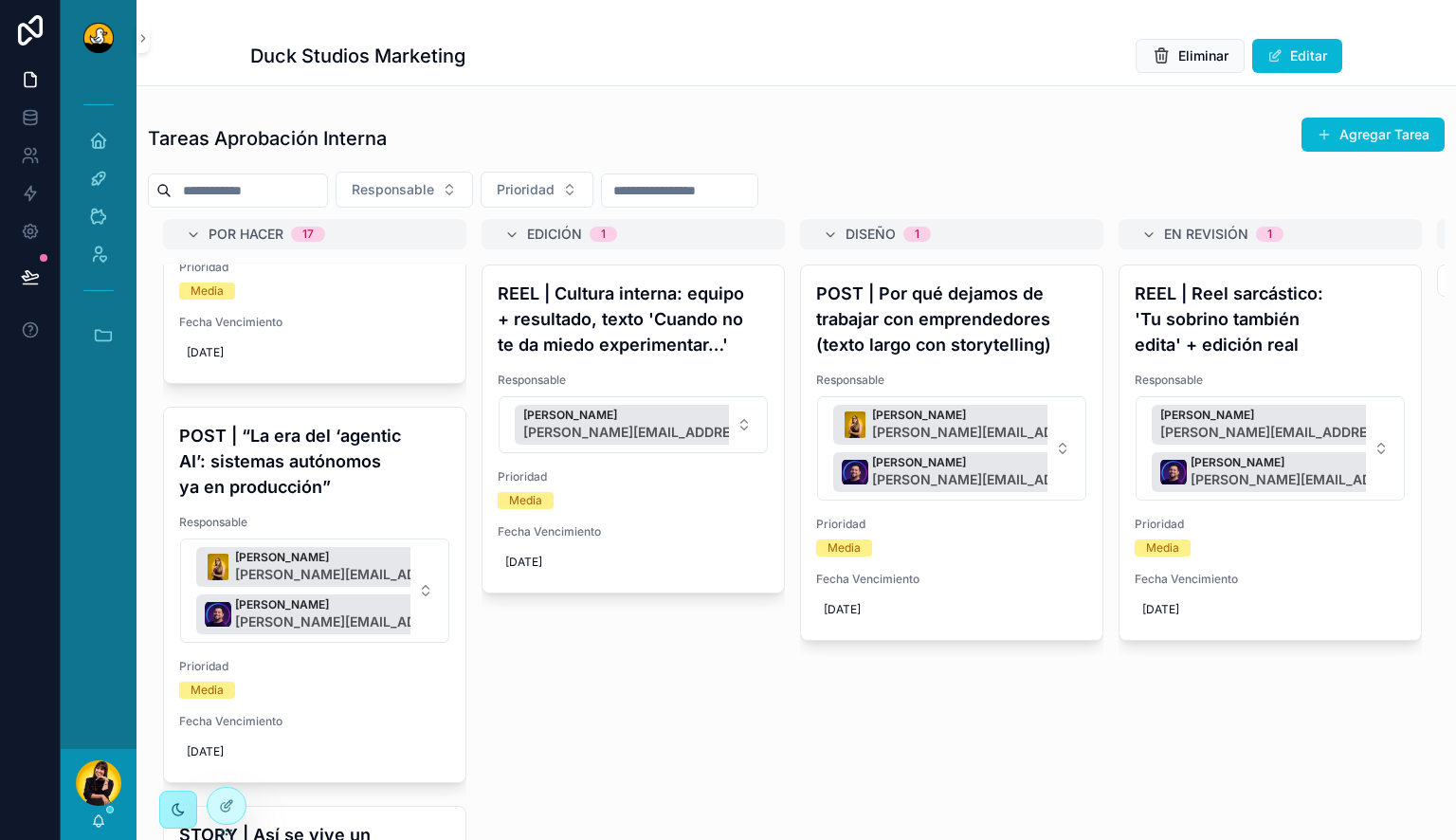
scroll to position [0, 0]
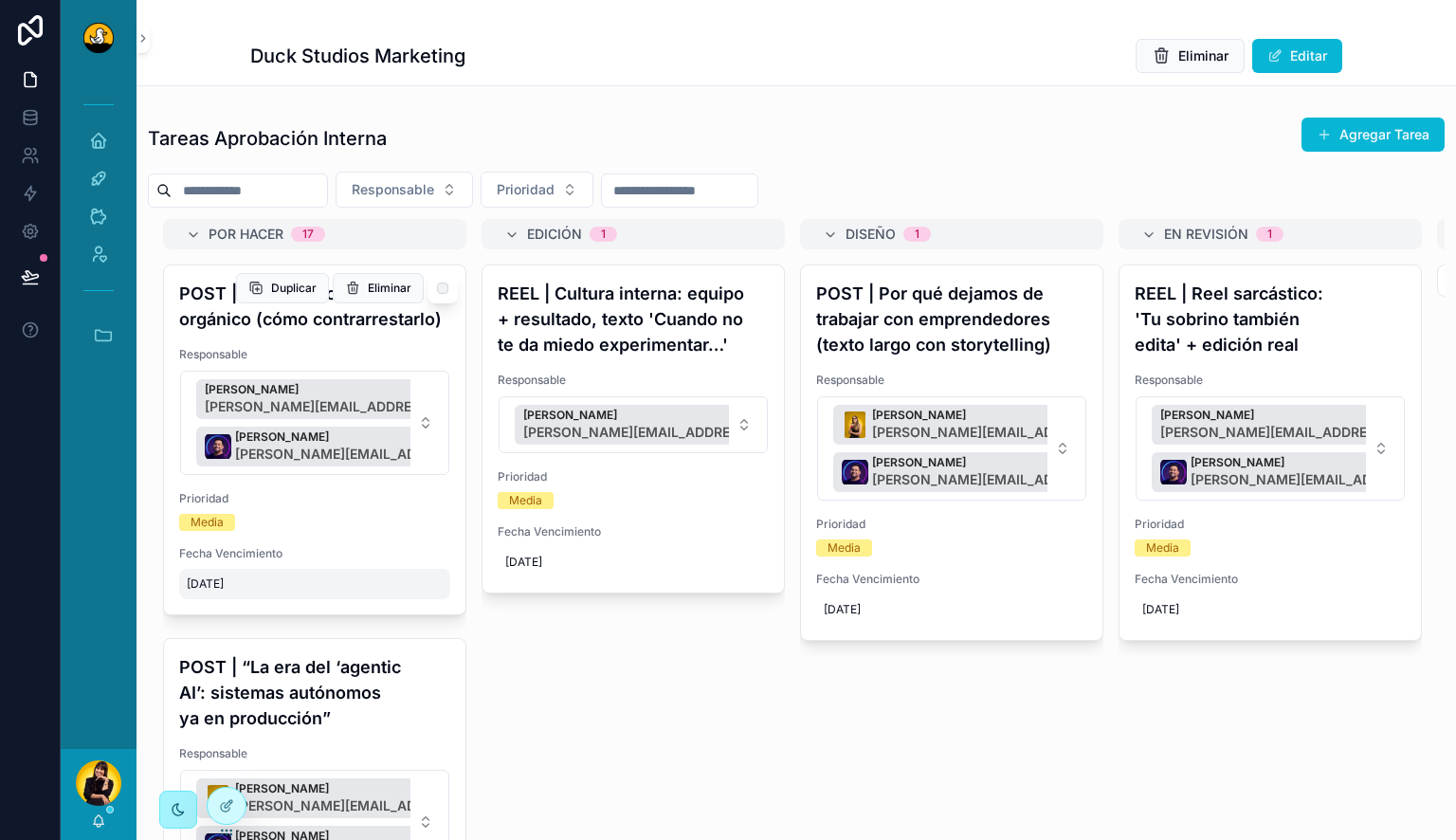
click at [266, 599] on div "8/28/2025" at bounding box center [315, 584] width 271 height 31
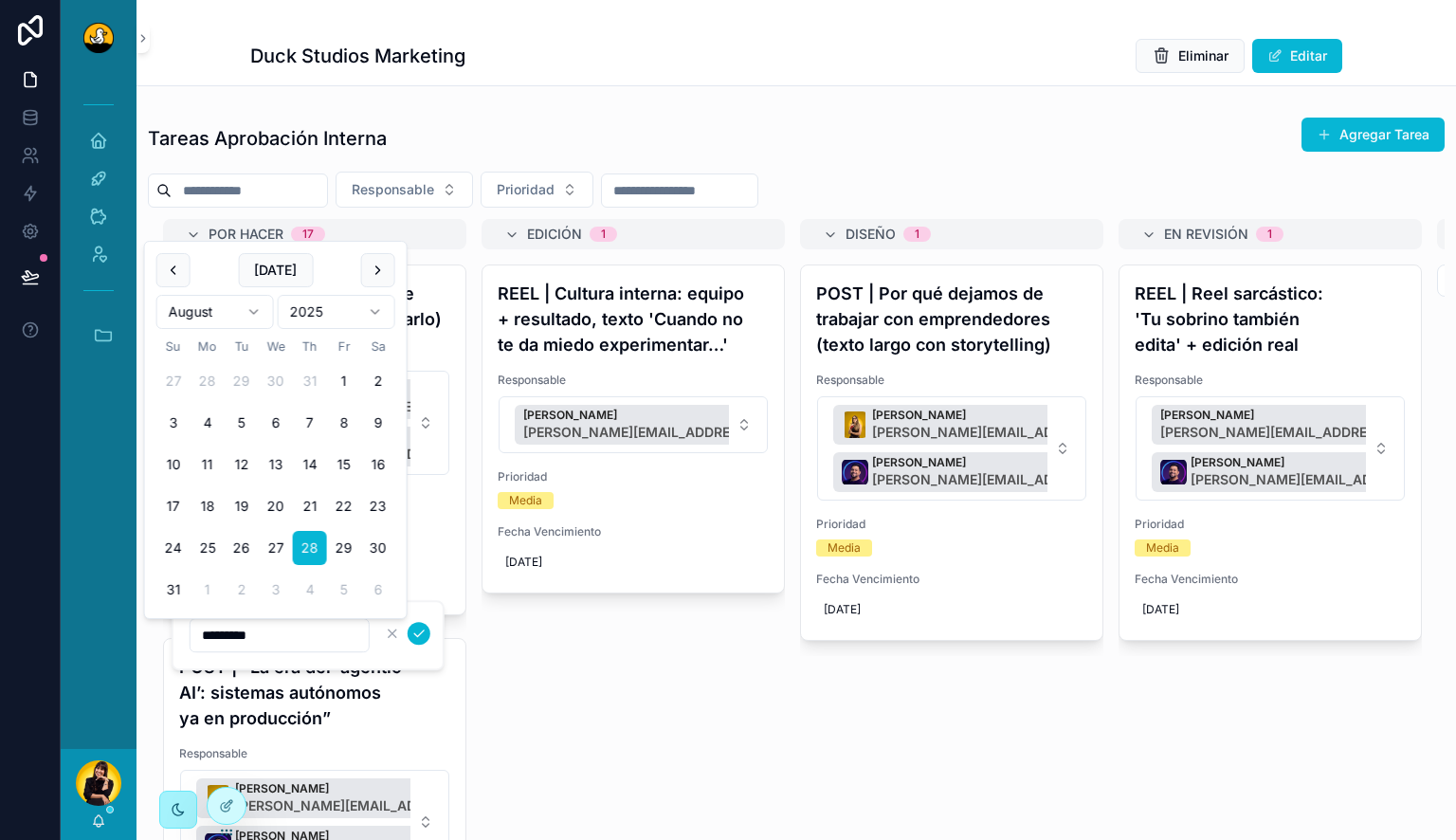
click at [488, 644] on div "Por Hacer 17 POST | Meta reduce alcance orgánico (cómo contrarrestarlo) Respons…" at bounding box center [796, 533] width 1297 height 630
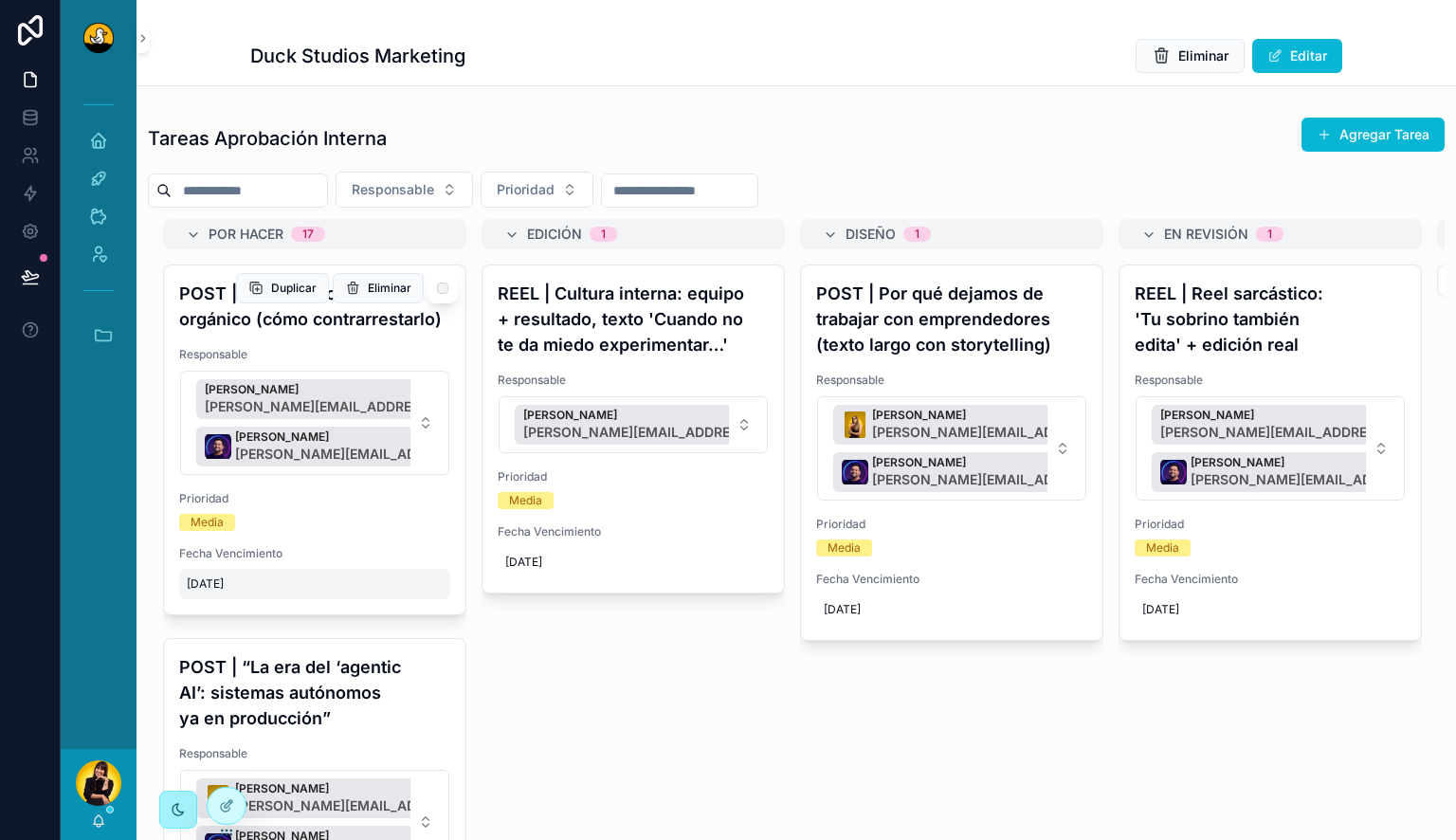
click at [268, 592] on span "8/28/2025" at bounding box center [315, 584] width 256 height 15
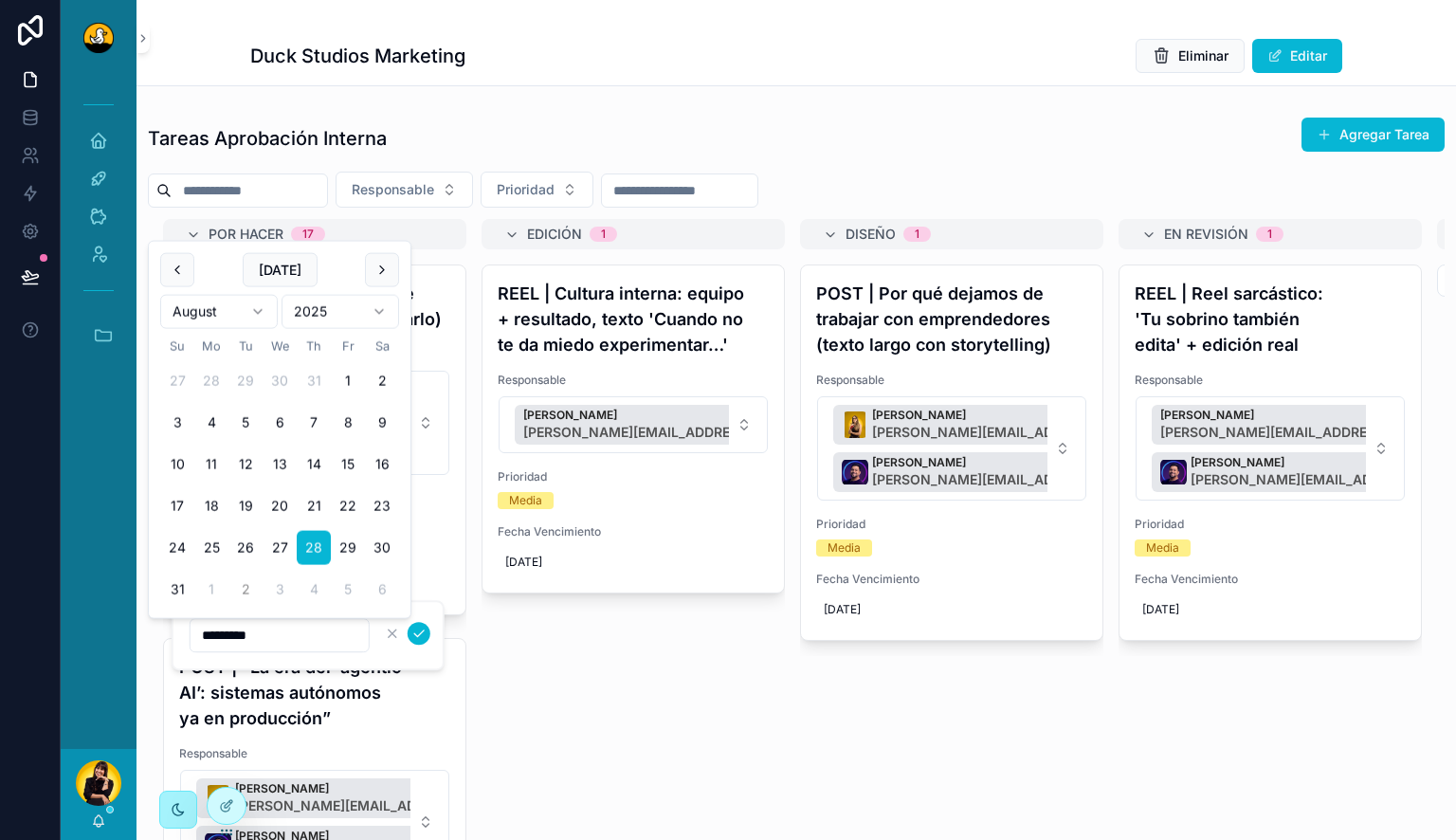
click at [250, 588] on button "2" at bounding box center [246, 590] width 35 height 35
type input "********"
click at [428, 637] on button "scrollable content" at bounding box center [419, 633] width 23 height 23
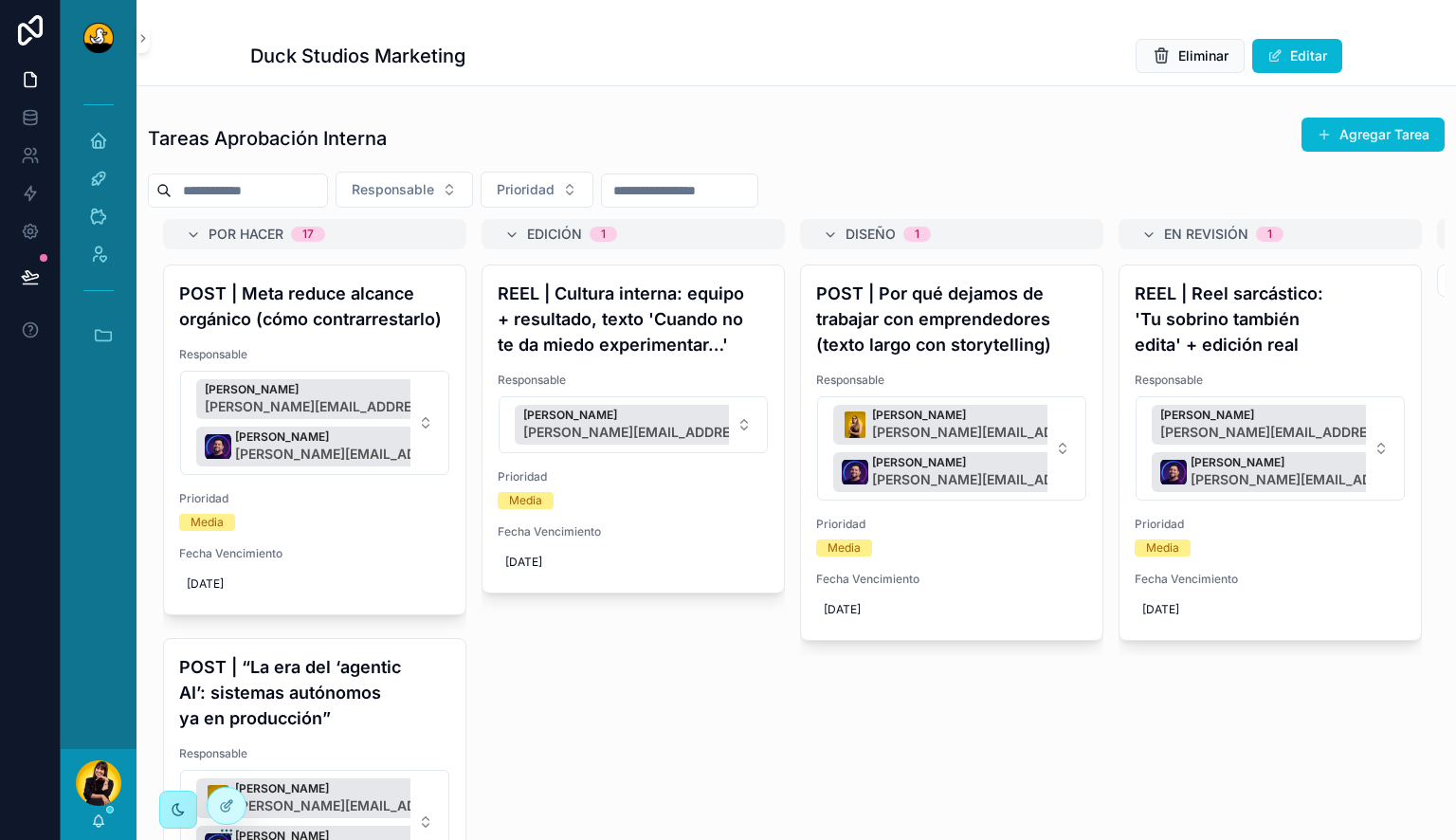
click at [321, 180] on input "scrollable content" at bounding box center [249, 191] width 155 height 27
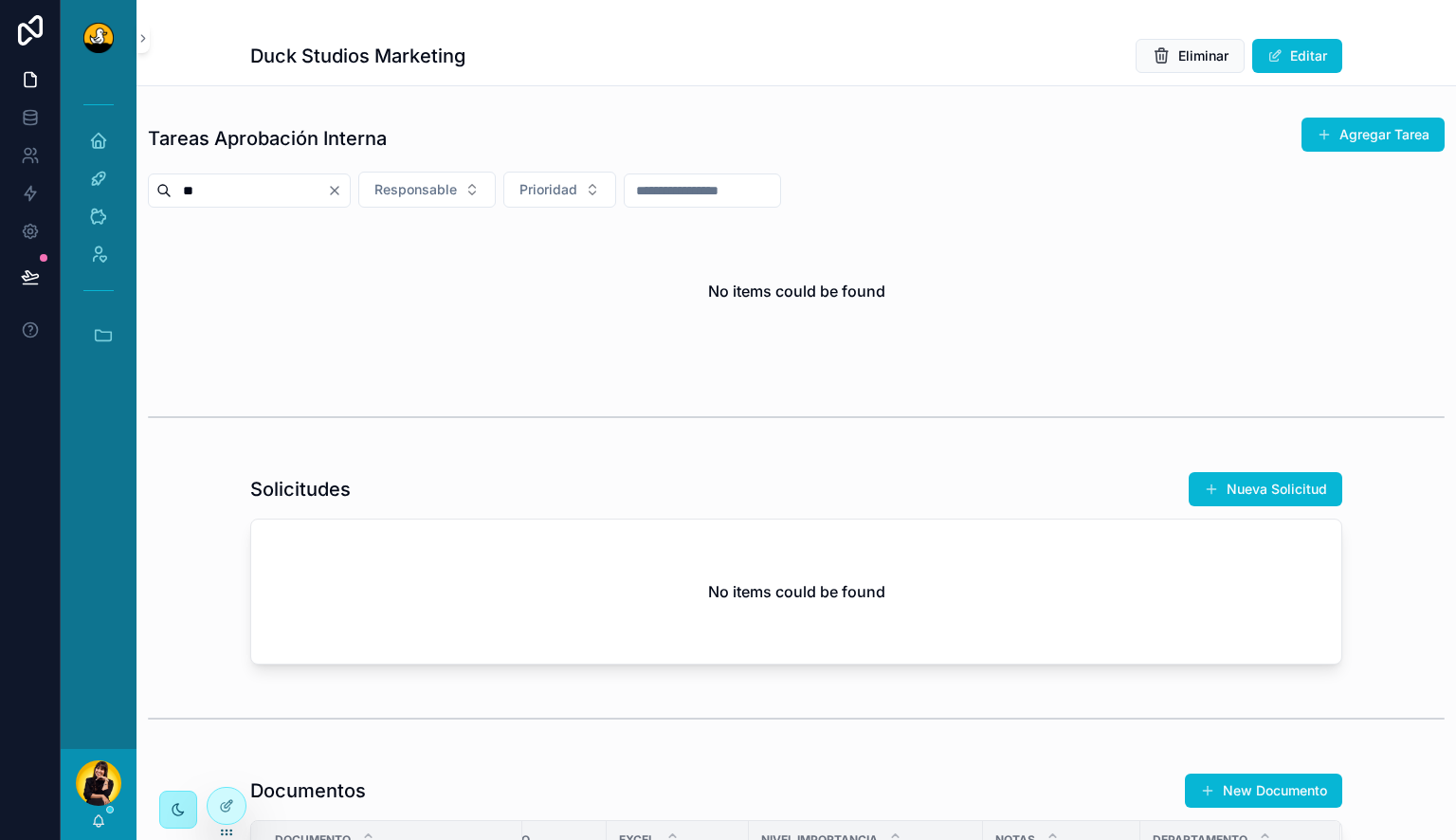
type input "*"
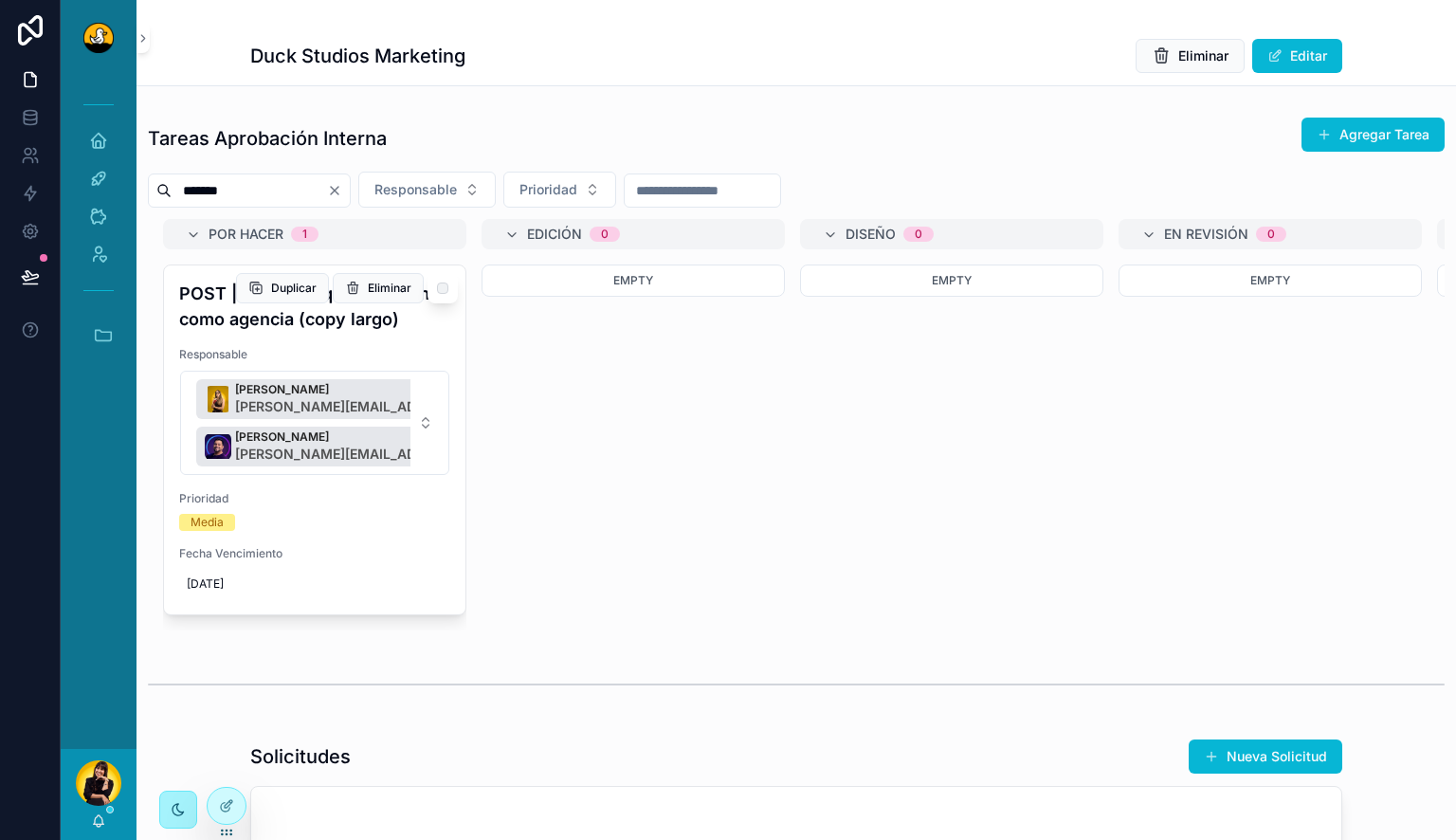
type input "*******"
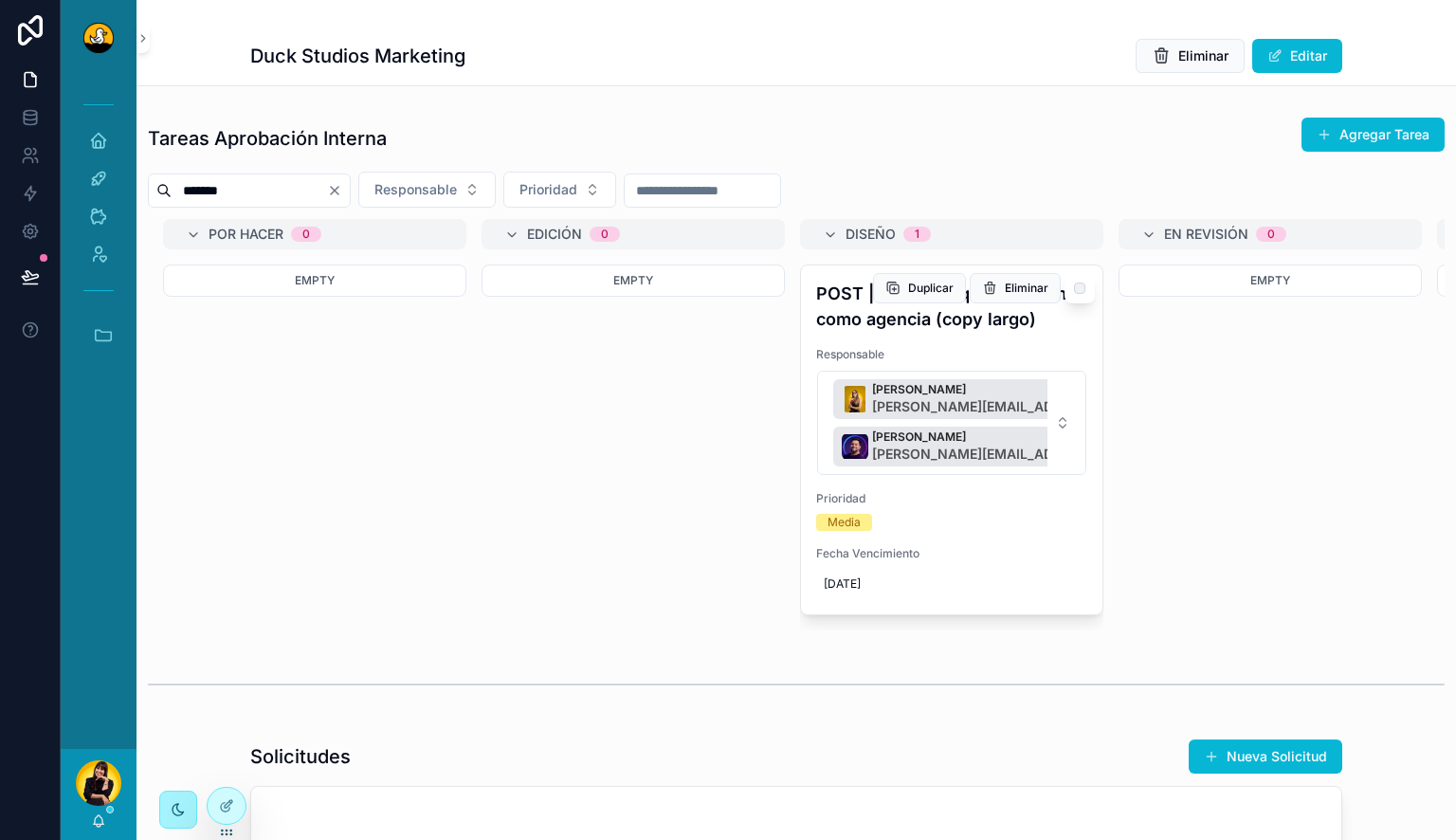
click at [989, 325] on h4 "POST | 3 errores que cometimos como agencia (copy largo)" at bounding box center [951, 306] width 271 height 51
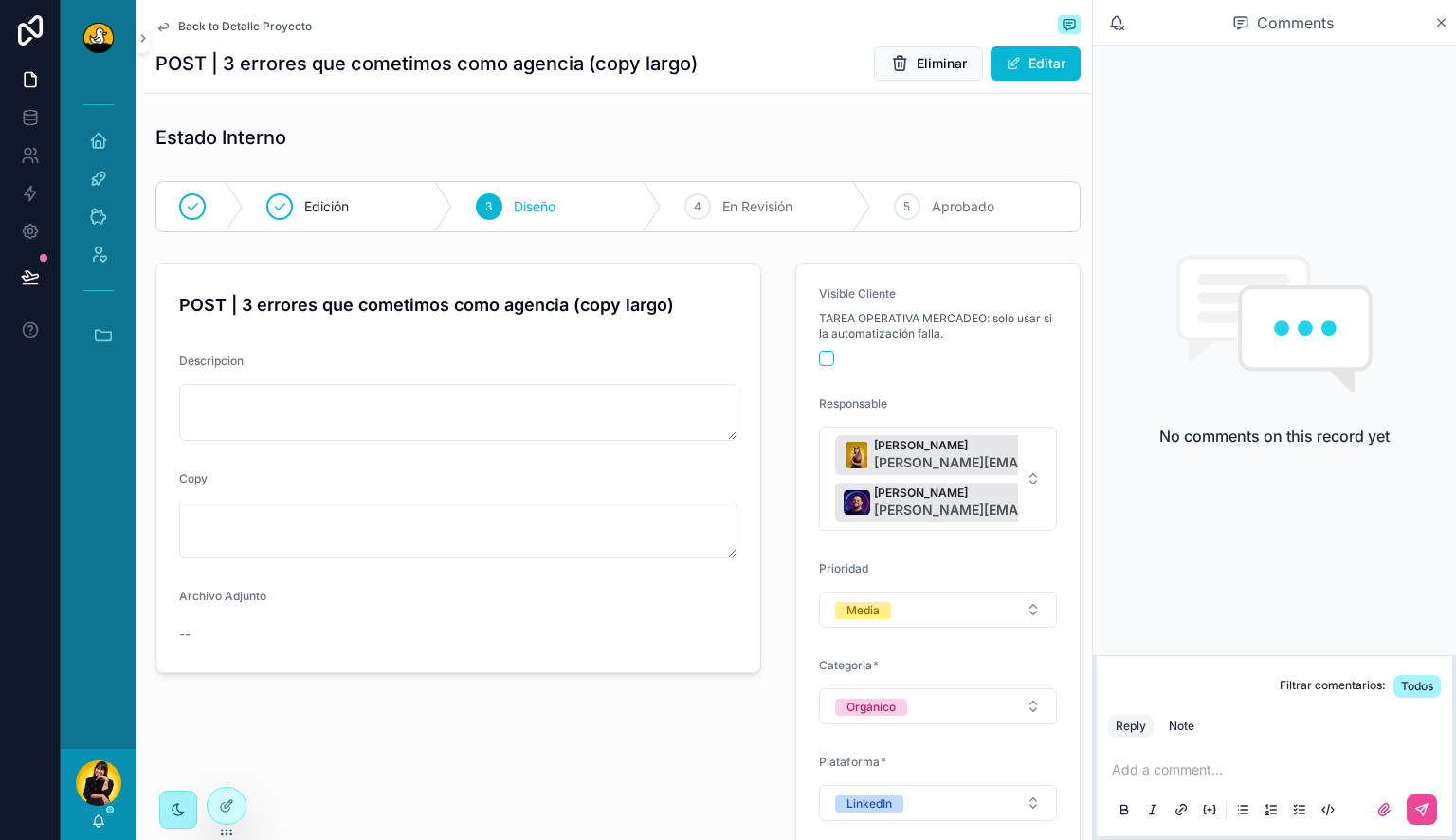
click at [237, 23] on span "Back to Detalle Proyecto" at bounding box center [245, 27] width 133 height 15
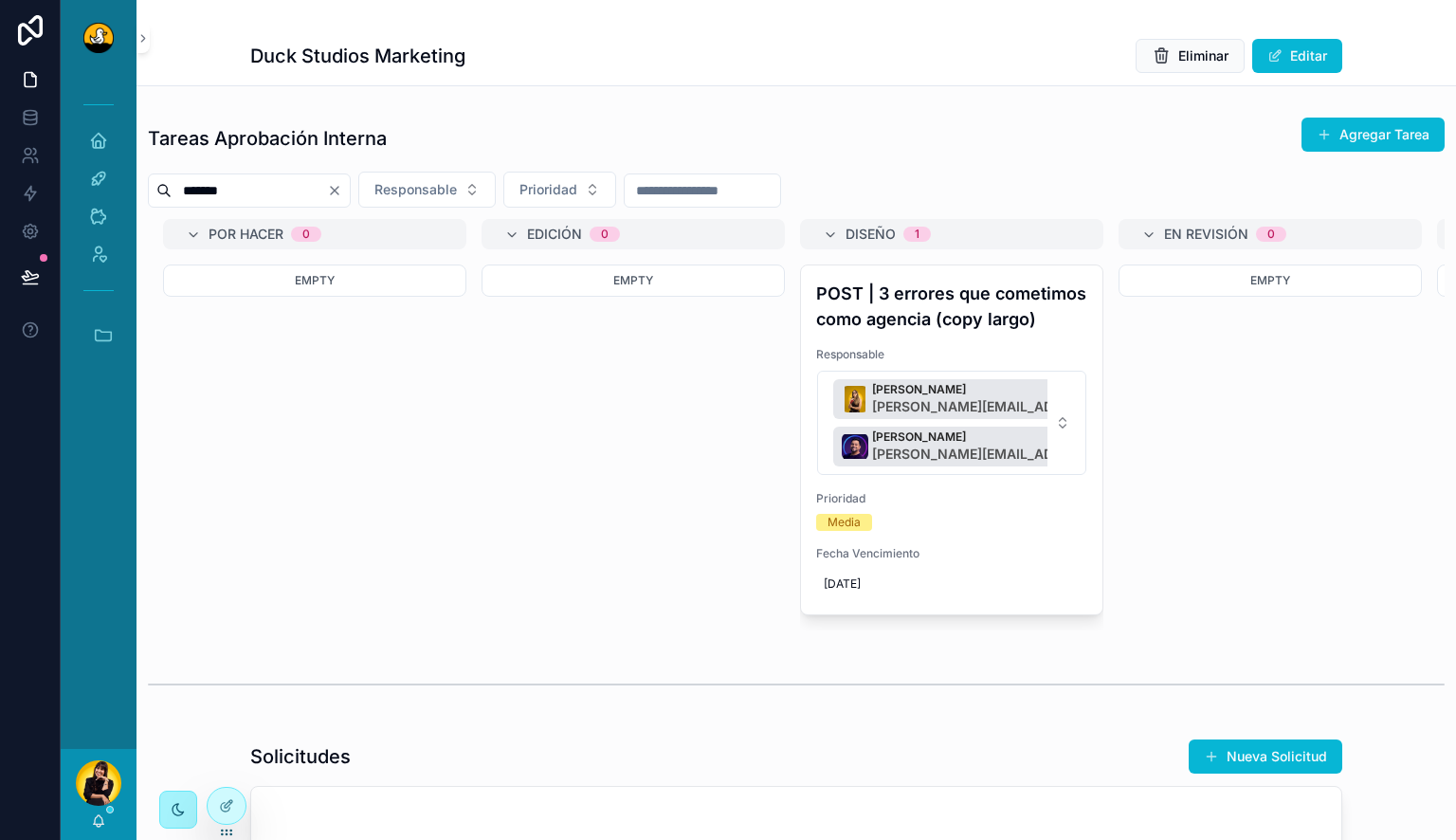
click at [351, 181] on div "*******" at bounding box center [248, 191] width 202 height 35
click at [342, 191] on icon "Clear" at bounding box center [335, 191] width 15 height 15
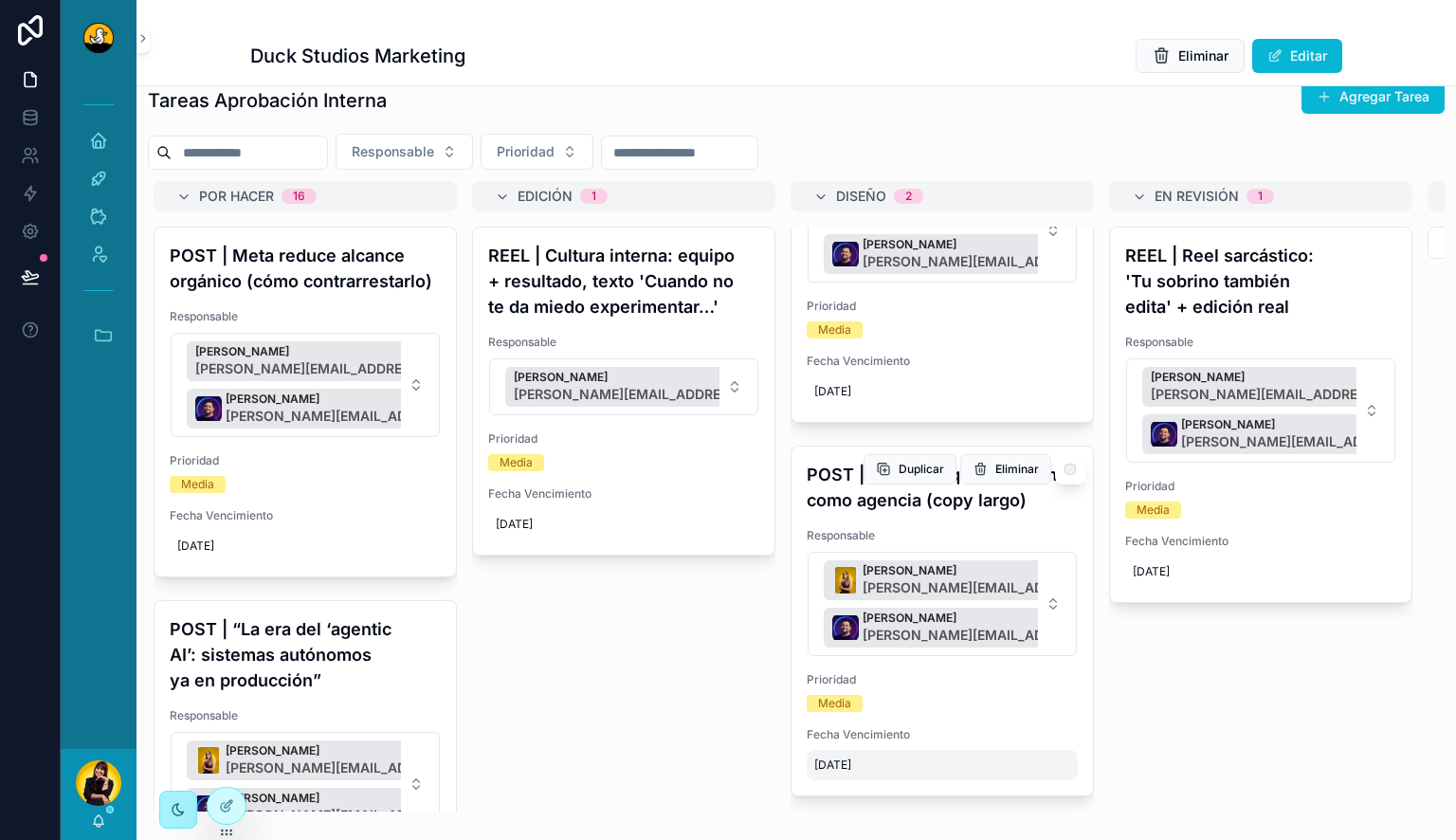
click at [839, 764] on span "[DATE]" at bounding box center [942, 765] width 256 height 15
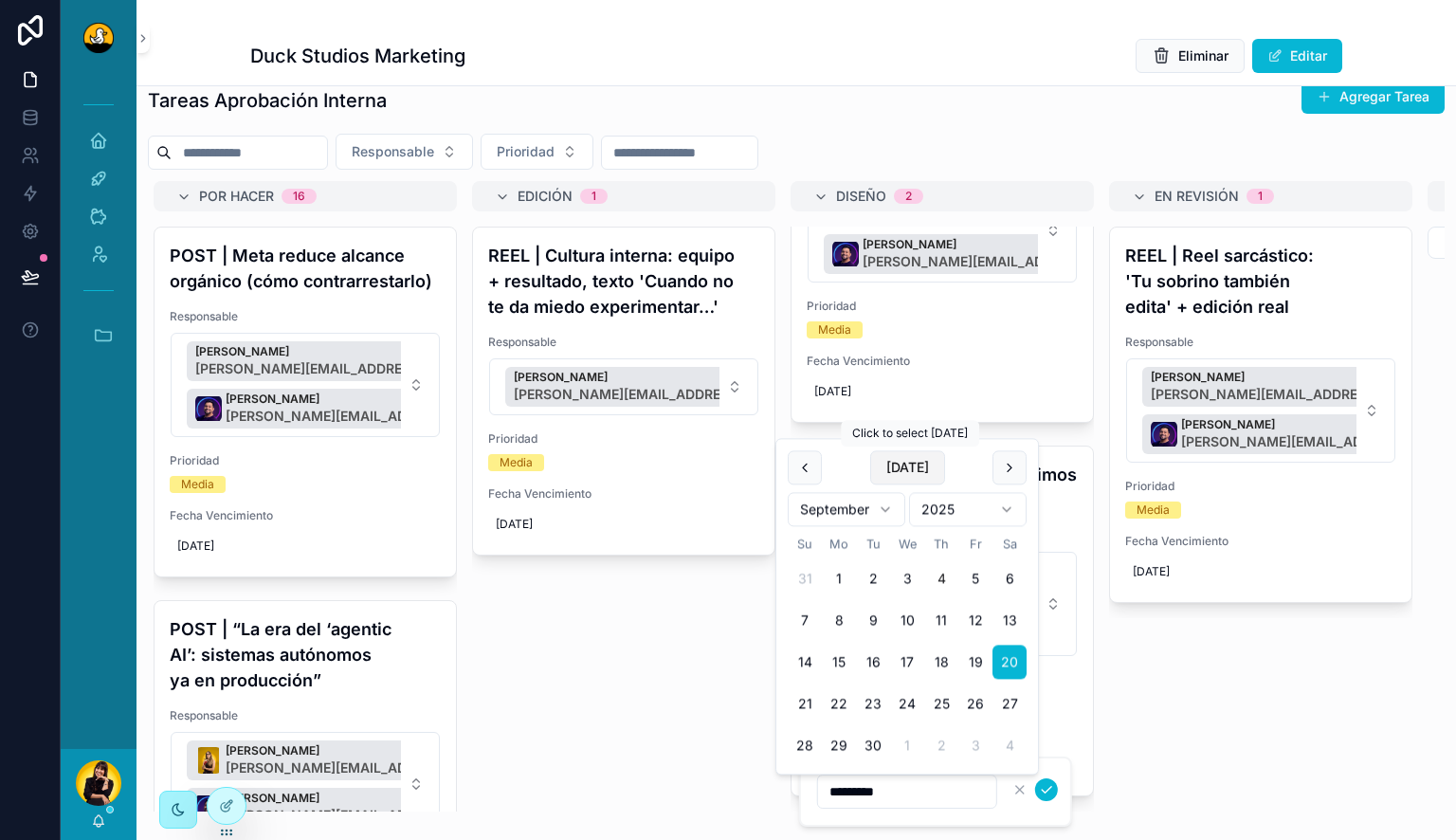
click at [910, 469] on button "[DATE]" at bounding box center [907, 467] width 75 height 35
click at [1008, 578] on button "6" at bounding box center [1010, 579] width 35 height 35
type input "********"
click at [1042, 789] on icon "scrollable content" at bounding box center [1046, 789] width 10 height 7
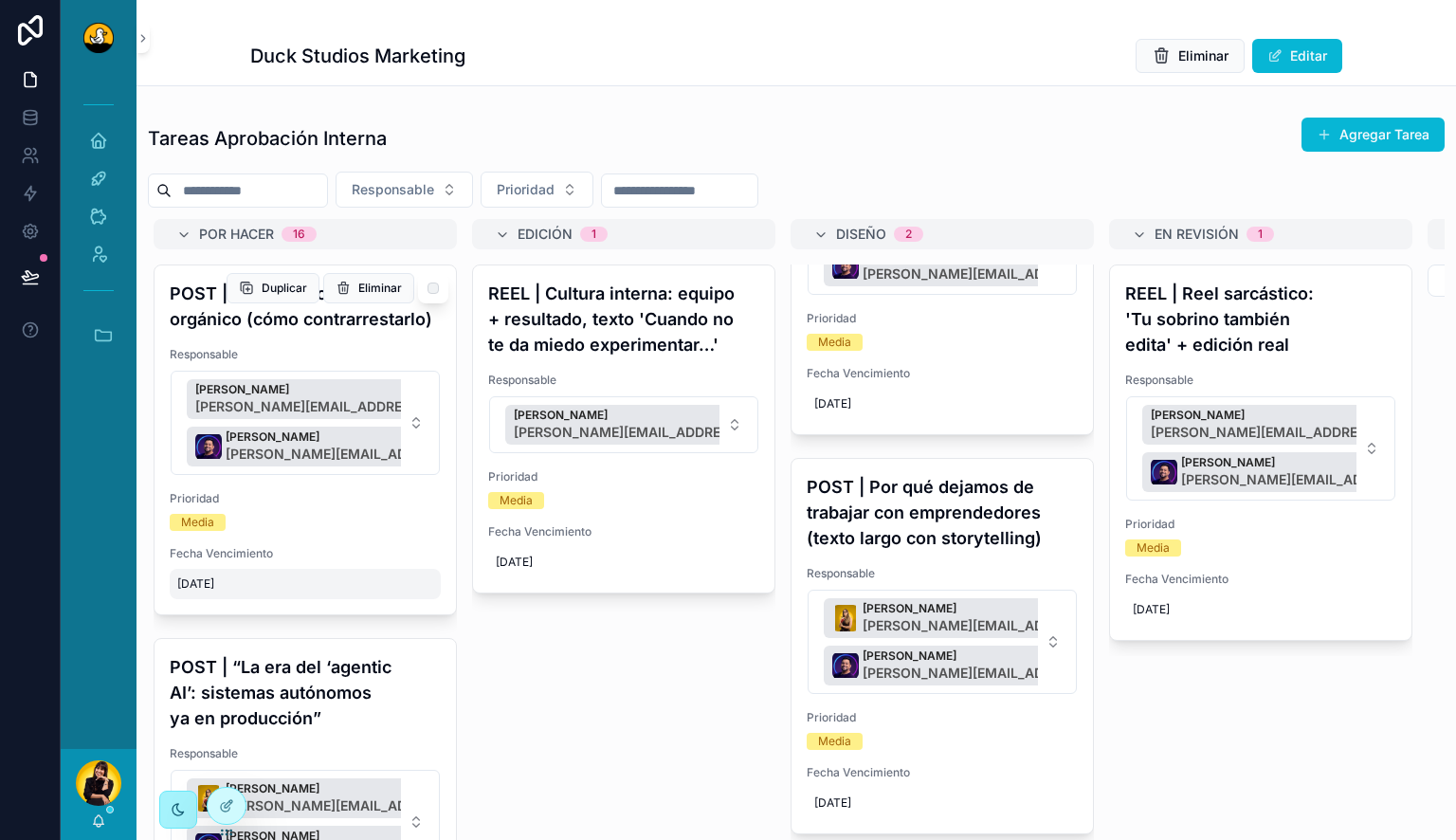
click at [205, 592] on span "9/2/2025" at bounding box center [305, 584] width 256 height 15
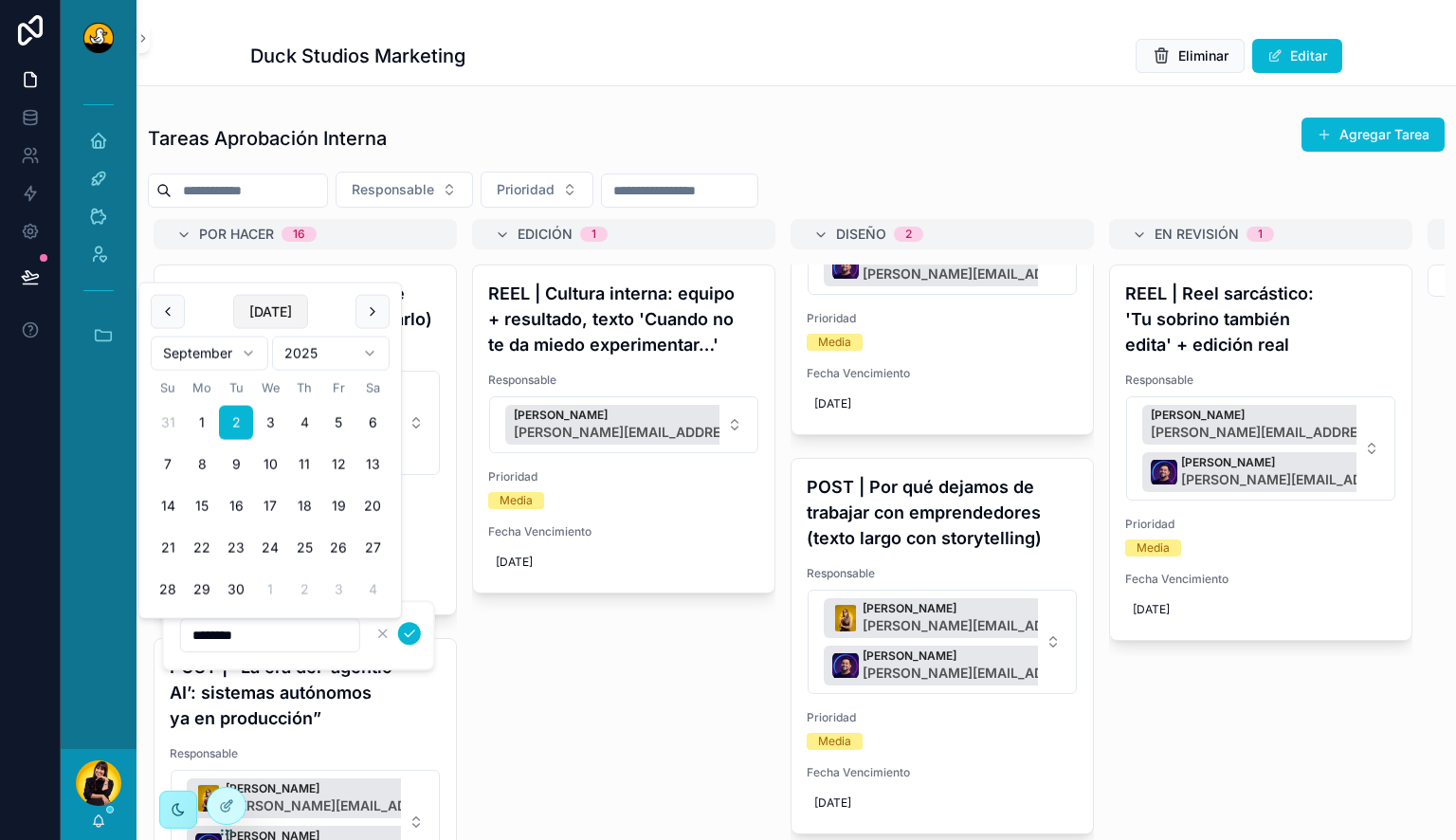
click at [282, 318] on button "[DATE]" at bounding box center [270, 312] width 75 height 35
click at [308, 464] on button "11" at bounding box center [304, 464] width 35 height 35
type input "*********"
click at [410, 633] on icon "scrollable content" at bounding box center [410, 633] width 15 height 15
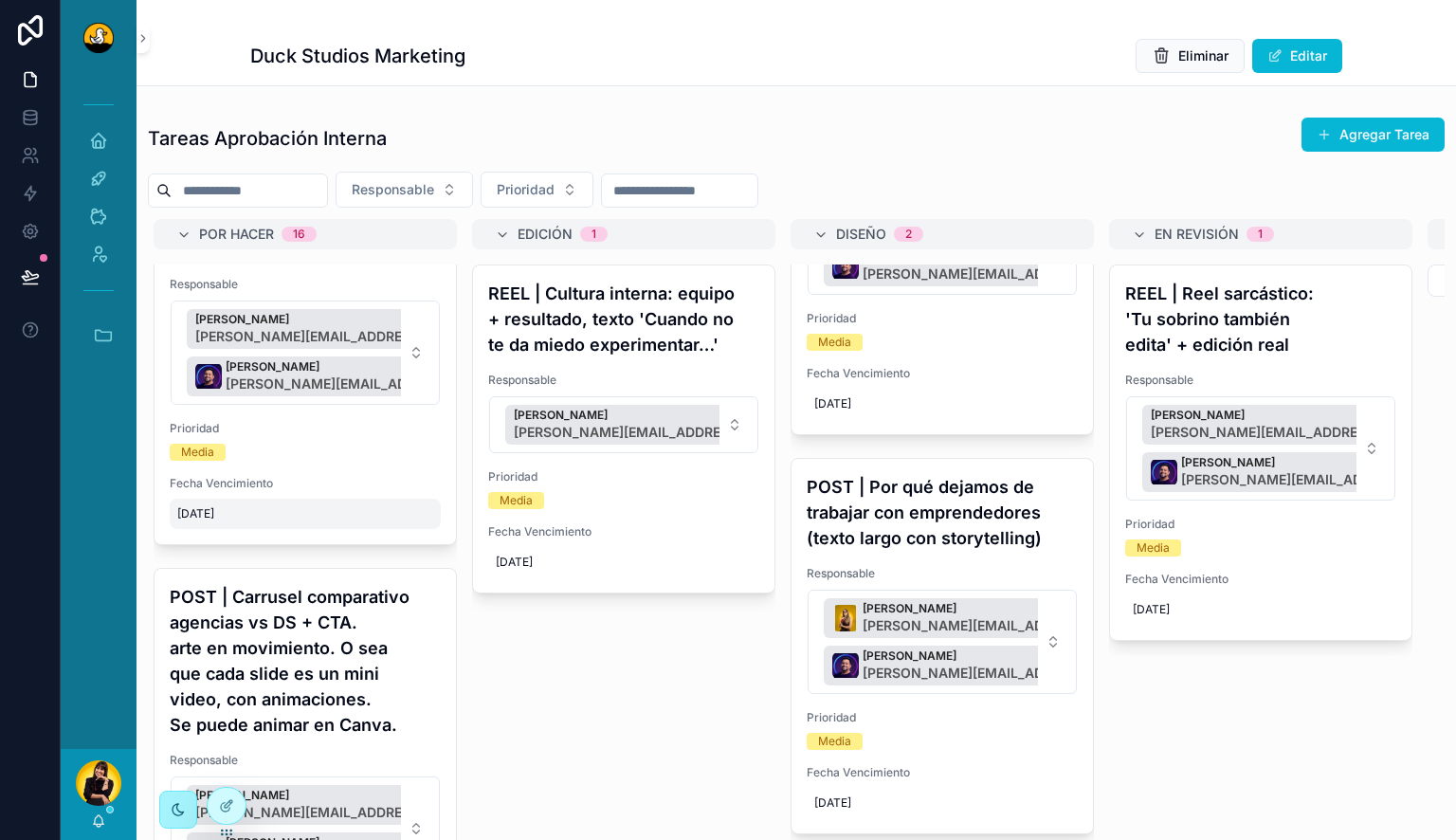
scroll to position [893, 0]
click at [204, 523] on span "9/11/2025" at bounding box center [305, 515] width 256 height 15
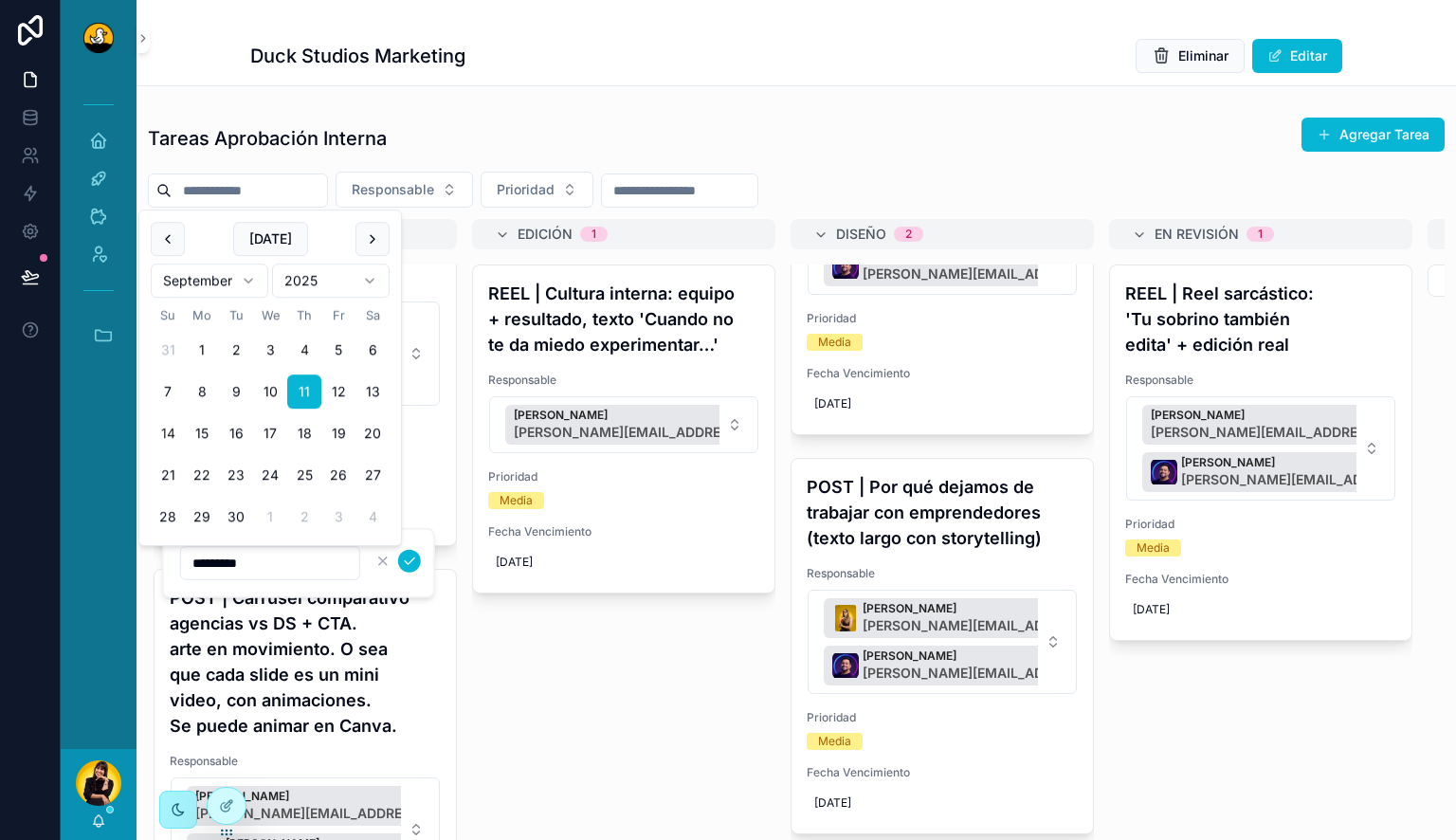
click at [175, 432] on button "14" at bounding box center [168, 433] width 35 height 35
type input "*********"
click at [410, 558] on icon "scrollable content" at bounding box center [410, 561] width 15 height 15
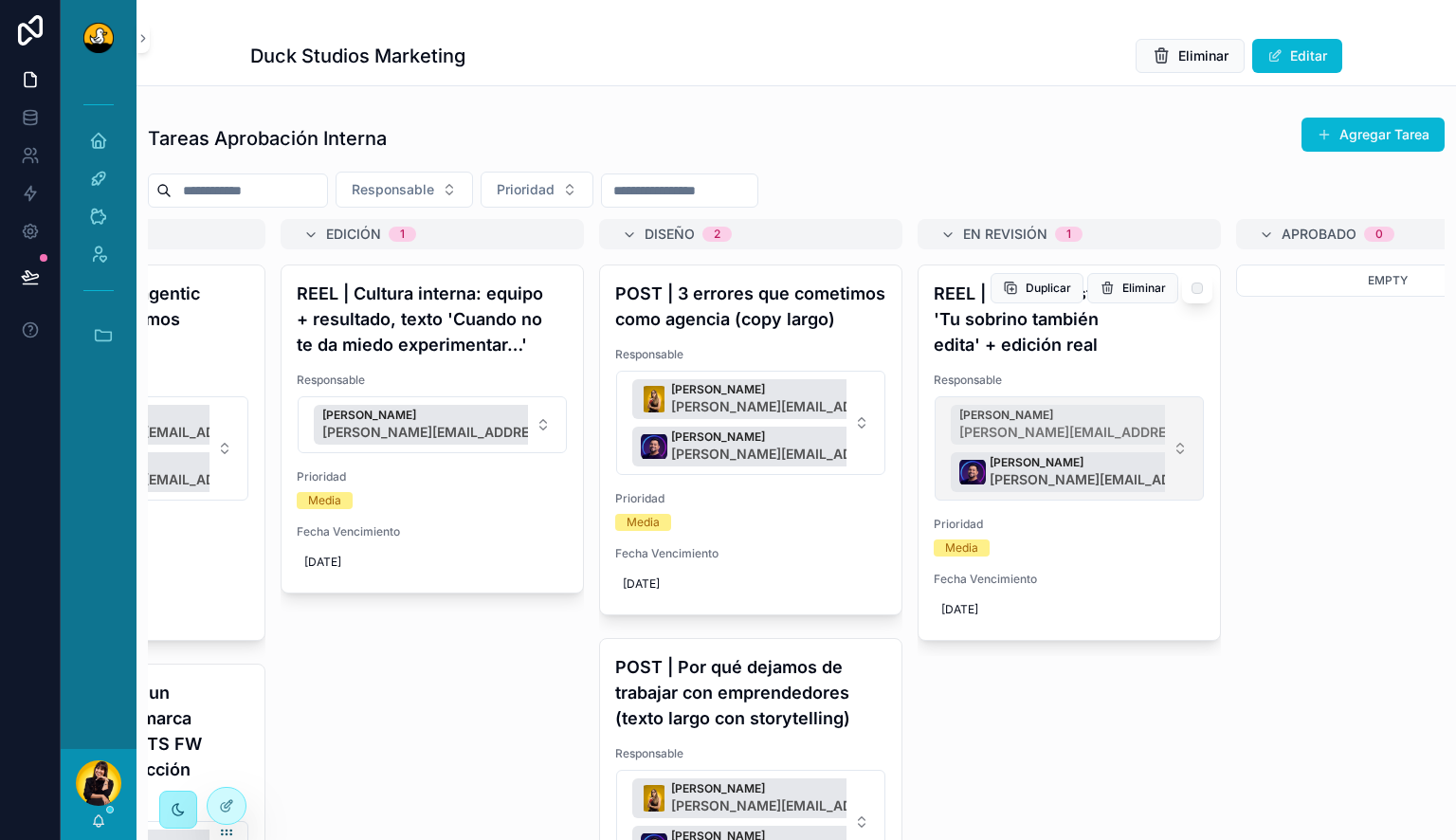
scroll to position [0, 212]
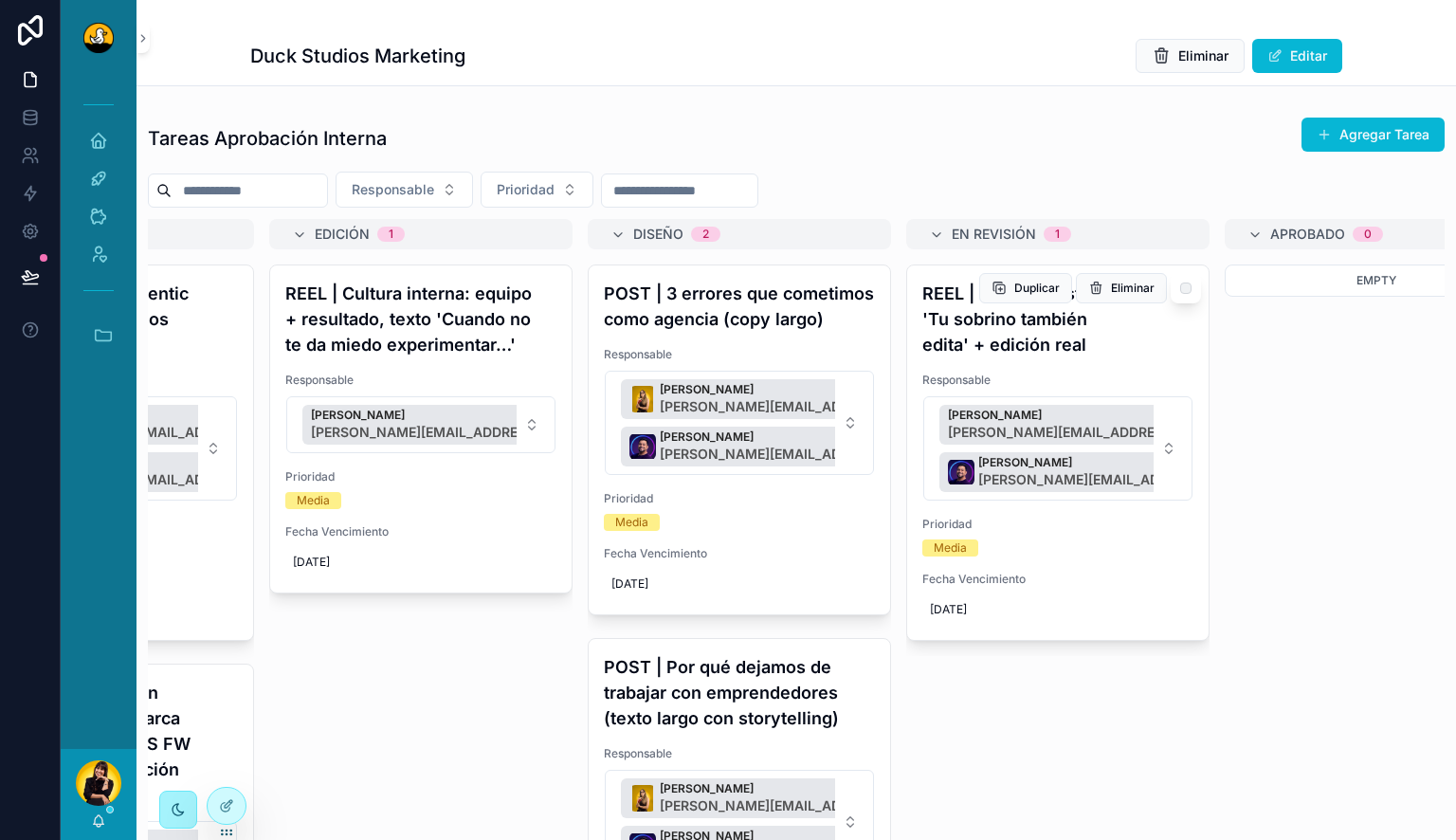
click at [1022, 323] on h4 "REEL | Reel sarcástico: 'Tu sobrino también edita' + edición real" at bounding box center [1058, 319] width 271 height 77
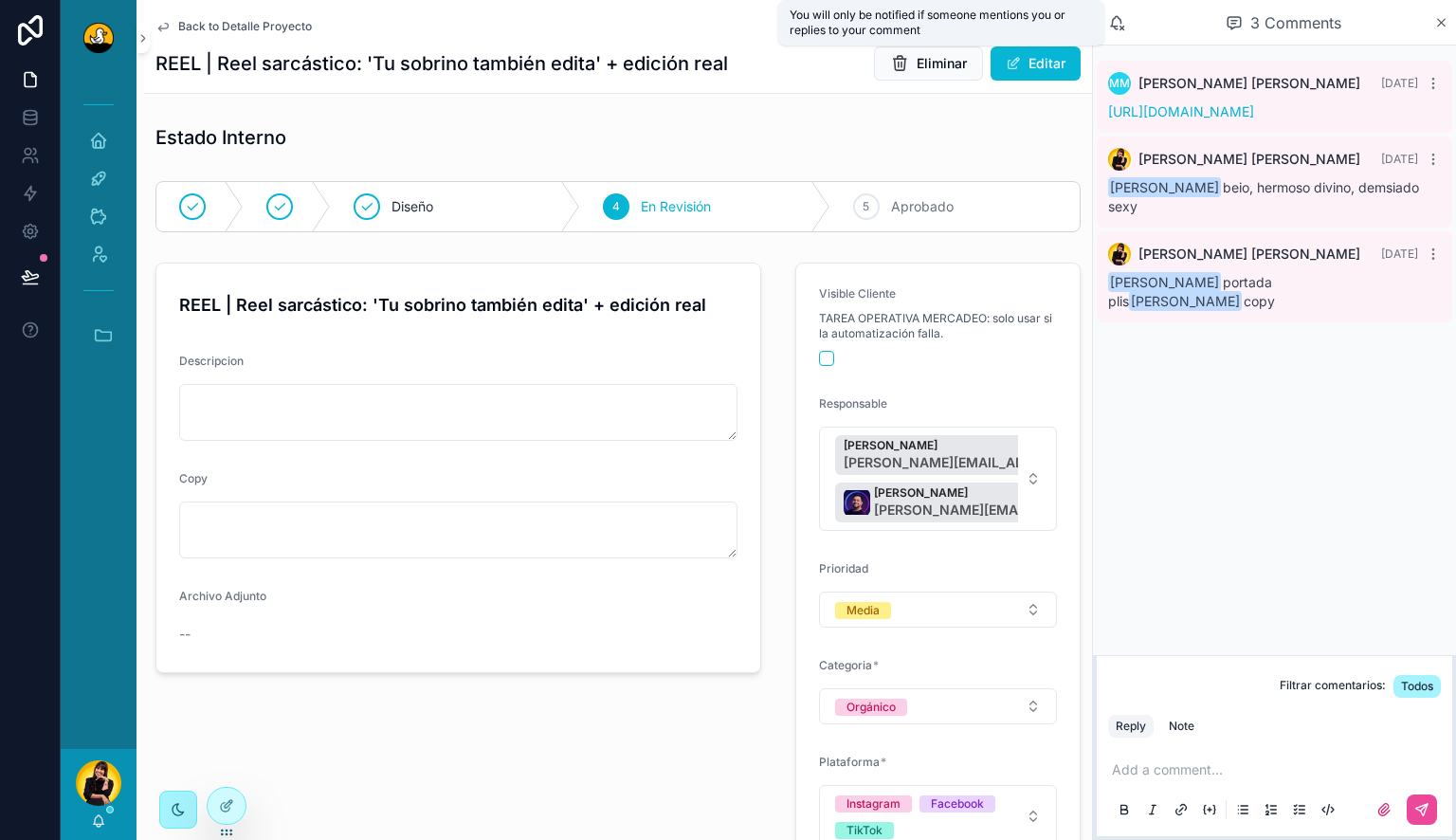
click at [1119, 27] on icon "scrollable content" at bounding box center [1116, 23] width 17 height 17
click at [261, 35] on span "Back to Detalle Proyecto" at bounding box center [245, 27] width 133 height 15
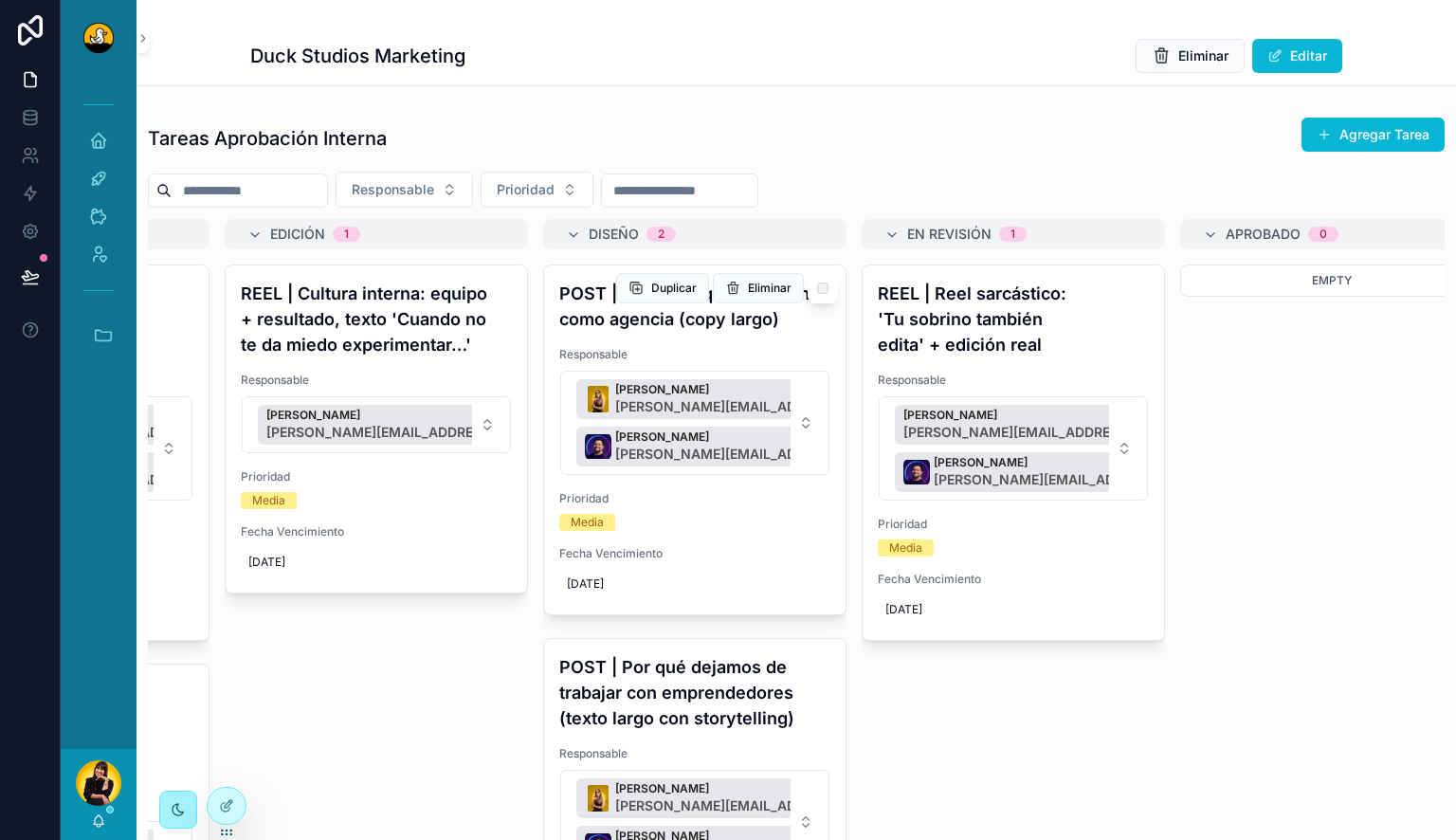
scroll to position [0, 279]
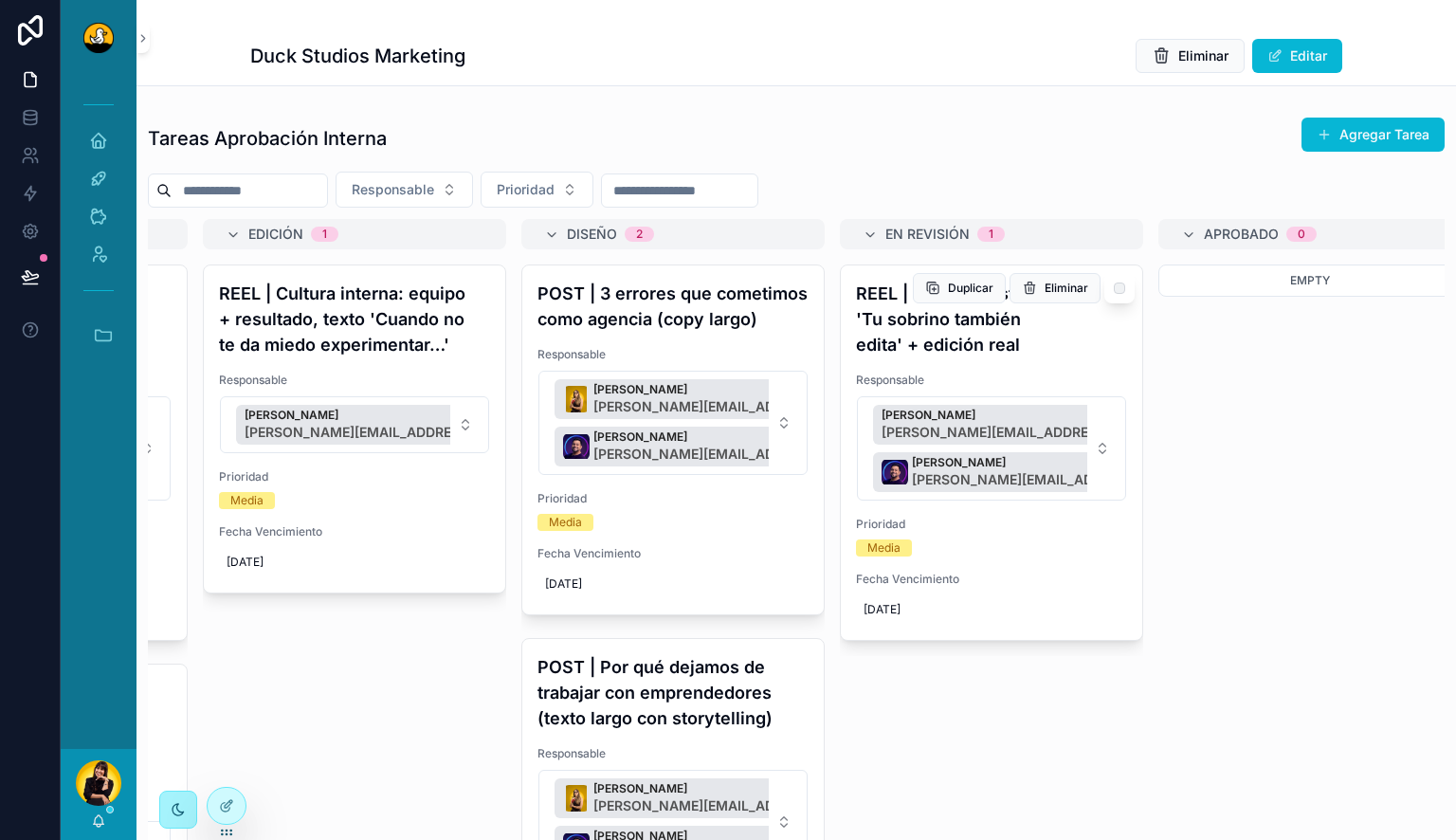
click at [969, 329] on h4 "REEL | Reel sarcástico: 'Tu sobrino también edita' + edición real" at bounding box center [991, 319] width 271 height 77
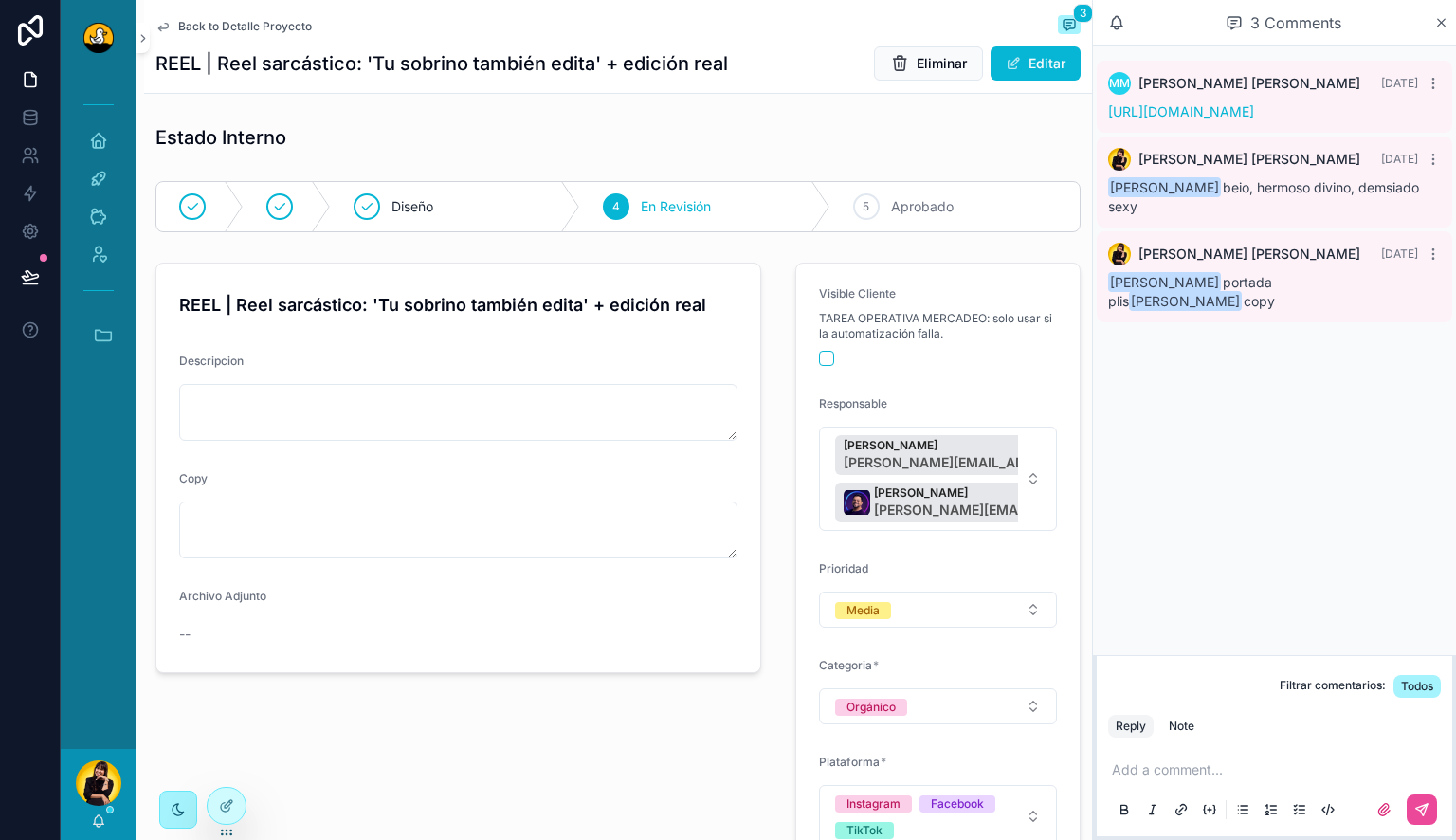
click at [233, 26] on span "Back to Detalle Proyecto" at bounding box center [245, 27] width 133 height 15
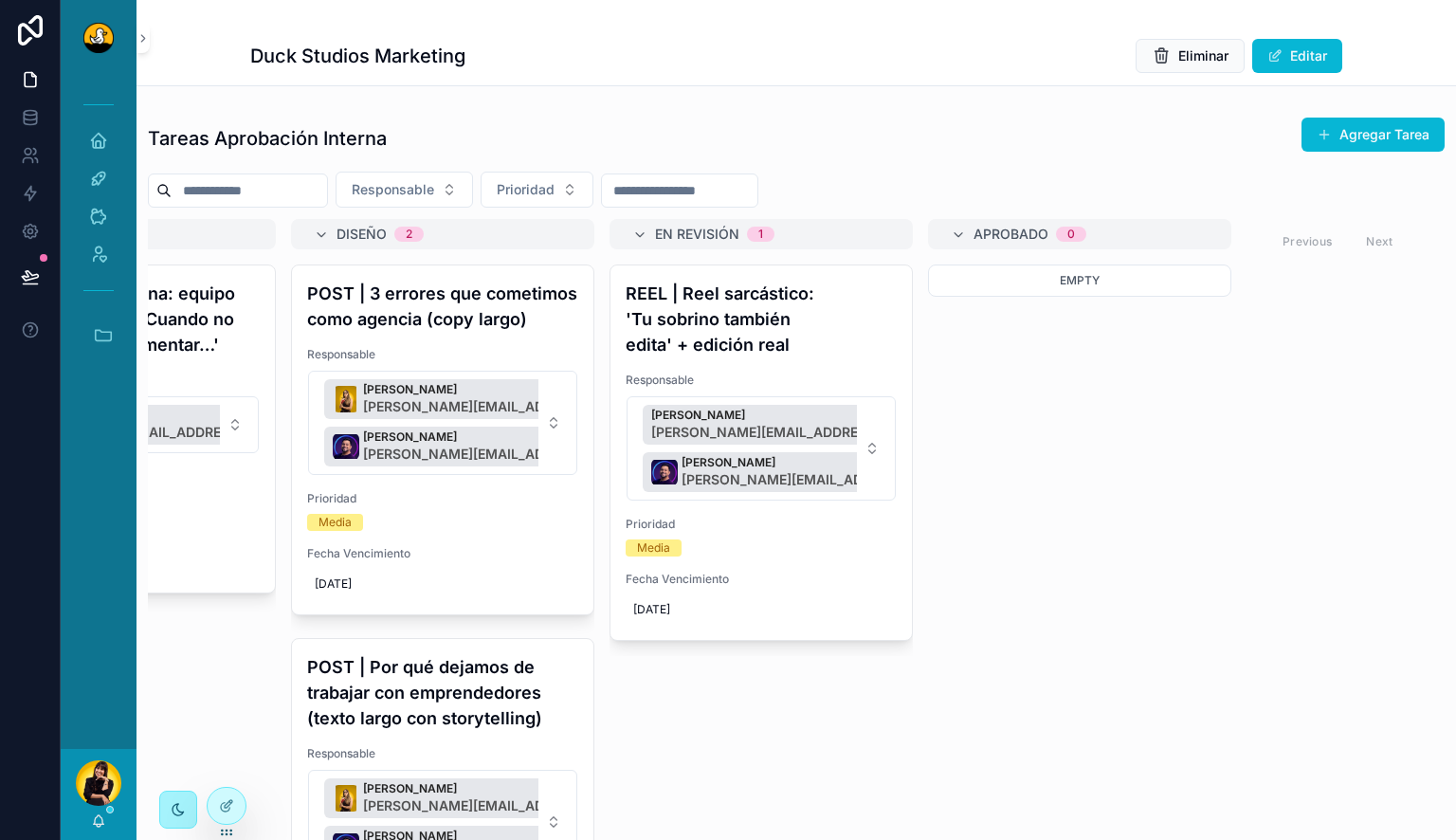
scroll to position [81, 0]
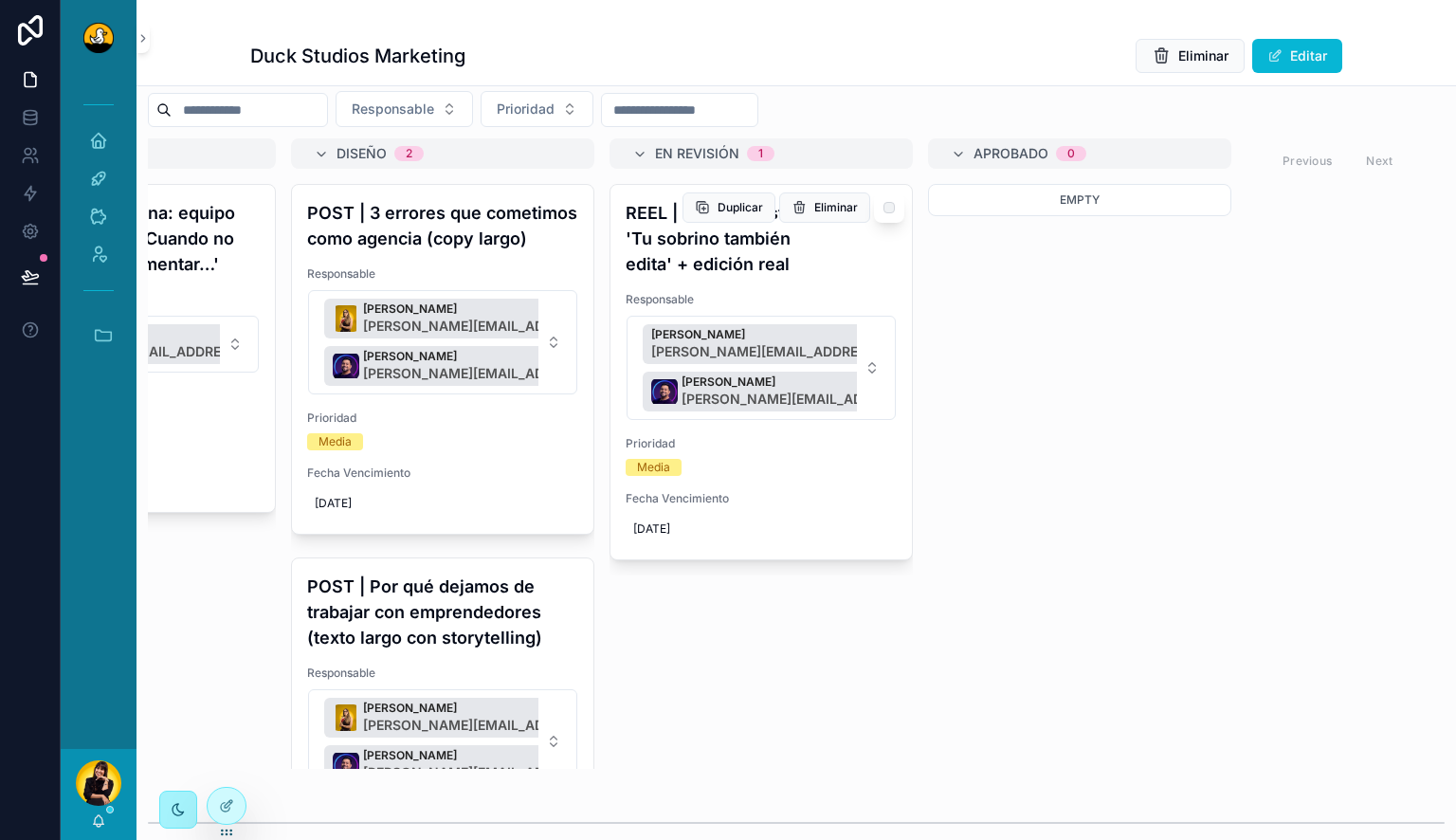
click at [753, 250] on h4 "REEL | Reel sarcástico: 'Tu sobrino también edita' + edición real" at bounding box center [761, 239] width 271 height 77
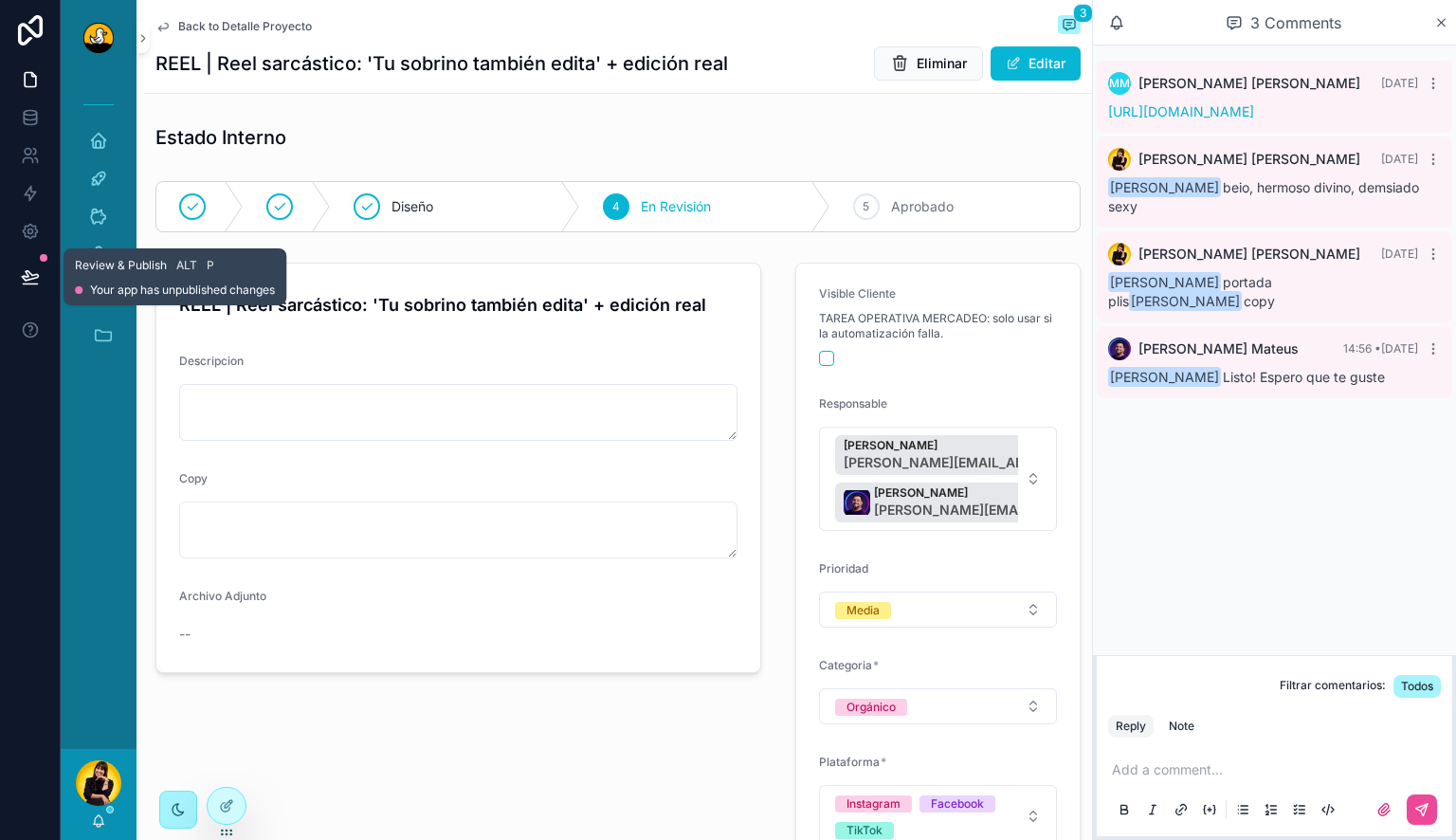
click at [44, 267] on button at bounding box center [30, 276] width 41 height 53
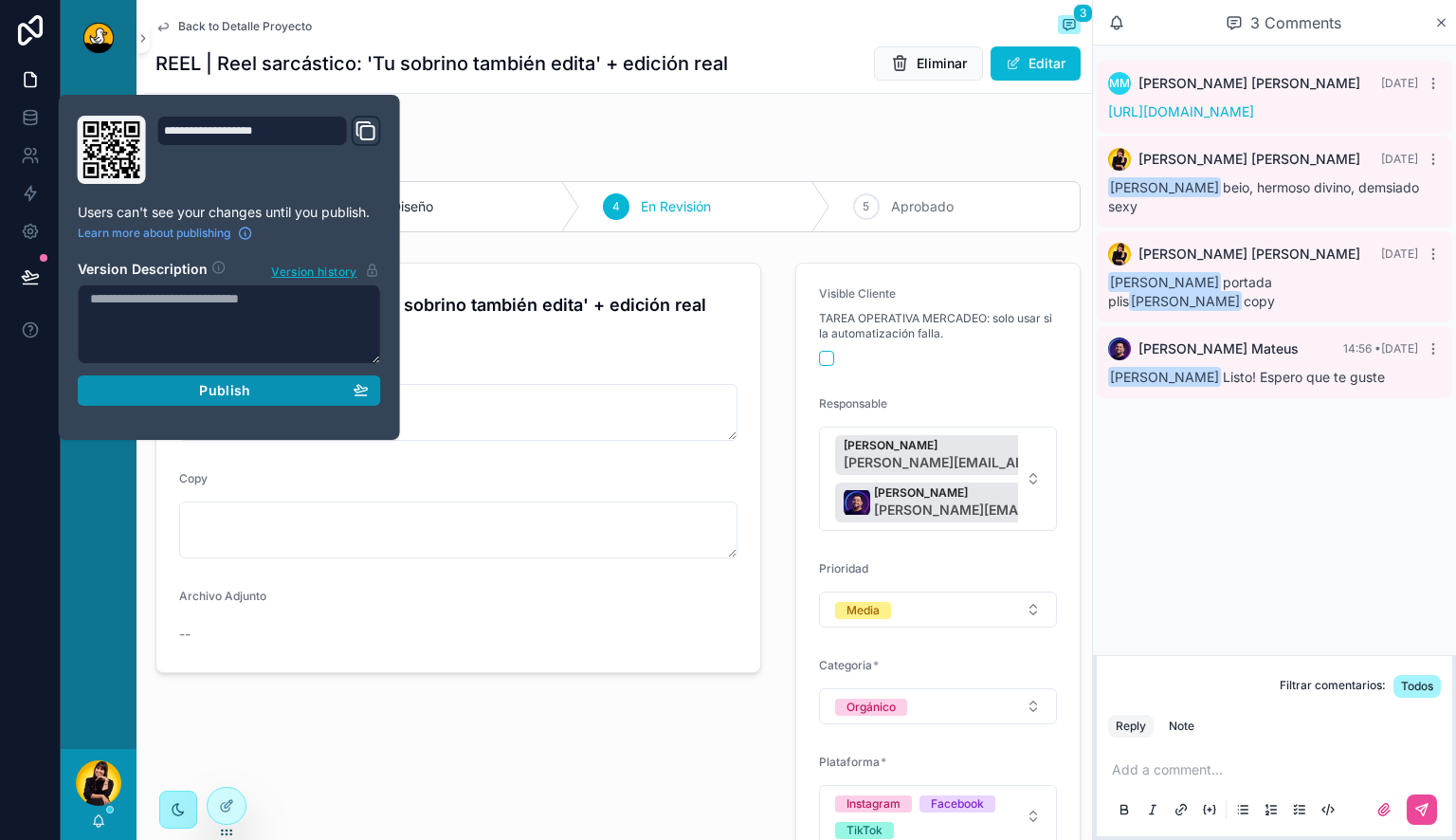
click at [150, 375] on button "Publish" at bounding box center [229, 390] width 303 height 31
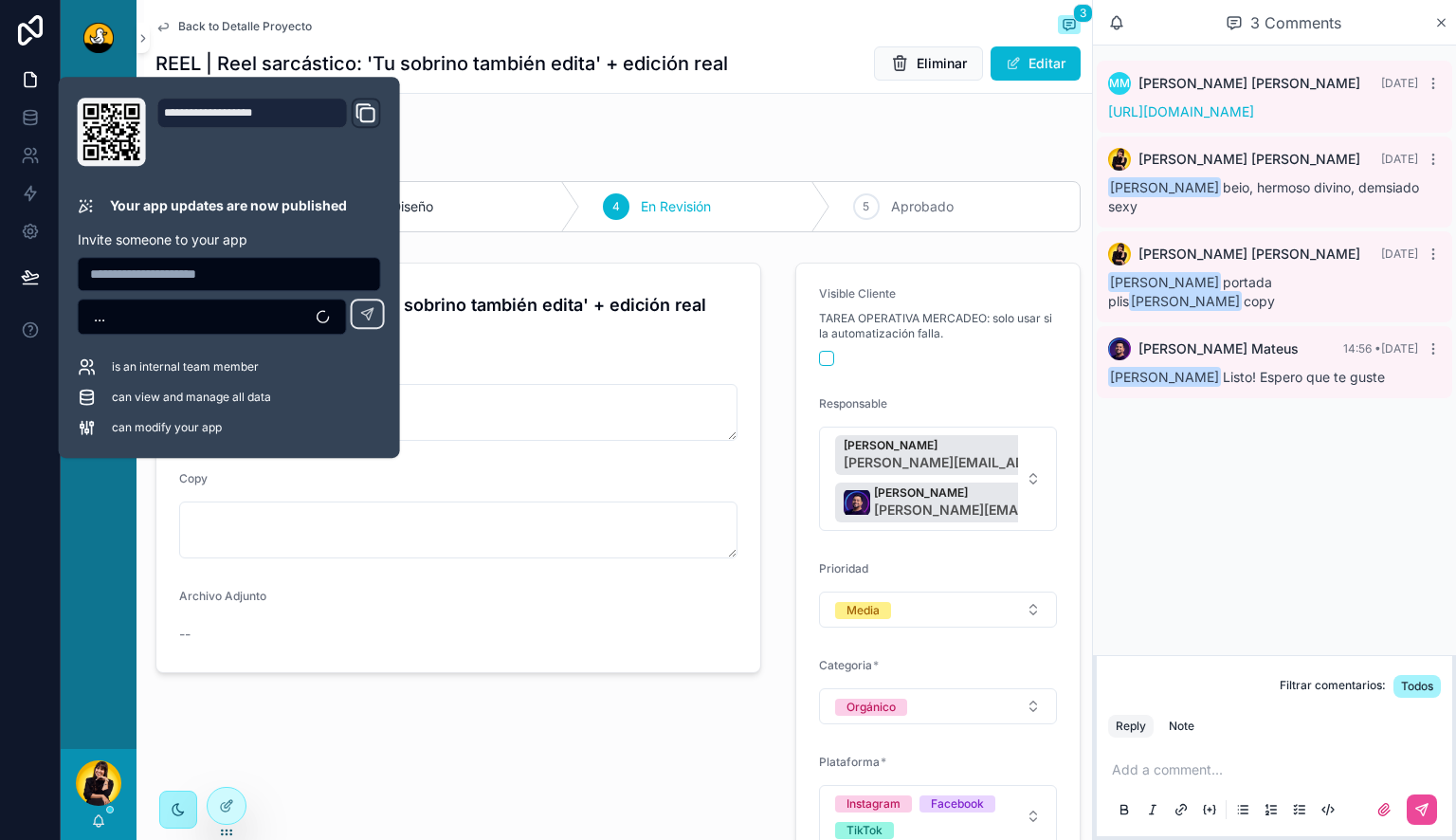
click at [637, 127] on div "Estado Interno" at bounding box center [618, 137] width 926 height 27
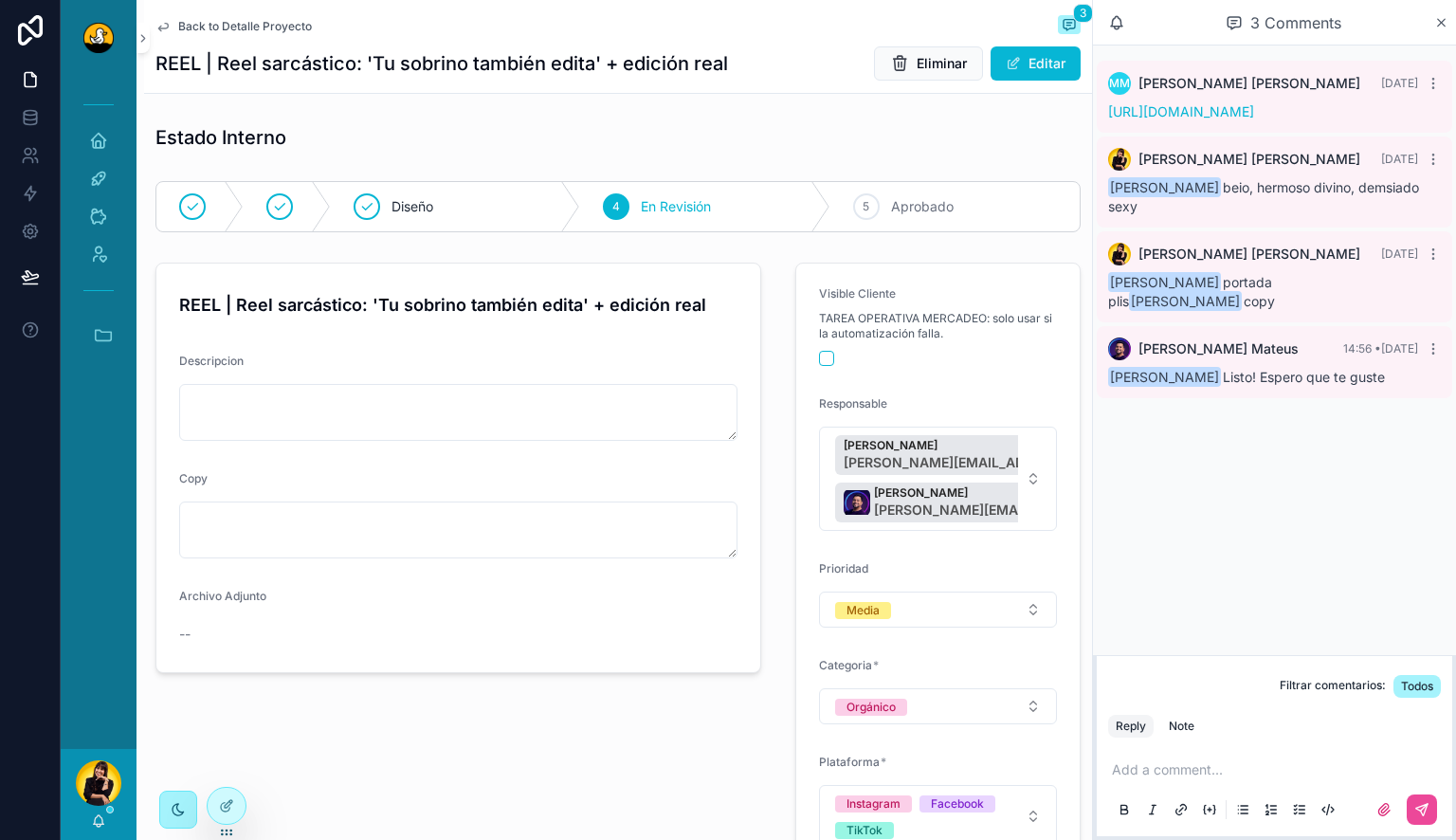
click at [1175, 772] on p "scrollable content" at bounding box center [1278, 770] width 333 height 19
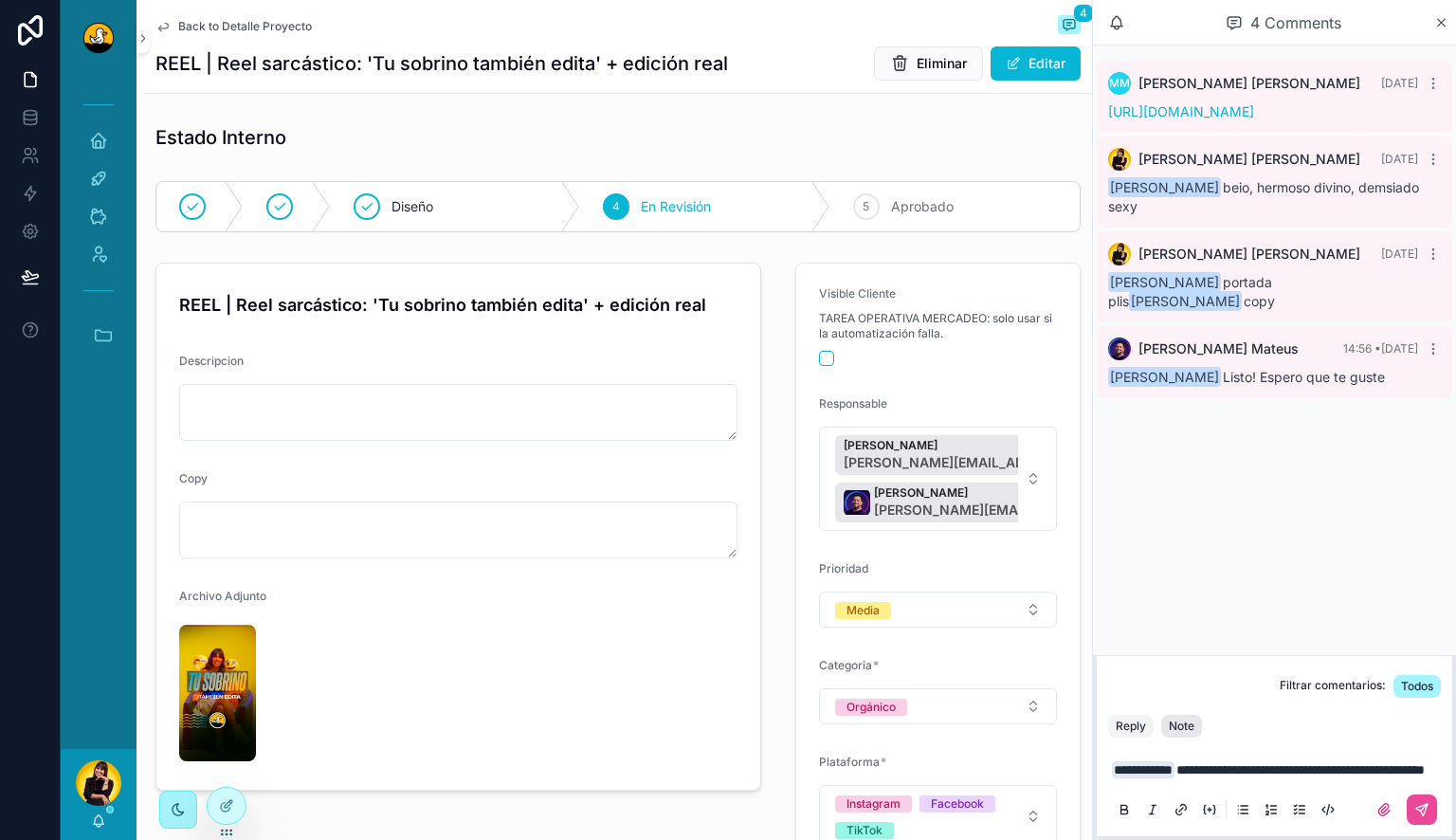
click at [1181, 718] on div "Note" at bounding box center [1181, 726] width 26 height 15
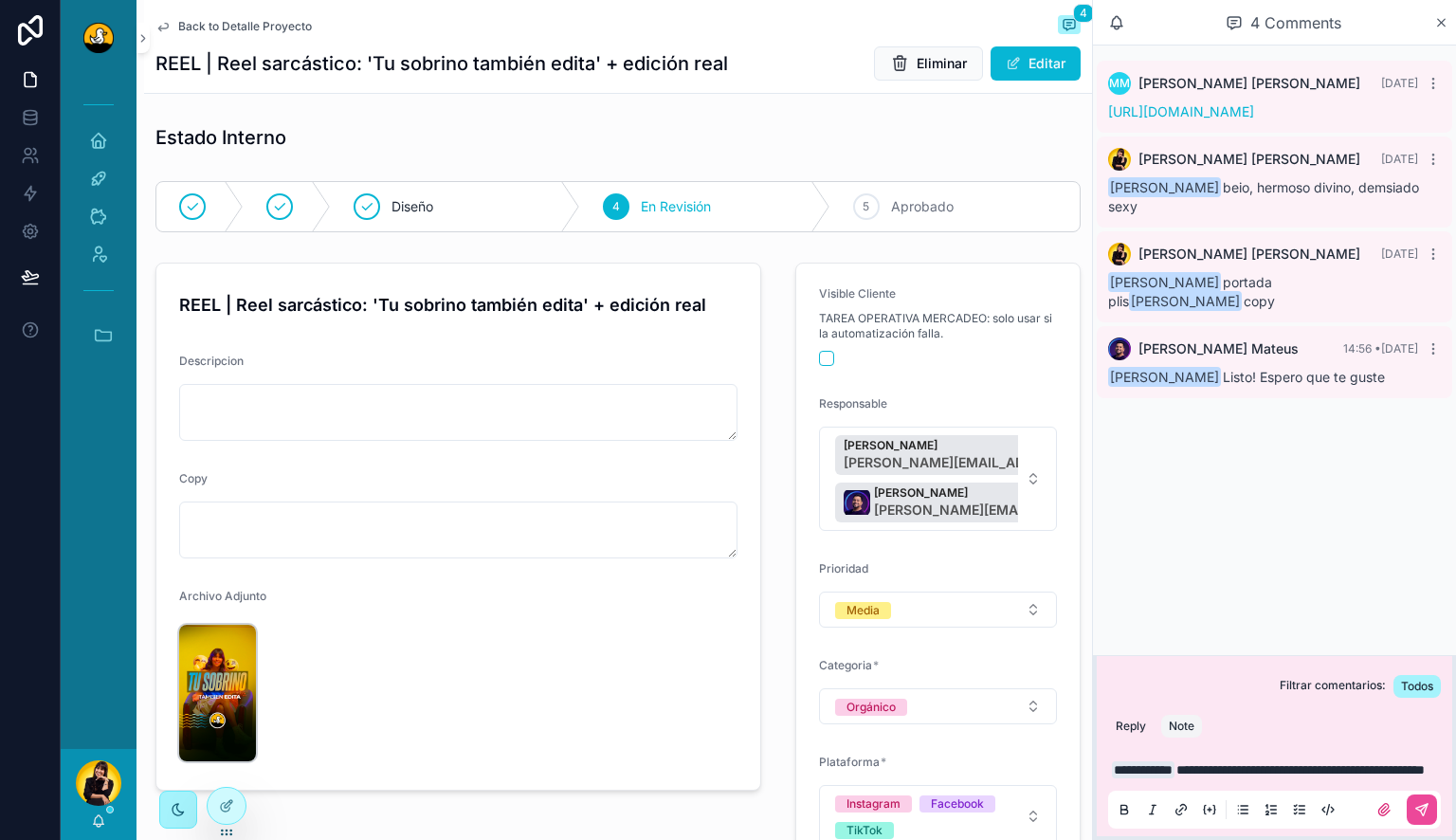
click at [225, 659] on img "scrollable content" at bounding box center [218, 692] width 77 height 136
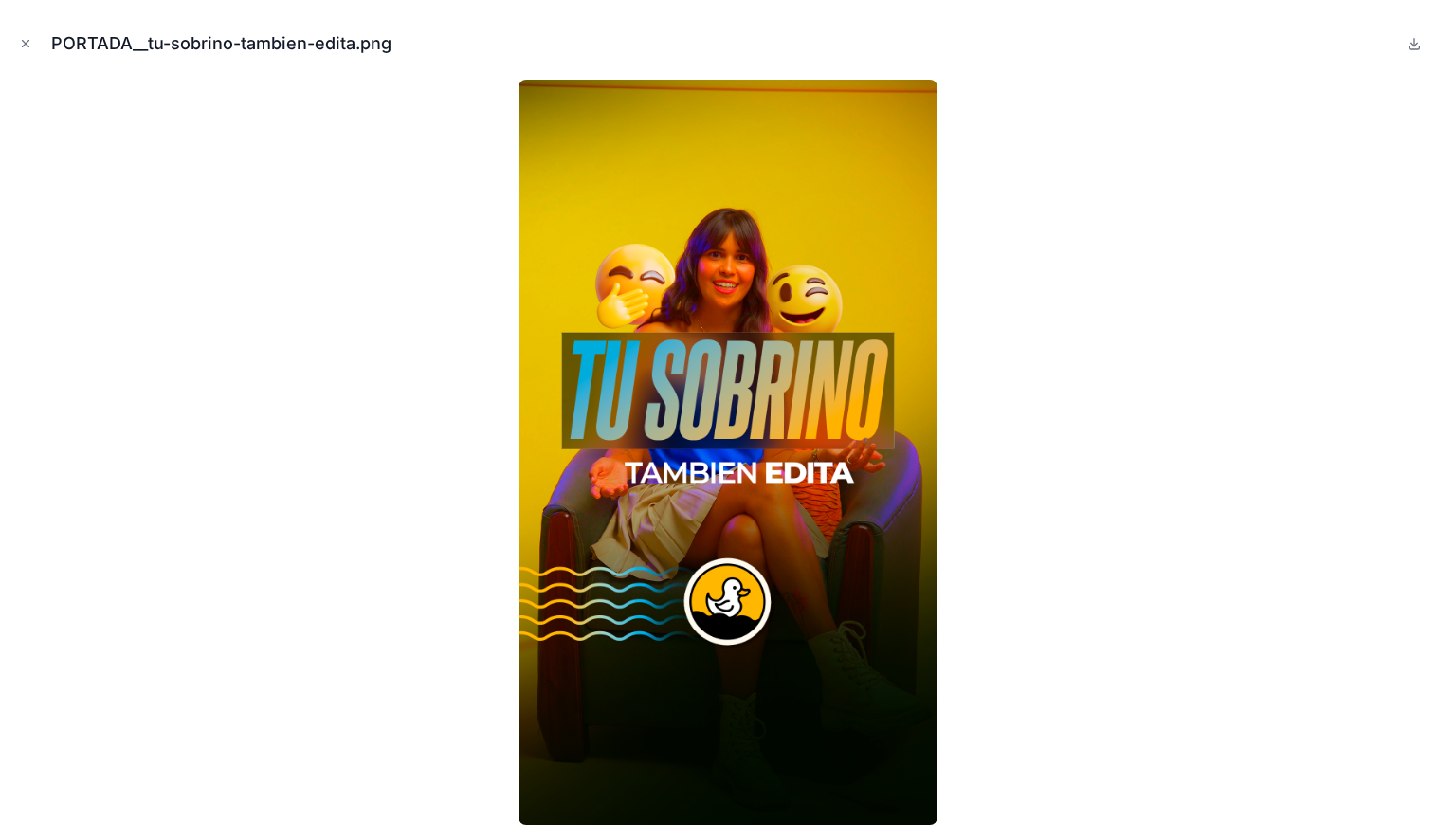
click at [998, 439] on div at bounding box center [728, 452] width 1425 height 745
click at [30, 49] on icon "Close modal" at bounding box center [26, 44] width 13 height 13
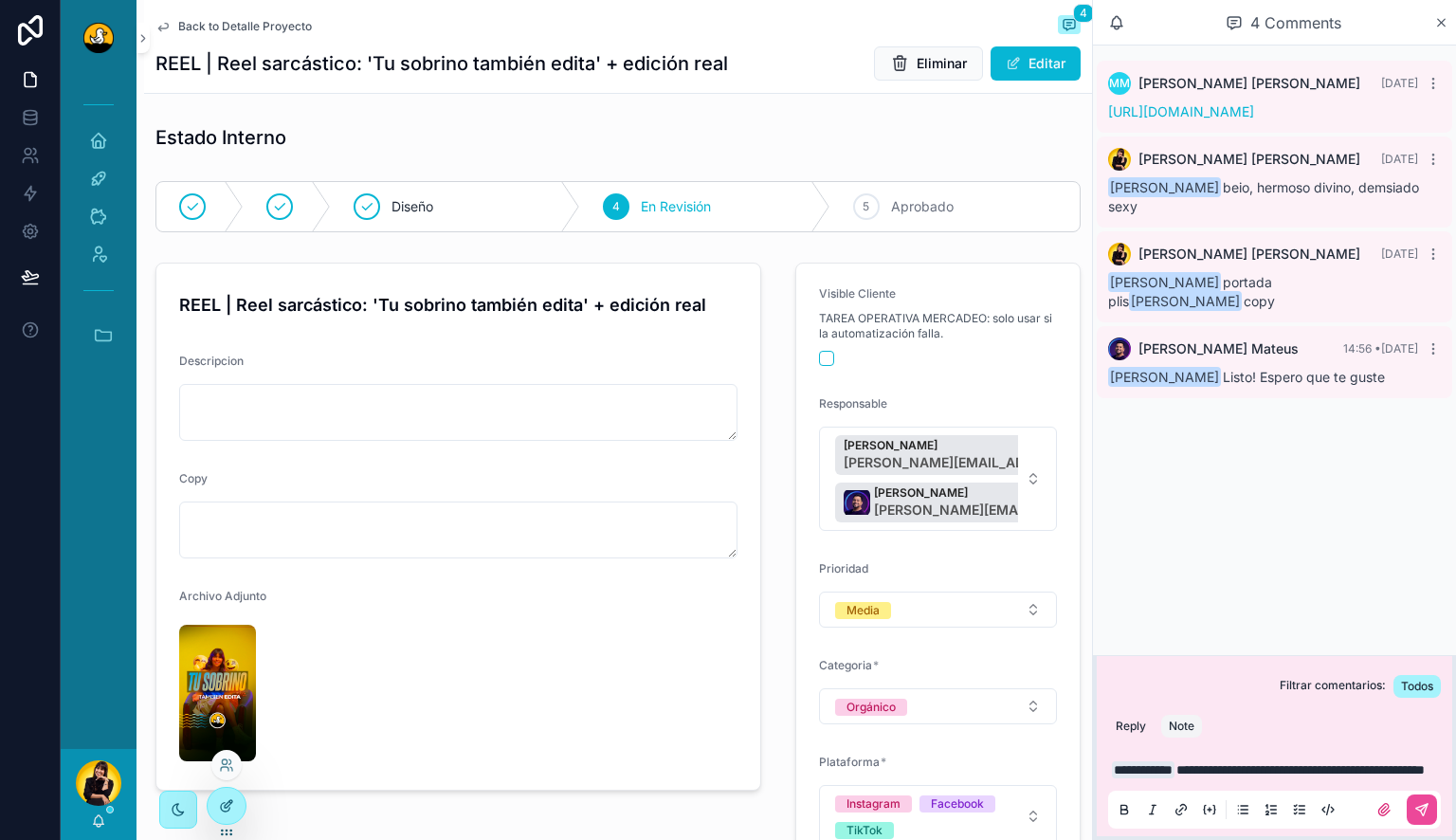
click at [224, 805] on icon at bounding box center [228, 804] width 8 height 8
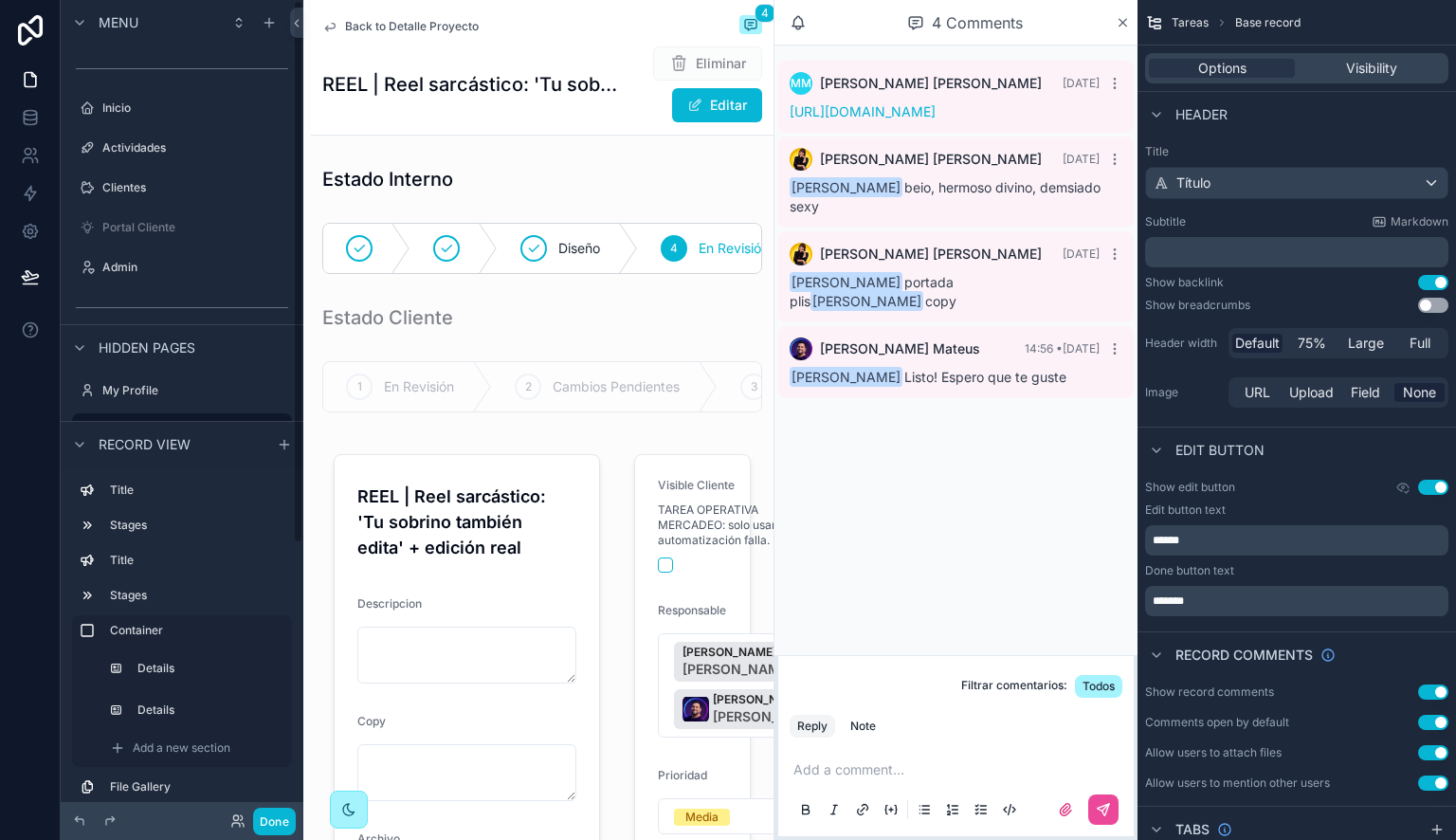
scroll to position [1, 0]
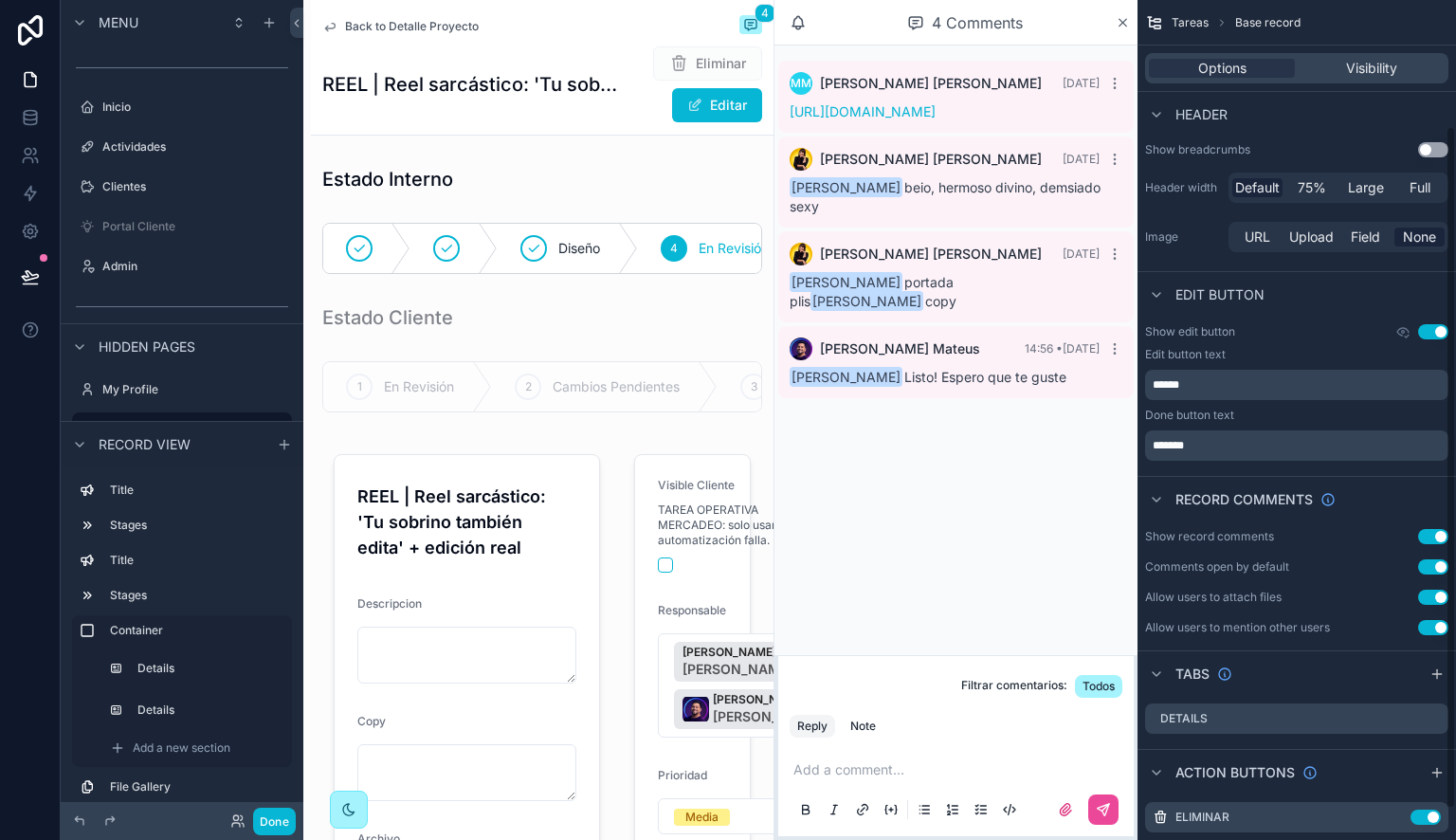
scroll to position [193, 0]
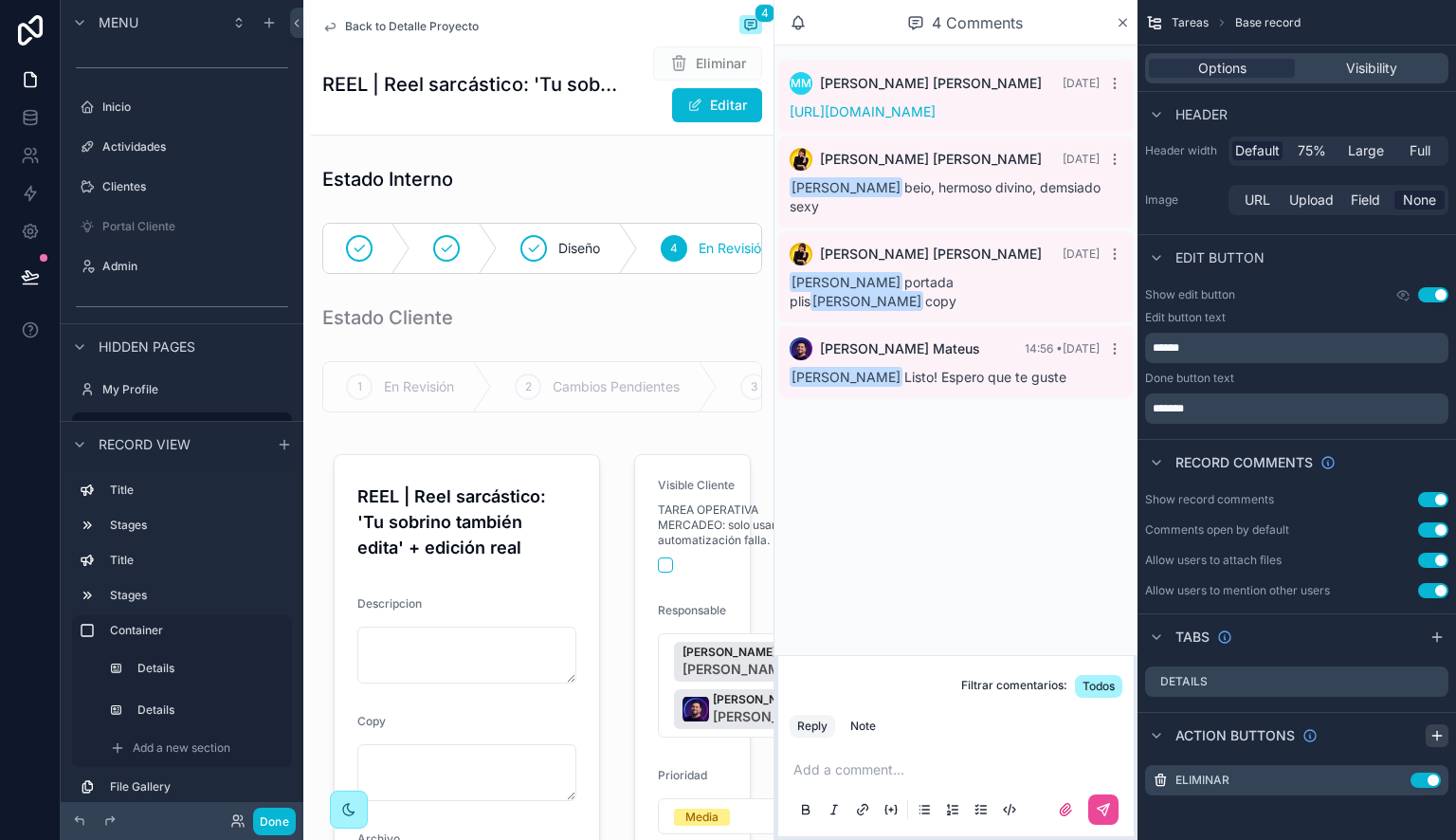
click at [1437, 739] on icon "scrollable content" at bounding box center [1437, 735] width 15 height 15
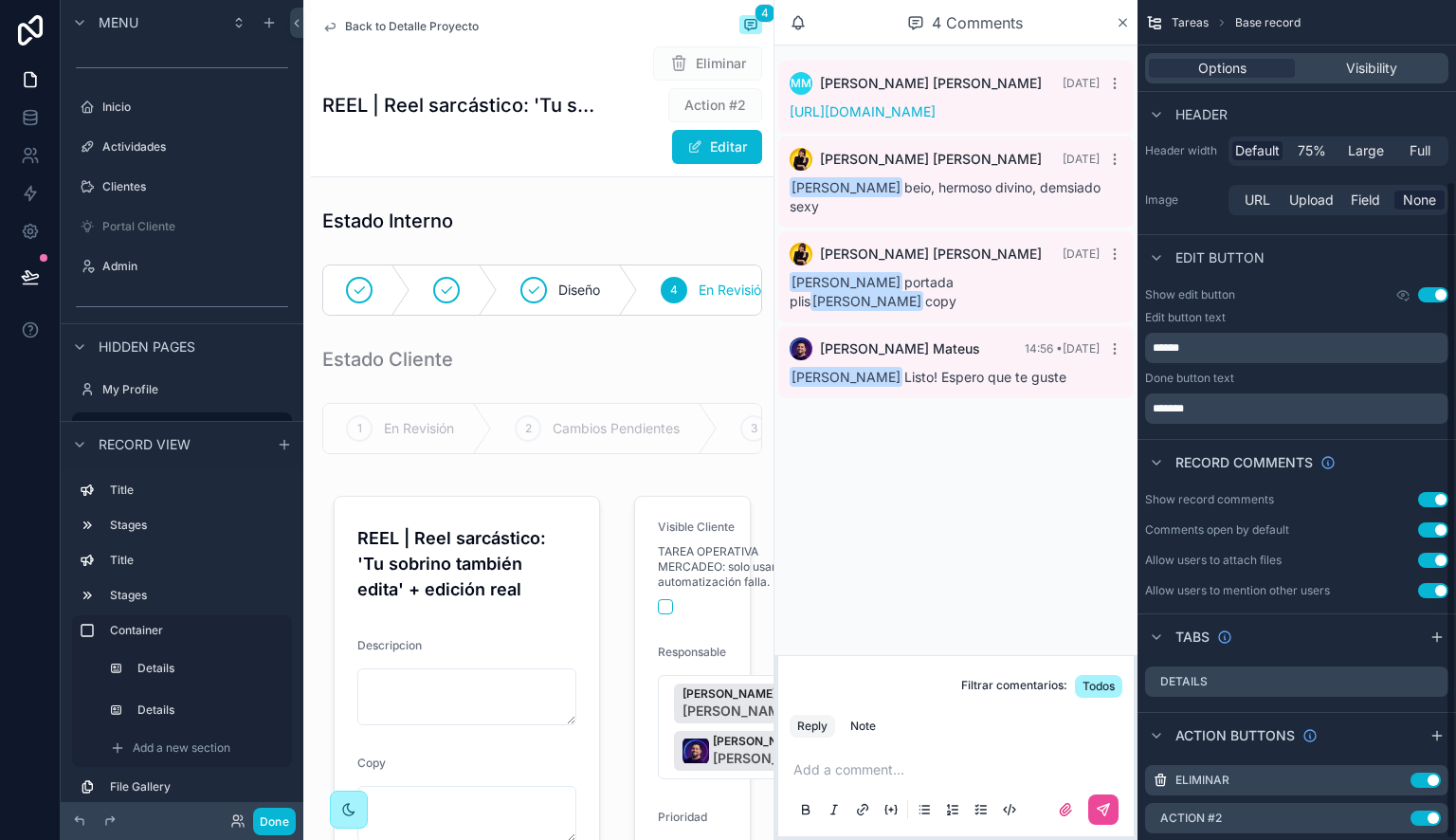
scroll to position [230, 0]
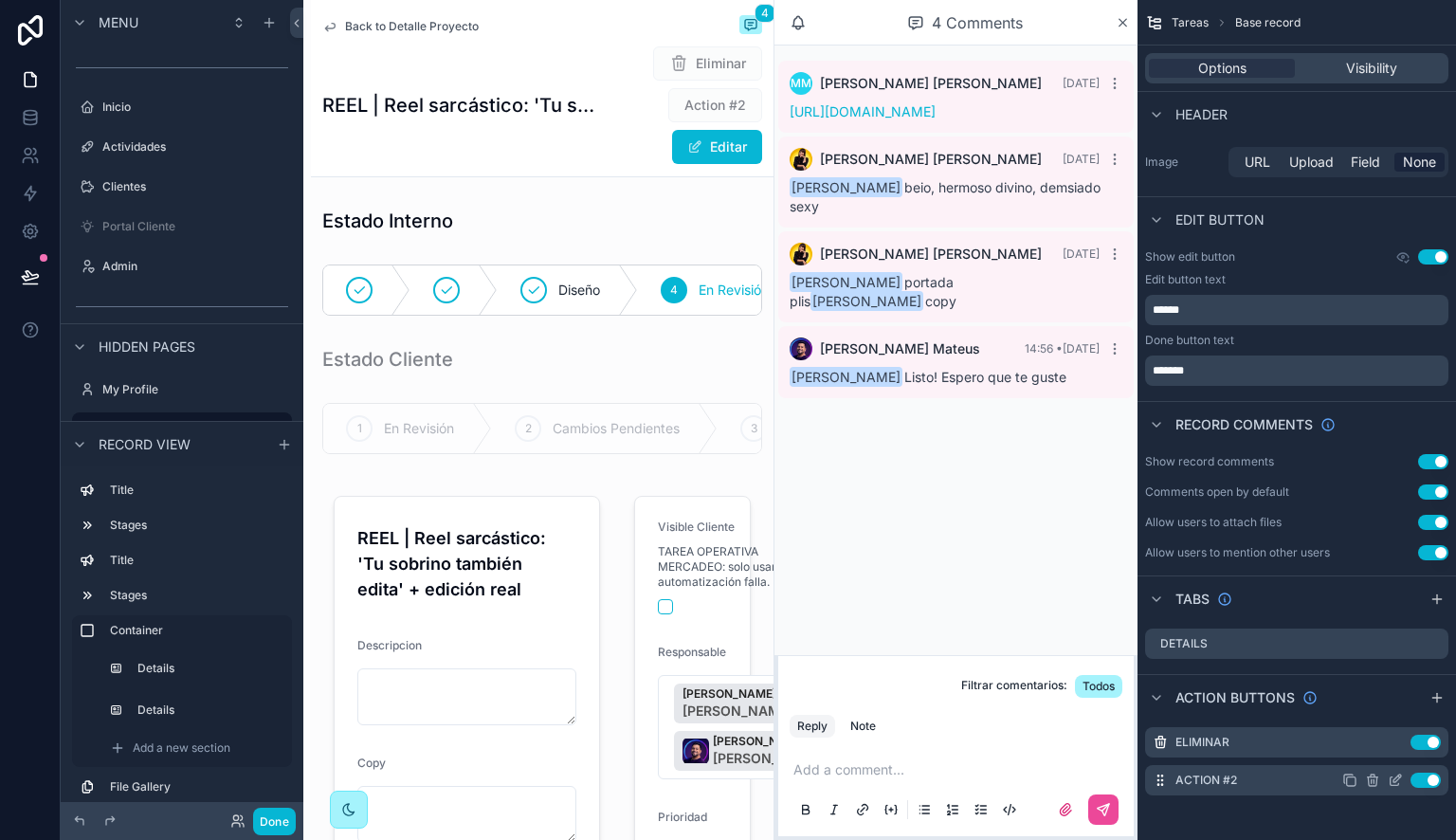
click at [1397, 781] on icon "scrollable content" at bounding box center [1396, 780] width 15 height 15
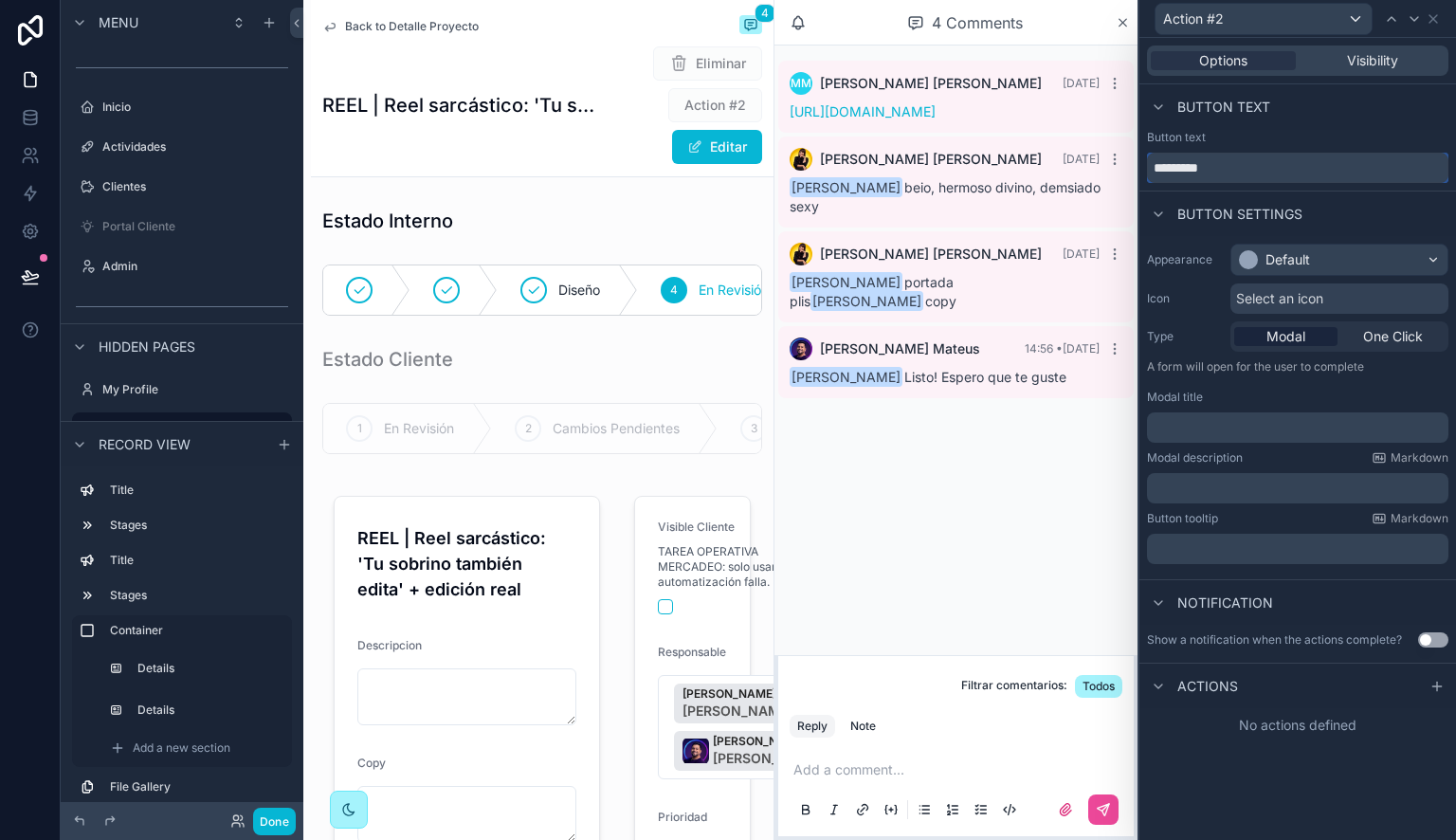
drag, startPoint x: 1237, startPoint y: 160, endPoint x: 1052, endPoint y: 175, distance: 185.6
click at [1052, 175] on div "Action #2 Options Visibility Button text Button text ********* Button settings …" at bounding box center [728, 420] width 1456 height 840
type input "**********"
click at [1251, 292] on span "Select an icon" at bounding box center [1280, 298] width 87 height 19
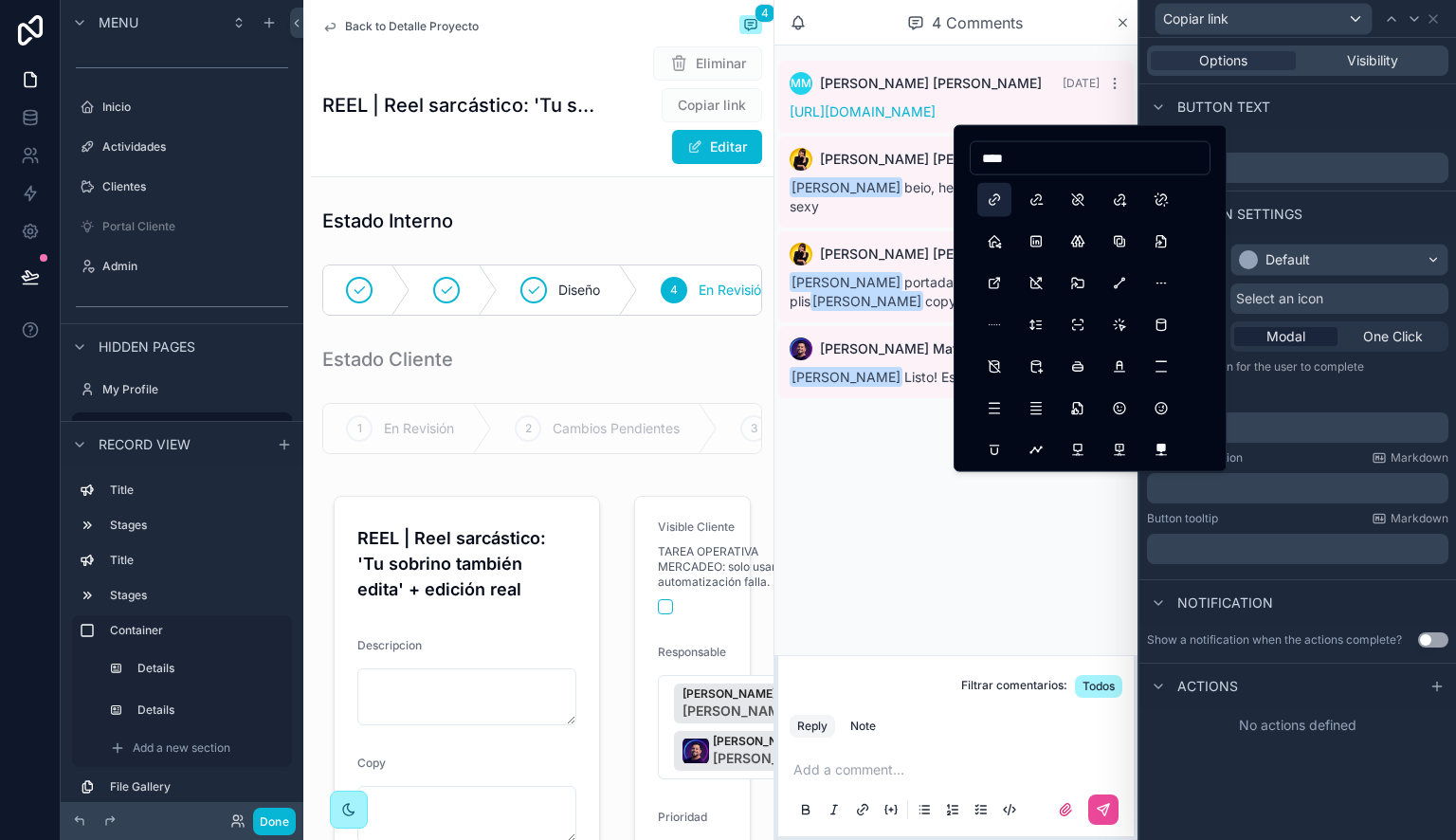
type input "****"
click at [993, 201] on button "Link" at bounding box center [995, 200] width 35 height 35
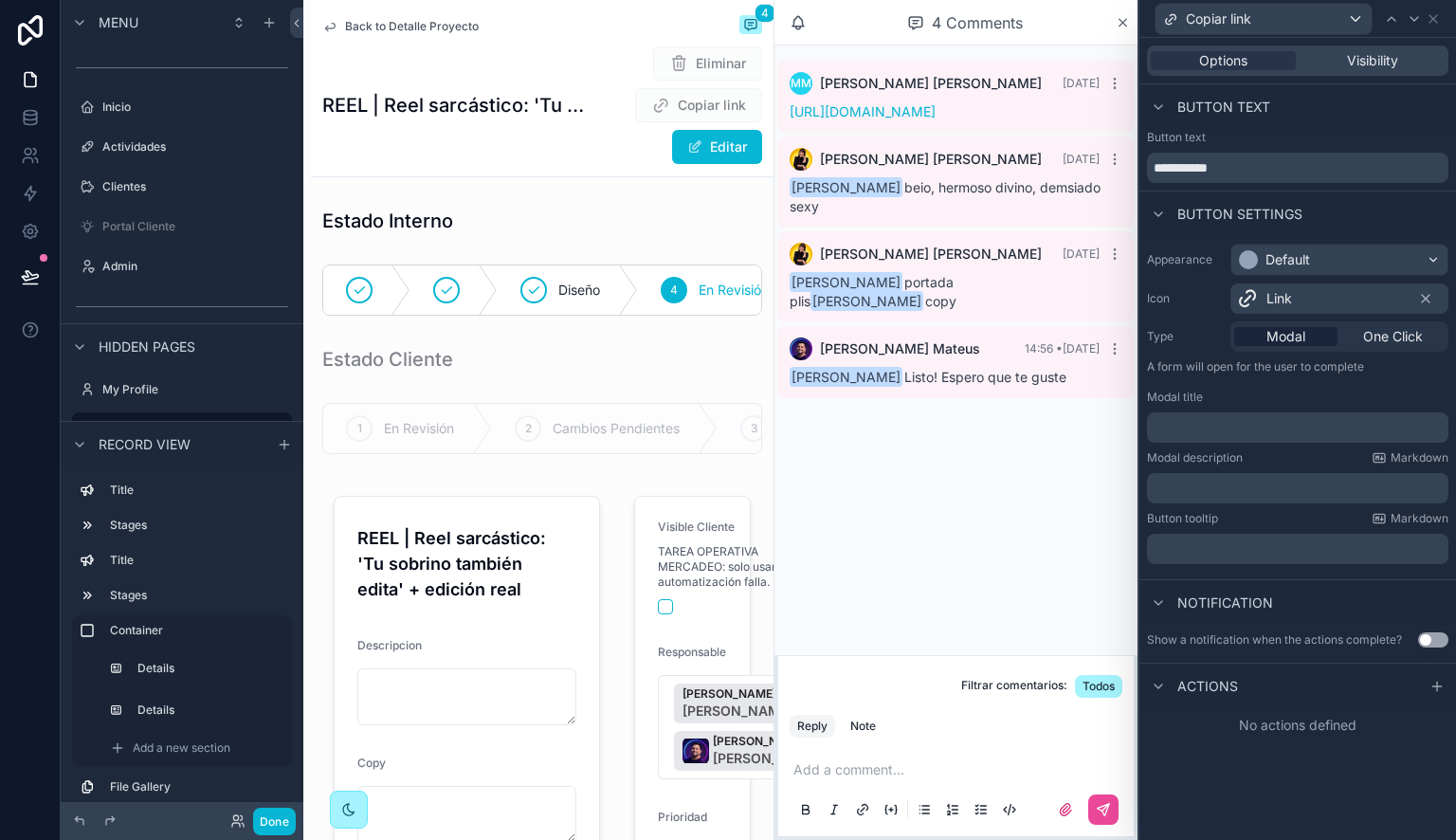
click at [1350, 217] on div "Button settings" at bounding box center [1298, 213] width 317 height 45
drag, startPoint x: 1198, startPoint y: 167, endPoint x: 1272, endPoint y: 165, distance: 74.0
click at [1272, 165] on input "**********" at bounding box center [1298, 168] width 301 height 31
drag, startPoint x: 1272, startPoint y: 165, endPoint x: 1130, endPoint y: 159, distance: 142.1
click at [1130, 159] on div "Copiar Options Visibility Button text Button text ****** Button settings Appear…" at bounding box center [728, 420] width 1456 height 840
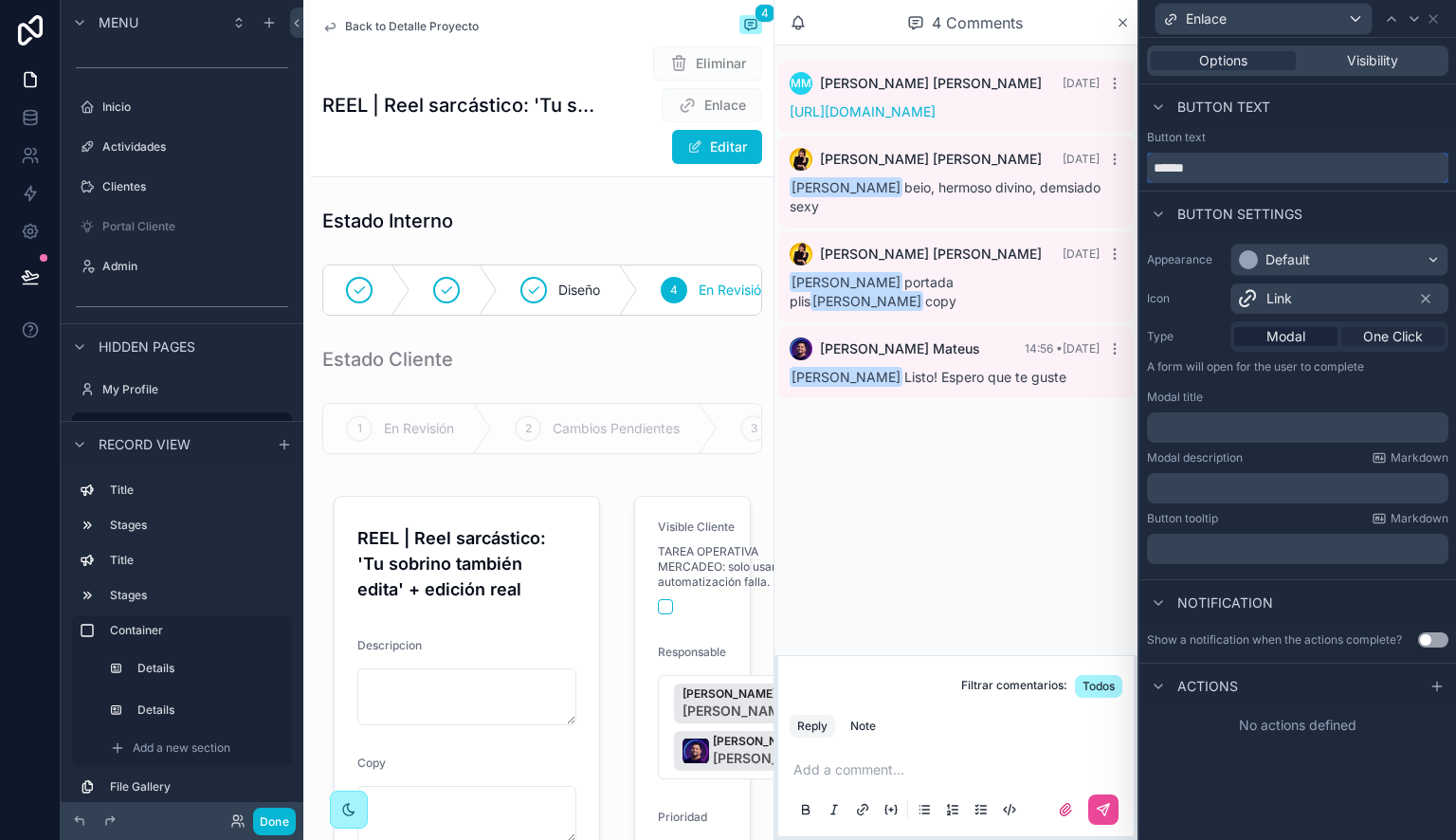
type input "******"
click at [1380, 336] on span "One Click" at bounding box center [1393, 337] width 59 height 19
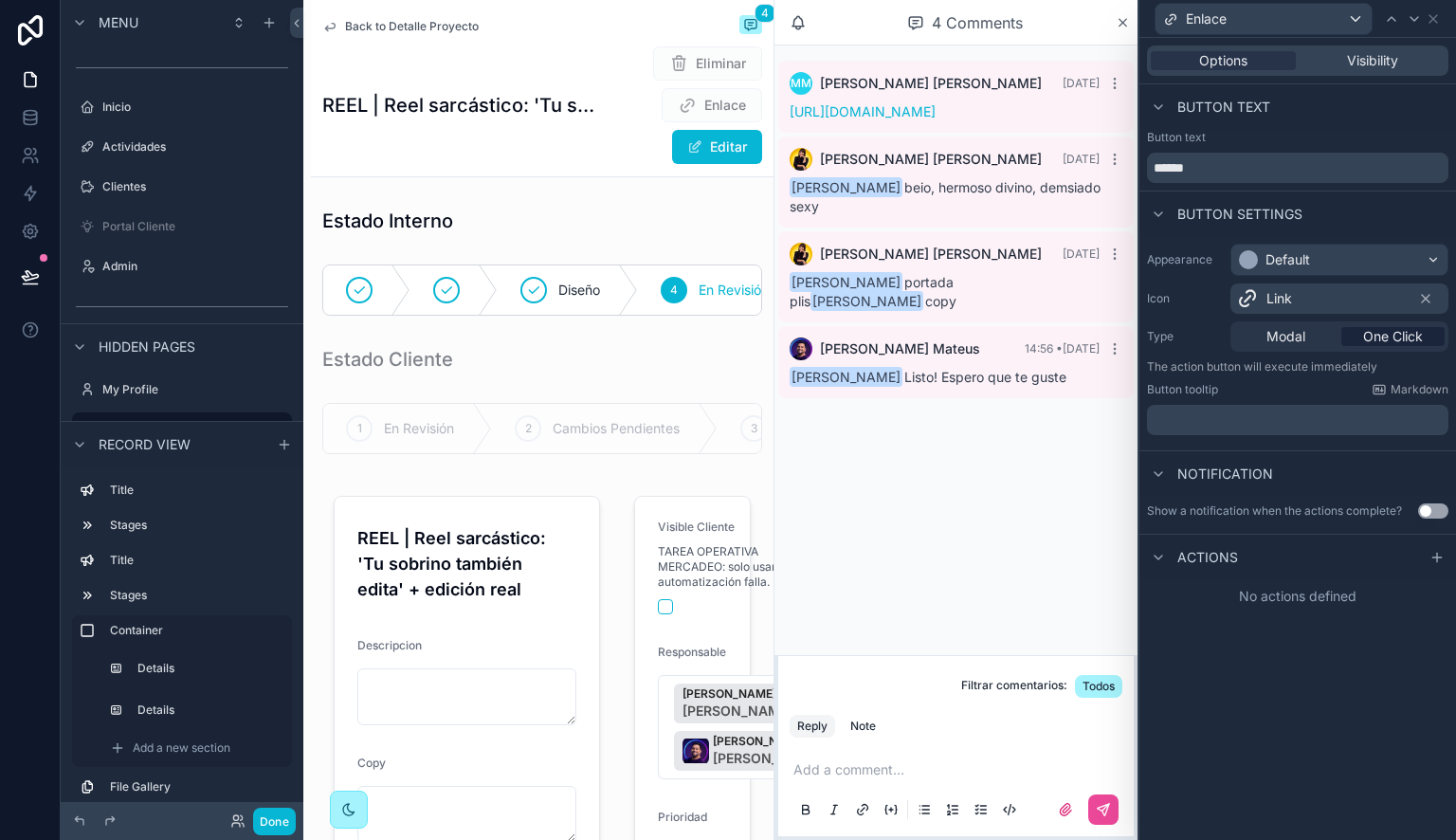
click at [1199, 413] on p "﻿" at bounding box center [1300, 420] width 290 height 19
click at [1326, 474] on div "Notification" at bounding box center [1298, 472] width 317 height 45
click at [1437, 557] on icon at bounding box center [1437, 556] width 0 height 9
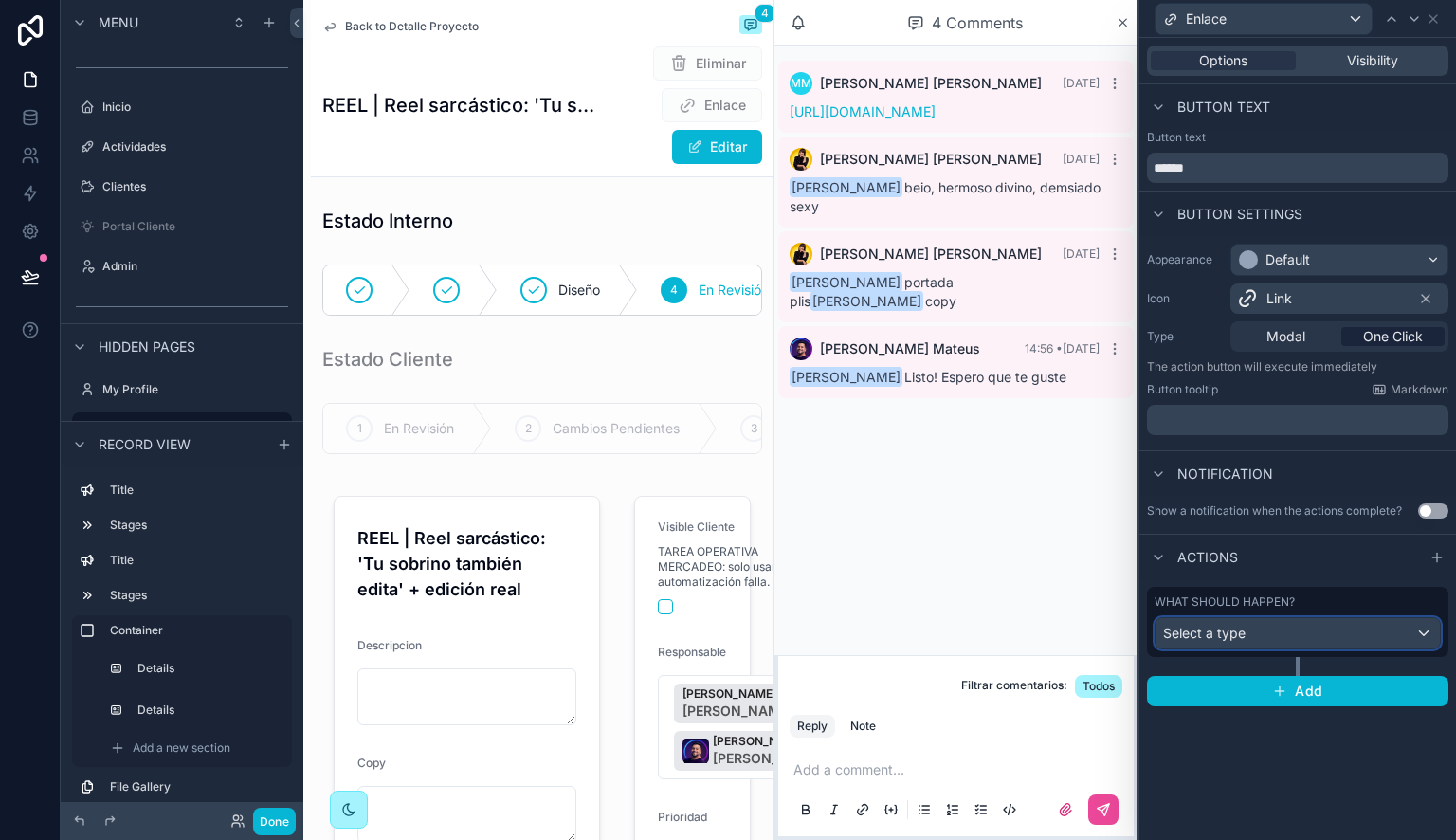
click at [1189, 624] on span "Select a type" at bounding box center [1205, 632] width 82 height 16
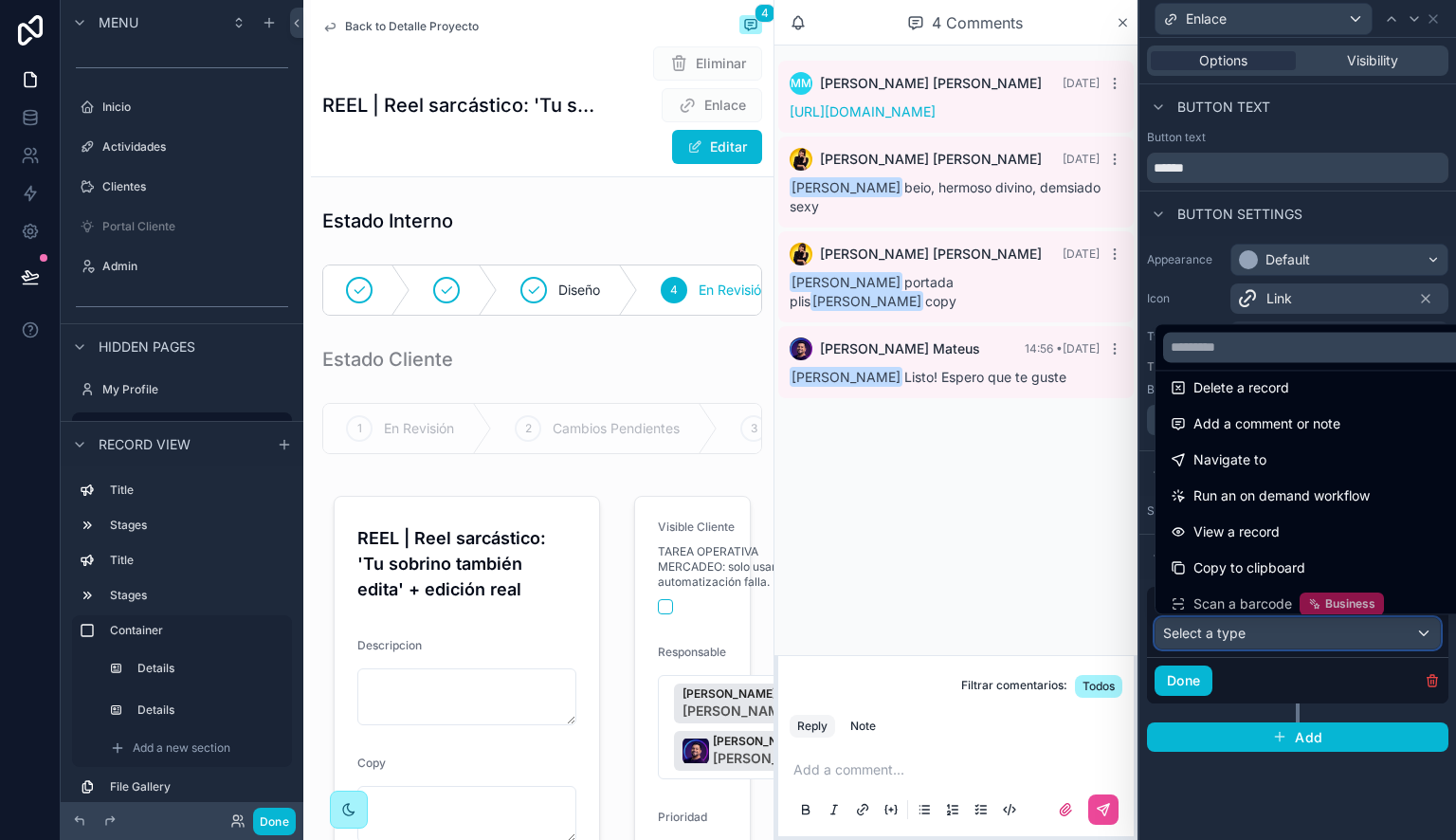
scroll to position [134, 0]
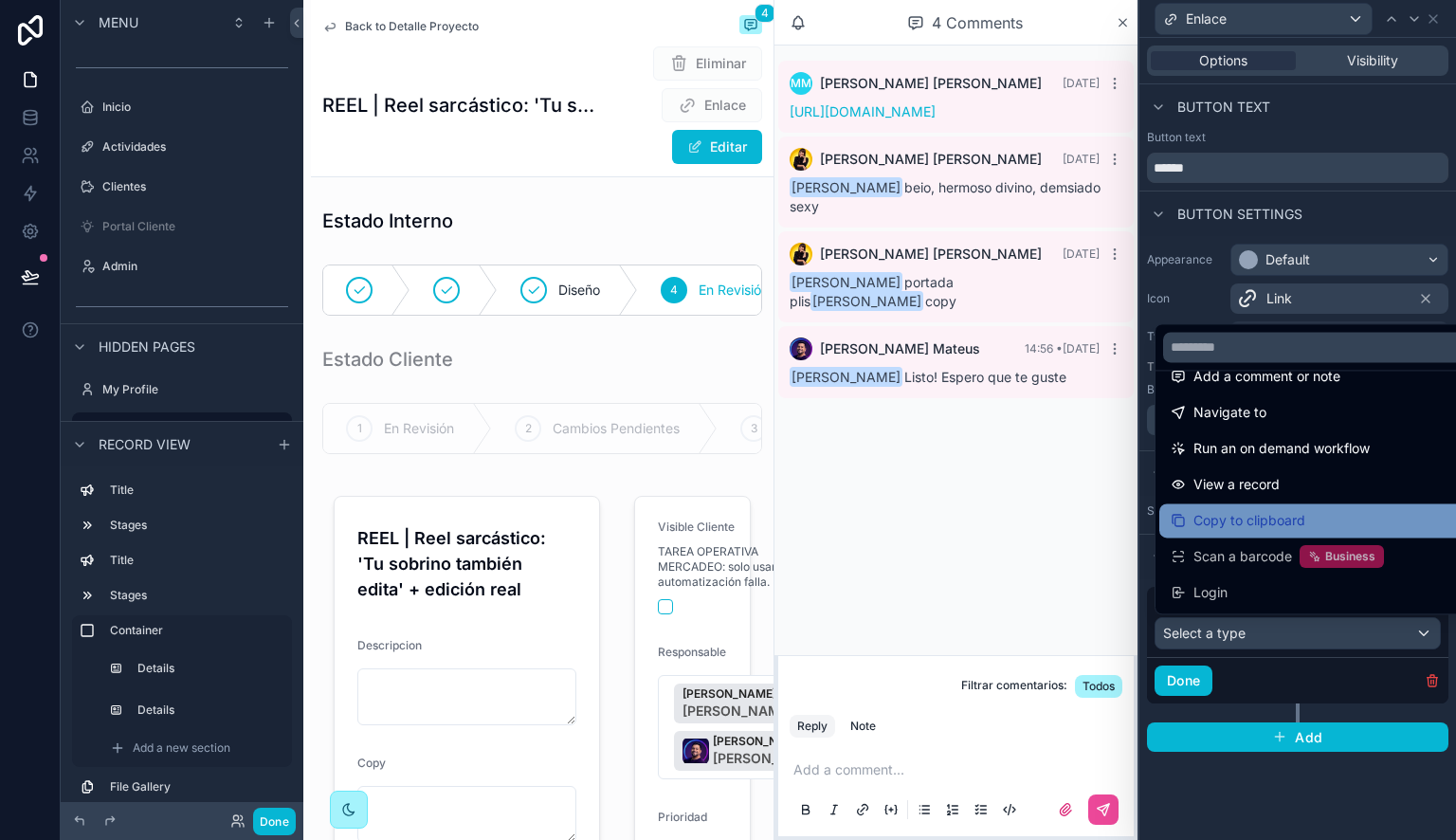
click at [1247, 520] on span "Copy to clipboard" at bounding box center [1249, 521] width 112 height 23
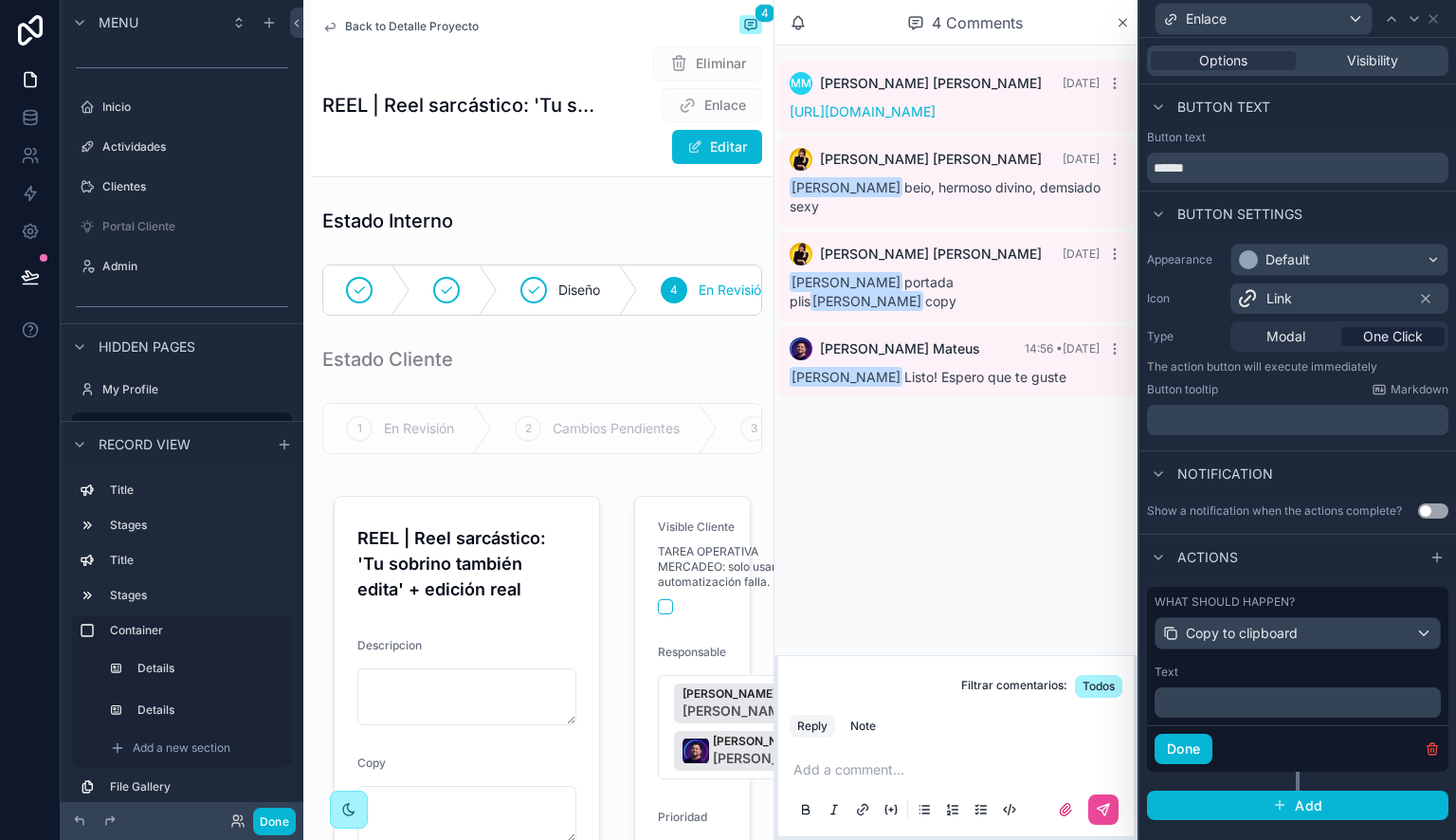
click at [1201, 701] on p "﻿" at bounding box center [1300, 702] width 275 height 19
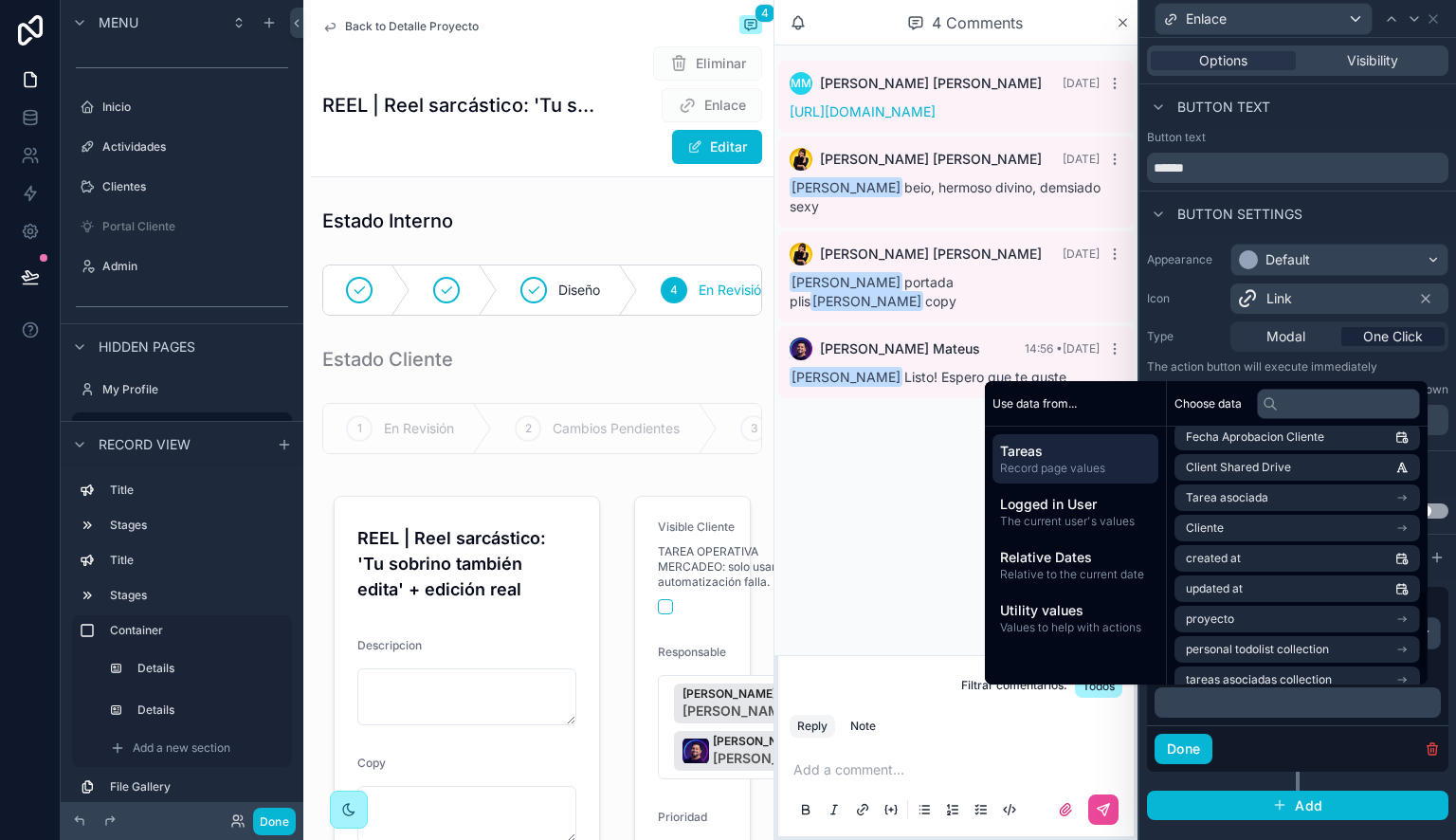
scroll to position [572, 0]
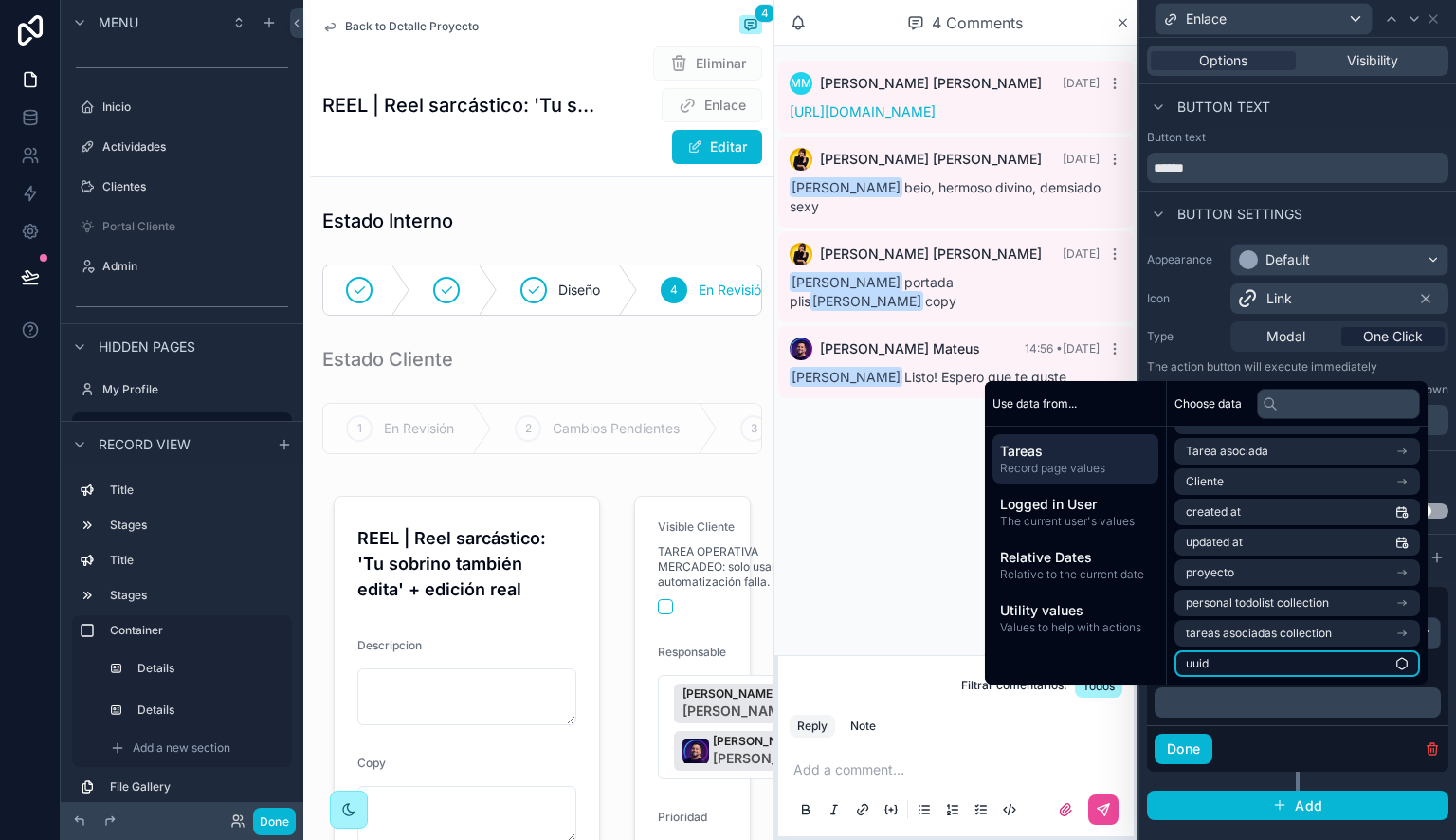
click at [1236, 667] on li "uuid" at bounding box center [1297, 664] width 246 height 27
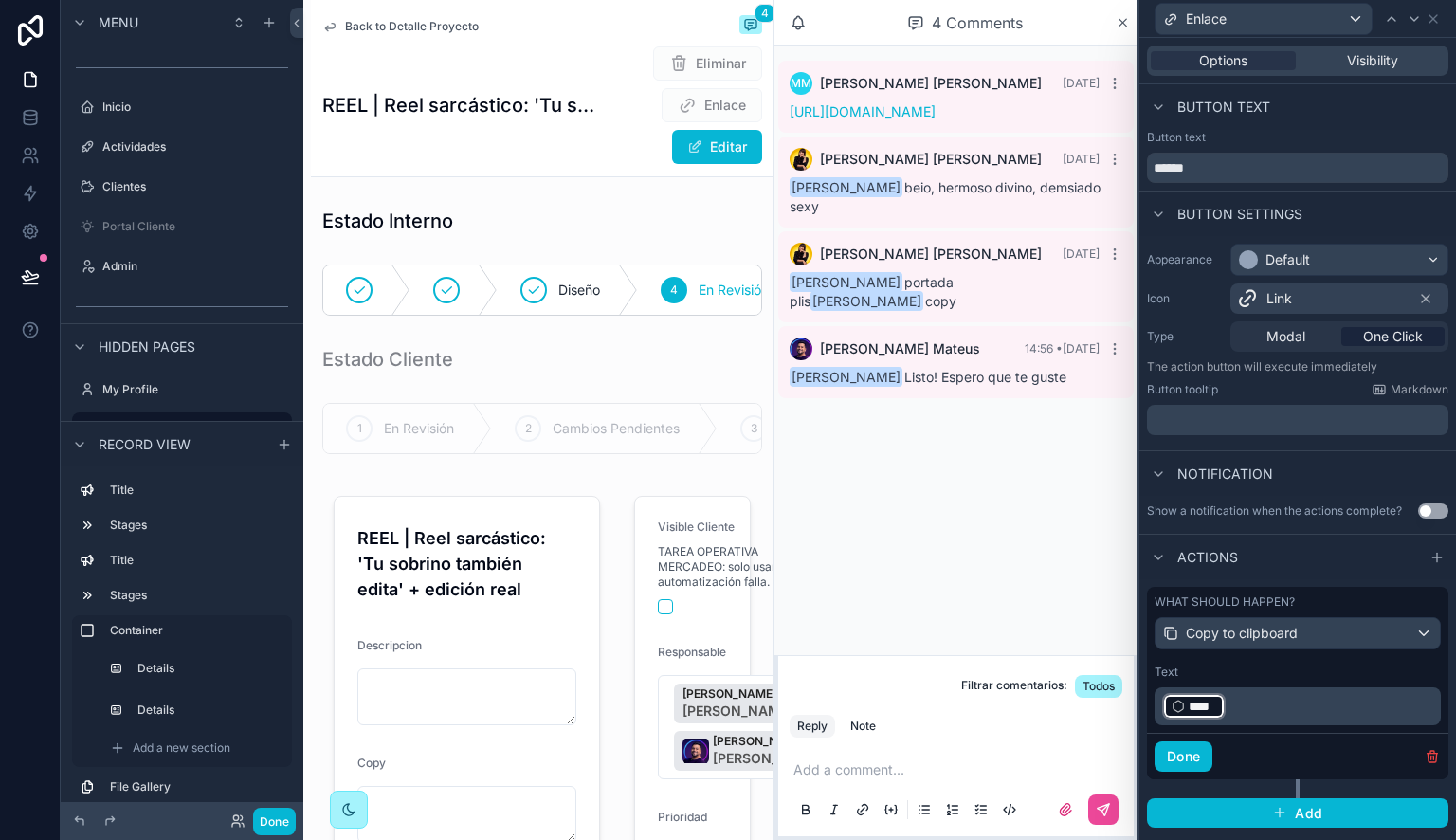
click at [1249, 712] on p "﻿ **** ﻿ ﻿" at bounding box center [1300, 706] width 275 height 31
click at [1245, 709] on p "﻿ **** ﻿ ﻿" at bounding box center [1300, 706] width 275 height 31
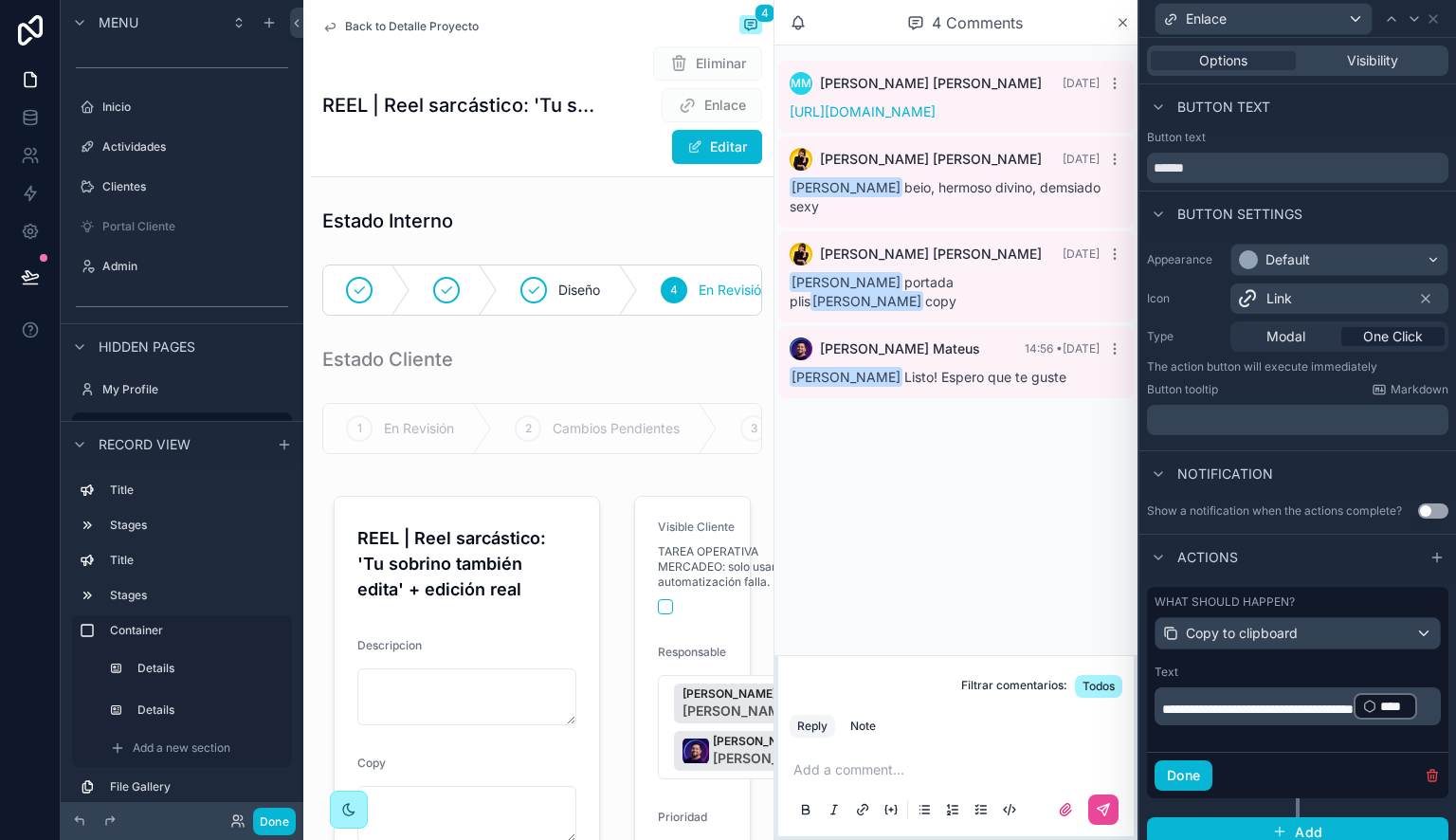
click at [1264, 762] on div "Done" at bounding box center [1298, 775] width 301 height 46
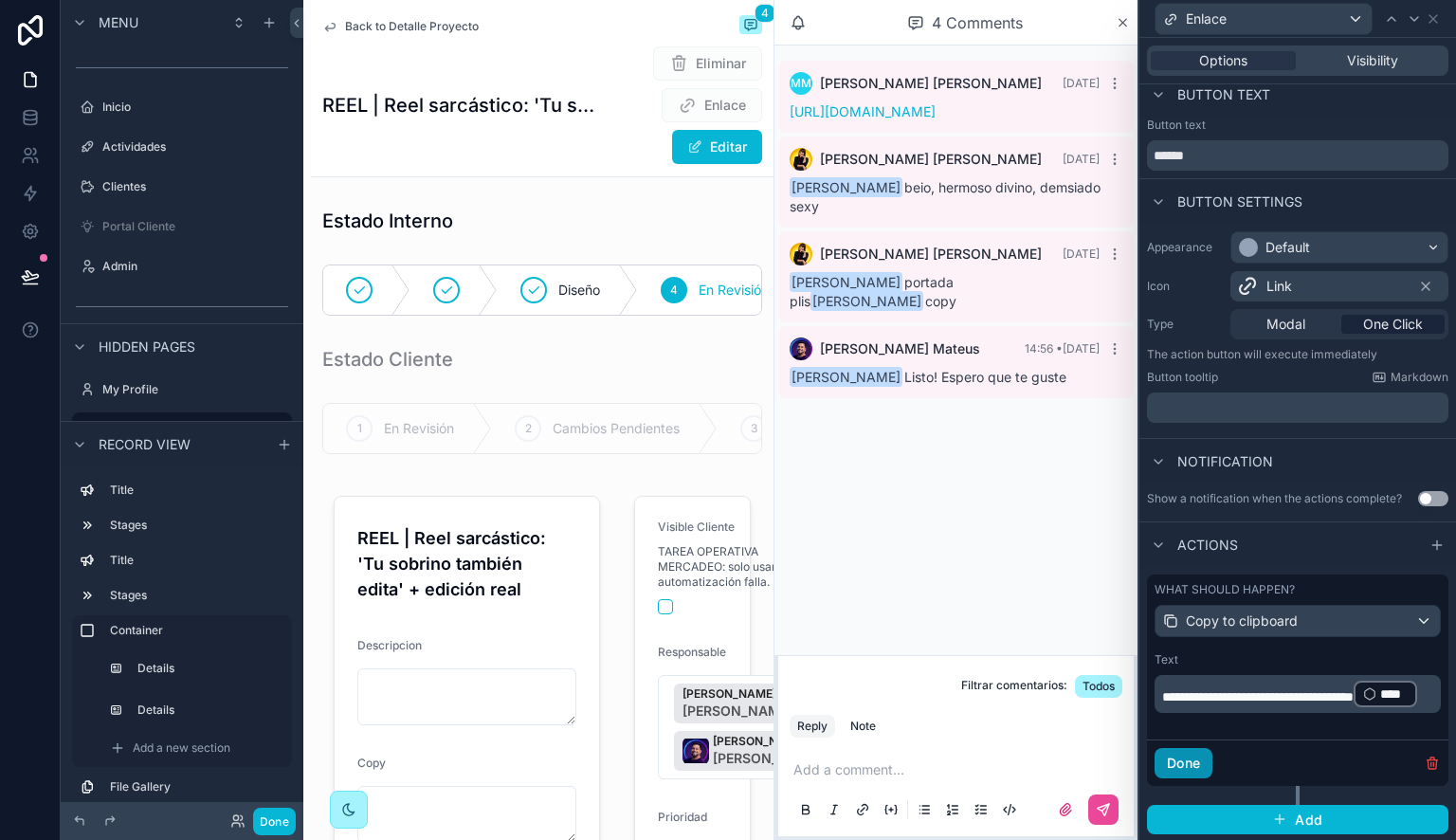
click at [1181, 758] on button "Done" at bounding box center [1184, 763] width 58 height 31
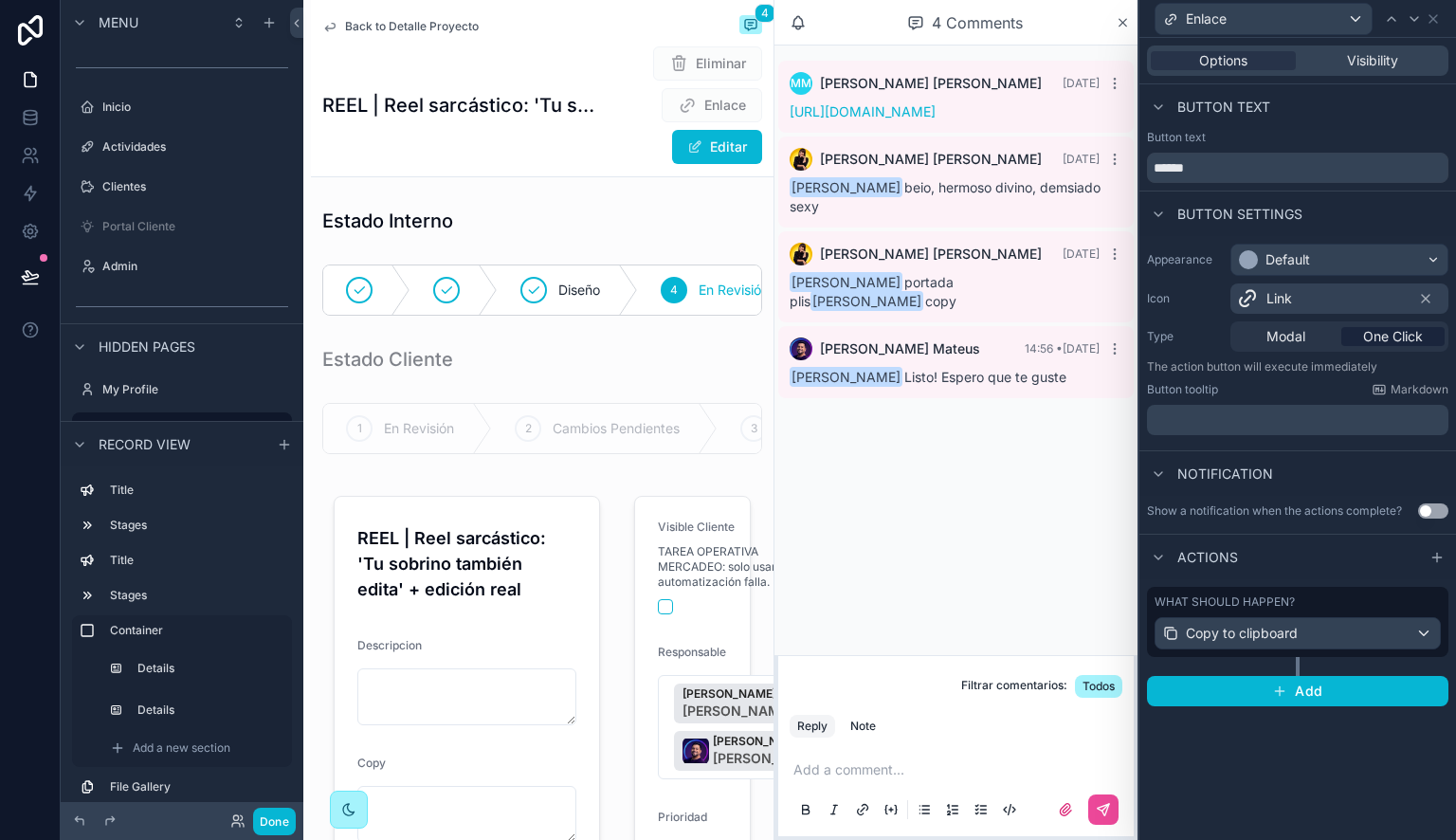
scroll to position [0, 0]
click at [1422, 508] on button "Use setting" at bounding box center [1433, 511] width 31 height 15
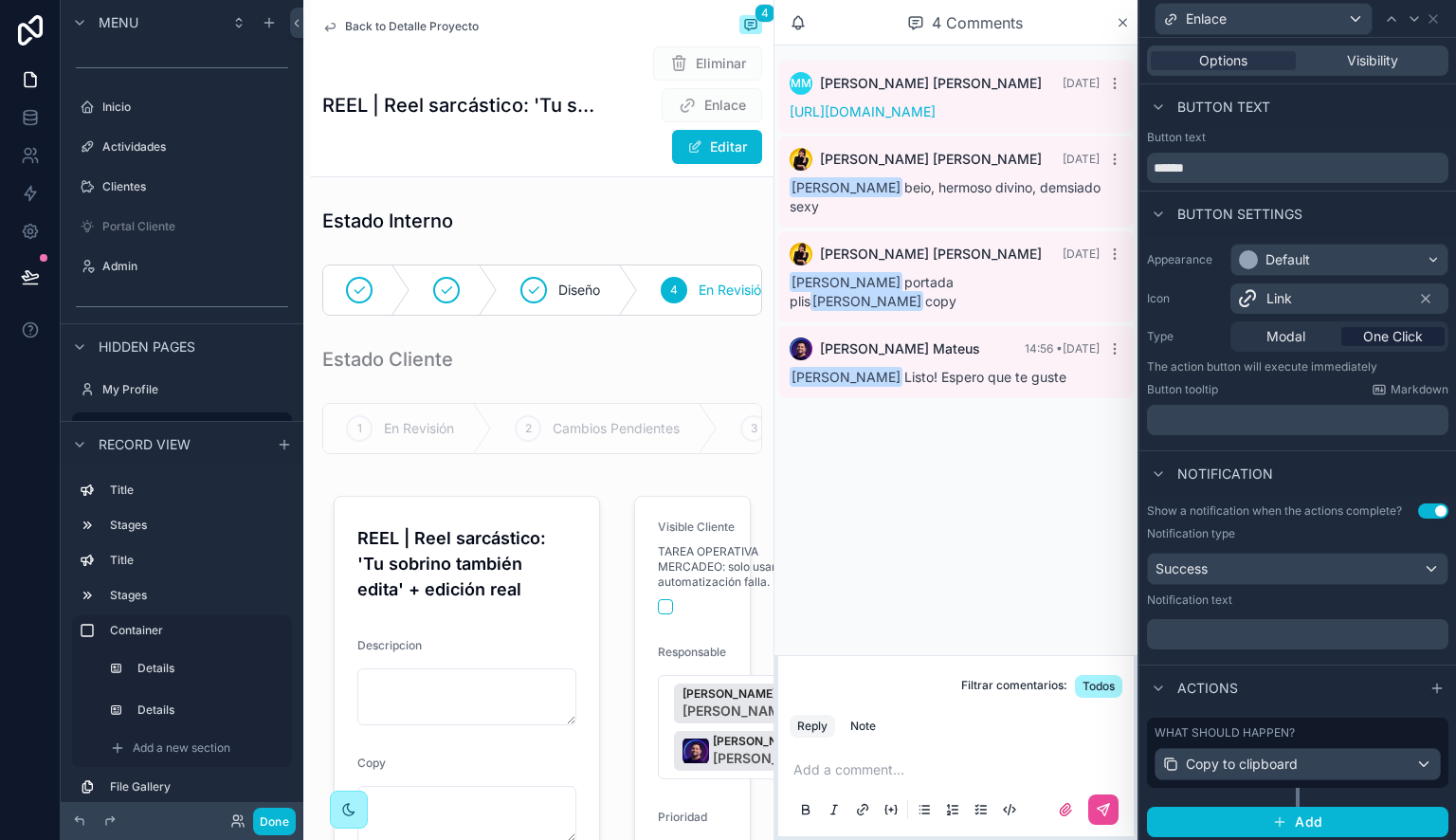
click at [1242, 637] on p "﻿" at bounding box center [1300, 634] width 290 height 19
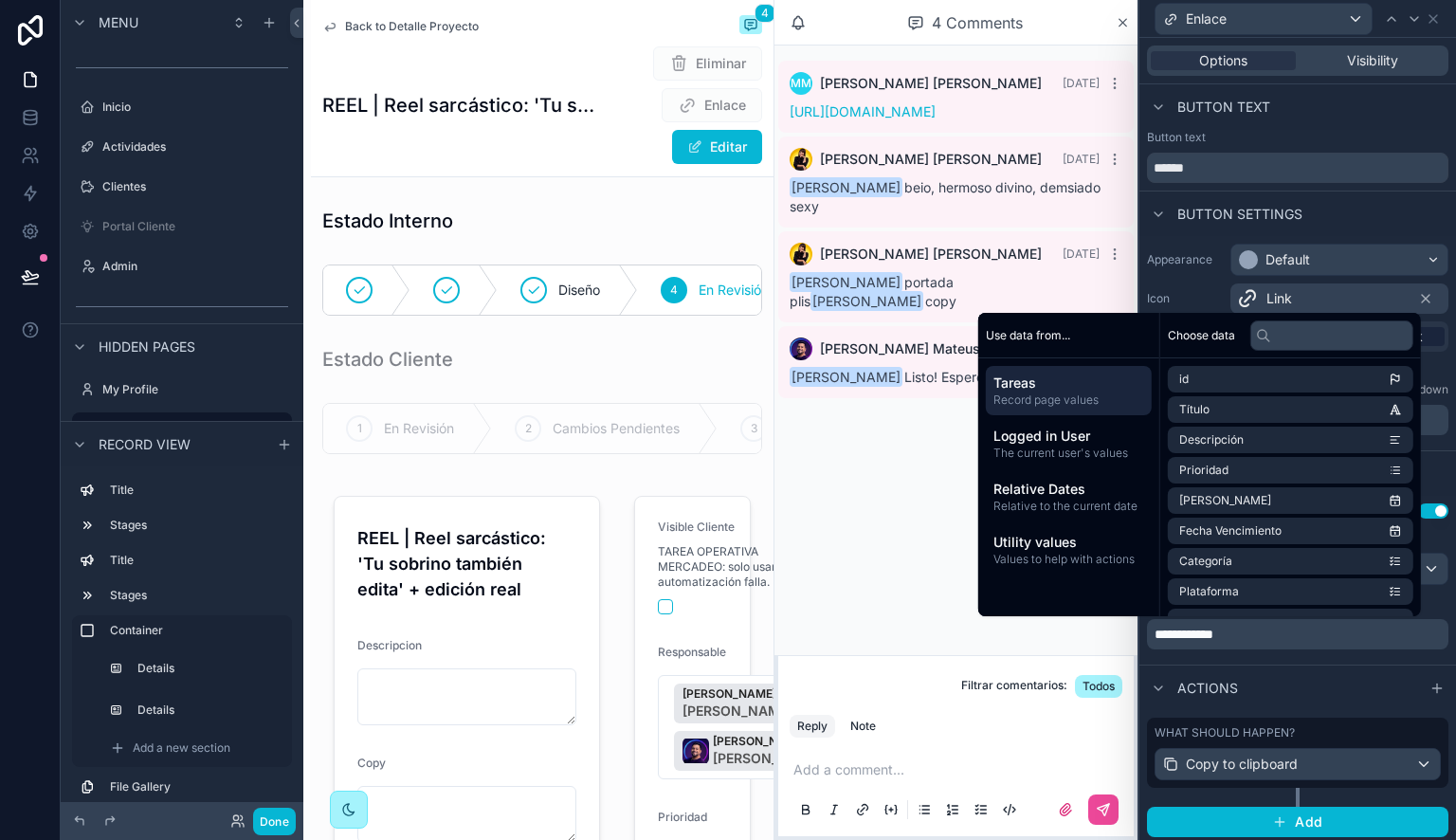
click at [1270, 662] on div "**********" at bounding box center [1298, 580] width 317 height 169
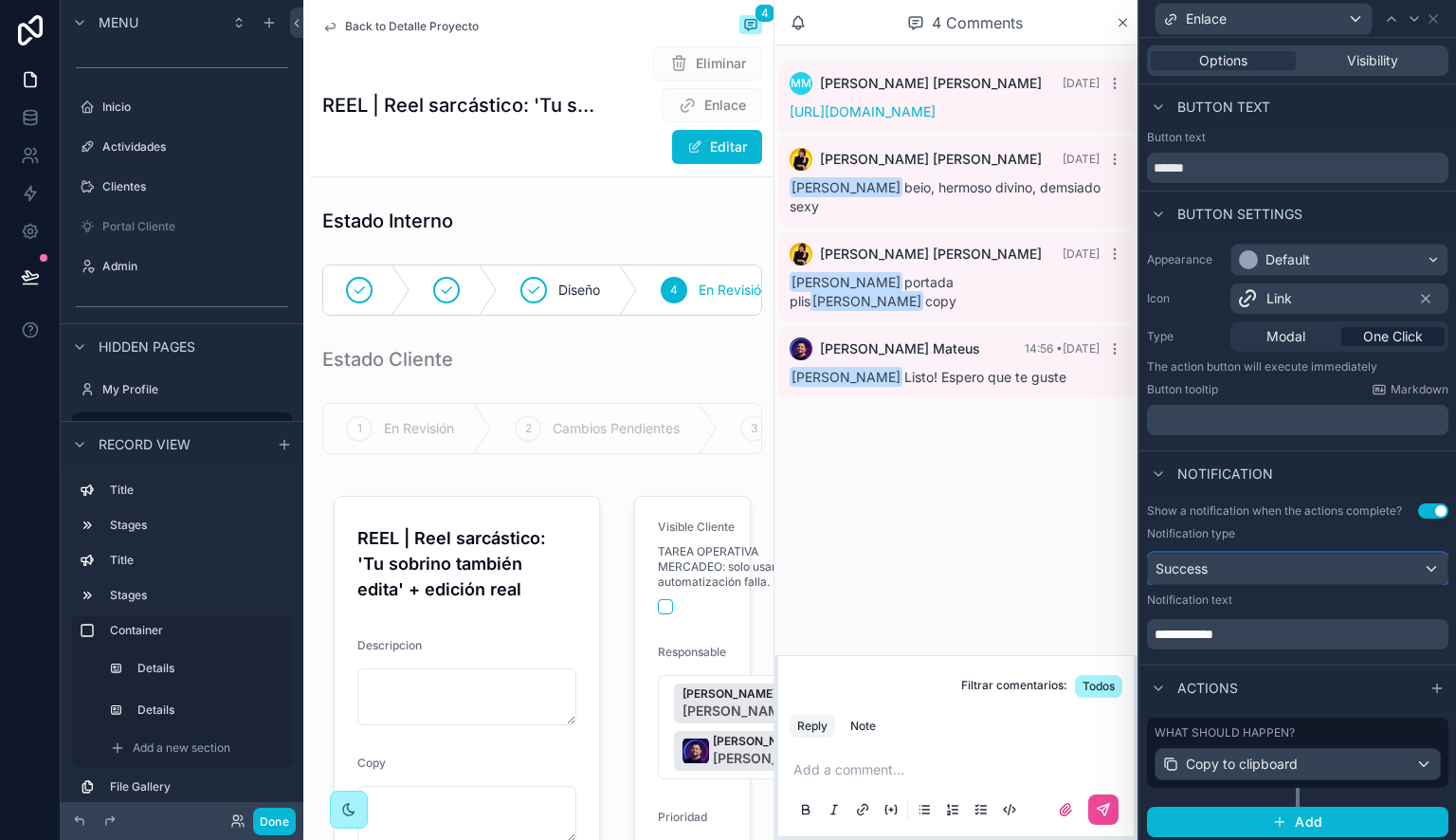
click at [1302, 571] on div "Success" at bounding box center [1298, 569] width 299 height 31
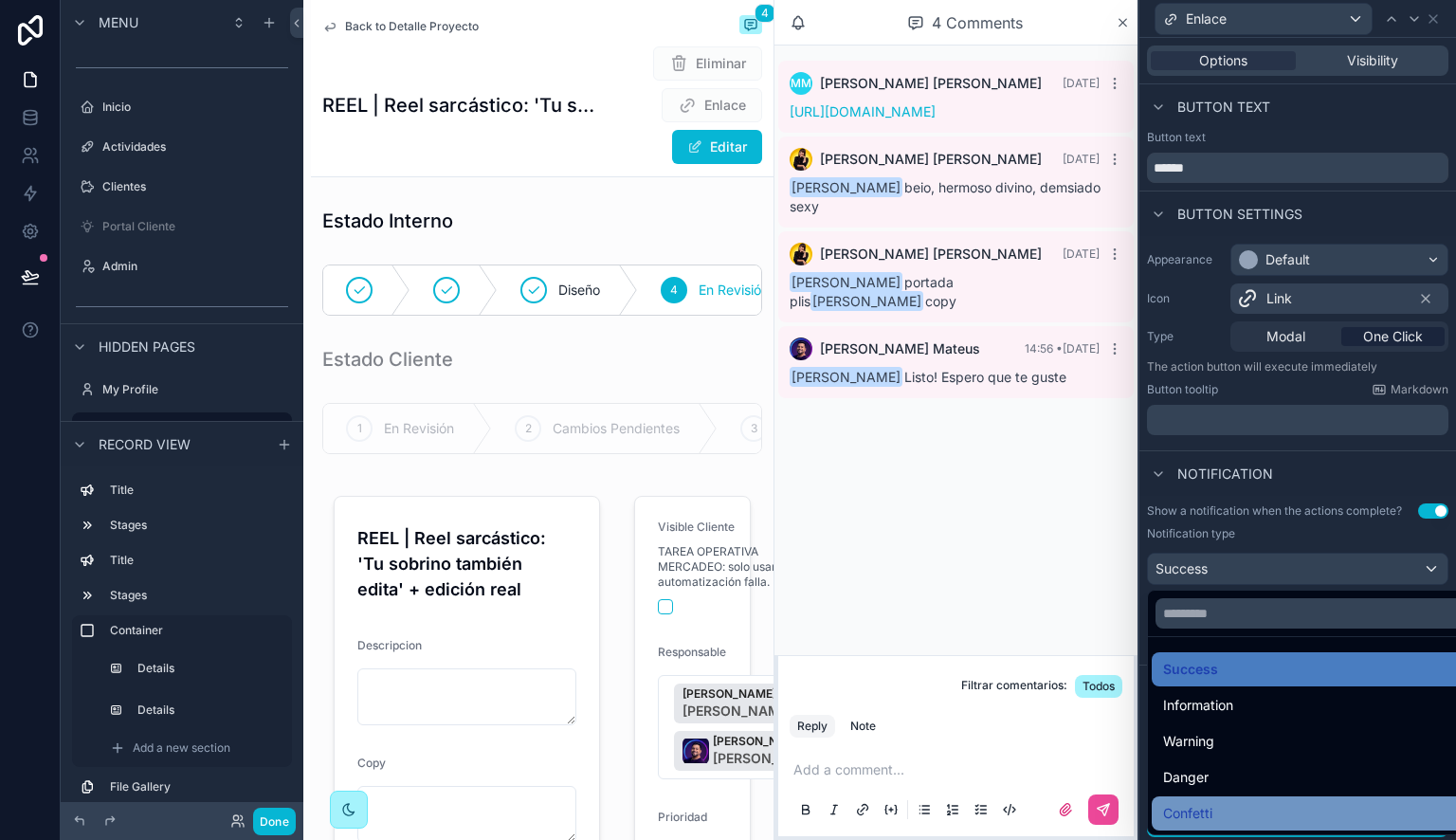
click at [1207, 812] on span "Confetti" at bounding box center [1187, 813] width 49 height 23
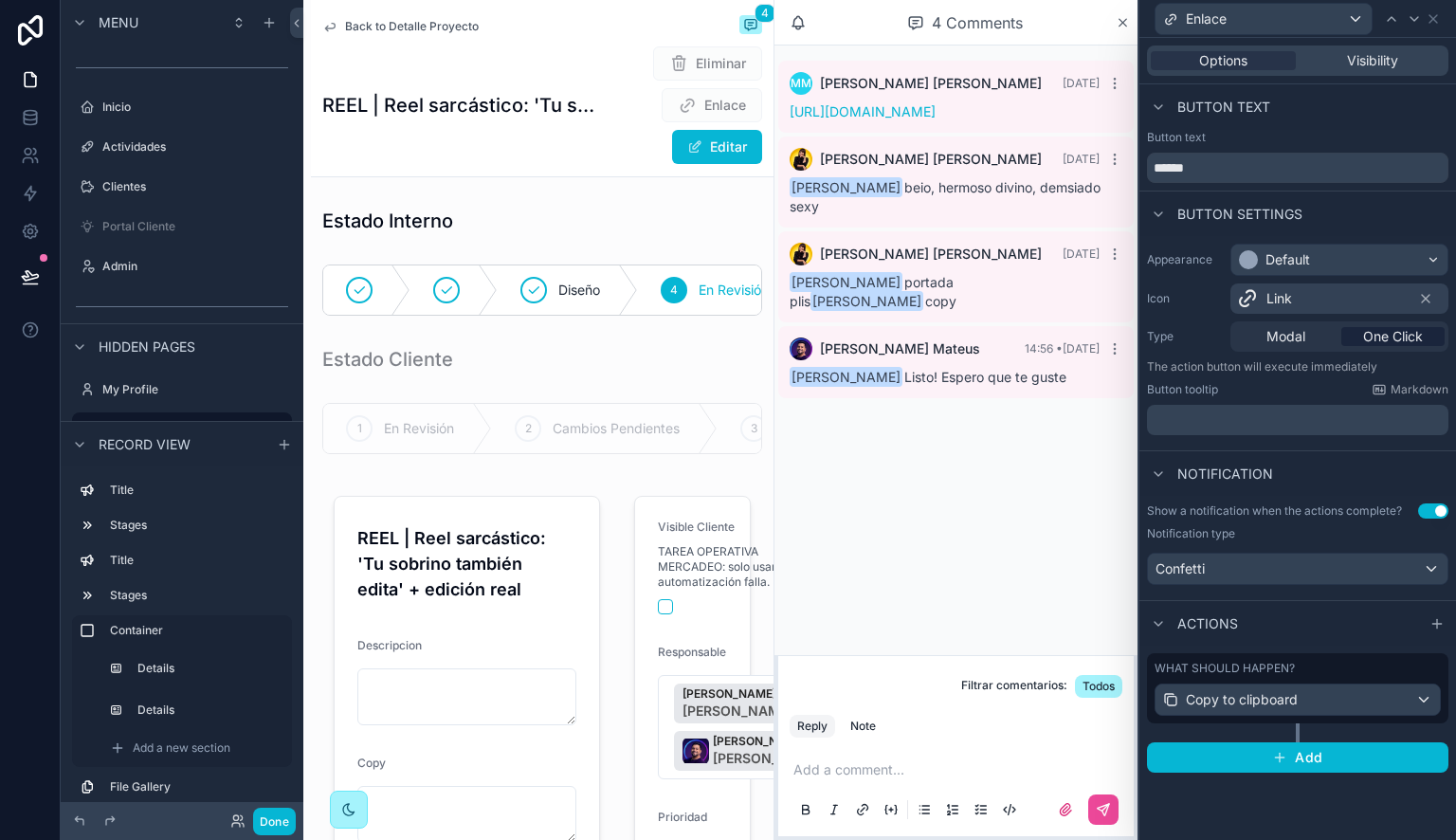
click at [1275, 416] on p "﻿" at bounding box center [1300, 420] width 290 height 19
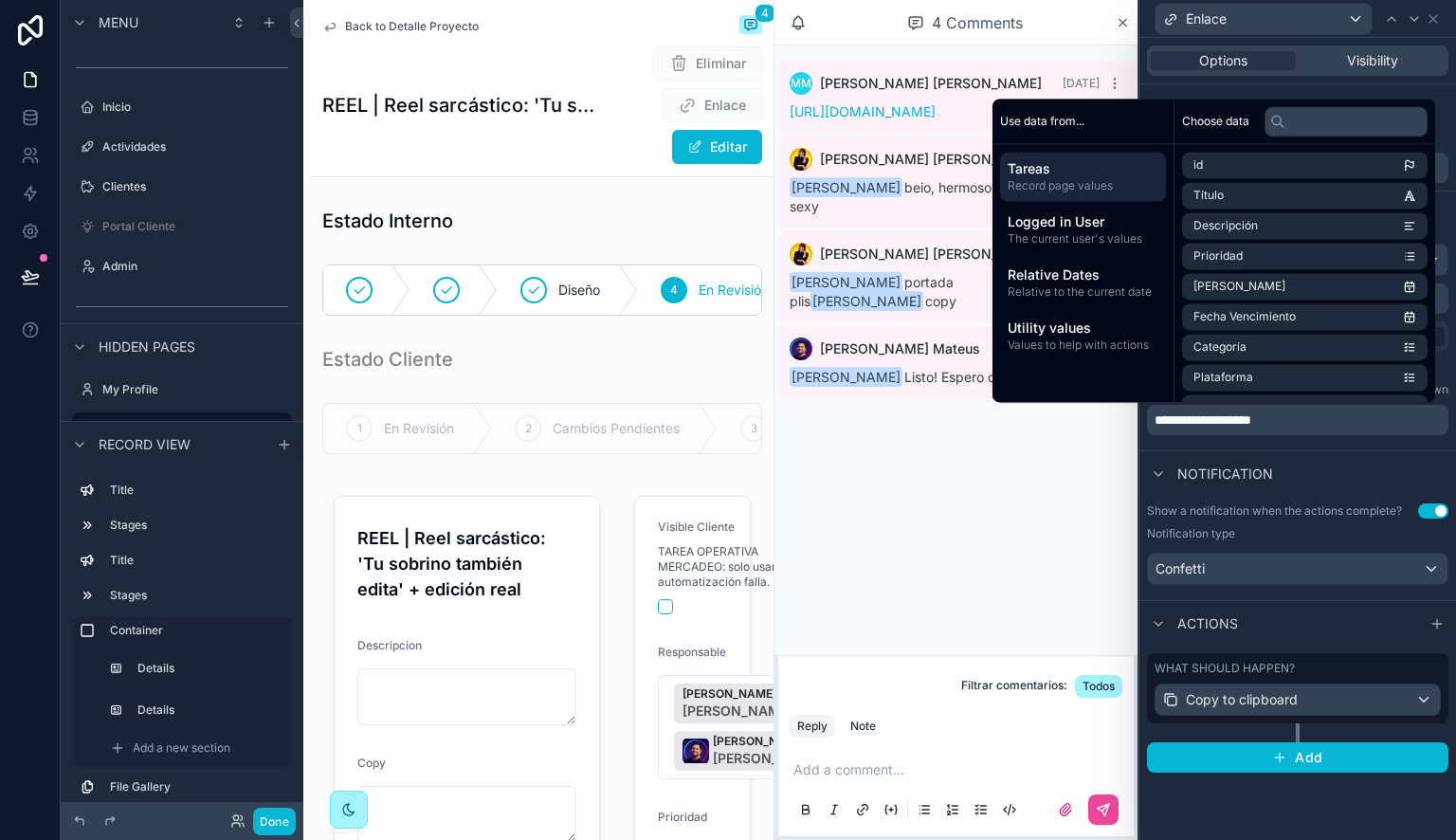
click at [1301, 459] on div "Notification" at bounding box center [1298, 472] width 317 height 45
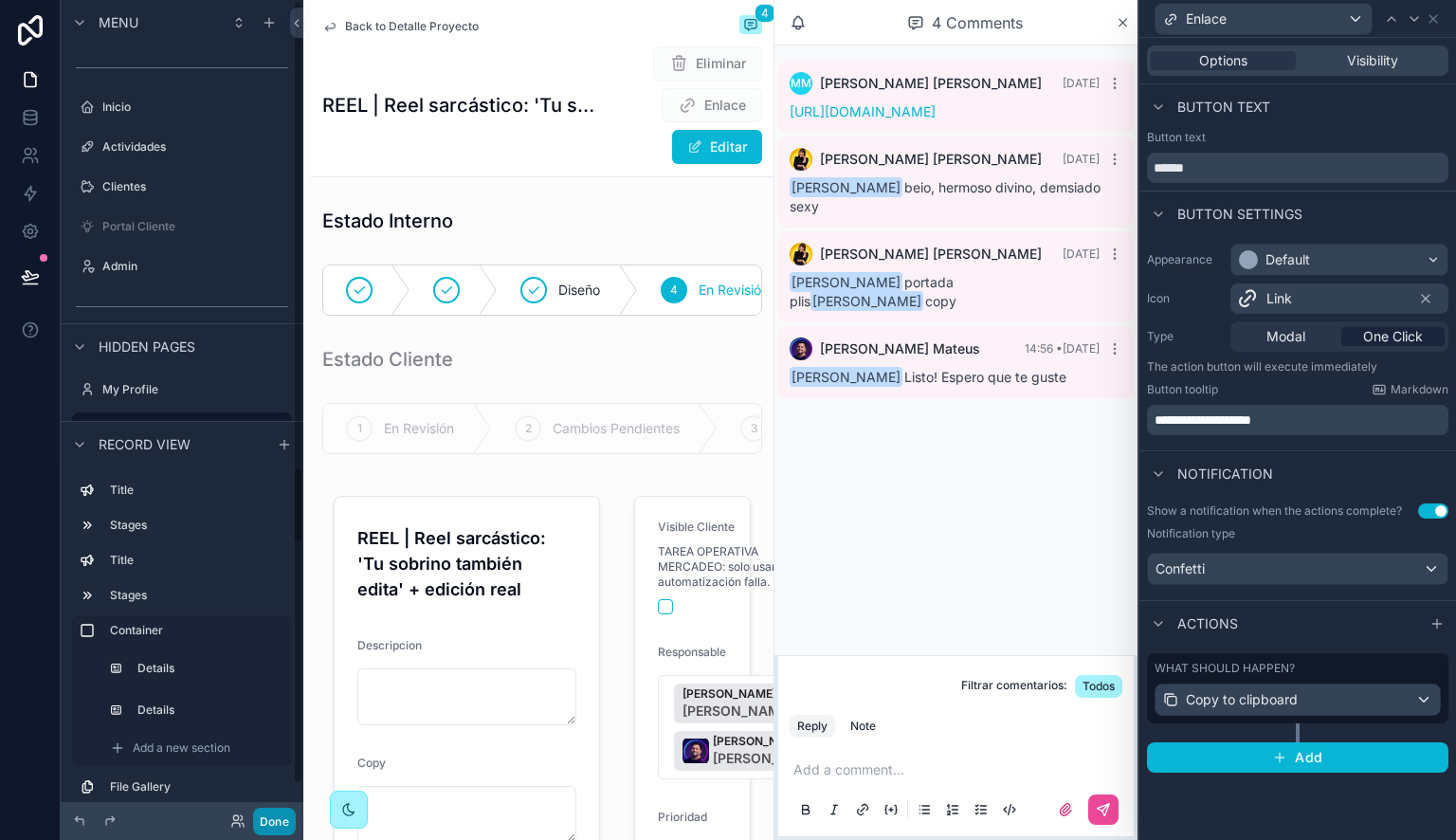
click at [271, 820] on button "Done" at bounding box center [274, 821] width 42 height 28
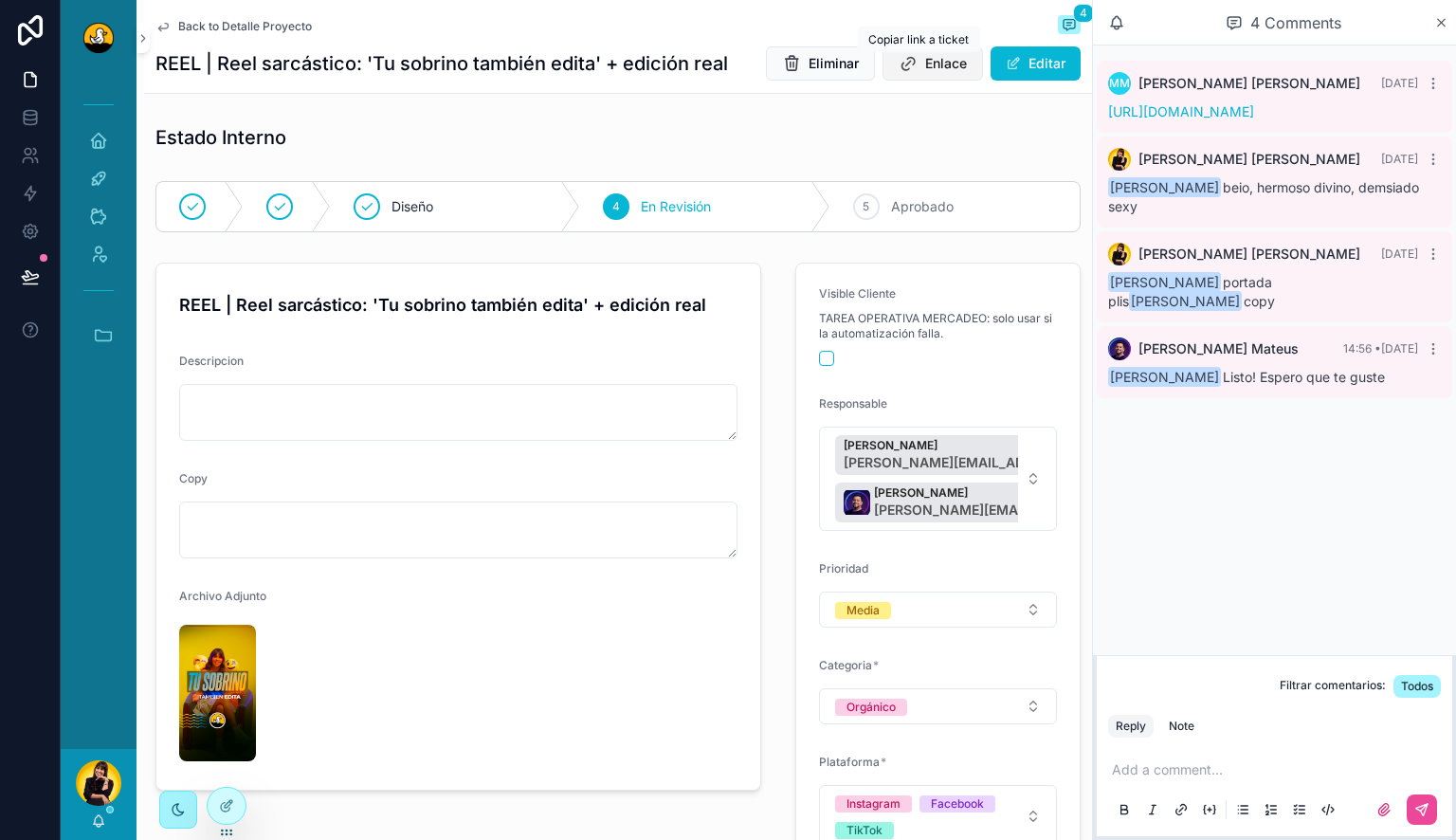
click at [935, 58] on span "Enlace" at bounding box center [946, 63] width 41 height 19
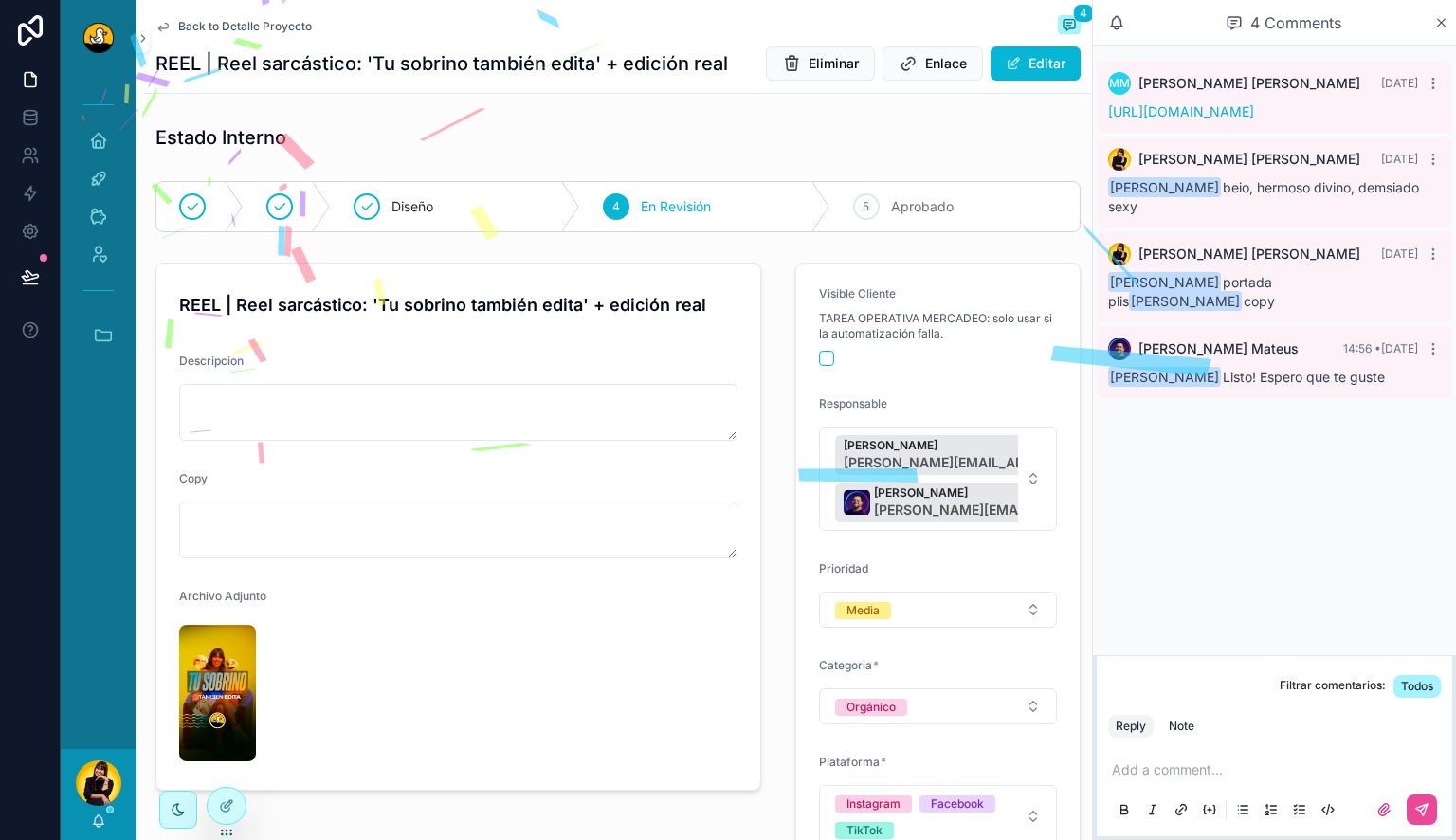
click at [1186, 772] on p "scrollable content" at bounding box center [1278, 770] width 333 height 19
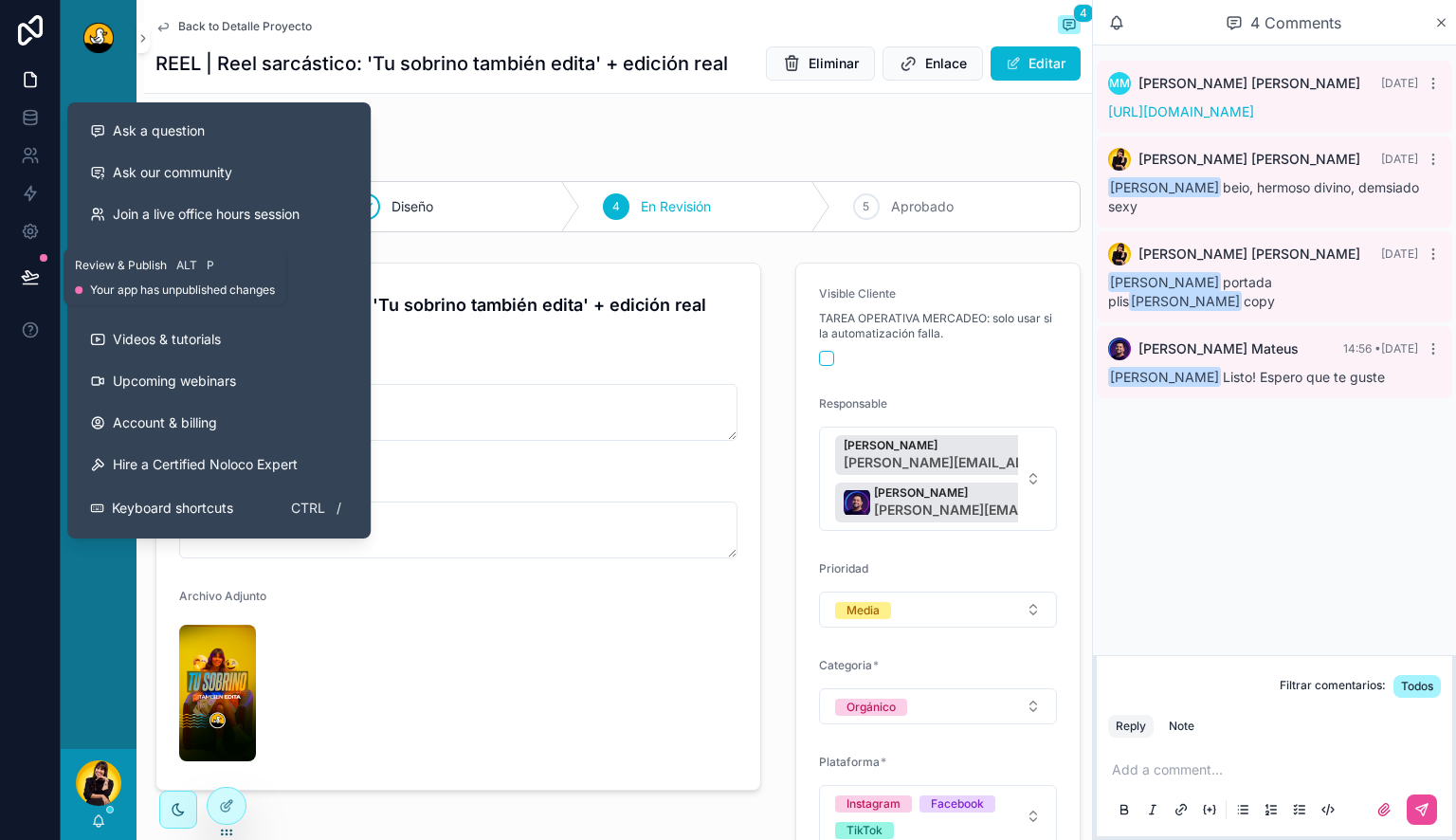
click at [25, 282] on icon at bounding box center [31, 277] width 19 height 19
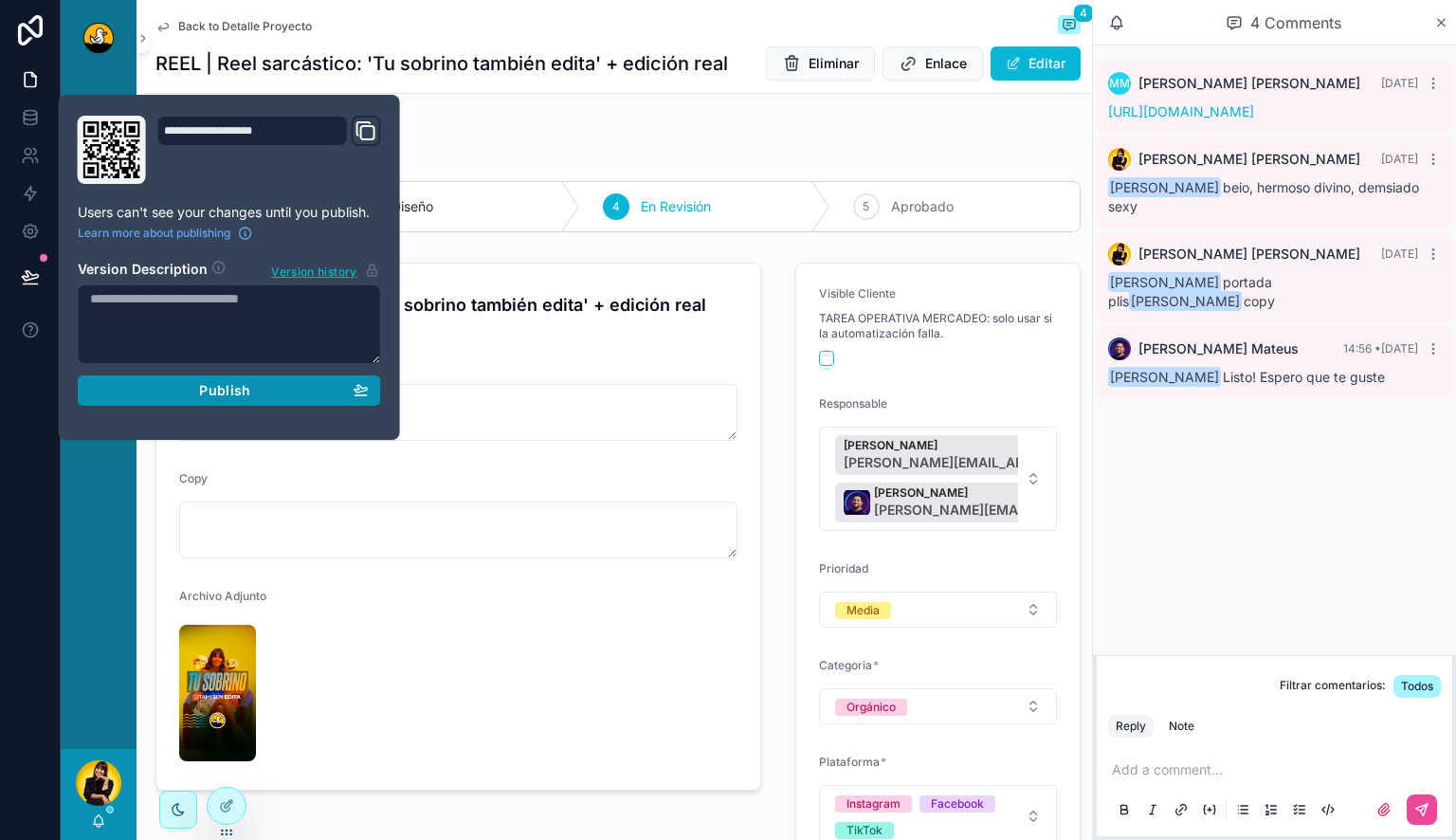
click at [190, 385] on div "Publish" at bounding box center [229, 390] width 279 height 17
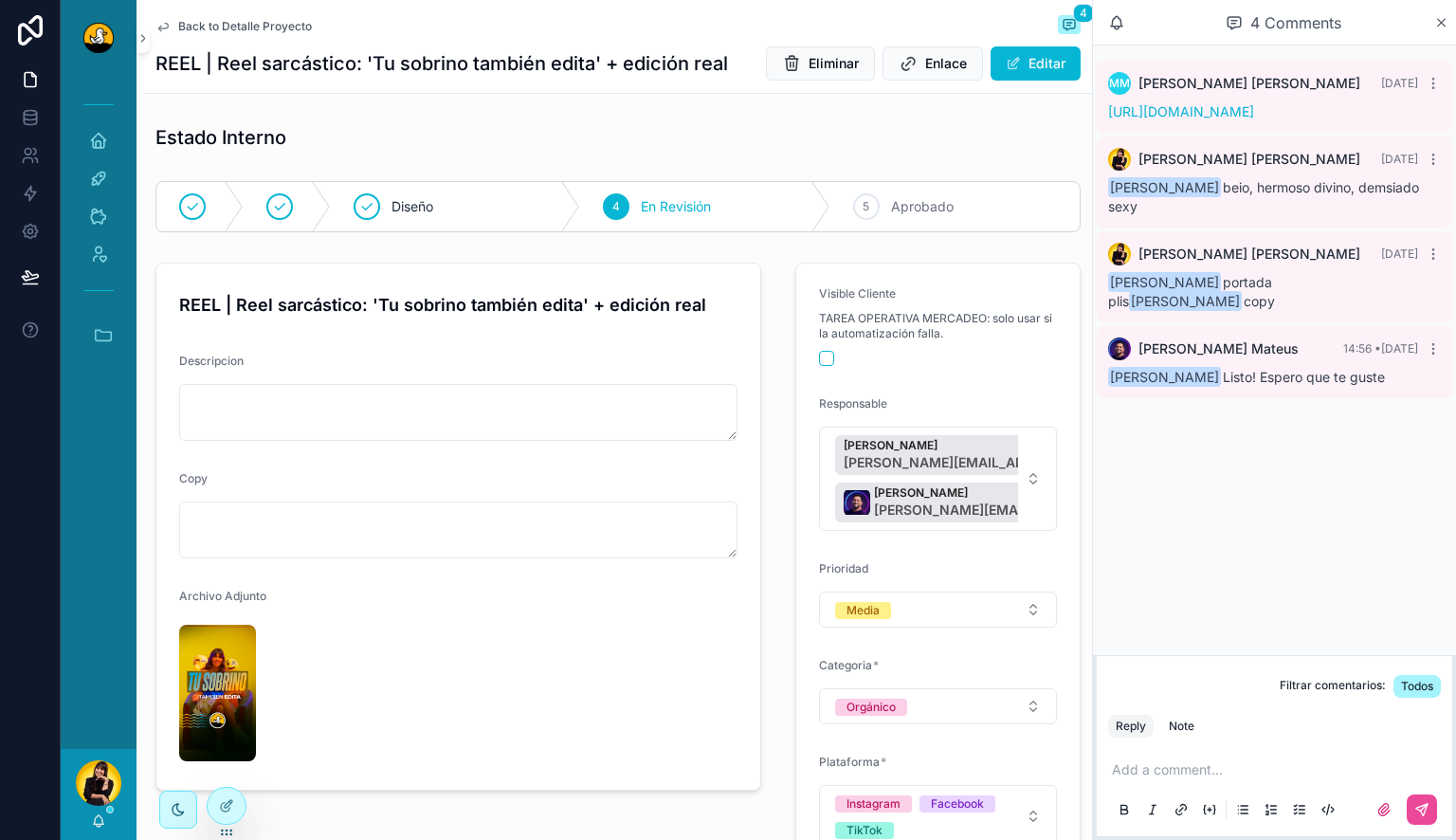
click at [656, 131] on div "Estado Interno" at bounding box center [618, 137] width 926 height 27
click at [927, 66] on span "Enlace" at bounding box center [946, 63] width 41 height 19
click at [243, 27] on span "Back to Detalle Proyecto" at bounding box center [245, 27] width 133 height 15
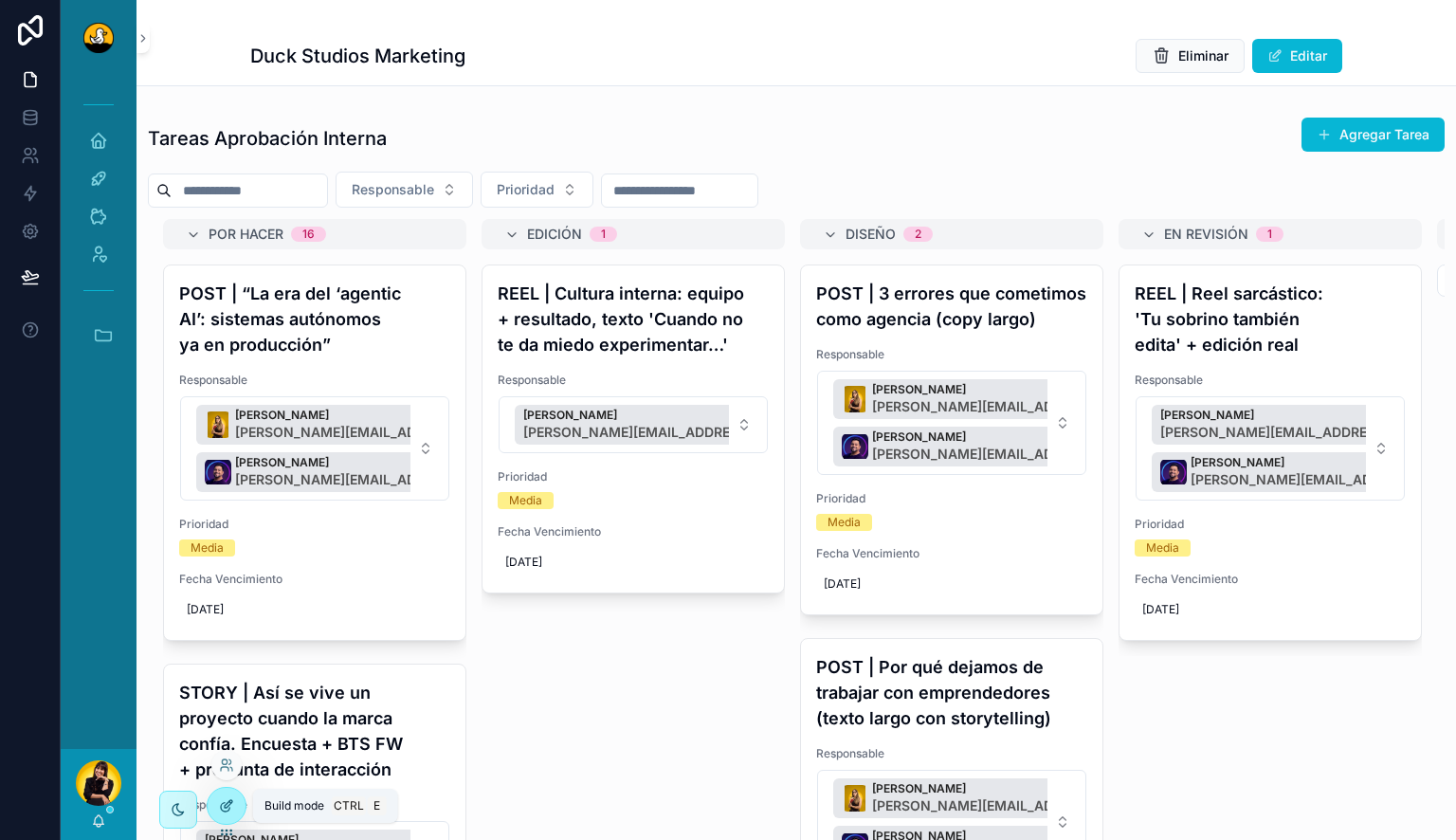
click at [228, 809] on icon at bounding box center [224, 806] width 9 height 9
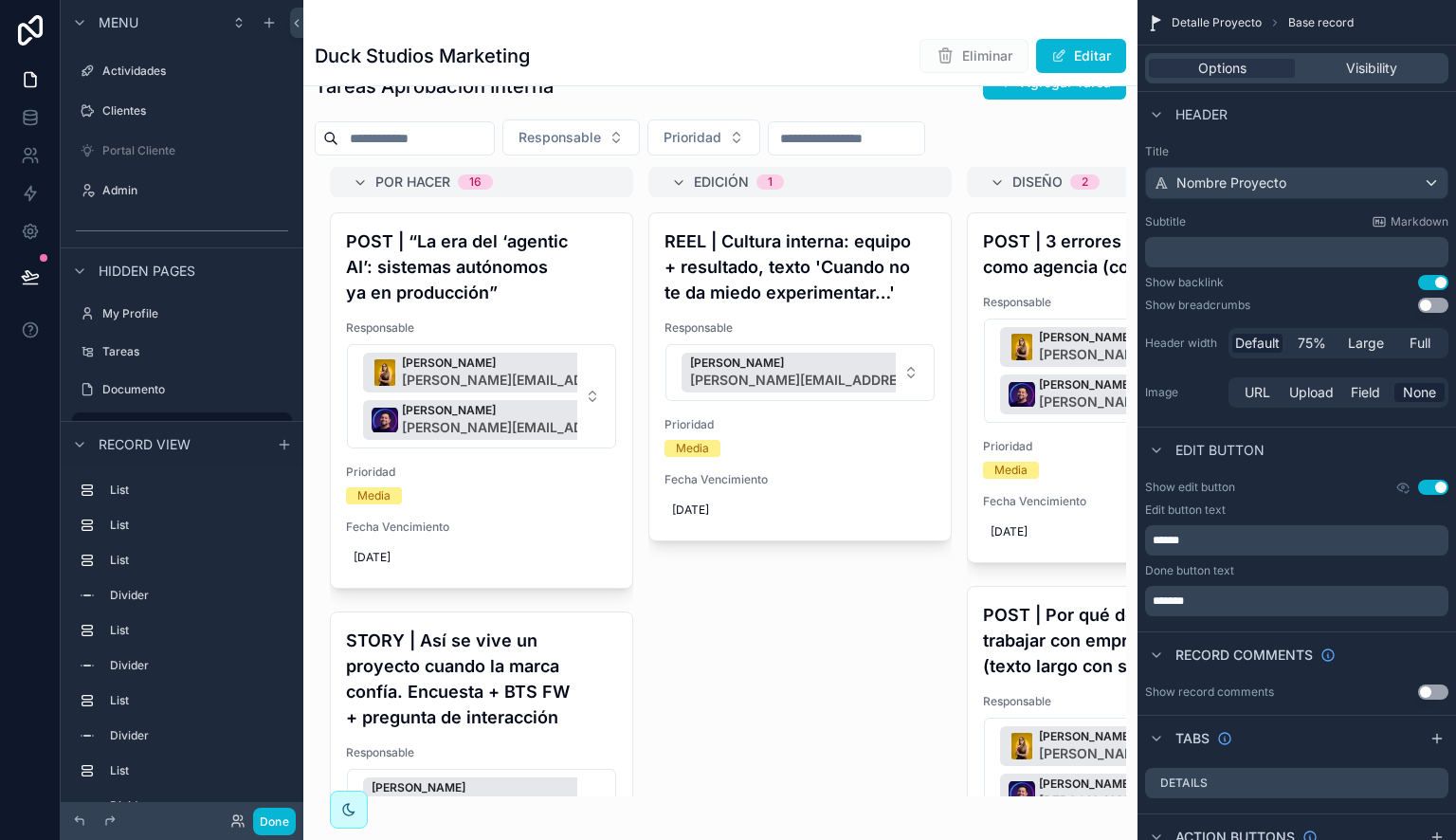
scroll to position [804, 0]
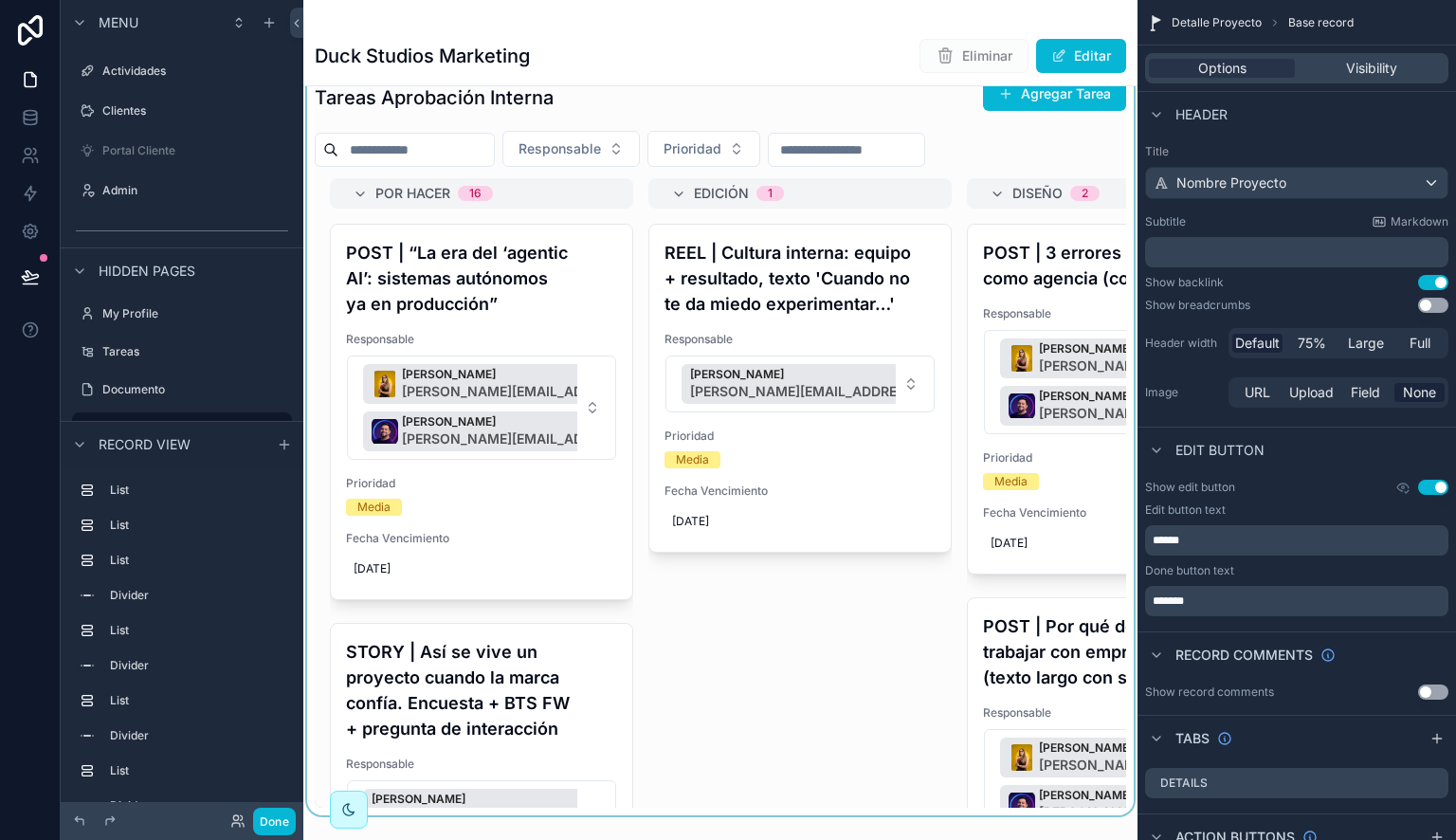
click at [603, 361] on div "scrollable content" at bounding box center [720, 442] width 834 height 748
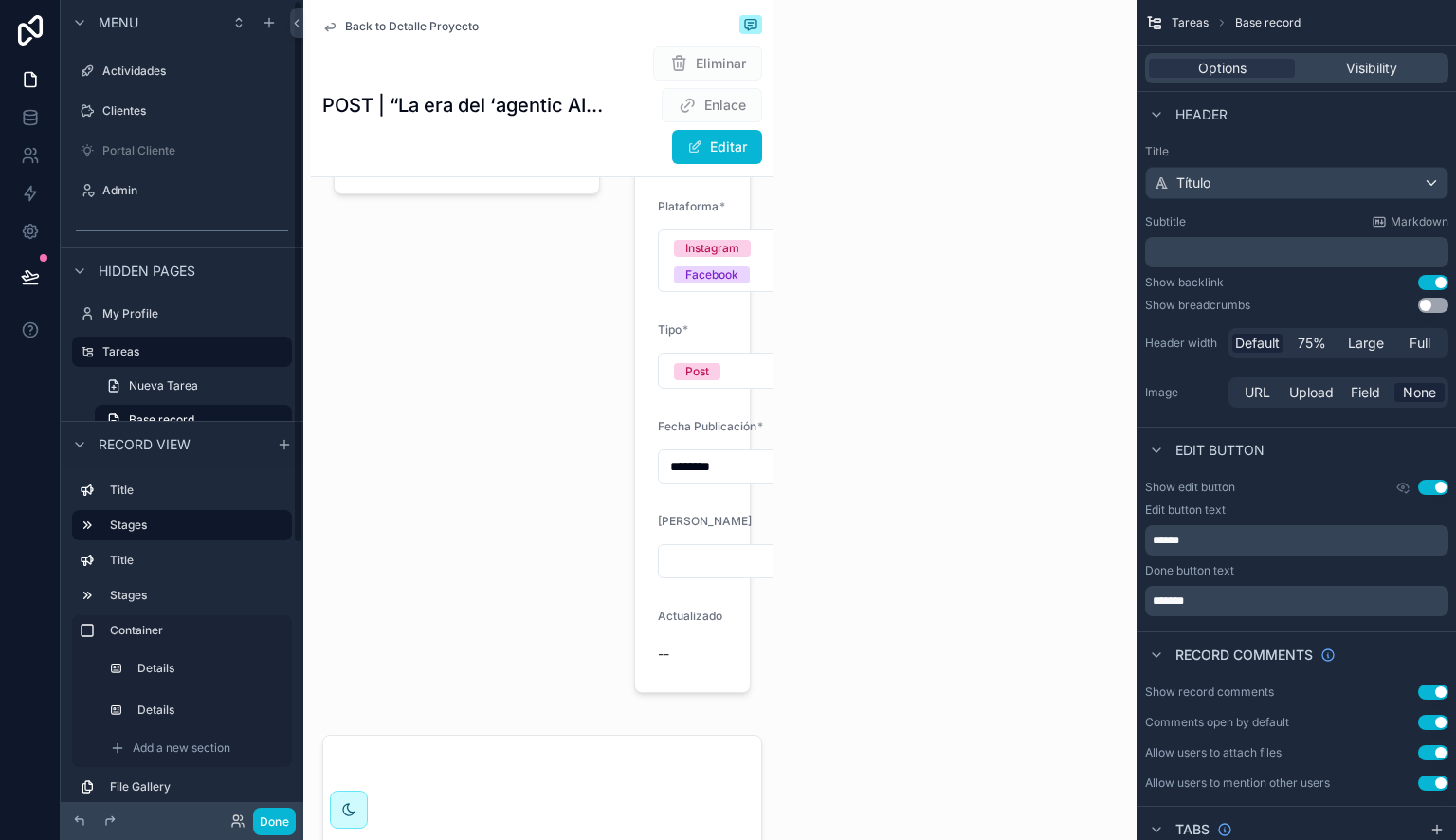
scroll to position [1, 0]
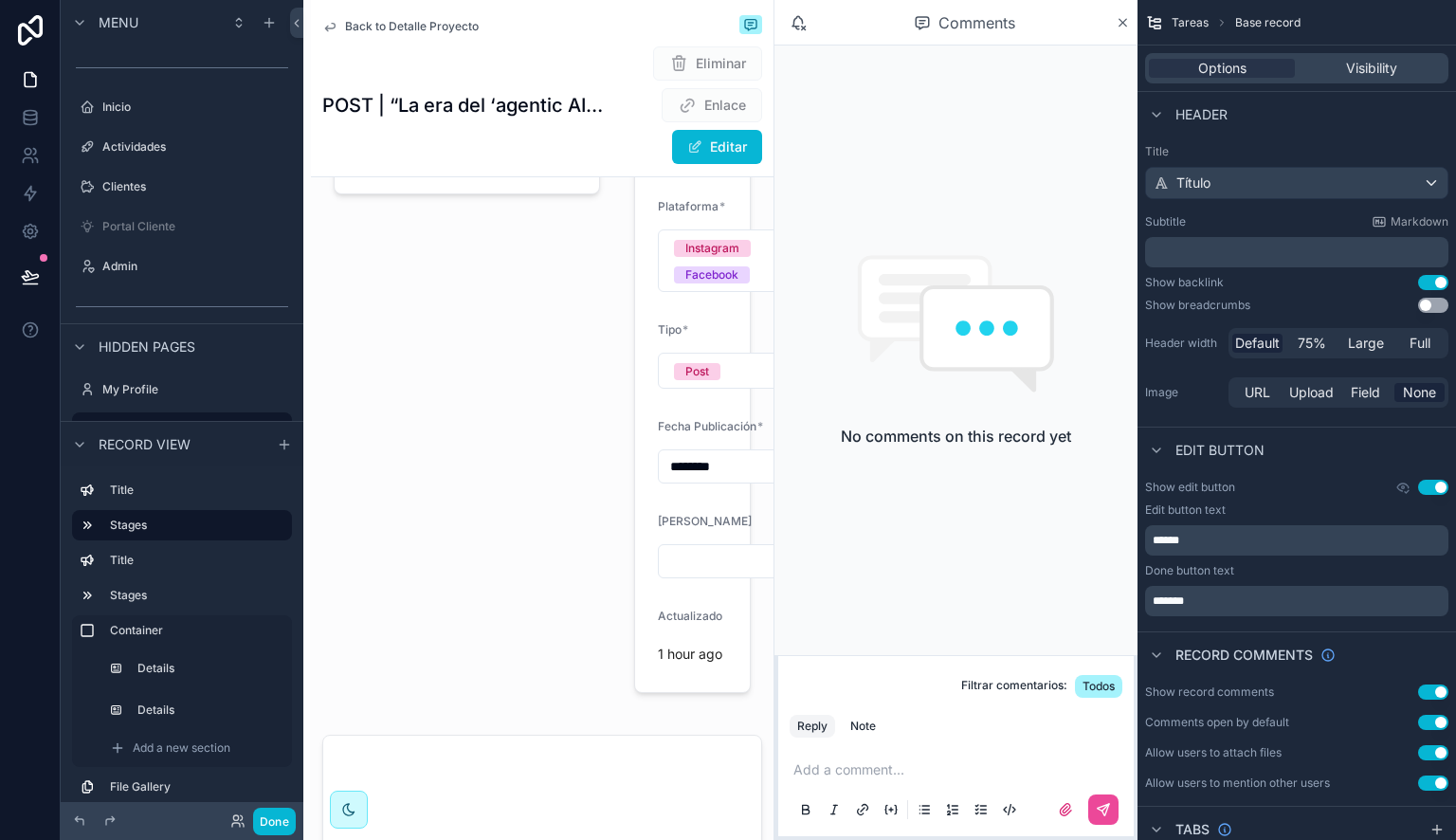
click at [390, 27] on span "Back to Detalle Proyecto" at bounding box center [411, 27] width 133 height 15
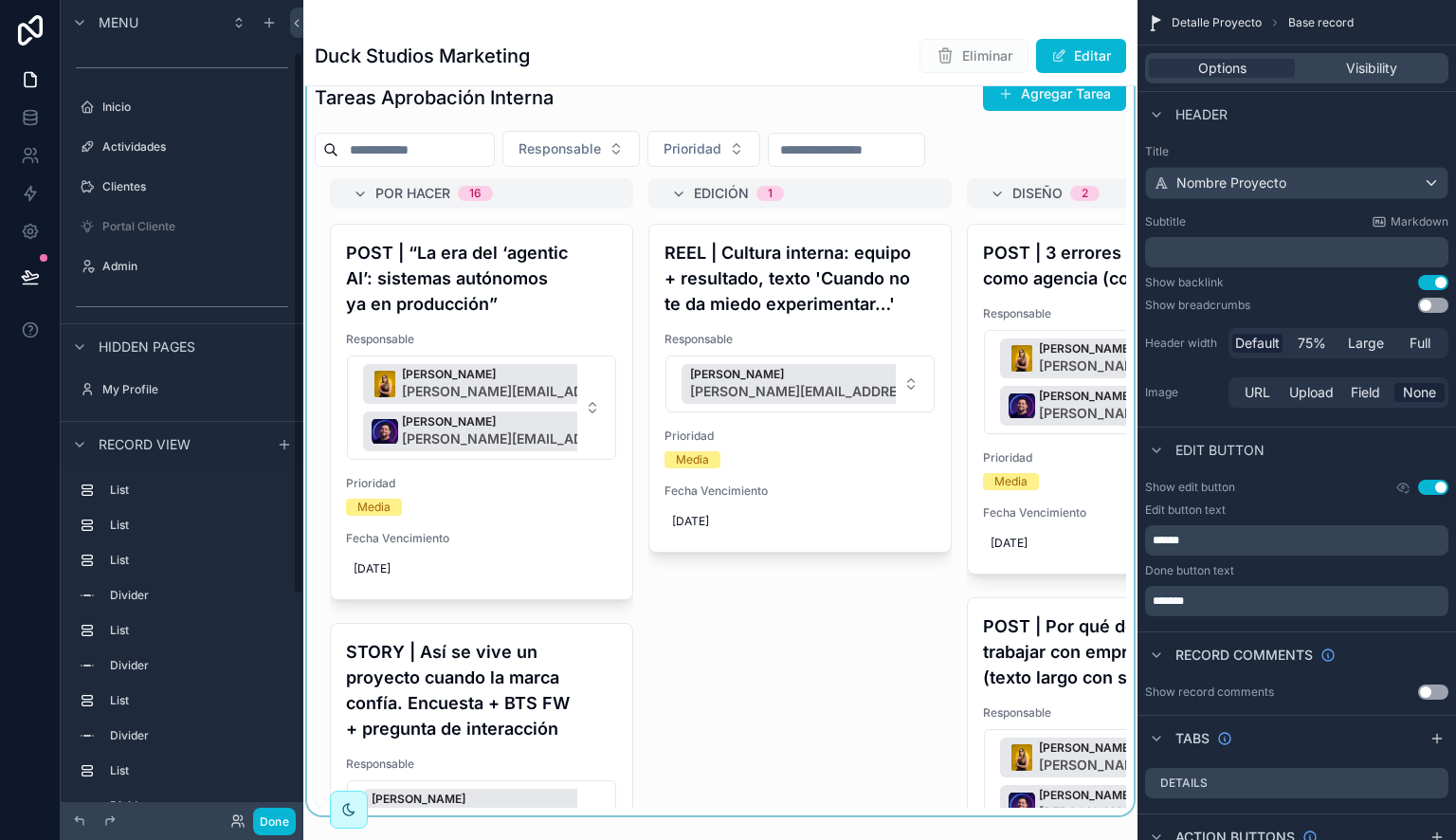
scroll to position [77, 0]
click at [655, 588] on div "scrollable content" at bounding box center [720, 442] width 834 height 748
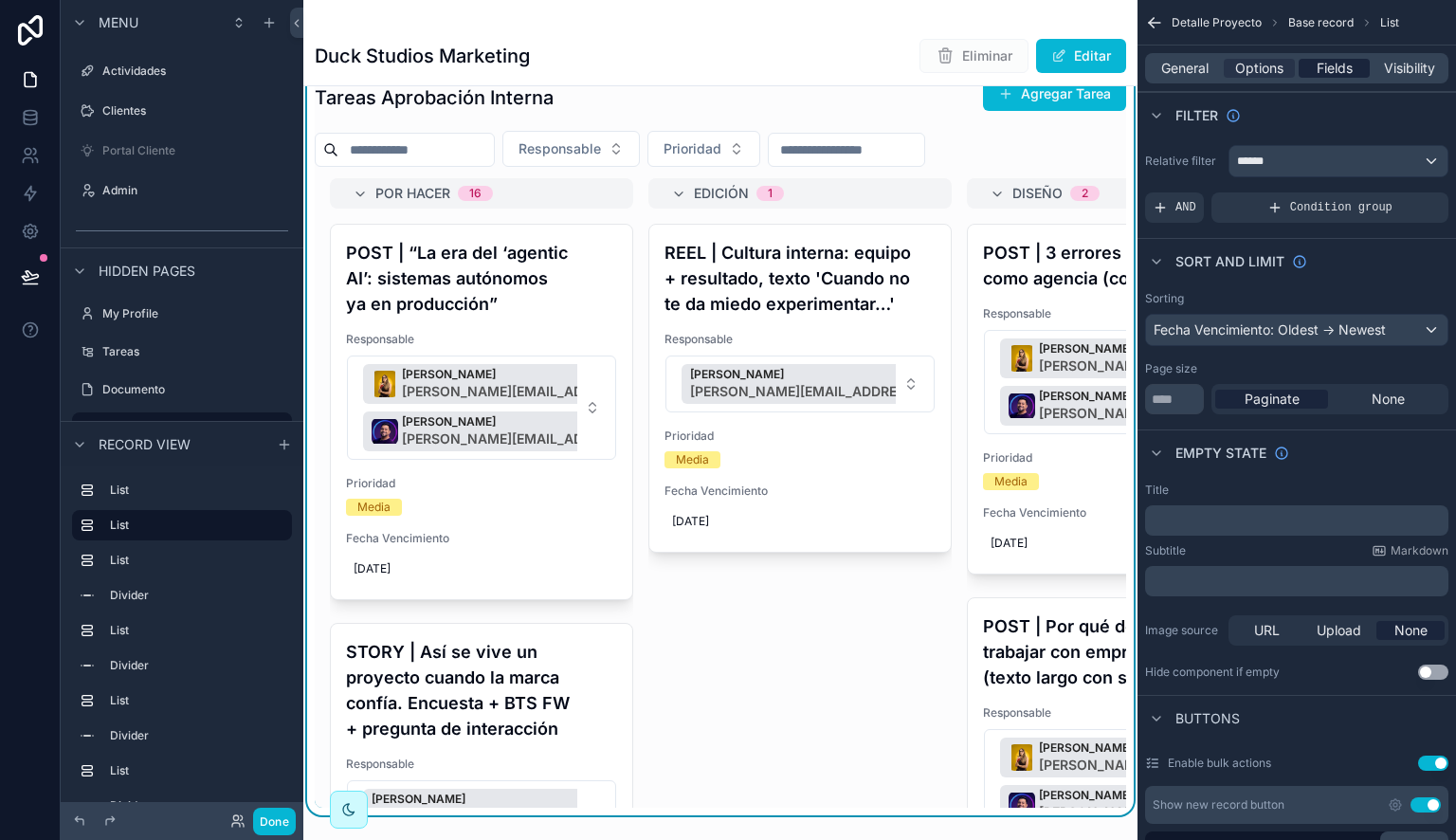
click at [1334, 61] on span "Fields" at bounding box center [1335, 68] width 36 height 19
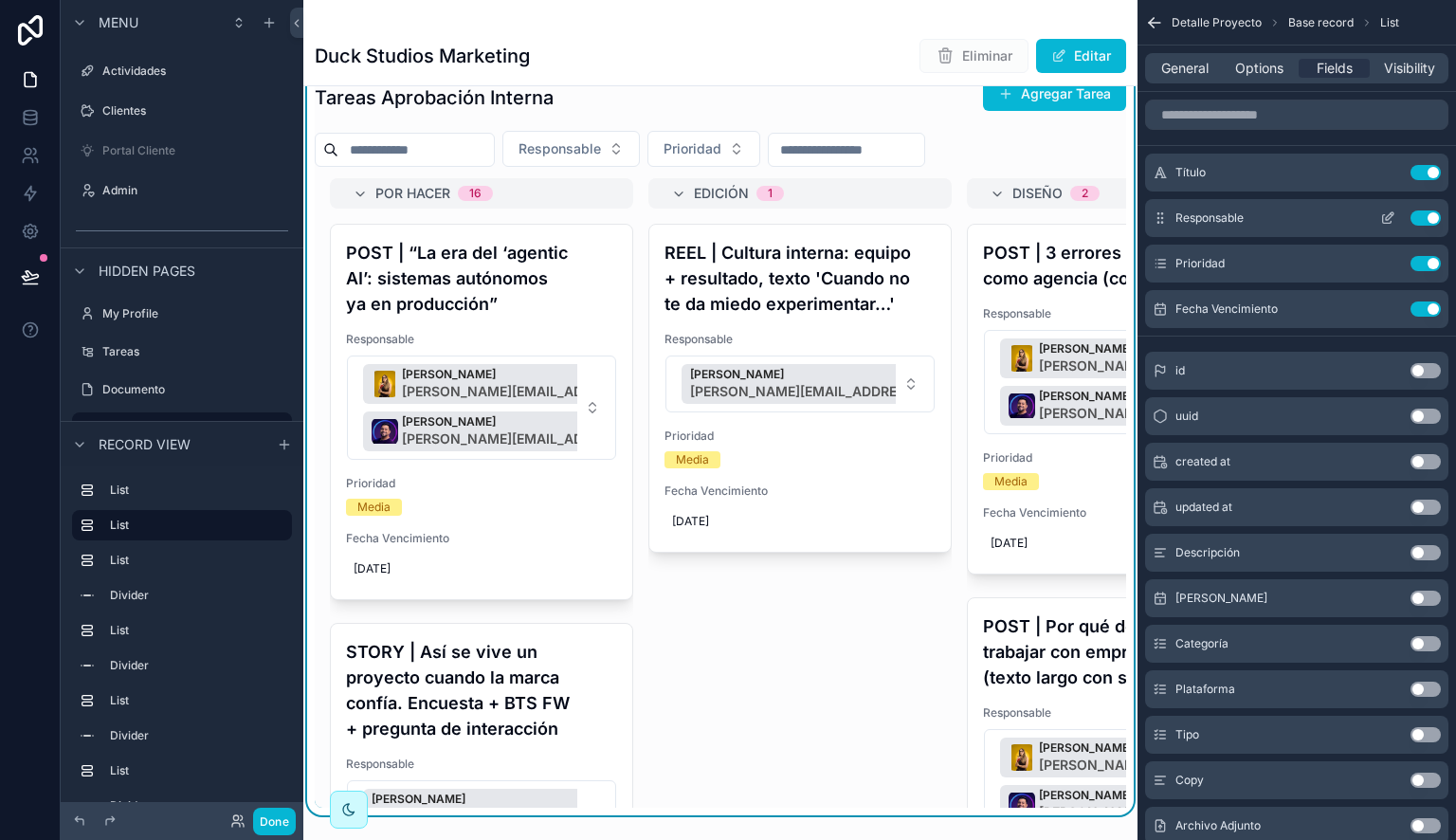
click at [1388, 212] on icon "scrollable content" at bounding box center [1388, 218] width 15 height 15
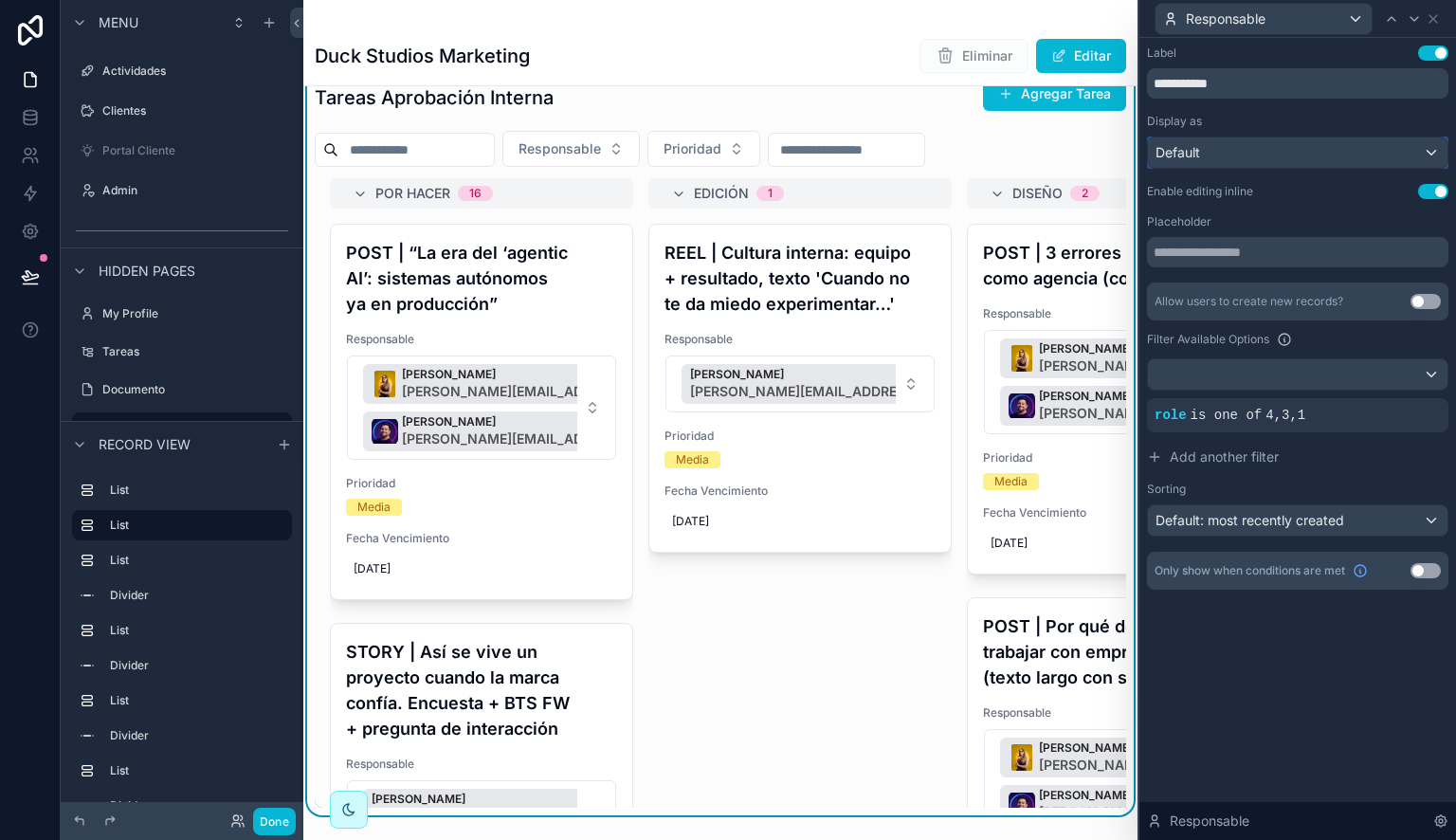
click at [1312, 167] on div "Default" at bounding box center [1298, 152] width 299 height 31
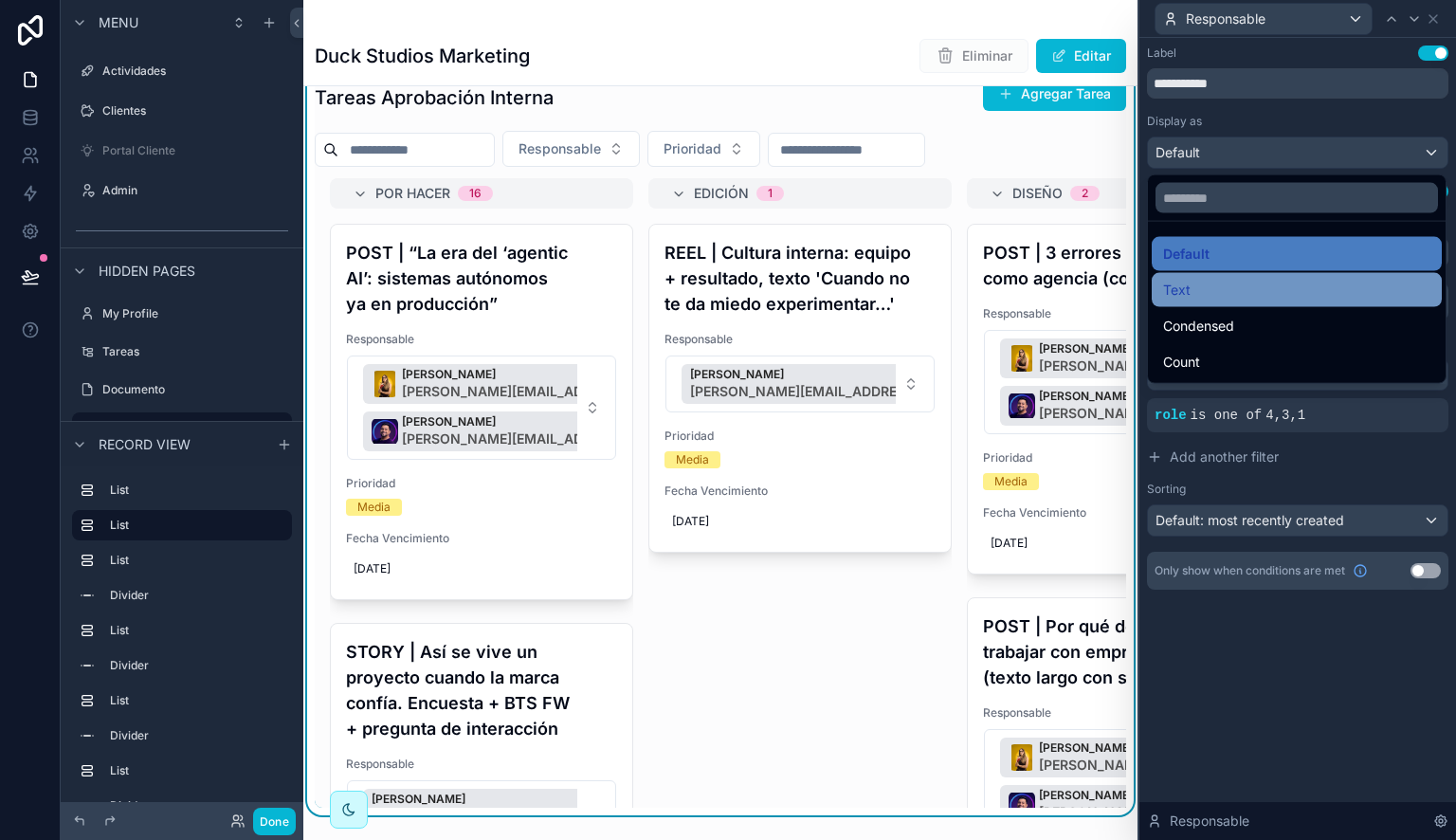
click at [1271, 299] on div "Text" at bounding box center [1297, 291] width 268 height 23
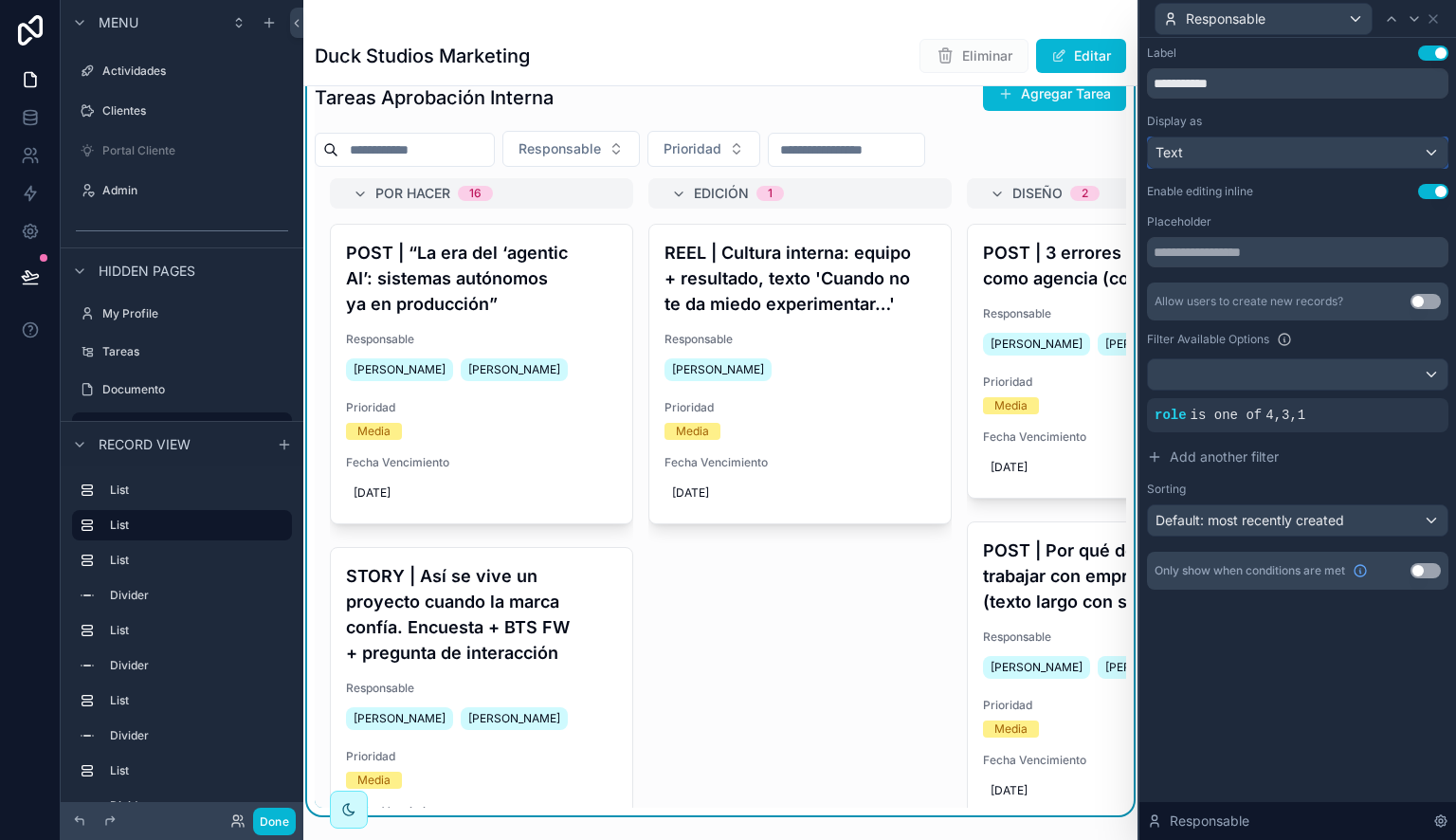
click at [1219, 150] on div "Text" at bounding box center [1298, 152] width 299 height 31
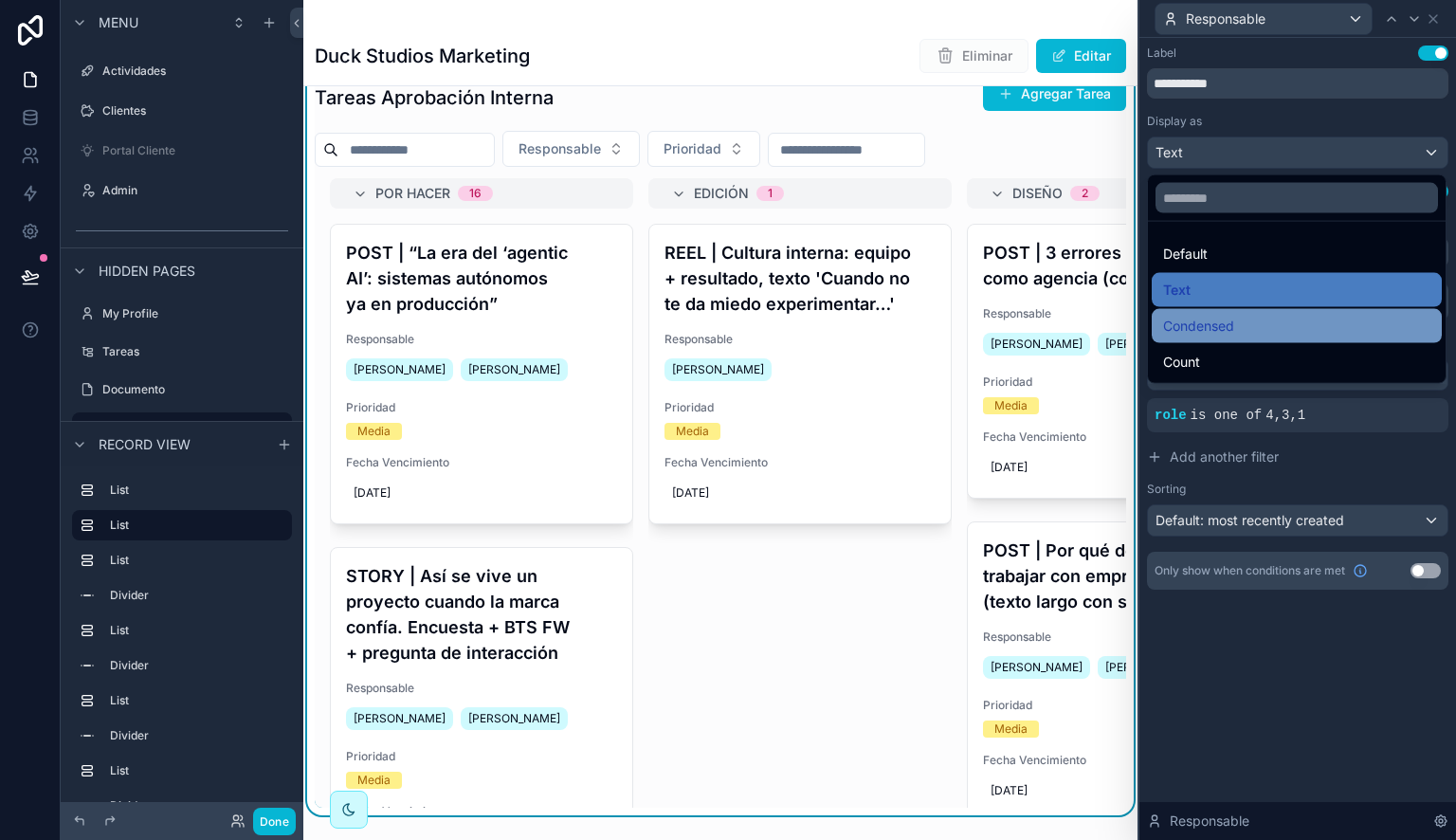
click at [1211, 316] on span "Condensed" at bounding box center [1199, 326] width 71 height 23
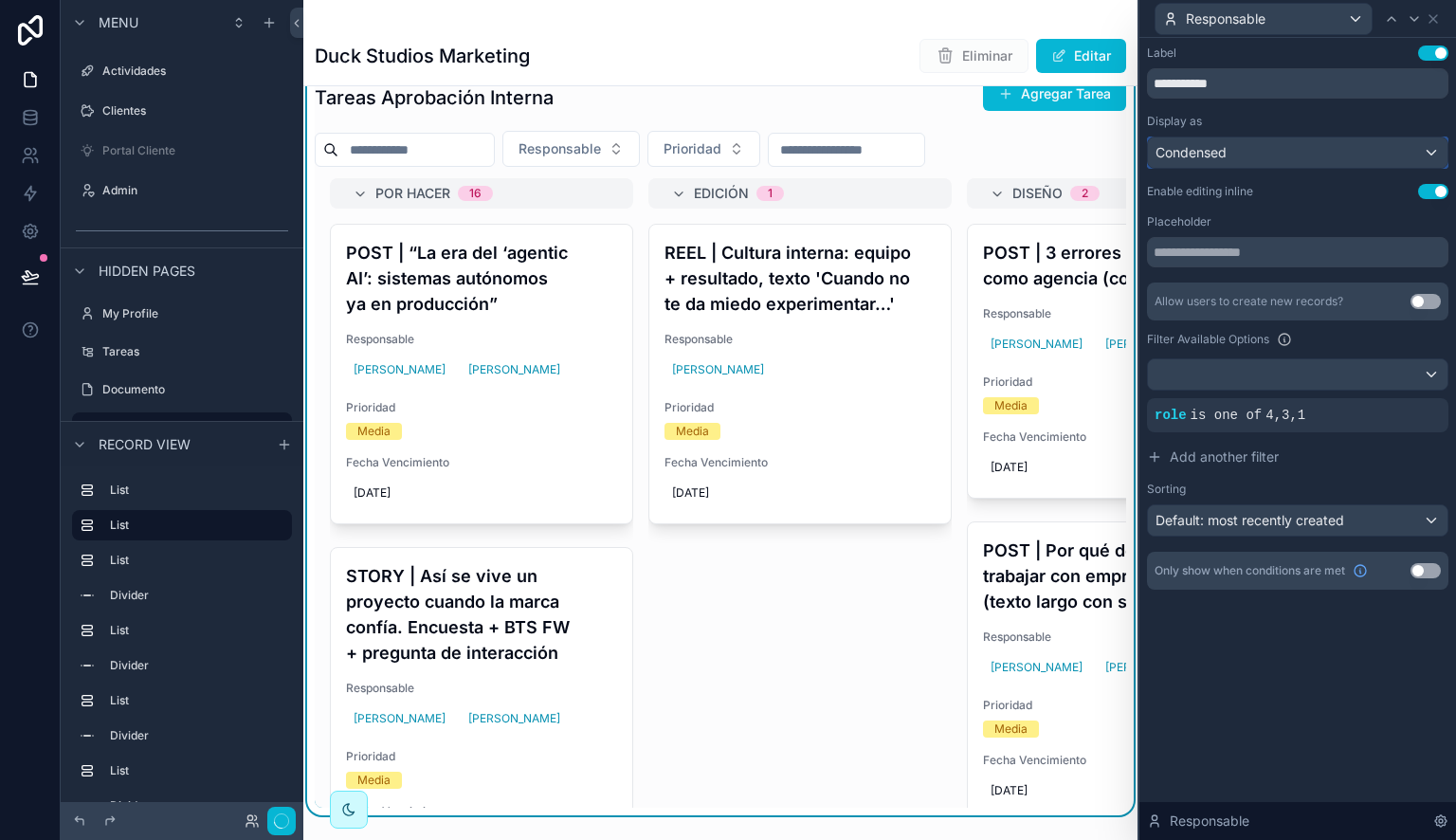
click at [1215, 150] on span "Condensed" at bounding box center [1191, 152] width 71 height 19
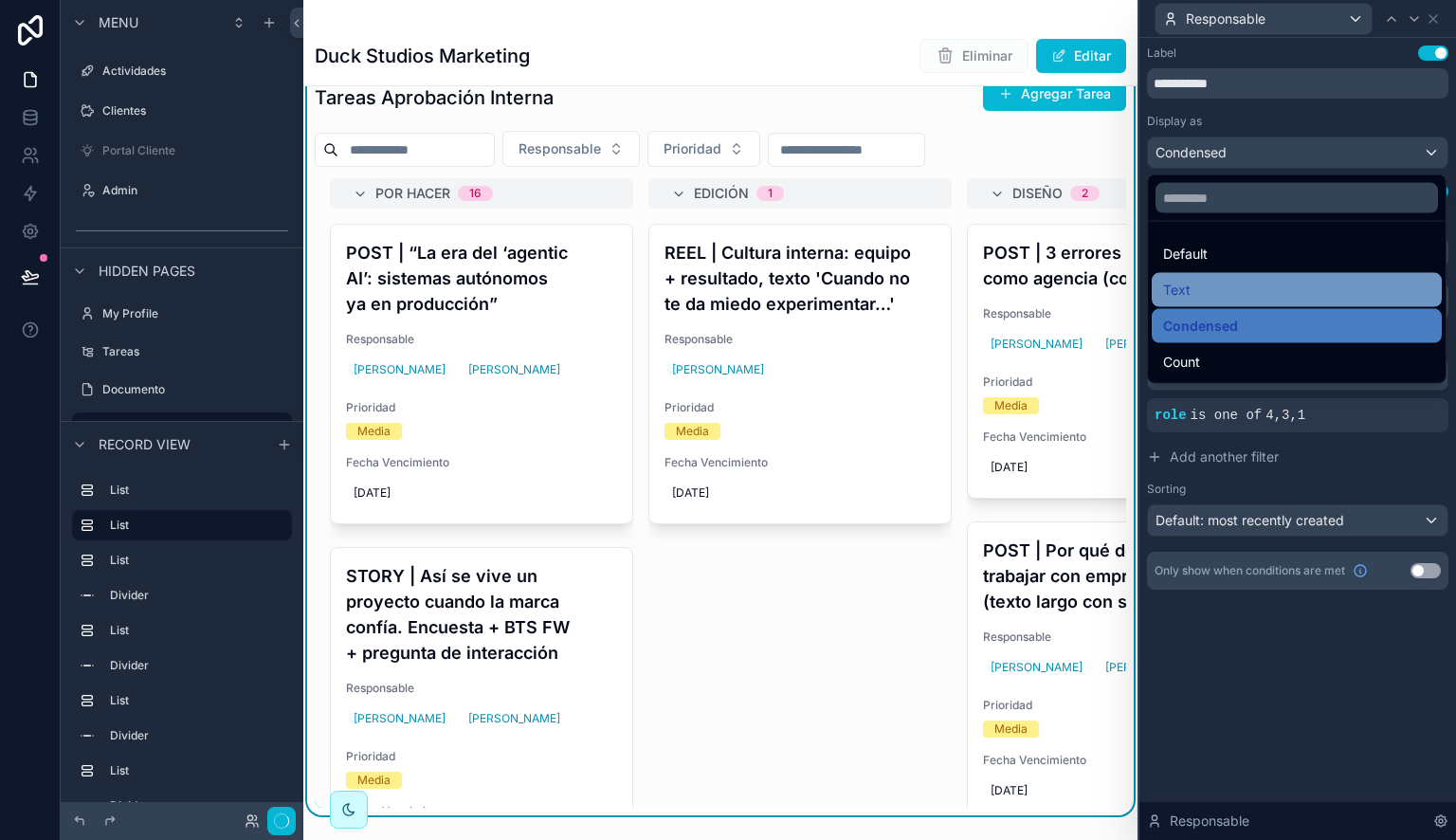
click at [1190, 293] on div "Text" at bounding box center [1297, 291] width 268 height 23
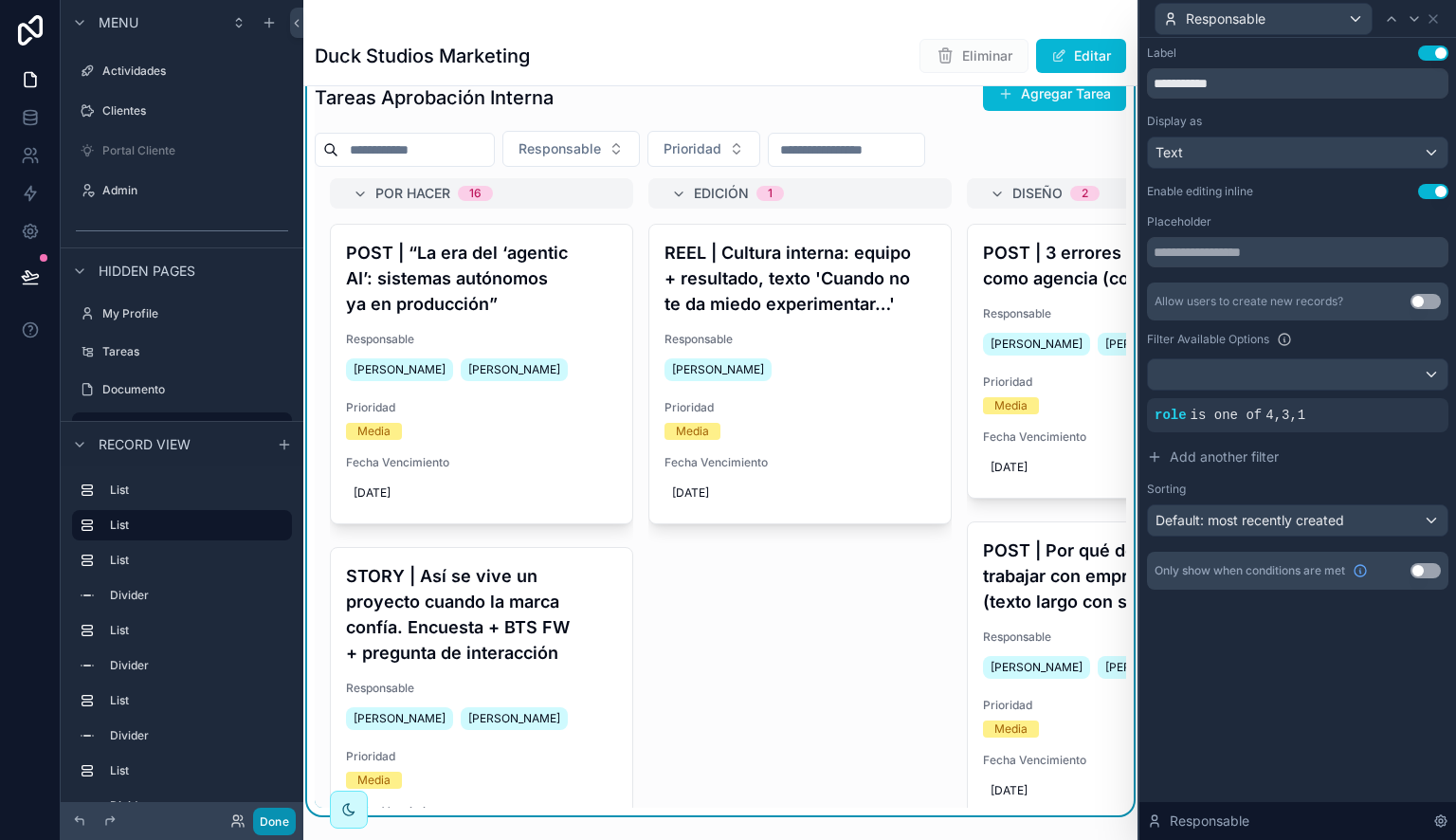
click at [283, 821] on button "Done" at bounding box center [274, 821] width 42 height 28
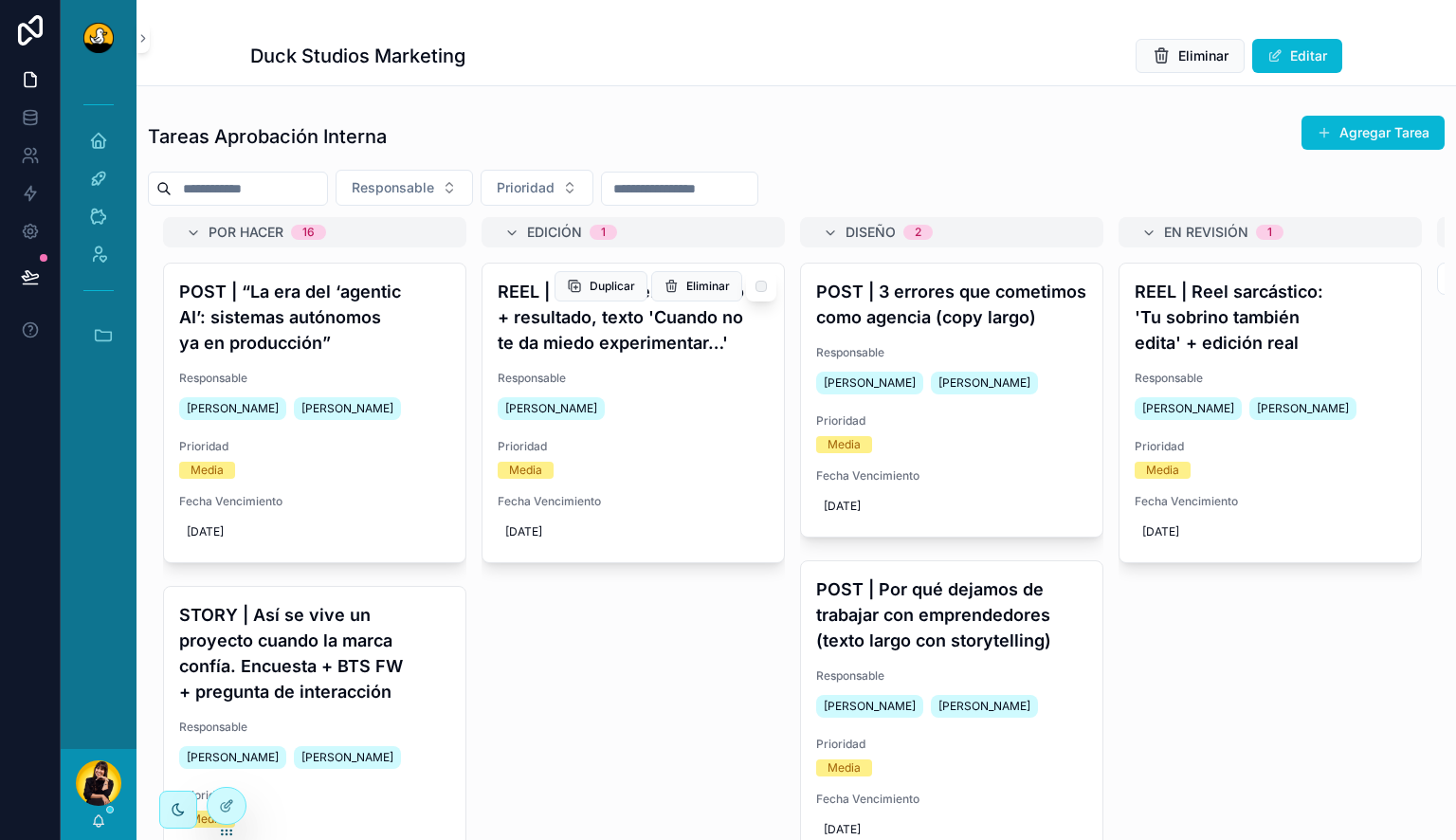
scroll to position [0, 0]
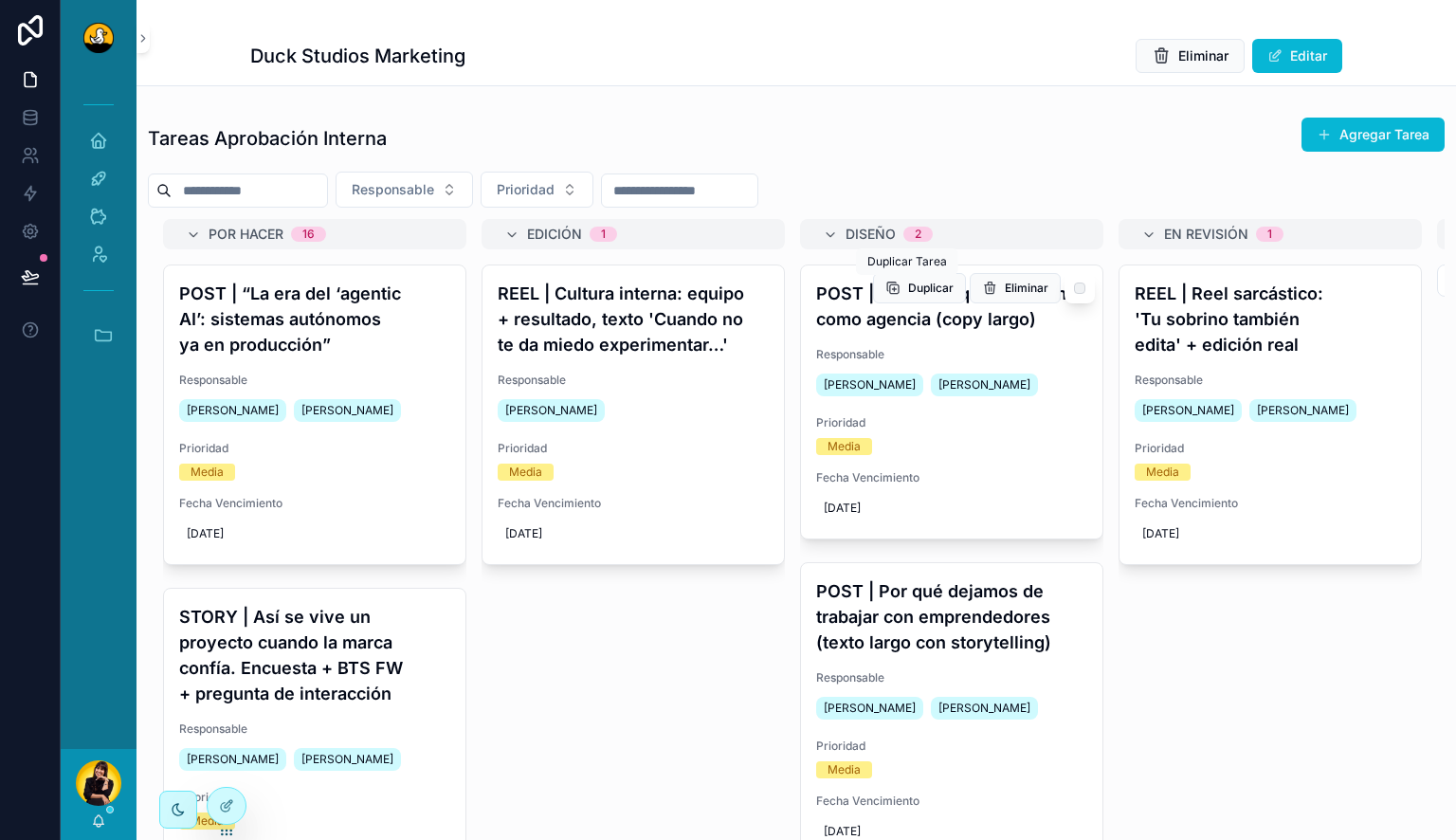
click at [915, 332] on h4 "POST | 3 errores que cometimos como agencia (copy largo)" at bounding box center [951, 306] width 271 height 51
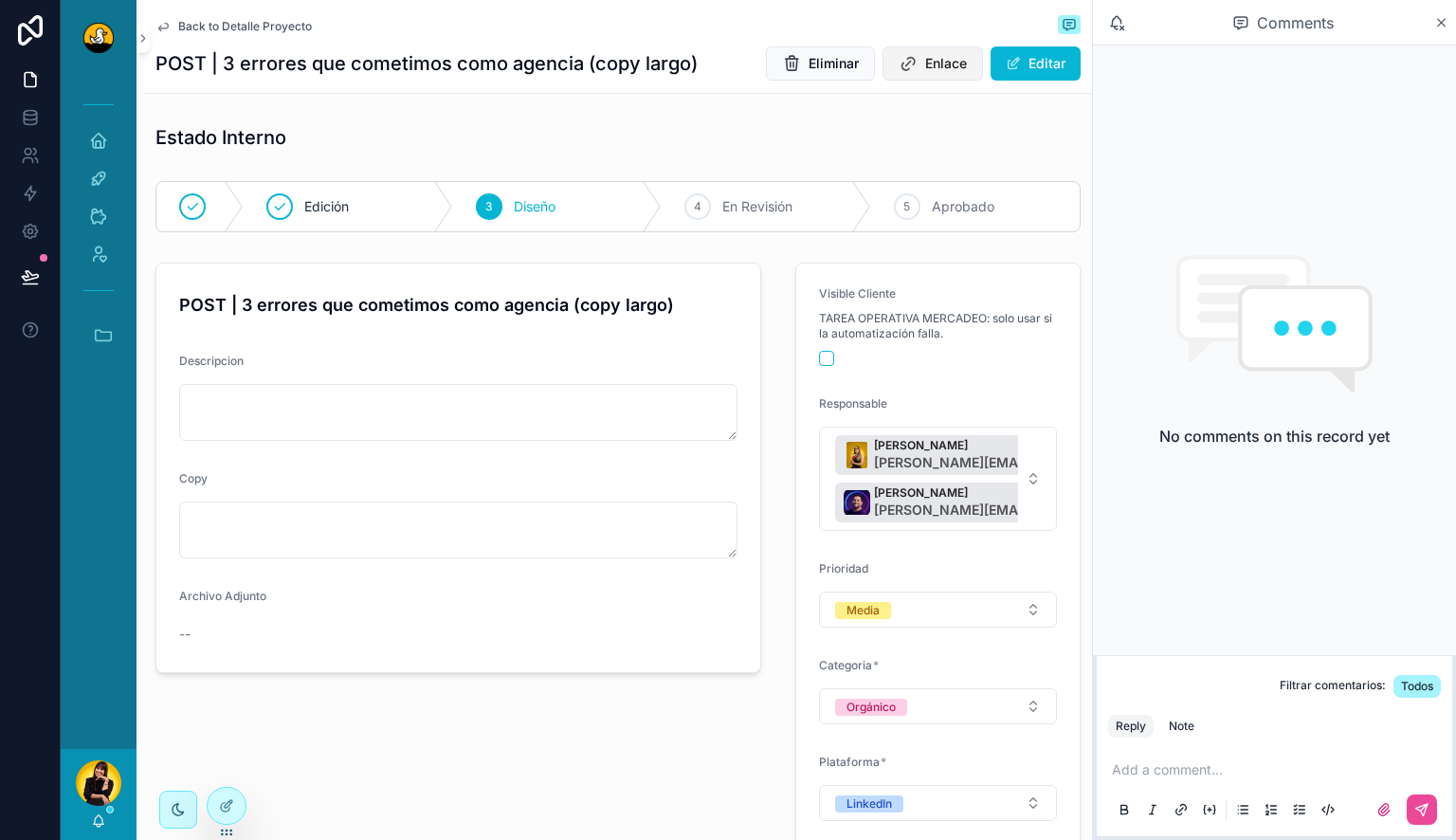
click at [950, 64] on span "Enlace" at bounding box center [946, 63] width 41 height 19
click at [926, 70] on span "Enlace" at bounding box center [946, 63] width 41 height 19
click at [271, 28] on span "Back to Detalle Proyecto" at bounding box center [245, 27] width 133 height 15
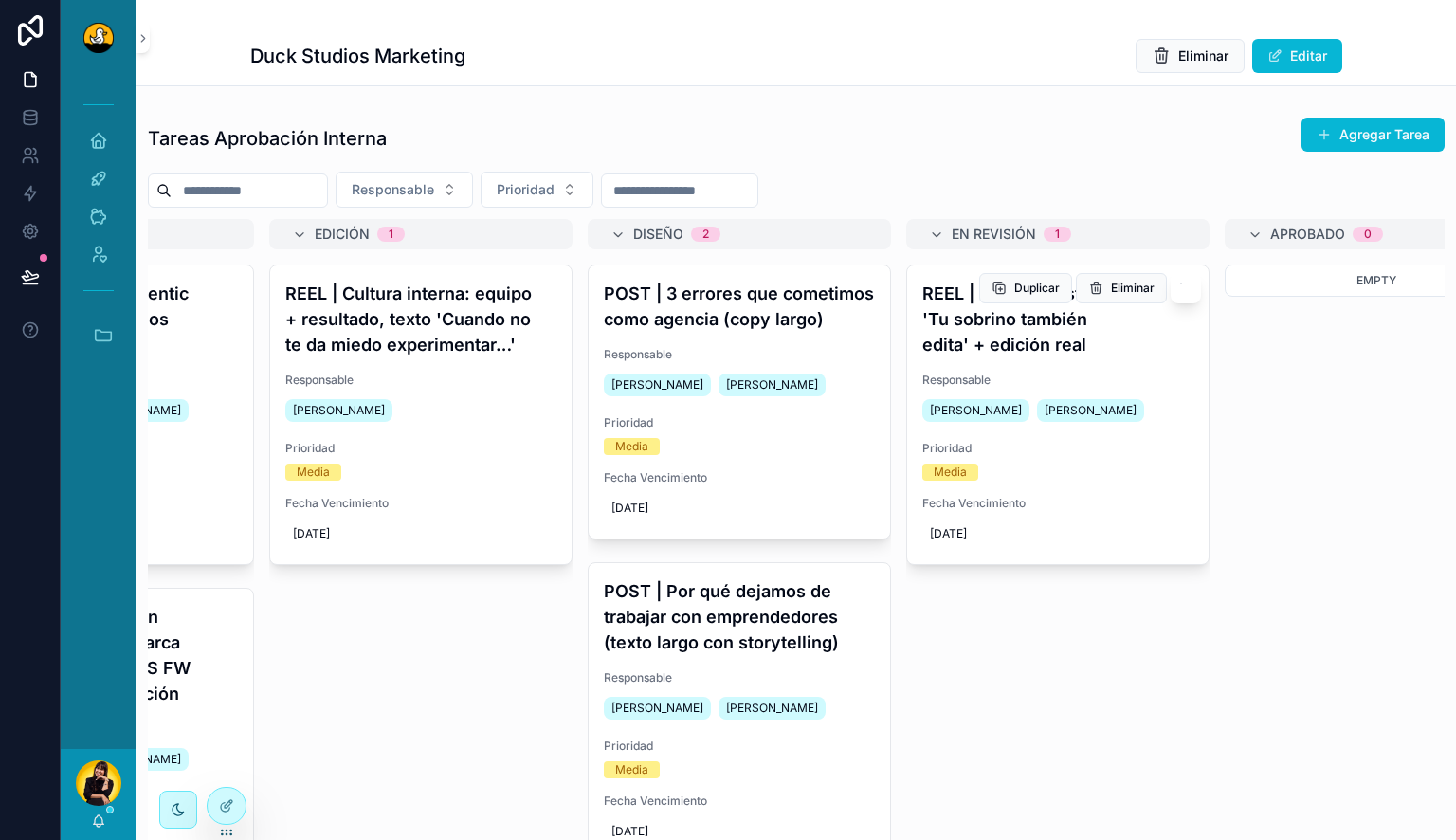
scroll to position [0, 213]
click at [1017, 335] on h4 "REEL | Reel sarcástico: 'Tu sobrino también edita' + edición real" at bounding box center [1057, 319] width 271 height 77
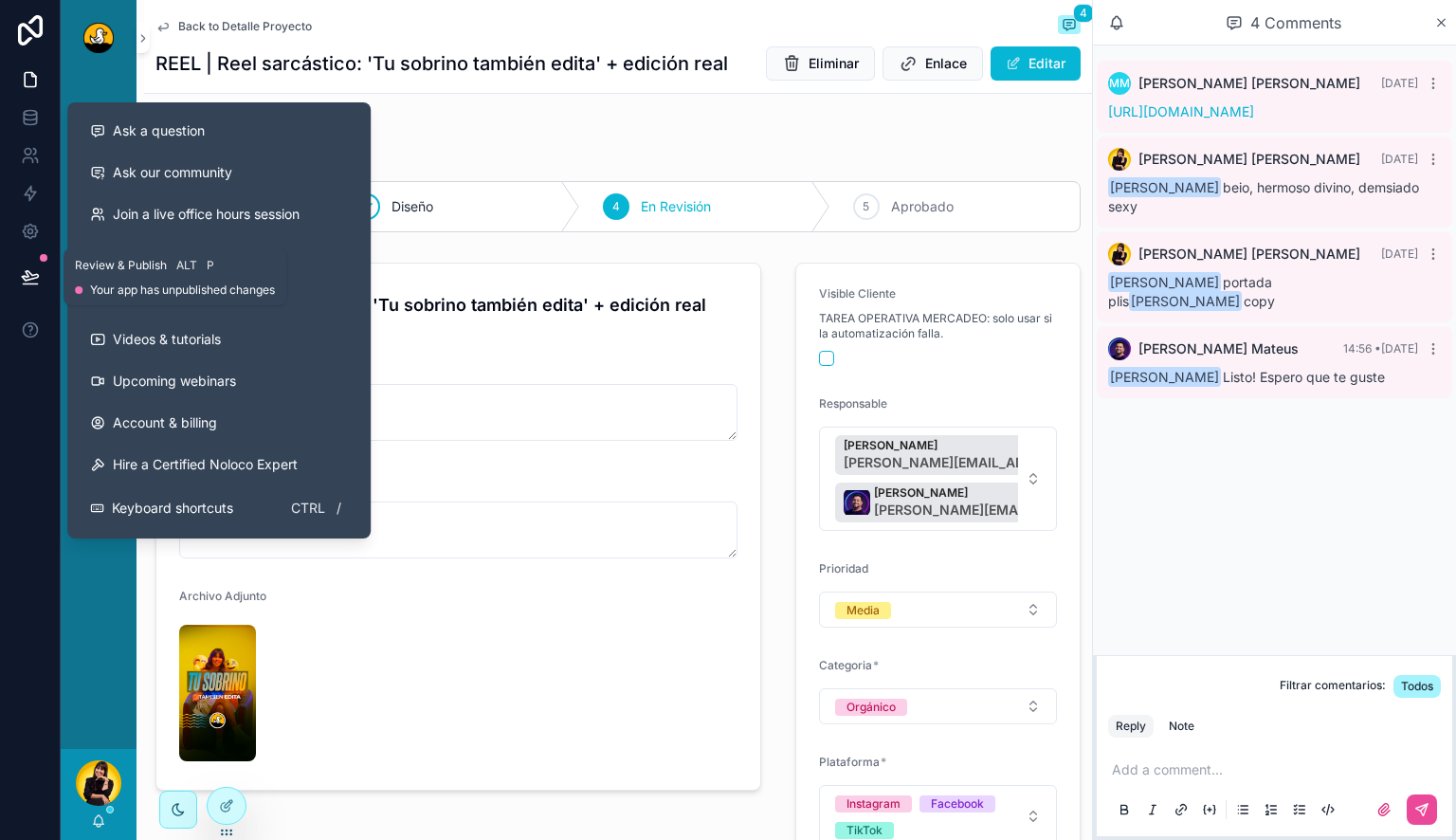
click at [38, 289] on button at bounding box center [30, 276] width 41 height 53
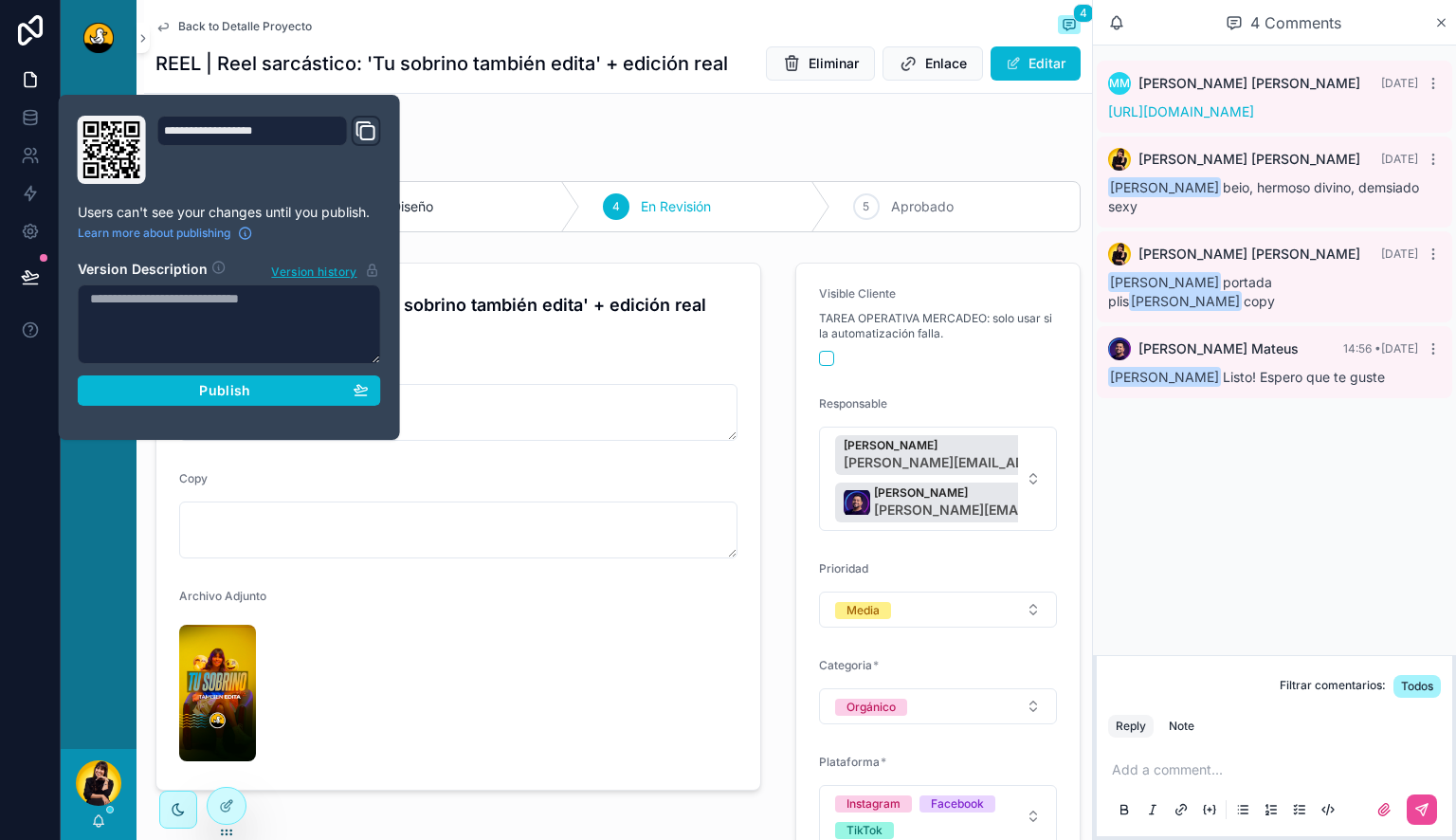
click at [154, 405] on div "**********" at bounding box center [229, 268] width 318 height 303
click at [189, 386] on div "Publish" at bounding box center [229, 390] width 279 height 17
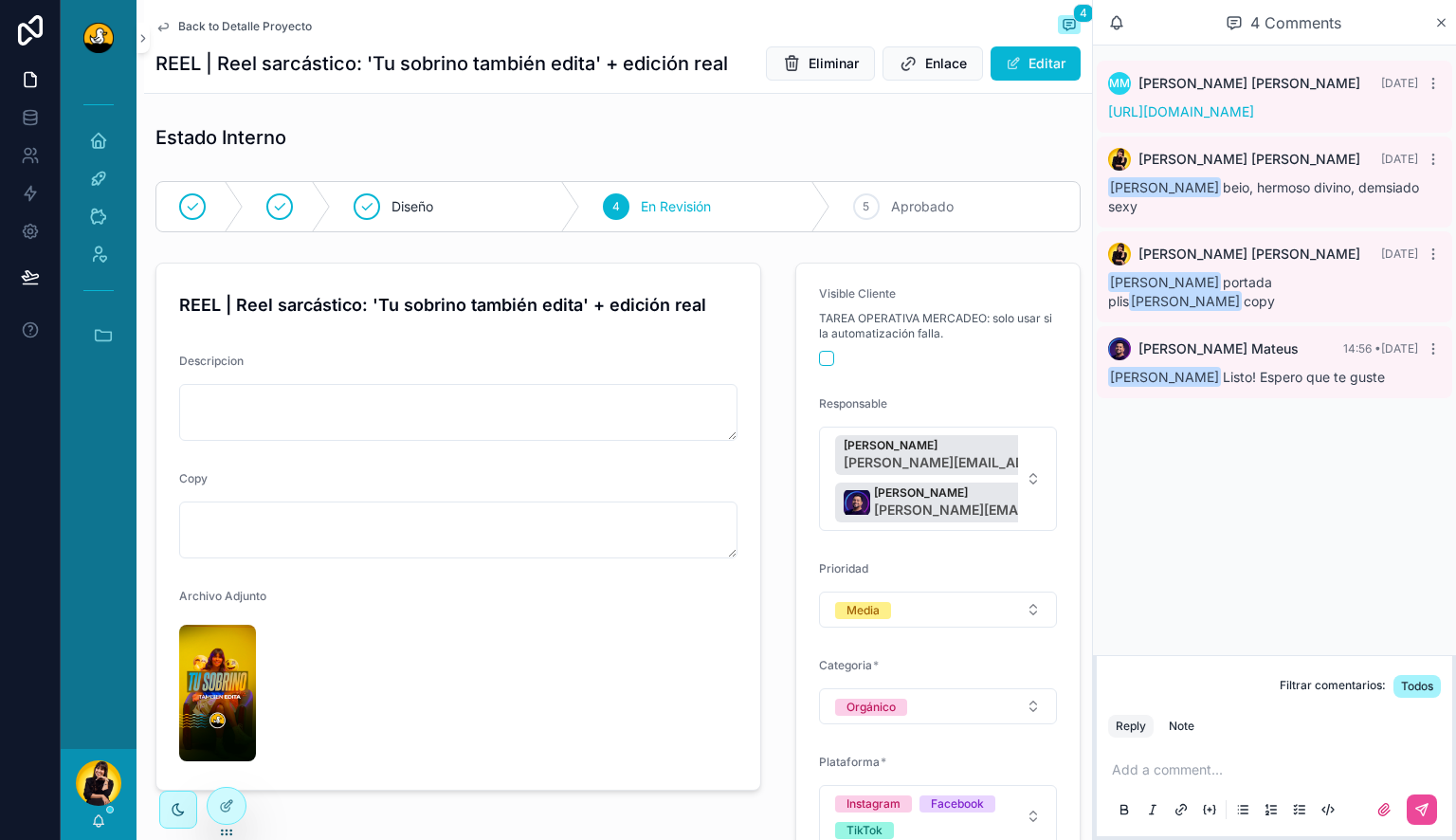
click at [655, 146] on div "Estado Interno" at bounding box center [618, 137] width 926 height 27
click at [105, 334] on icon "scrollable content" at bounding box center [104, 335] width 21 height 21
click at [99, 636] on span "DD" at bounding box center [98, 642] width 21 height 21
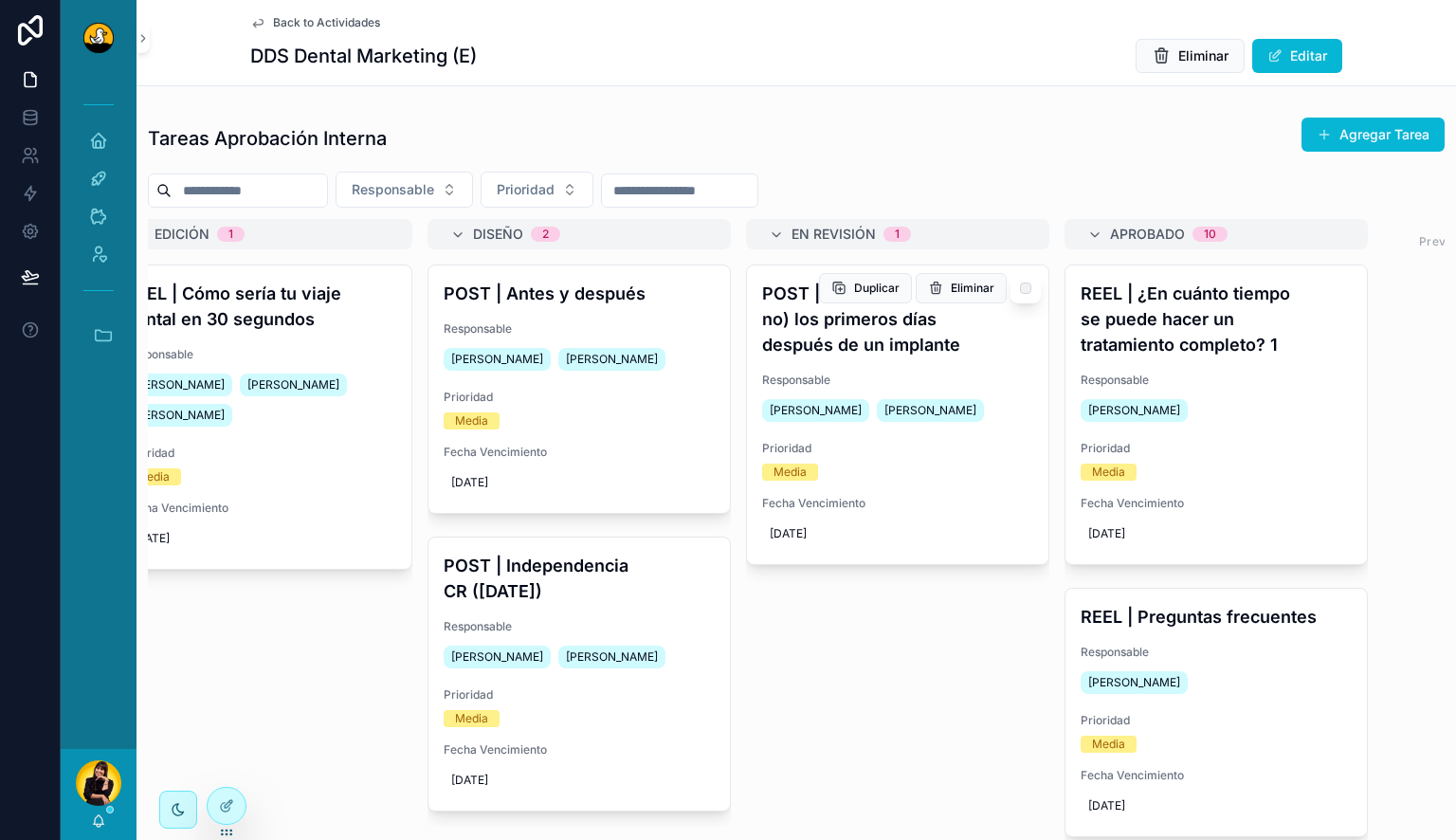
scroll to position [0, 376]
click at [946, 315] on h4 "POST | Qué hacer (y qué no) los primeros días después de un implante" at bounding box center [894, 319] width 271 height 77
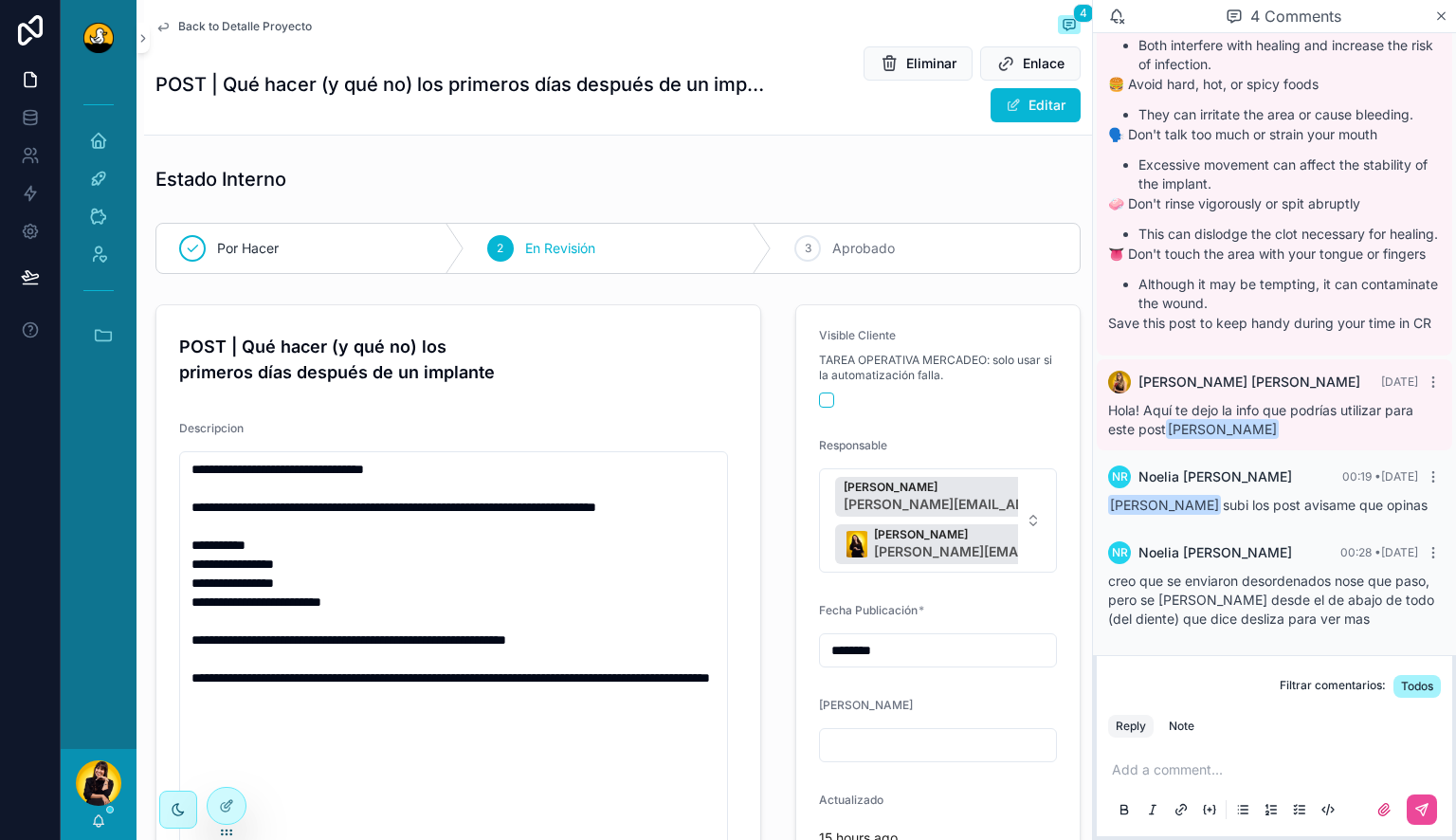
scroll to position [1, 0]
click at [225, 807] on icon at bounding box center [226, 805] width 15 height 15
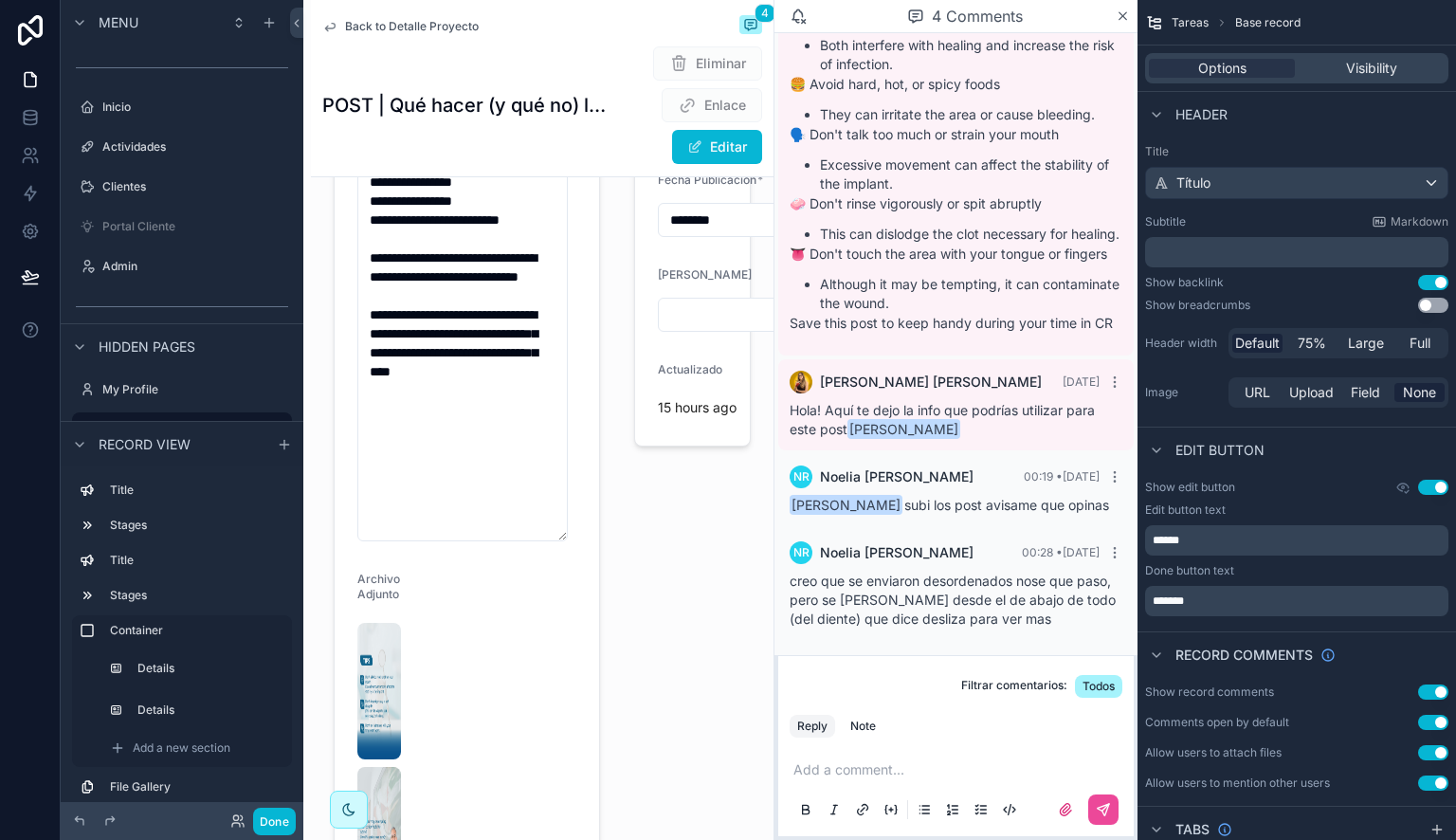
scroll to position [638, 0]
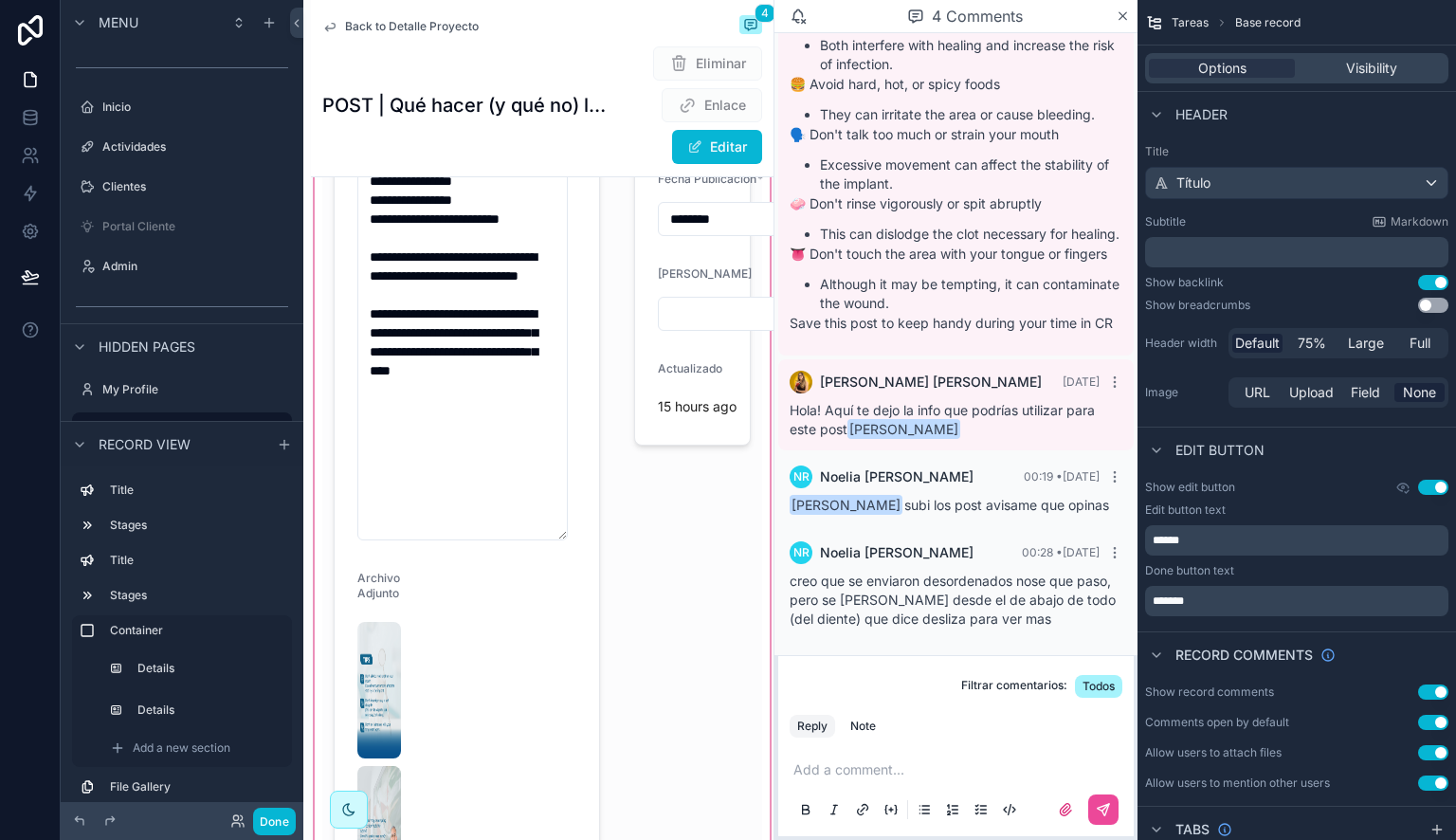
click at [528, 371] on div "scrollable content" at bounding box center [542, 611] width 462 height 1544
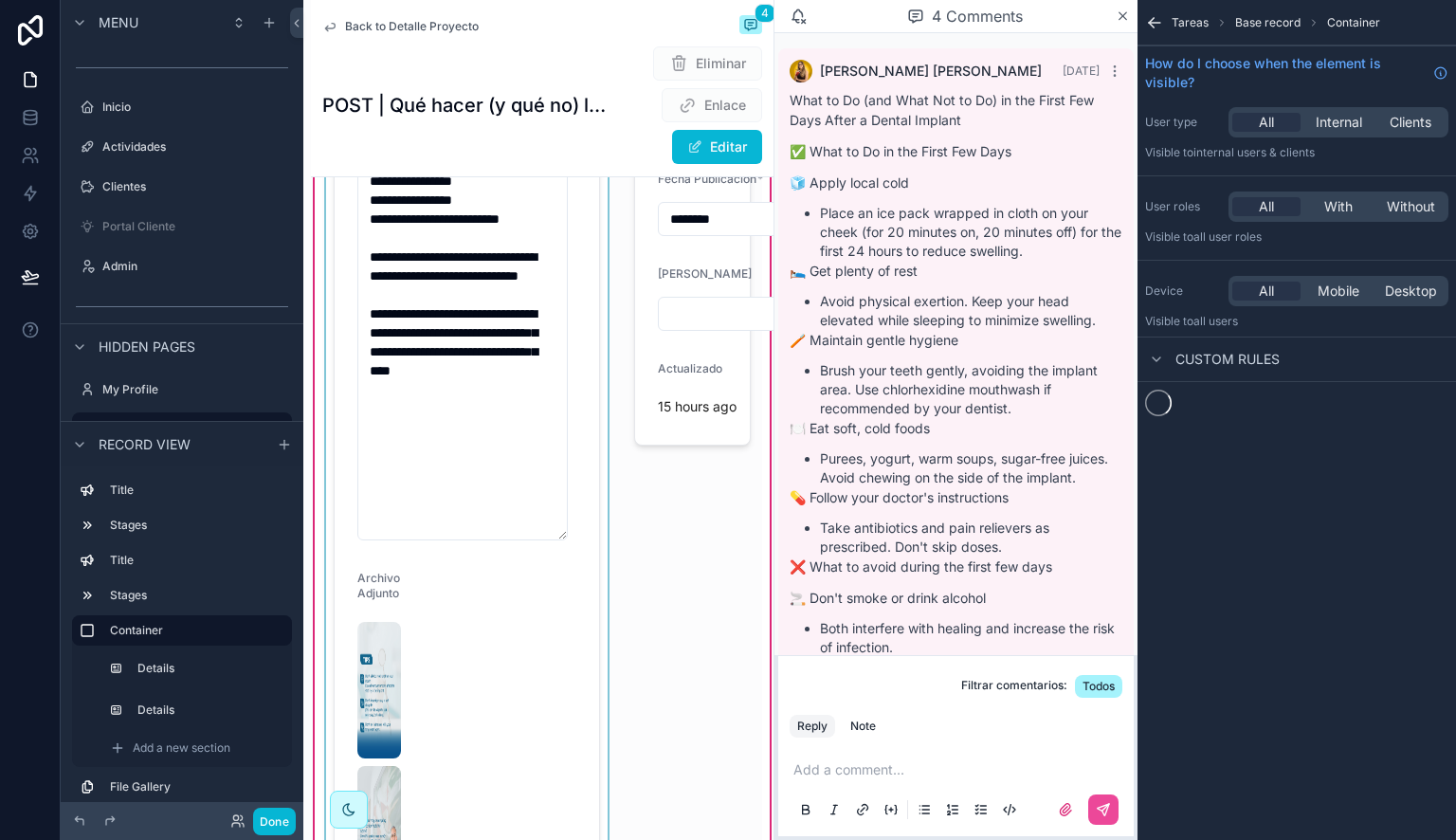
scroll to position [619, 0]
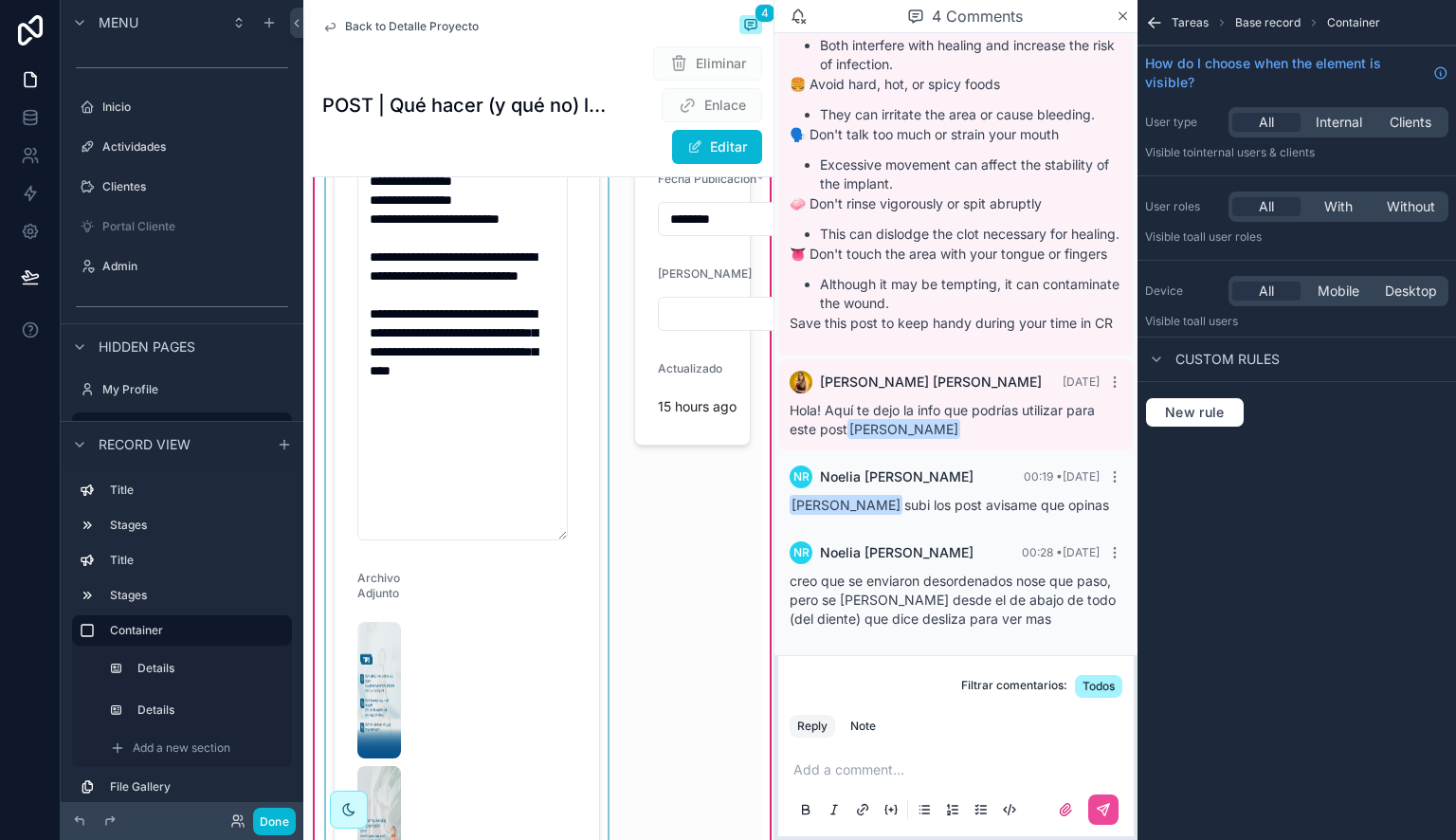
click at [578, 326] on div "scrollable content" at bounding box center [466, 611] width 289 height 1521
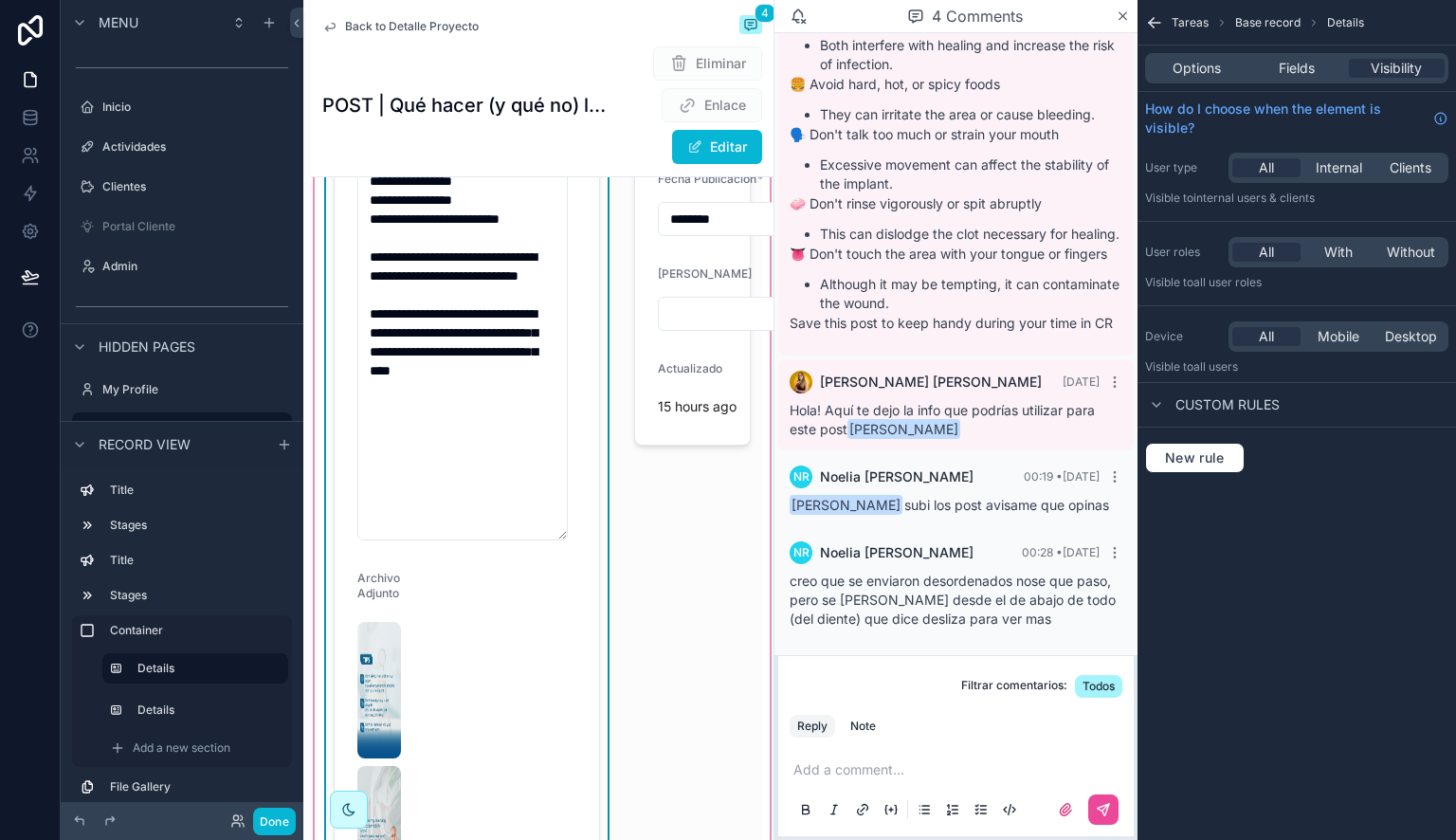
click at [1297, 85] on div "Options Fields Visibility" at bounding box center [1297, 67] width 318 height 45
click at [1297, 84] on div "Options Fields Visibility" at bounding box center [1297, 67] width 318 height 45
click at [1294, 76] on span "Fields" at bounding box center [1297, 68] width 36 height 19
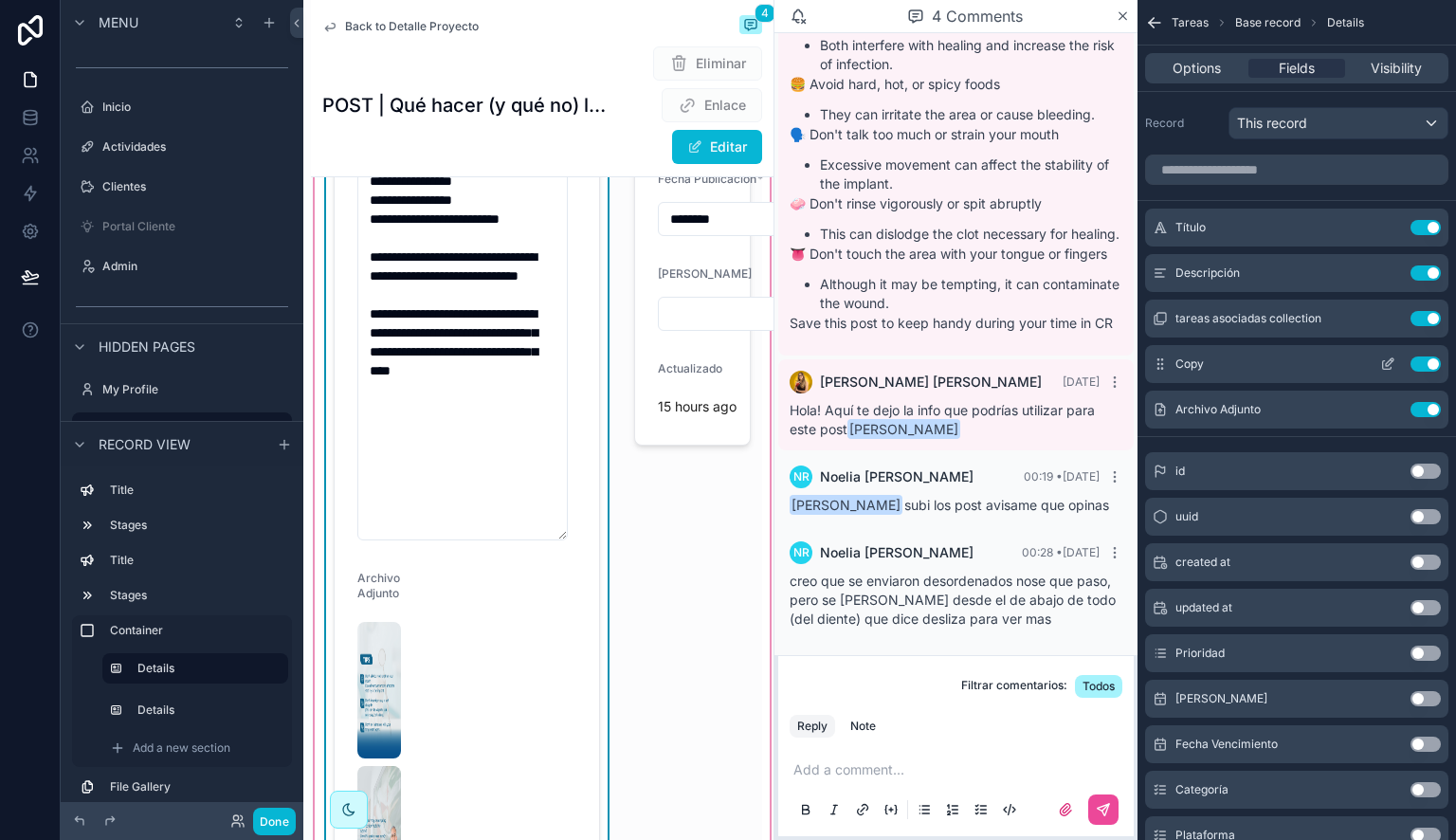
click at [1383, 363] on icon "scrollable content" at bounding box center [1387, 365] width 9 height 9
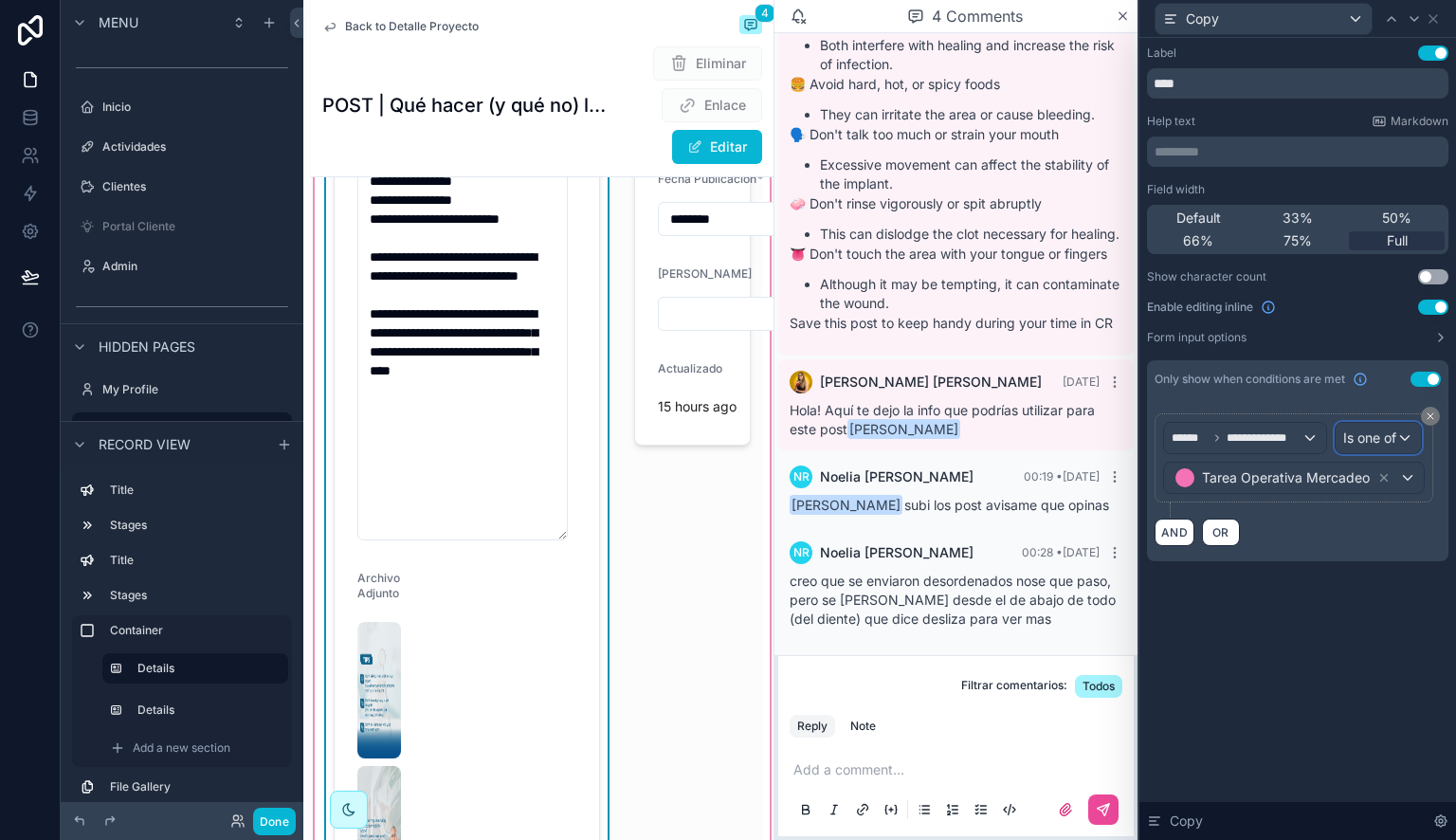
click at [1370, 440] on span "Is one of" at bounding box center [1369, 438] width 53 height 19
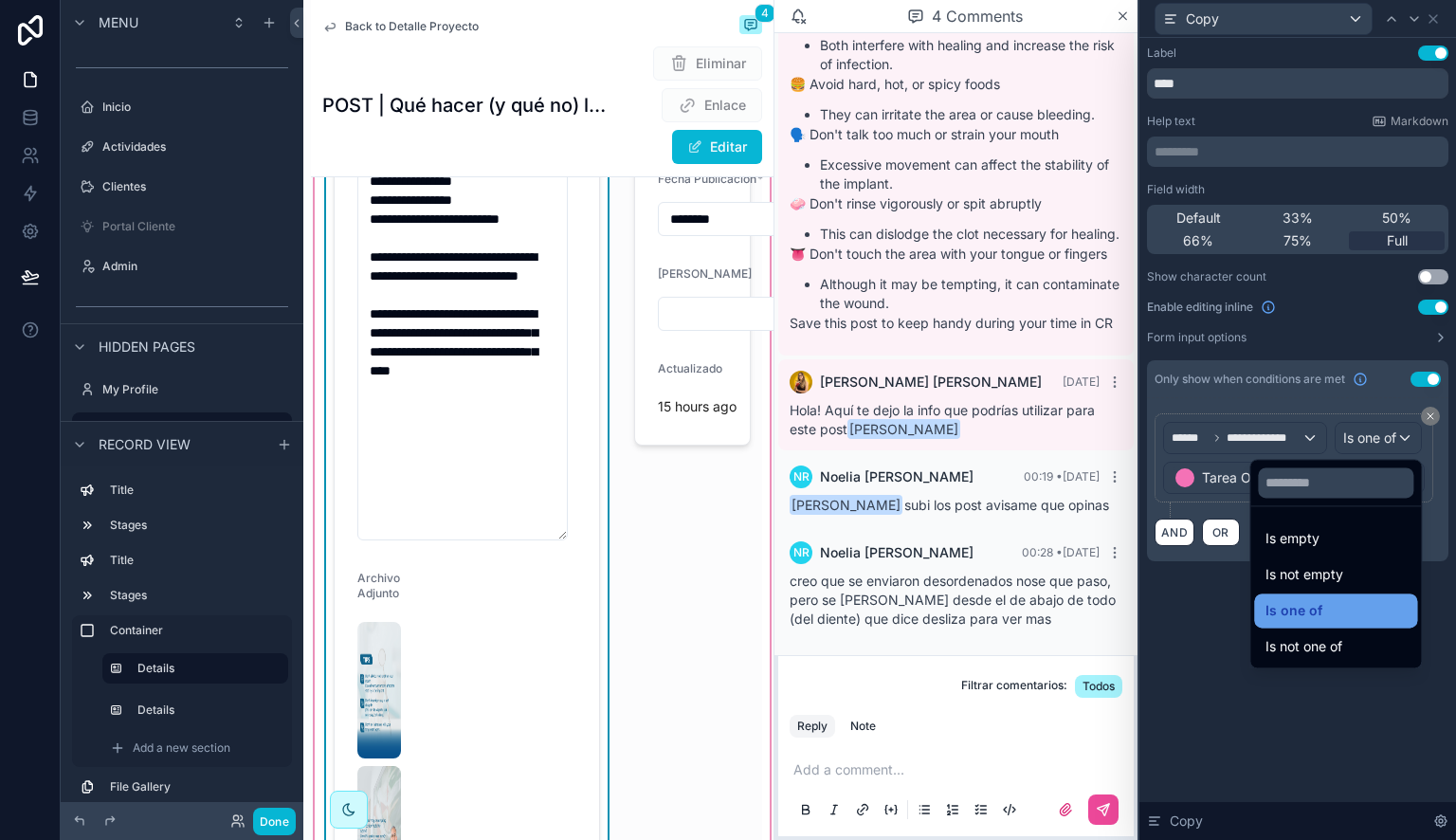
click at [1286, 599] on div "Is one of" at bounding box center [1335, 611] width 140 height 23
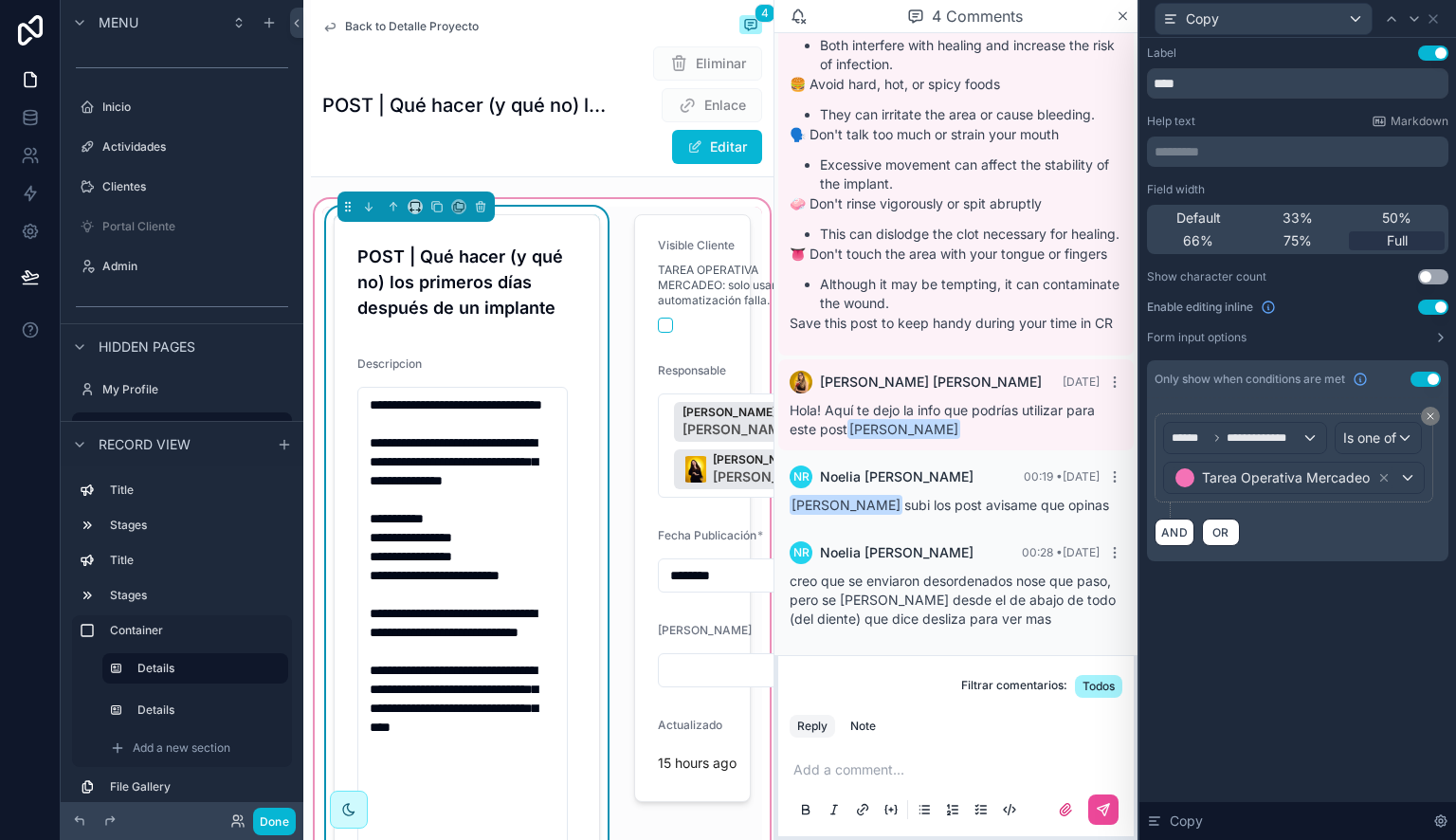
scroll to position [281, 0]
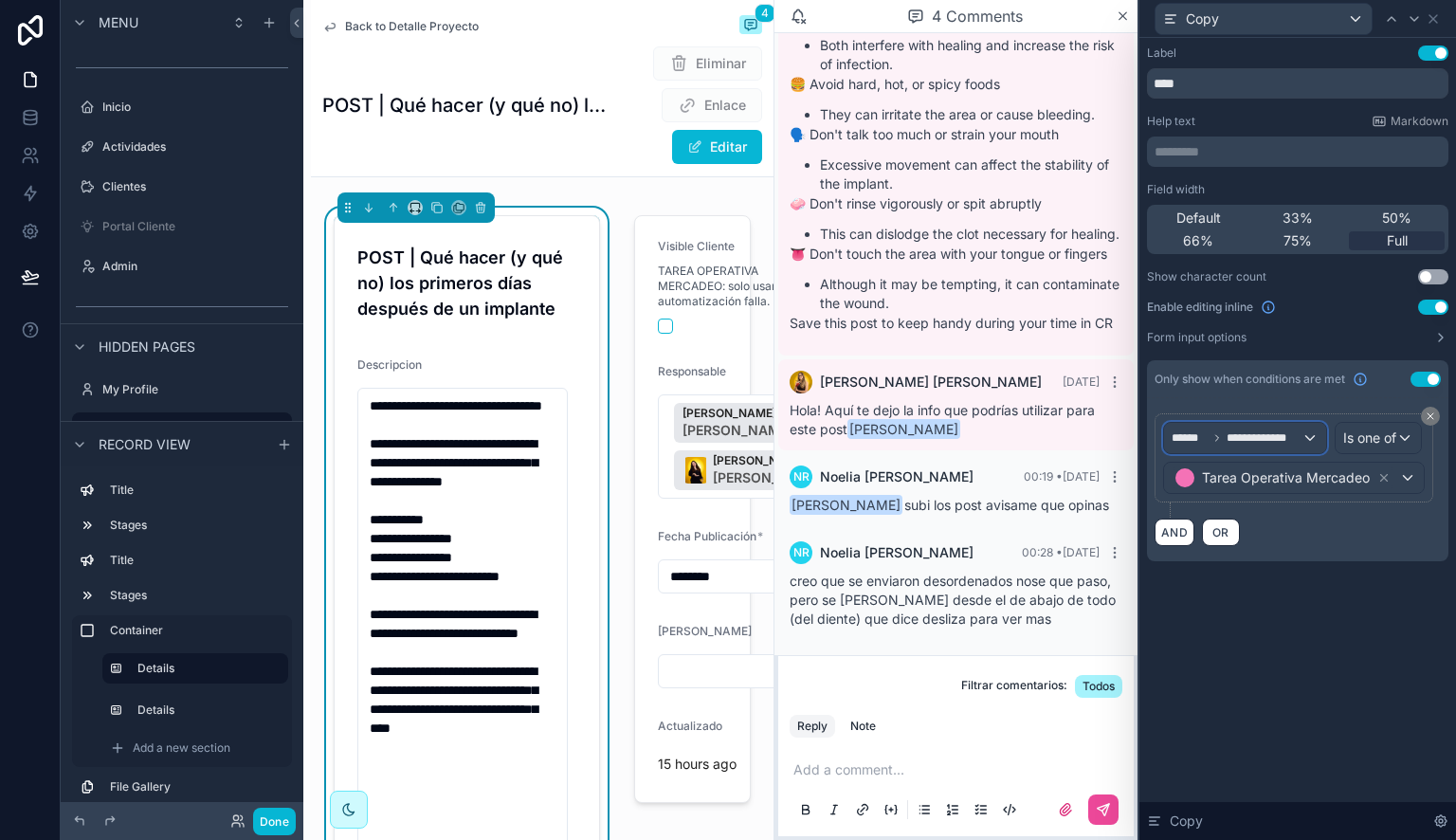
click at [1283, 426] on div "**********" at bounding box center [1245, 438] width 162 height 31
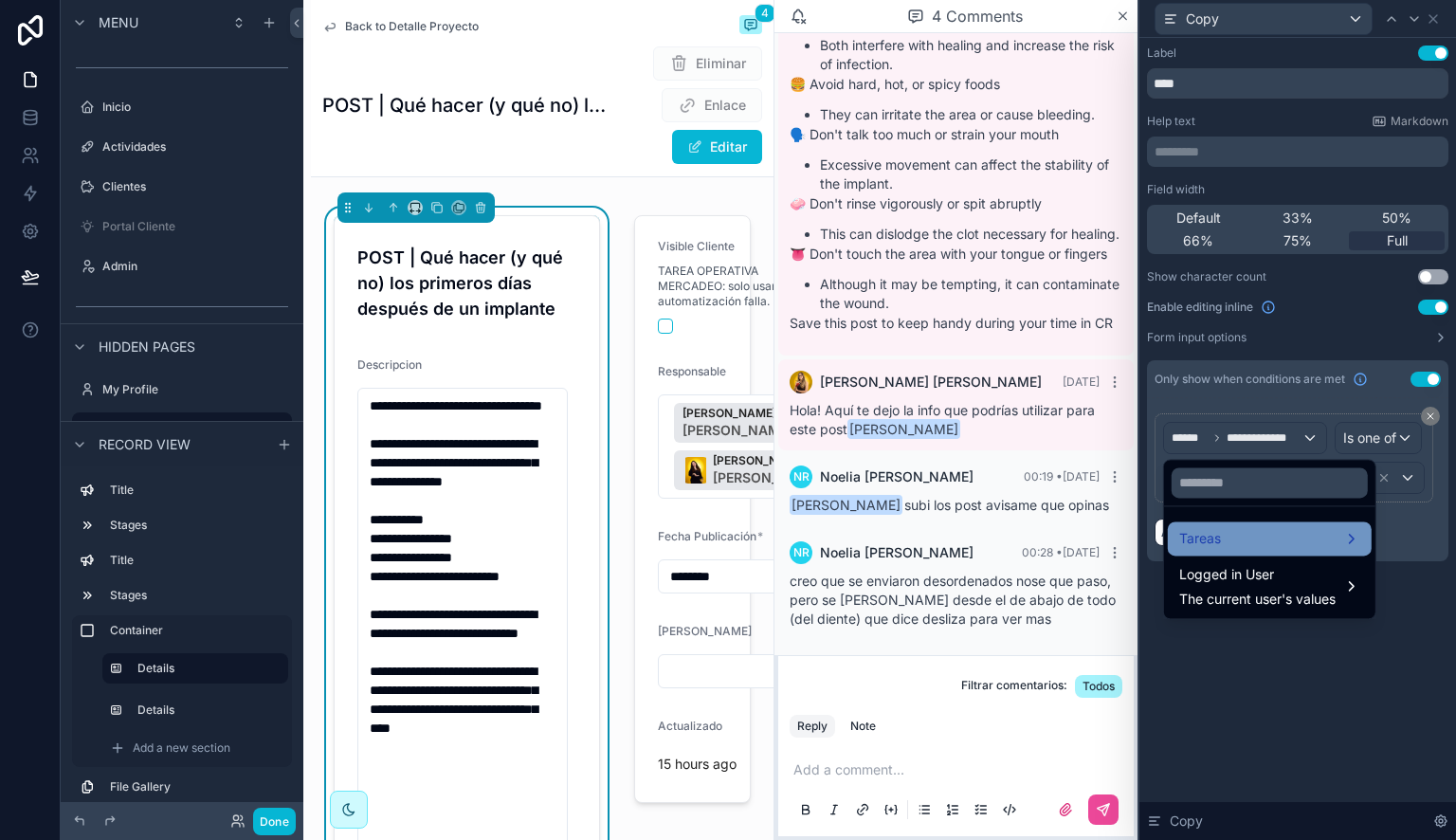
click at [1252, 540] on div "Tareas" at bounding box center [1269, 538] width 181 height 23
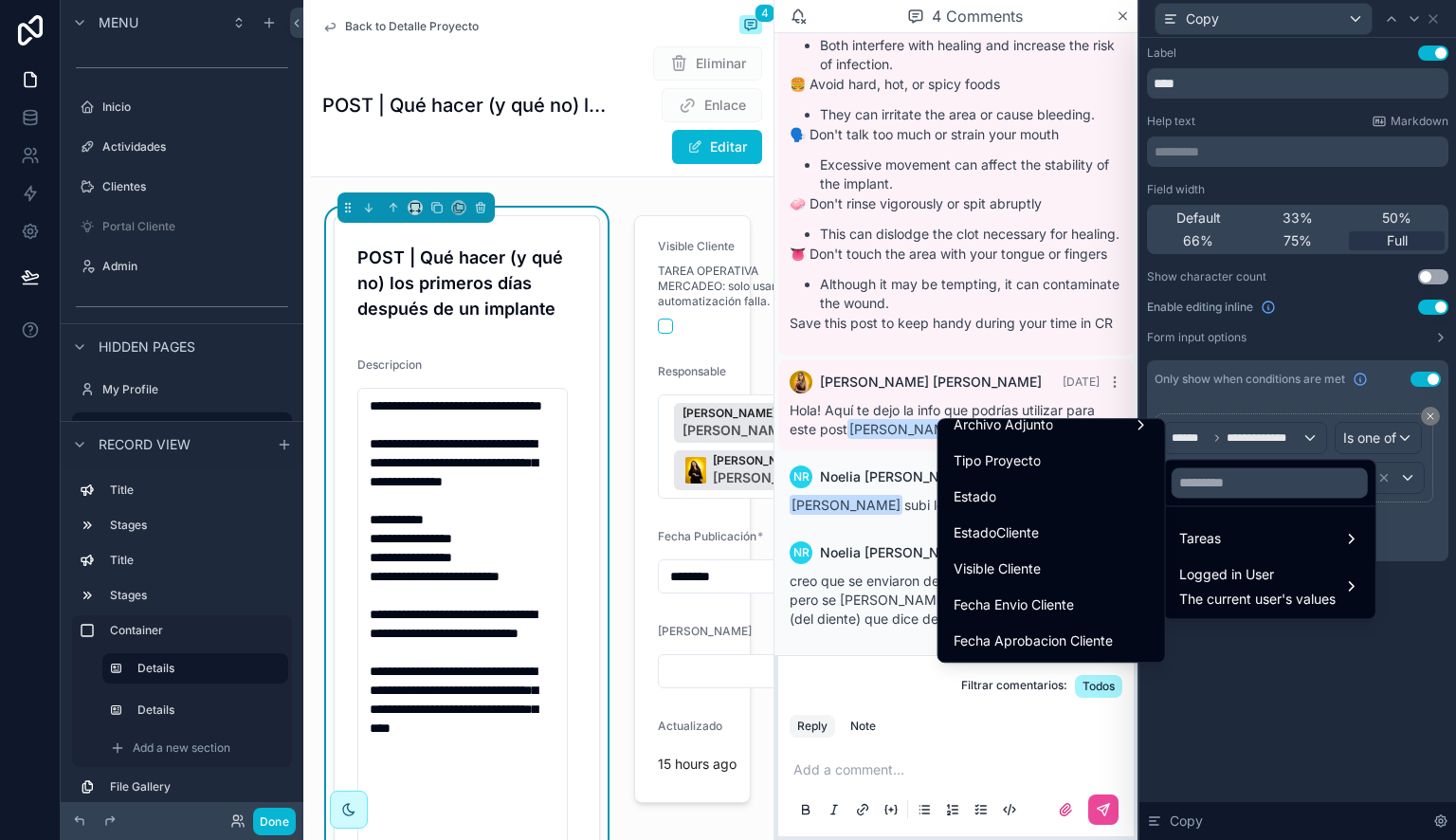
scroll to position [482, 0]
click at [1030, 495] on div "Tipo Proyecto" at bounding box center [1051, 498] width 197 height 23
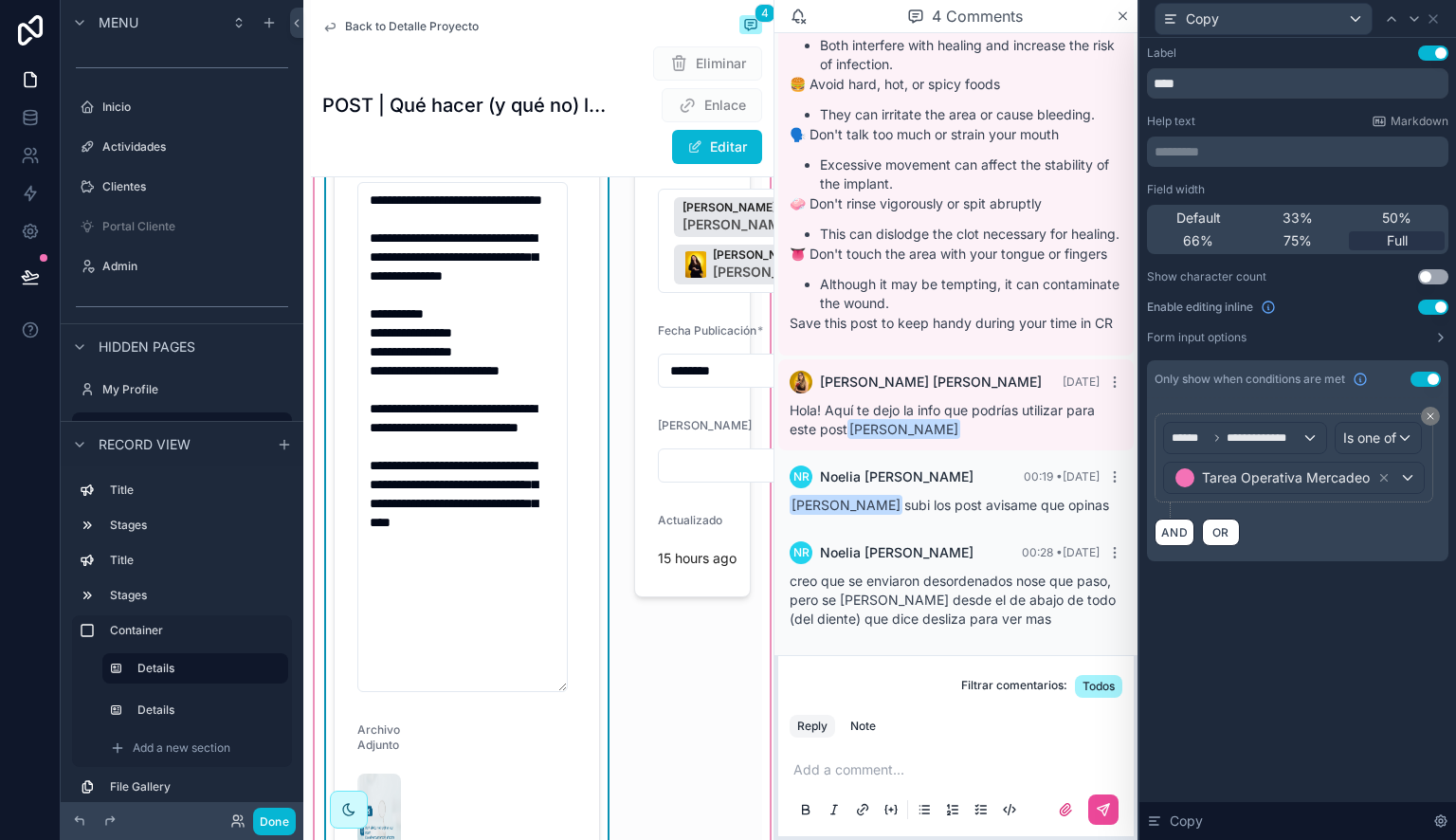
scroll to position [485, 0]
click at [1427, 377] on button "Use setting" at bounding box center [1425, 379] width 31 height 15
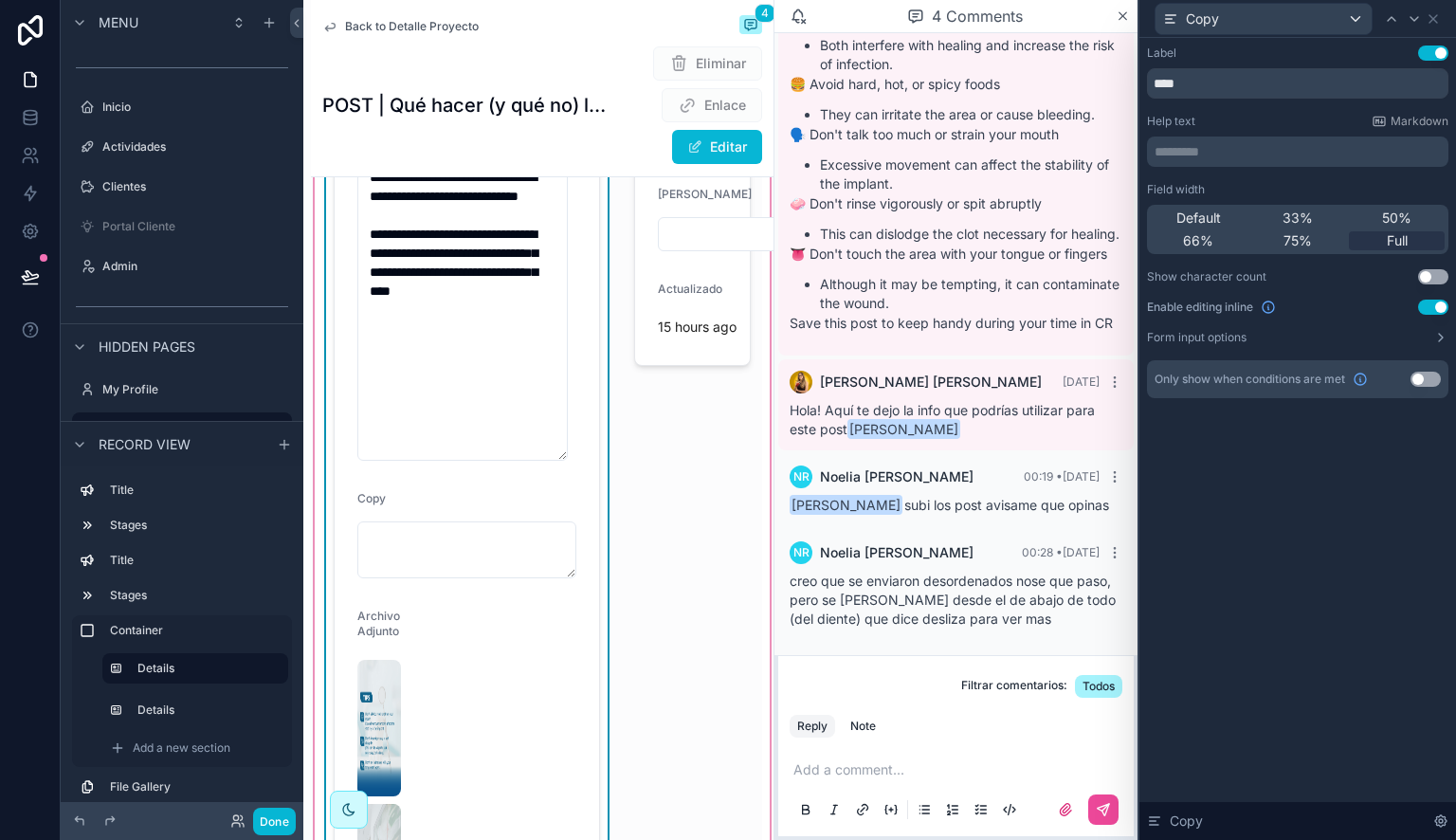
scroll to position [700, 0]
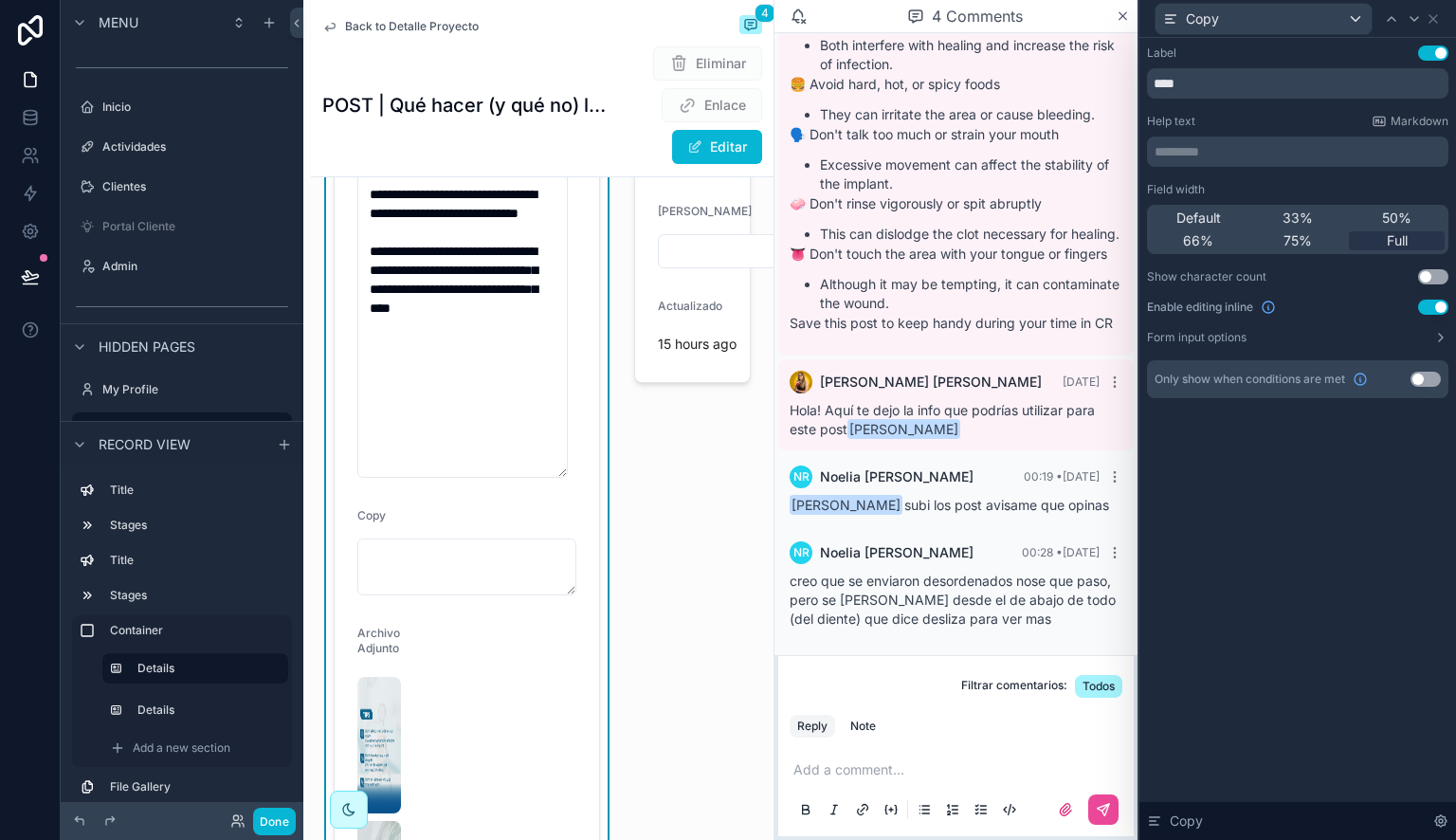
click at [1428, 378] on button "Use setting" at bounding box center [1425, 379] width 31 height 15
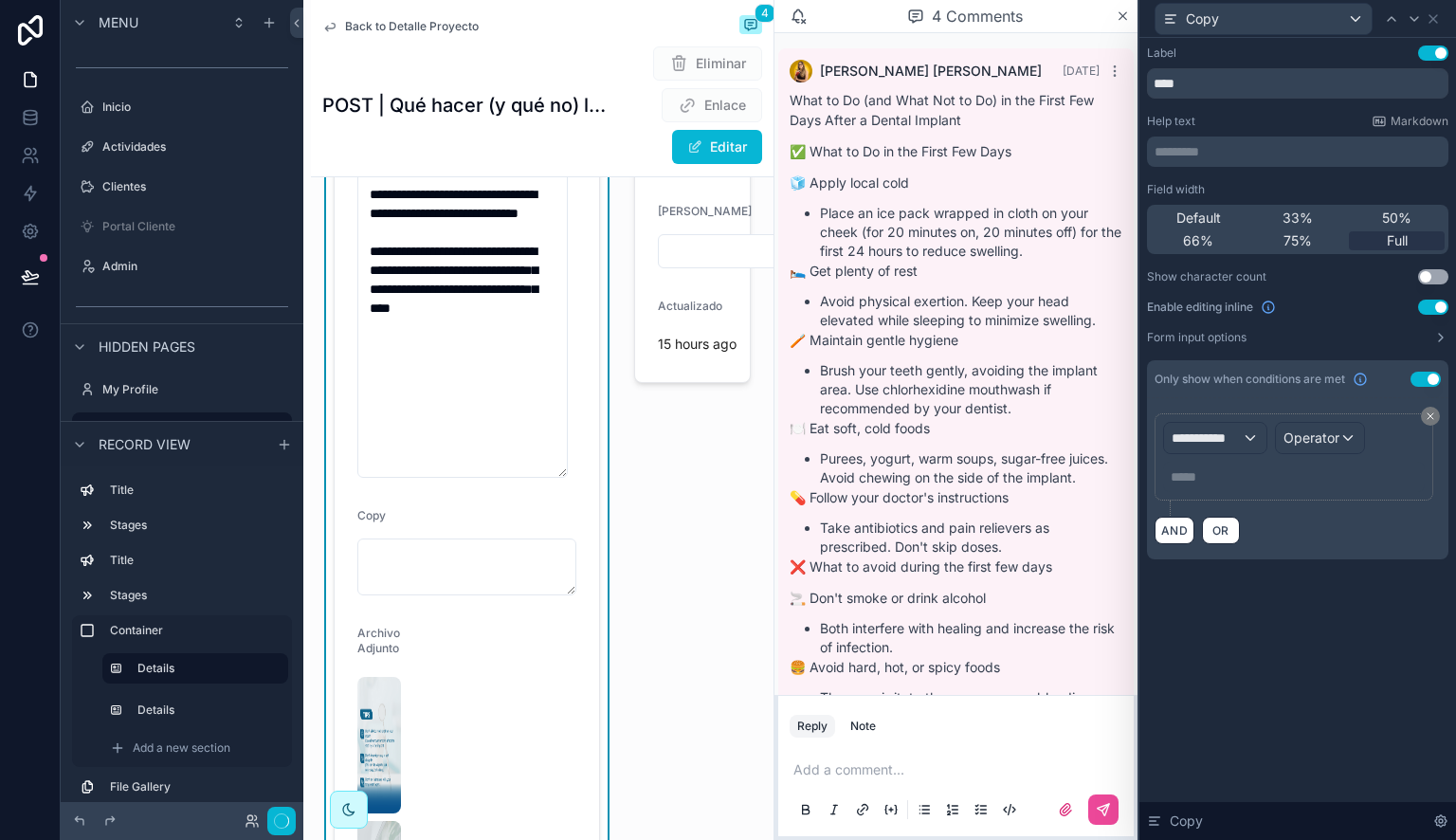
scroll to position [619, 0]
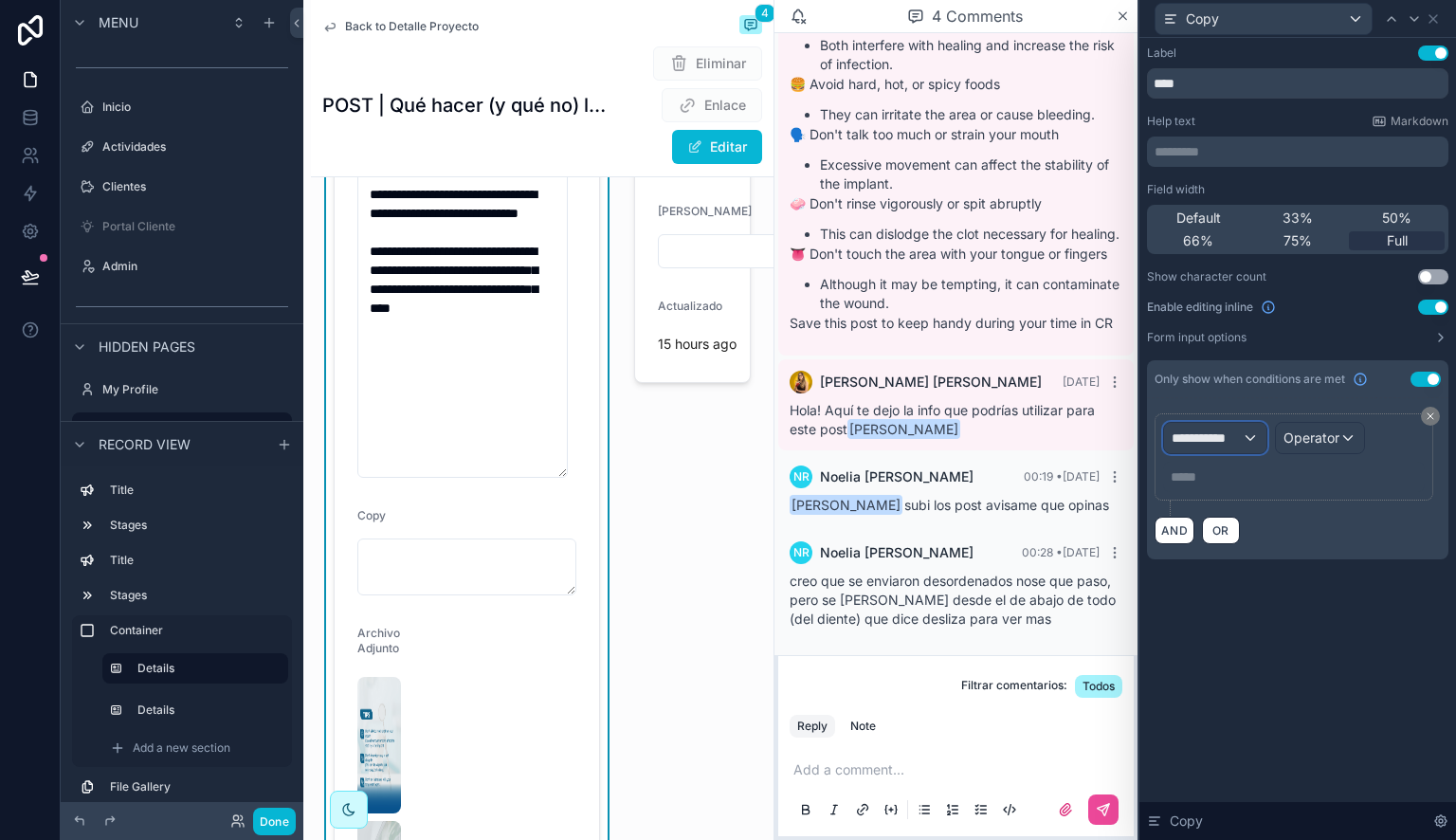
click at [1237, 441] on span "**********" at bounding box center [1206, 438] width 70 height 19
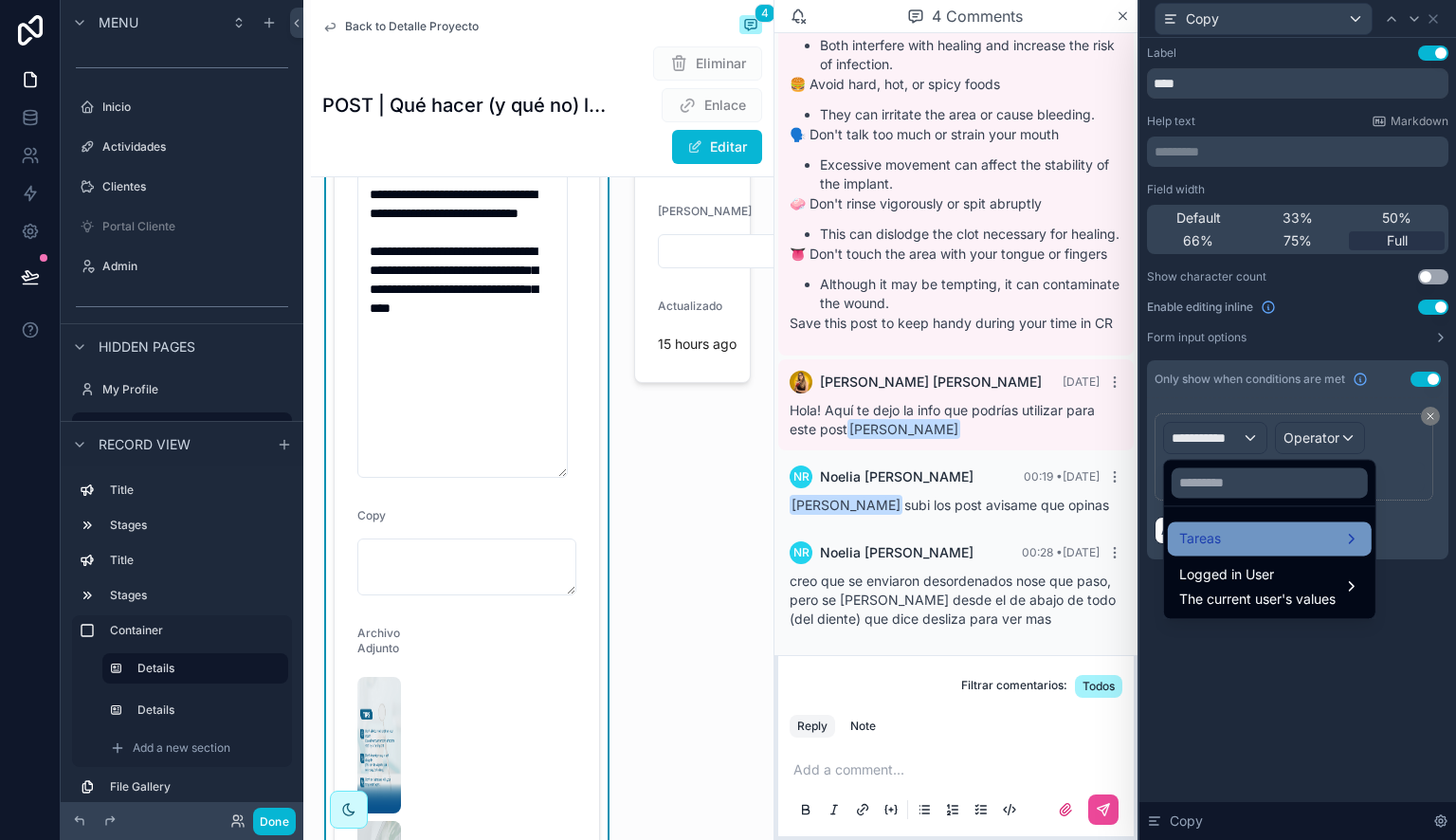
click at [1265, 541] on div "Tareas" at bounding box center [1269, 538] width 181 height 23
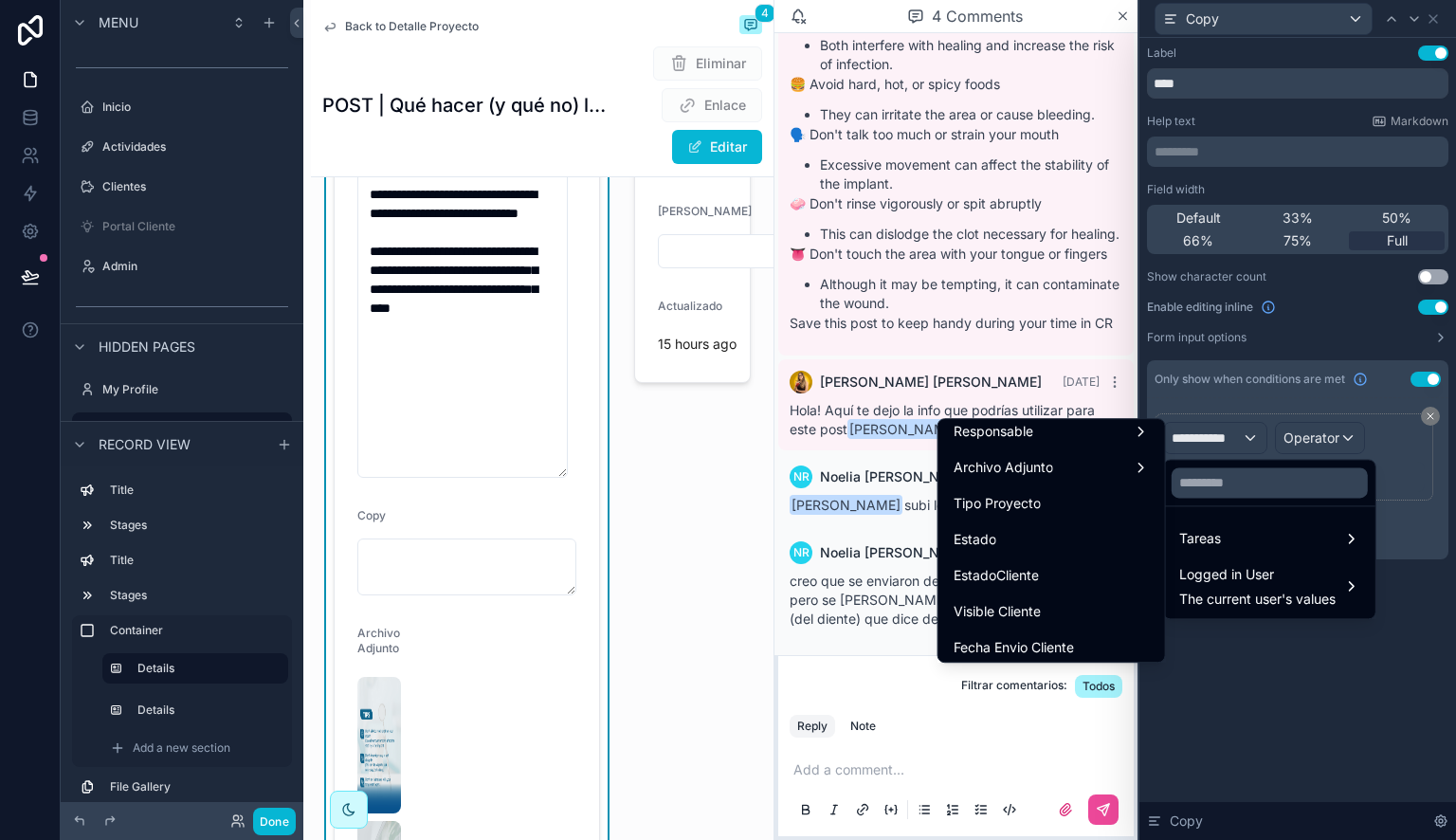
scroll to position [478, 0]
click at [1028, 514] on div "Tipo Proyecto" at bounding box center [1051, 502] width 219 height 35
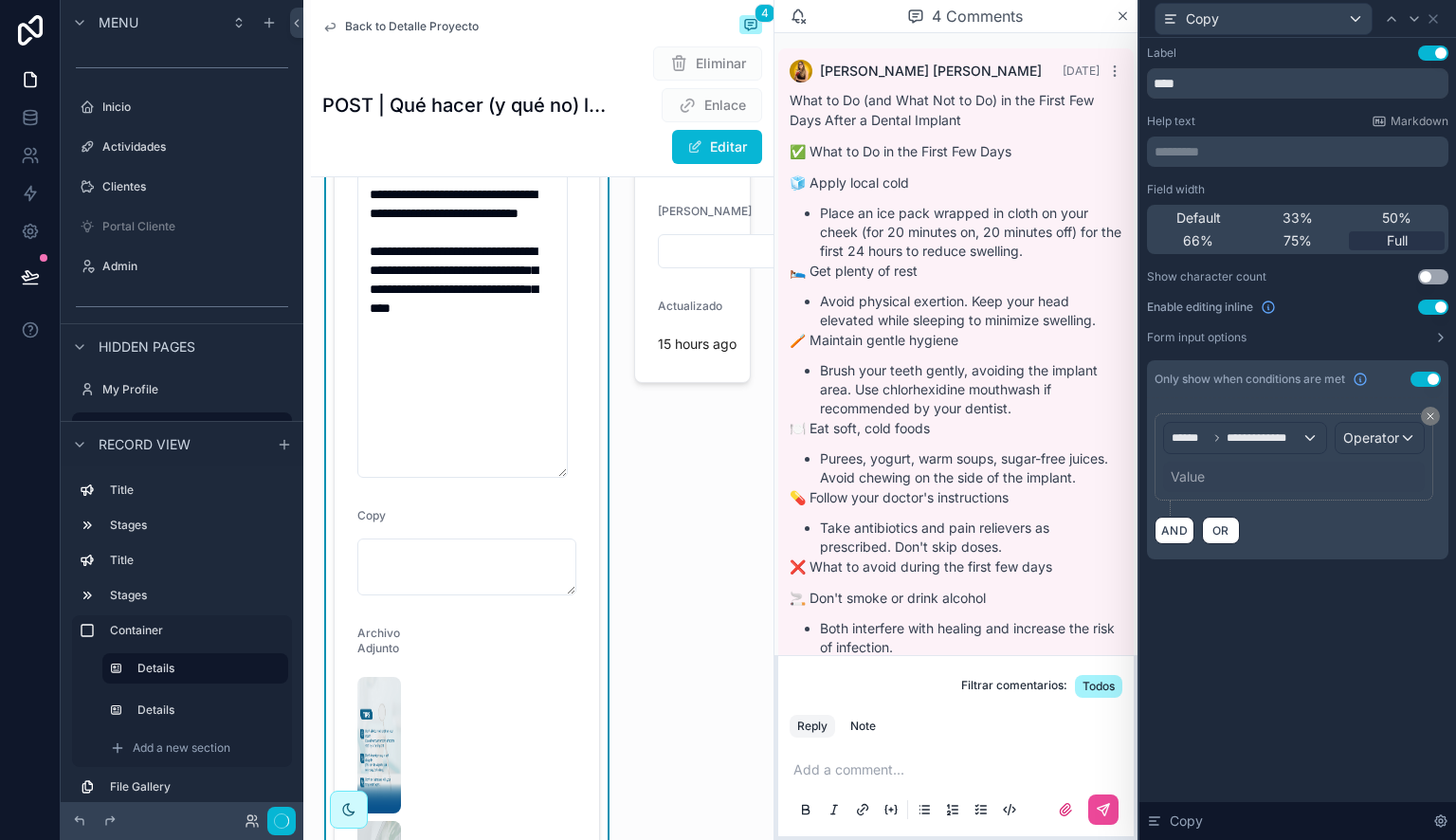
scroll to position [619, 0]
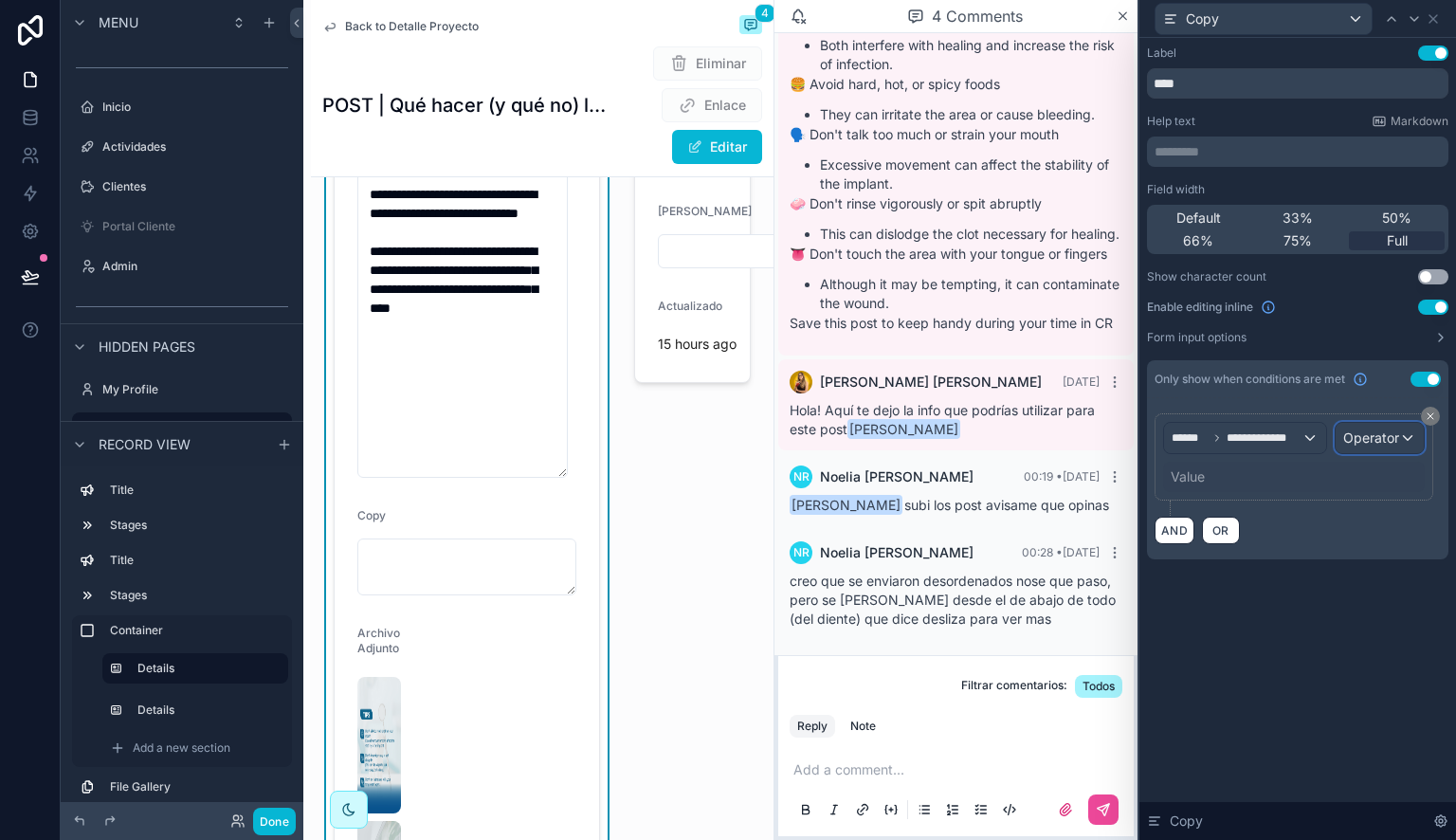
click at [1385, 446] on span "Operator" at bounding box center [1371, 438] width 56 height 19
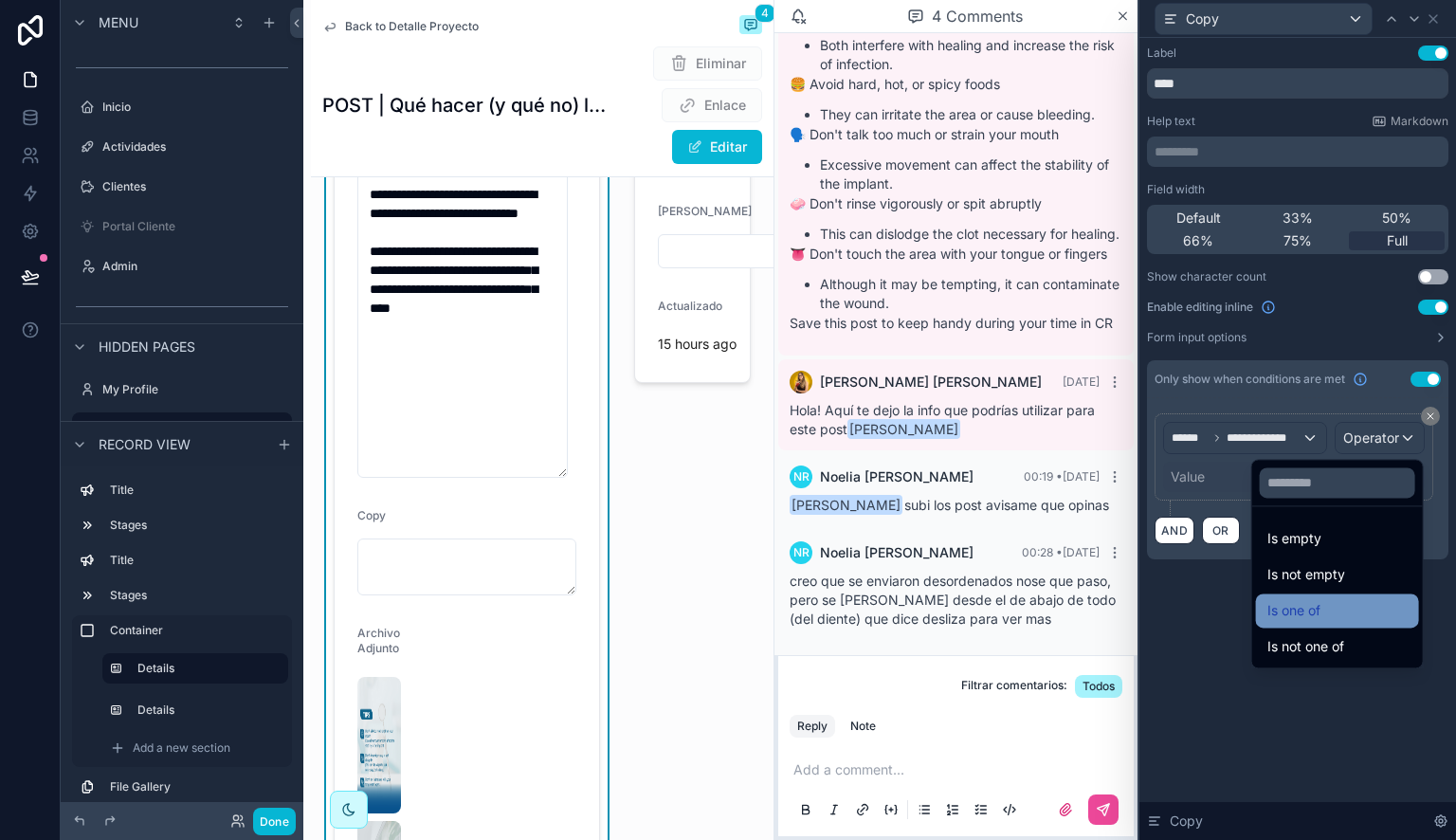
click at [1316, 603] on div "Is one of" at bounding box center [1337, 611] width 140 height 23
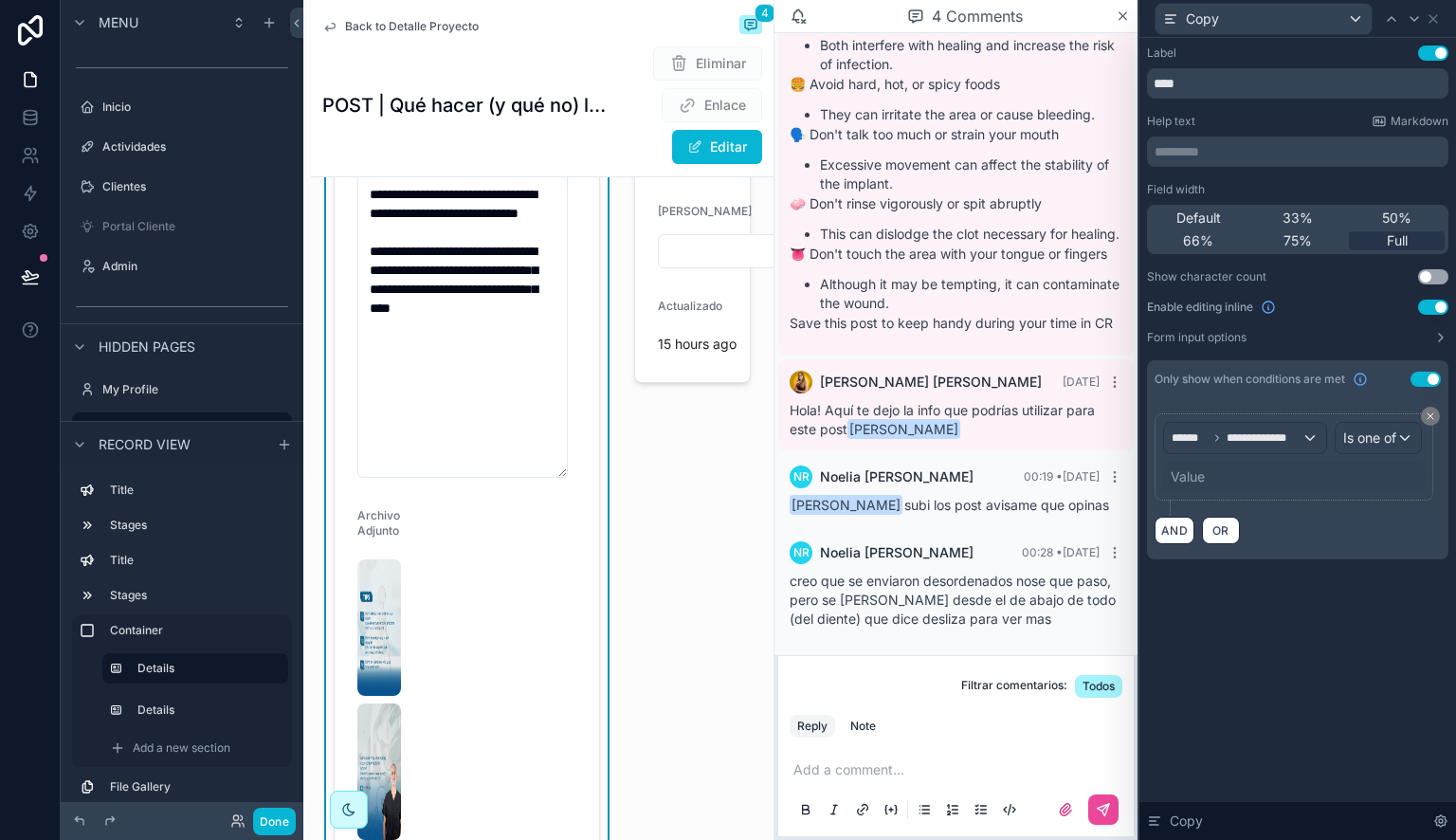
click at [1289, 475] on div "Value" at bounding box center [1294, 477] width 262 height 31
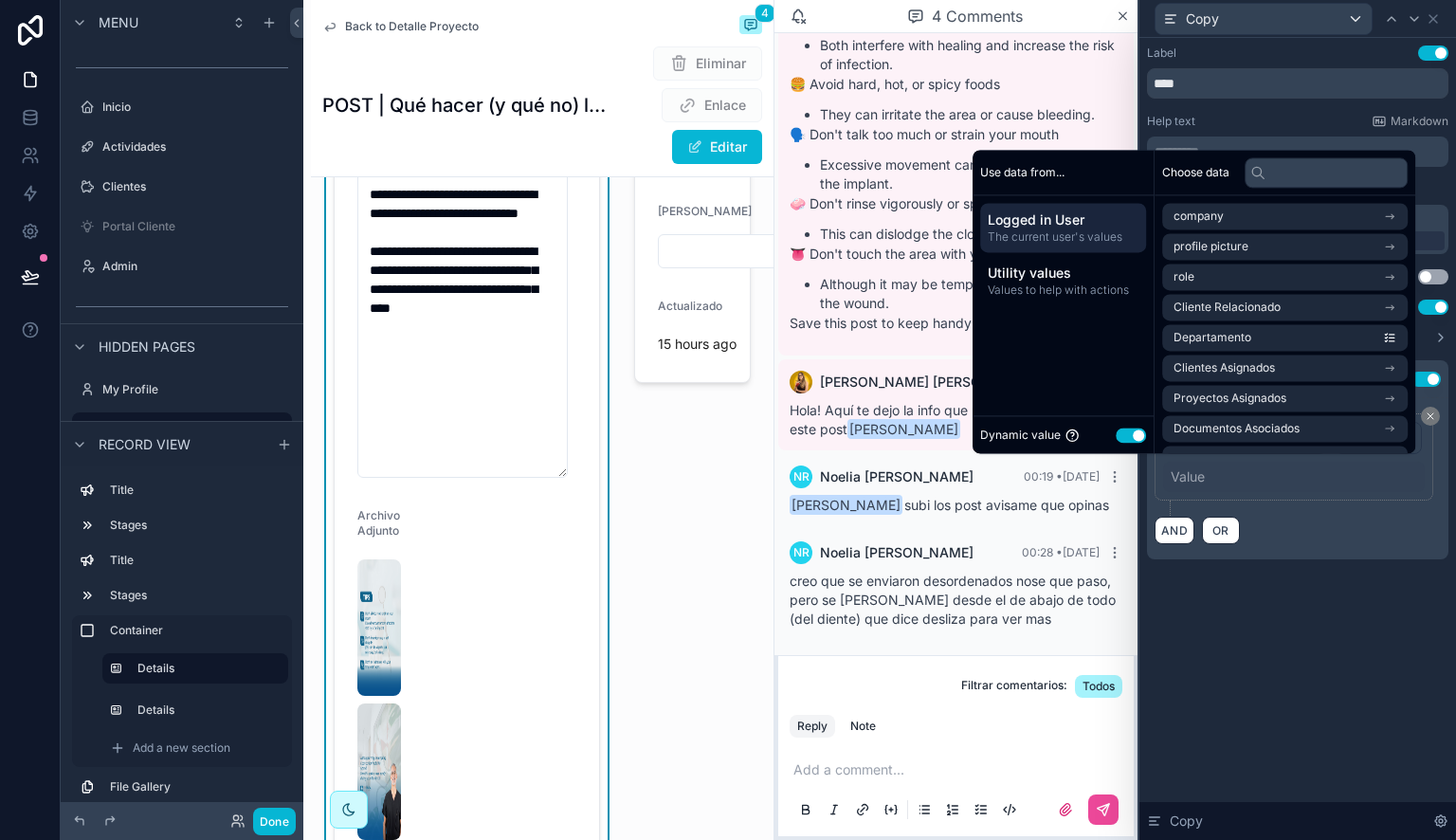
click at [1115, 434] on button "Use setting" at bounding box center [1131, 435] width 31 height 15
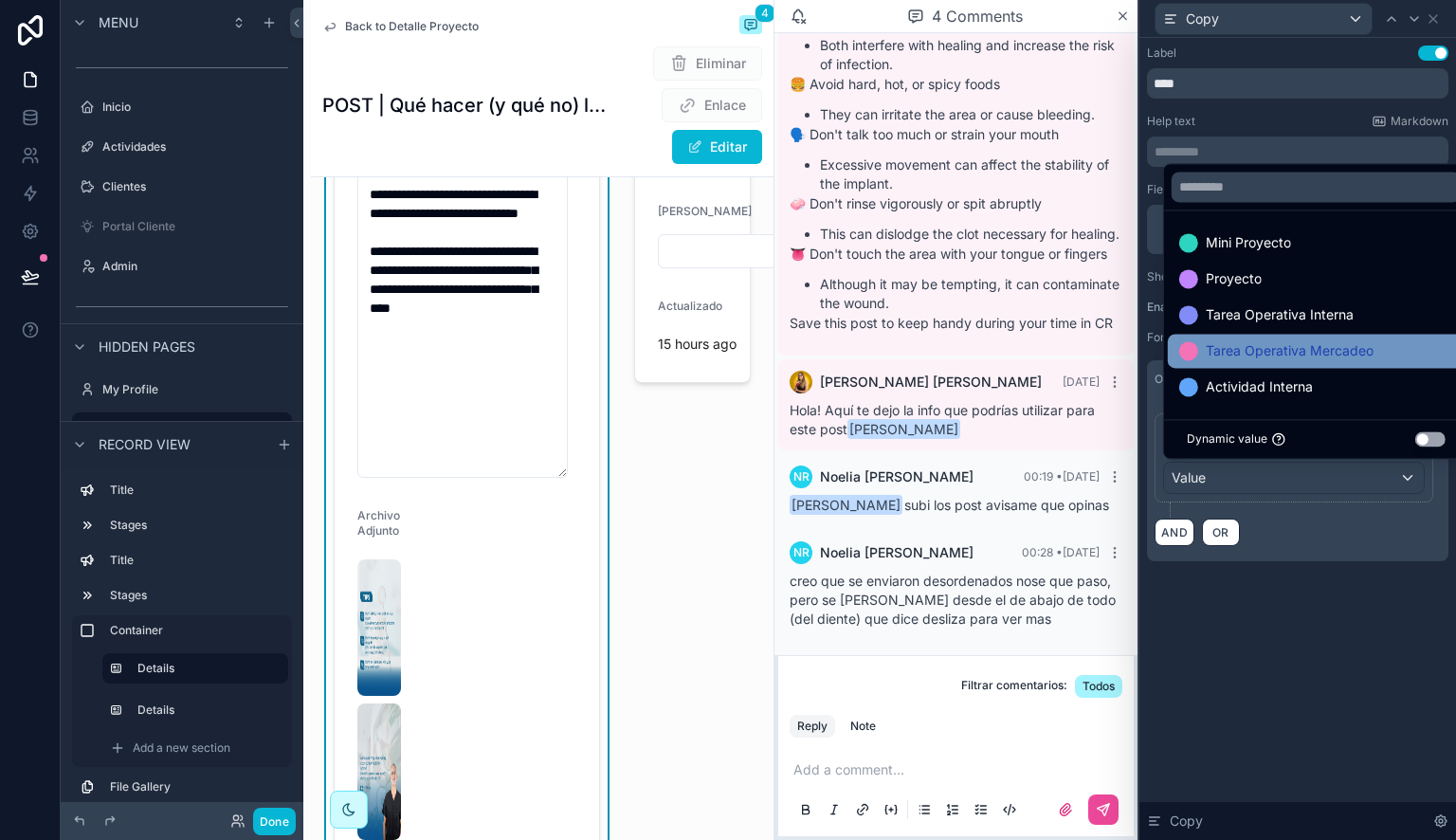
click at [1237, 350] on span "Tarea Operativa Mercadeo" at bounding box center [1289, 351] width 168 height 23
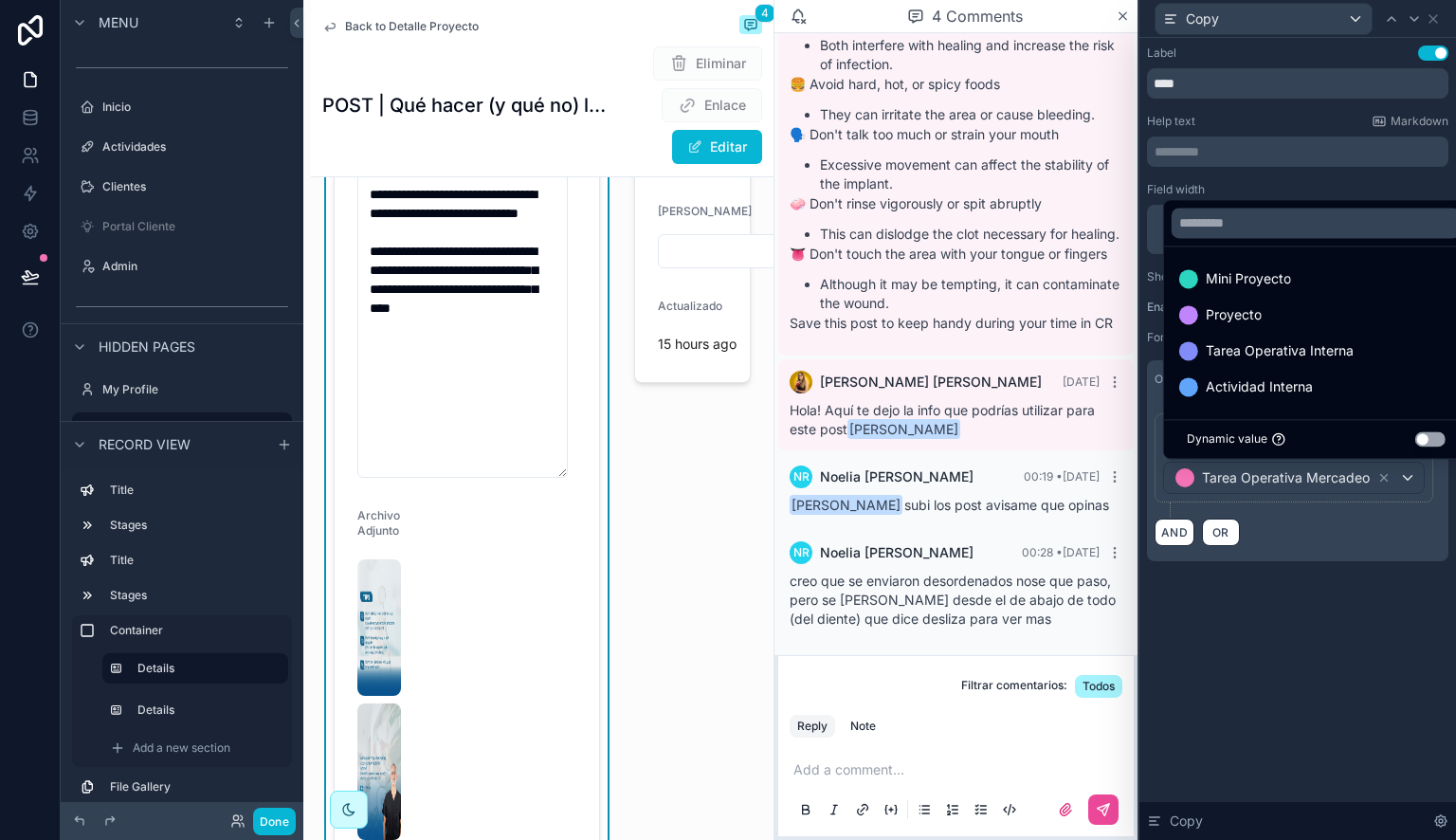
click at [1304, 638] on div "**********" at bounding box center [1298, 439] width 317 height 802
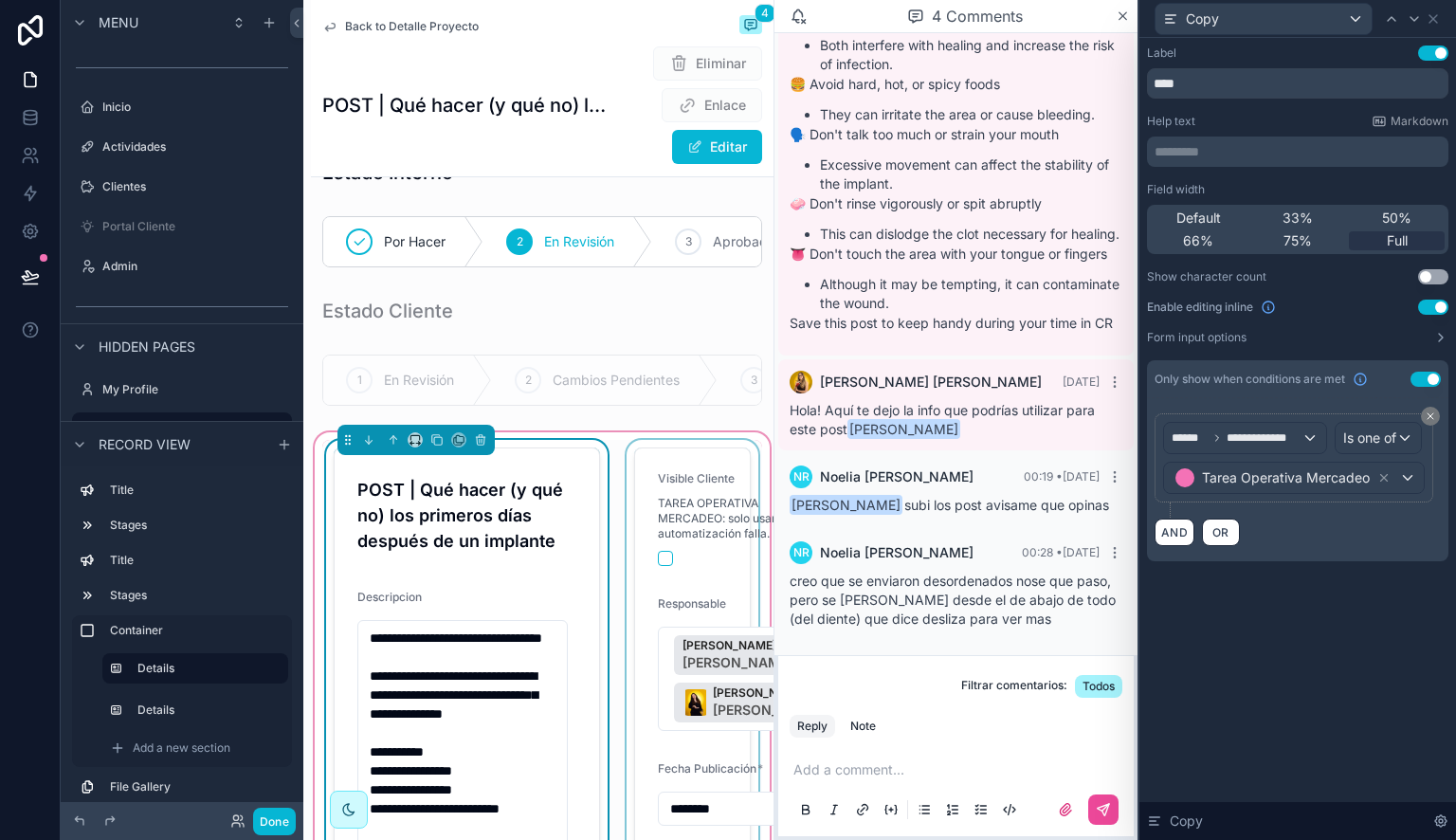
scroll to position [0, 0]
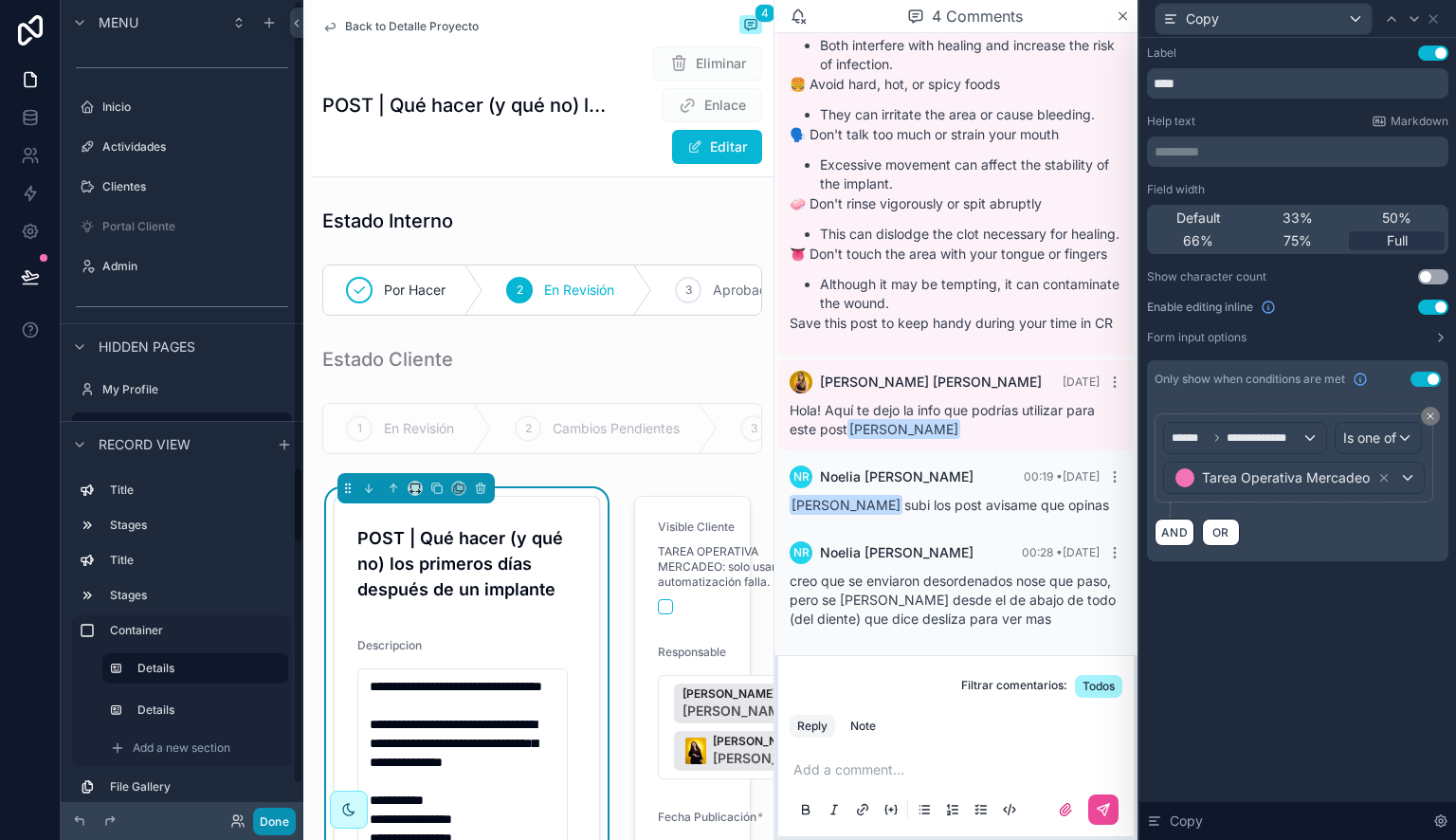
click at [284, 826] on button "Done" at bounding box center [274, 821] width 42 height 28
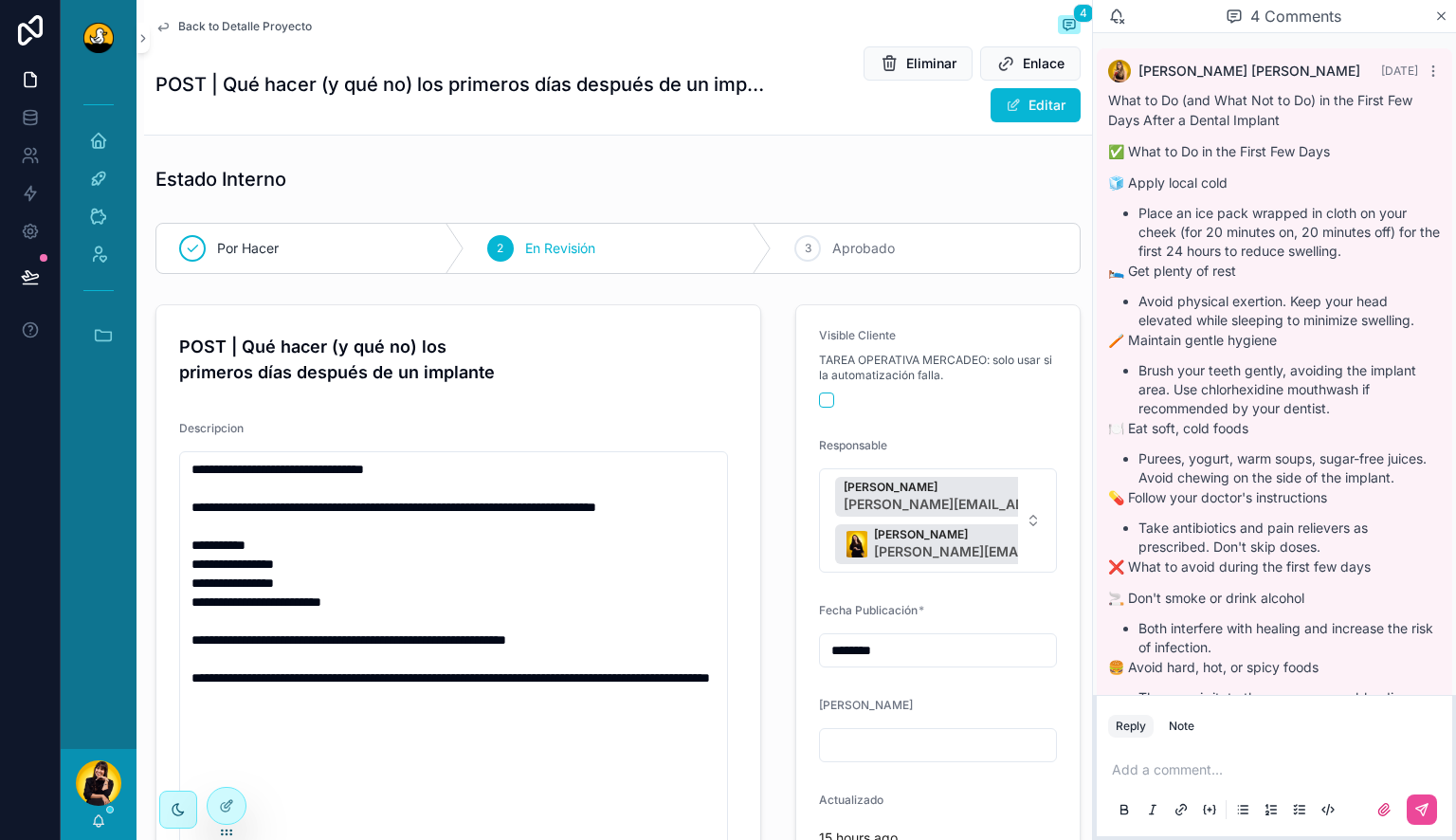
scroll to position [619, 0]
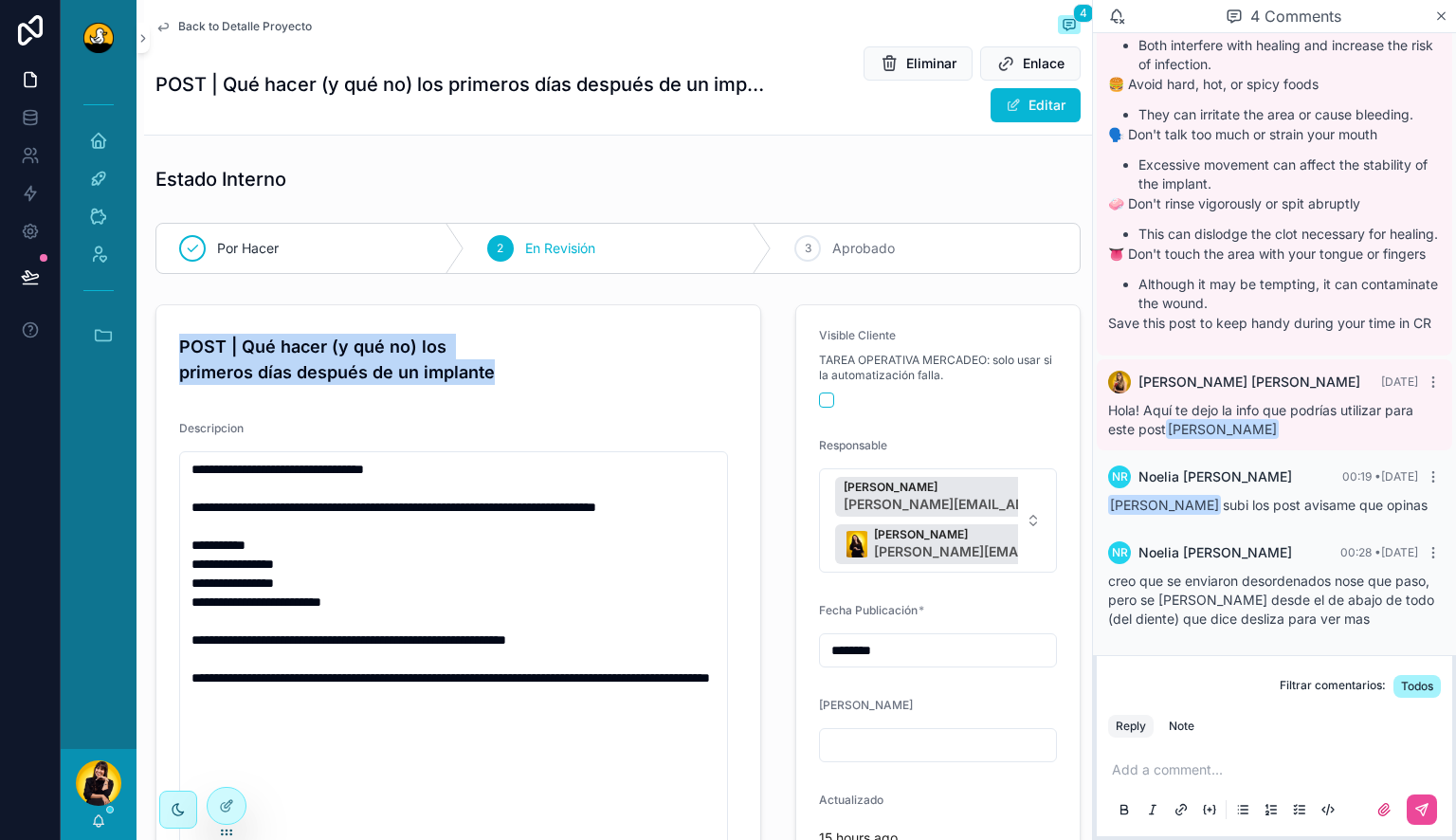
drag, startPoint x: 497, startPoint y: 373, endPoint x: 170, endPoint y: 331, distance: 329.7
copy h4 "POST | Qué hacer (y qué no) los primeros días después de un implante"
click at [38, 118] on icon at bounding box center [31, 118] width 19 height 19
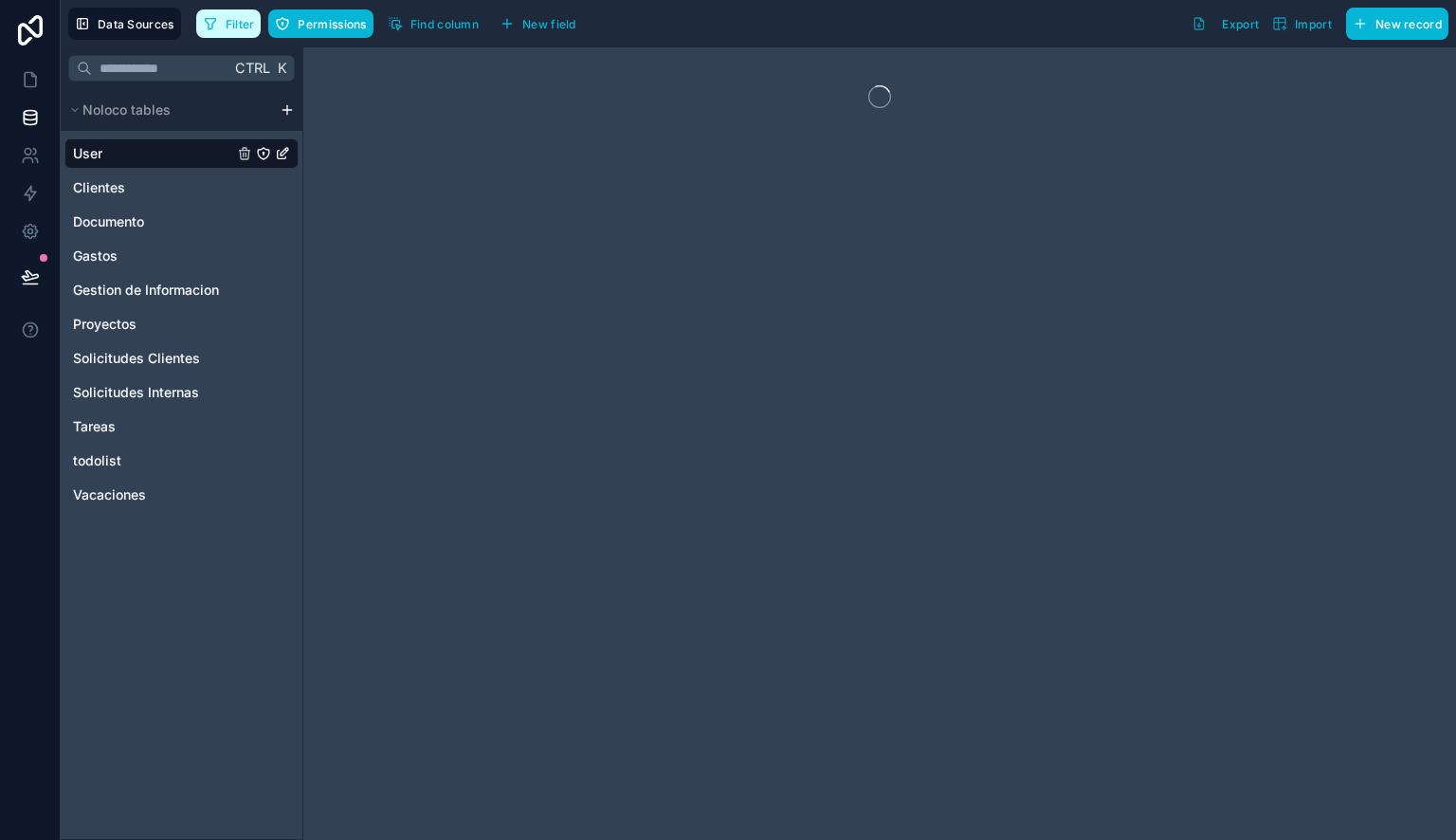
click at [220, 21] on button "Filter" at bounding box center [229, 24] width 65 height 29
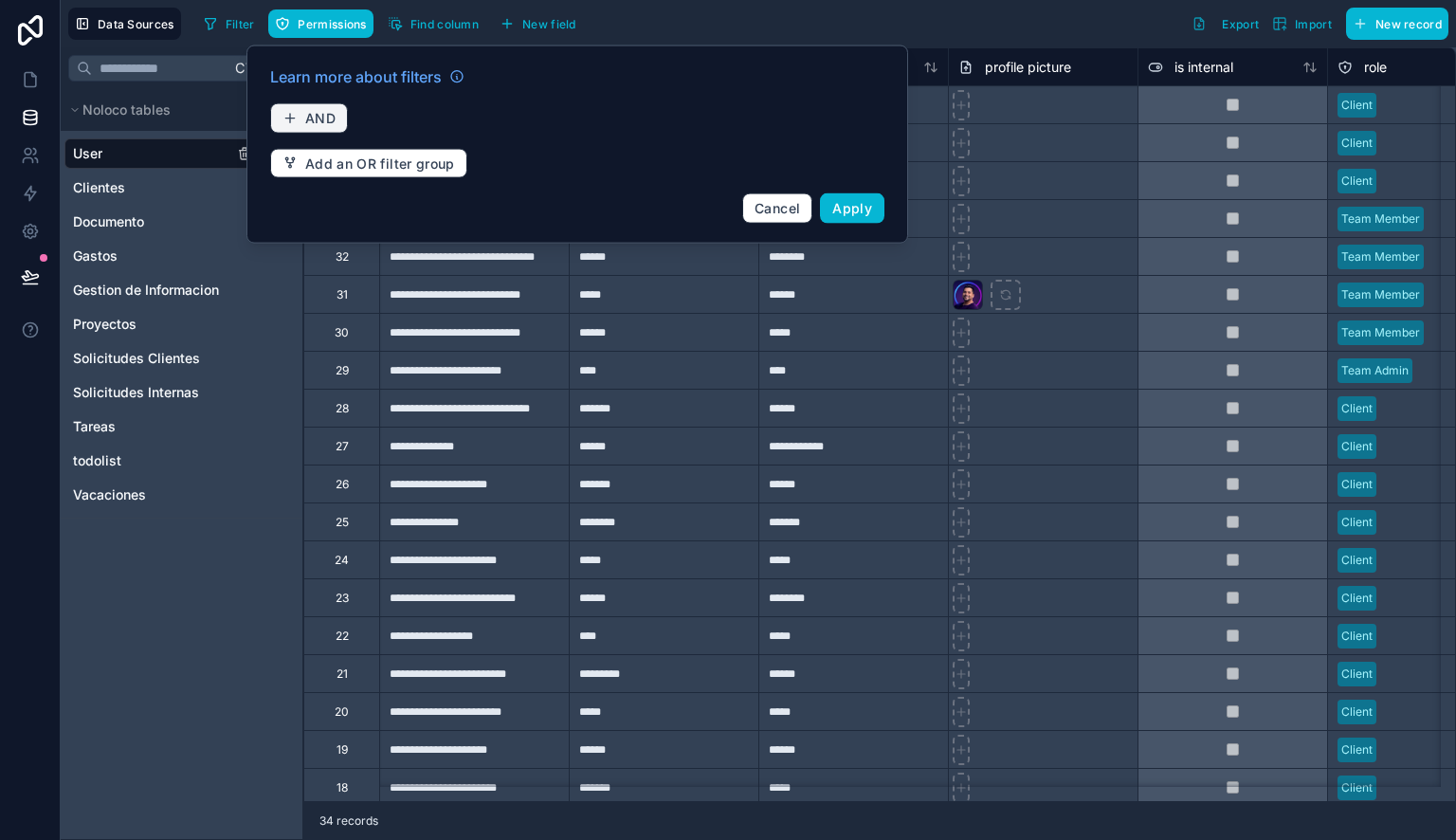
click at [319, 112] on span "AND" at bounding box center [320, 119] width 31 height 17
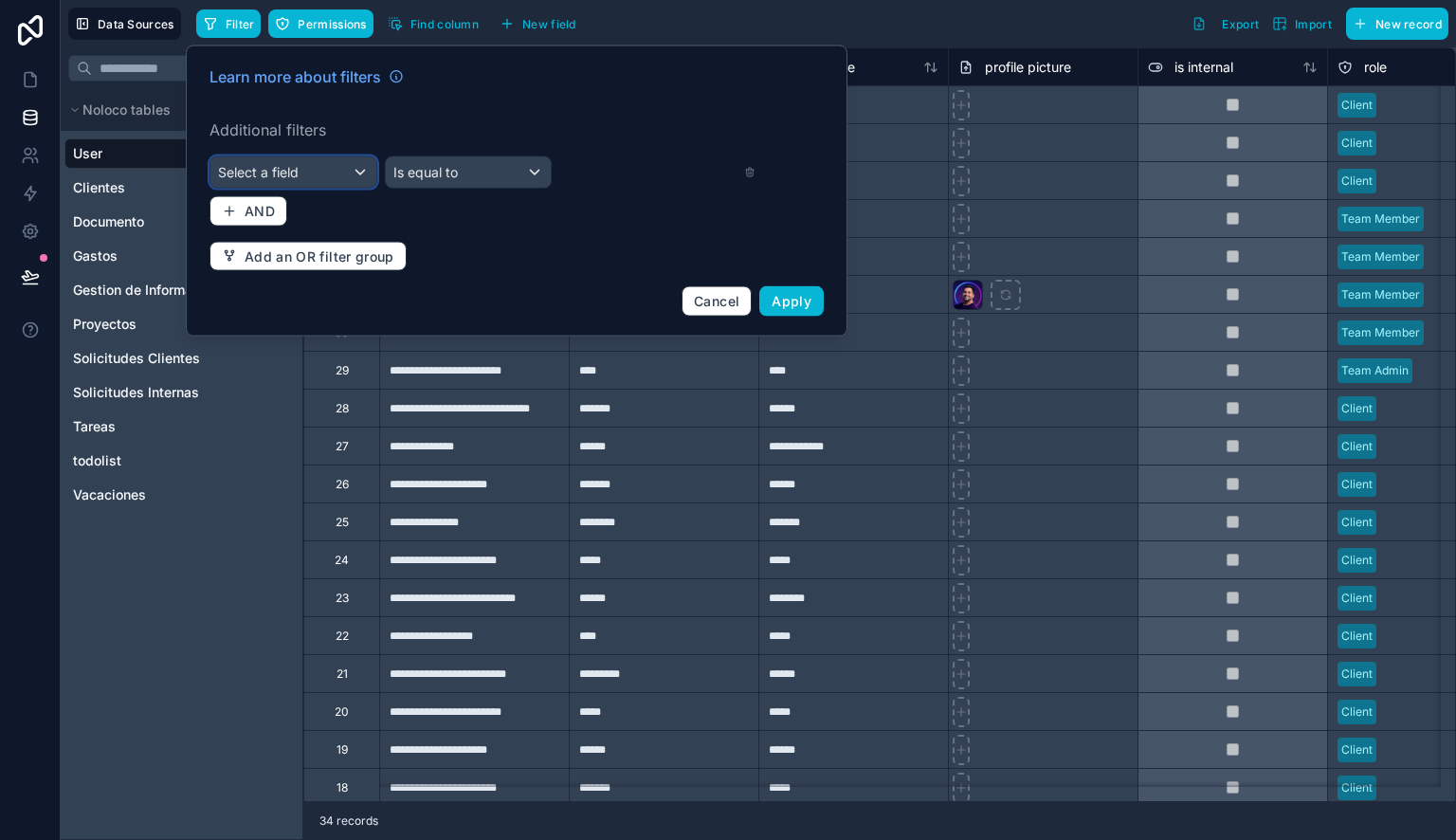
click at [304, 165] on div "Select a field" at bounding box center [293, 173] width 166 height 31
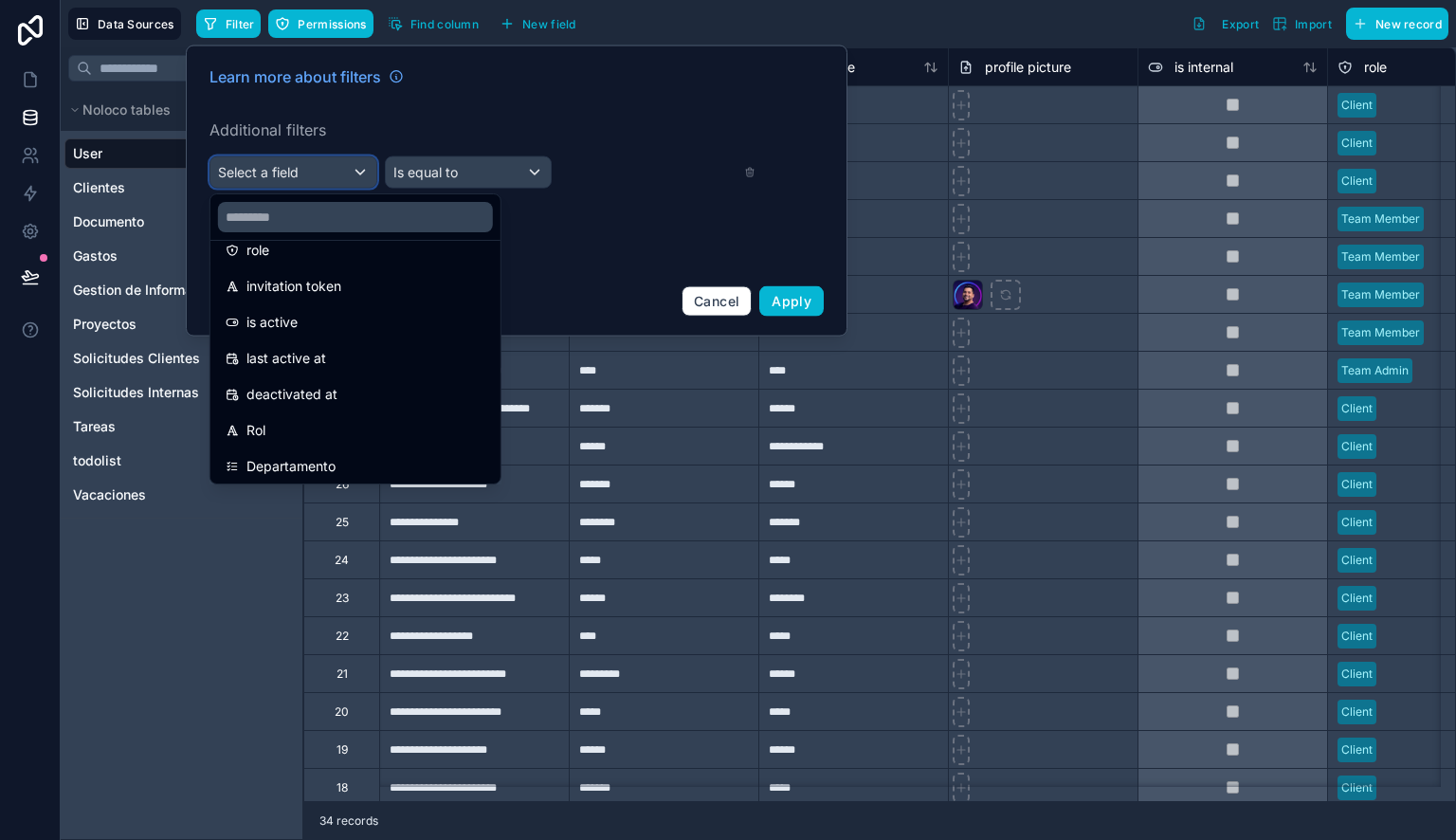
scroll to position [413, 0]
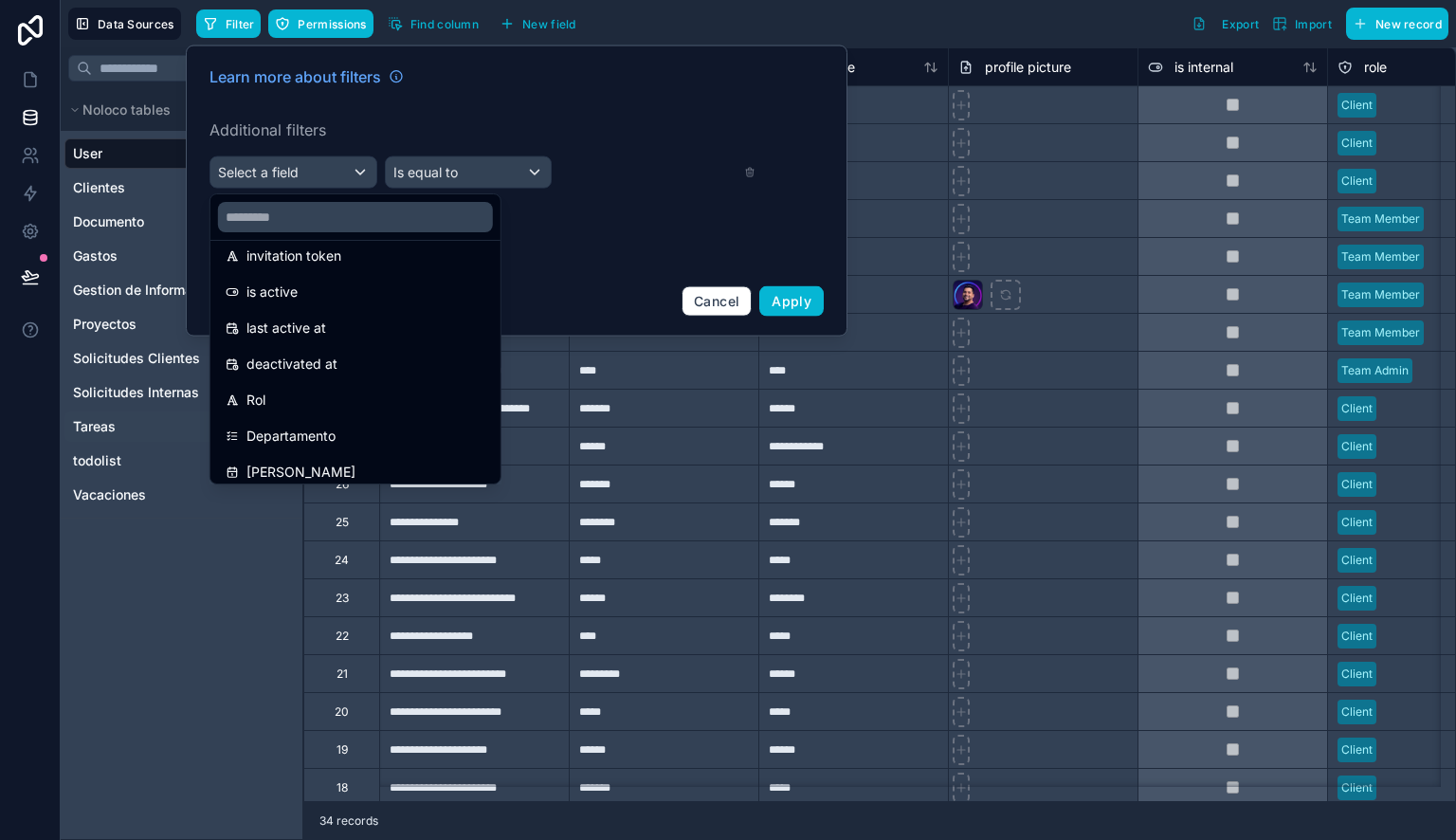
click at [110, 430] on span "Tareas" at bounding box center [94, 427] width 42 height 19
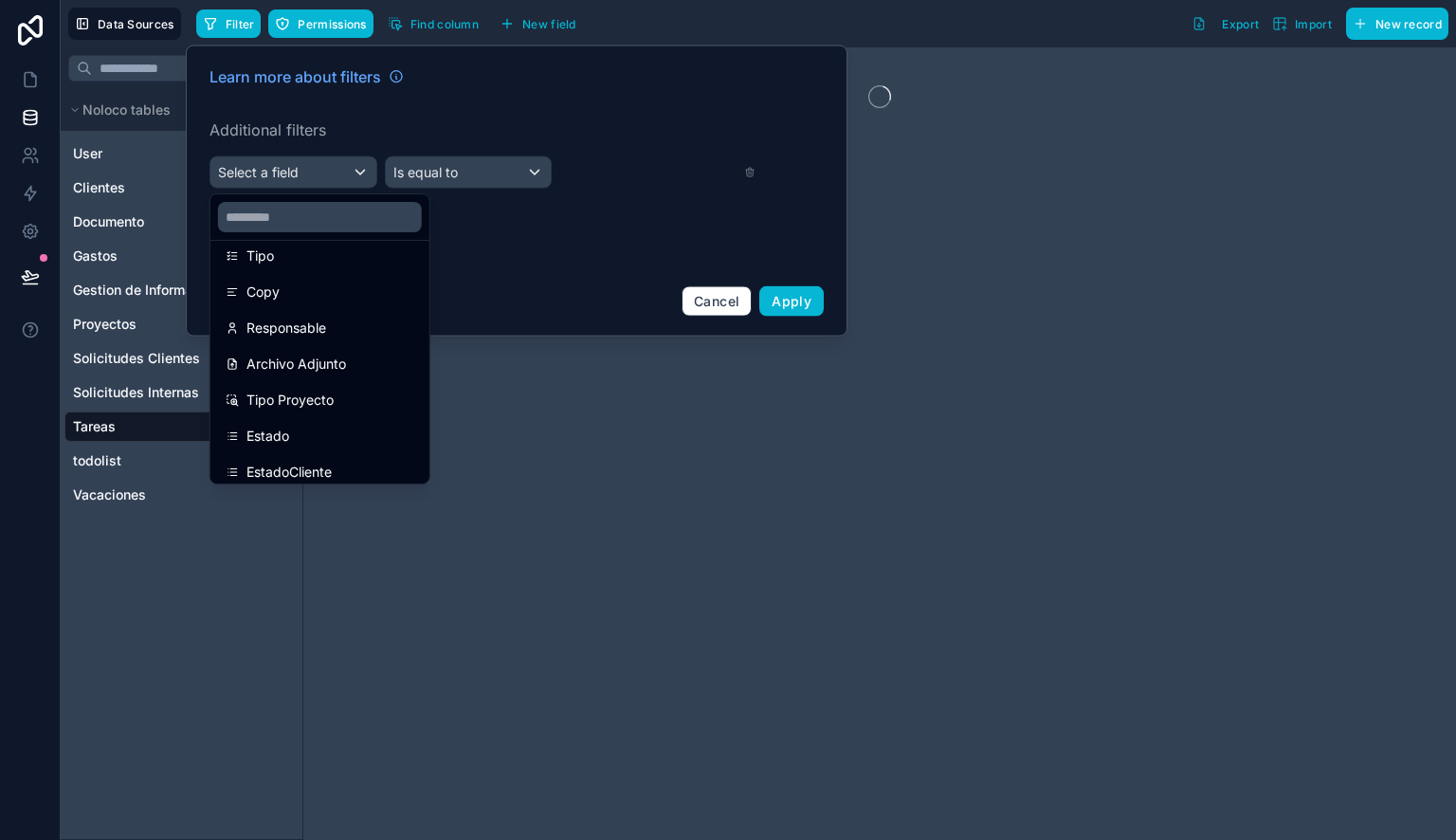
click at [110, 430] on span "Tareas" at bounding box center [94, 427] width 42 height 19
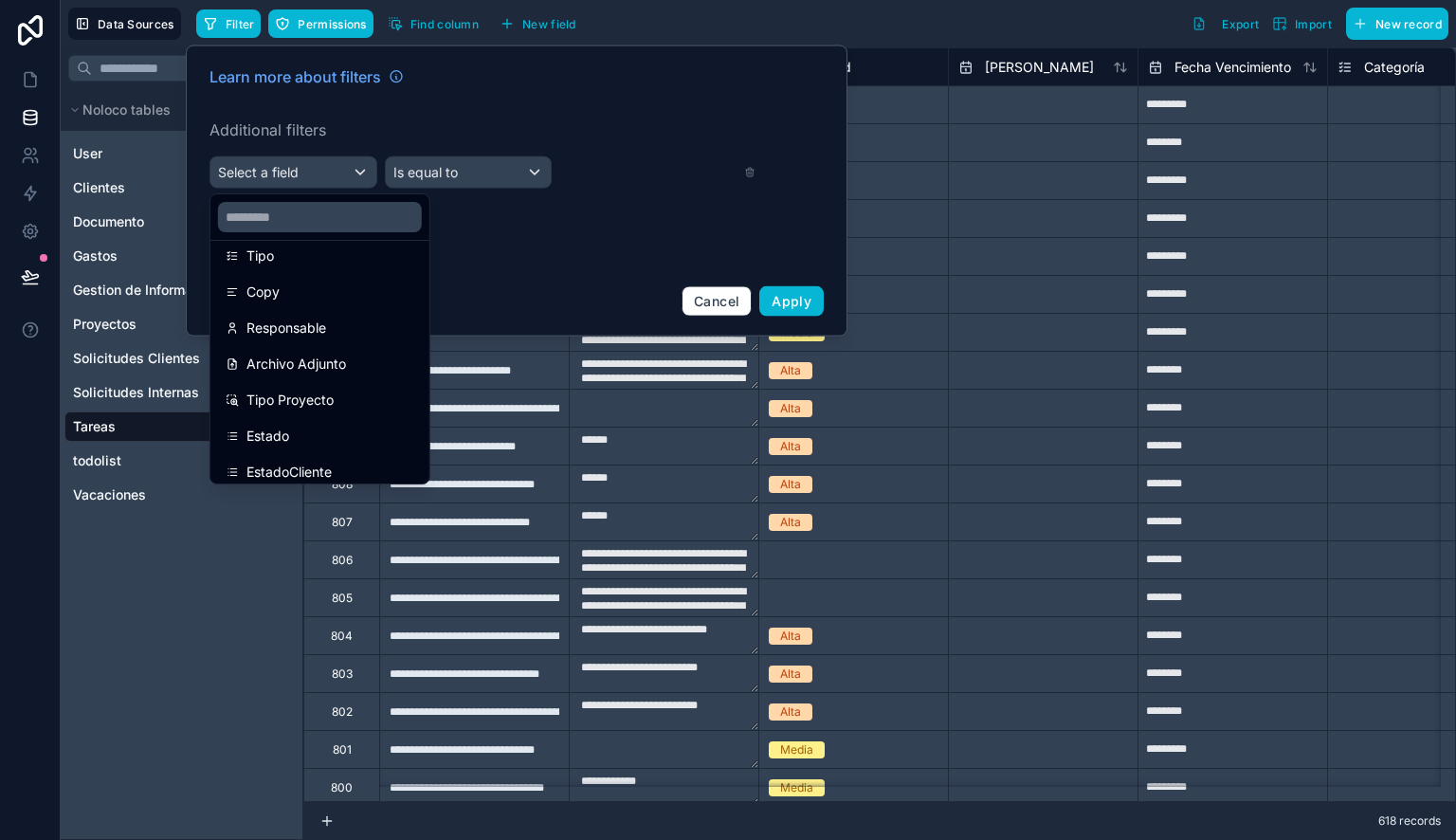
click at [323, 116] on div at bounding box center [517, 190] width 662 height 291
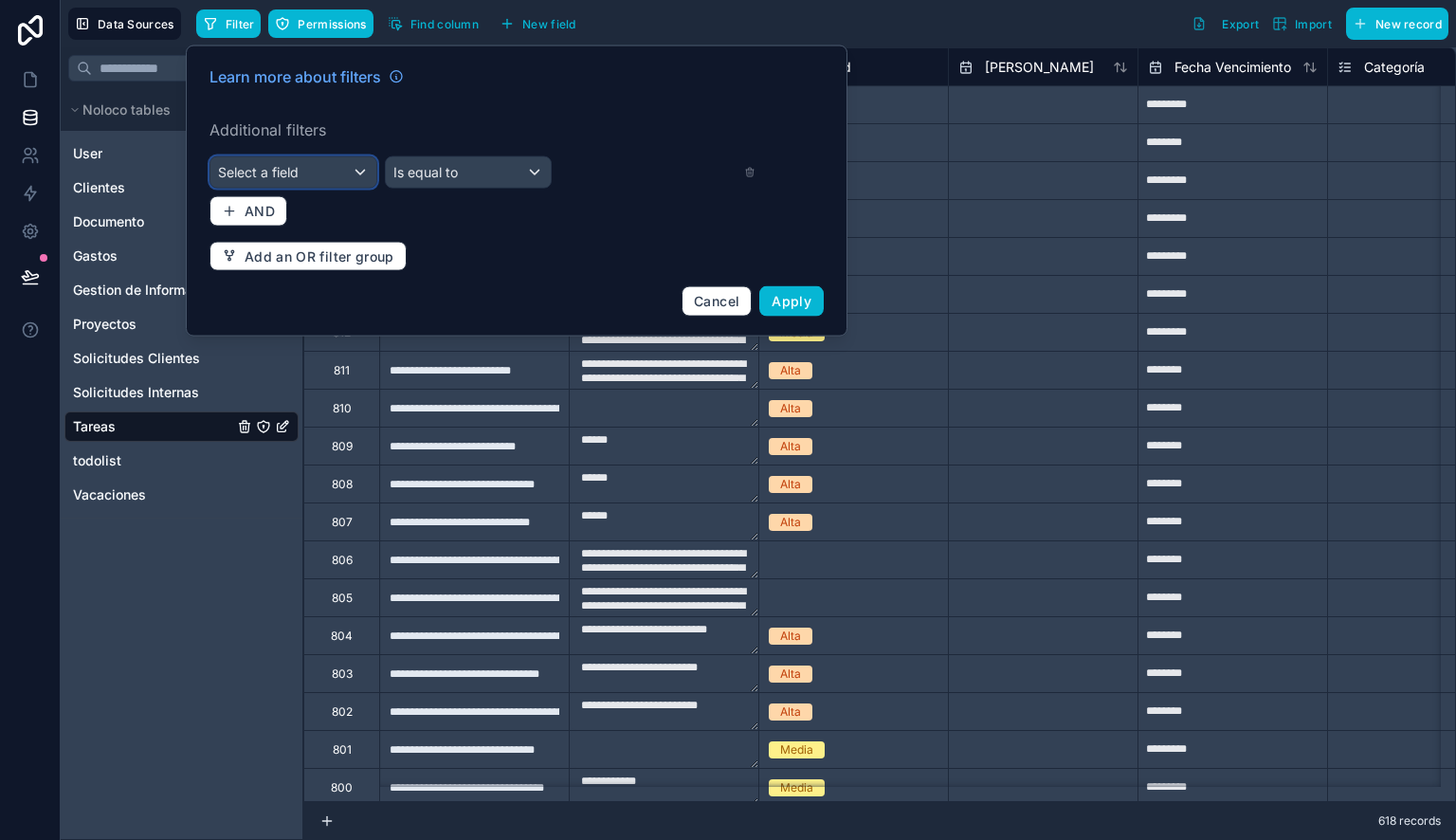
click at [301, 167] on div "Select a field" at bounding box center [293, 173] width 166 height 31
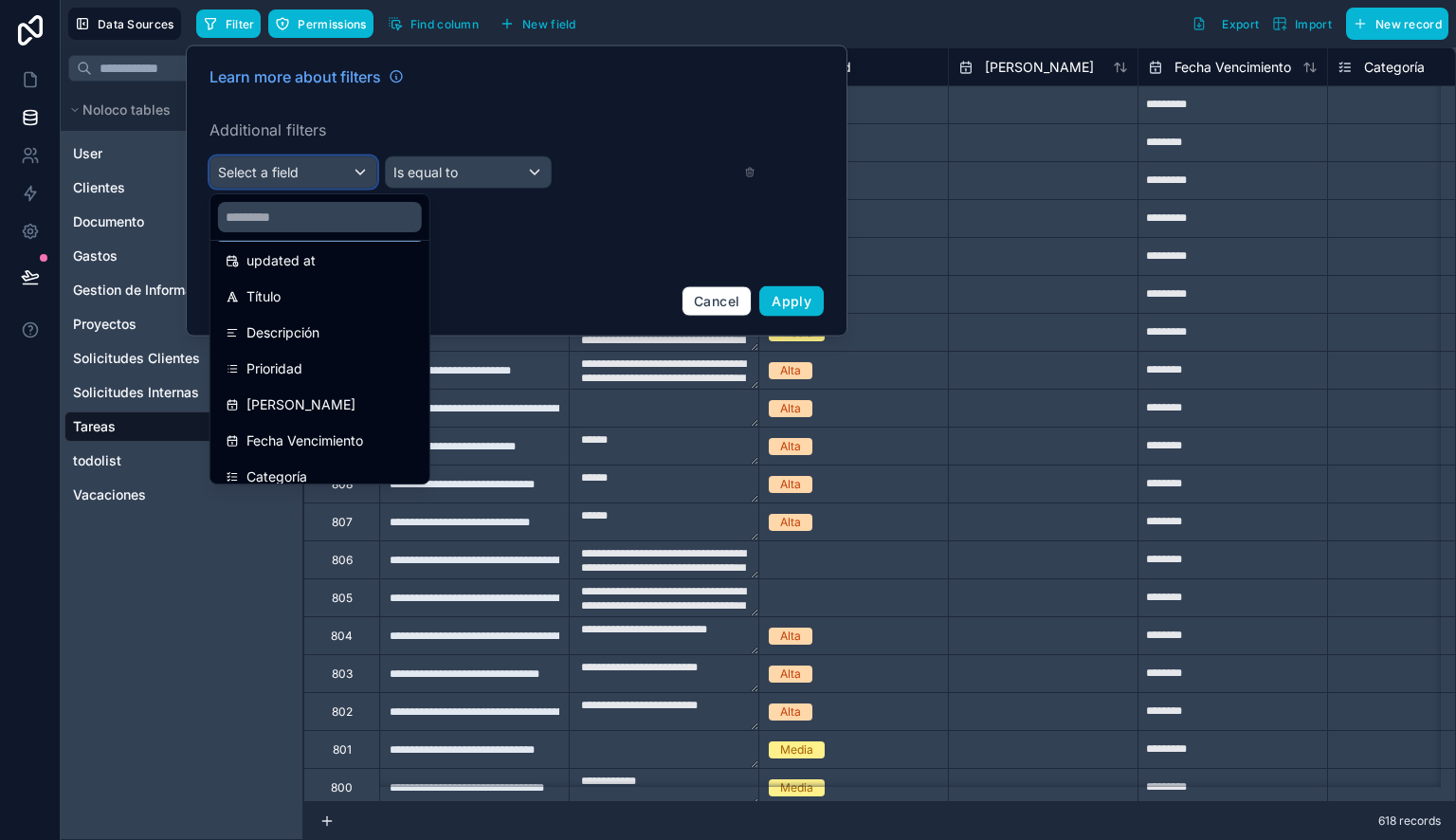
scroll to position [121, 0]
click at [286, 293] on div "Título" at bounding box center [319, 295] width 189 height 23
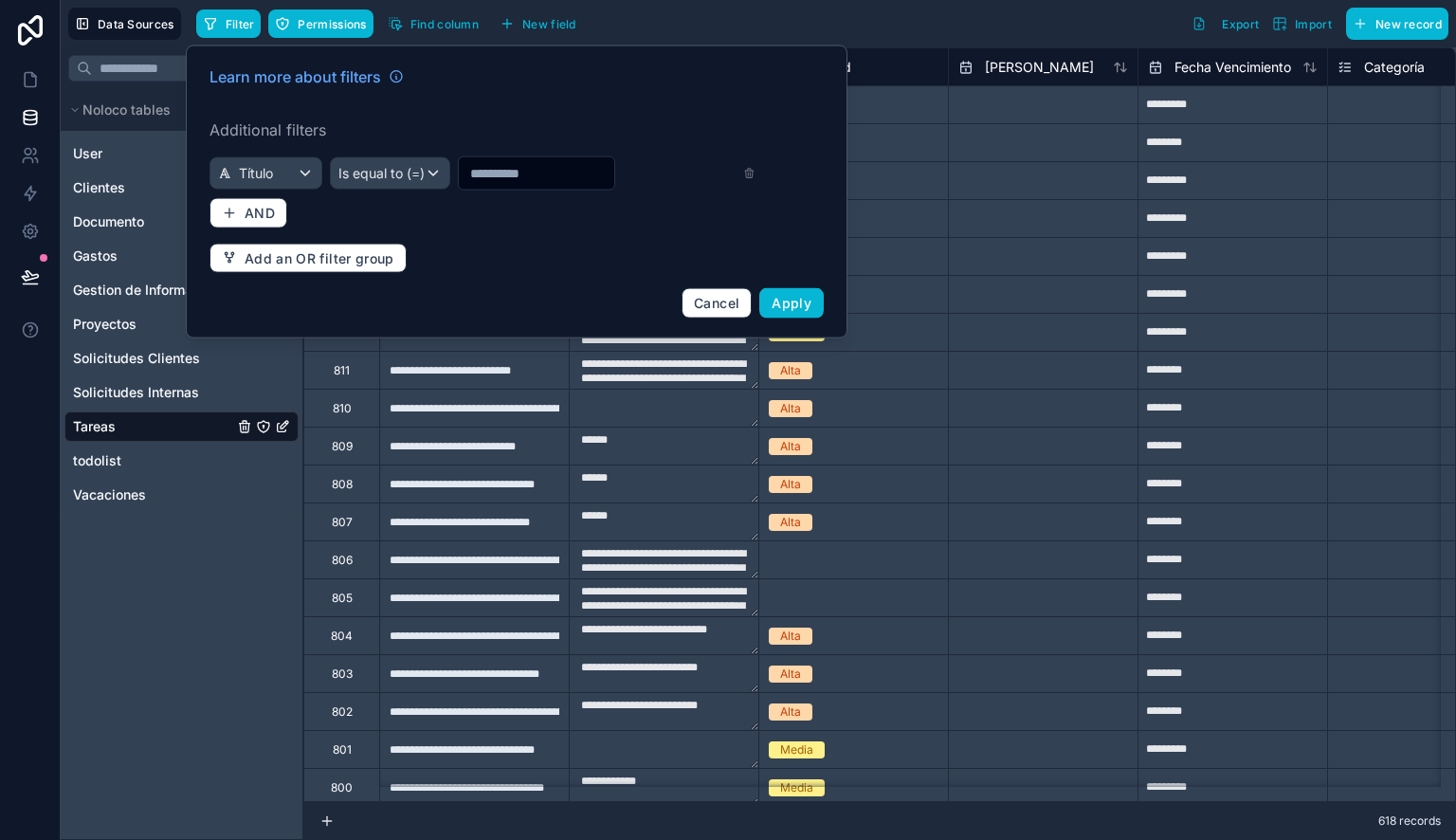
click at [508, 166] on input "text" at bounding box center [536, 174] width 155 height 27
paste input "**********"
type input "**********"
click at [447, 209] on div "**********" at bounding box center [517, 192] width 637 height 276
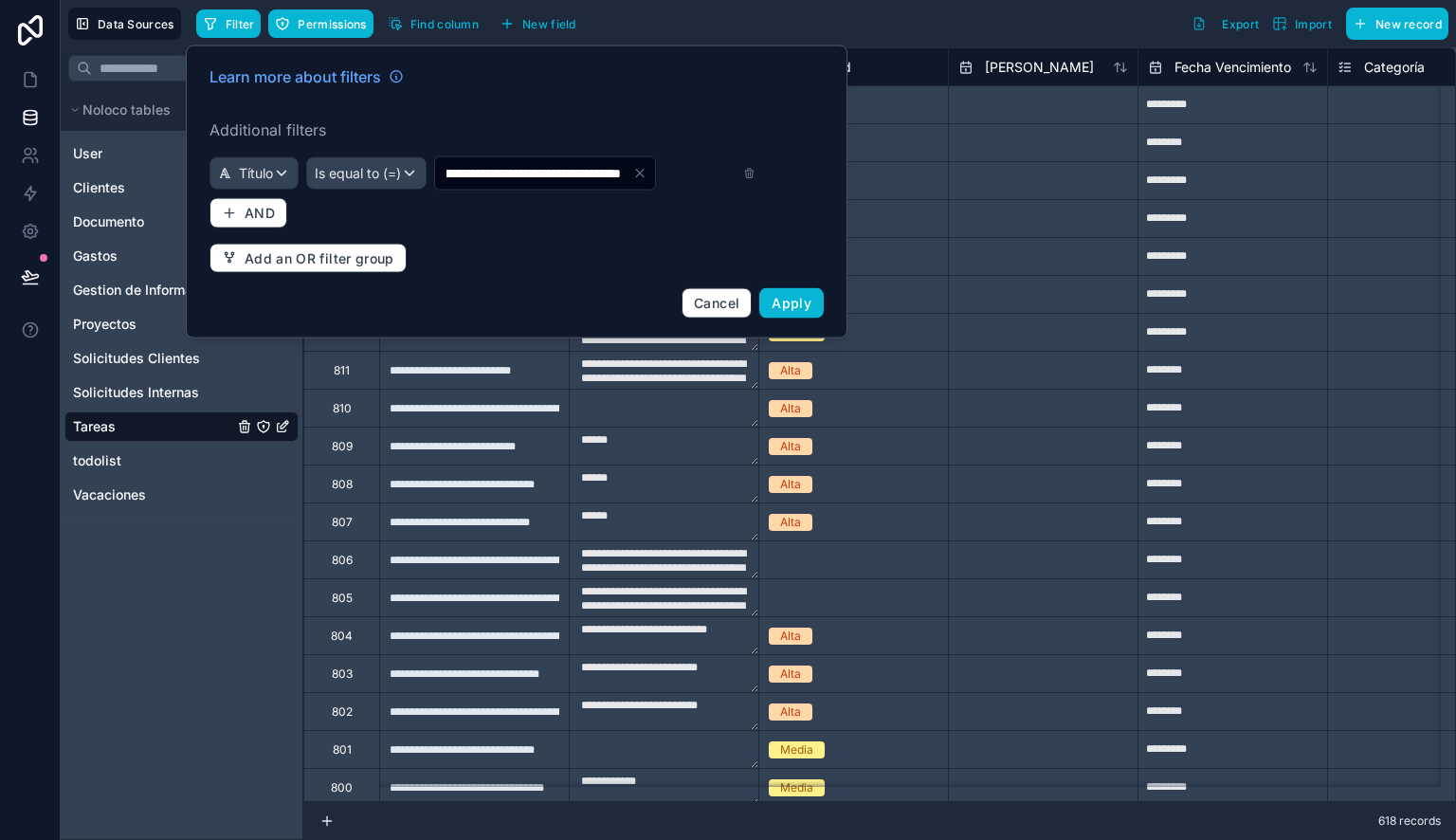
scroll to position [0, 0]
click at [809, 304] on span "Apply" at bounding box center [791, 302] width 40 height 16
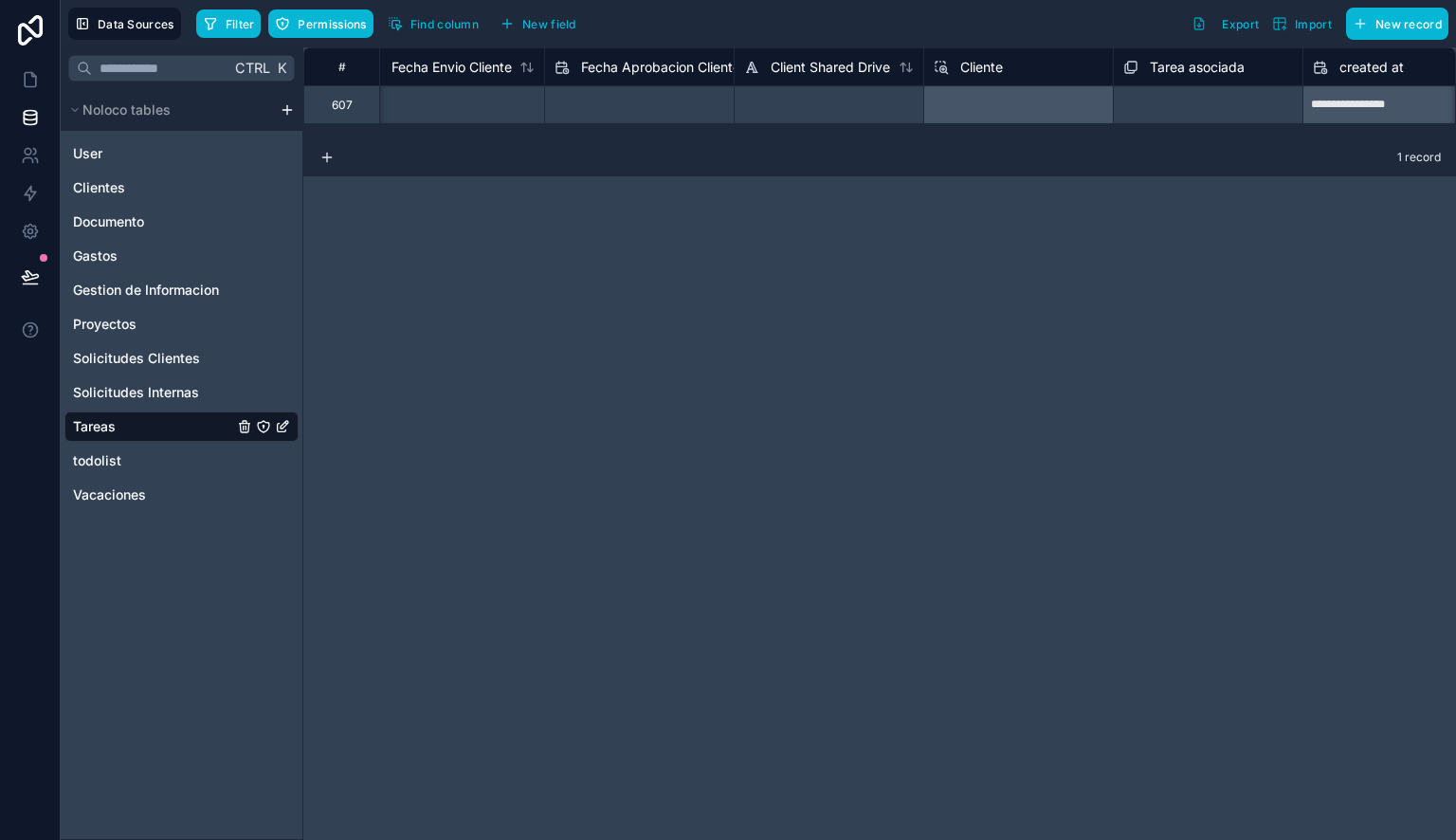
scroll to position [0, 2866]
click at [951, 102] on div "Select a Cliente" at bounding box center [1021, 105] width 190 height 38
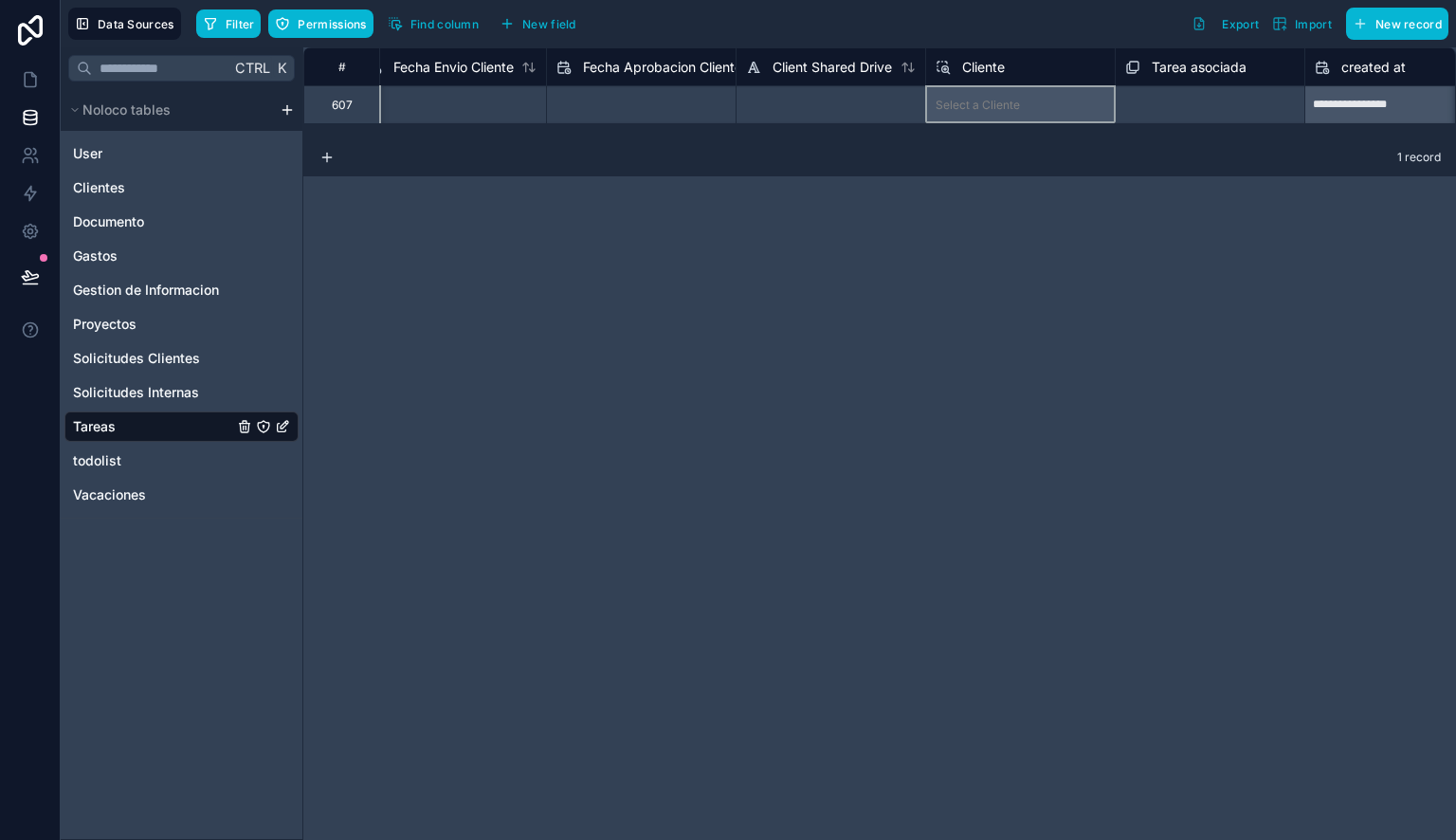
click at [951, 102] on div "Select a Cliente" at bounding box center [1021, 105] width 190 height 38
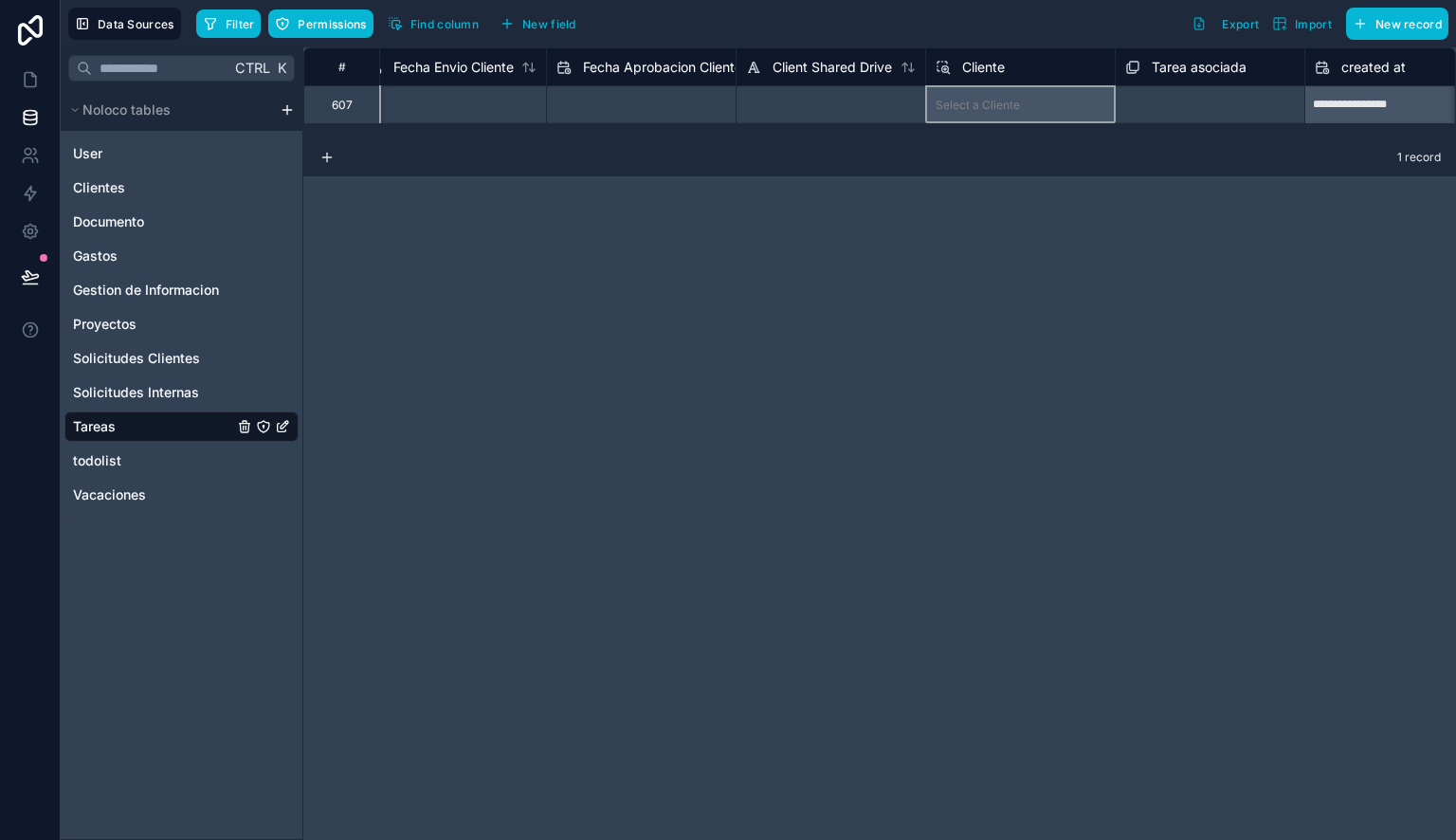
click at [951, 102] on div "Select a Cliente" at bounding box center [1021, 105] width 190 height 38
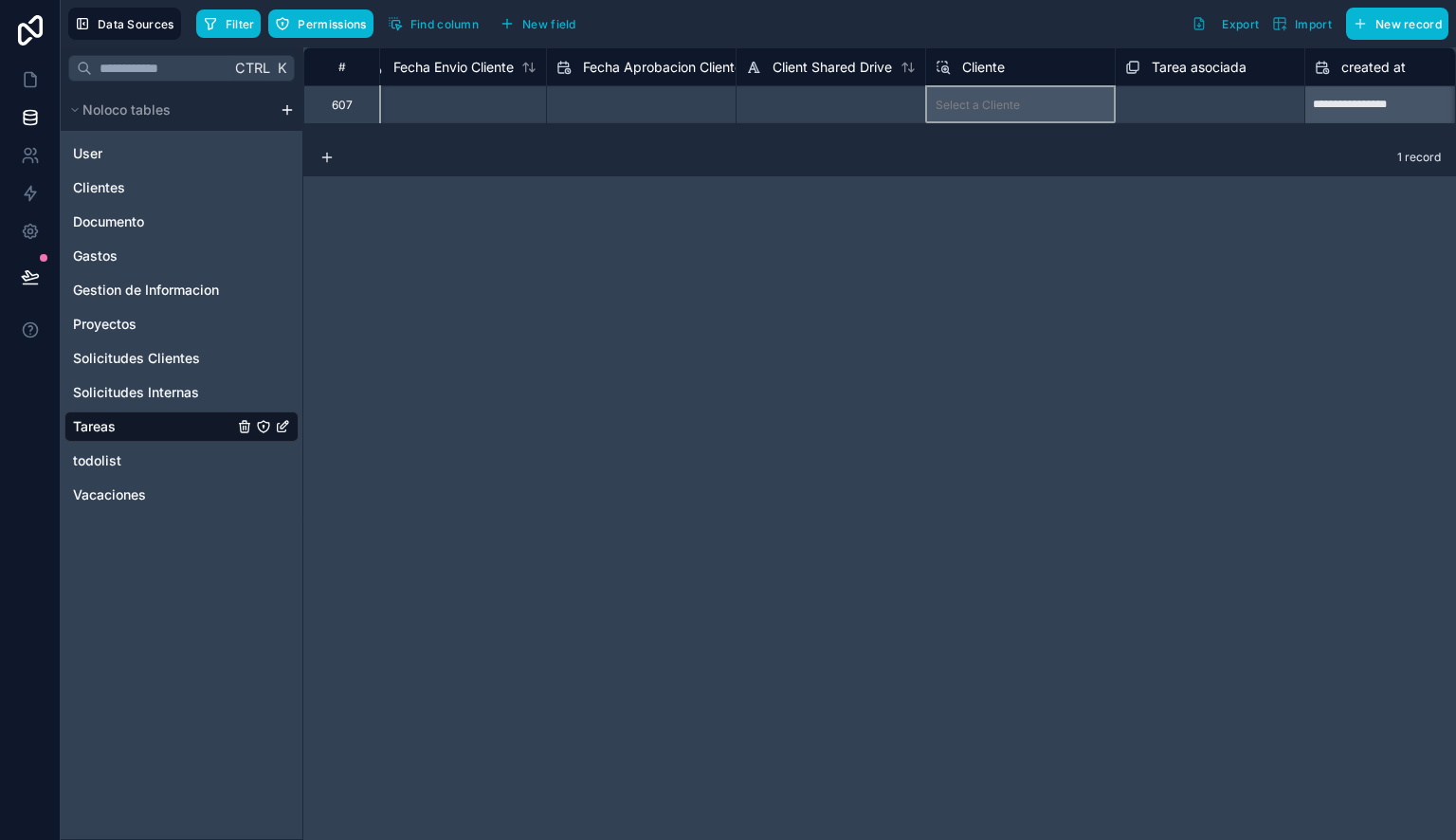
click at [951, 102] on div "Select a Cliente" at bounding box center [1021, 105] width 190 height 38
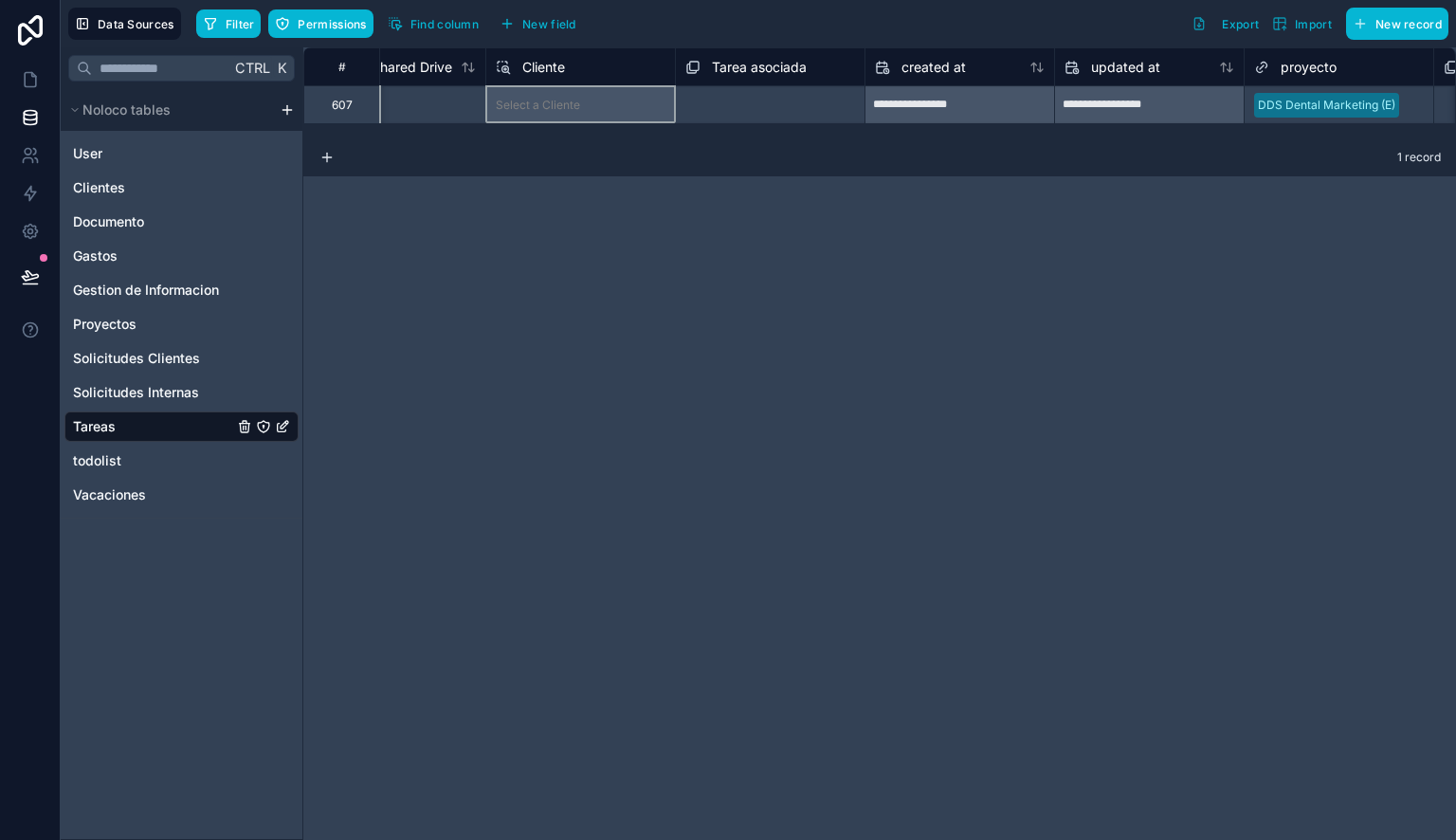
scroll to position [0, 3327]
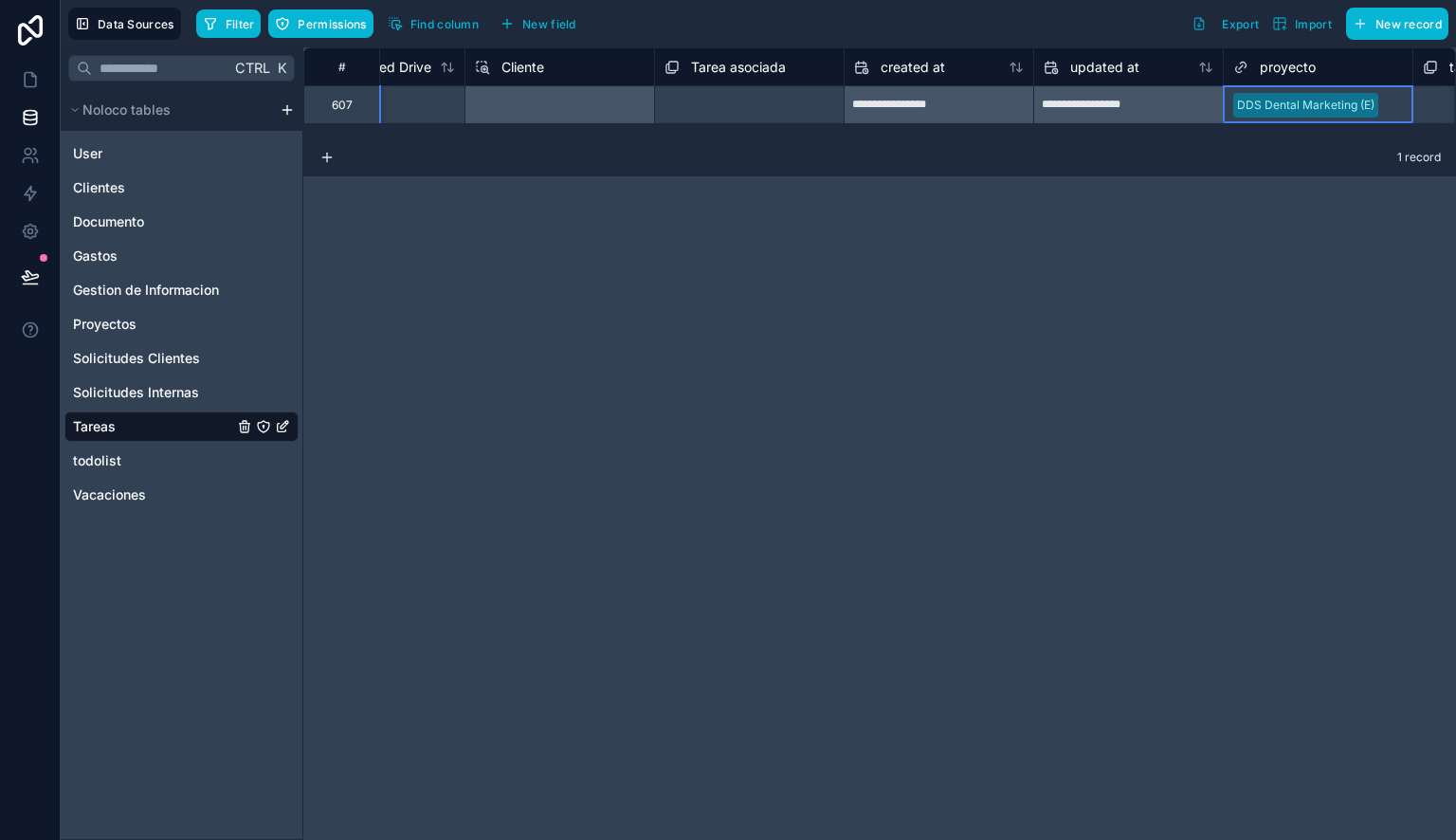
click at [1391, 103] on div at bounding box center [1395, 105] width 17 height 19
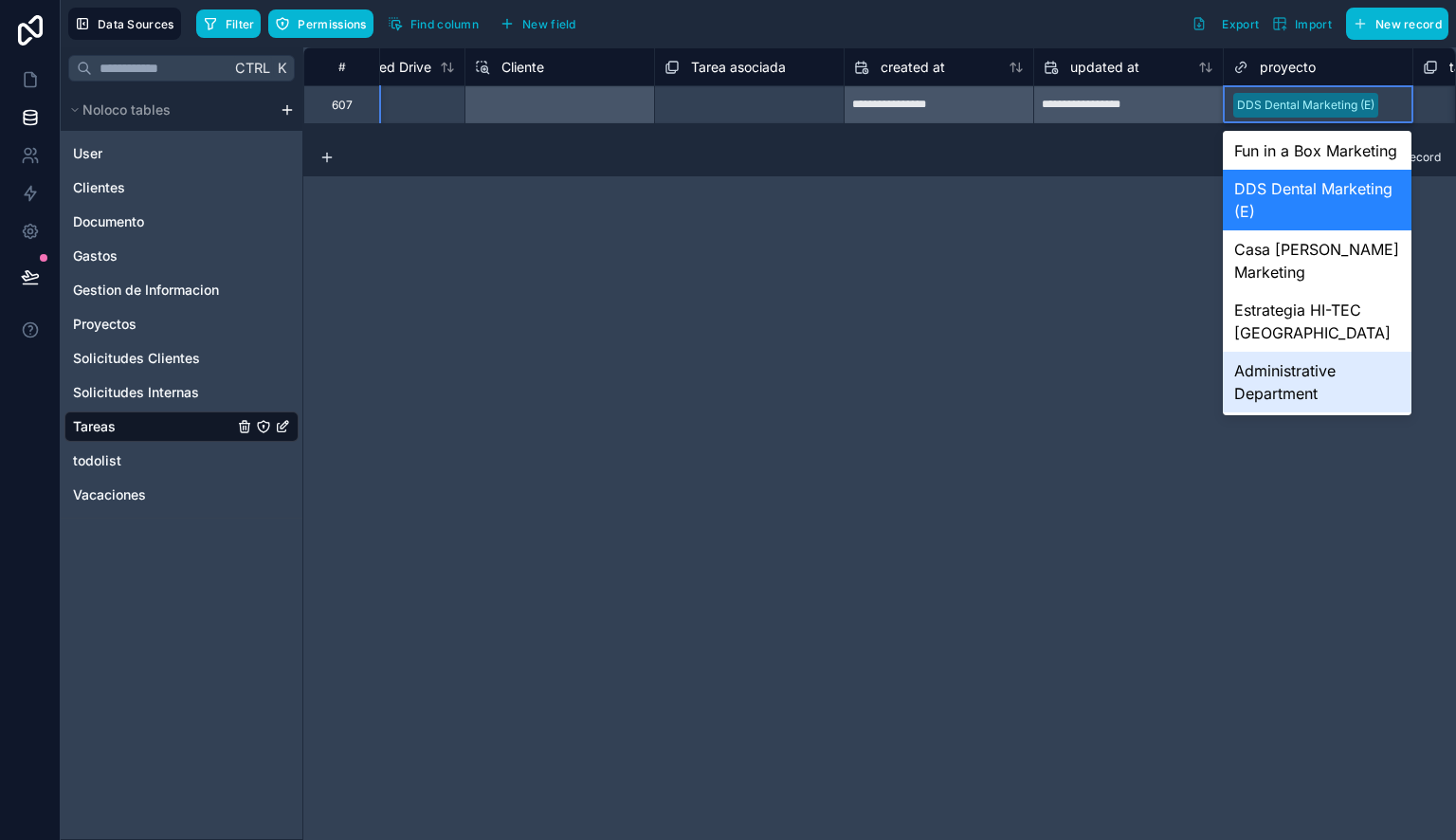
scroll to position [697, 0]
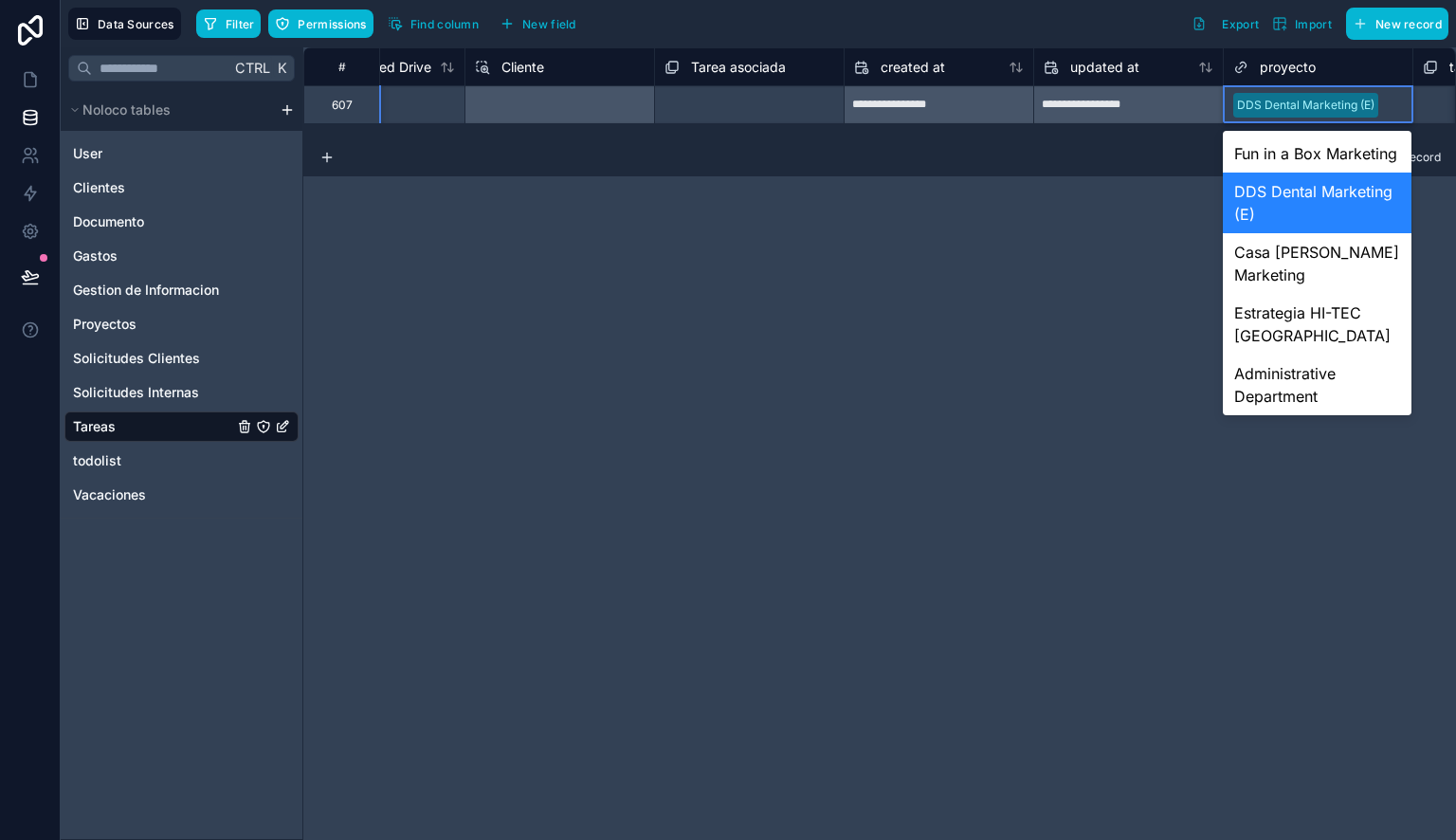
click at [1296, 233] on div "DDS Dental Marketing (E)" at bounding box center [1317, 202] width 189 height 60
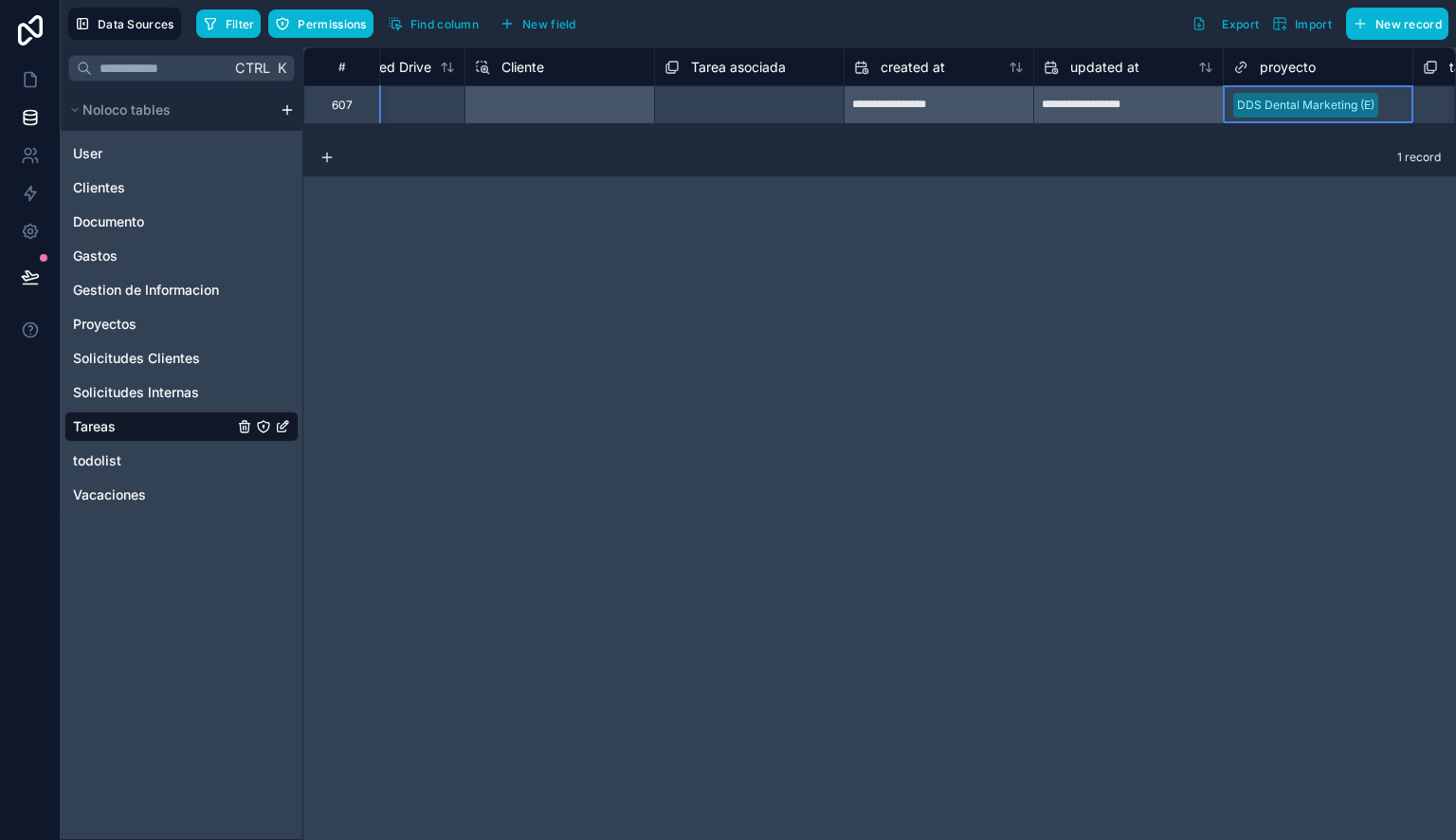
click at [1185, 289] on div "**********" at bounding box center [880, 443] width 1153 height 792
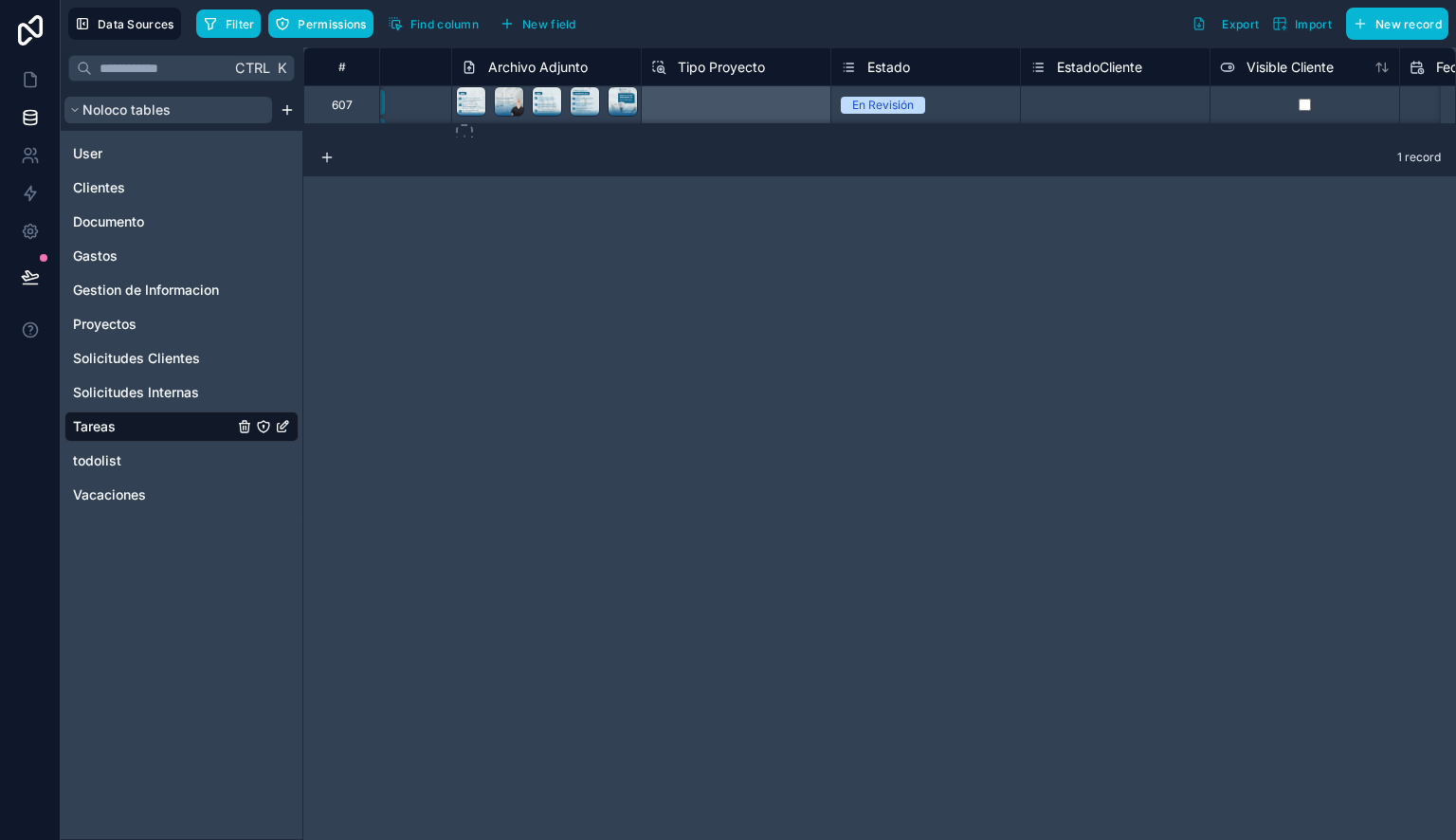
scroll to position [0, 1774]
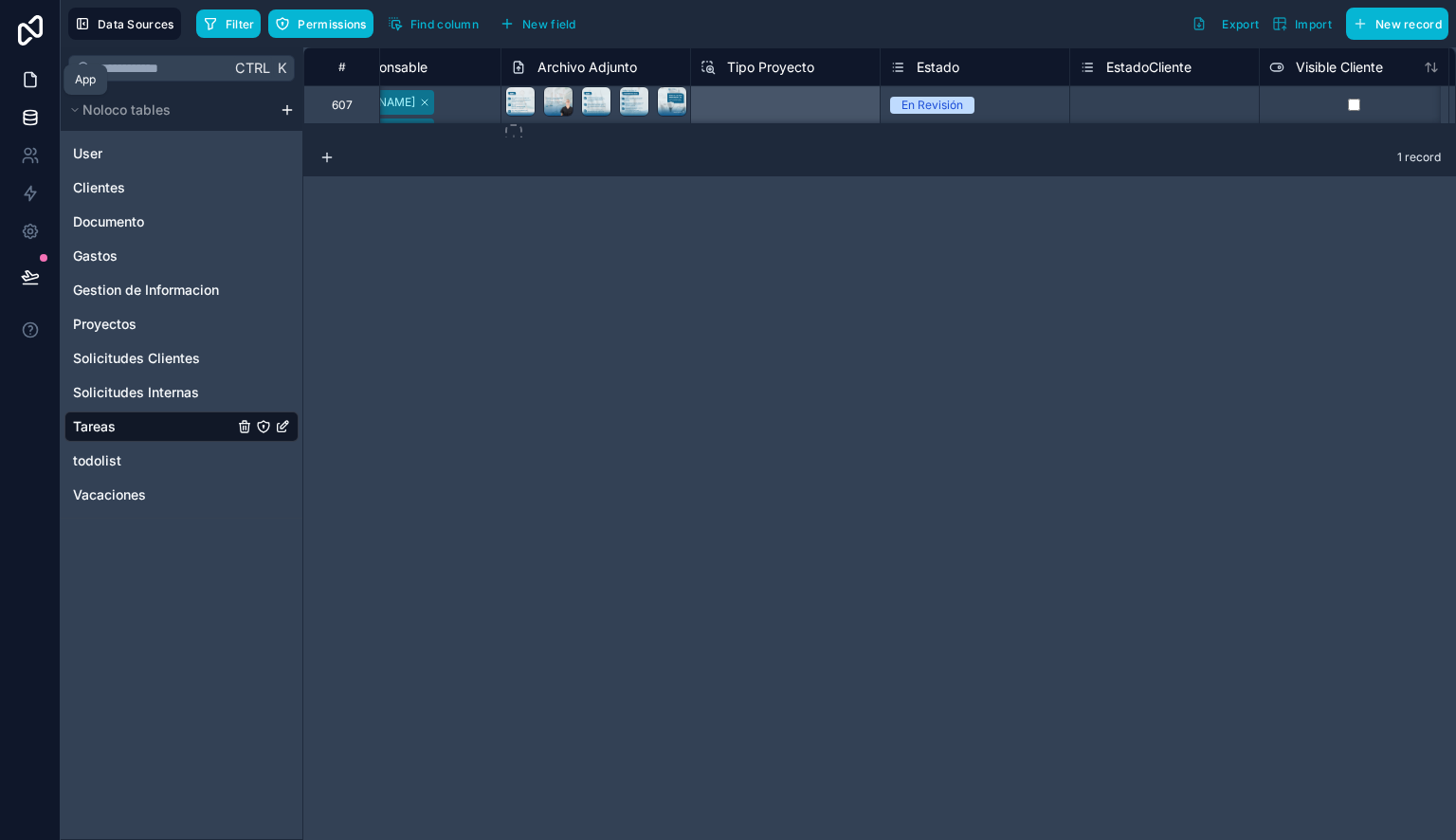
click at [40, 79] on link at bounding box center [30, 80] width 59 height 38
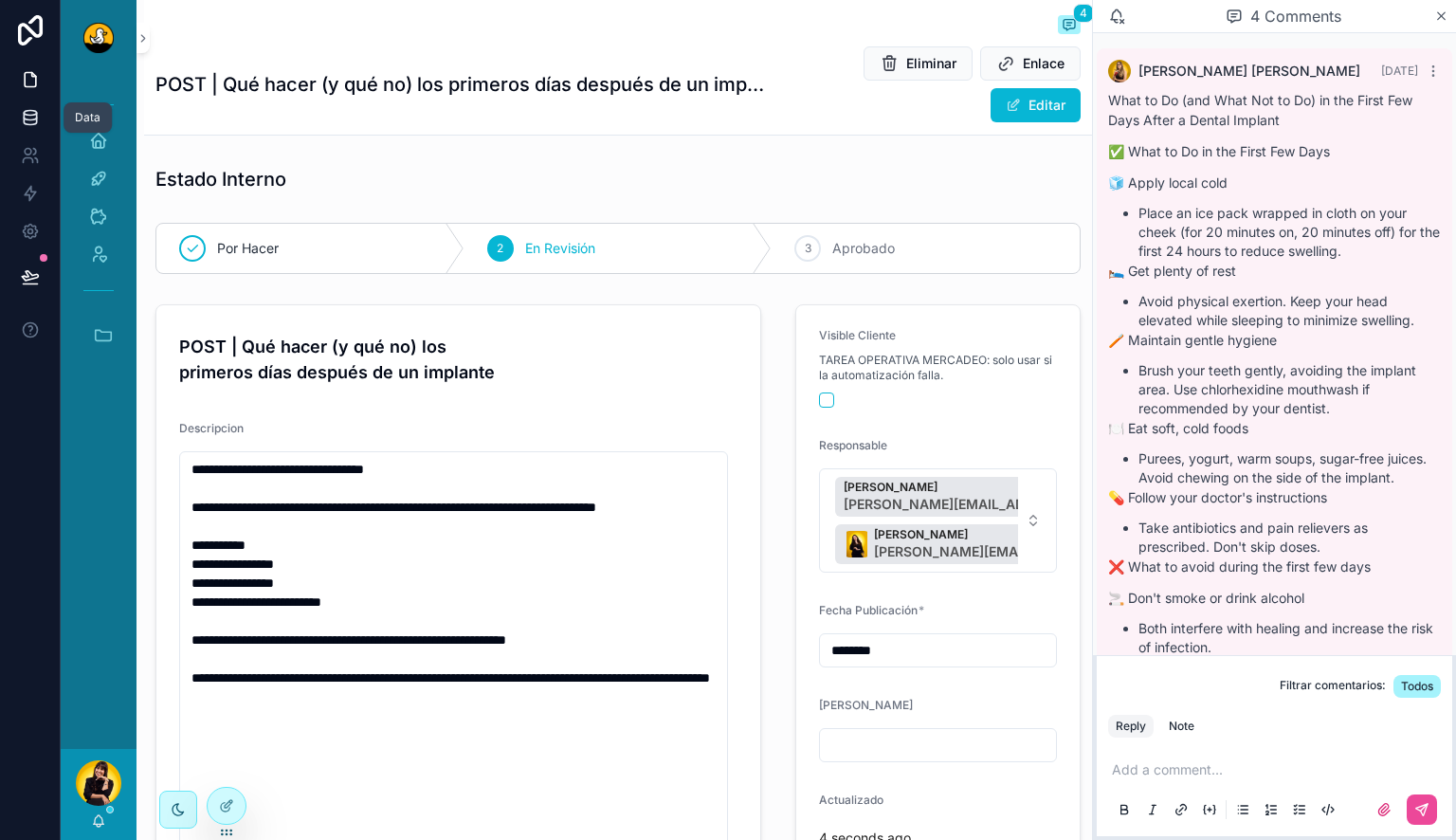
click at [35, 124] on icon at bounding box center [30, 122] width 12 height 8
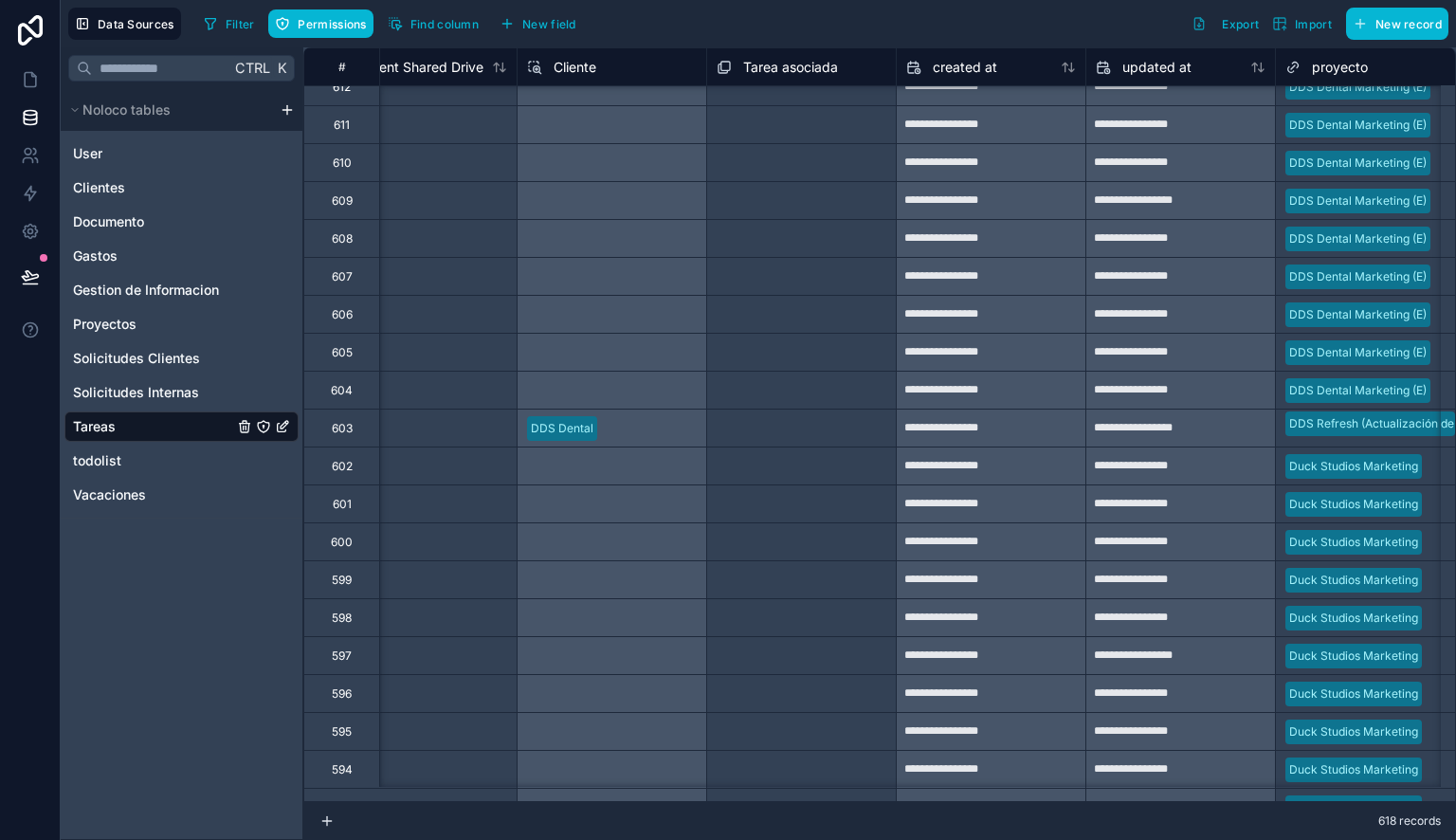
scroll to position [7032, 3275]
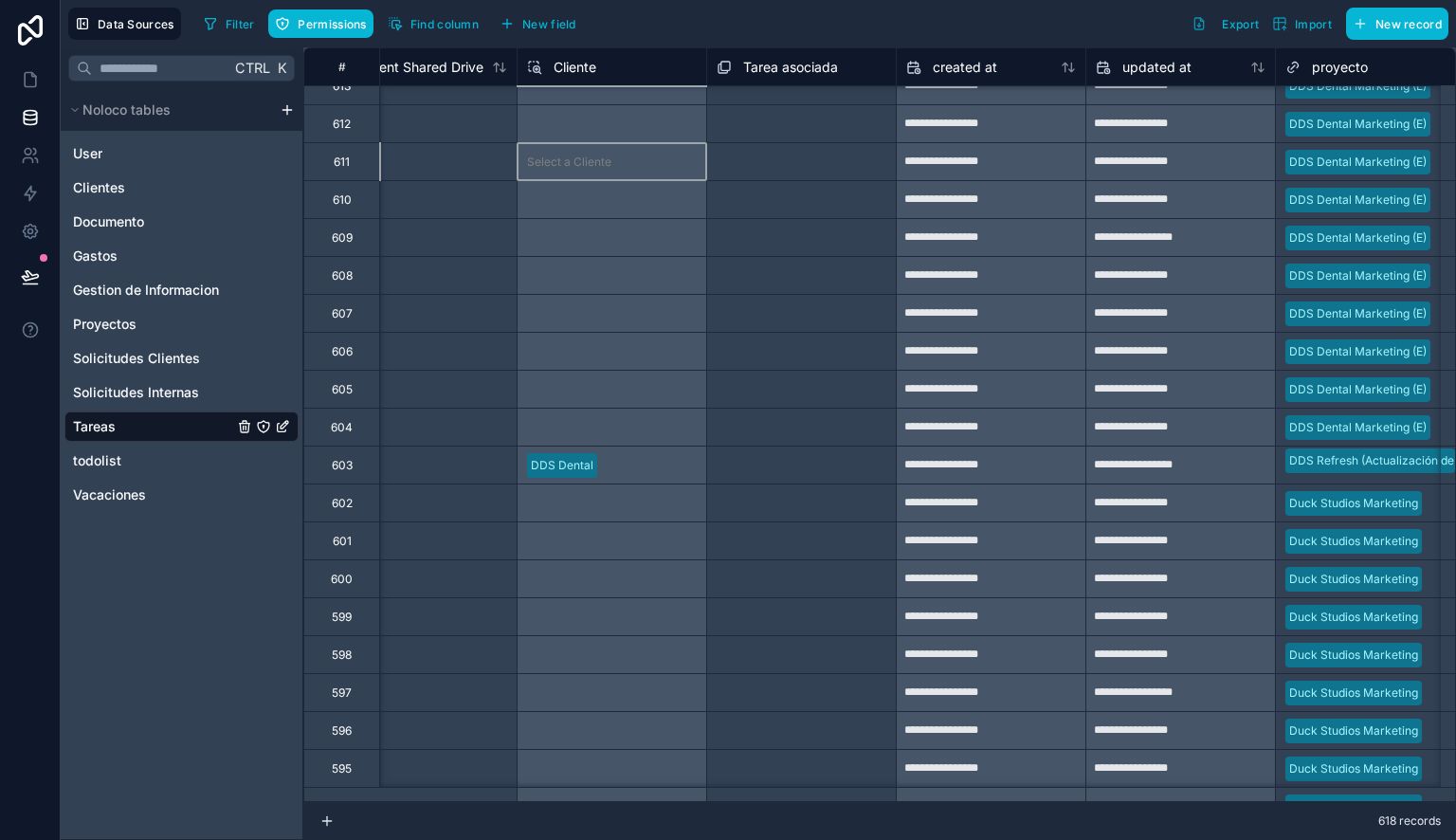
click at [604, 176] on div "Select a Cliente" at bounding box center [612, 161] width 190 height 38
click at [604, 167] on div "Select a Cliente" at bounding box center [612, 161] width 190 height 38
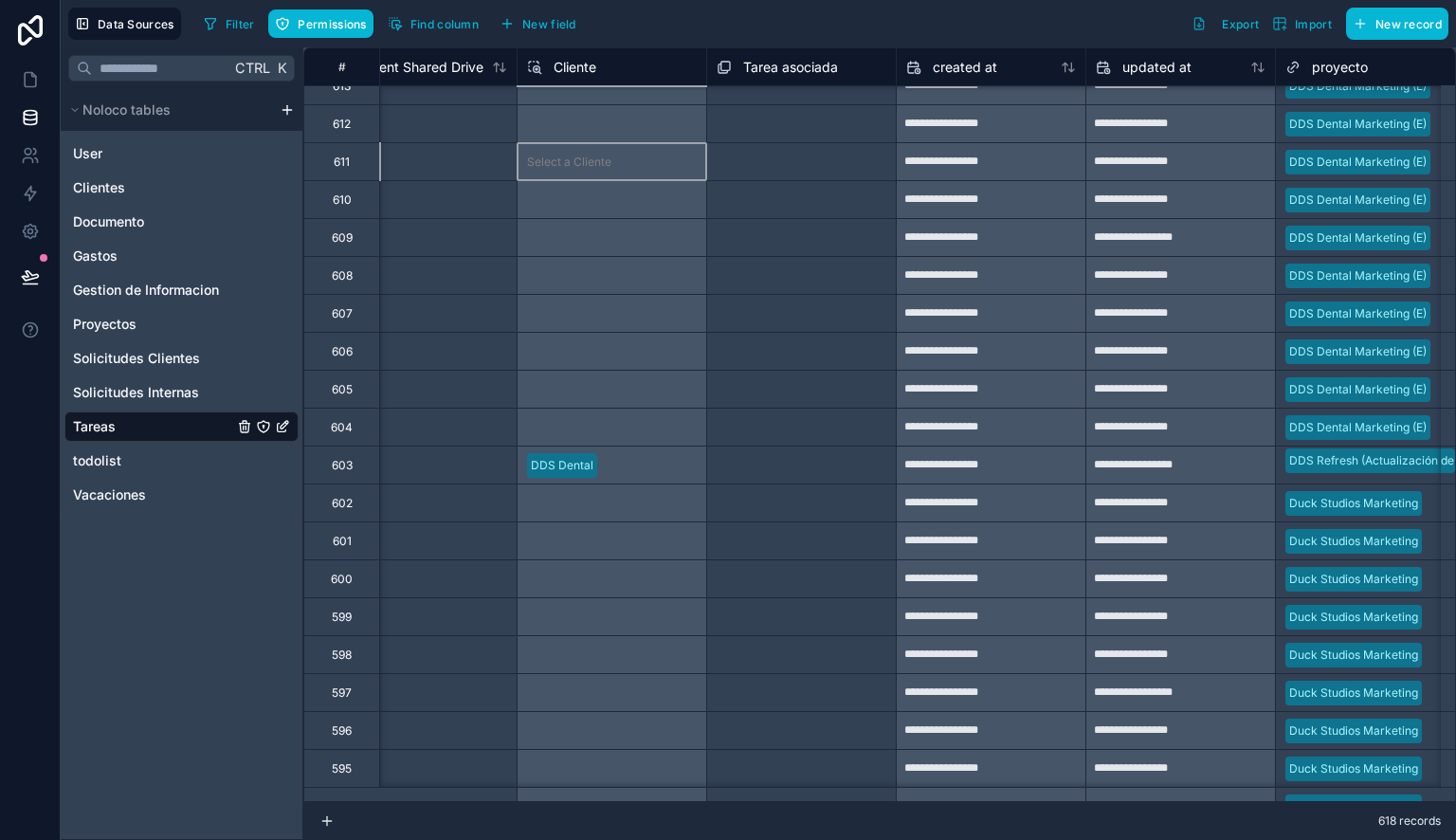
click at [604, 167] on div "Select a Cliente" at bounding box center [612, 161] width 190 height 38
drag, startPoint x: 604, startPoint y: 167, endPoint x: 602, endPoint y: 438, distance: 271.0
click at [602, 438] on div "Select a Cliente" at bounding box center [612, 427] width 190 height 38
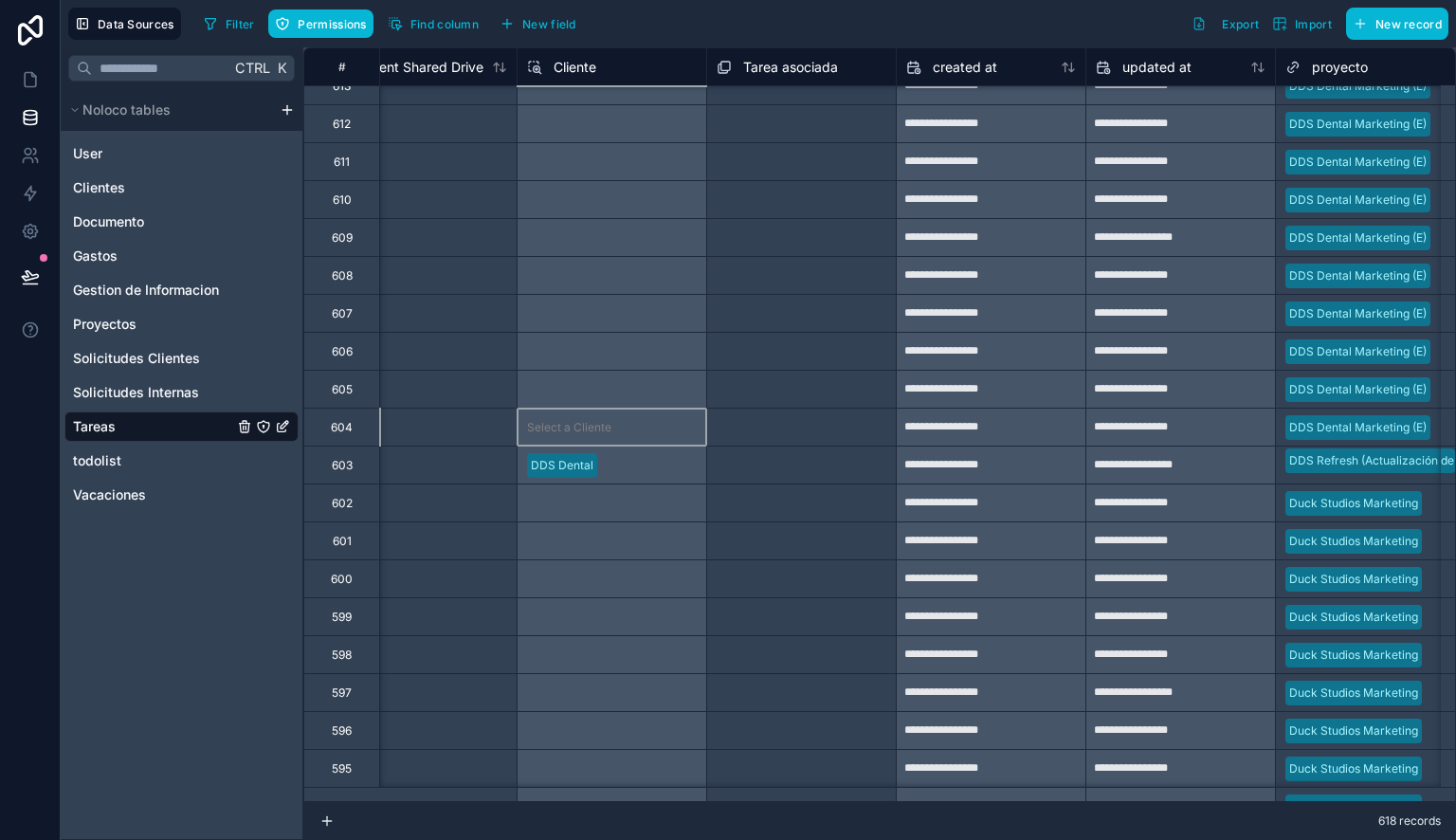
click at [602, 438] on div "Select a Cliente" at bounding box center [612, 427] width 190 height 38
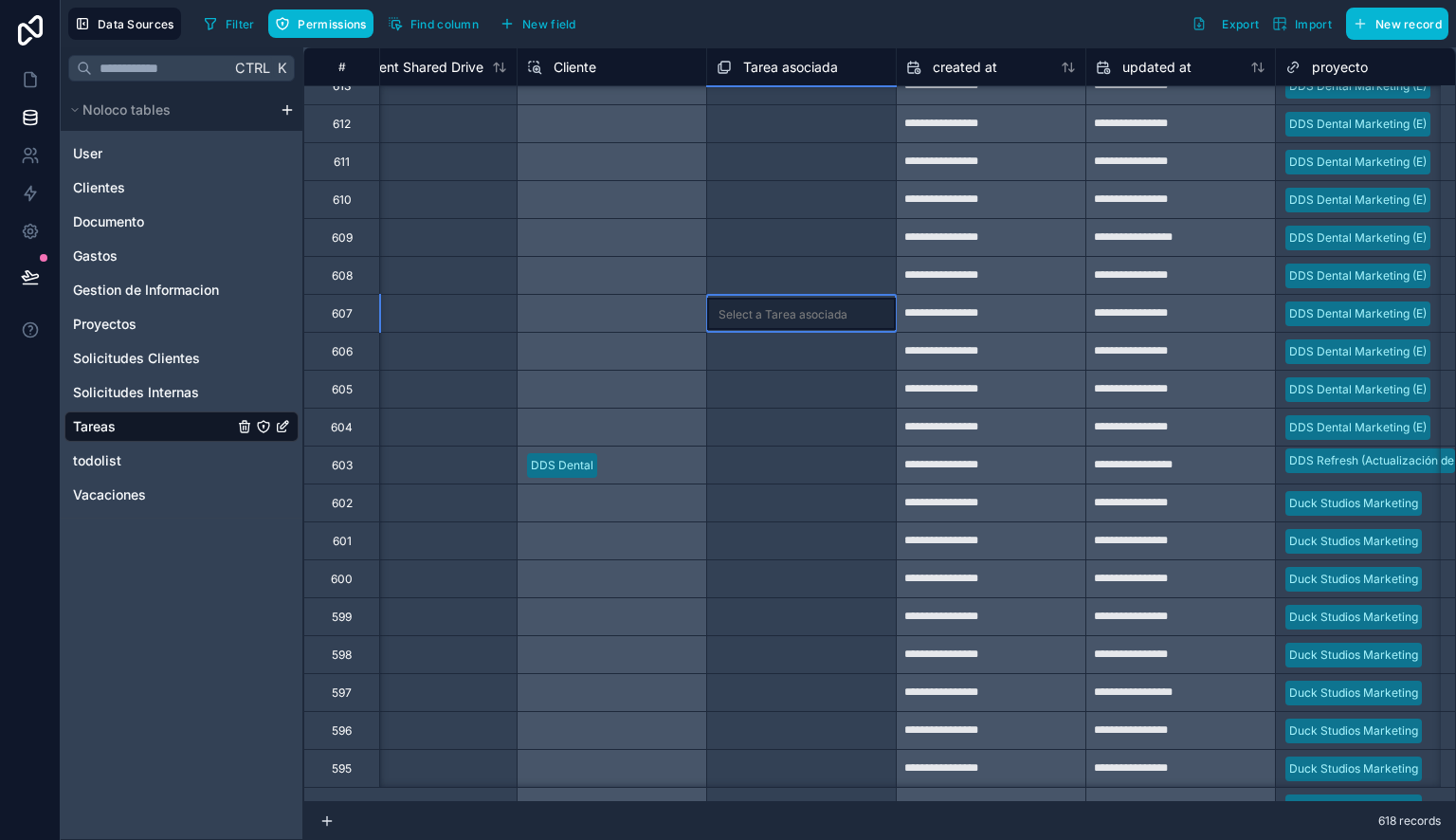
click at [879, 324] on div "Select a Tarea asociada" at bounding box center [801, 314] width 189 height 33
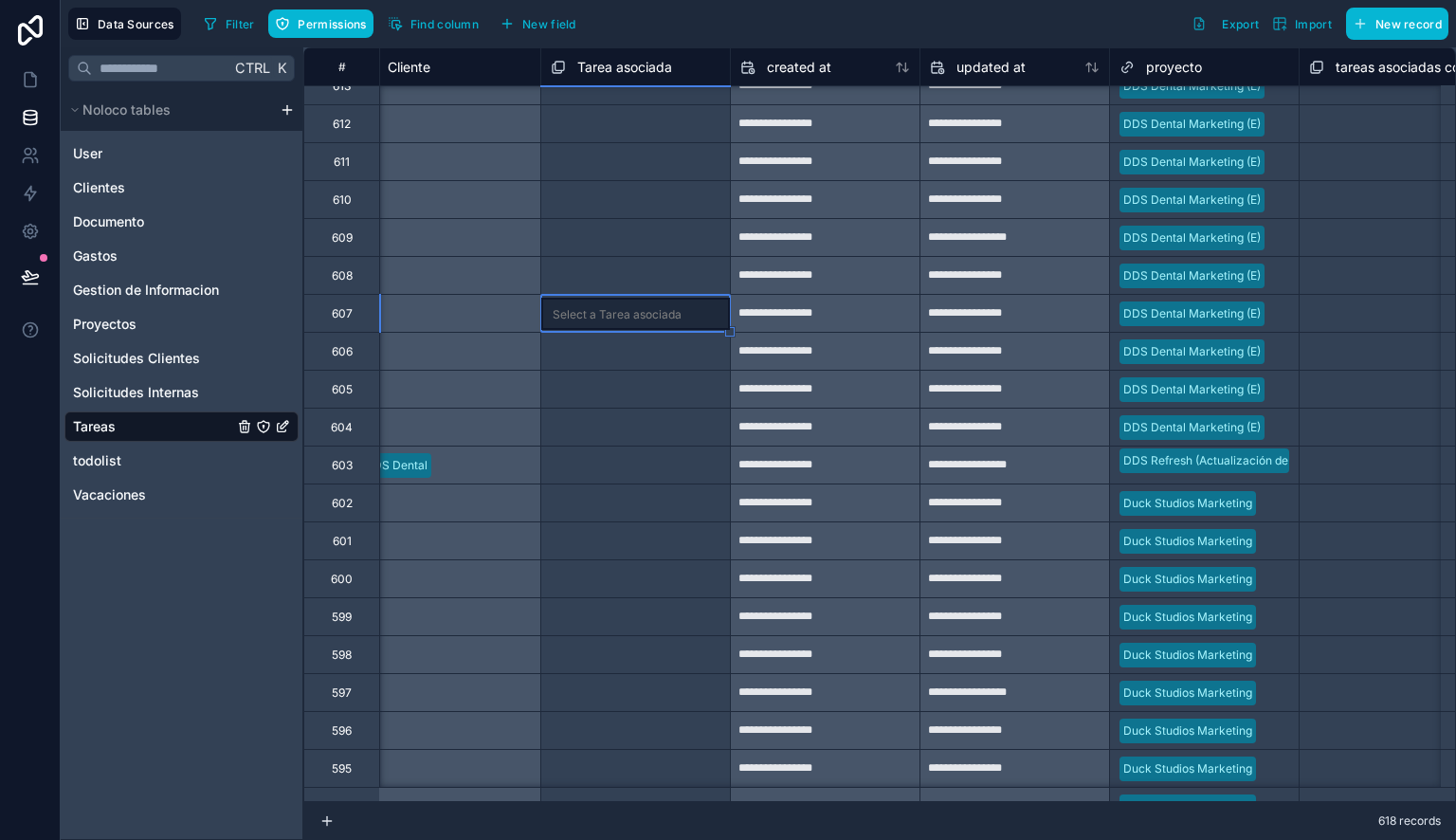
click at [1277, 274] on div at bounding box center [1280, 276] width 17 height 19
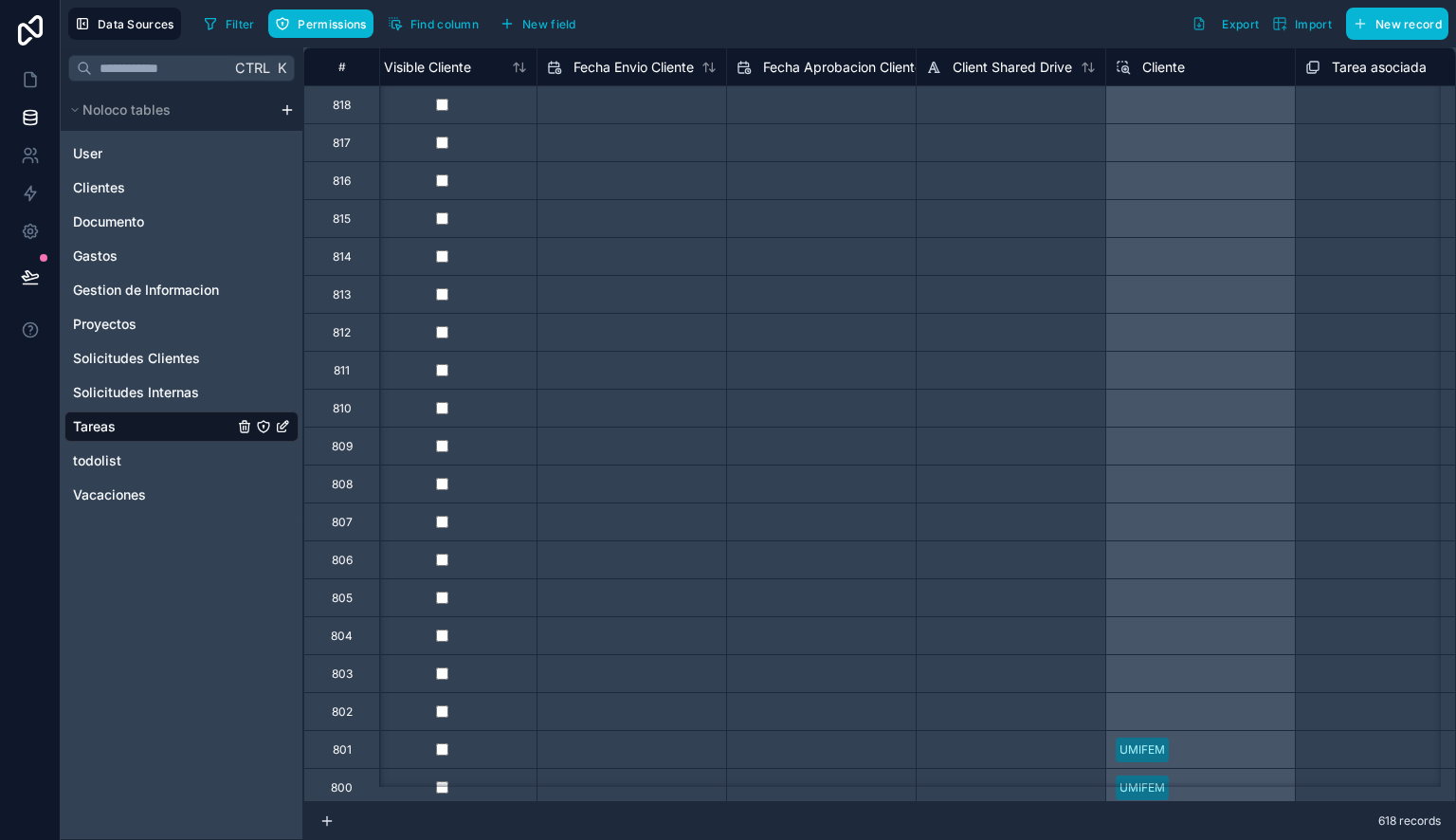
scroll to position [0, 2686]
click at [35, 87] on icon at bounding box center [31, 80] width 19 height 19
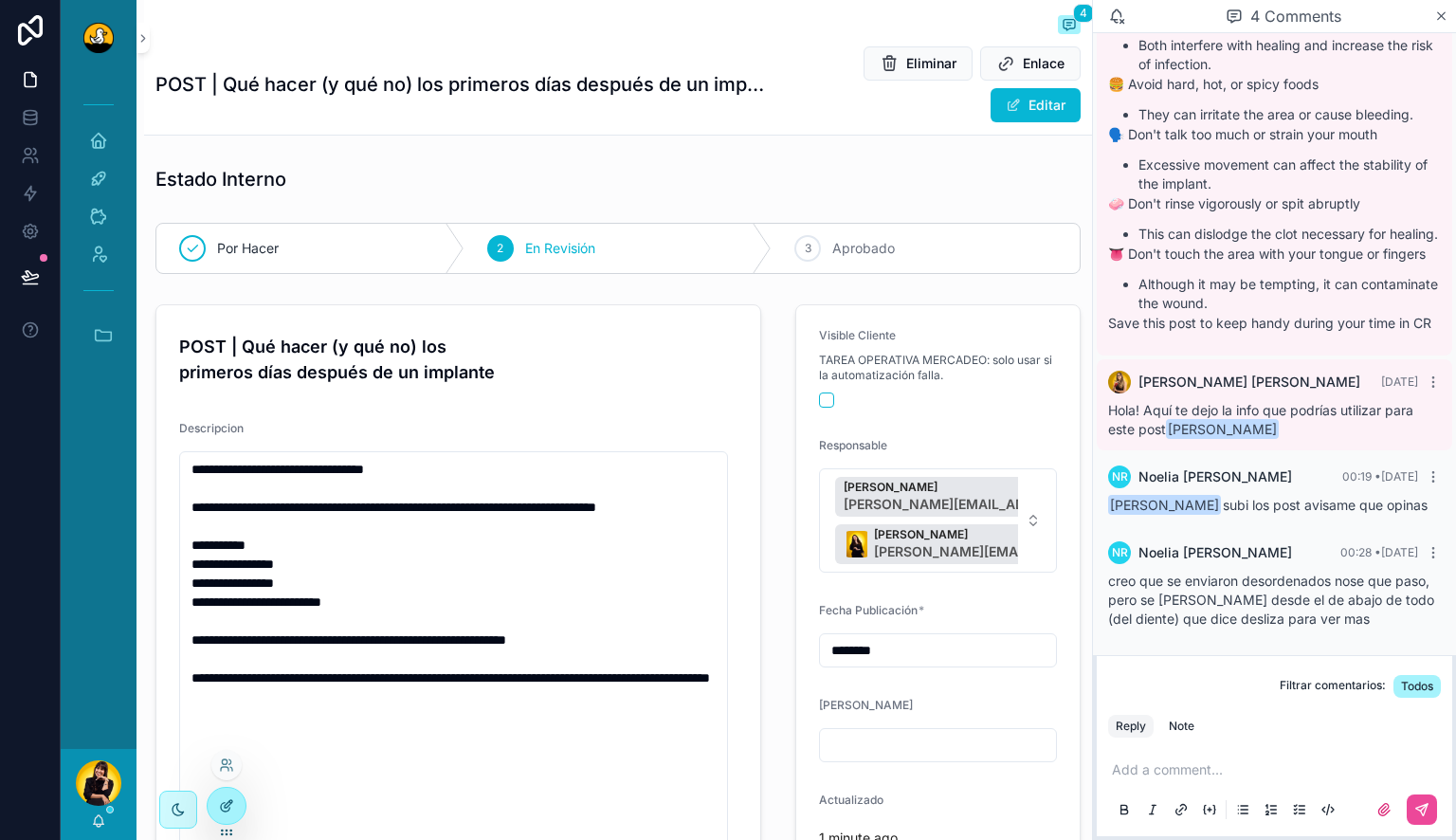
click at [225, 798] on icon at bounding box center [226, 805] width 15 height 15
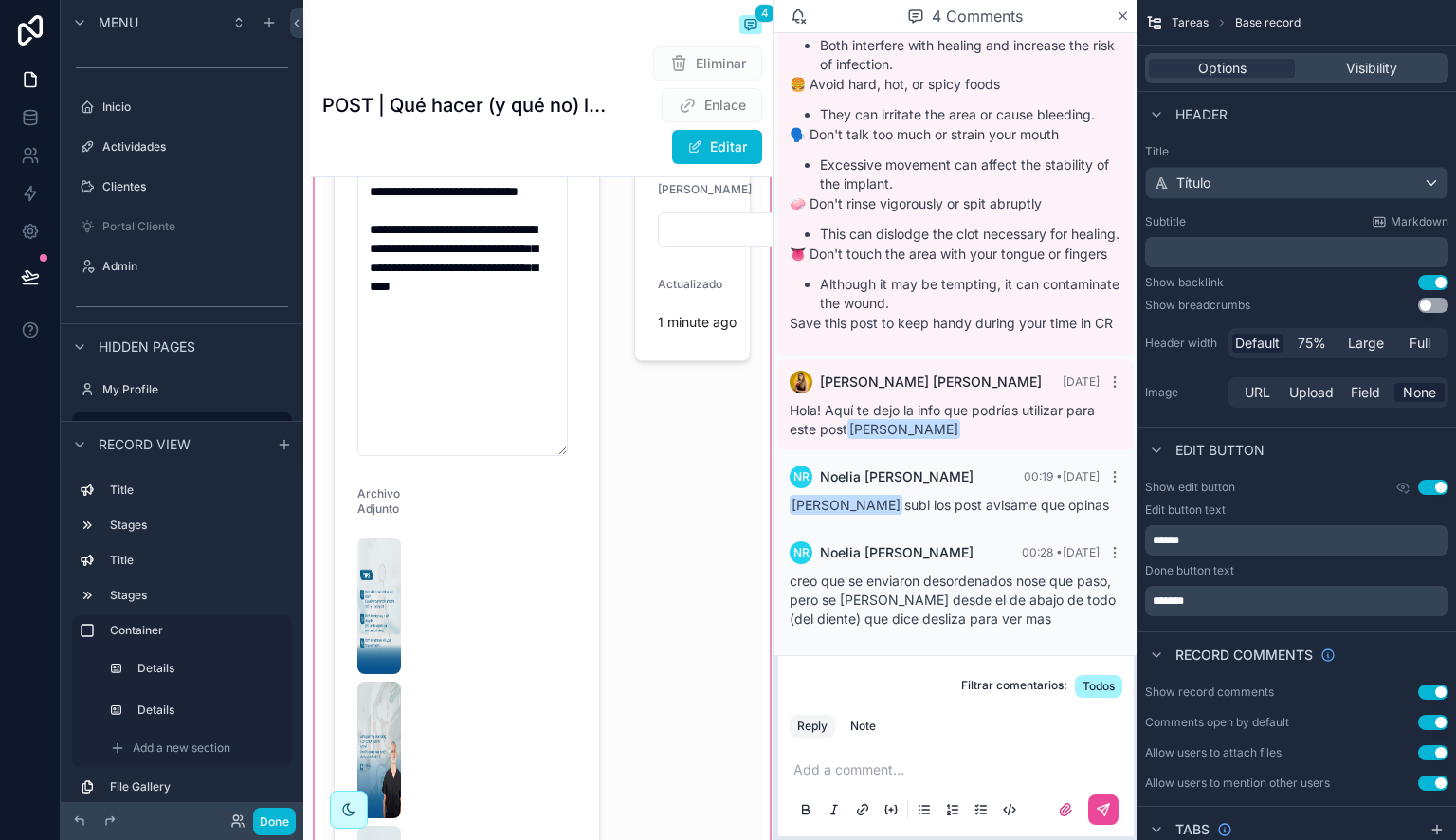
scroll to position [712, 0]
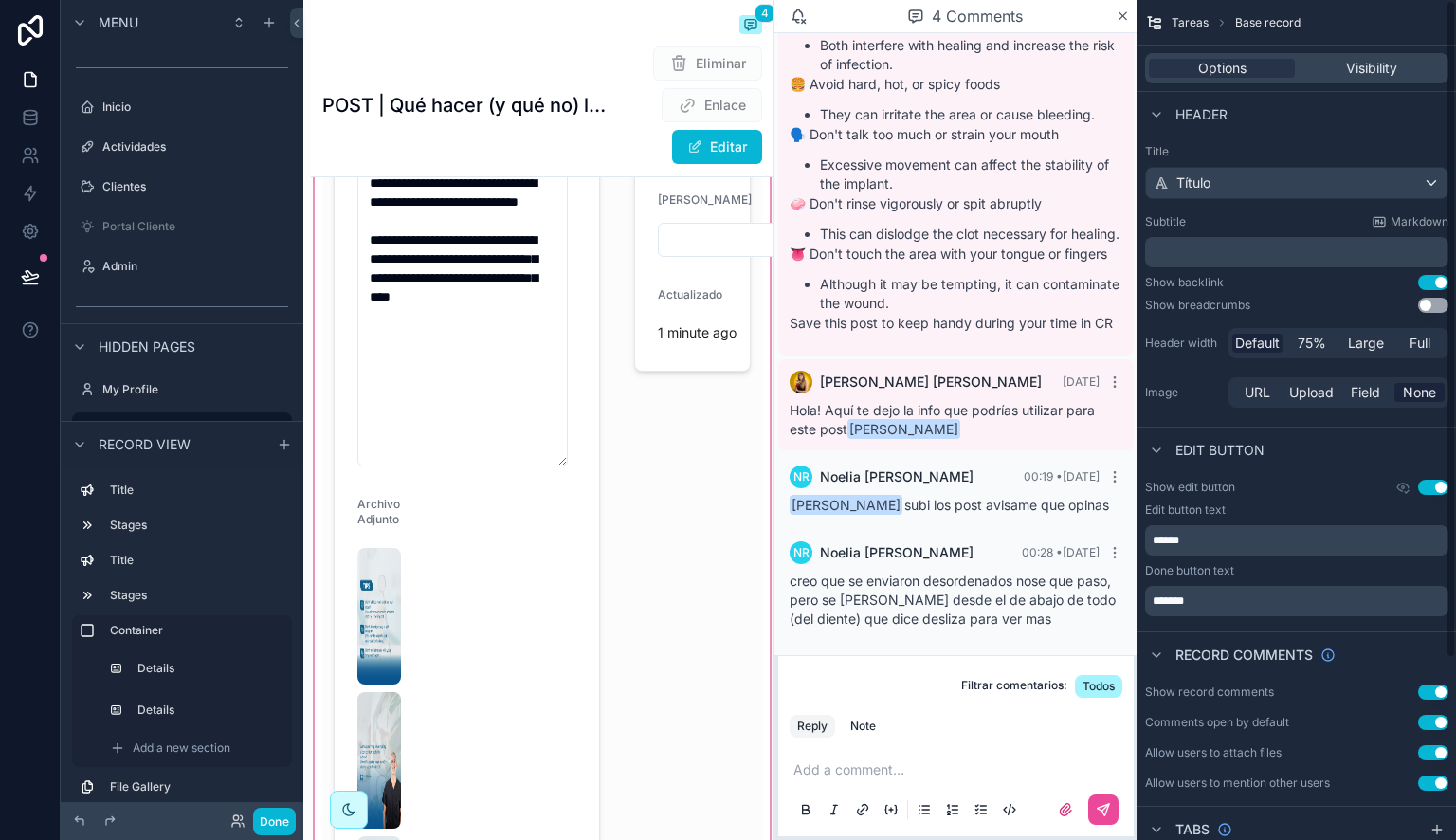
click at [550, 483] on div "scrollable content" at bounding box center [542, 537] width 462 height 1544
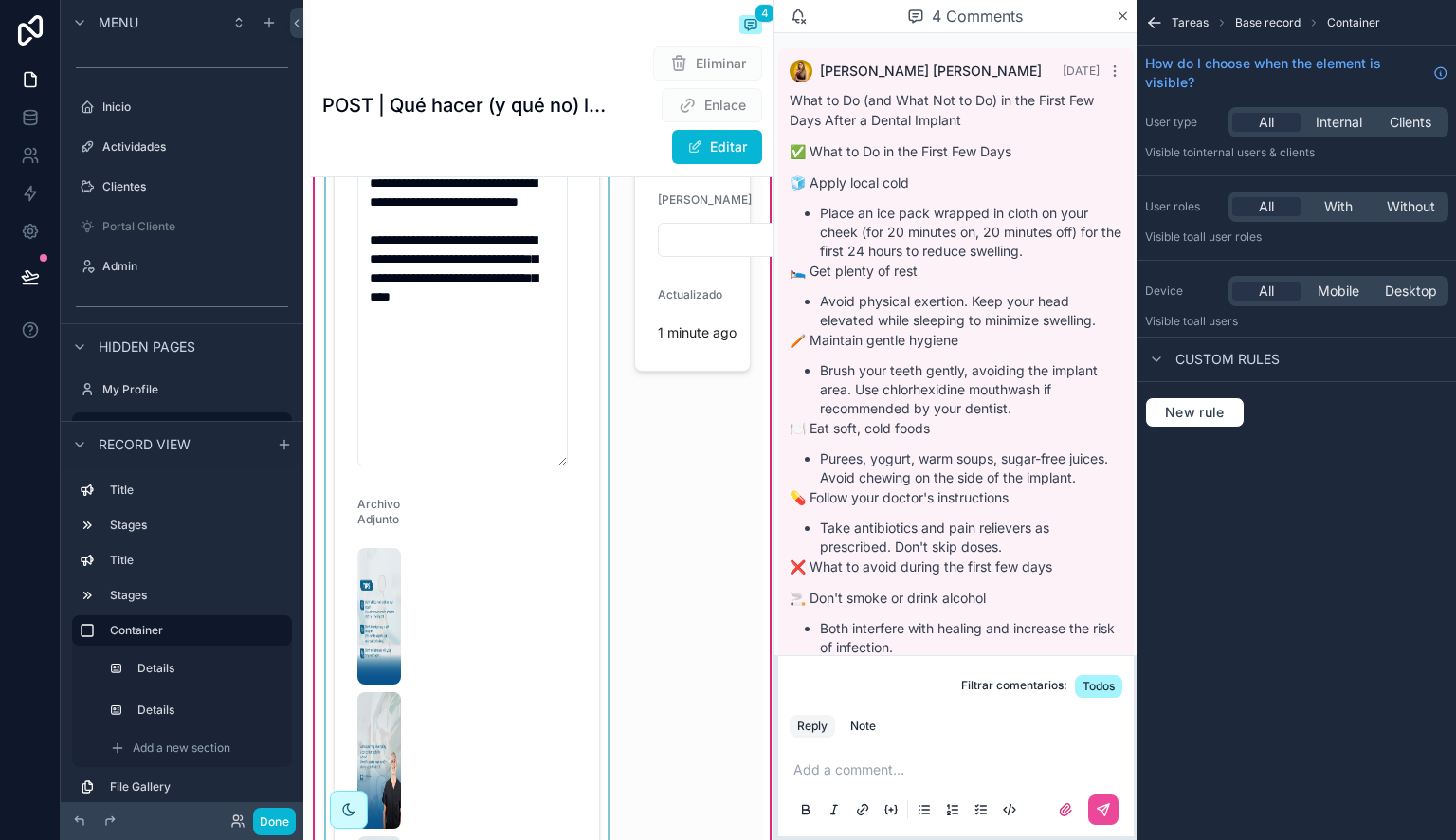
scroll to position [619, 0]
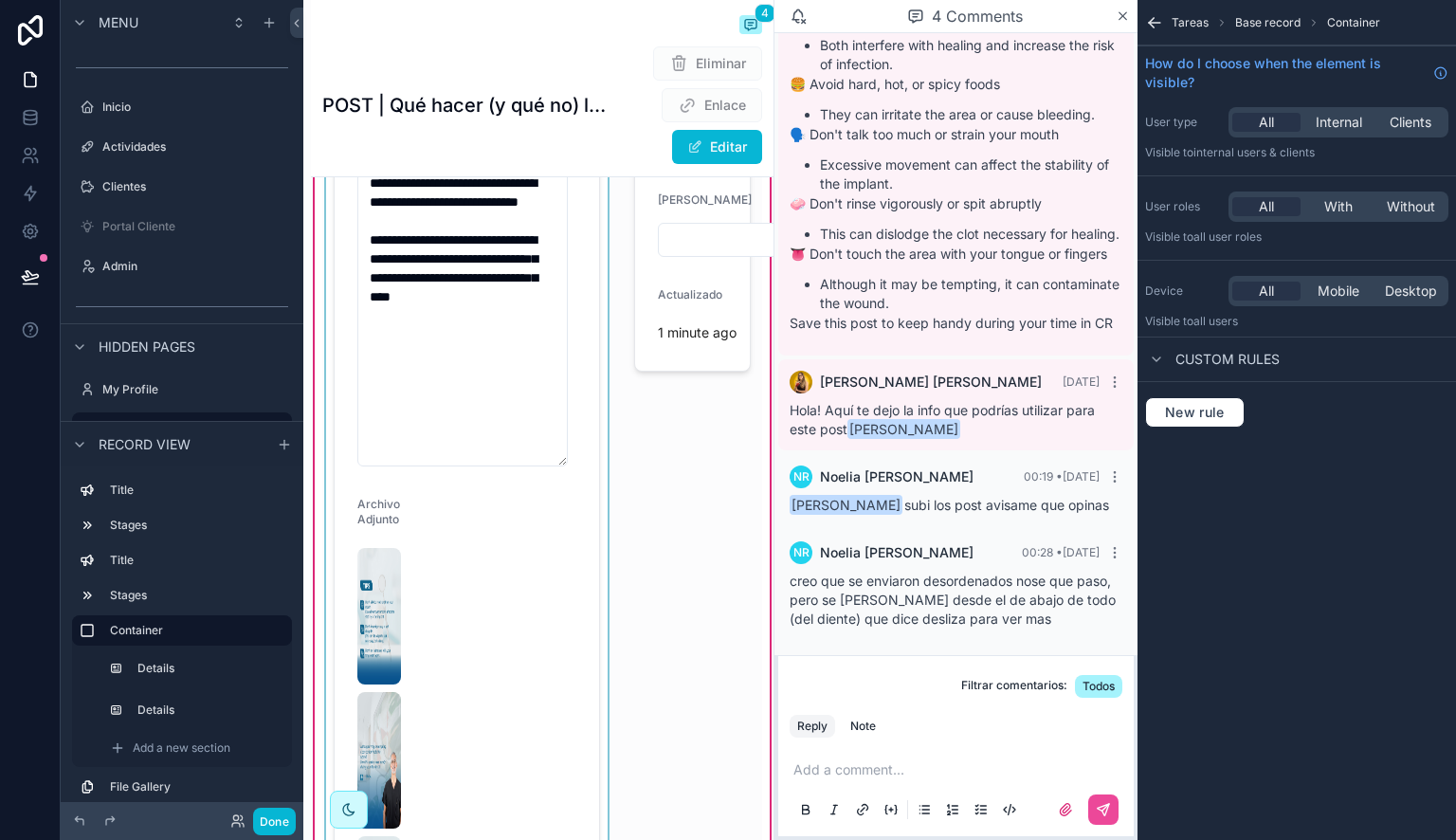
click at [575, 458] on div "scrollable content" at bounding box center [466, 537] width 289 height 1521
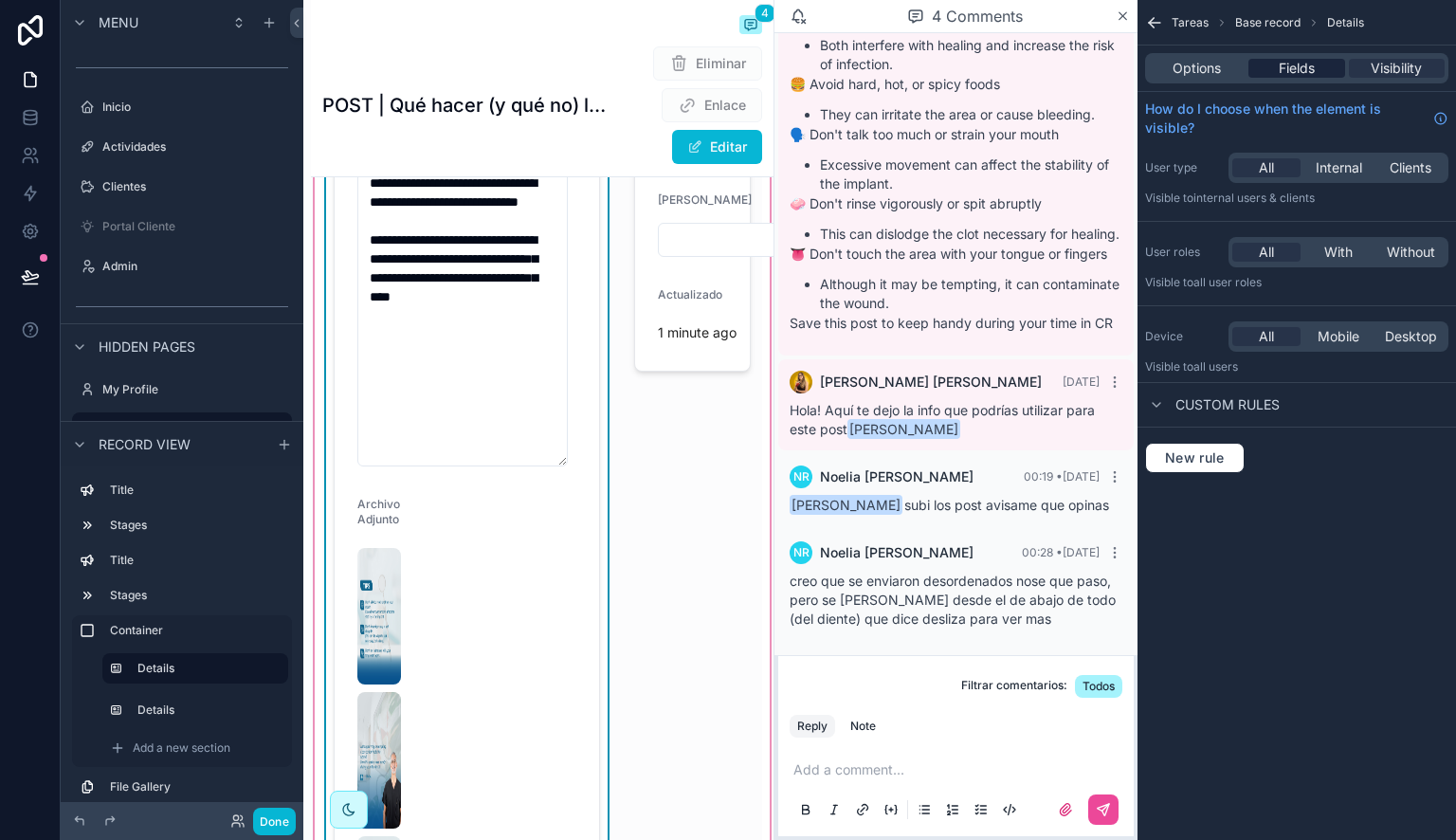
click at [1317, 71] on div "Fields" at bounding box center [1297, 68] width 96 height 19
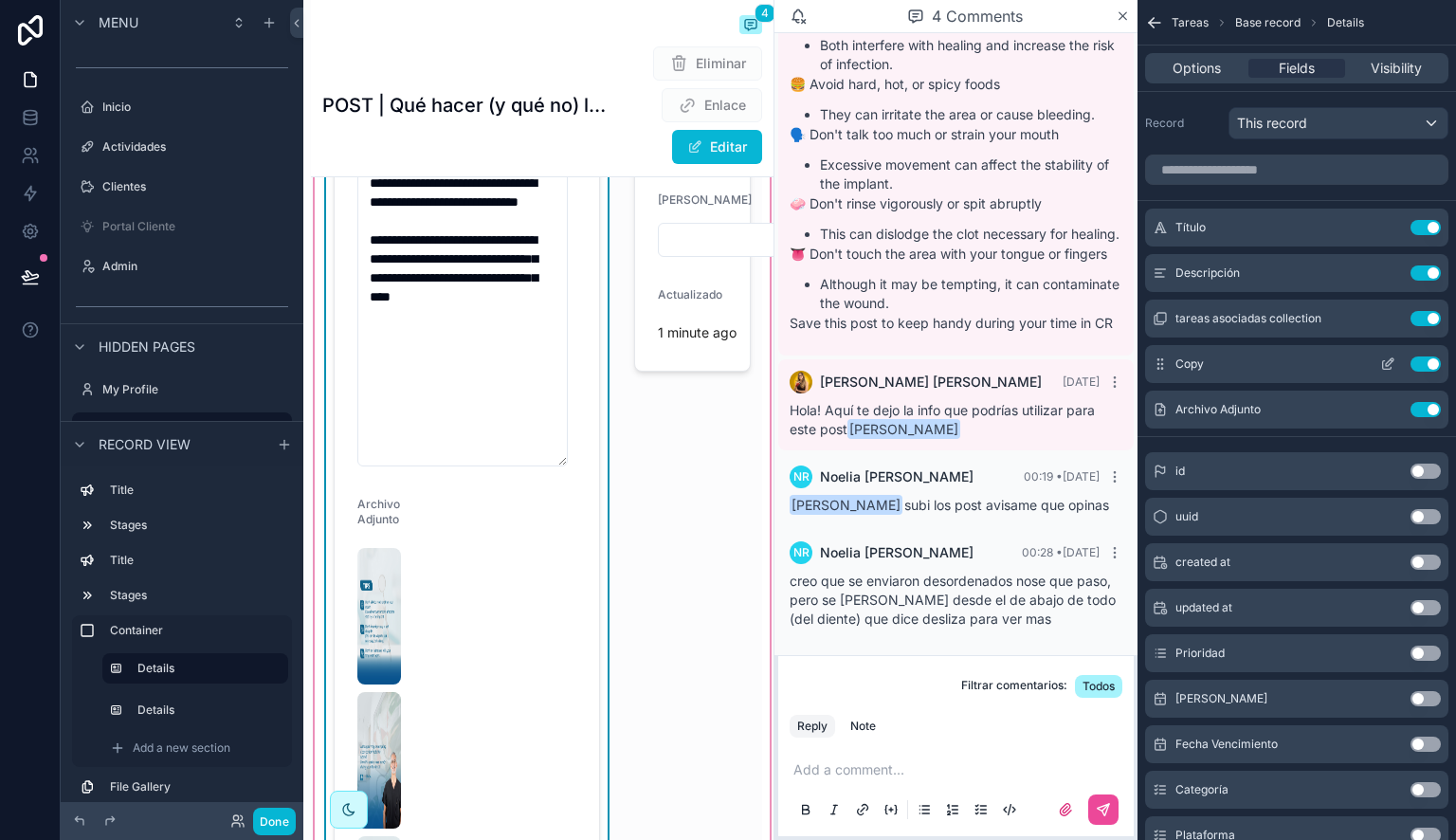
click at [1386, 366] on icon "scrollable content" at bounding box center [1388, 364] width 15 height 15
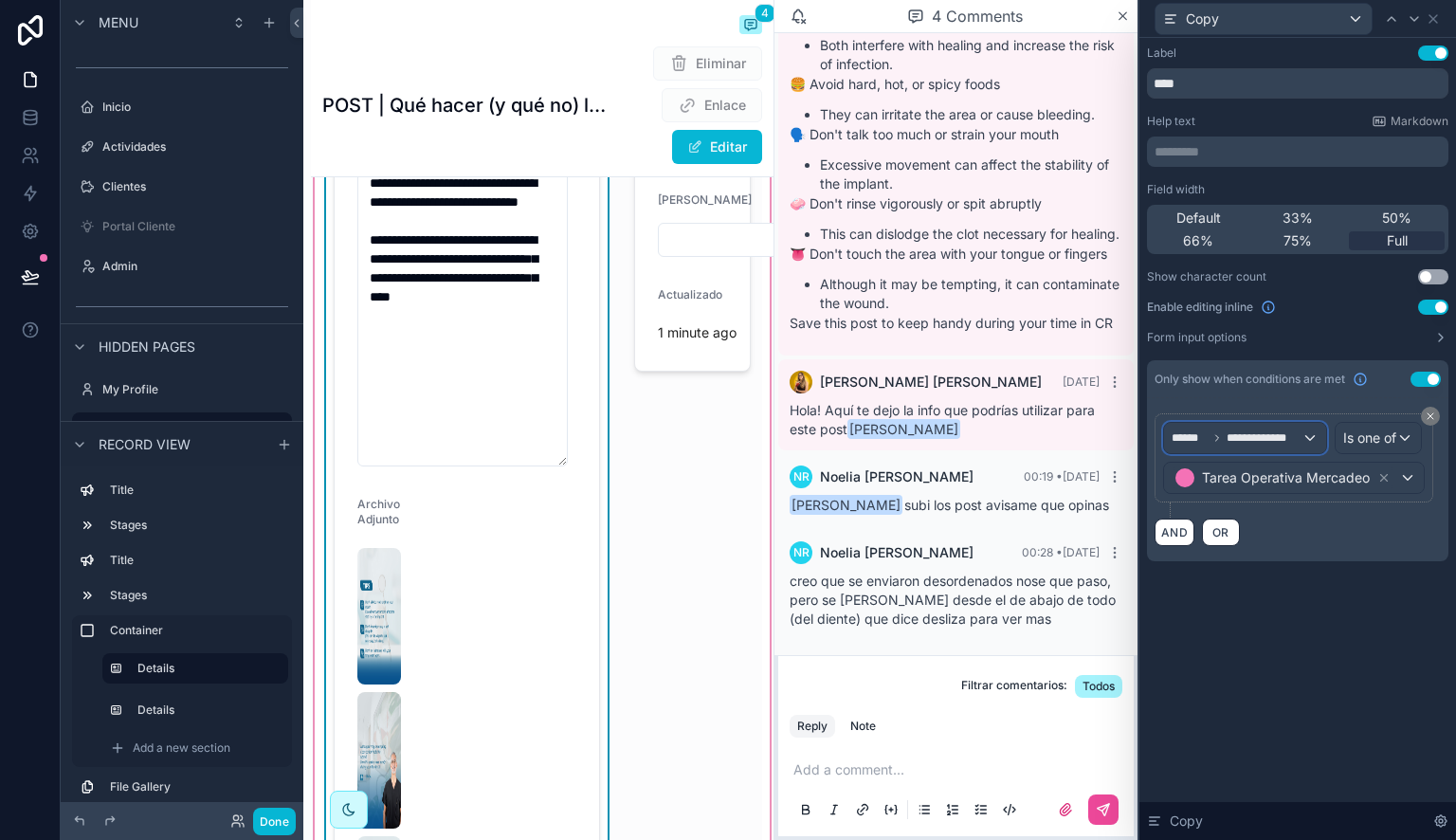
click at [1297, 448] on div "**********" at bounding box center [1245, 438] width 162 height 31
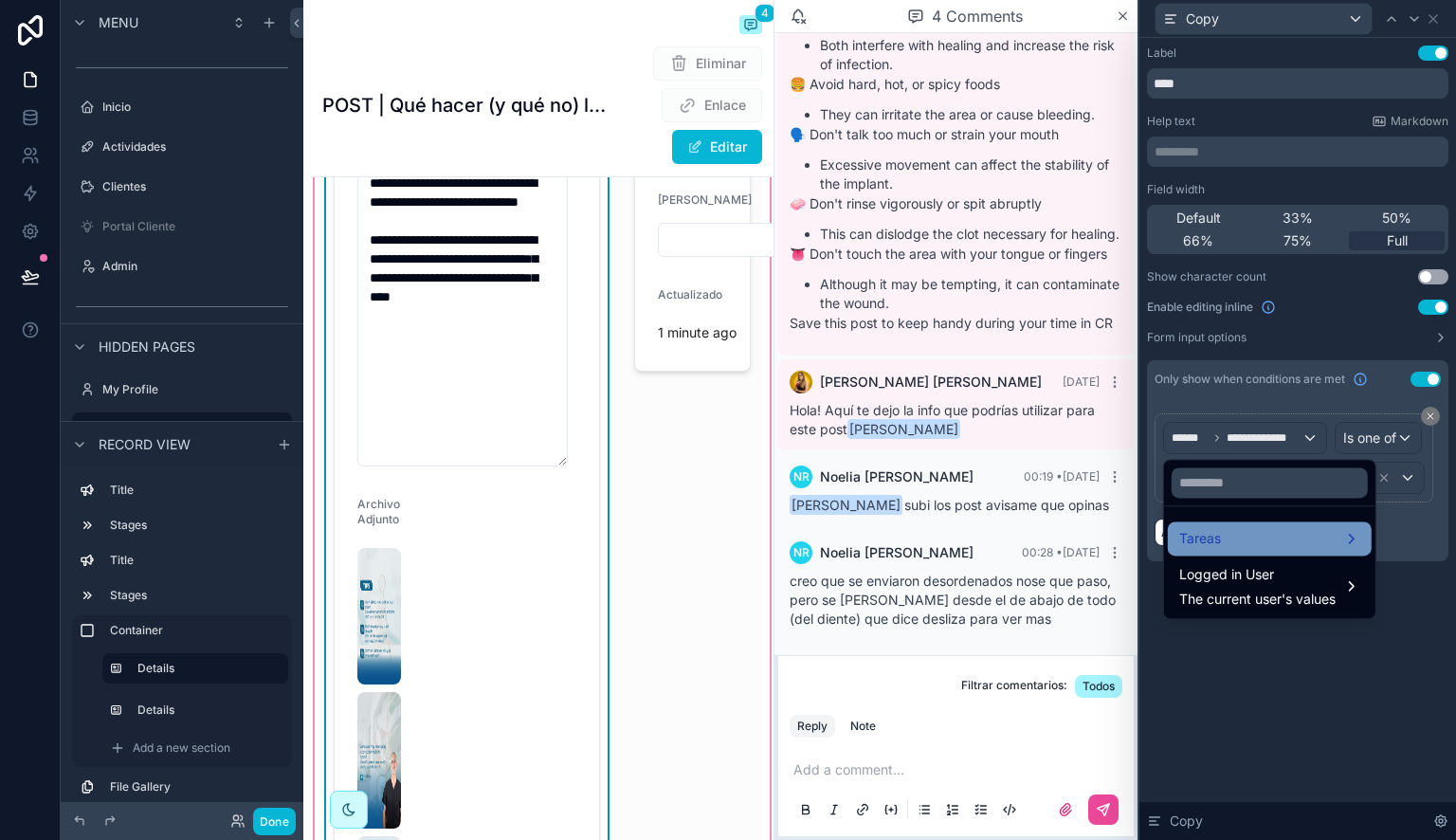
click at [1271, 544] on div "Tareas" at bounding box center [1269, 538] width 181 height 23
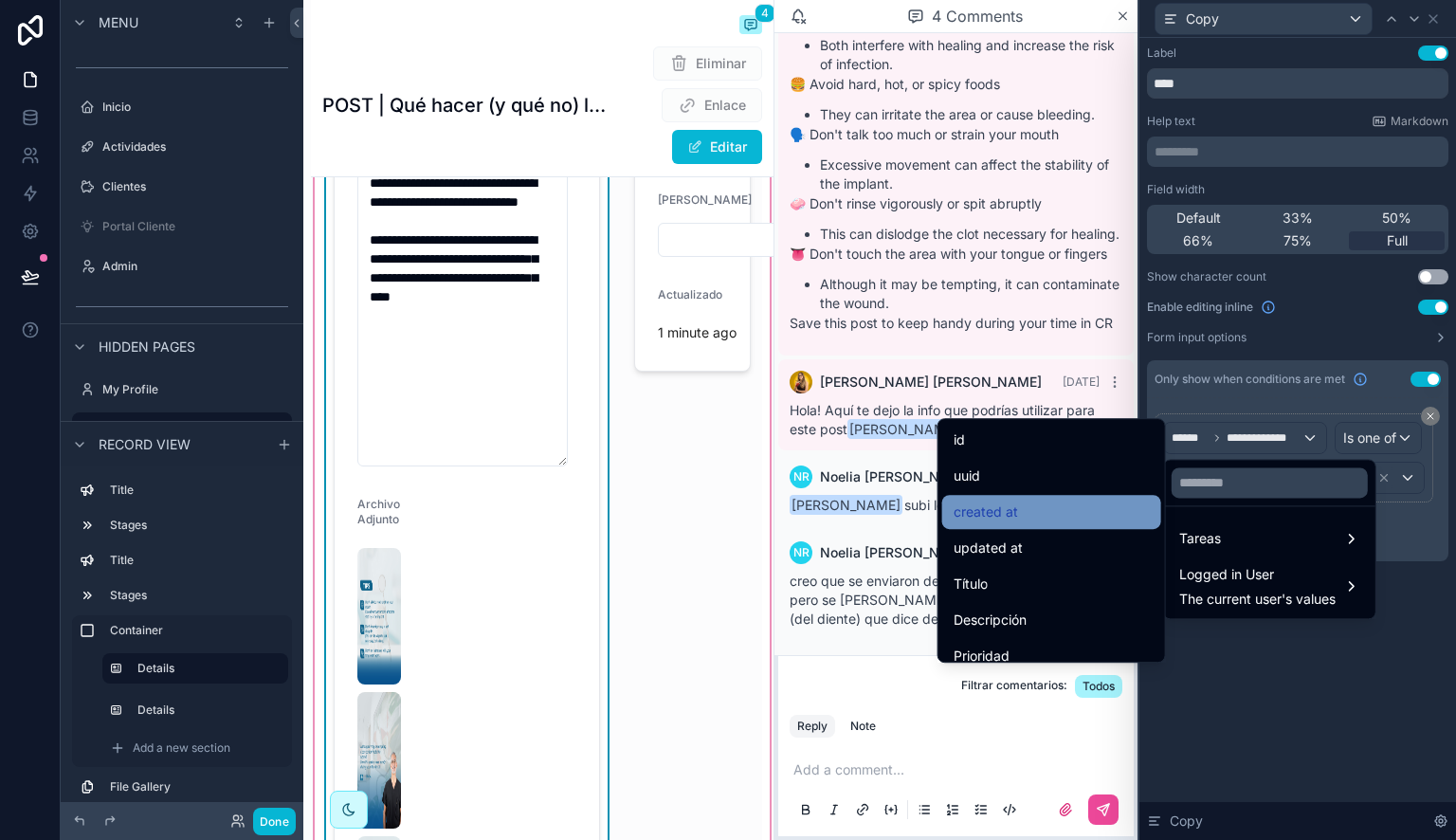
scroll to position [771, 0]
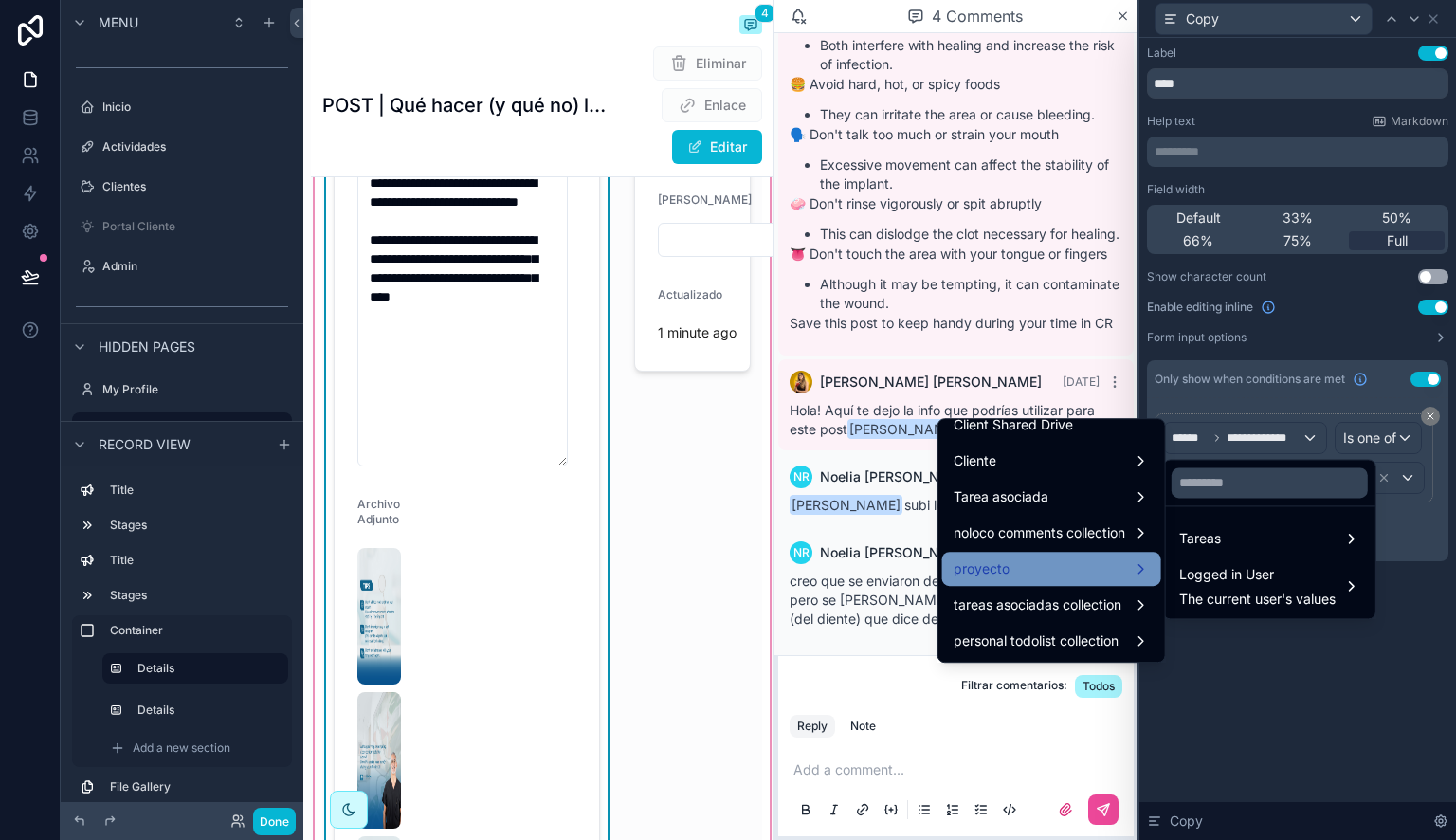
click at [1111, 572] on div "proyecto" at bounding box center [1051, 569] width 197 height 23
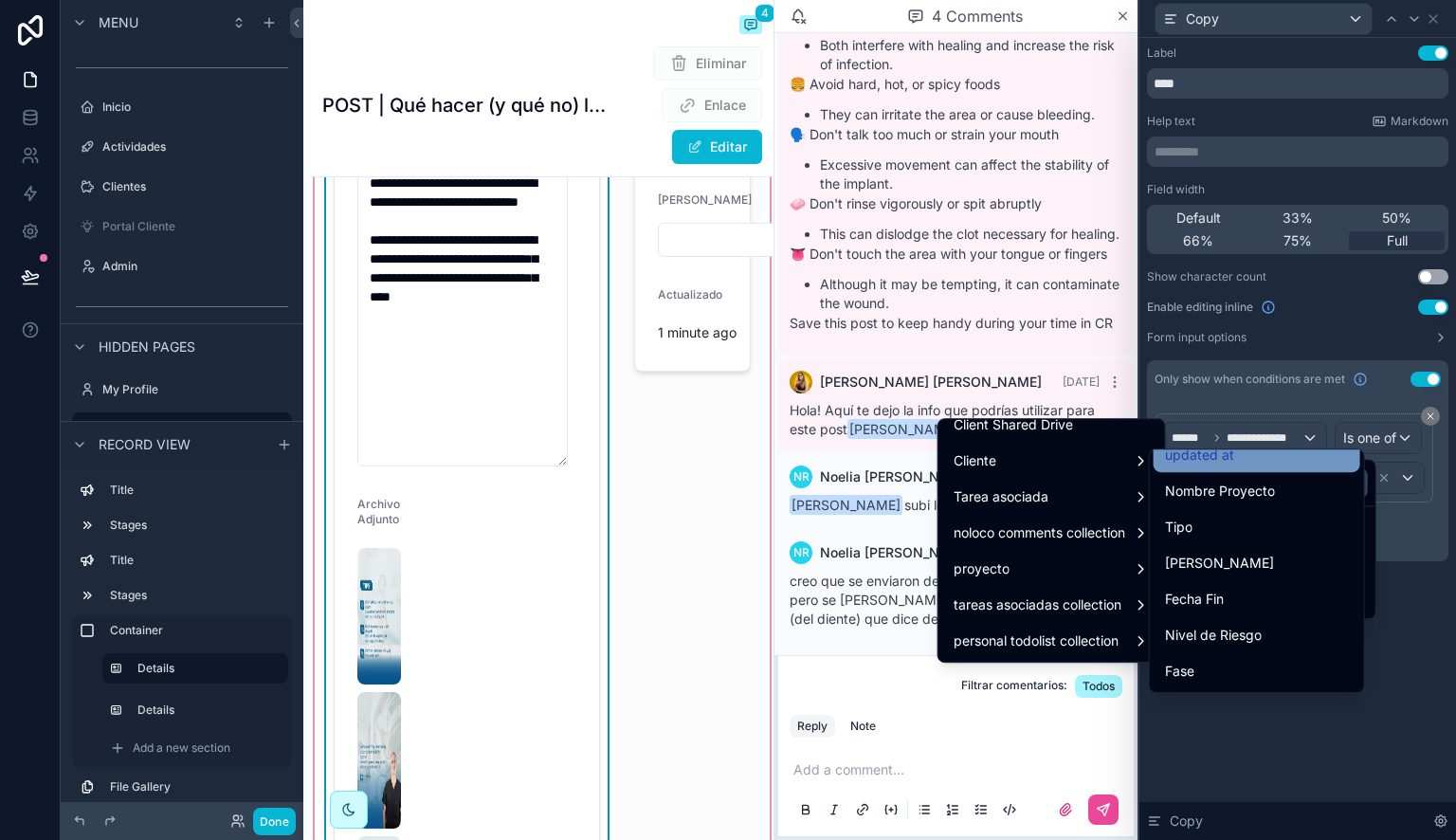
scroll to position [148, 0]
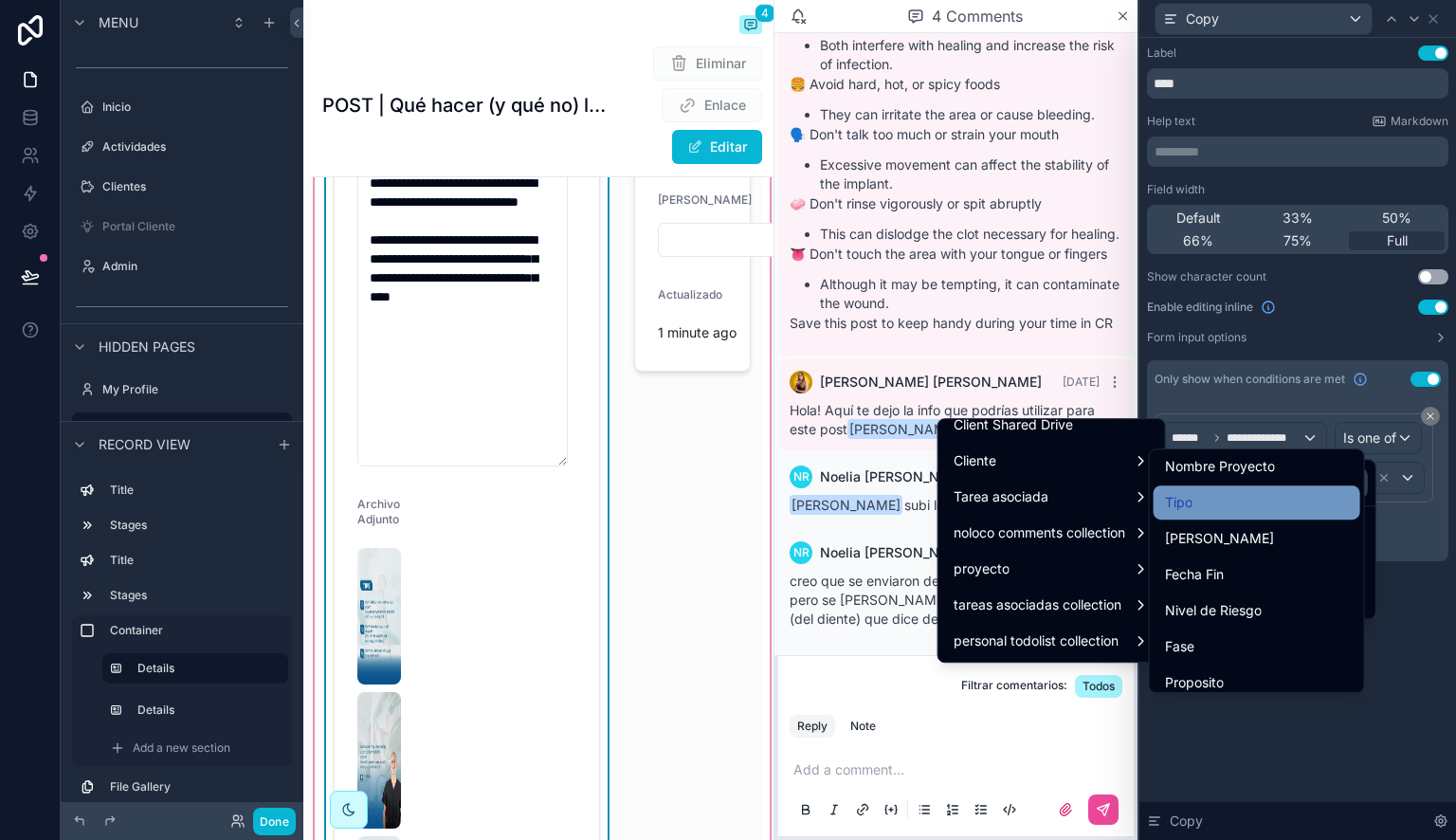
click at [1257, 510] on div "Tipo" at bounding box center [1257, 502] width 184 height 23
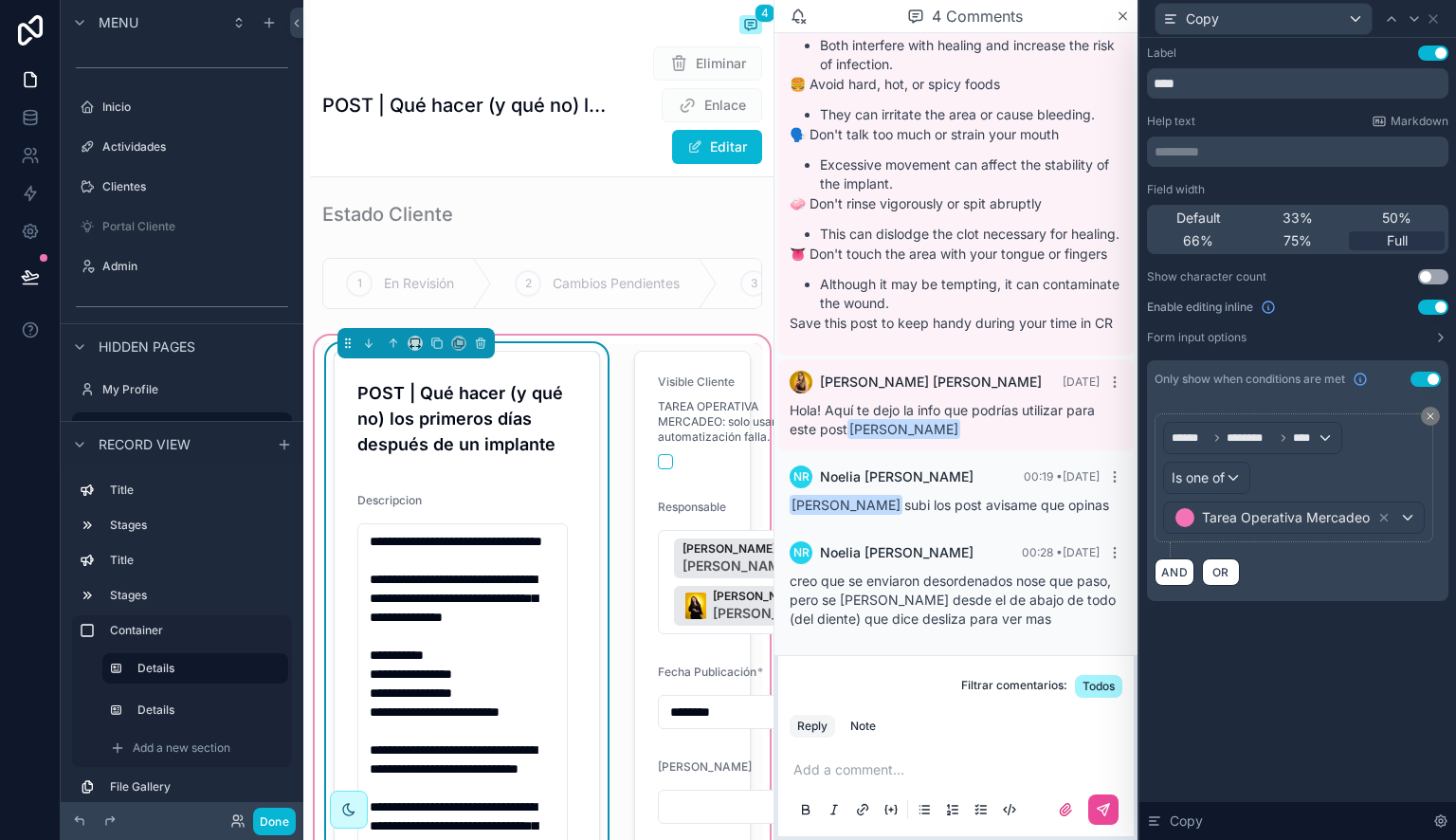
scroll to position [114, 0]
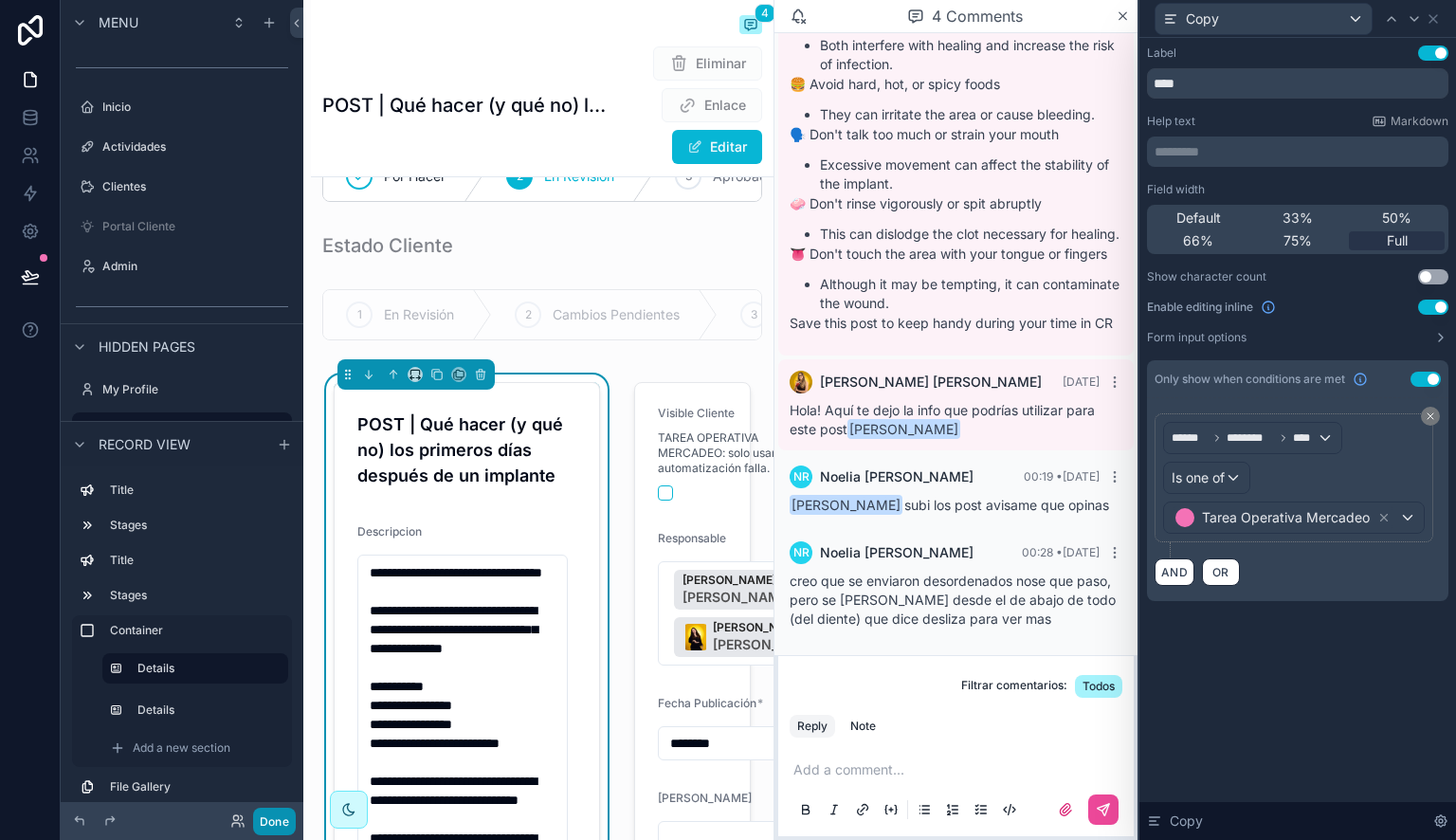
click at [281, 816] on button "Done" at bounding box center [274, 821] width 42 height 28
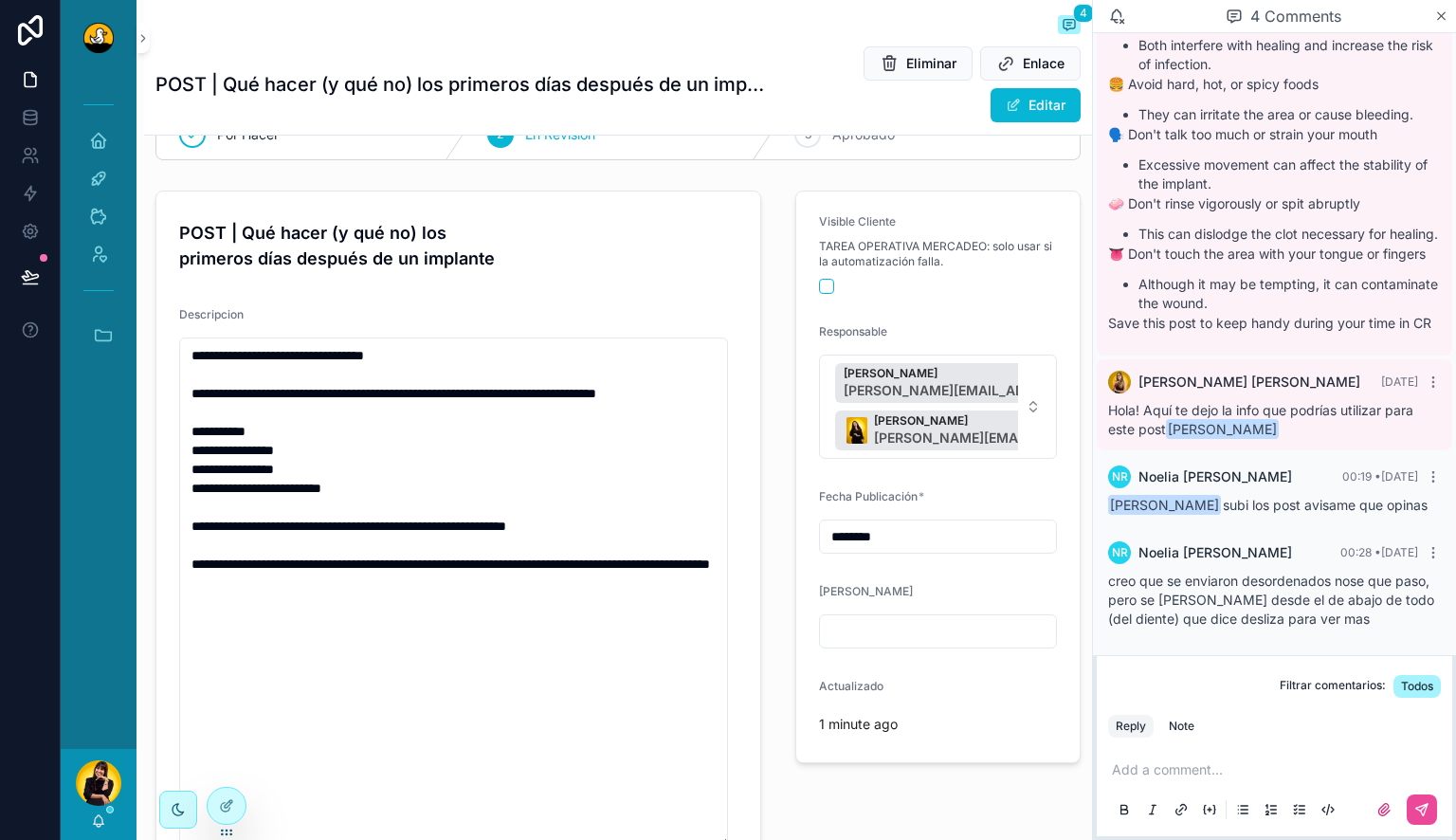
scroll to position [0, 0]
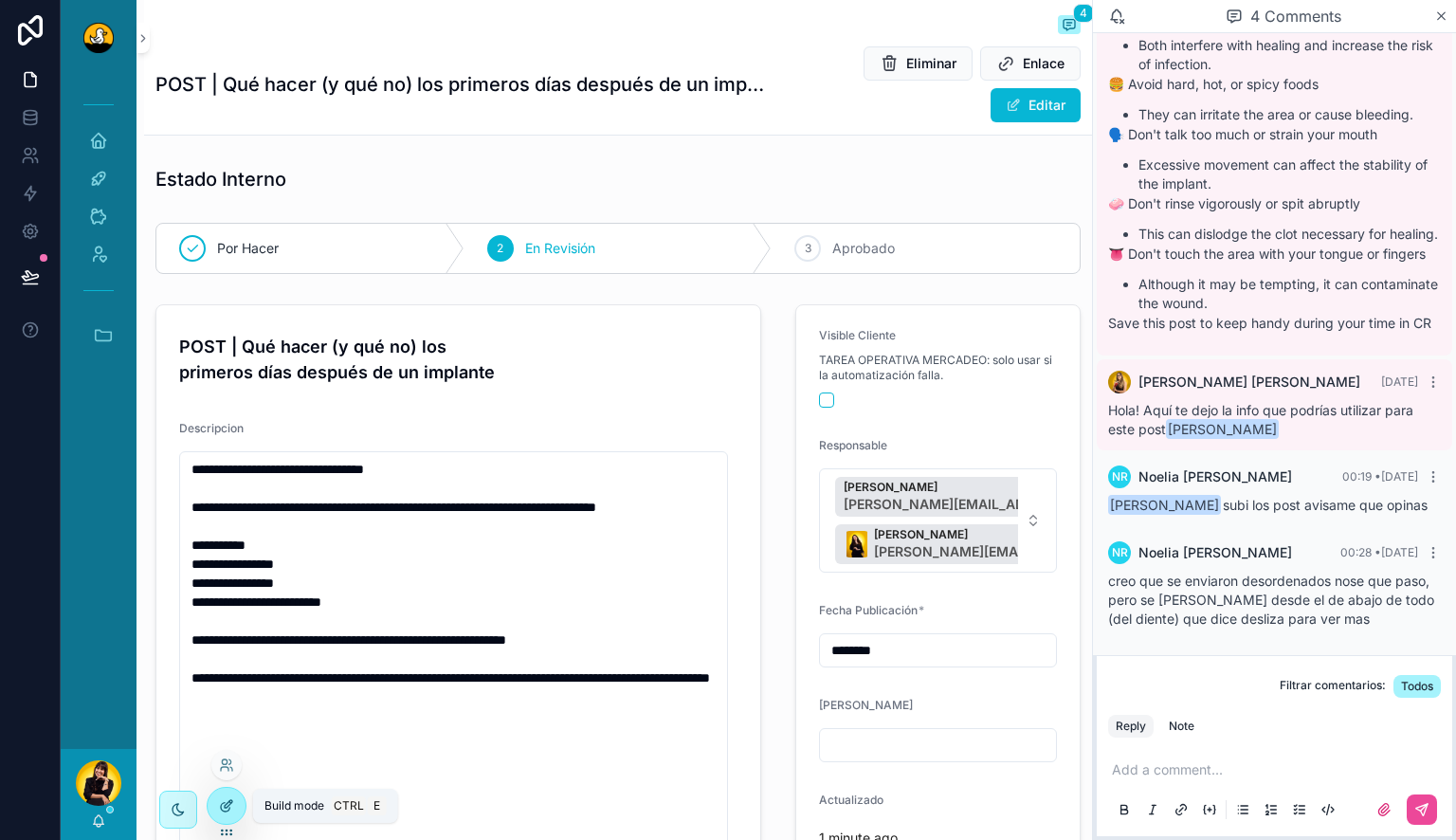
click at [227, 803] on icon at bounding box center [226, 805] width 15 height 15
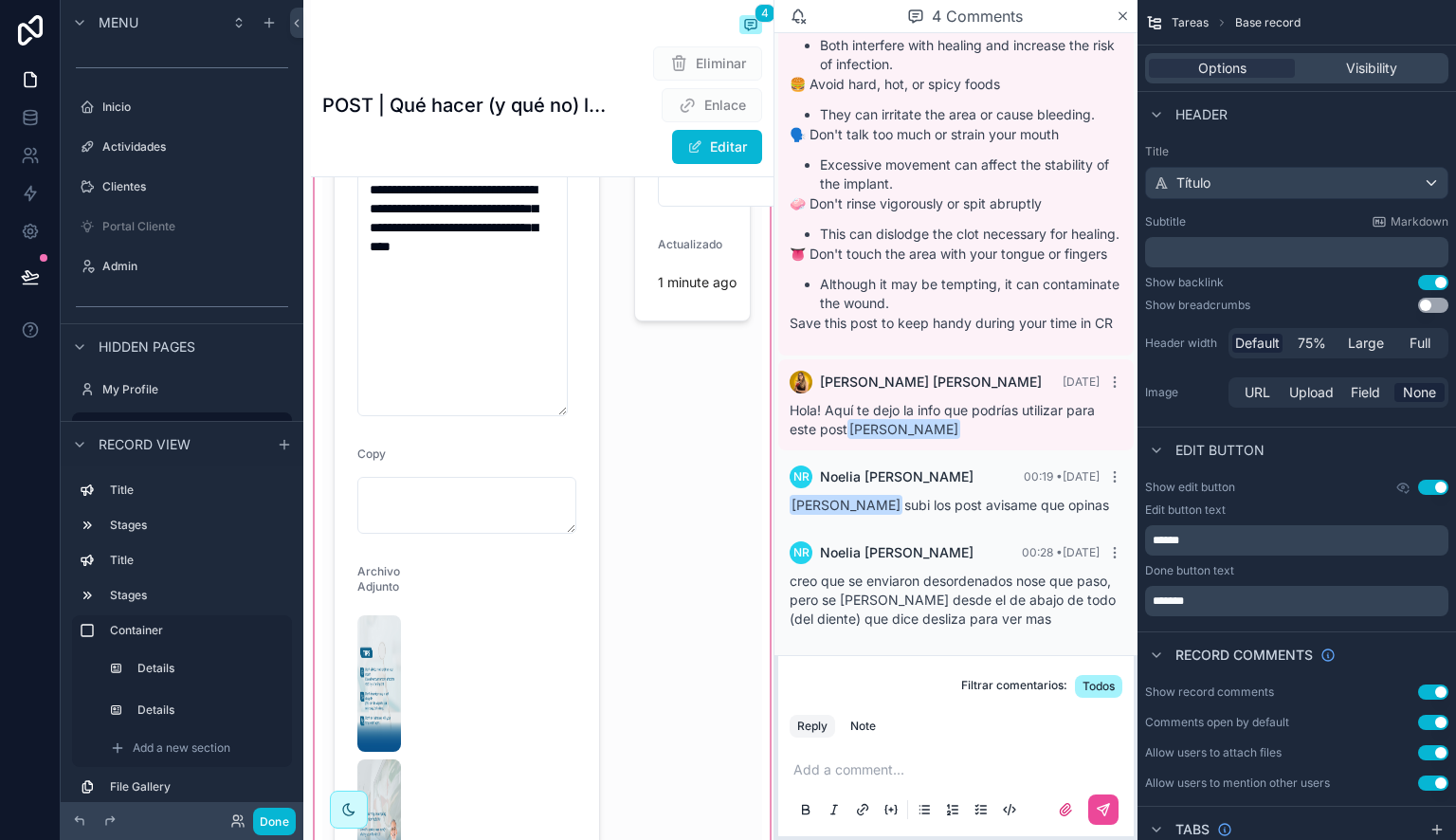
scroll to position [765, 0]
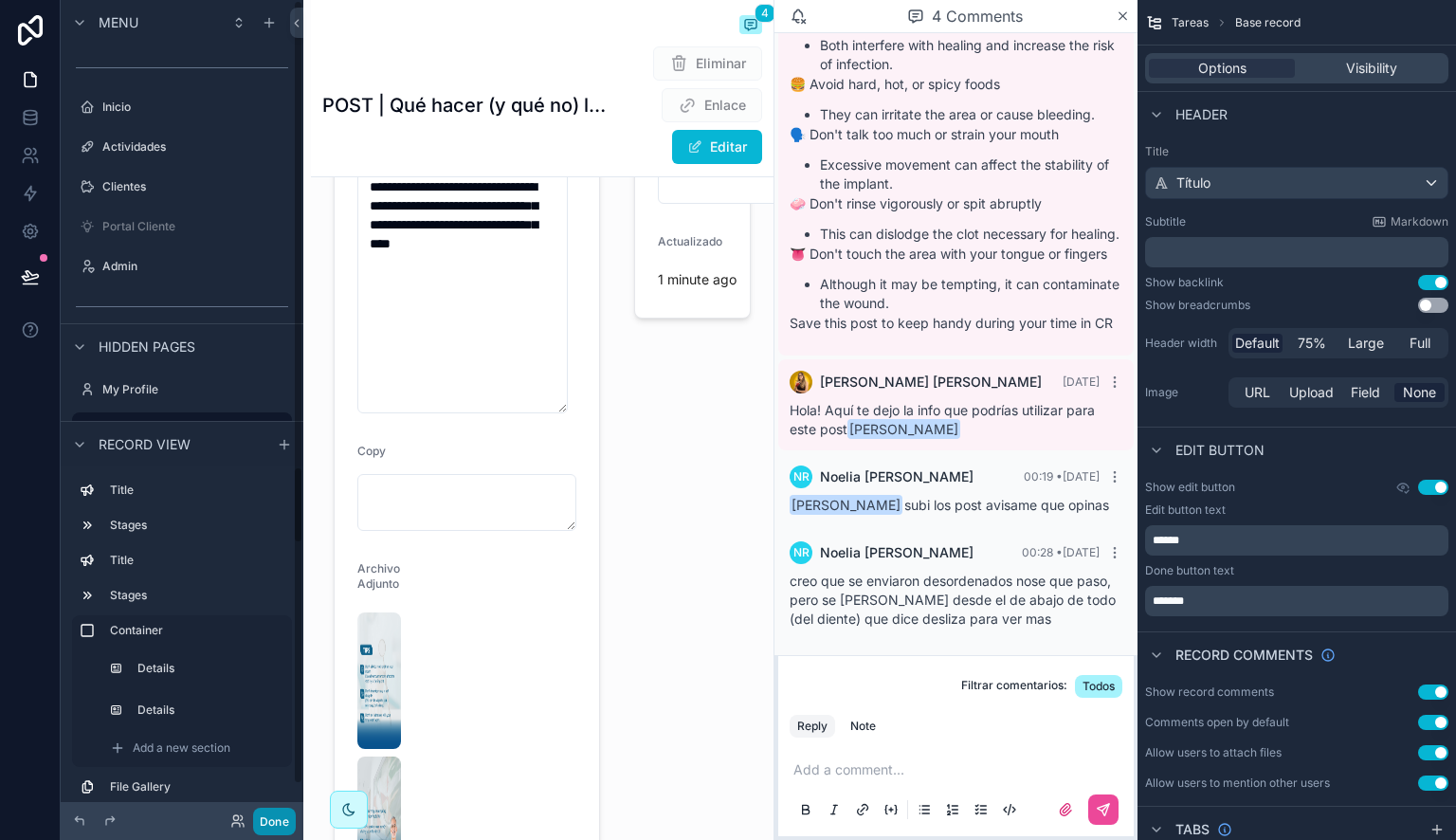
click at [278, 824] on button "Done" at bounding box center [274, 821] width 42 height 28
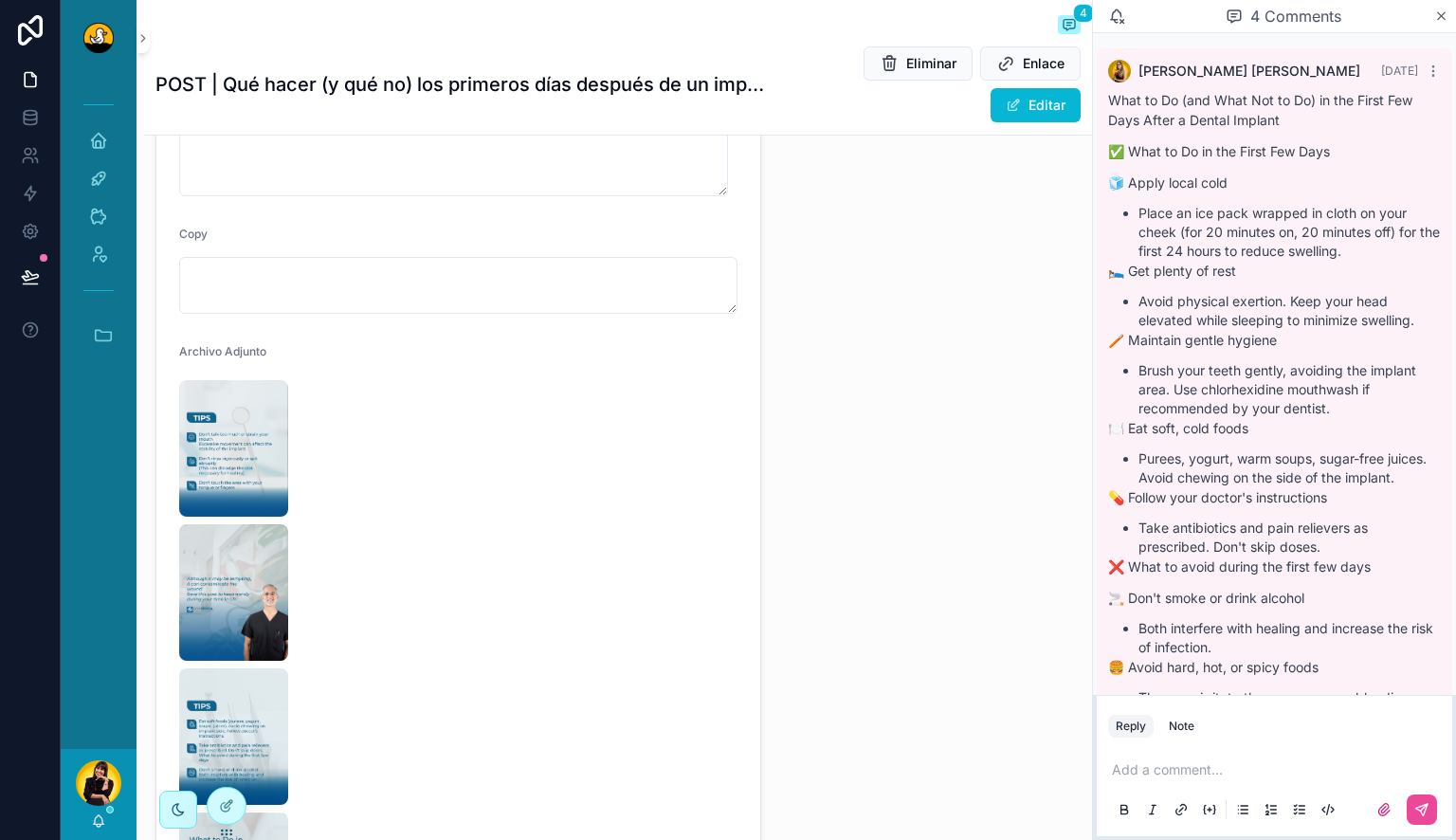
scroll to position [619, 0]
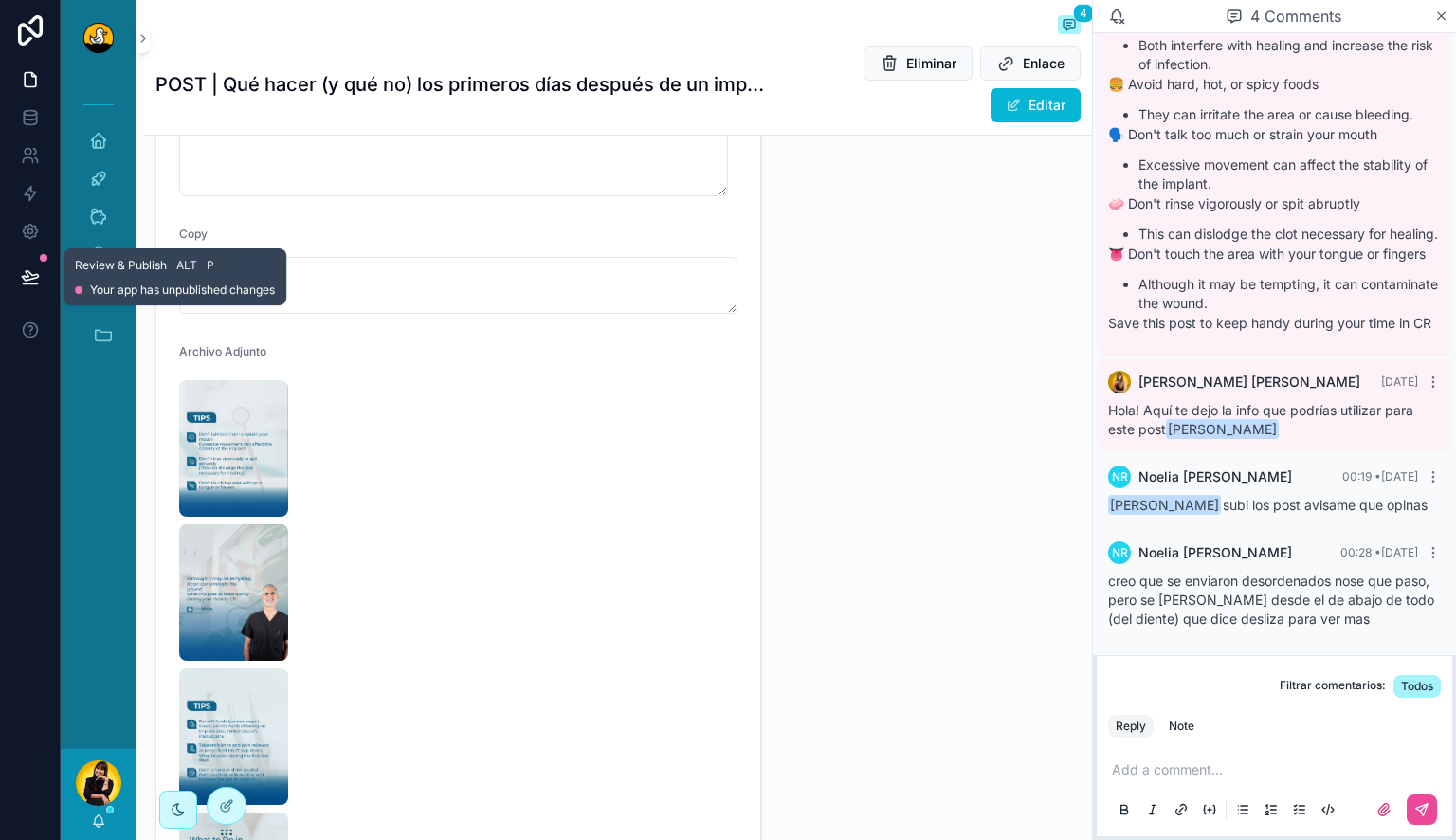
click at [31, 268] on icon at bounding box center [31, 277] width 19 height 19
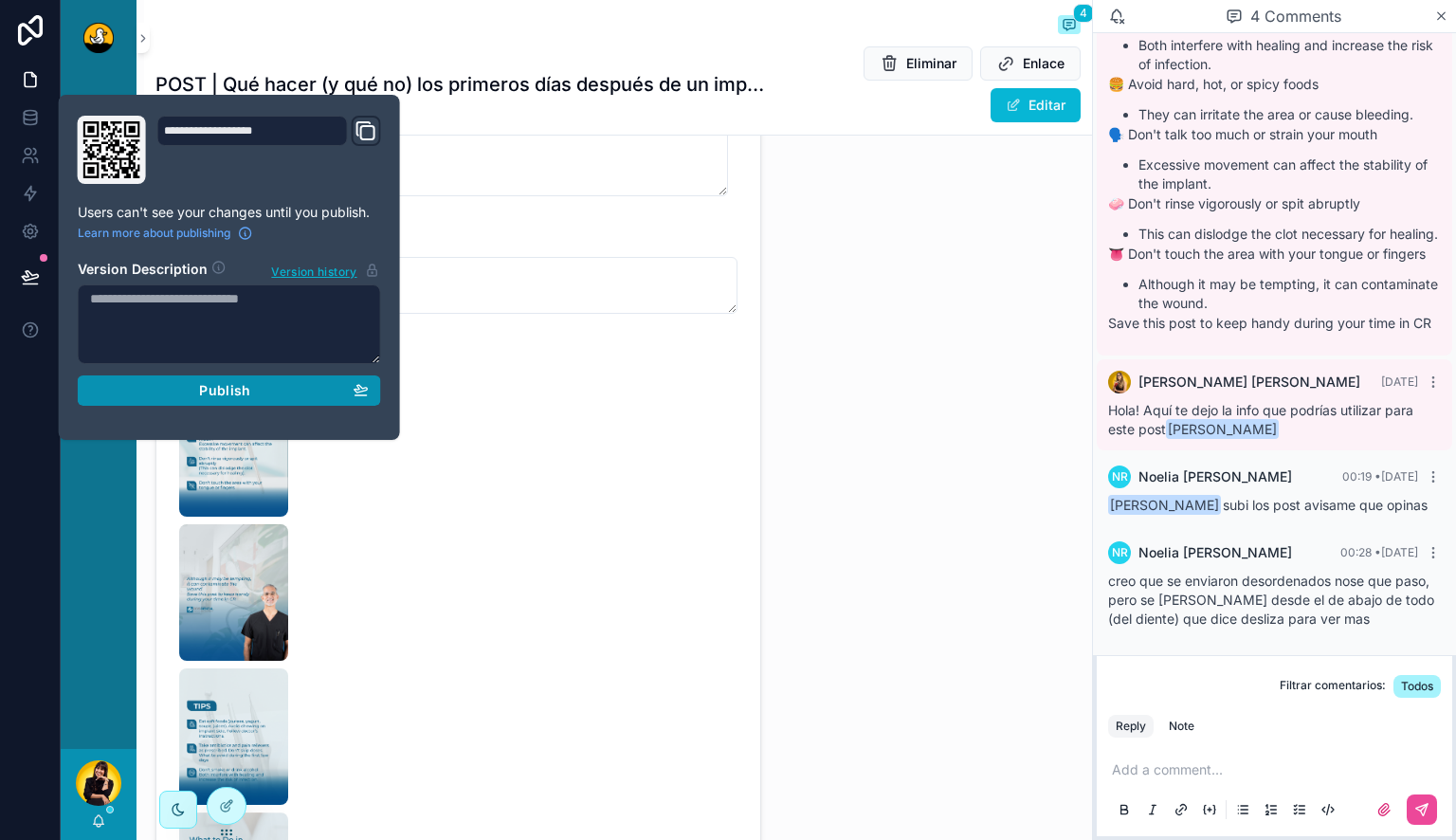
click at [153, 396] on div "Publish" at bounding box center [229, 390] width 279 height 17
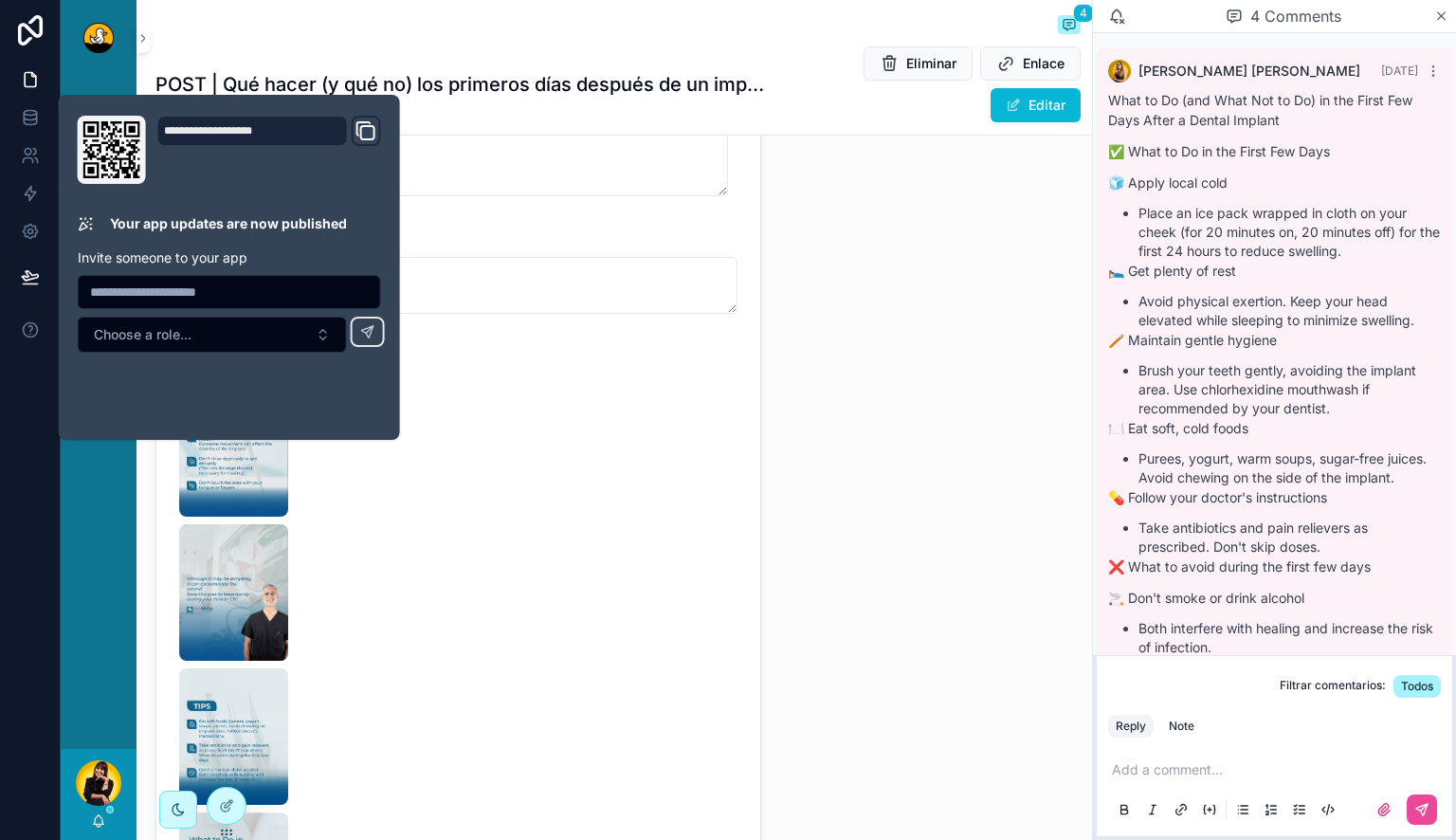
scroll to position [619, 0]
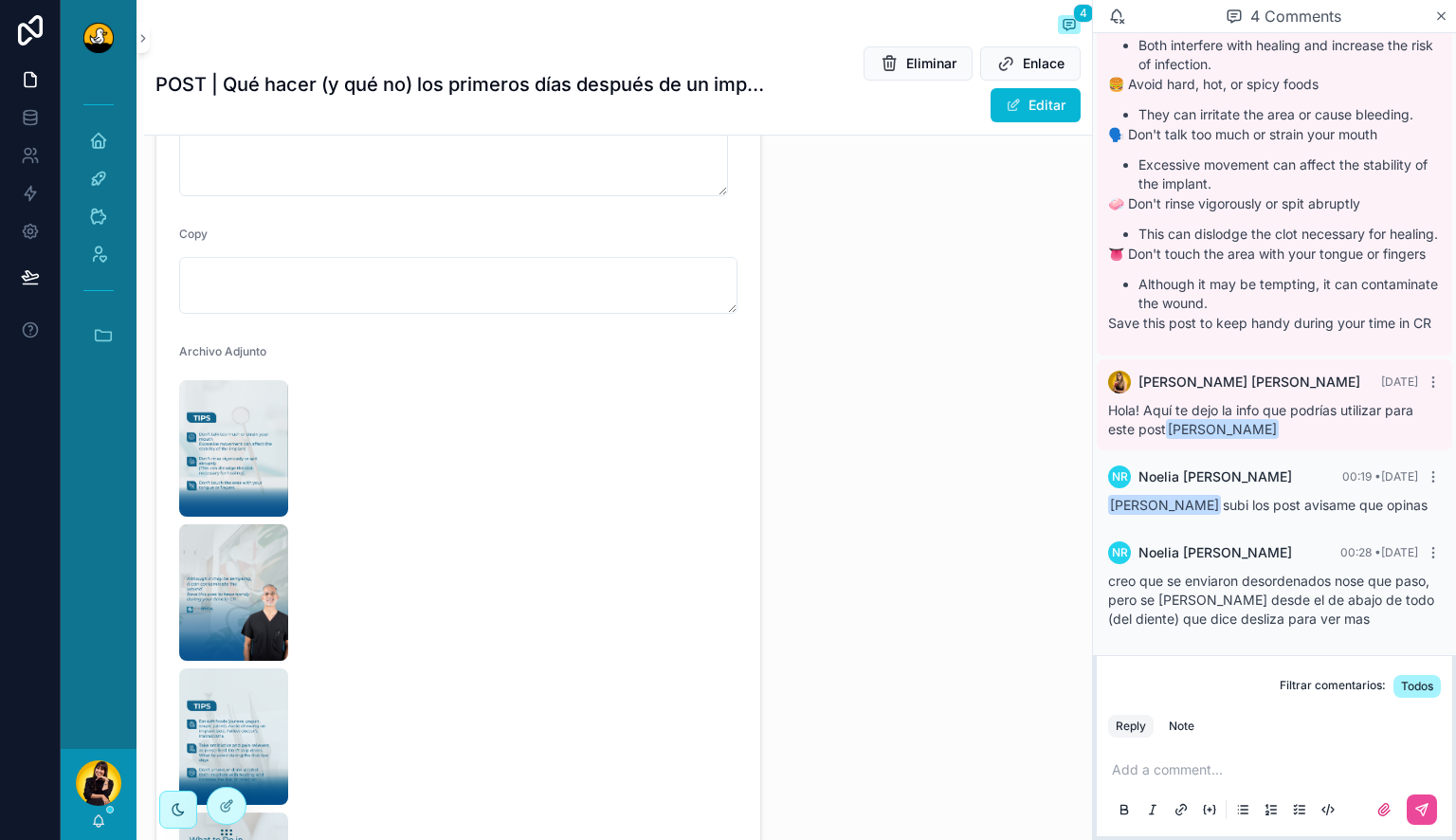
click at [881, 402] on div "Visible Cliente TAREA OPERATIVA MERCADEO: solo usar si la automatización falla.…" at bounding box center [937, 331] width 308 height 1598
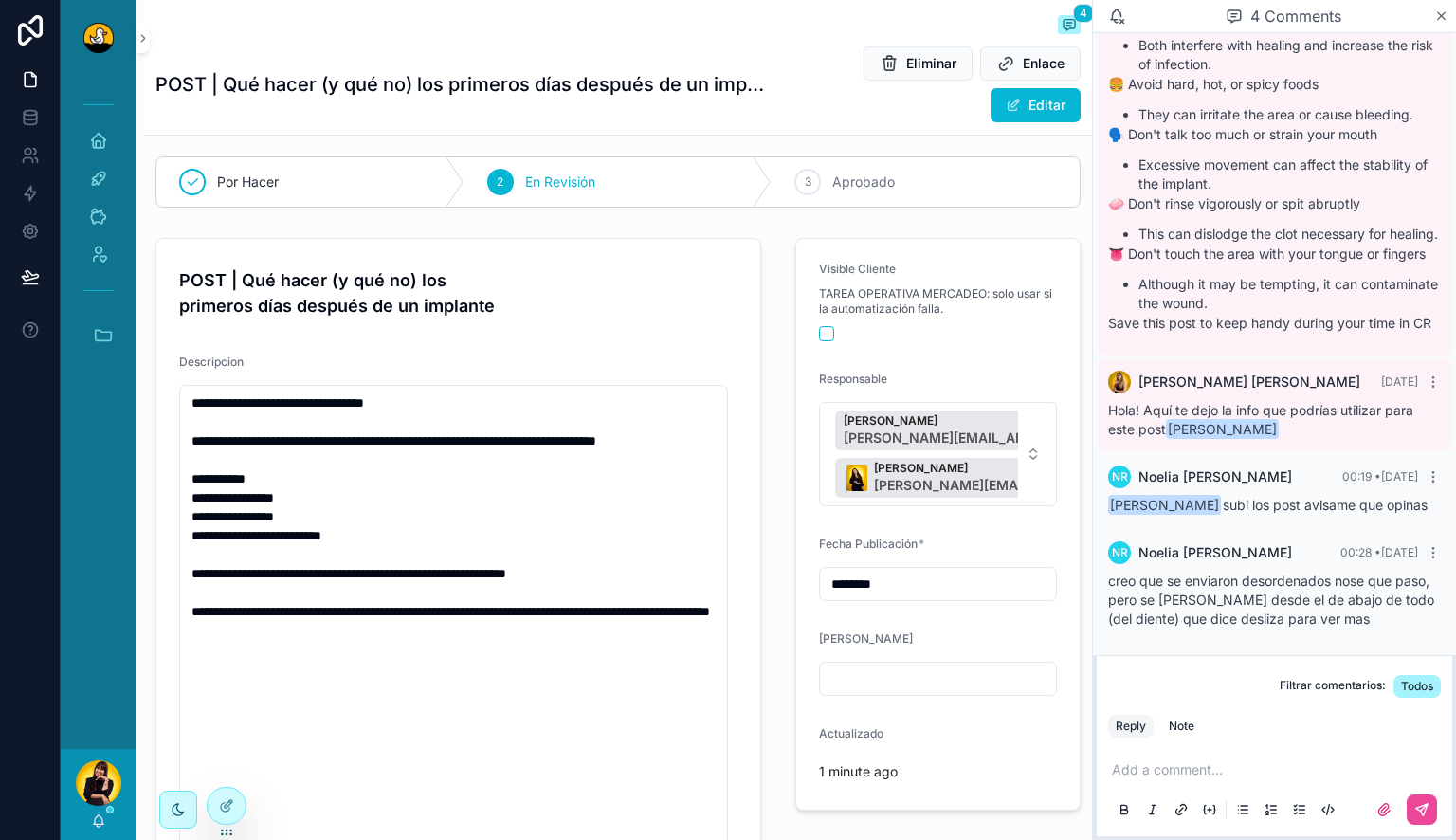
scroll to position [26, 0]
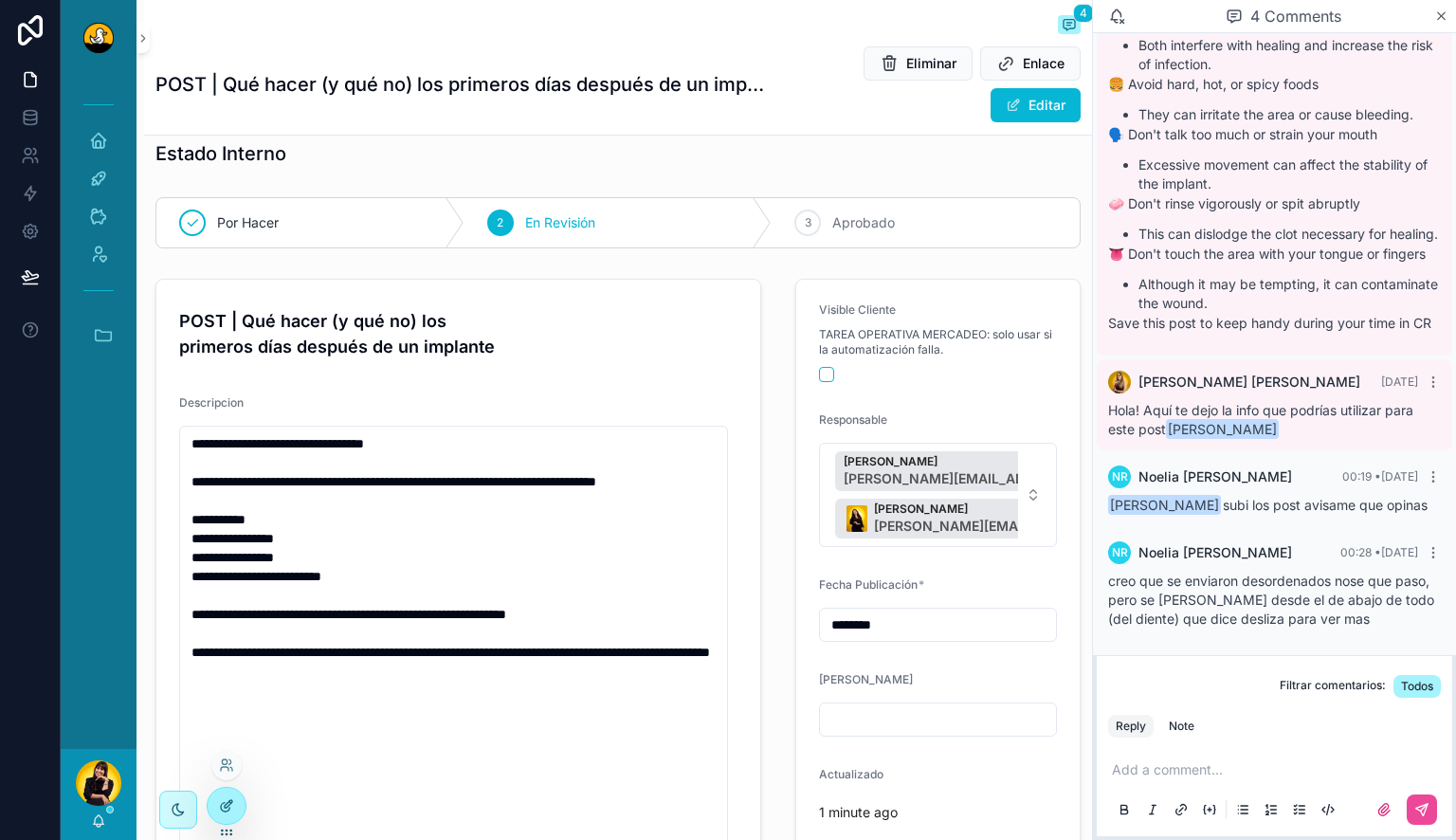
click at [236, 813] on div at bounding box center [226, 805] width 38 height 36
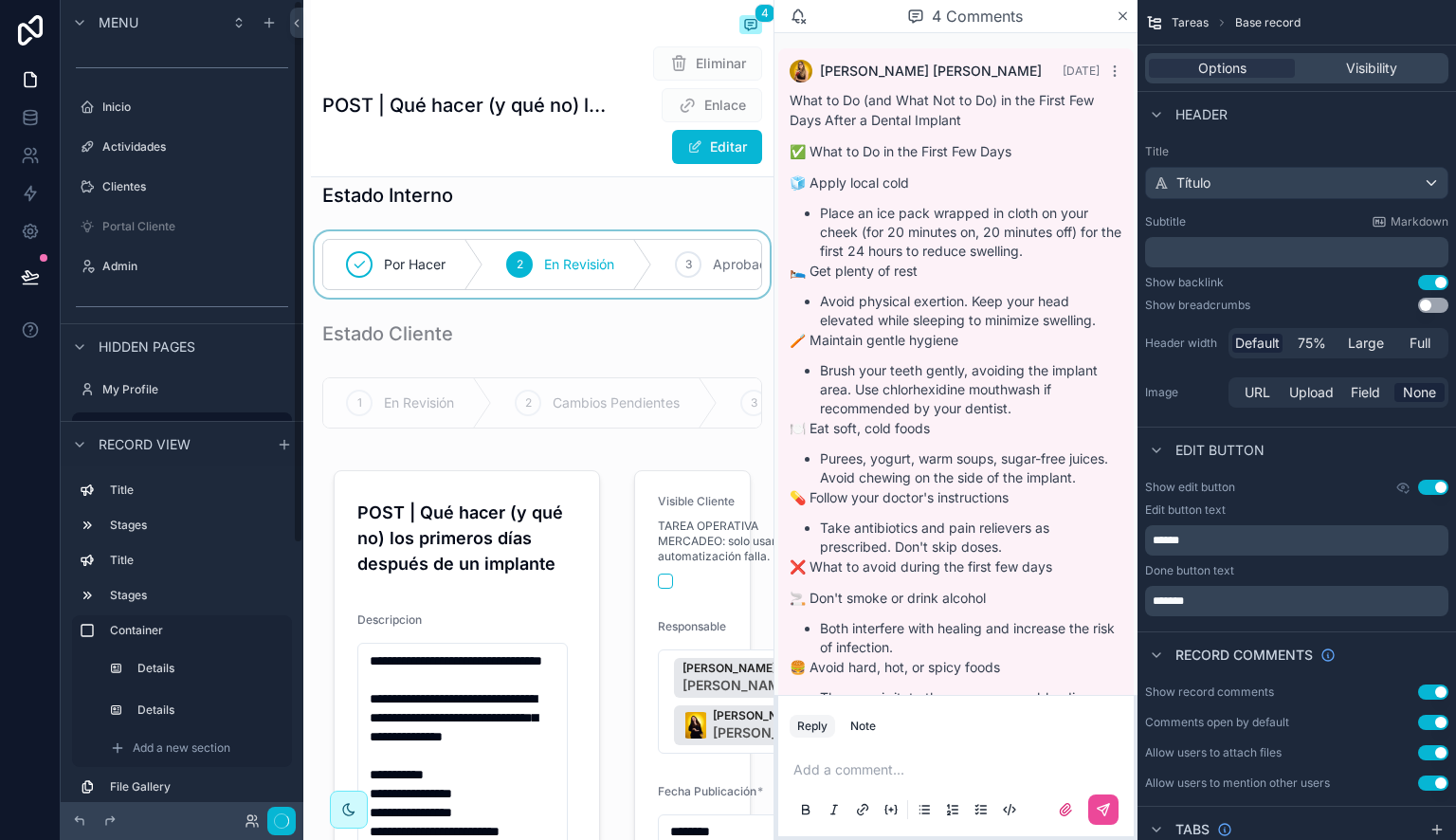
scroll to position [619, 0]
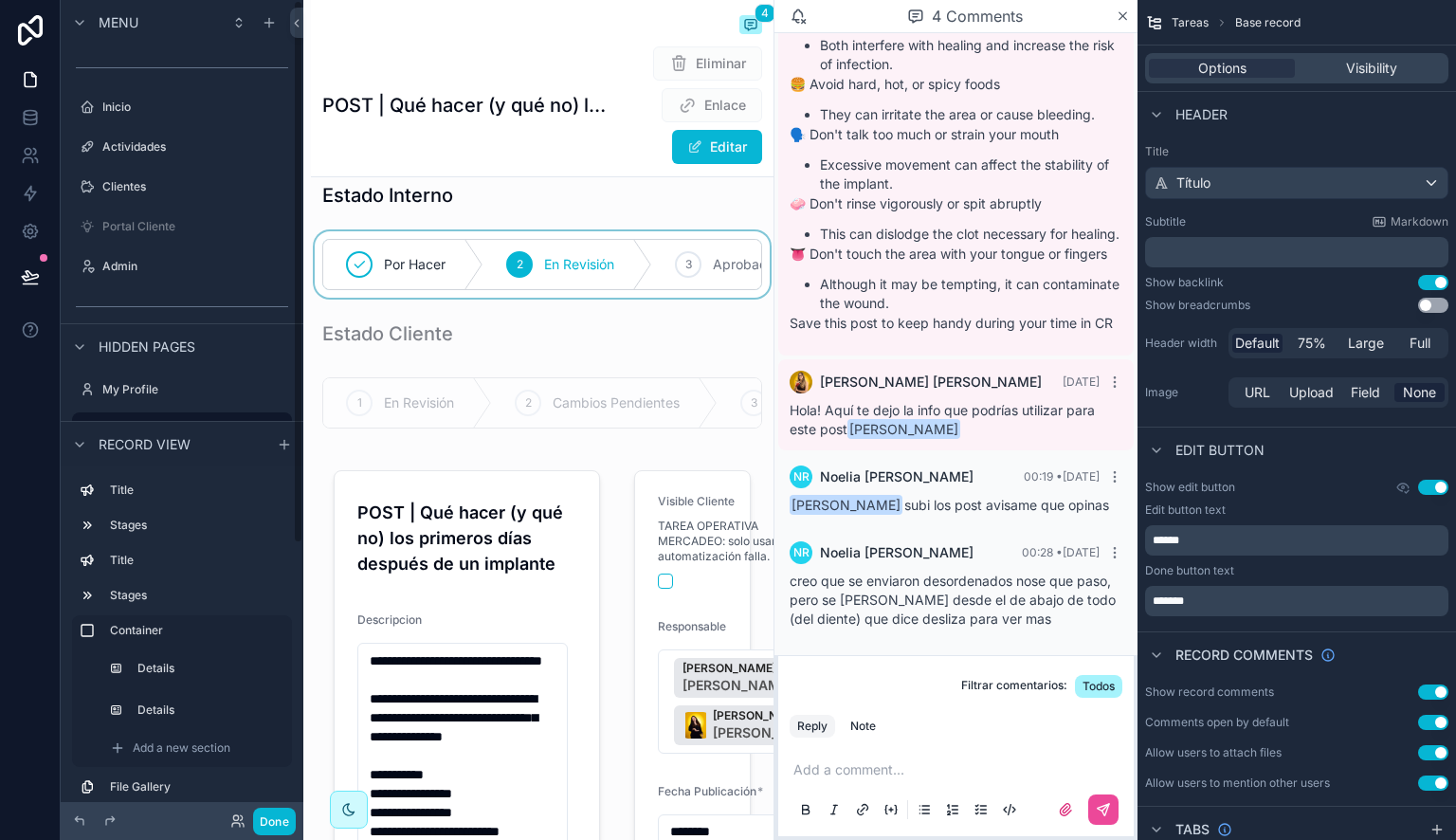
click at [497, 281] on div "scrollable content" at bounding box center [542, 264] width 462 height 66
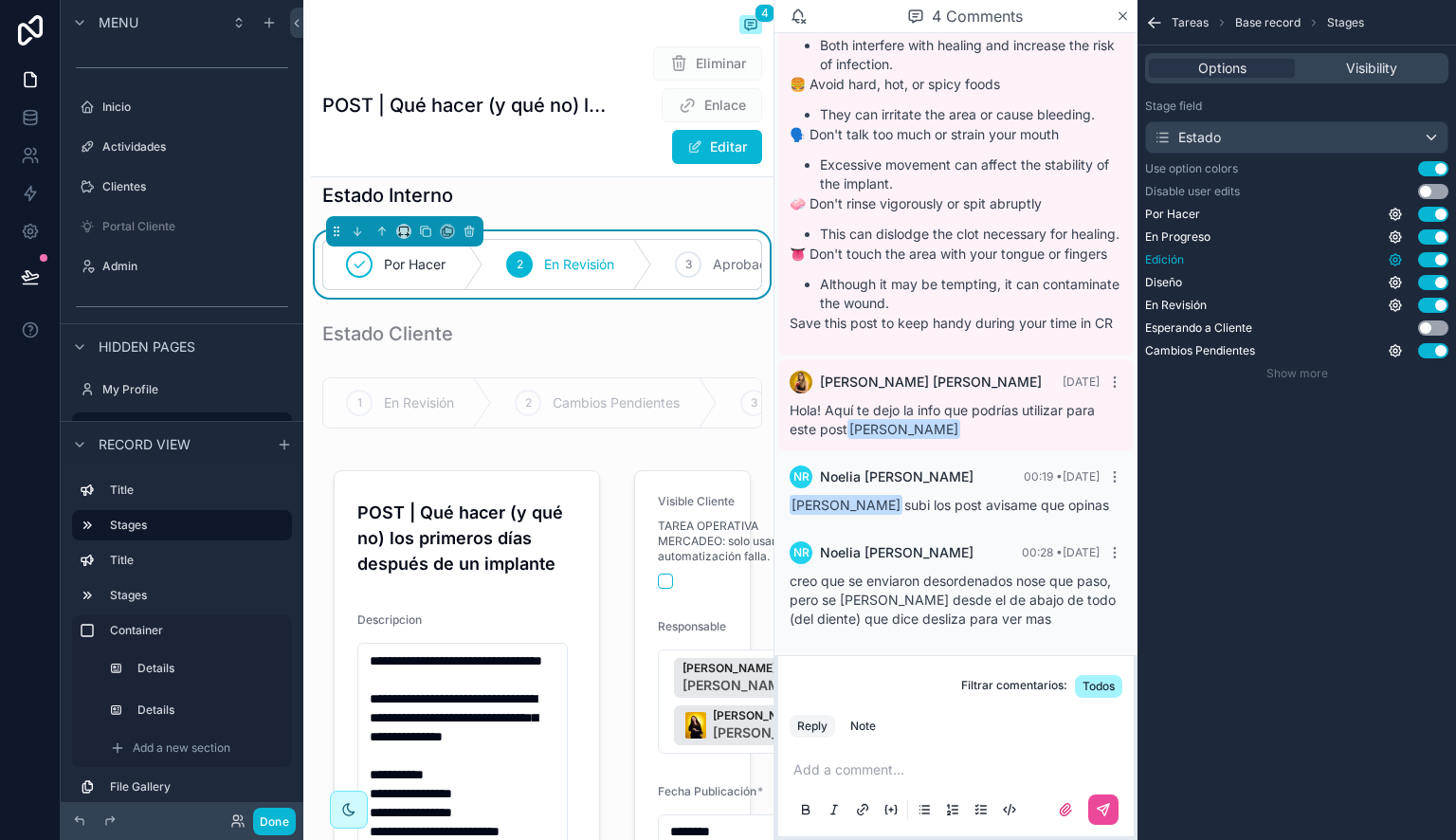
click at [1394, 260] on icon "scrollable content" at bounding box center [1396, 260] width 4 height 4
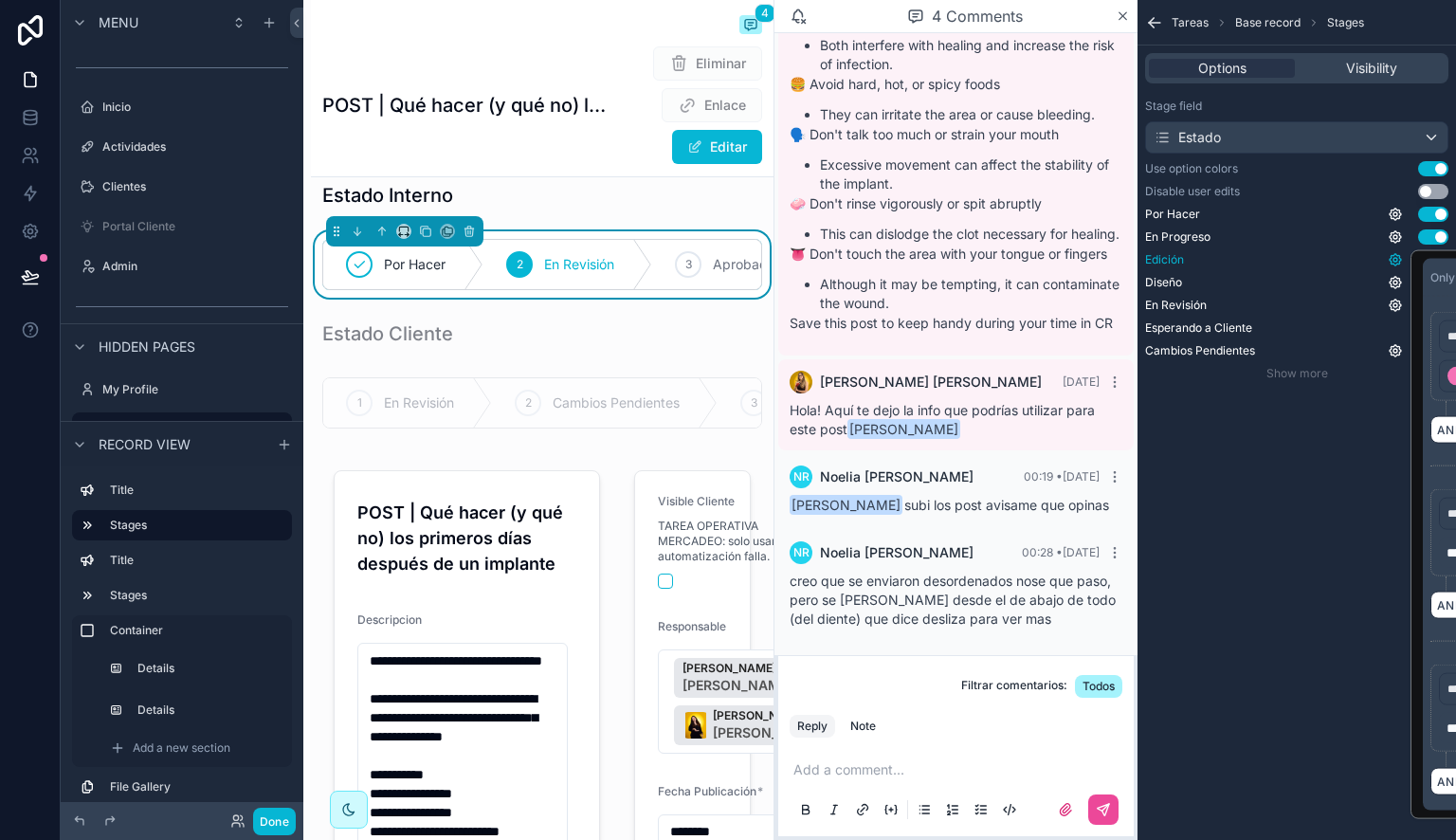
click at [1394, 260] on icon "scrollable content" at bounding box center [1396, 260] width 4 height 4
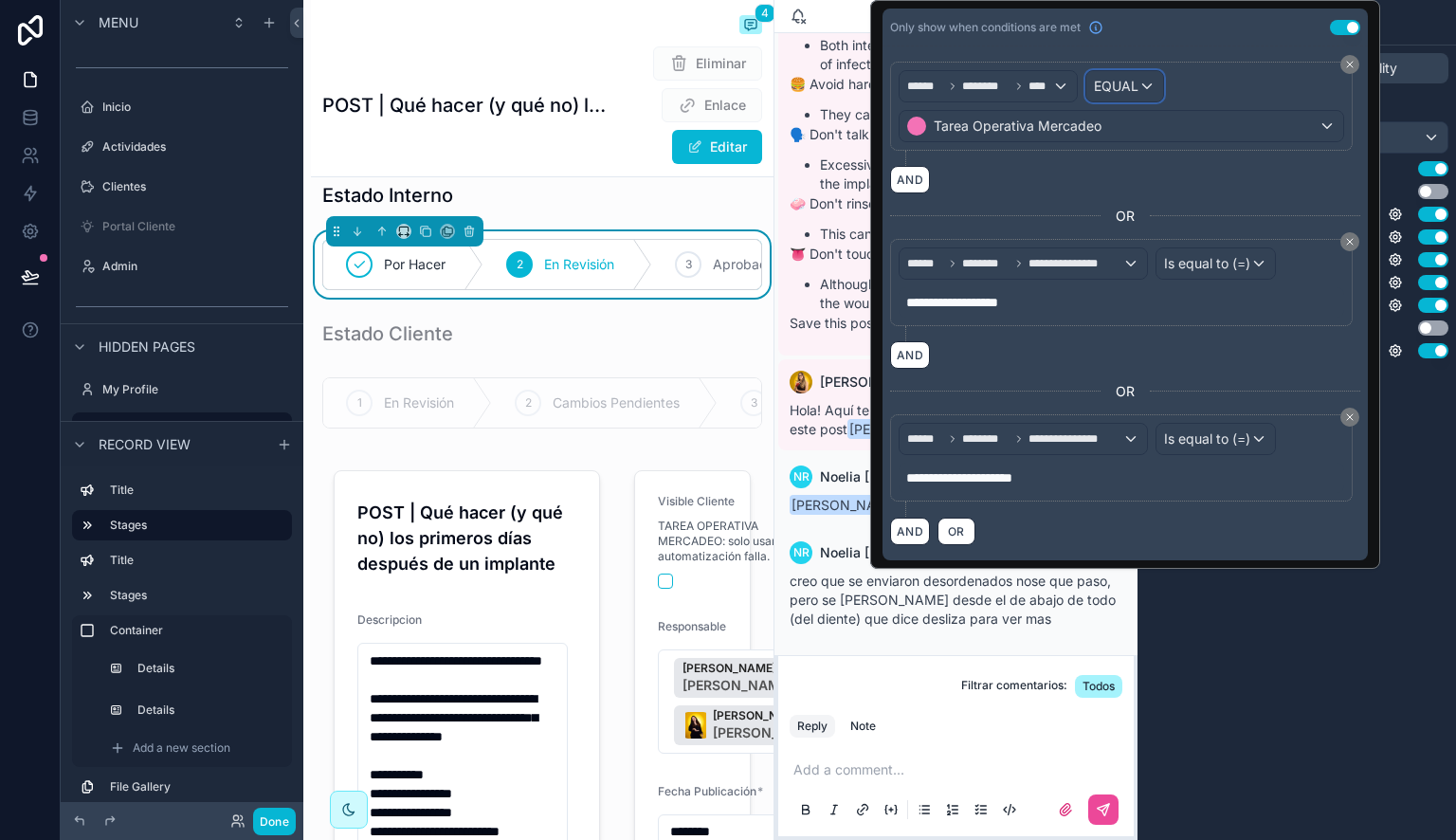
click at [1141, 88] on div "EQUAL" at bounding box center [1125, 86] width 77 height 31
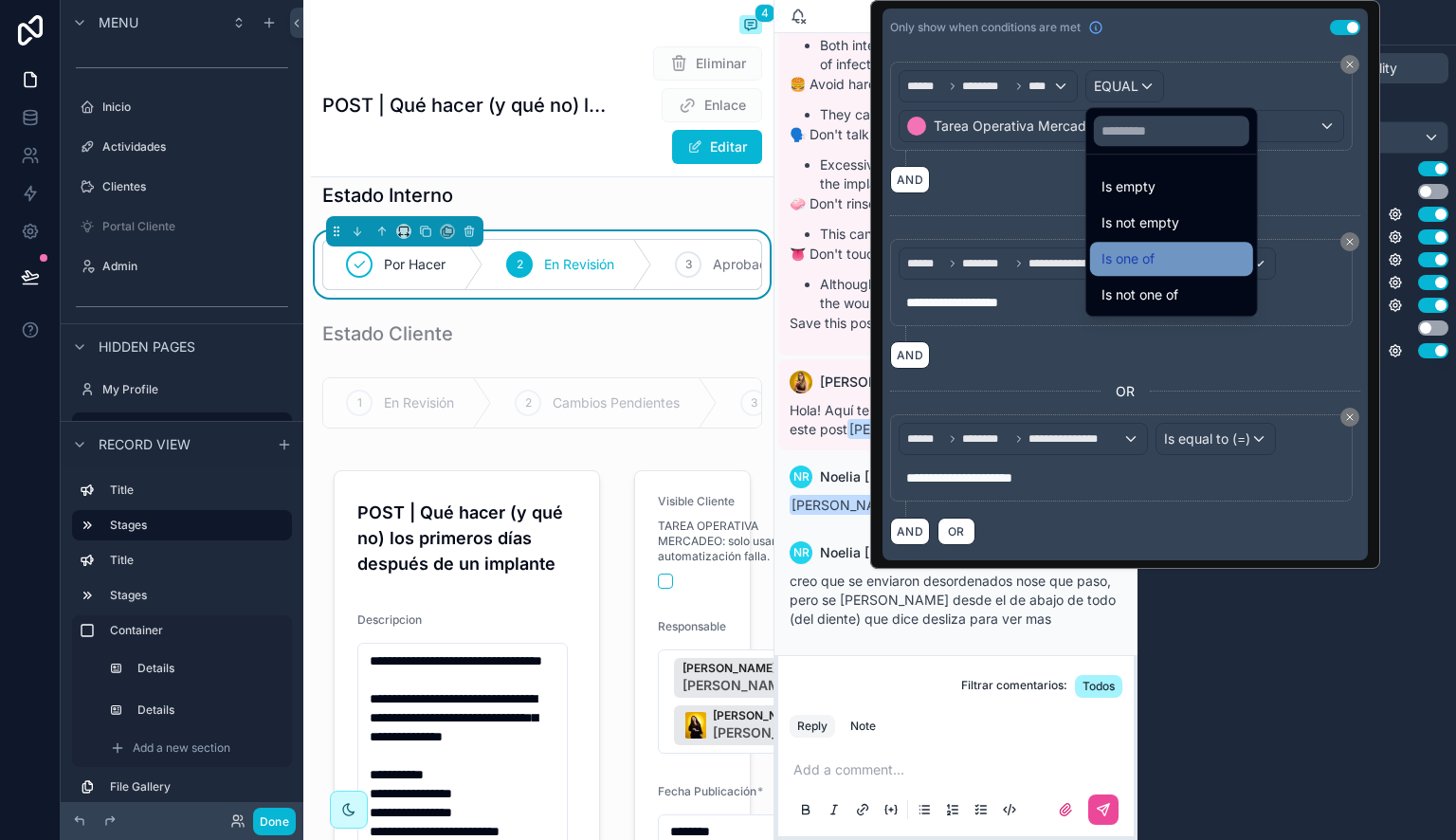
click at [1154, 262] on span "Is one of" at bounding box center [1127, 259] width 53 height 23
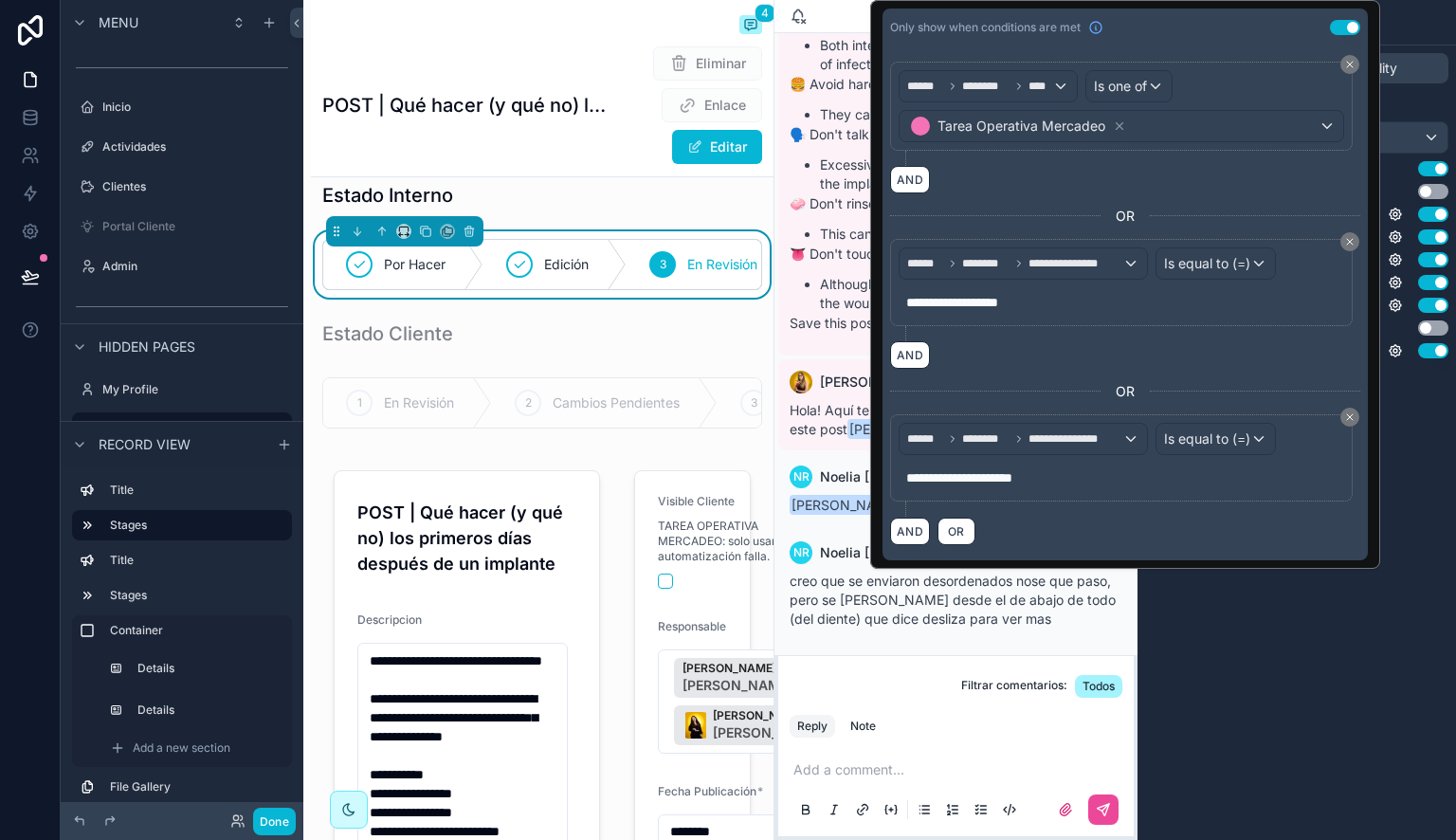
click at [1305, 658] on div "Tareas Base record Stages Options Visibility Stage field Estado Use option colo…" at bounding box center [1297, 420] width 318 height 840
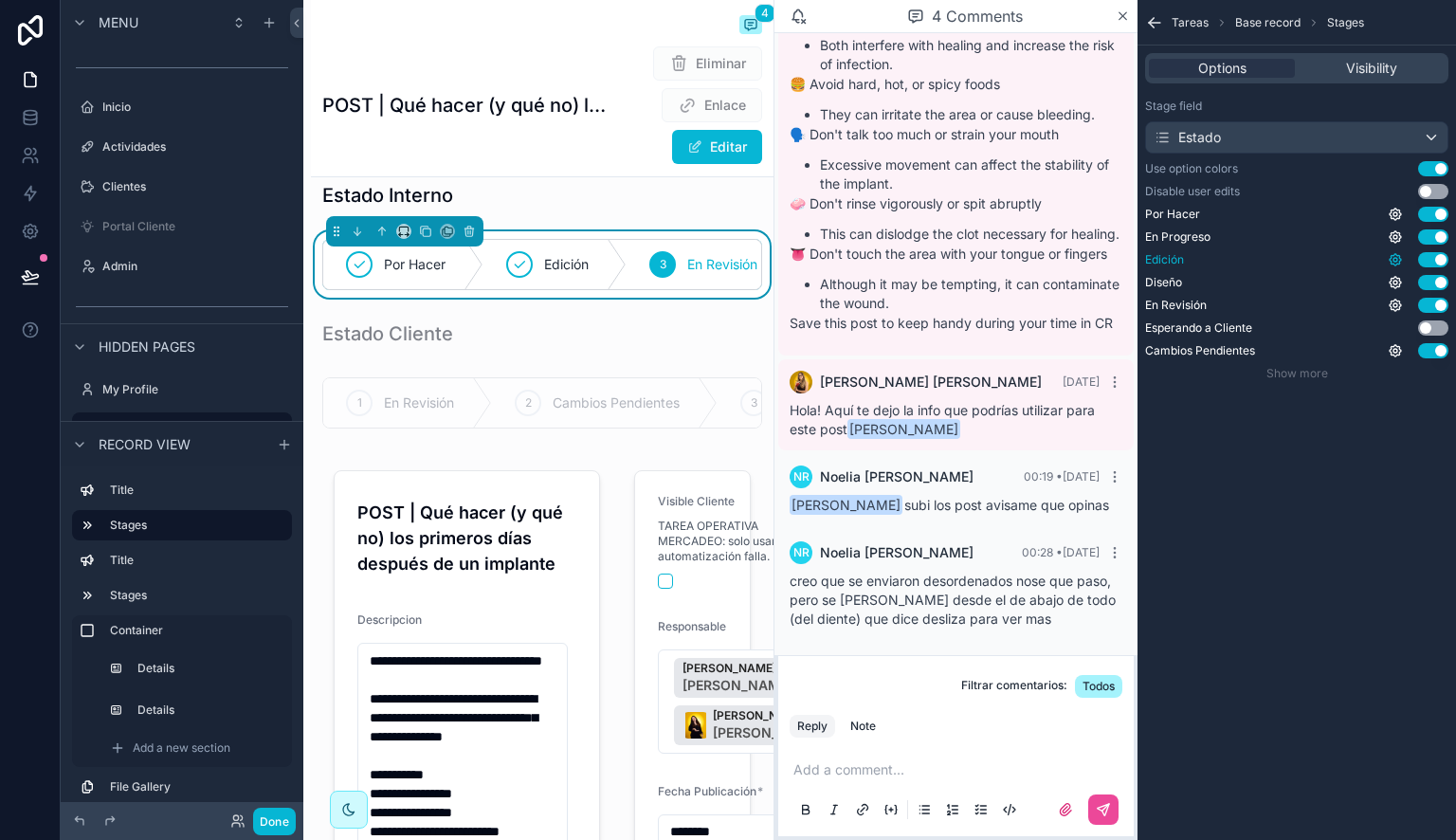
click at [1396, 260] on icon "scrollable content" at bounding box center [1396, 260] width 15 height 15
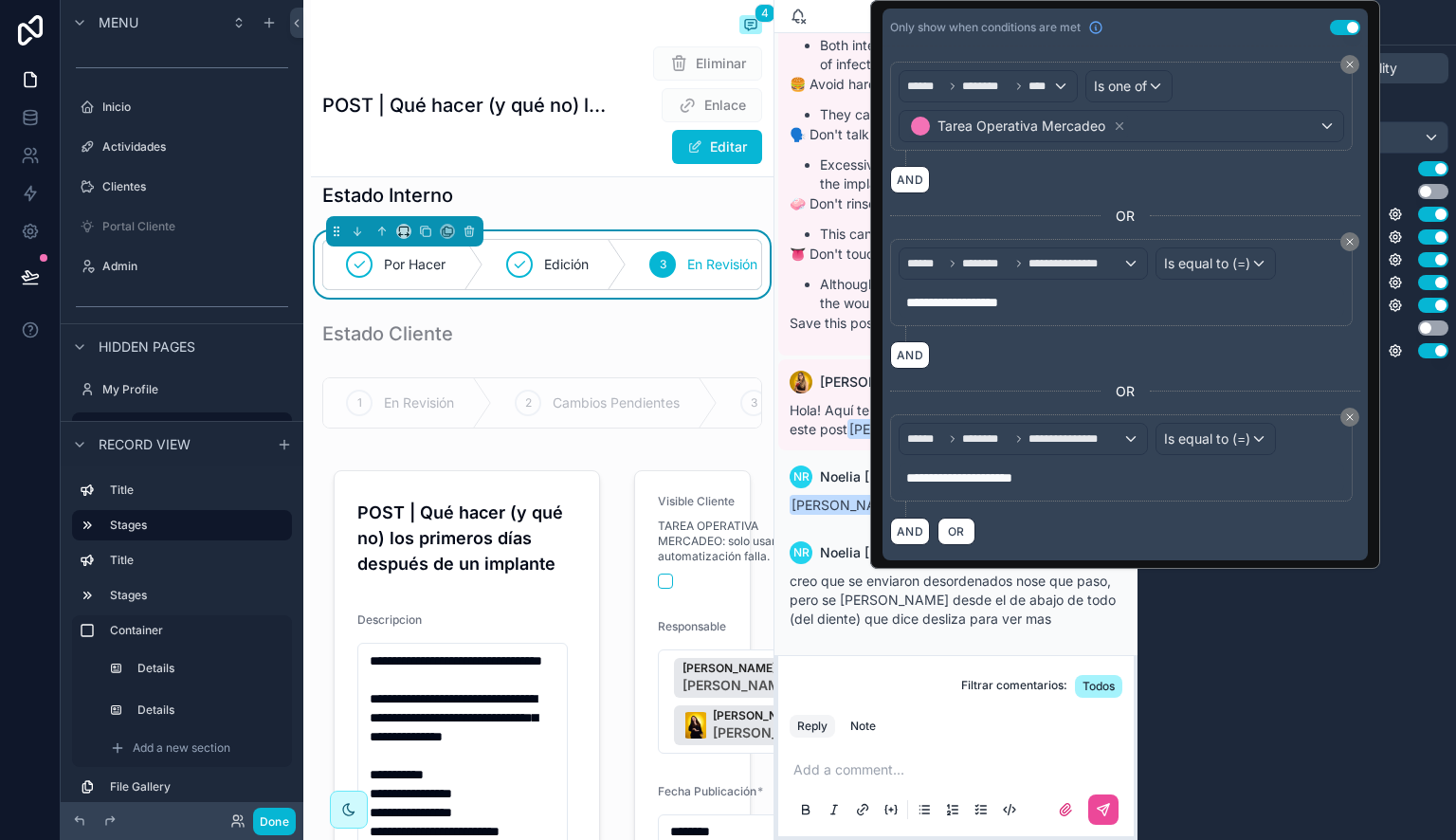
click at [1392, 408] on div "Tareas Base record Stages Options Visibility Stage field Estado Use option colo…" at bounding box center [1297, 209] width 318 height 419
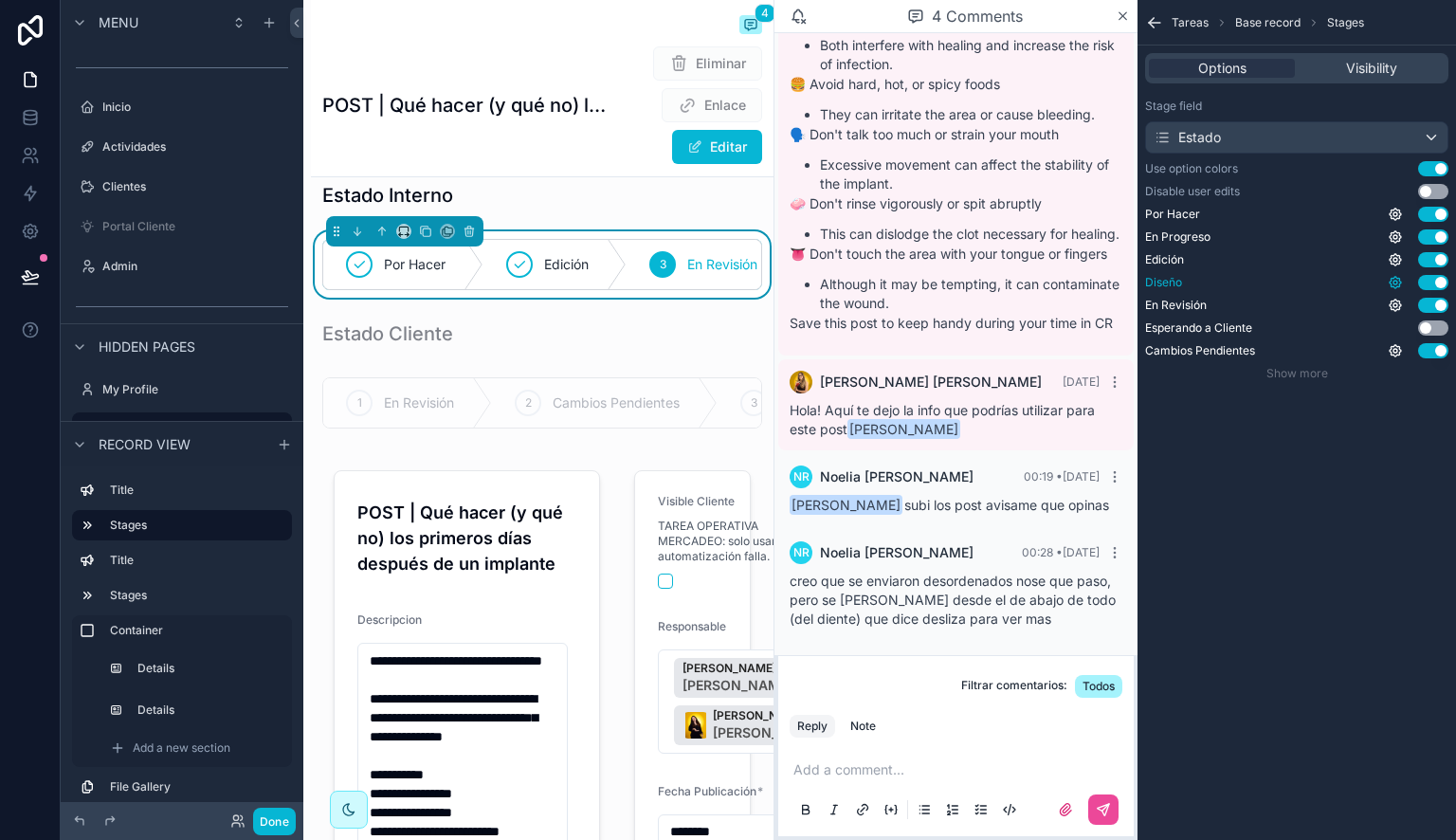
click at [1395, 277] on icon "scrollable content" at bounding box center [1396, 283] width 12 height 12
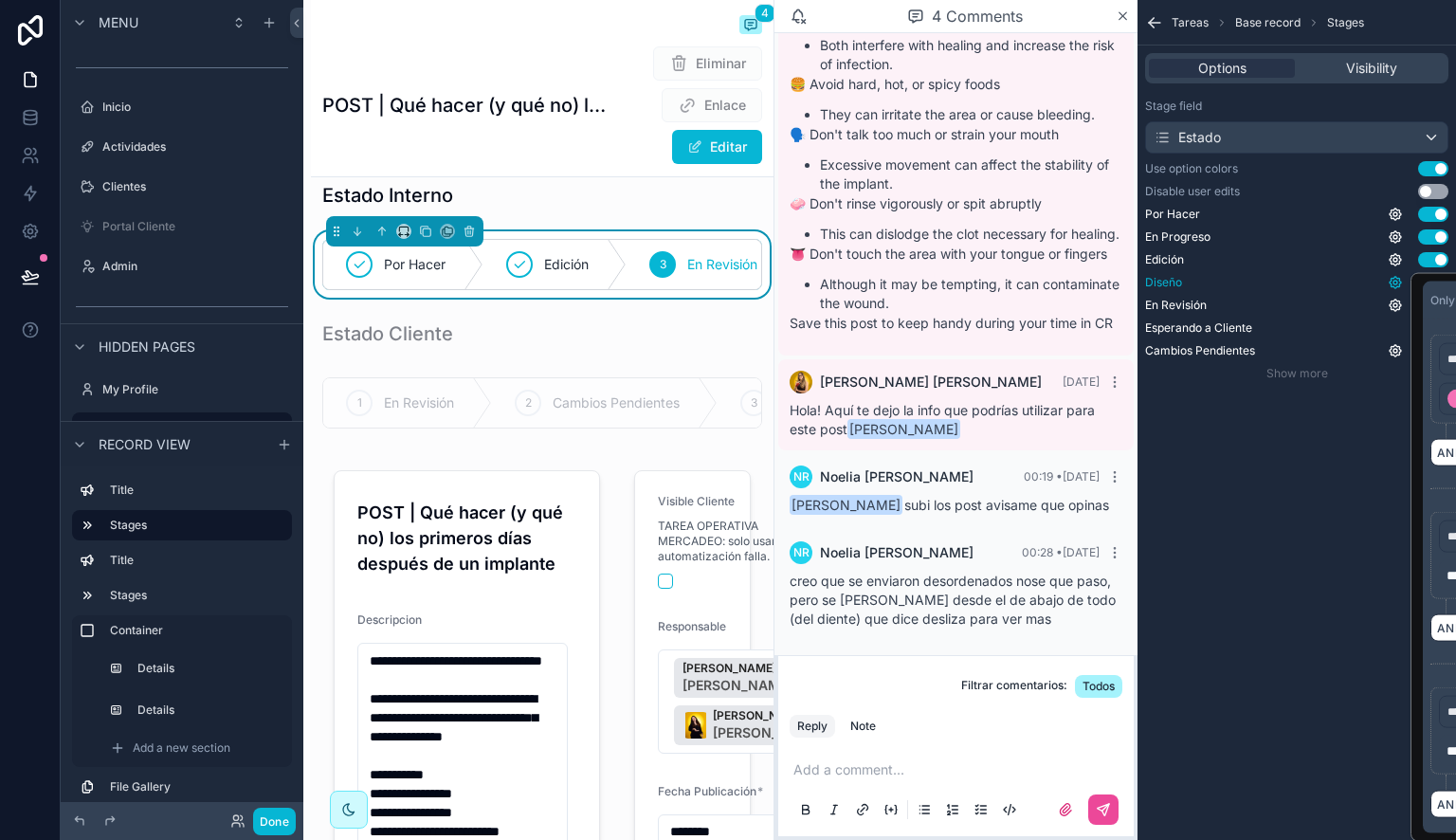
click at [1395, 277] on icon "scrollable content" at bounding box center [1396, 283] width 12 height 12
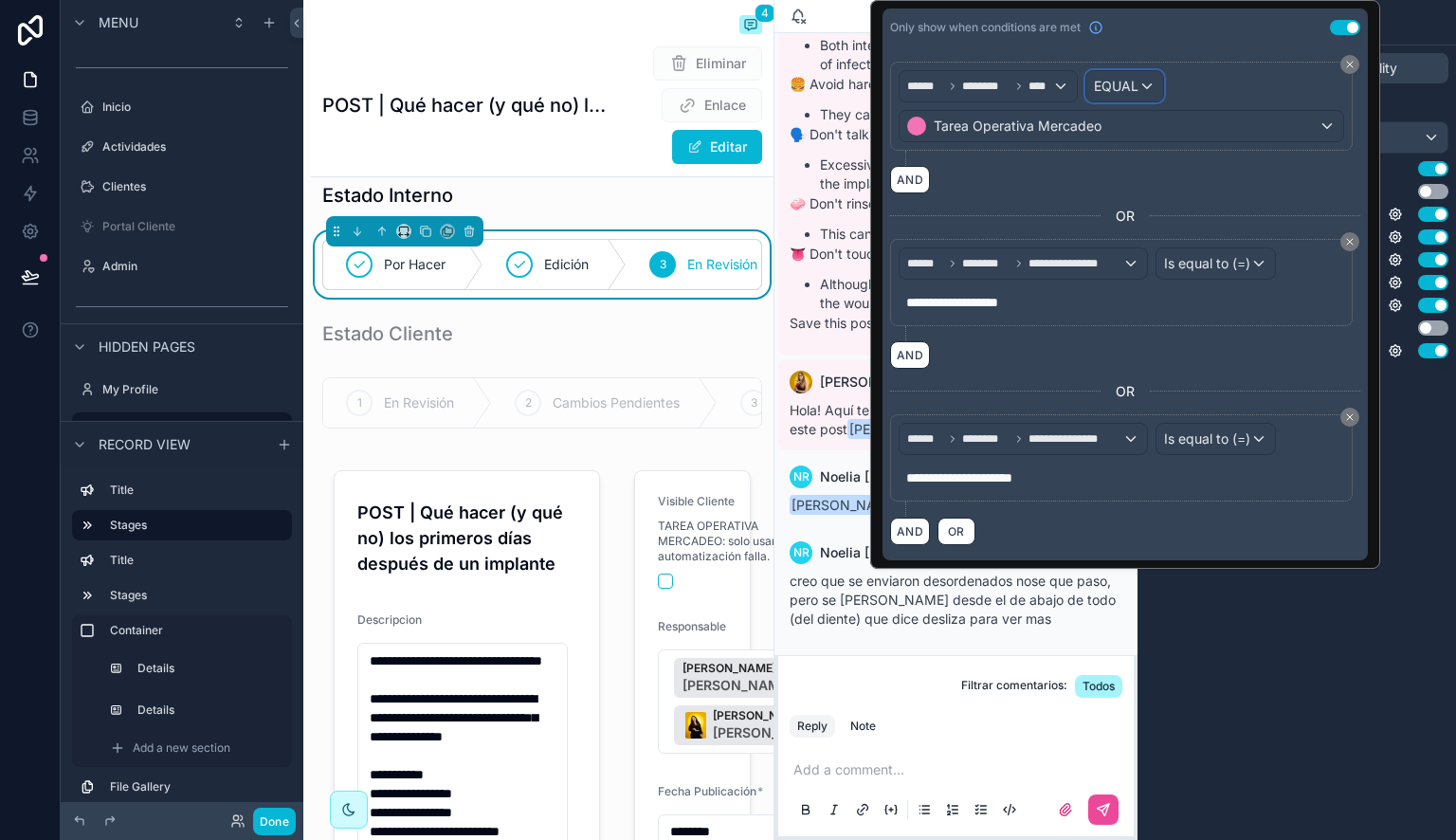
click at [1134, 74] on div "EQUAL" at bounding box center [1125, 86] width 77 height 31
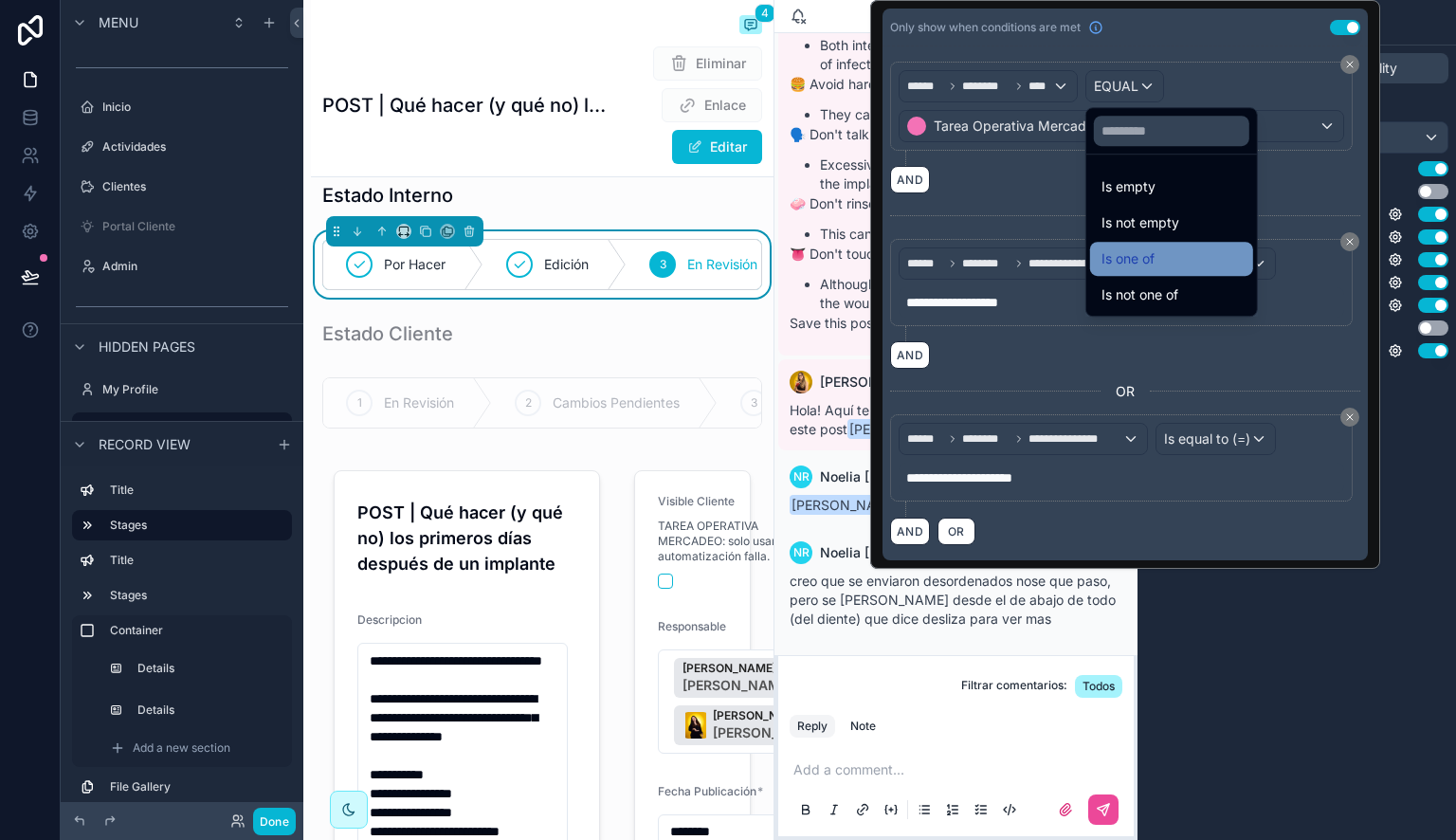
click at [1151, 256] on span "Is one of" at bounding box center [1127, 259] width 53 height 23
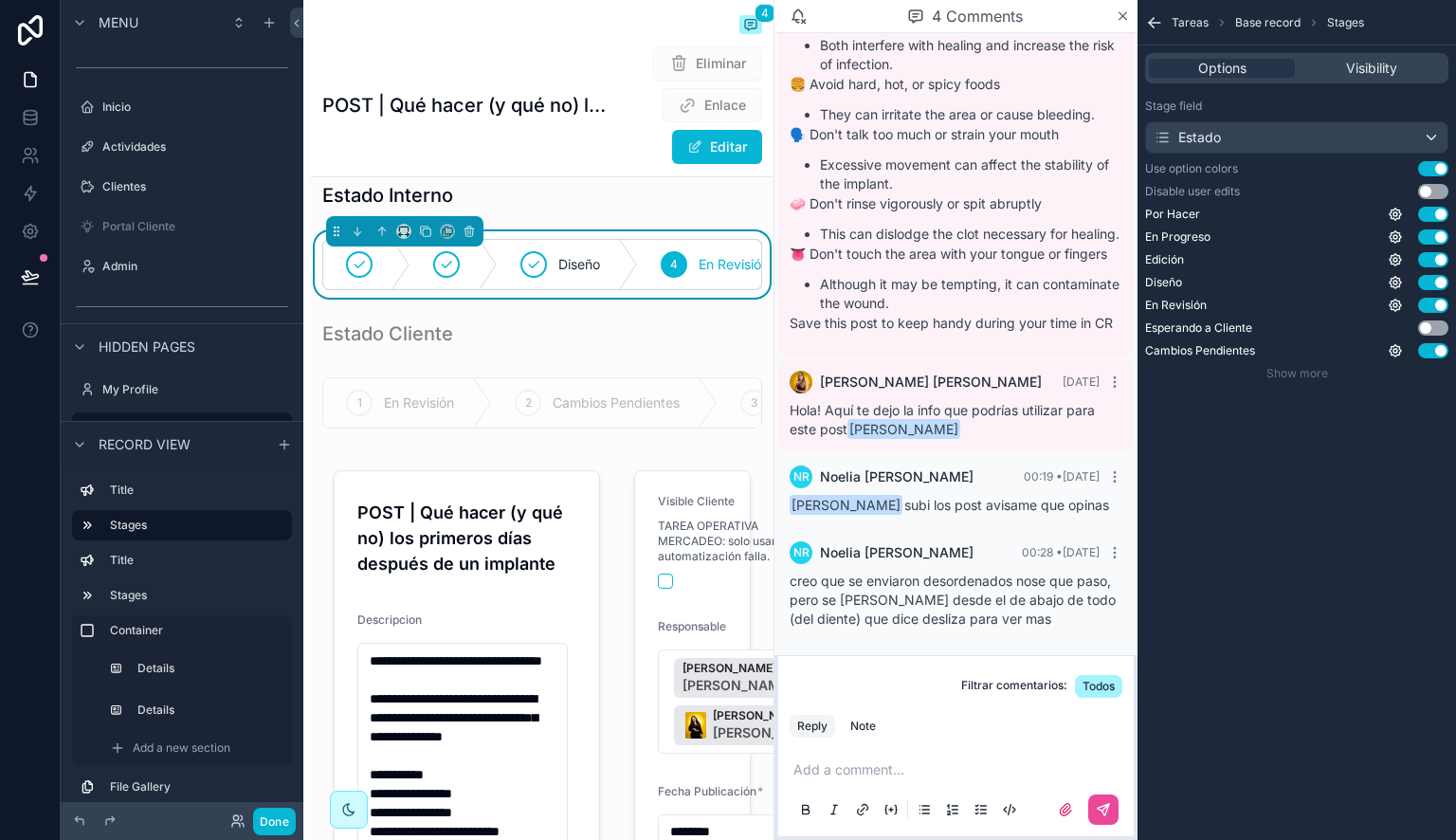
click at [1397, 511] on div "Tareas Base record Stages Options Visibility Stage field Estado Use option colo…" at bounding box center [1297, 420] width 318 height 840
click at [1394, 304] on icon "scrollable content" at bounding box center [1396, 305] width 15 height 15
click at [1338, 506] on div "Tareas Base record Stages Options Visibility Stage field Estado Use option colo…" at bounding box center [1297, 420] width 318 height 840
click at [1322, 377] on span "Show more" at bounding box center [1297, 372] width 61 height 14
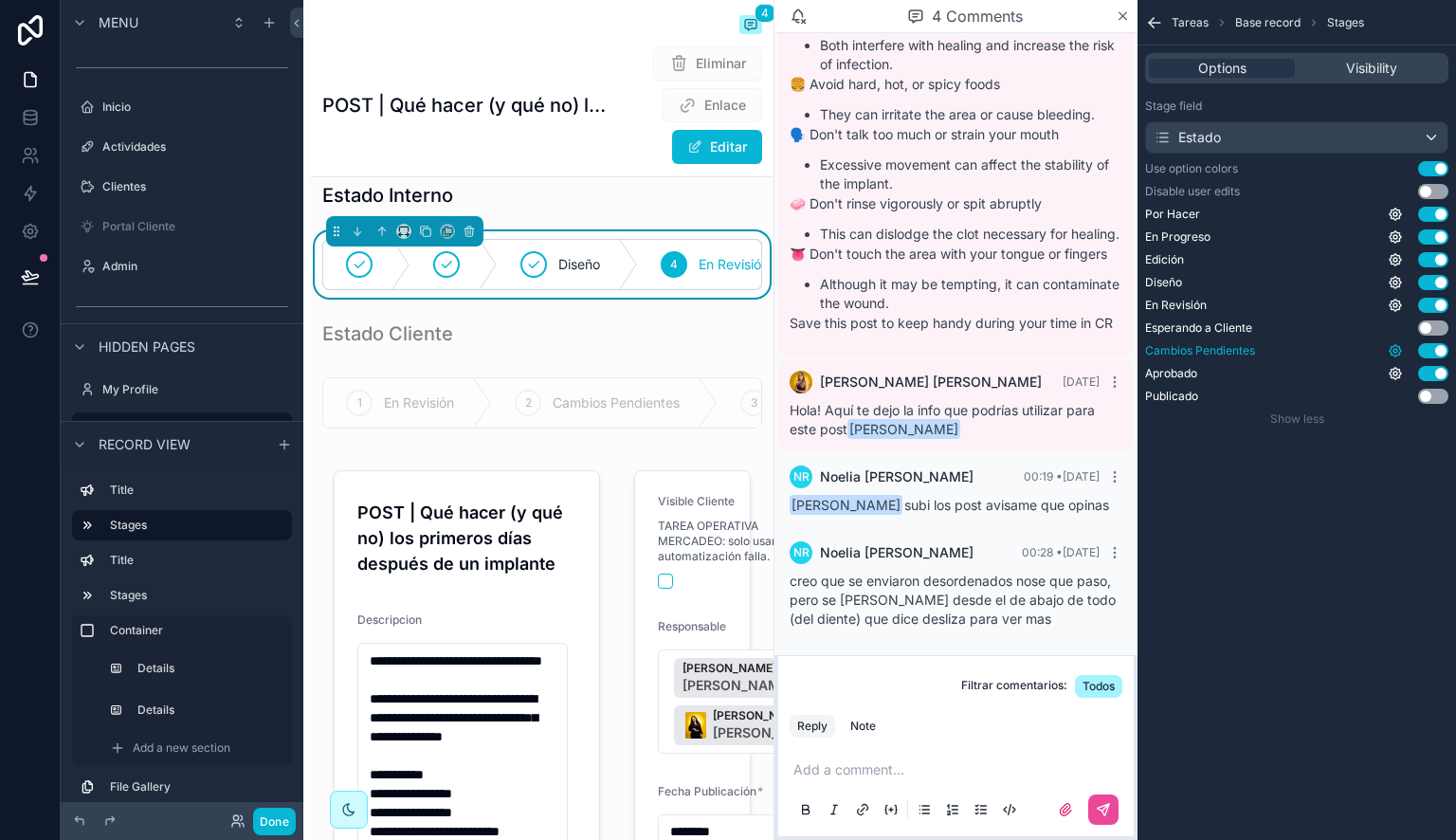
click at [1392, 349] on icon "scrollable content" at bounding box center [1396, 351] width 15 height 15
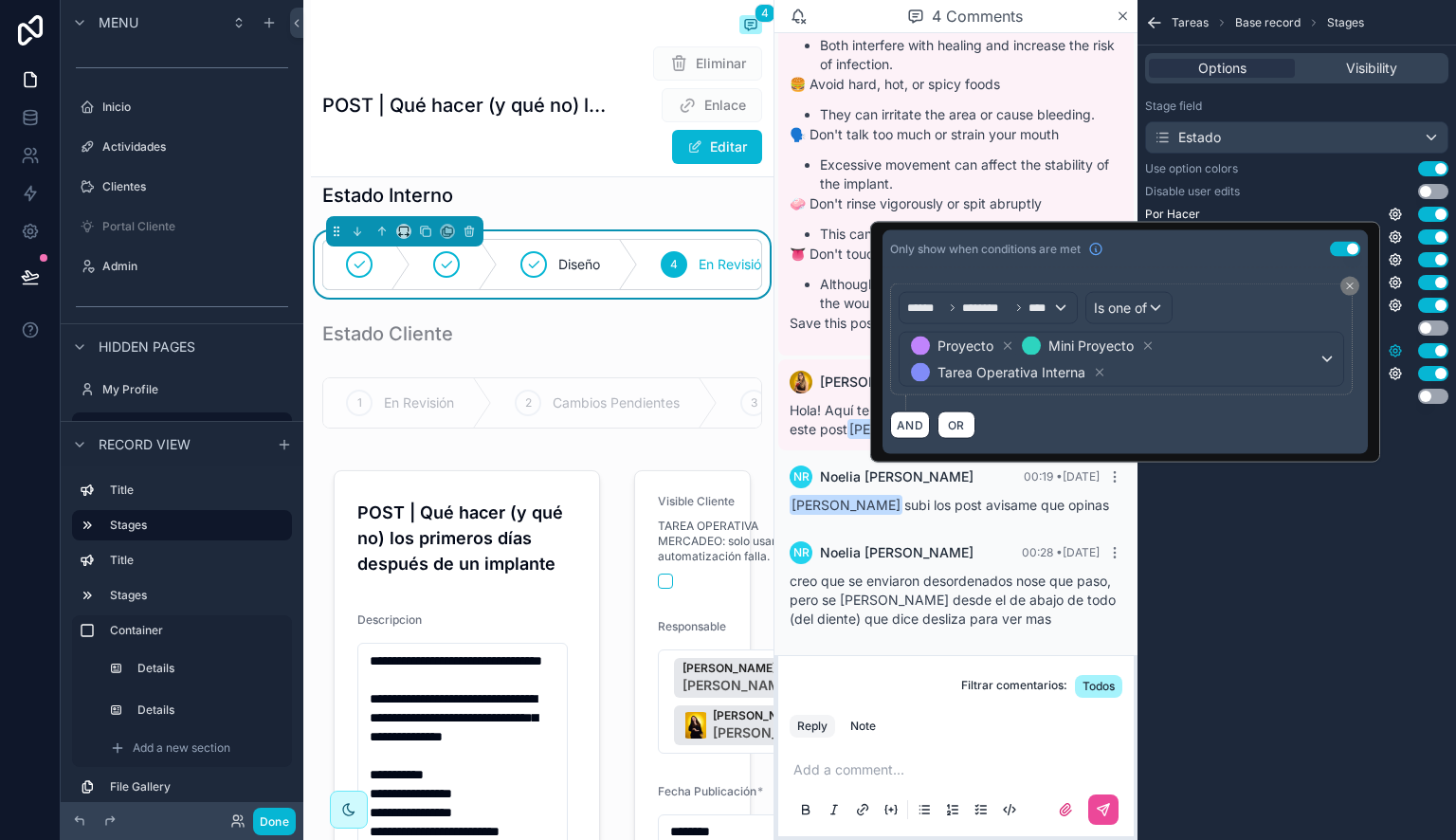
click at [1392, 349] on icon "scrollable content" at bounding box center [1396, 351] width 15 height 15
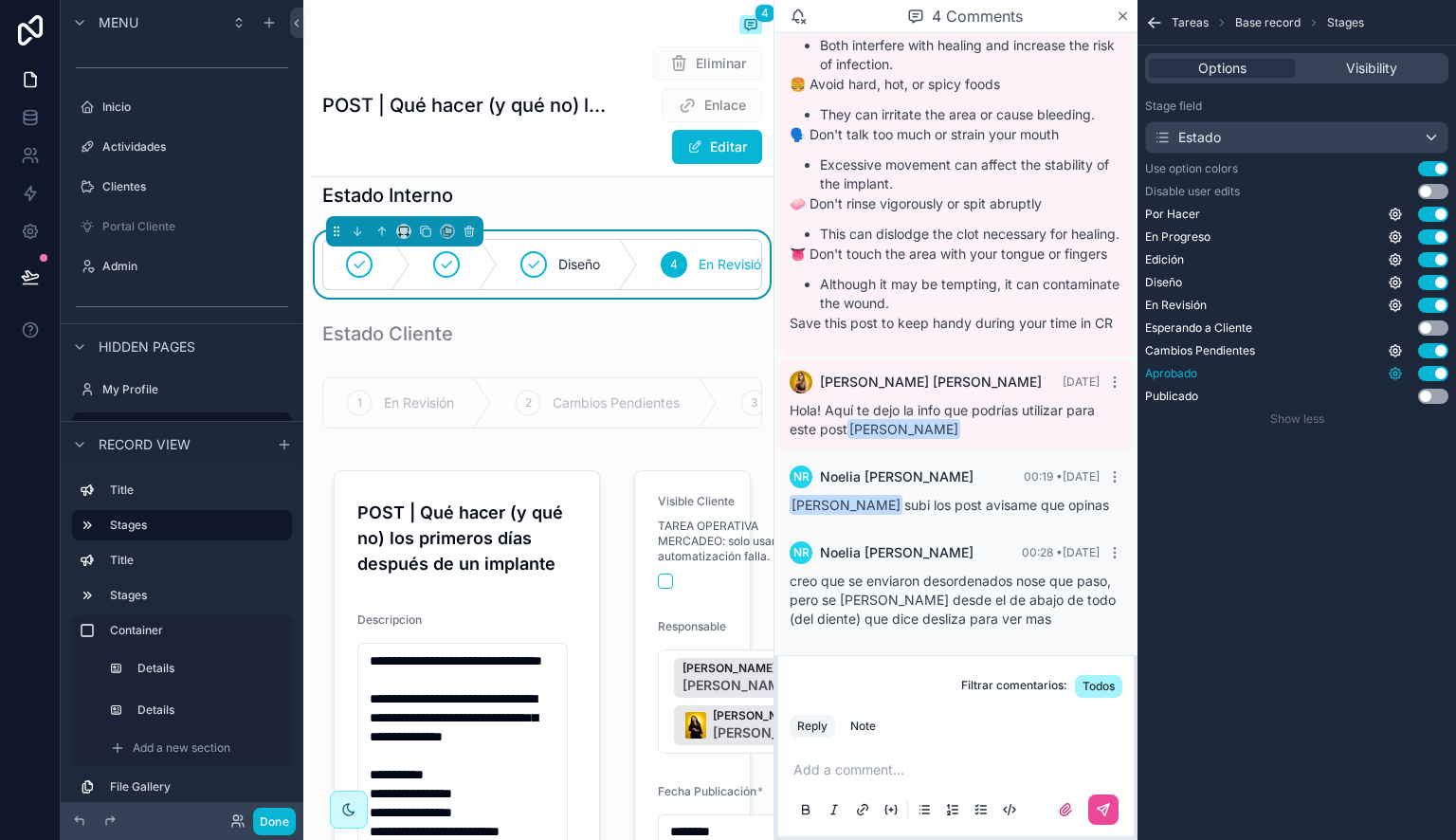
click at [1396, 373] on icon "scrollable content" at bounding box center [1396, 373] width 15 height 15
click at [1393, 375] on icon "scrollable content" at bounding box center [1396, 373] width 15 height 15
click at [1249, 477] on div "Tareas Base record Stages Options Visibility Stage field Estado Use option colo…" at bounding box center [1297, 420] width 318 height 840
click at [277, 826] on button "Done" at bounding box center [274, 821] width 42 height 28
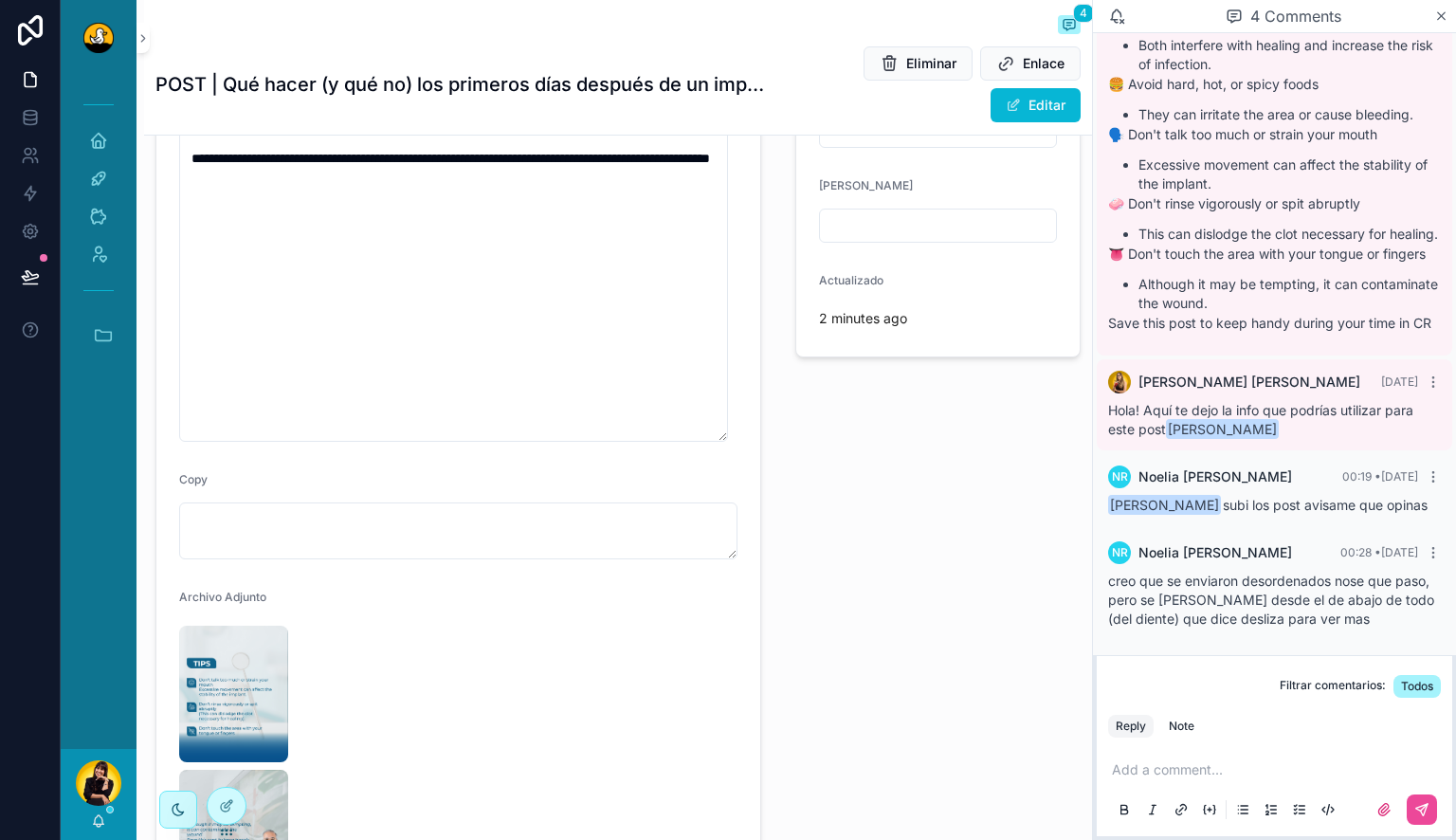
scroll to position [0, 0]
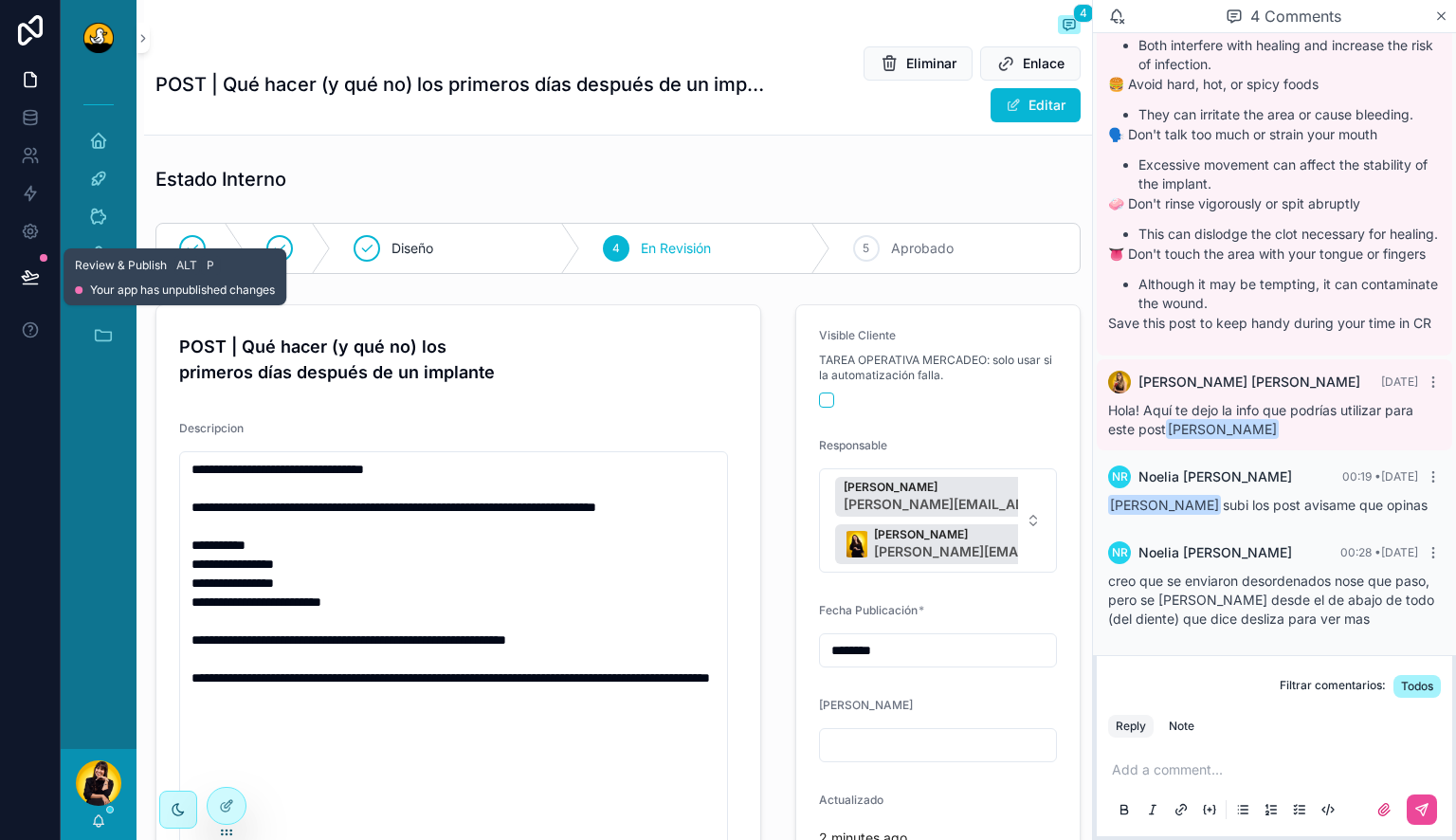
click at [34, 273] on icon at bounding box center [31, 277] width 19 height 19
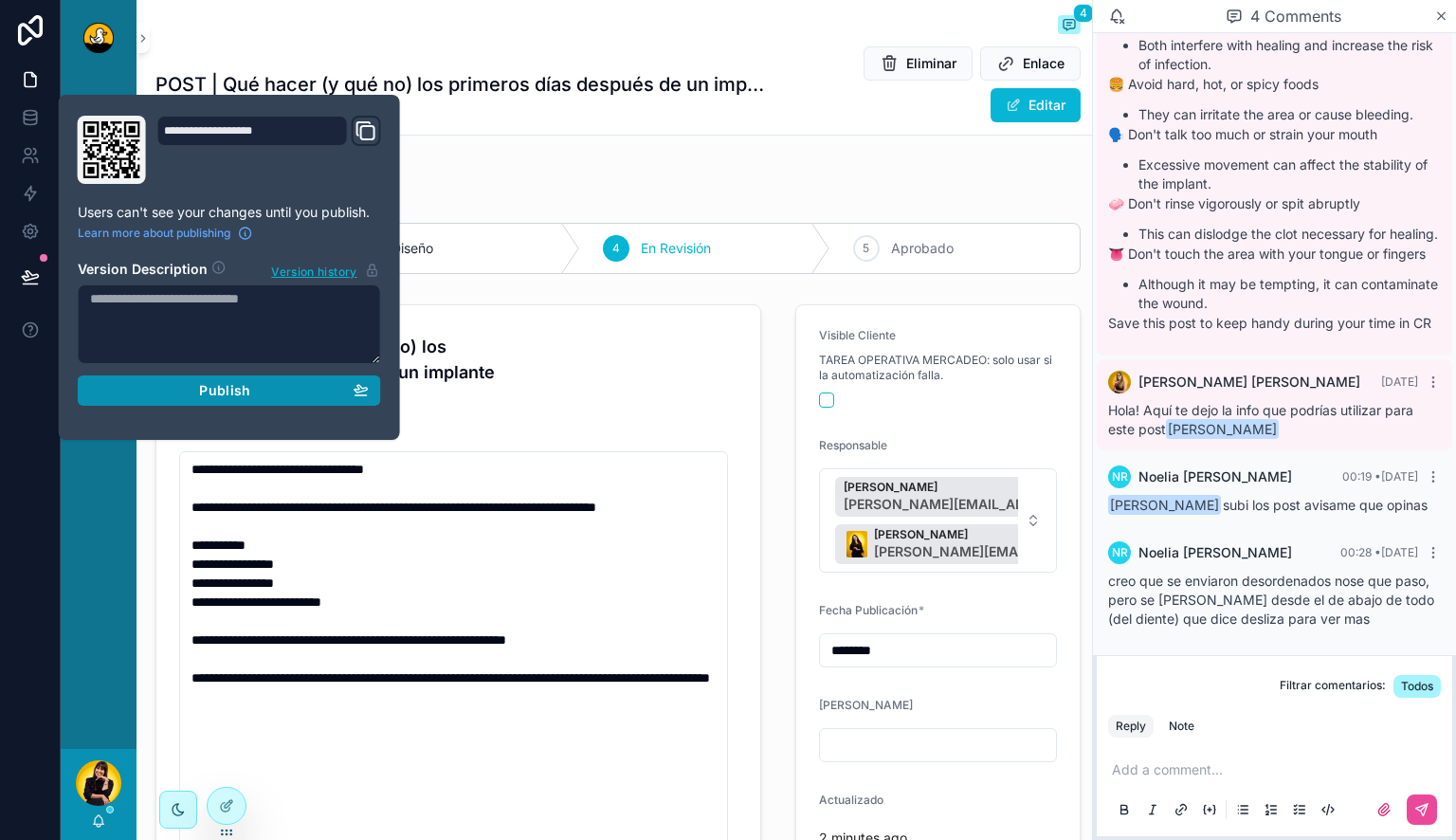
click at [206, 388] on span "Publish" at bounding box center [224, 390] width 51 height 17
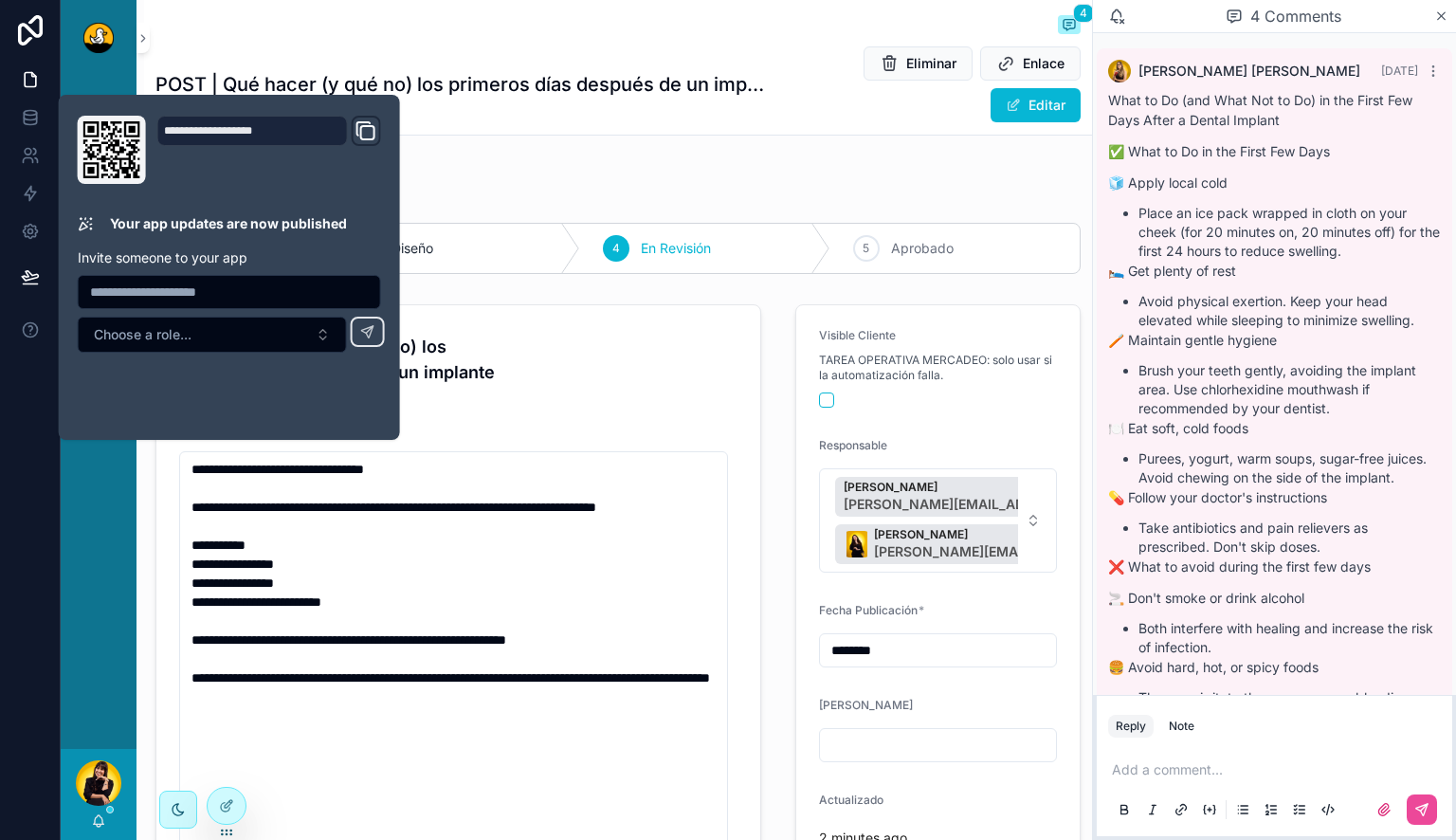
scroll to position [619, 0]
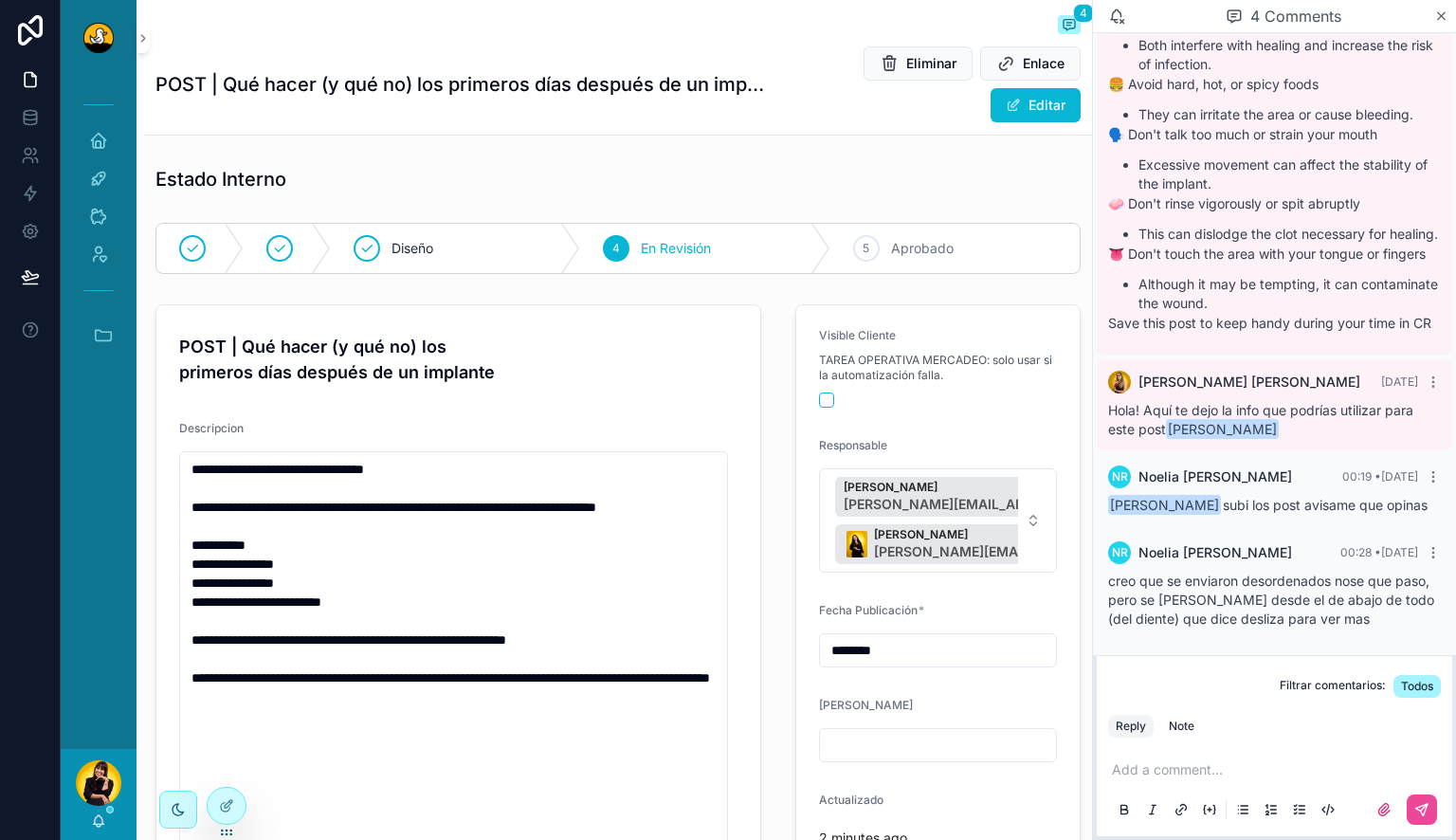
click at [672, 194] on div "Estado Interno" at bounding box center [618, 178] width 948 height 41
click at [73, 135] on link "Inicio" at bounding box center [98, 140] width 53 height 35
